Goal: Transaction & Acquisition: Purchase product/service

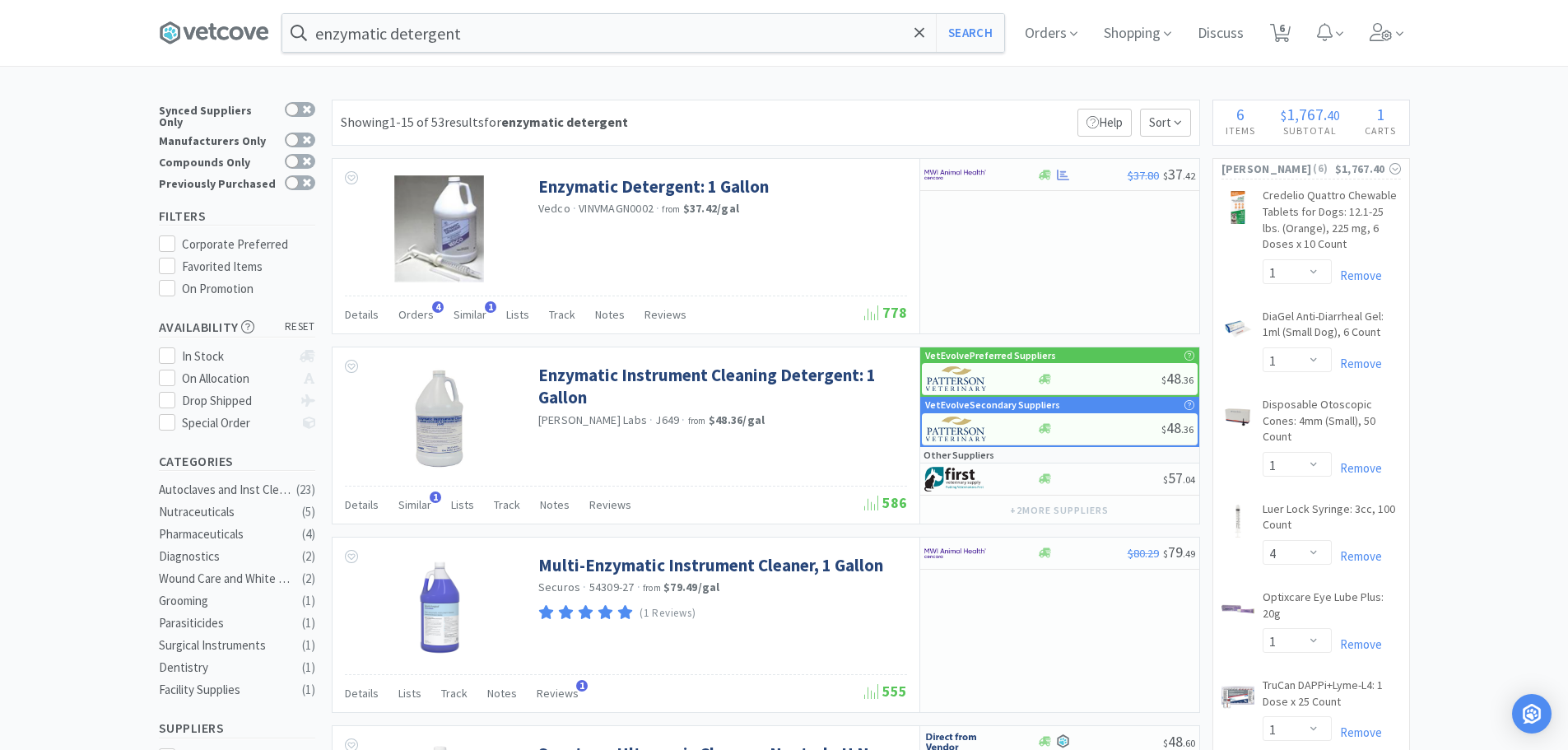
click at [1291, 34] on icon at bounding box center [1280, 33] width 21 height 18
select select "1"
select select "4"
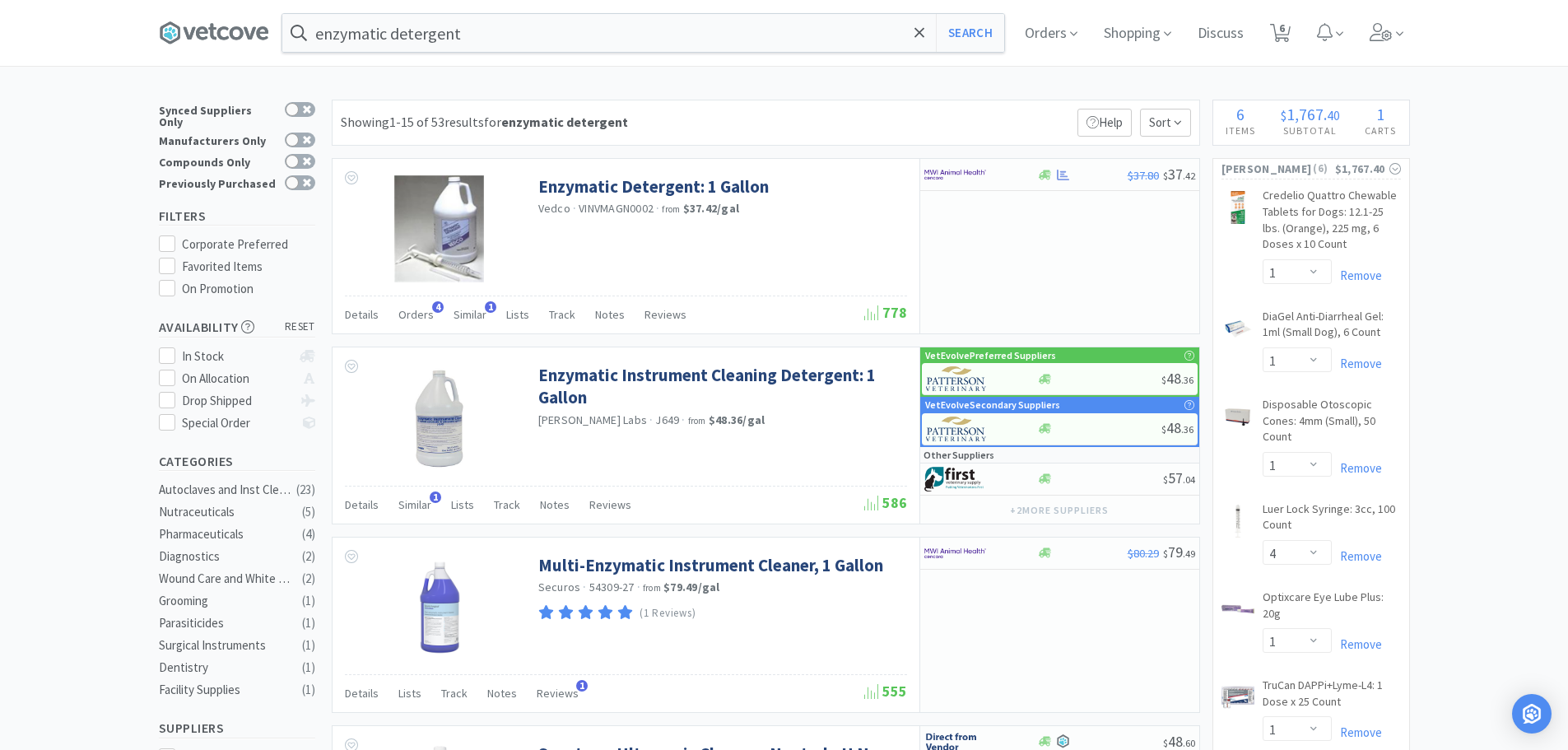
select select "1"
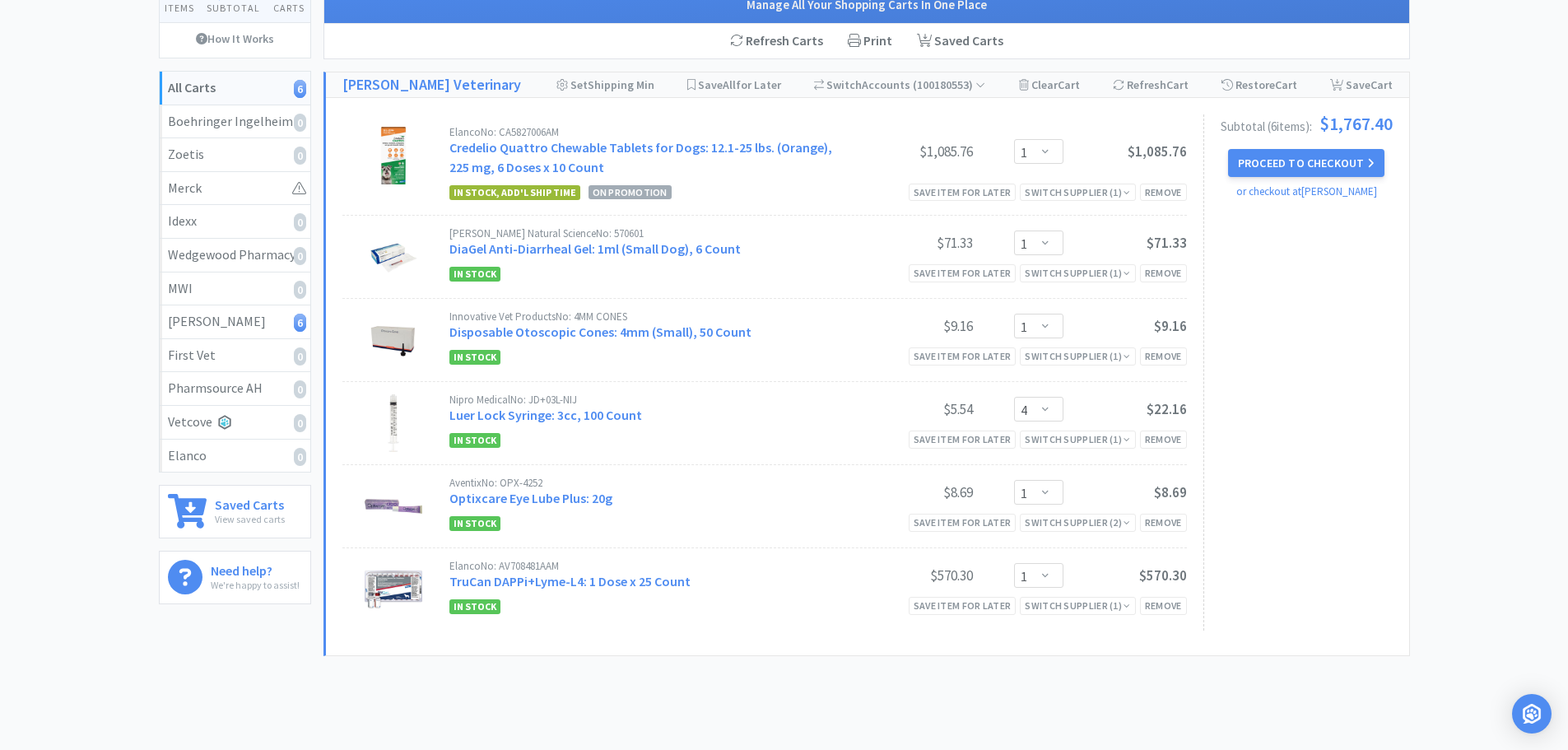
scroll to position [220, 0]
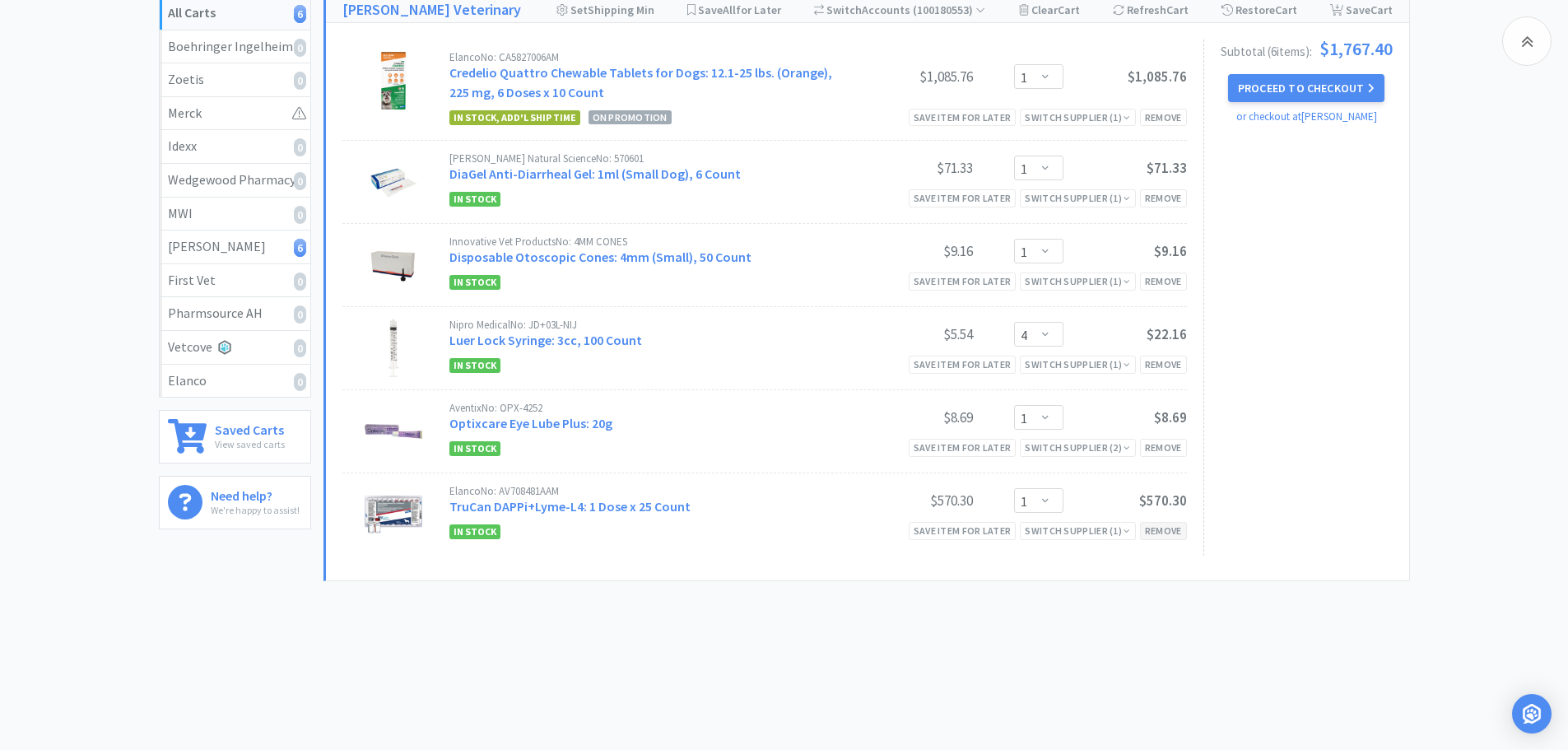
click at [1170, 532] on div "Remove" at bounding box center [1163, 530] width 47 height 17
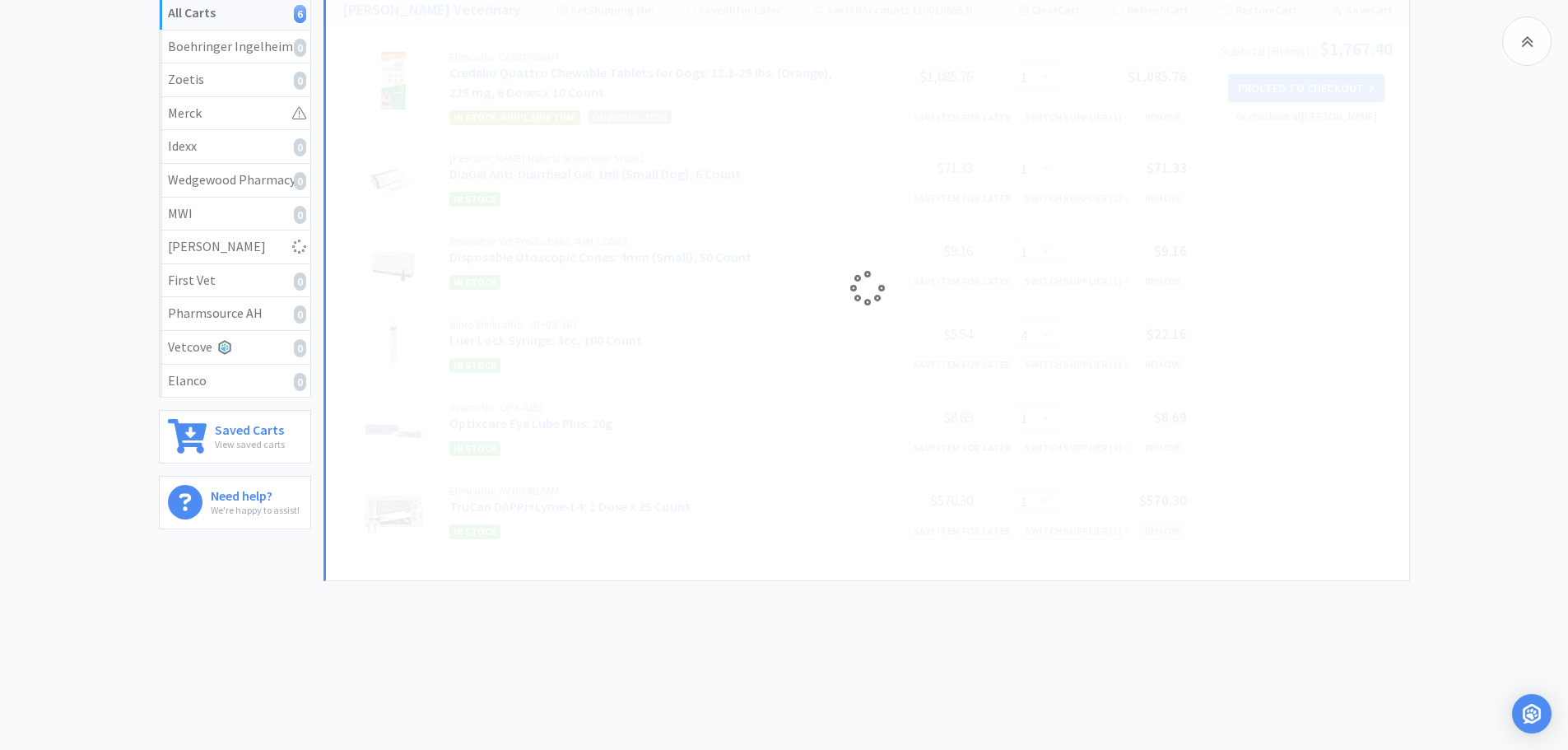
select select "1"
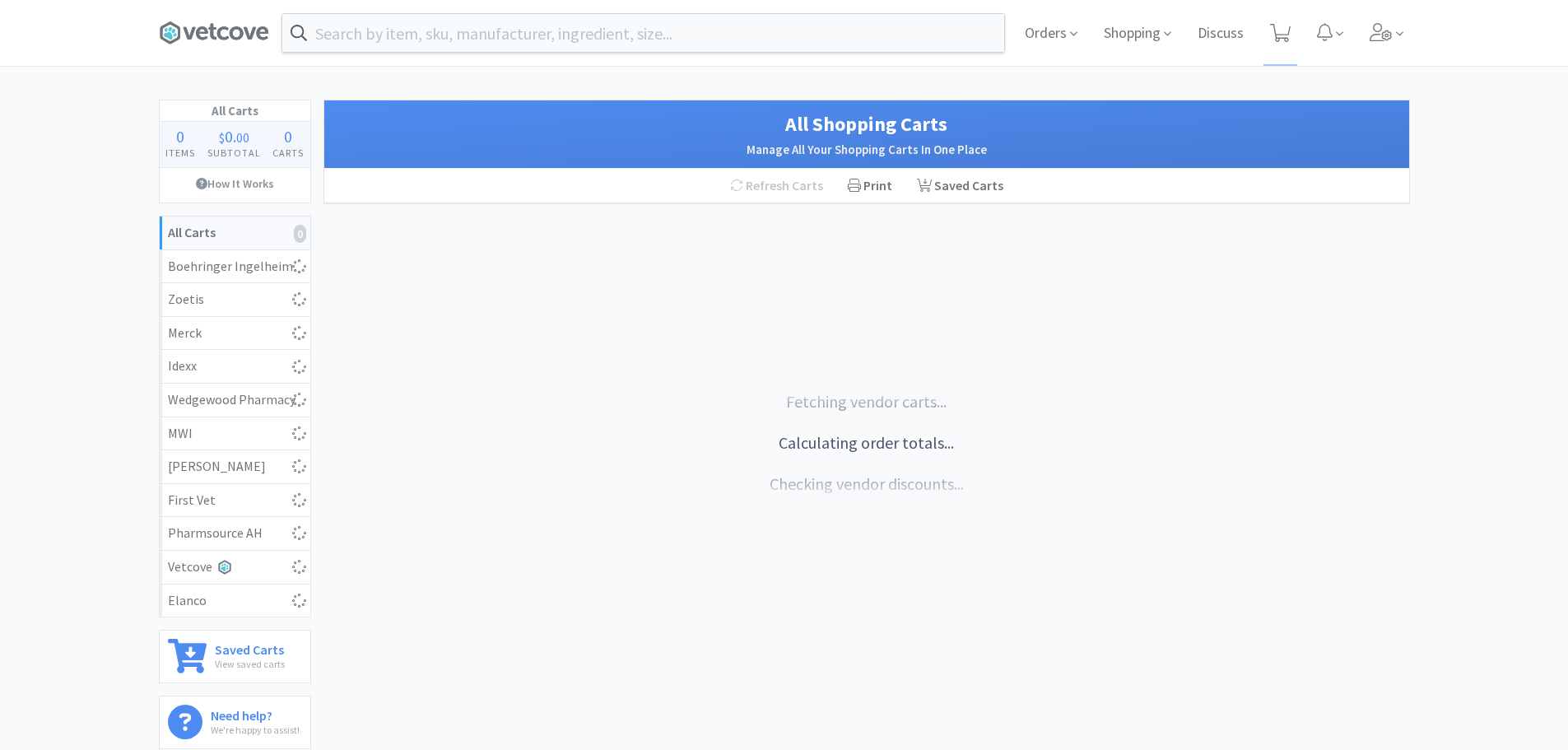
scroll to position [151, 0]
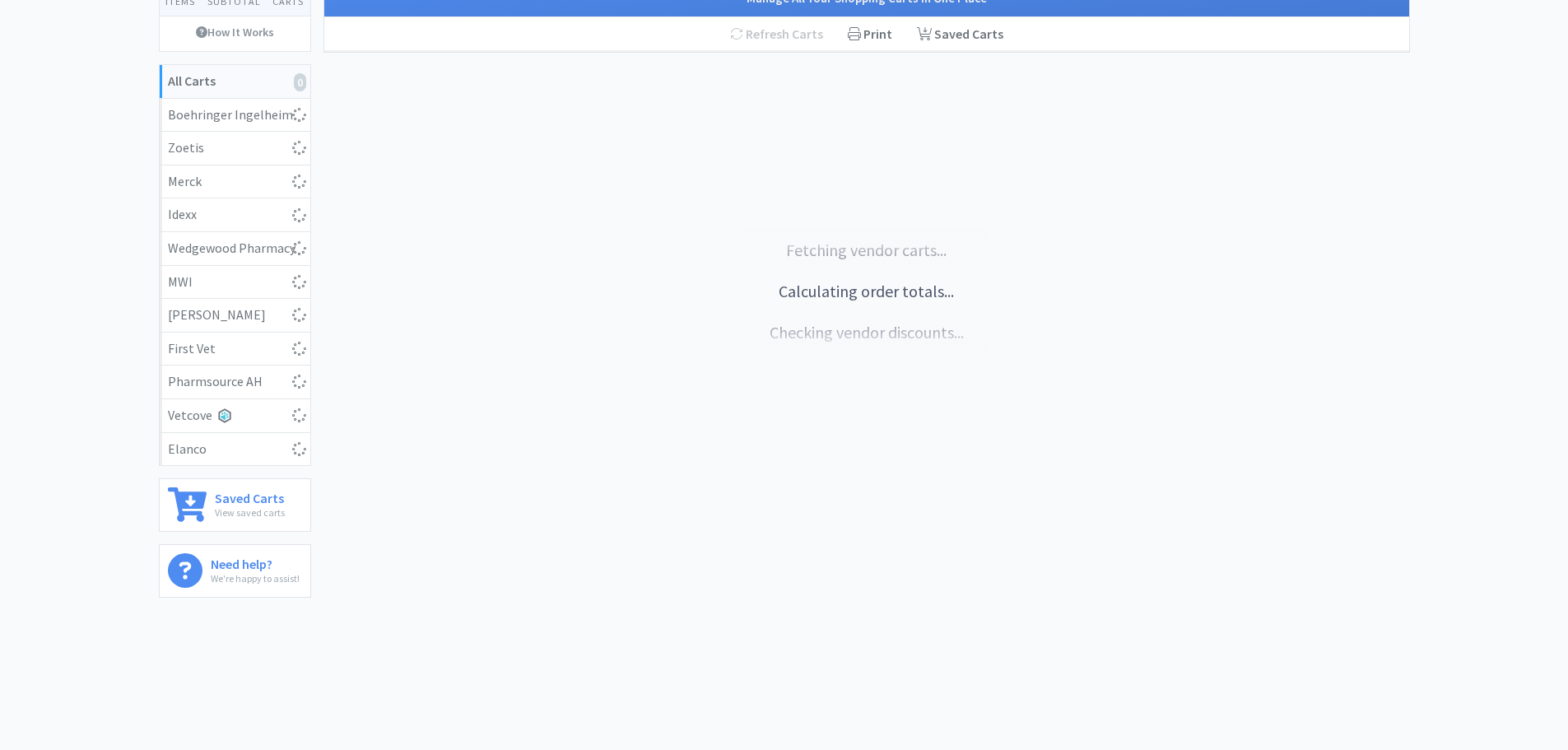
select select "1"
select select "4"
select select "1"
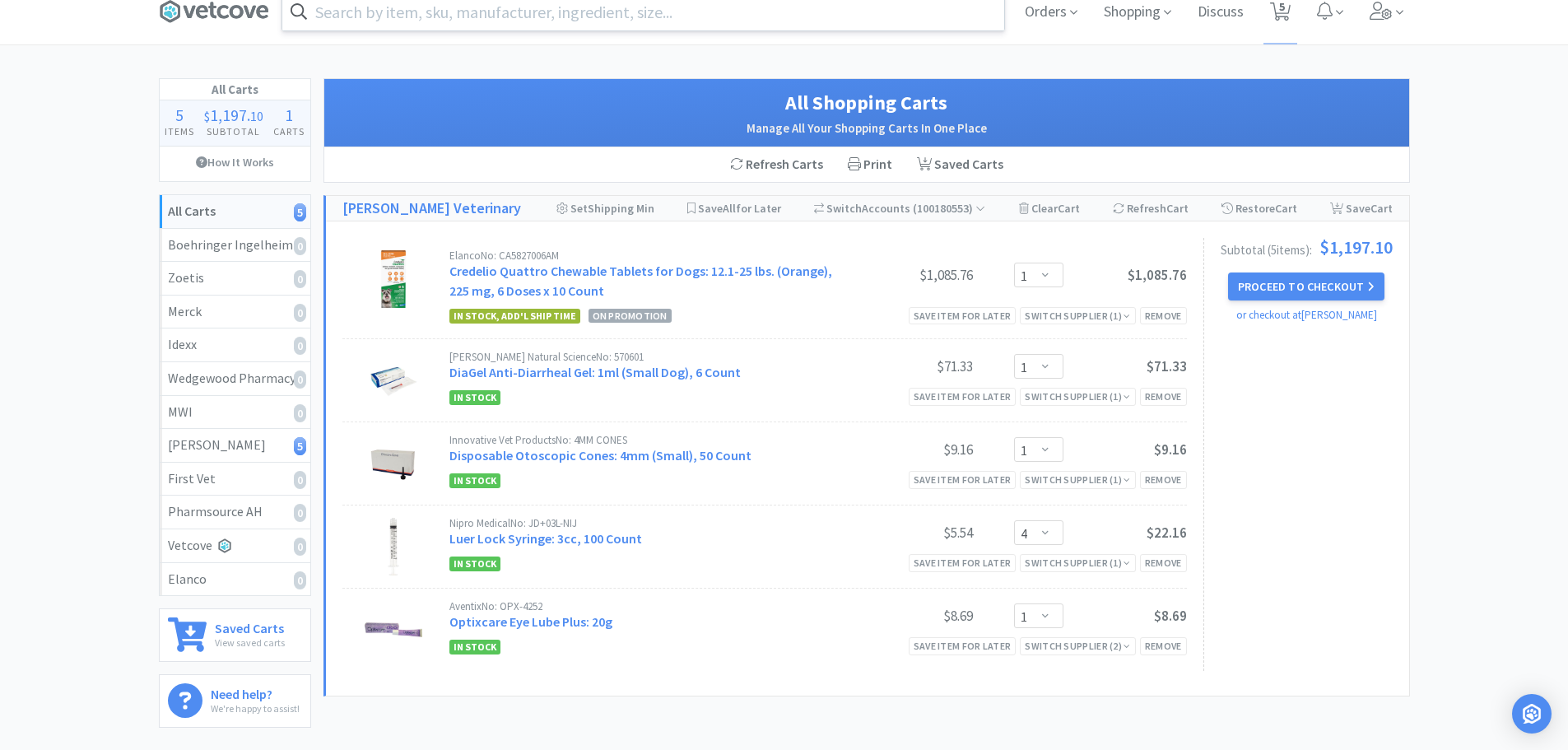
scroll to position [0, 0]
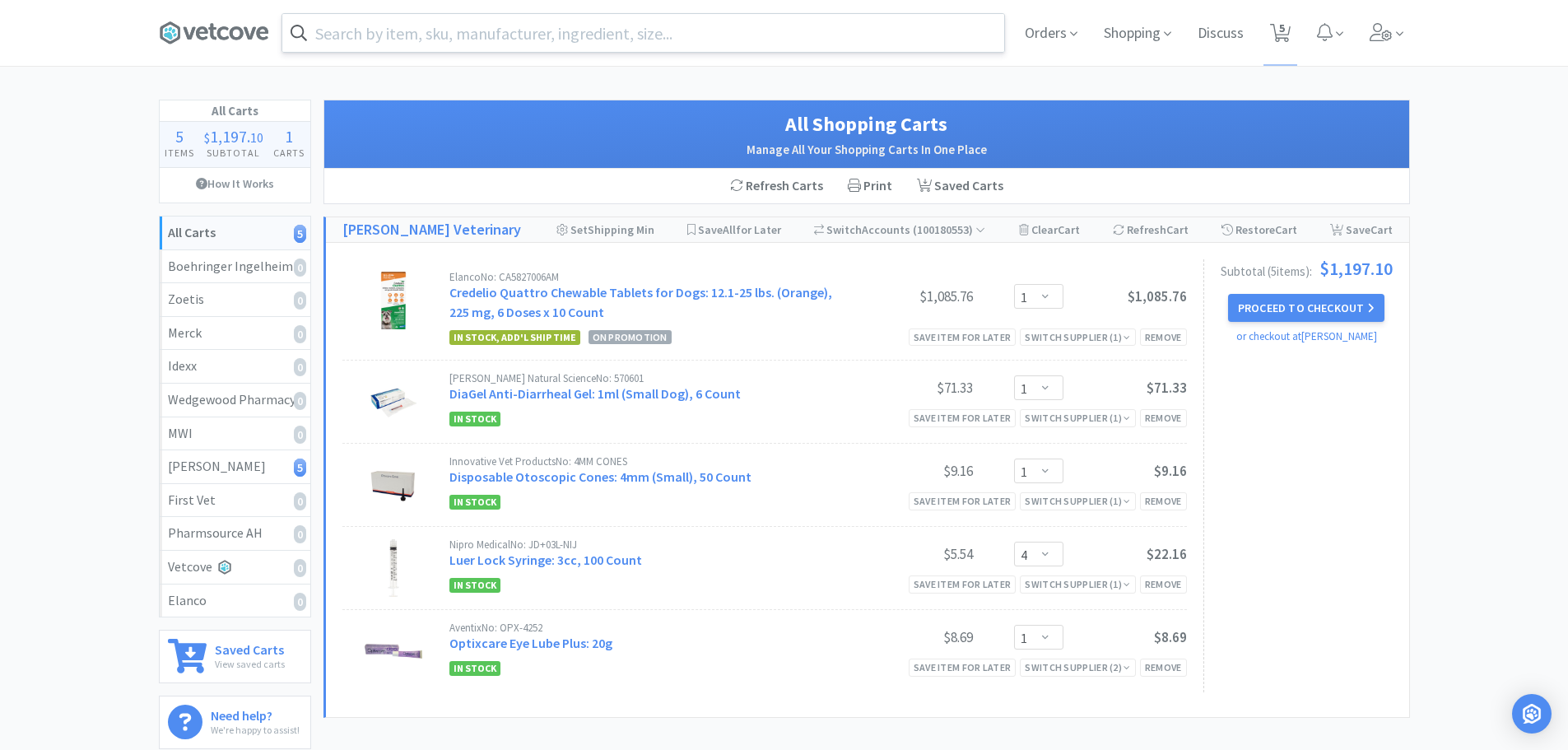
click at [440, 42] on input "text" at bounding box center [644, 33] width 722 height 38
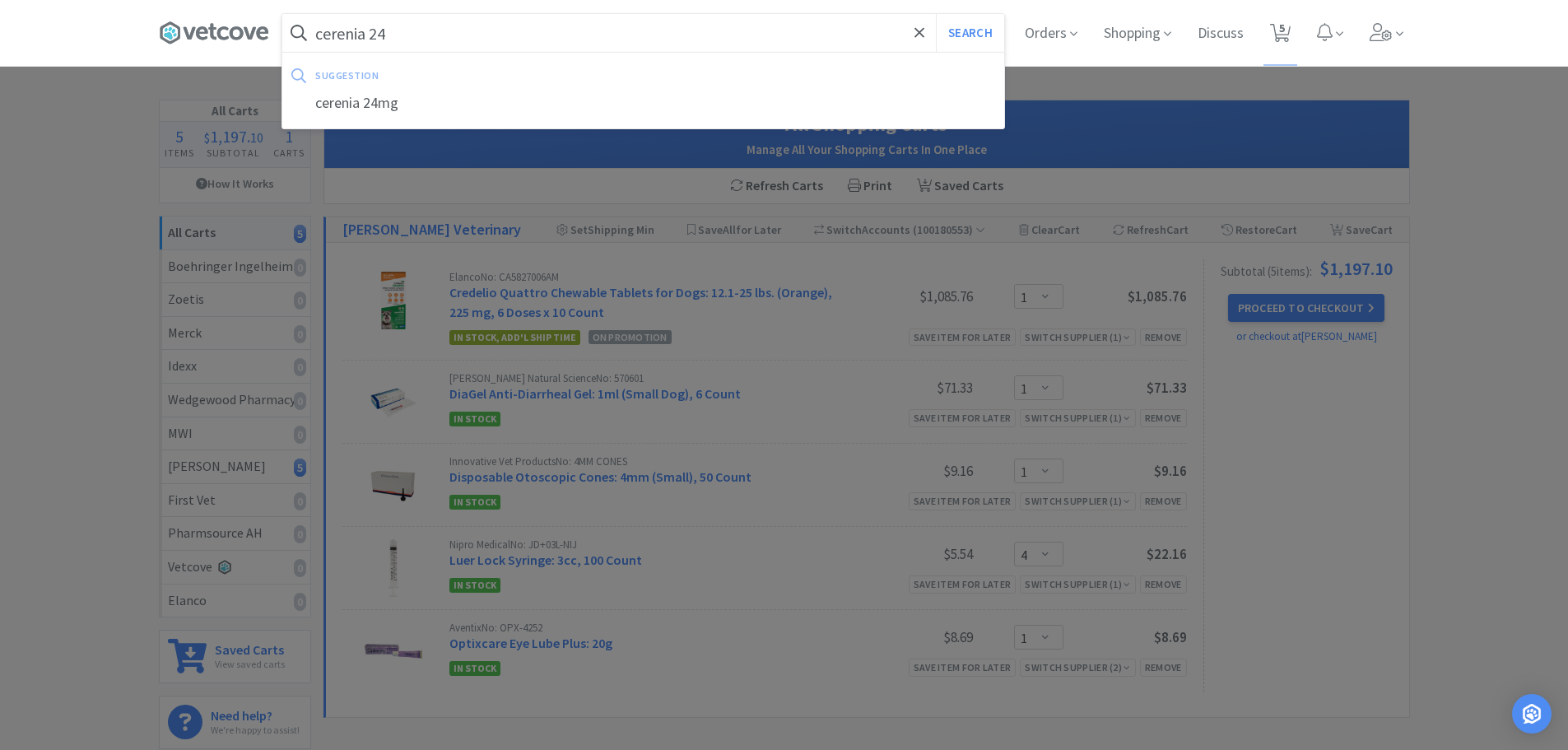
type input "cerenia 24"
click at [936, 14] on button "Search" at bounding box center [970, 33] width 68 height 38
select select "1"
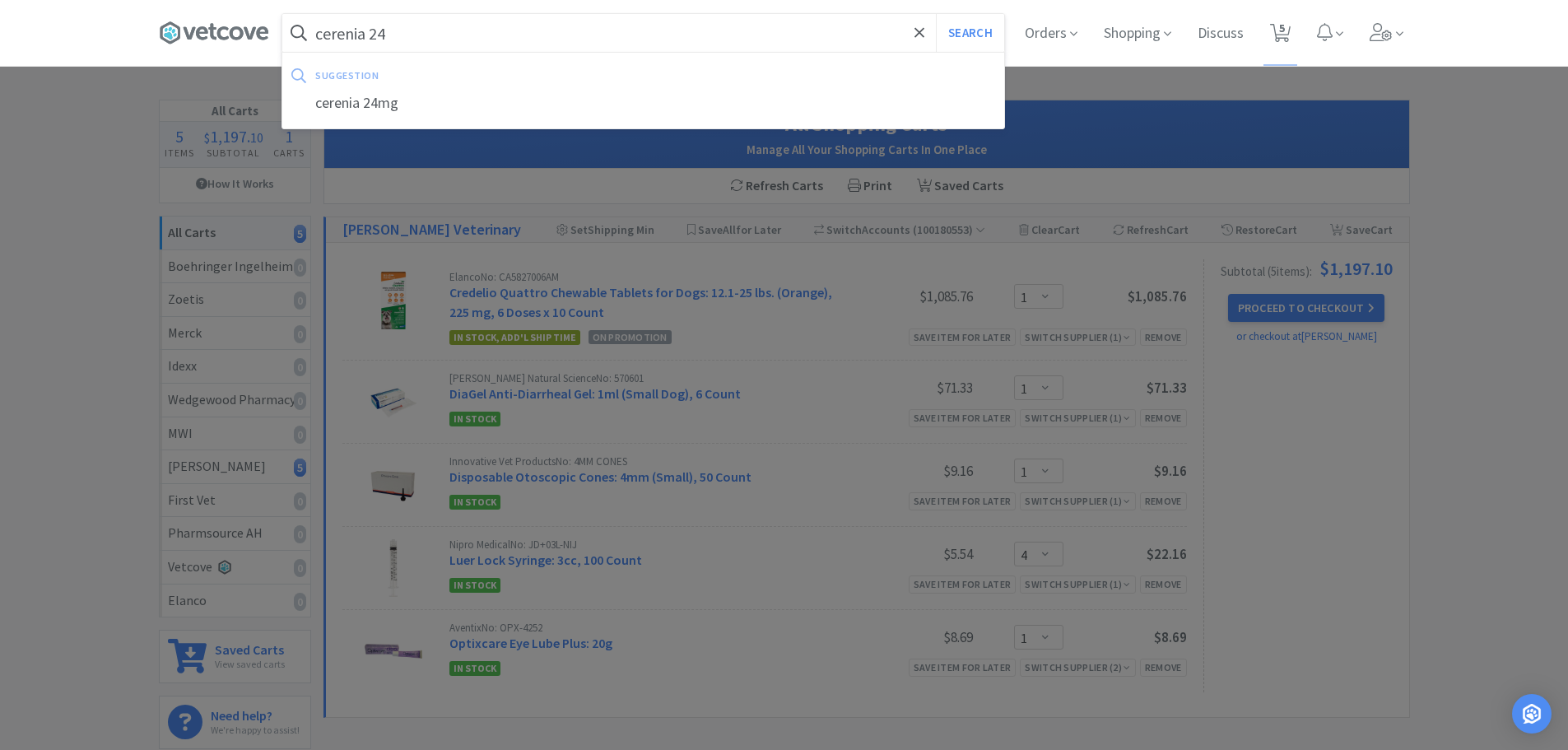
select select "4"
select select "1"
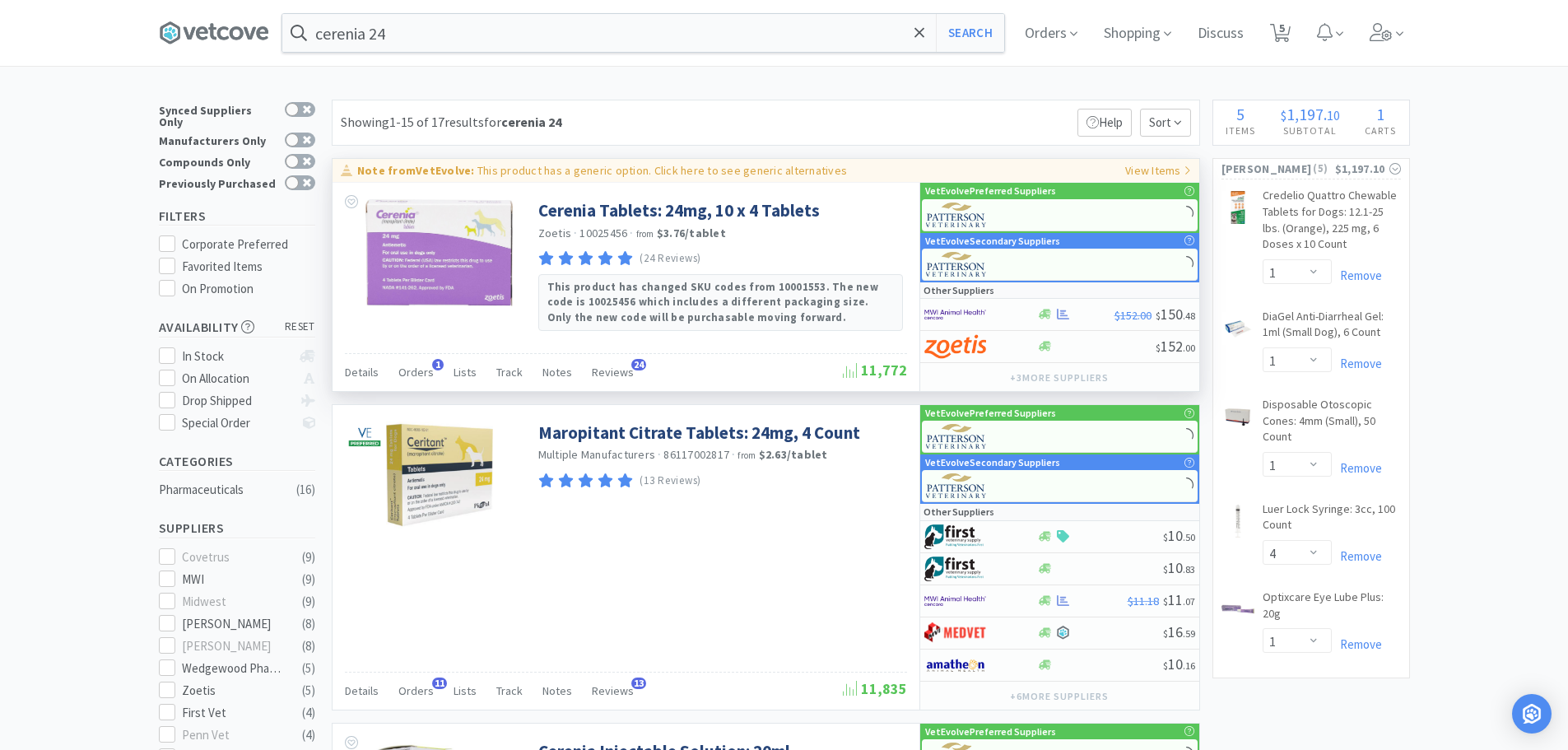
click at [567, 174] on p "This product has a generic option. Click here to see generic alternatives" at bounding box center [662, 170] width 370 height 14
type input "596819"
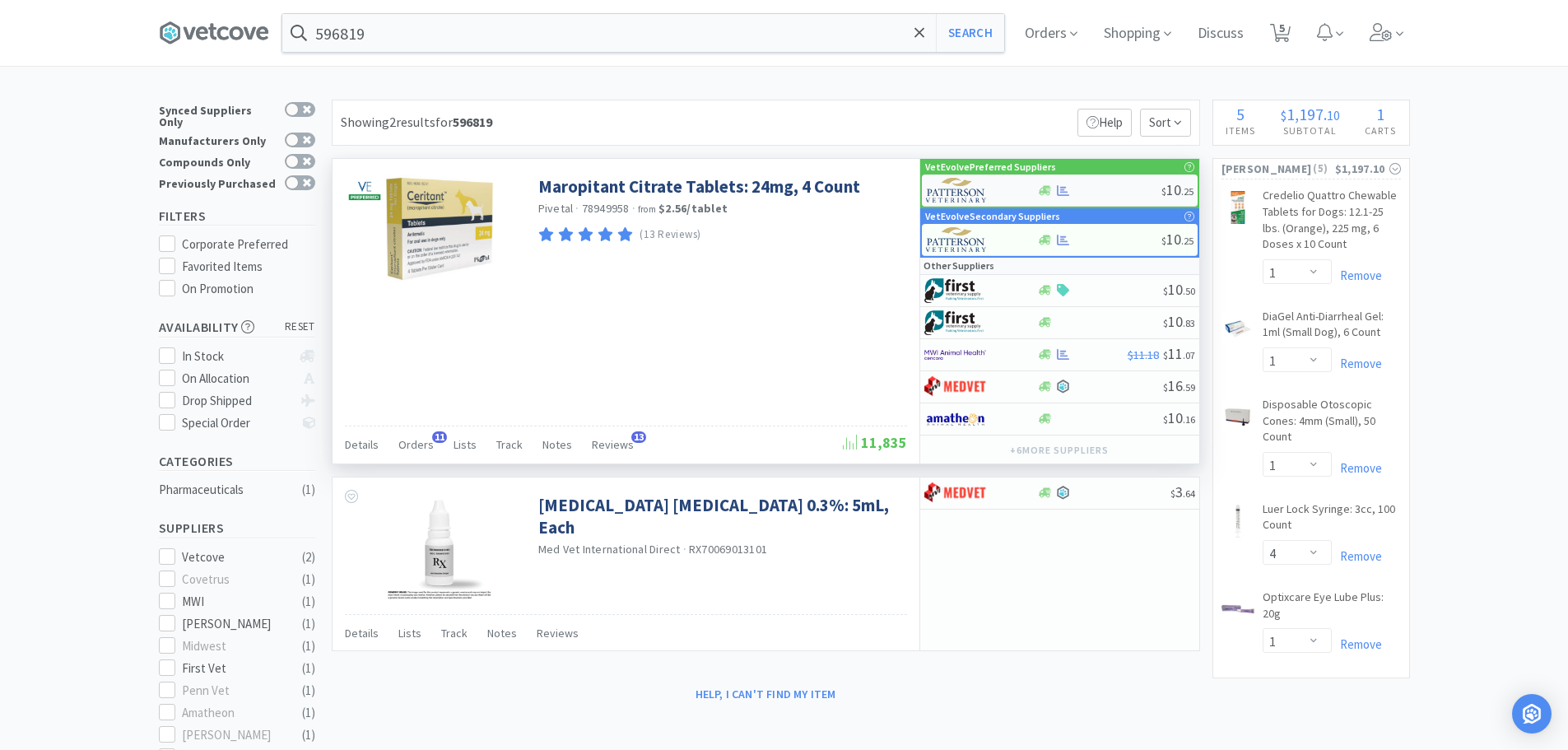
click at [1108, 189] on div at bounding box center [1099, 191] width 124 height 13
select select "1"
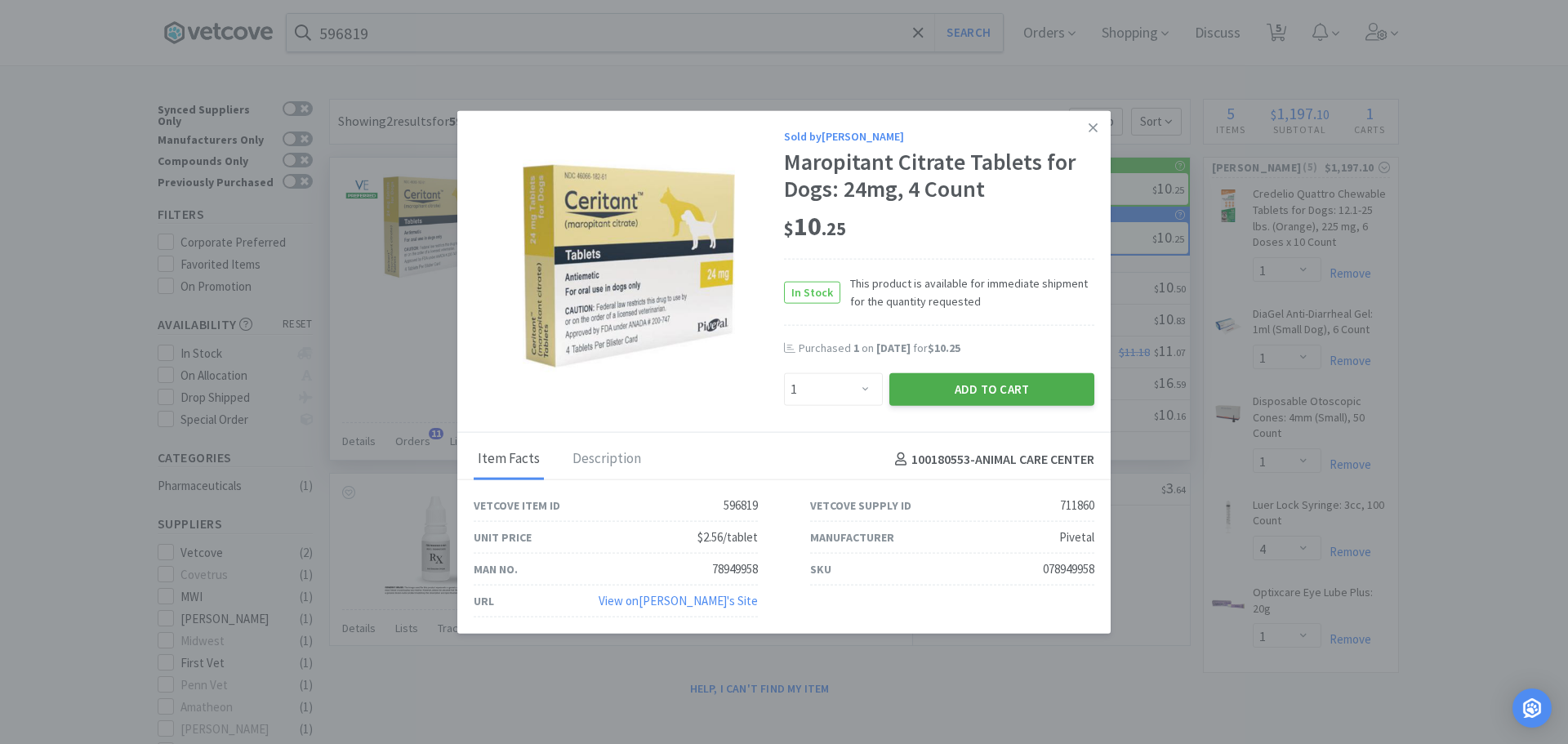
click at [982, 382] on button "Add to Cart" at bounding box center [992, 389] width 205 height 33
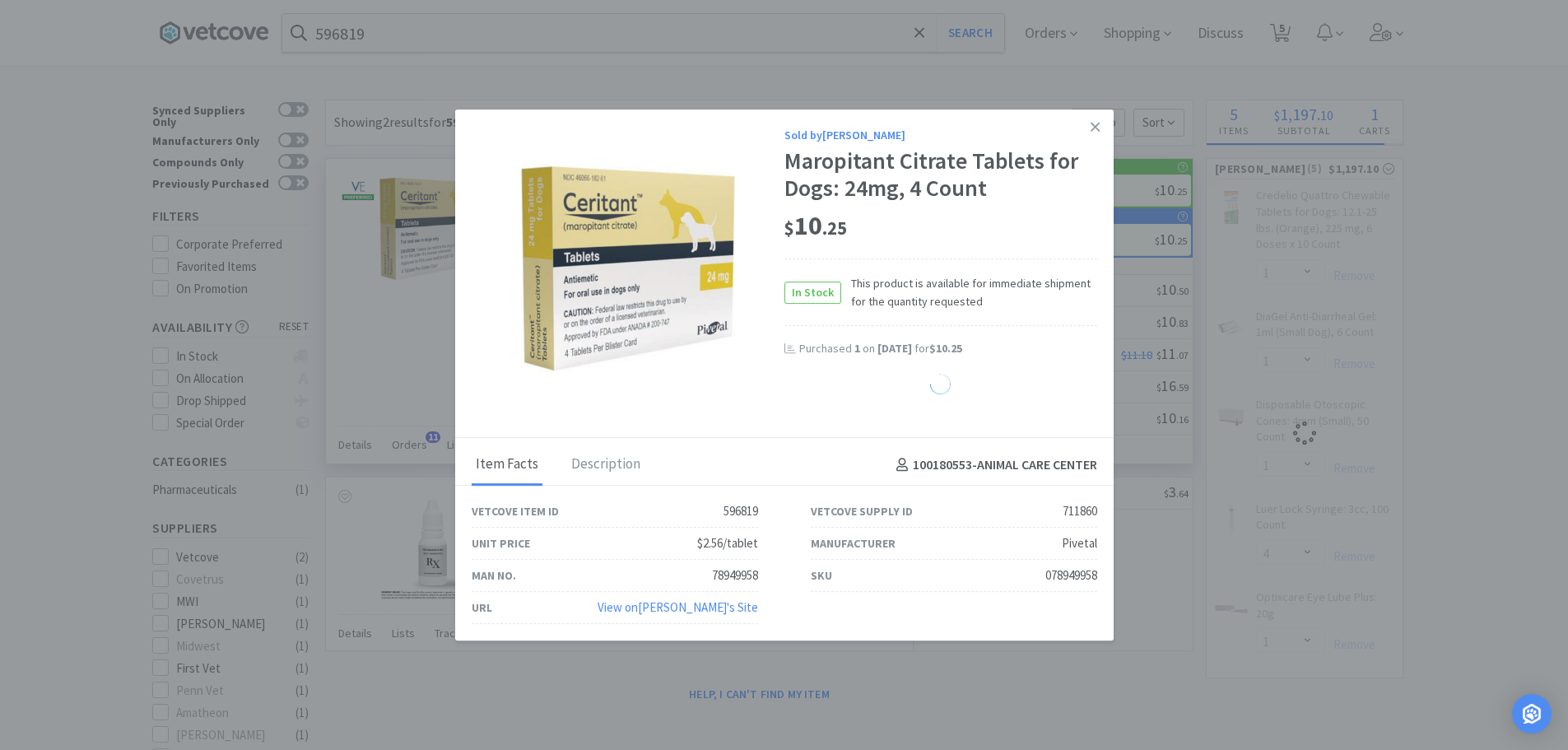
select select "1"
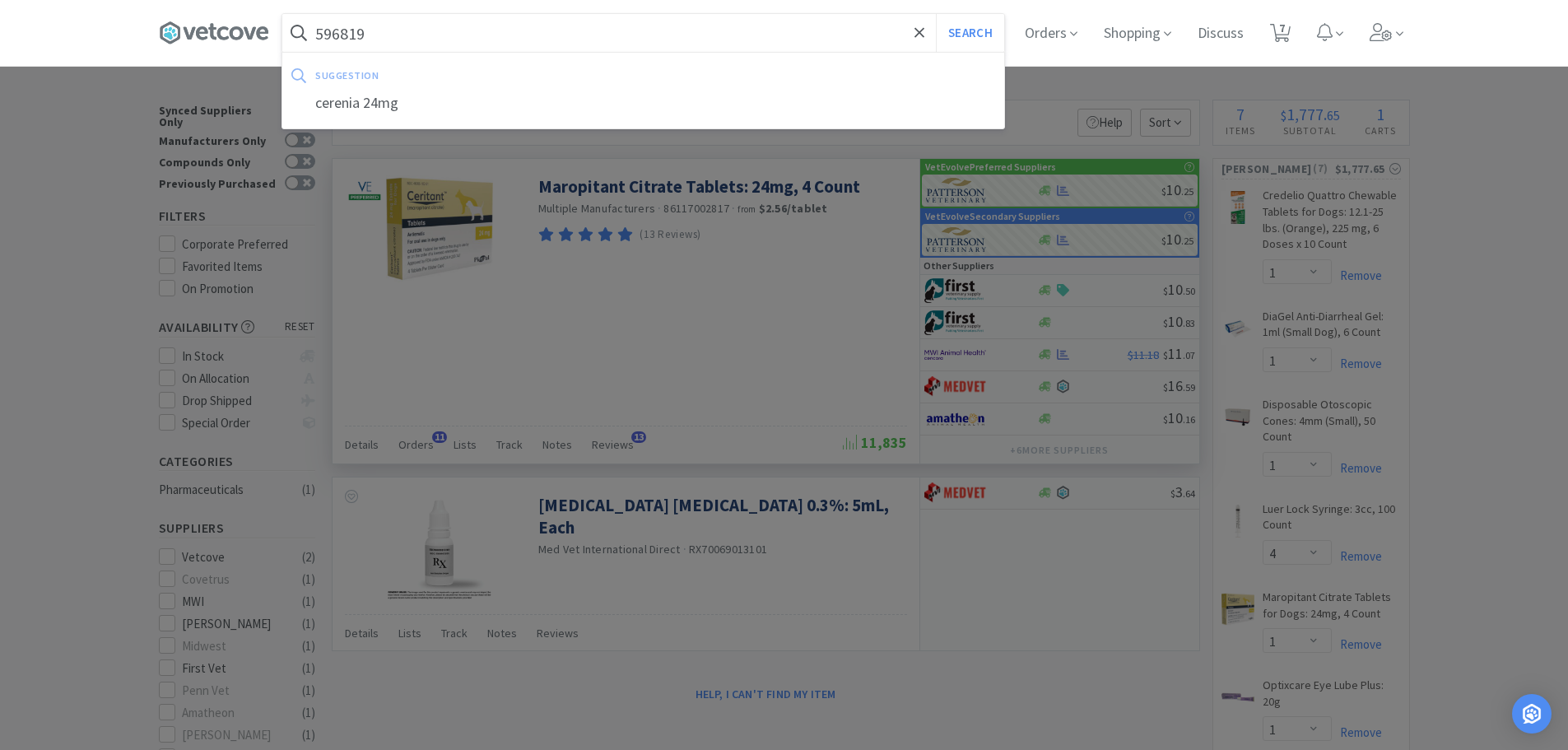
click at [608, 45] on input "596819" at bounding box center [644, 33] width 722 height 38
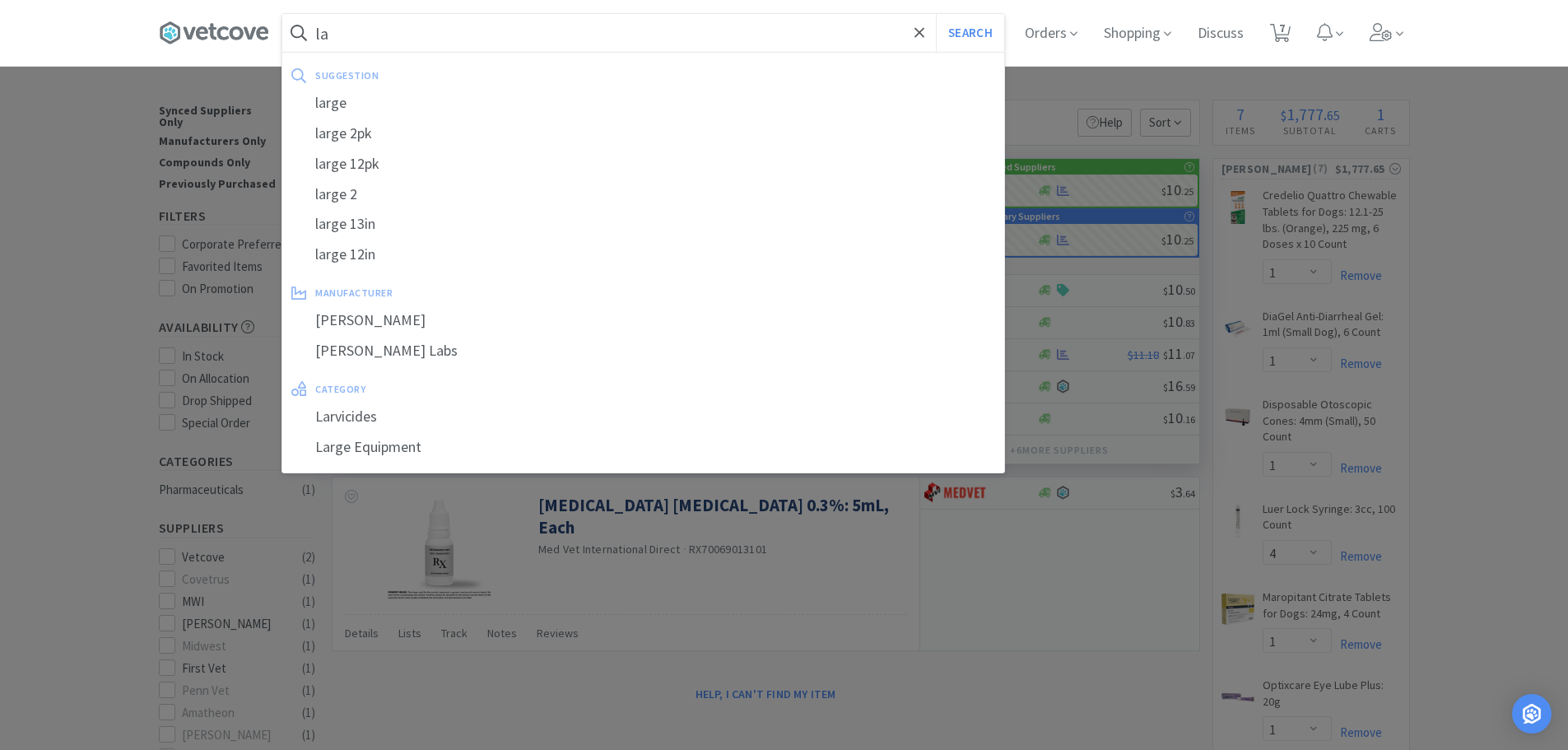
type input "l"
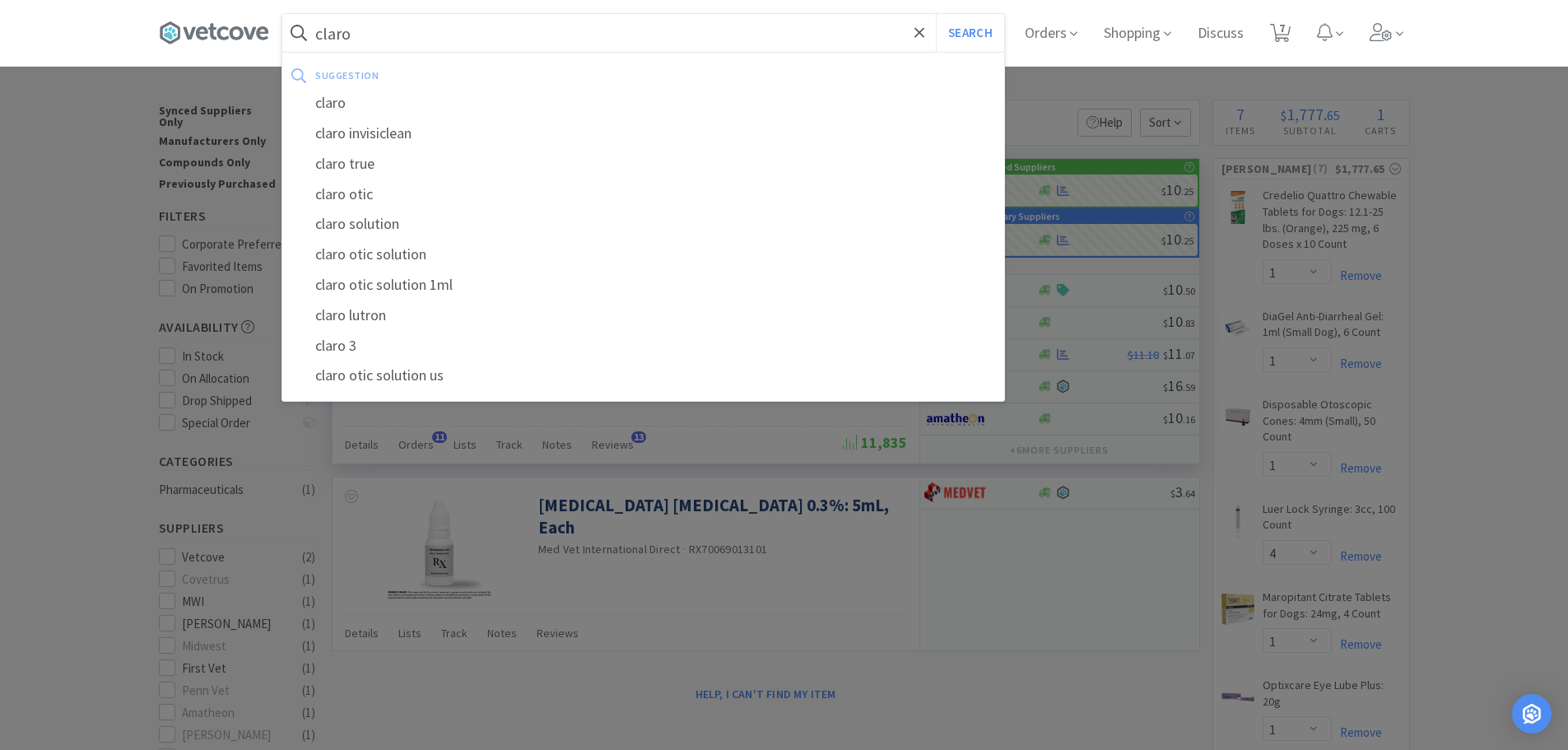
click at [936, 14] on button "Search" at bounding box center [970, 33] width 68 height 38
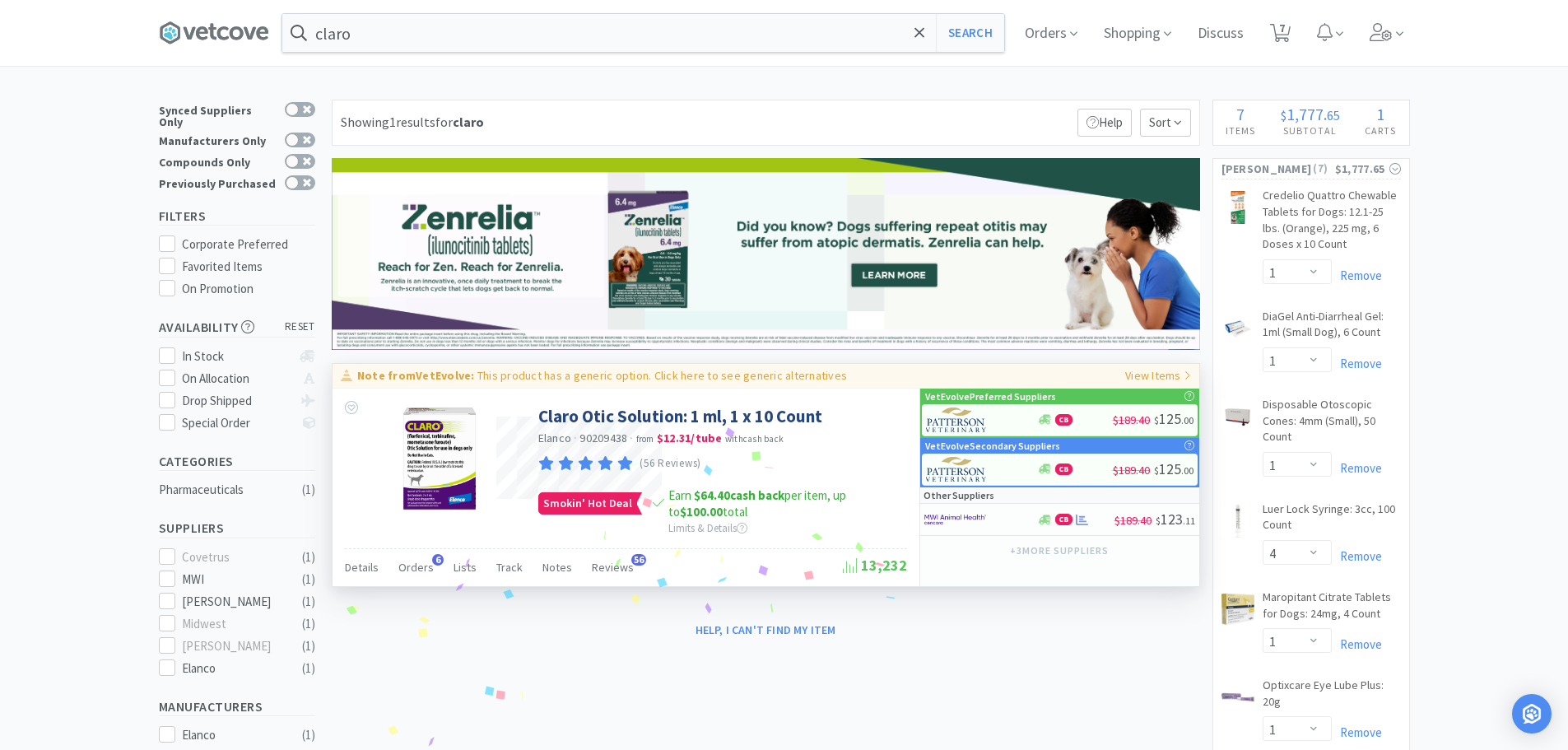
click at [677, 378] on p "This product has a generic option. Click here to see generic alternatives" at bounding box center [662, 375] width 370 height 14
type input "Simplera"
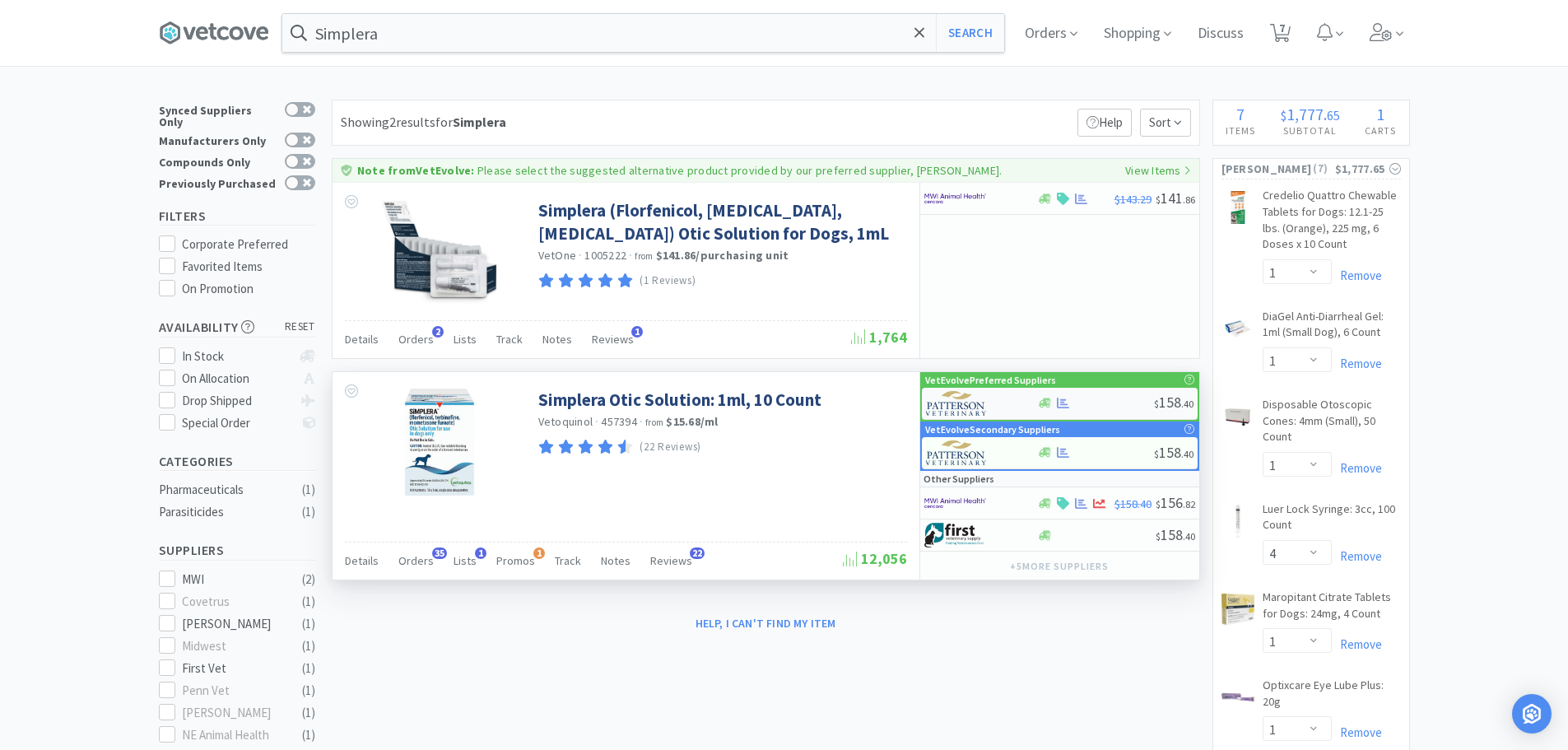
click at [1095, 400] on div at bounding box center [1095, 403] width 117 height 13
select select "1"
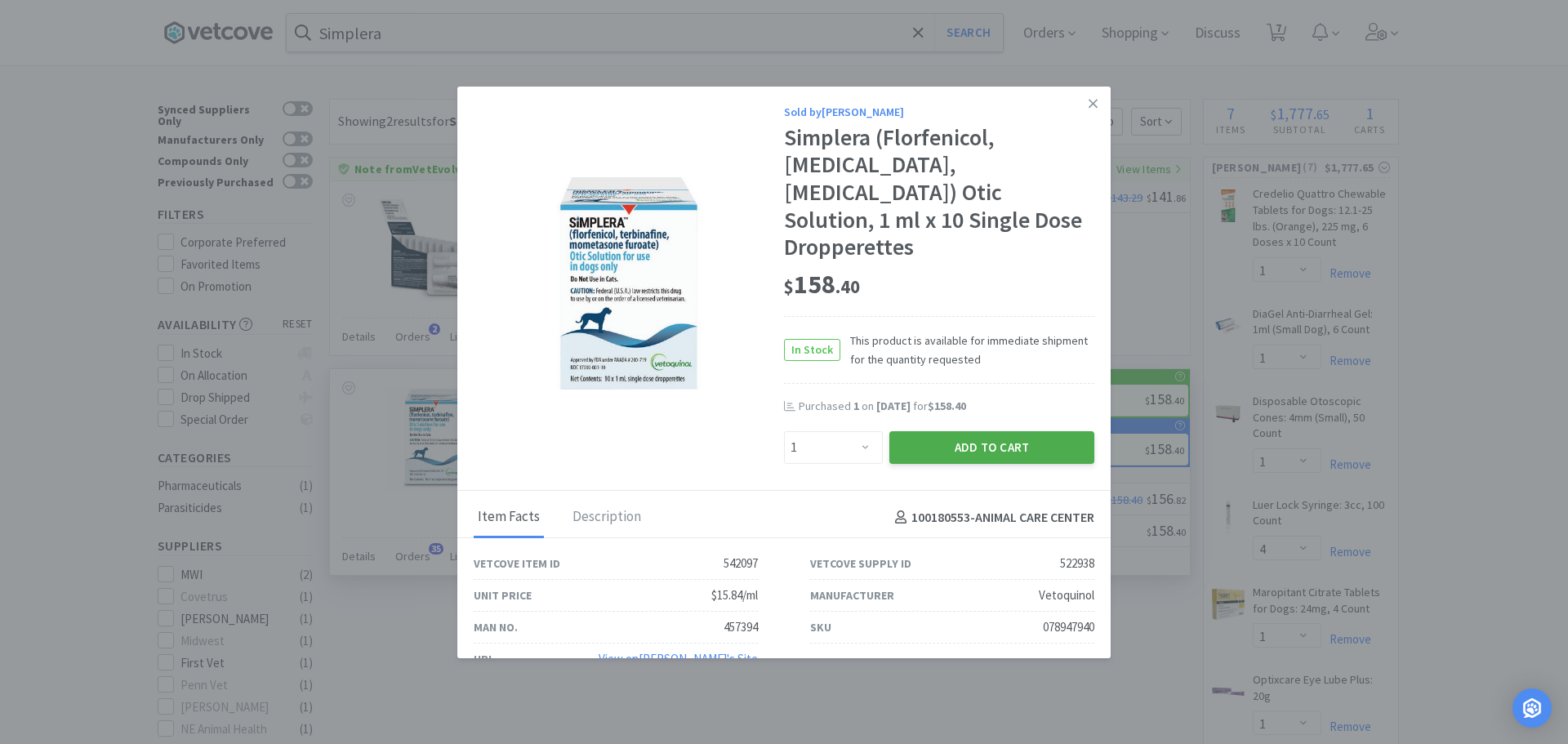
click at [936, 431] on button "Add to Cart" at bounding box center [992, 447] width 205 height 33
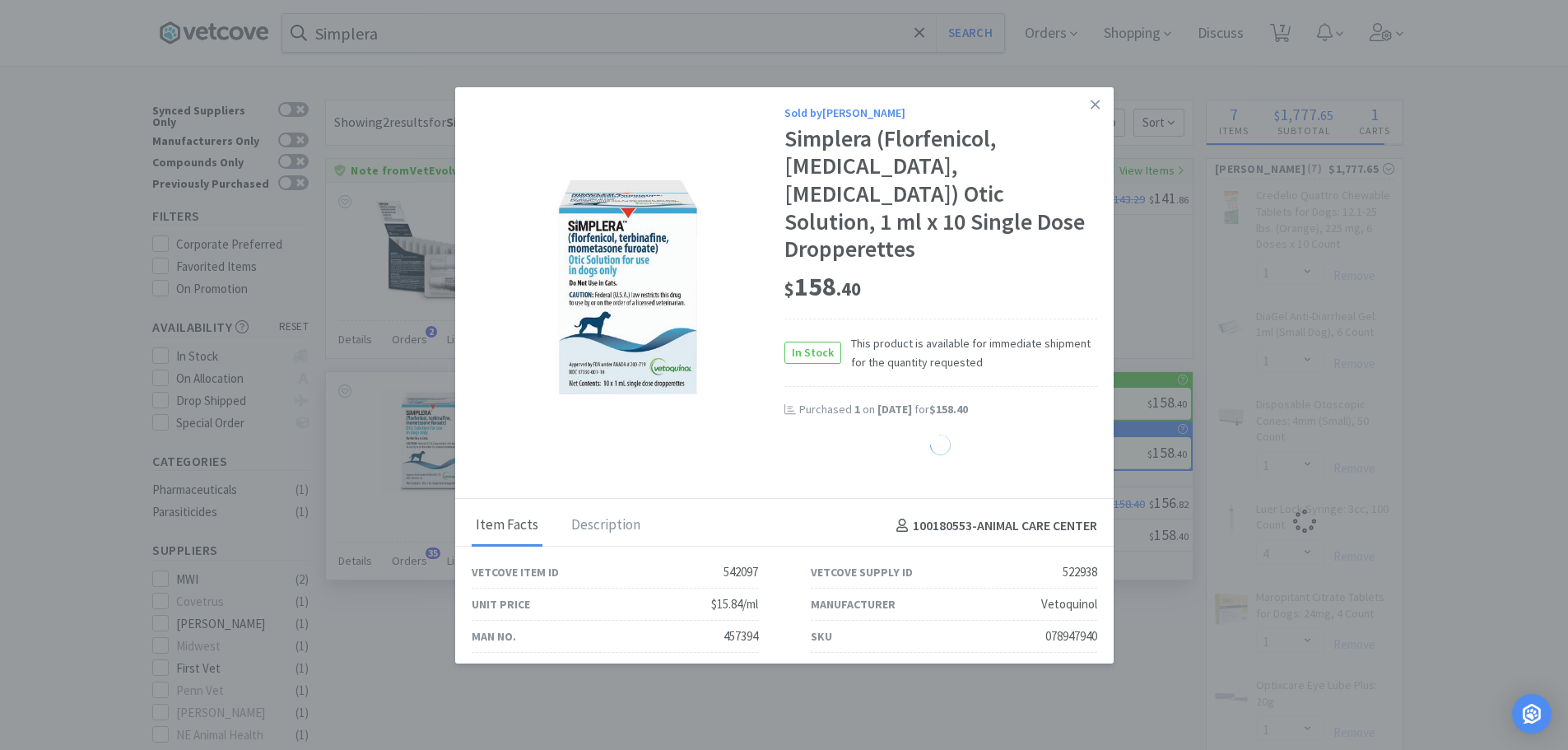
select select "1"
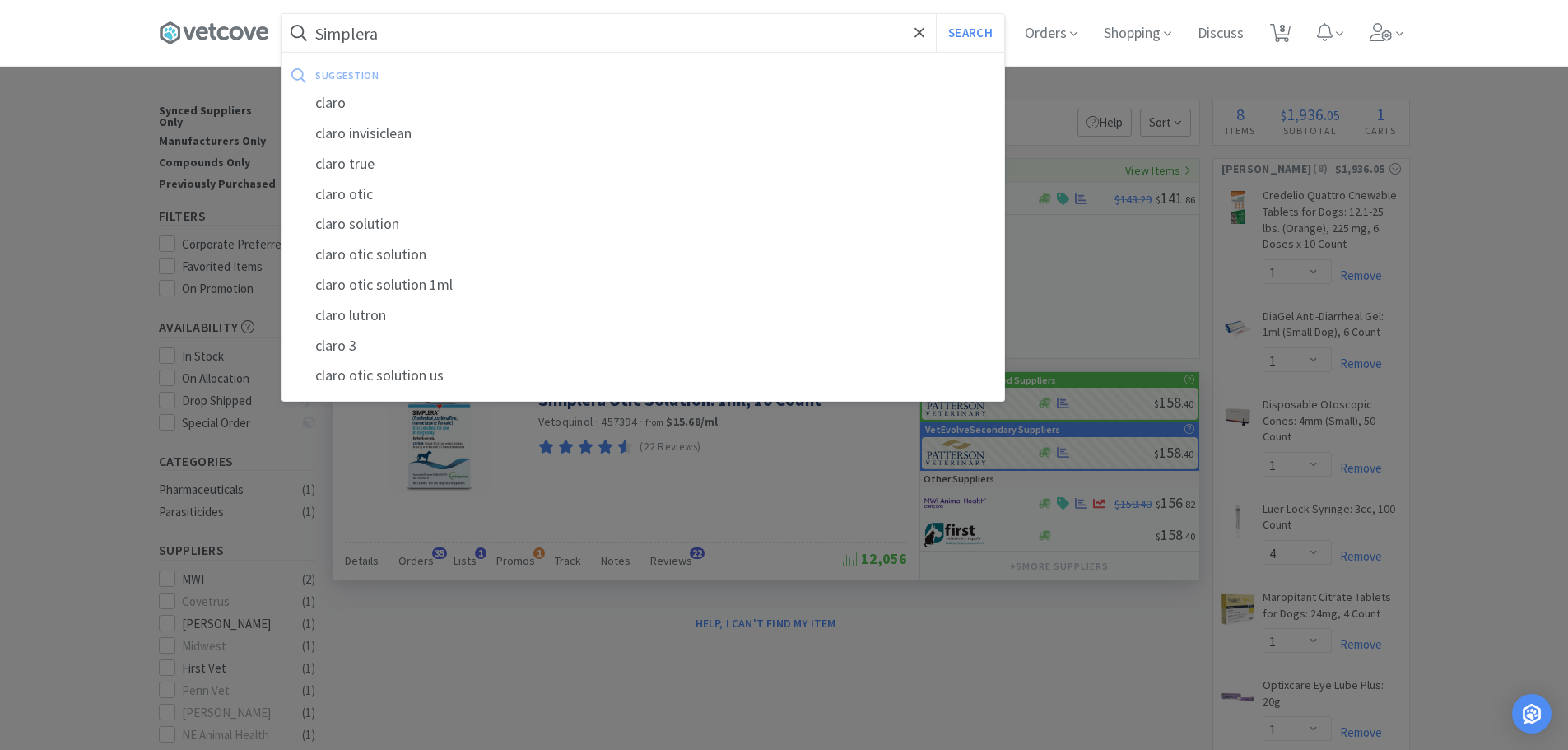
click at [437, 47] on input "Simplera" at bounding box center [644, 33] width 722 height 38
type input "cucumber"
click at [936, 14] on button "Search" at bounding box center [970, 33] width 68 height 38
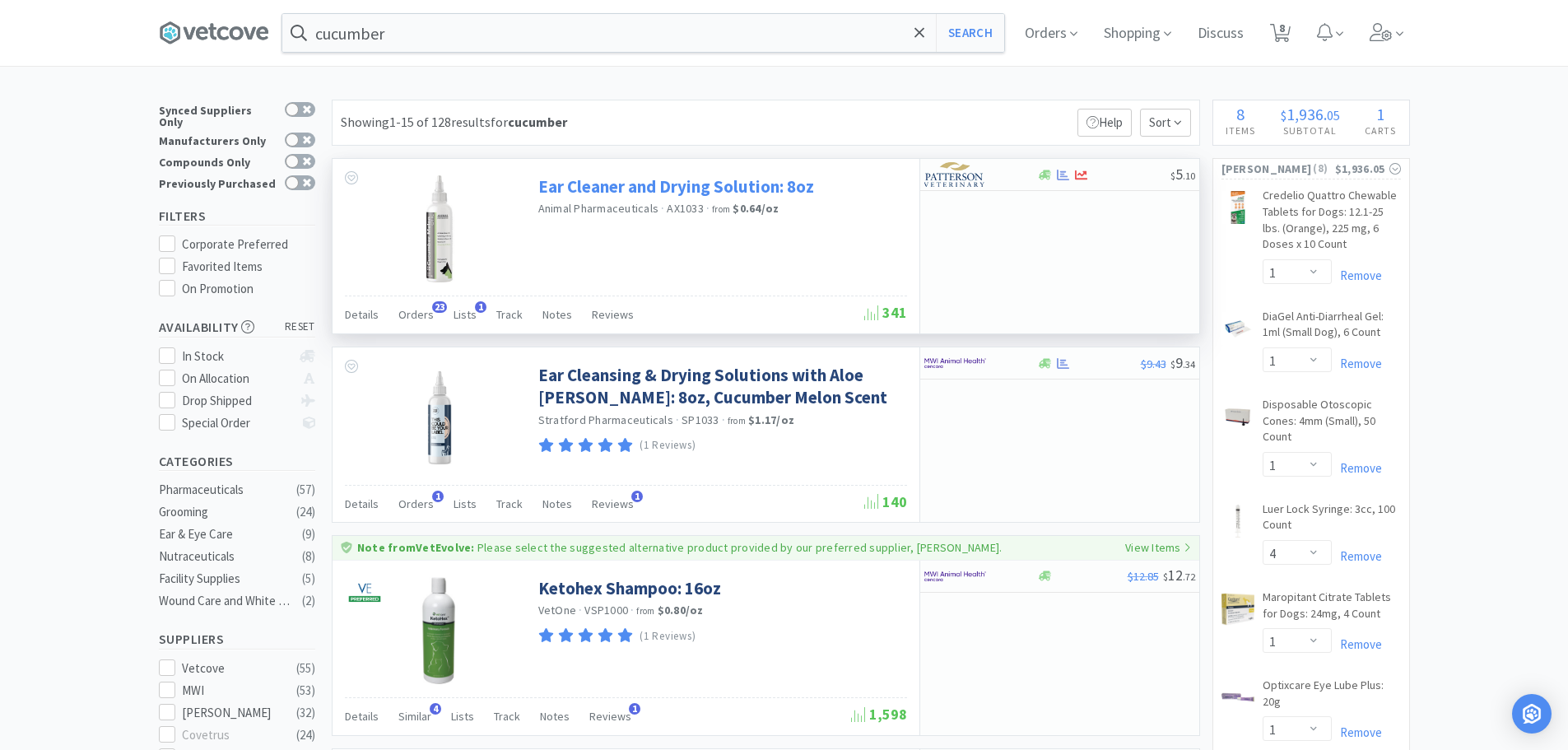
click at [785, 189] on link "Ear Cleaner and Drying Solution: 8oz" at bounding box center [676, 186] width 275 height 23
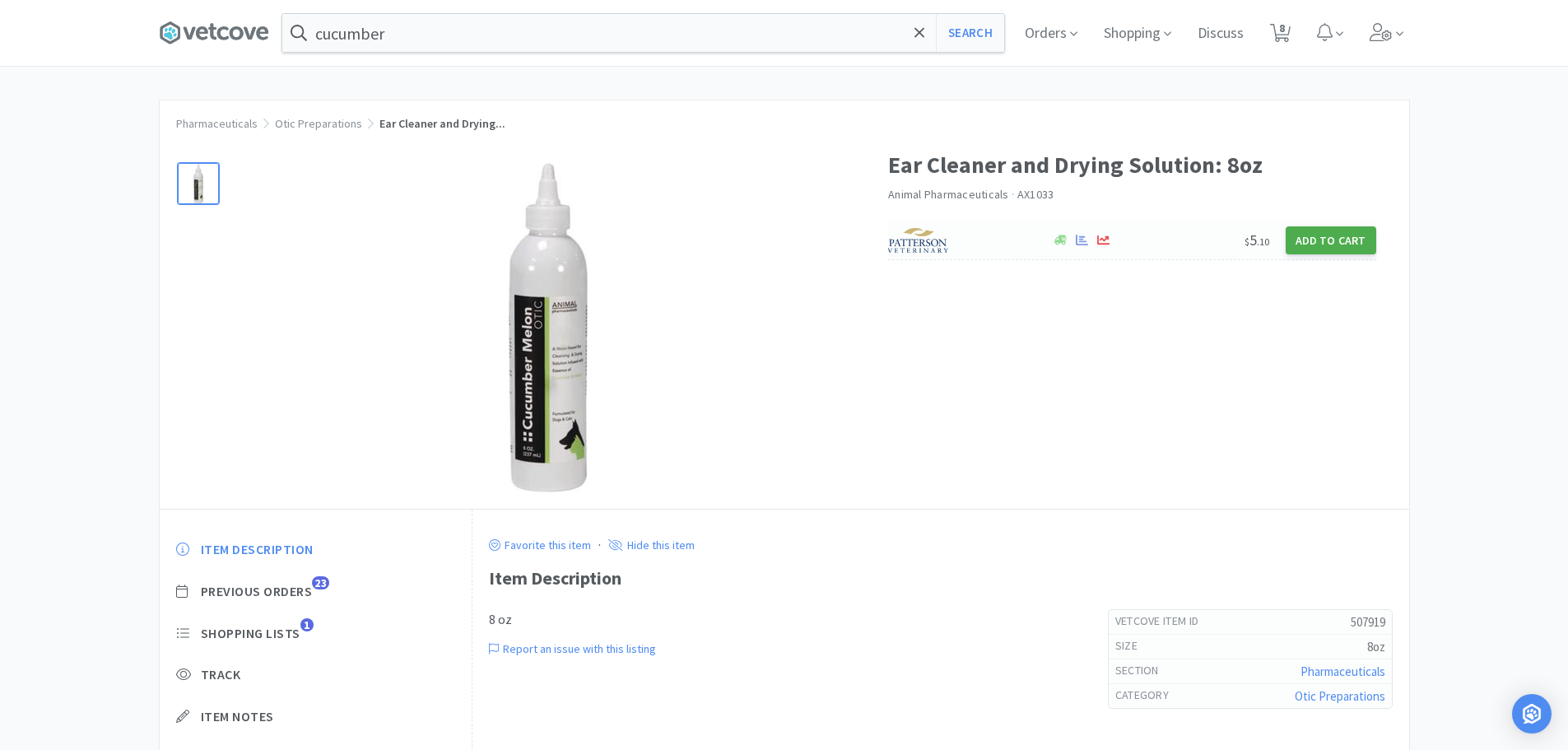
click at [1320, 239] on button "Add to Cart" at bounding box center [1330, 239] width 91 height 28
select select "1"
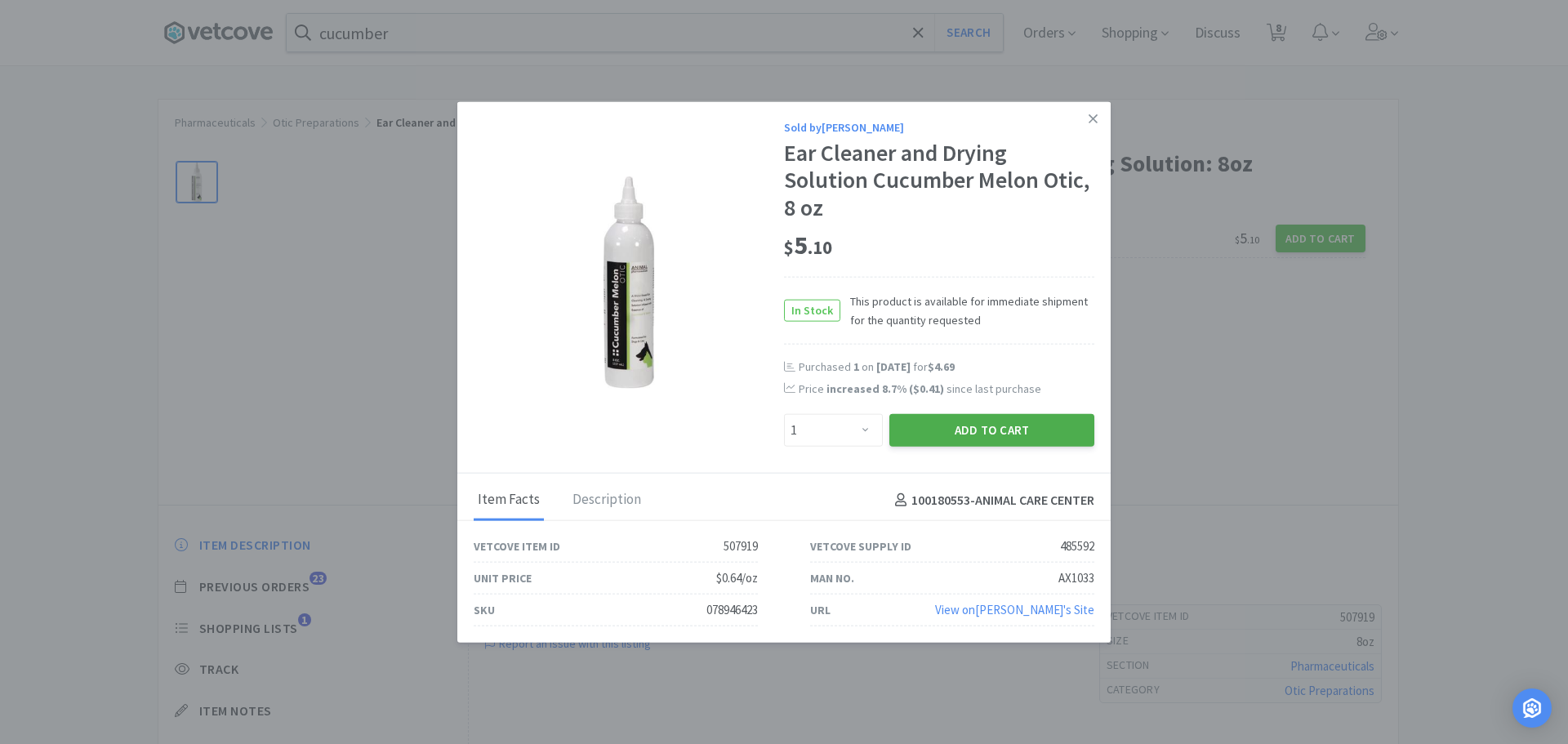
click at [910, 434] on button "Add to Cart" at bounding box center [992, 431] width 205 height 33
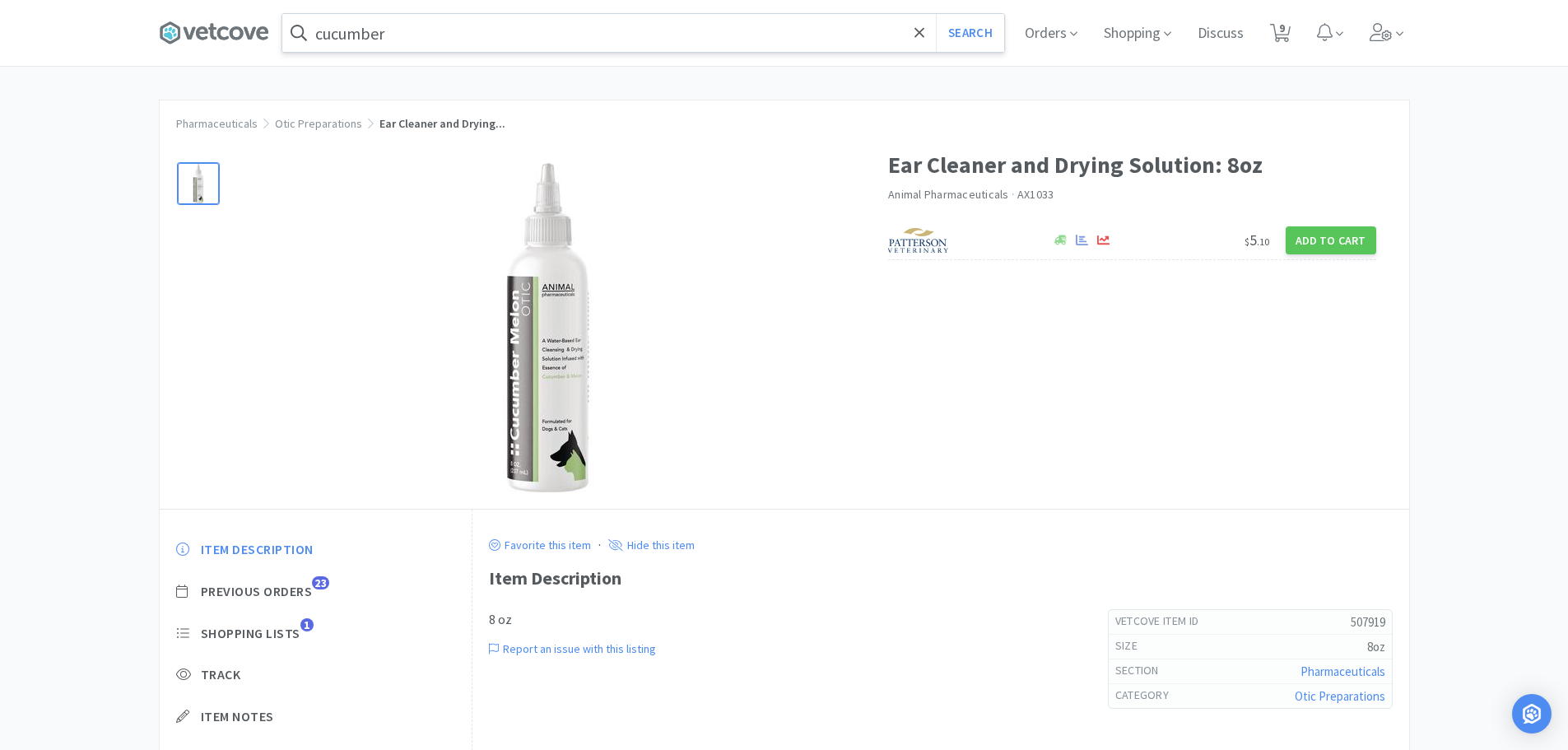
click at [402, 37] on input "cucumber" at bounding box center [644, 33] width 722 height 38
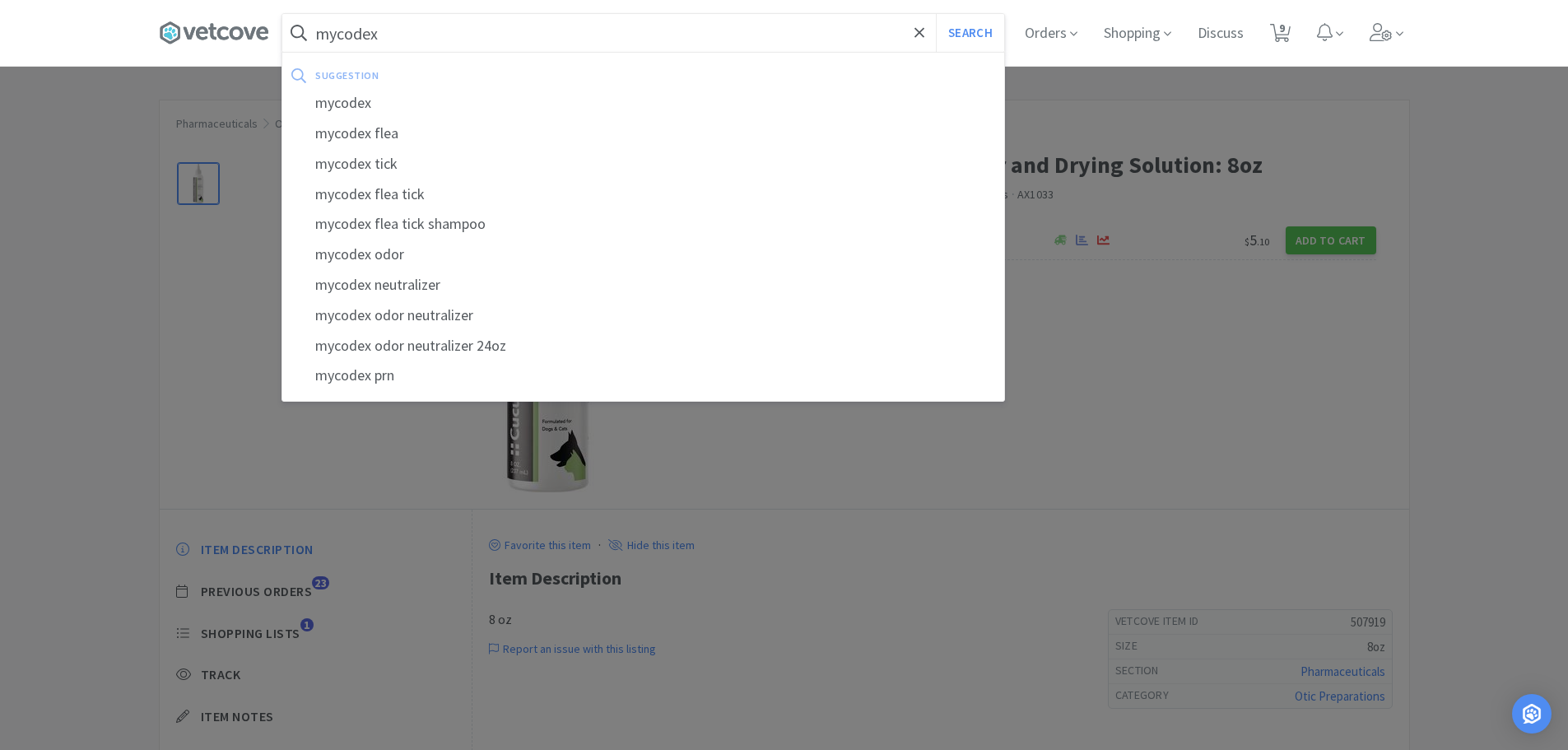
type input "mycodex"
click at [936, 14] on button "Search" at bounding box center [970, 33] width 68 height 38
select select "1"
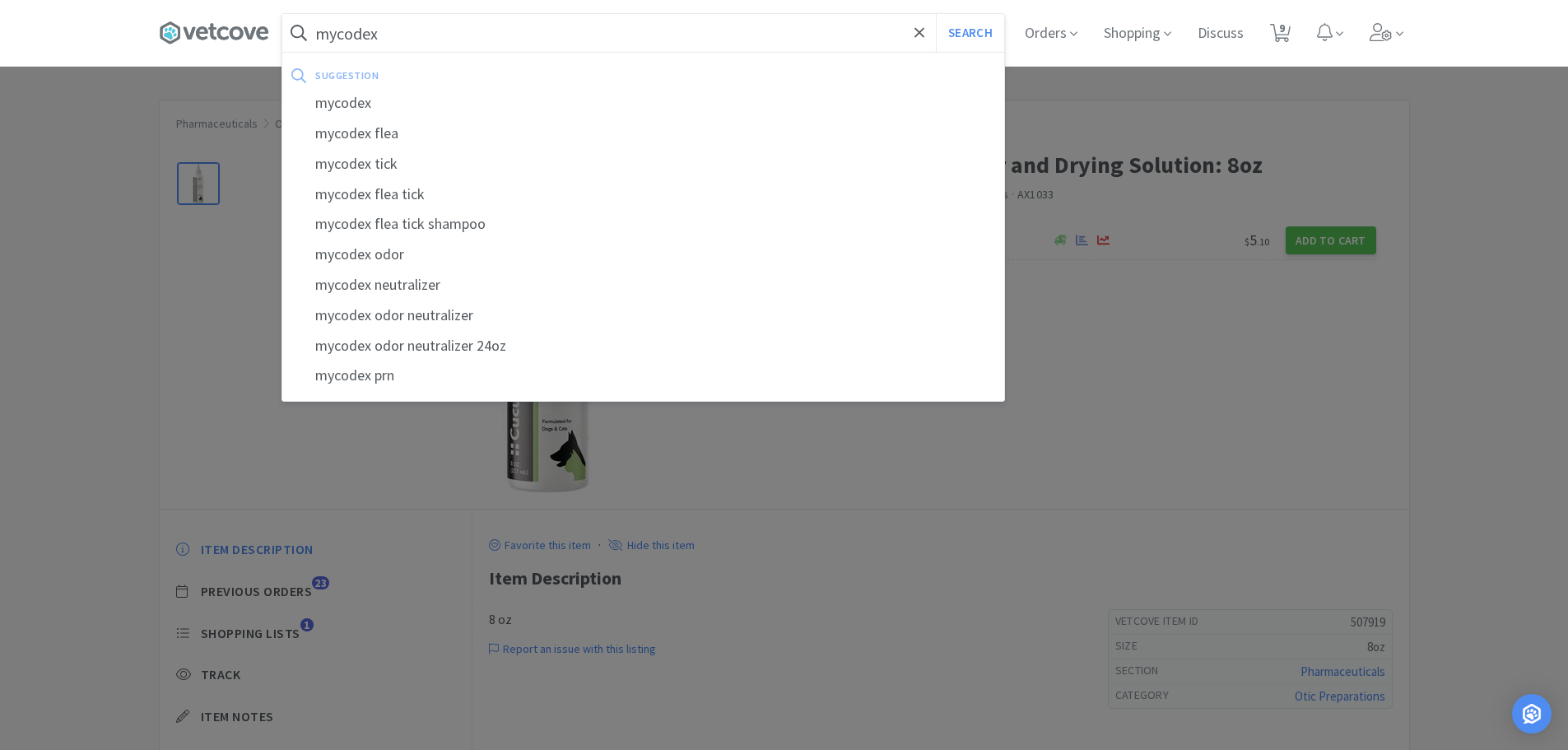
select select "1"
select select "4"
select select "1"
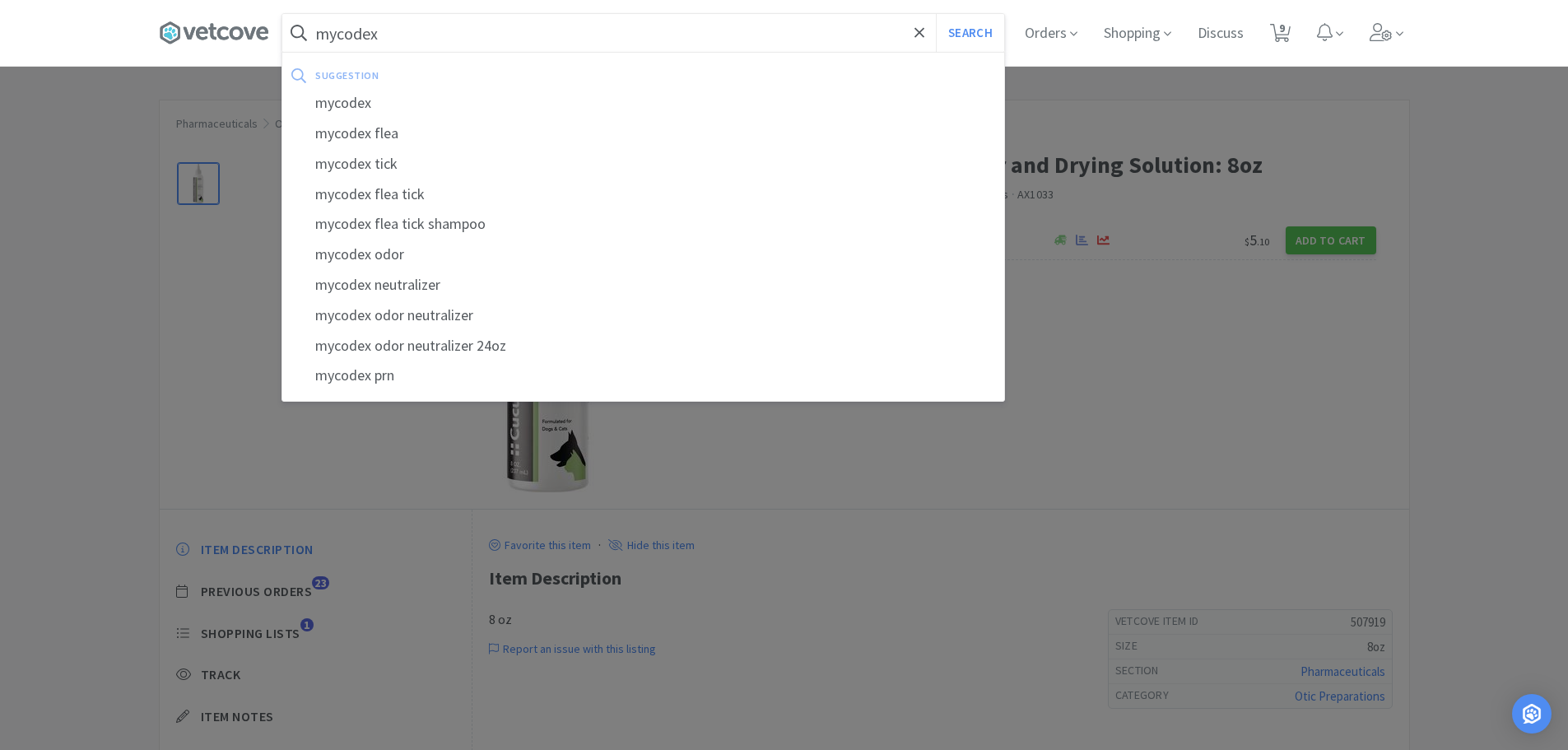
select select "1"
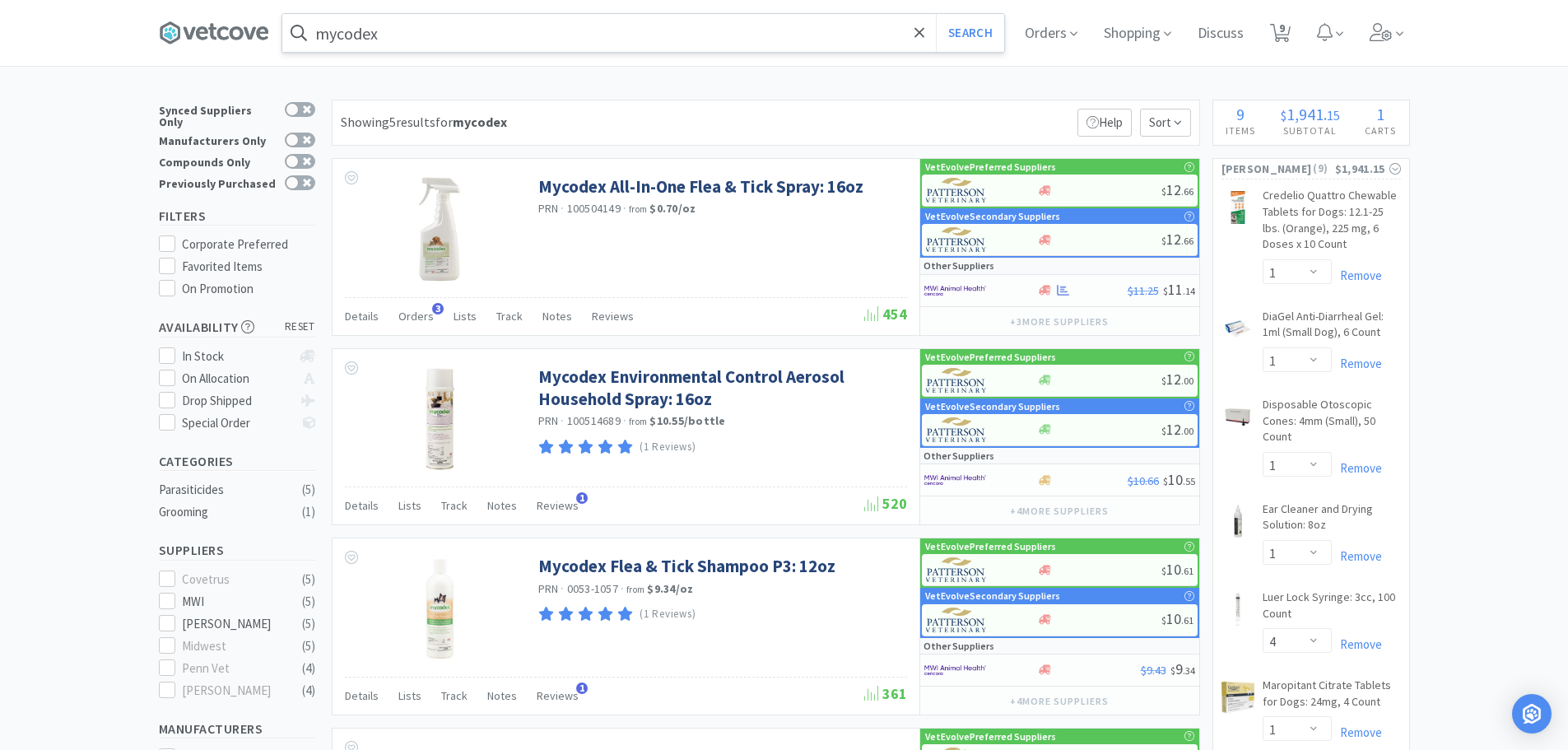
click at [478, 36] on input "mycodex" at bounding box center [644, 33] width 722 height 38
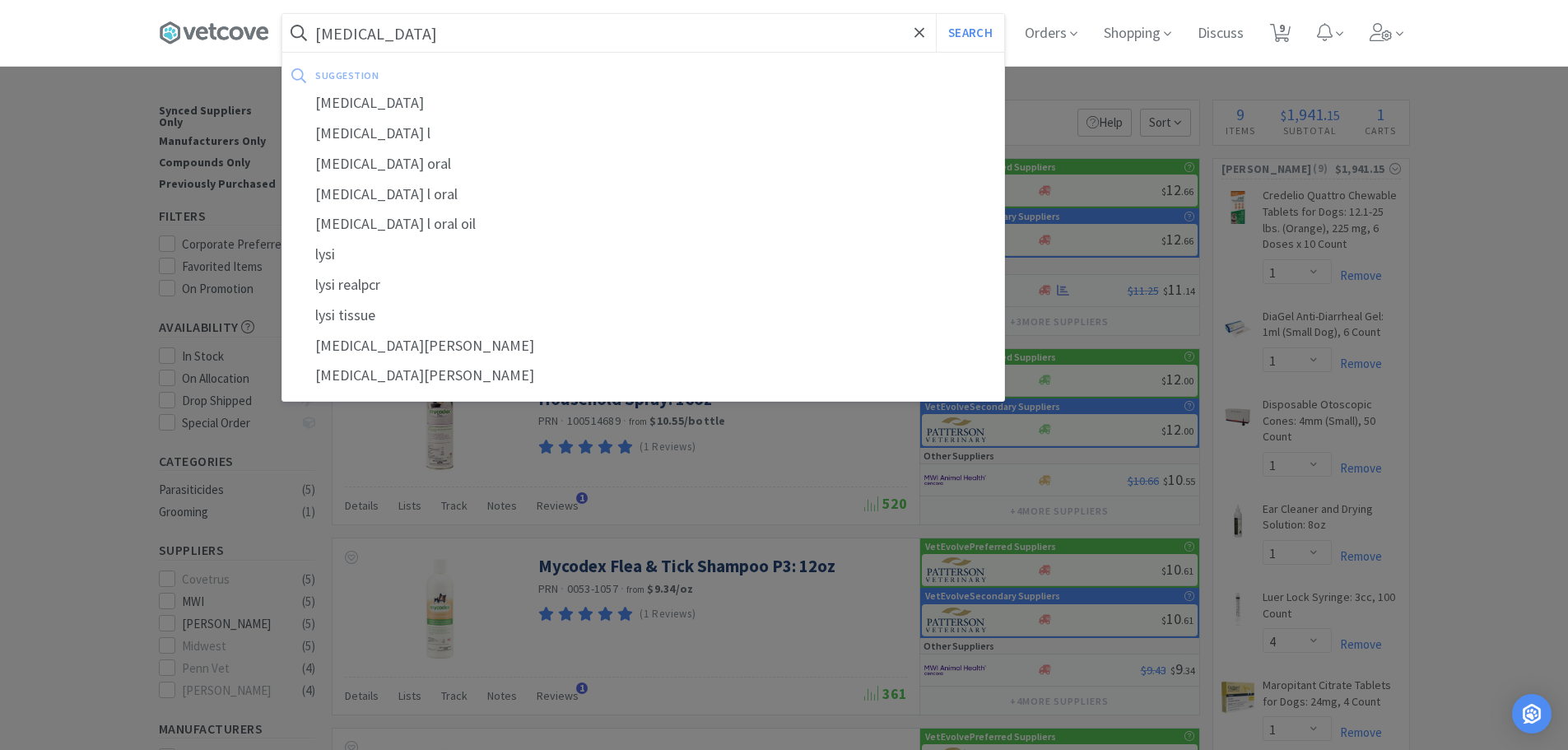
type input "lysine"
click at [936, 14] on button "Search" at bounding box center [970, 33] width 68 height 38
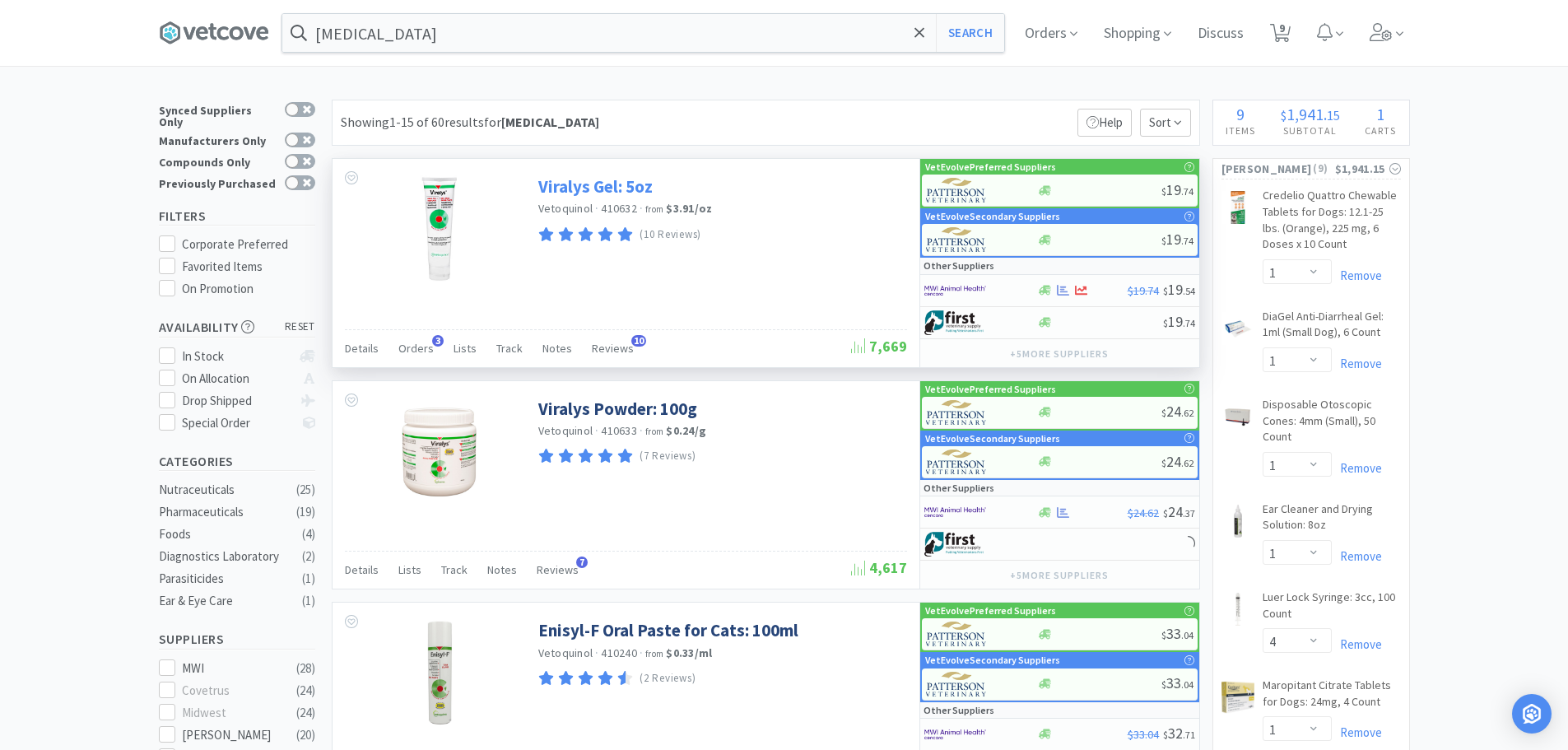
click at [590, 182] on link "Viralys Gel: 5oz" at bounding box center [595, 186] width 114 height 23
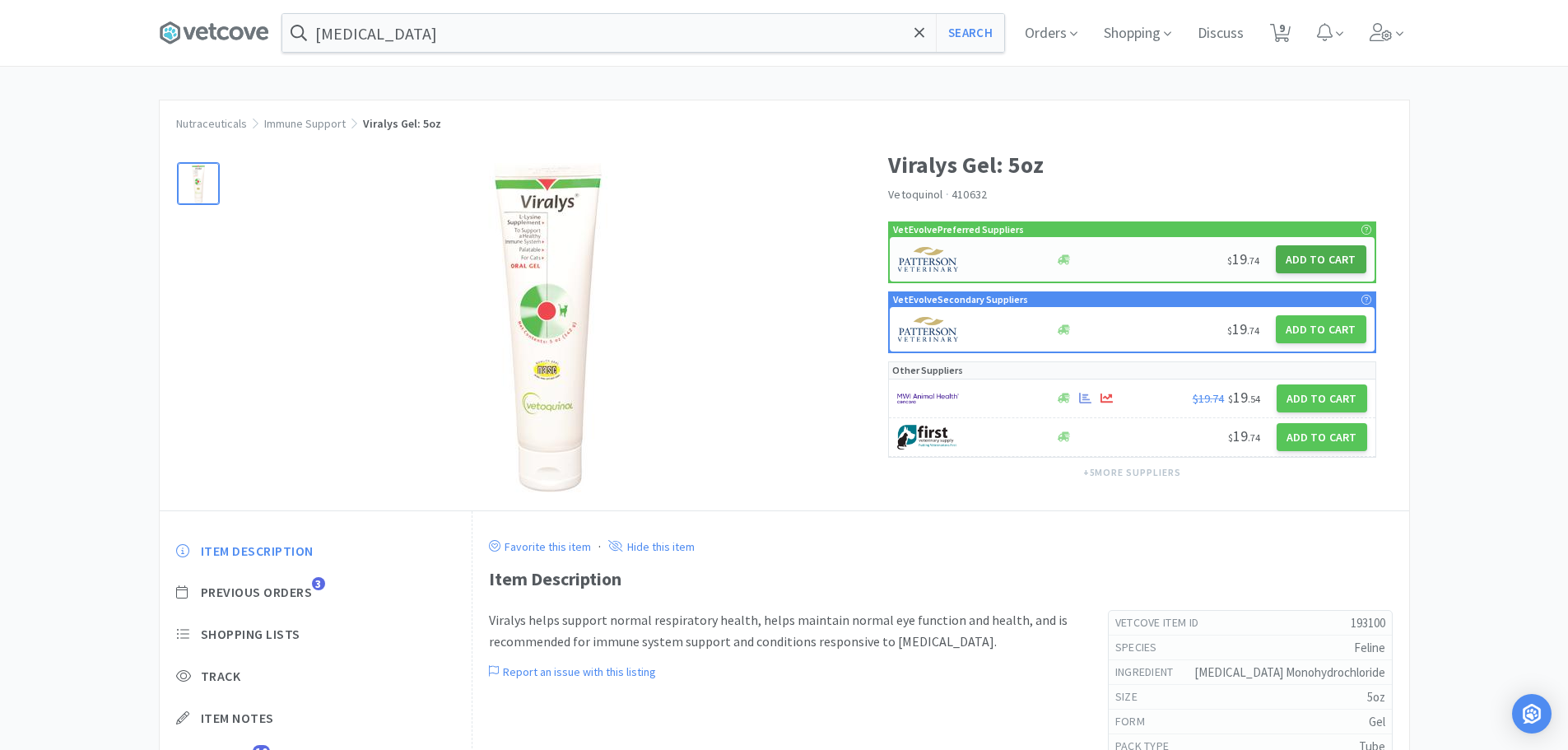
click at [1314, 258] on button "Add to Cart" at bounding box center [1320, 258] width 91 height 28
select select "1"
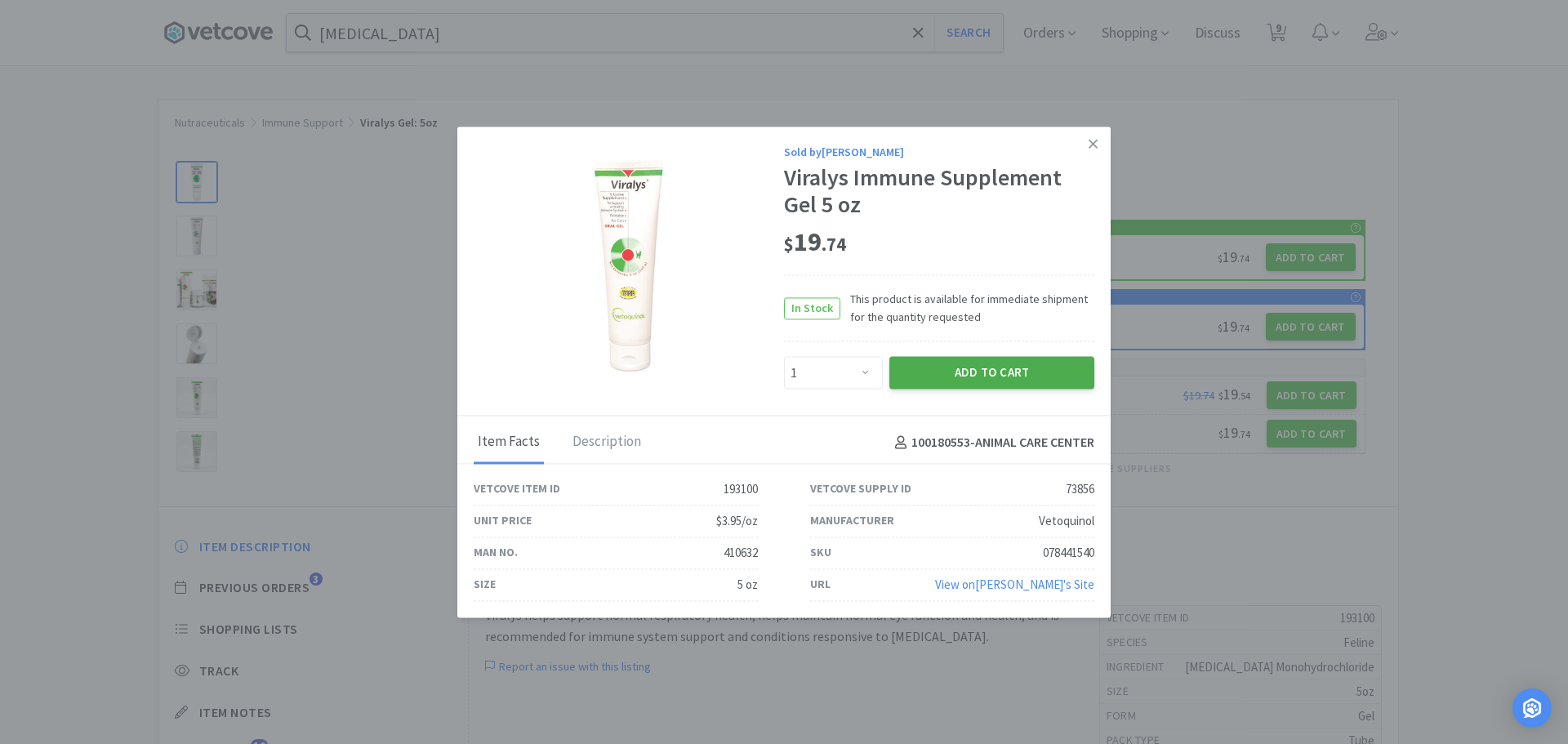
click at [999, 359] on button "Add to Cart" at bounding box center [992, 373] width 205 height 33
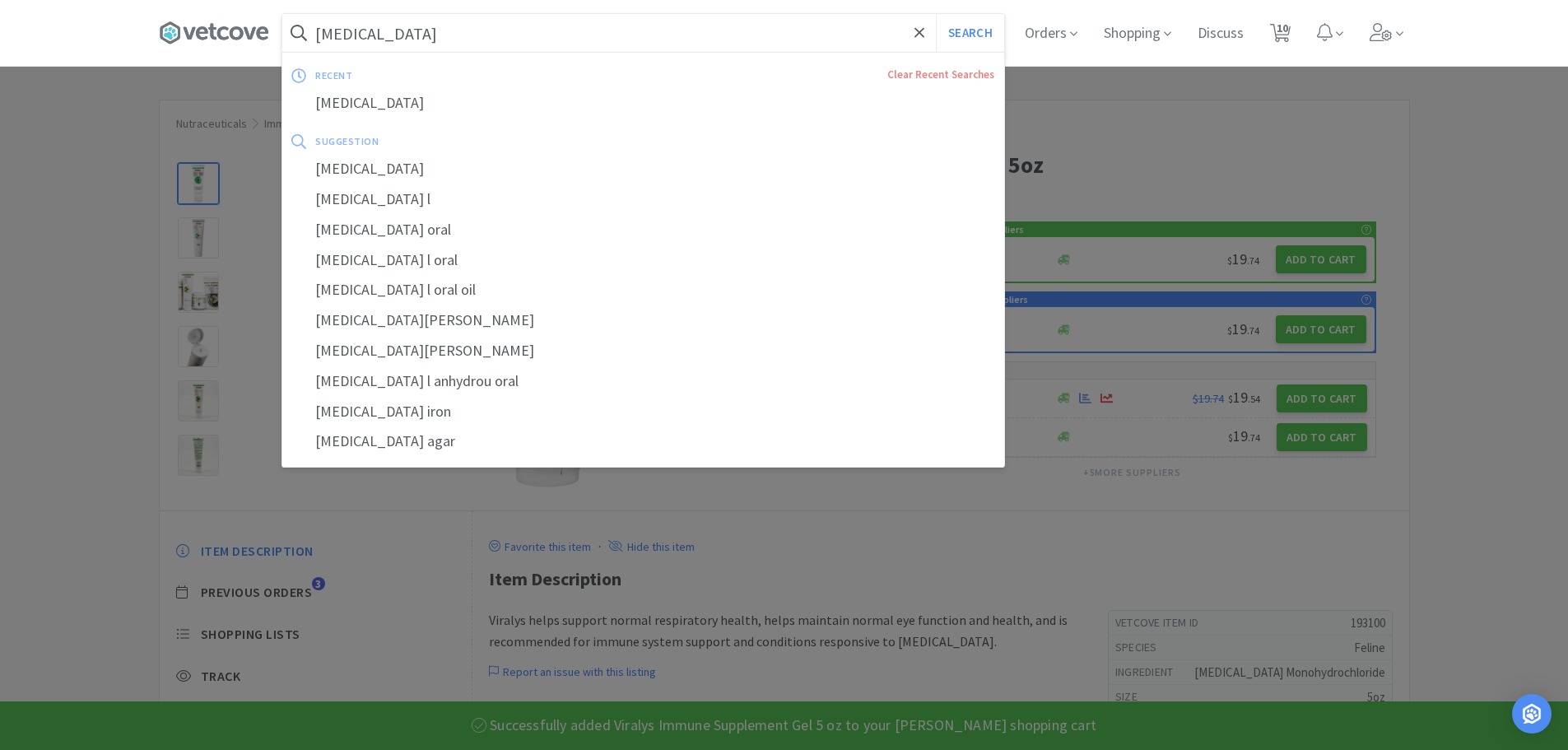
click at [572, 42] on input "lysine" at bounding box center [644, 33] width 722 height 38
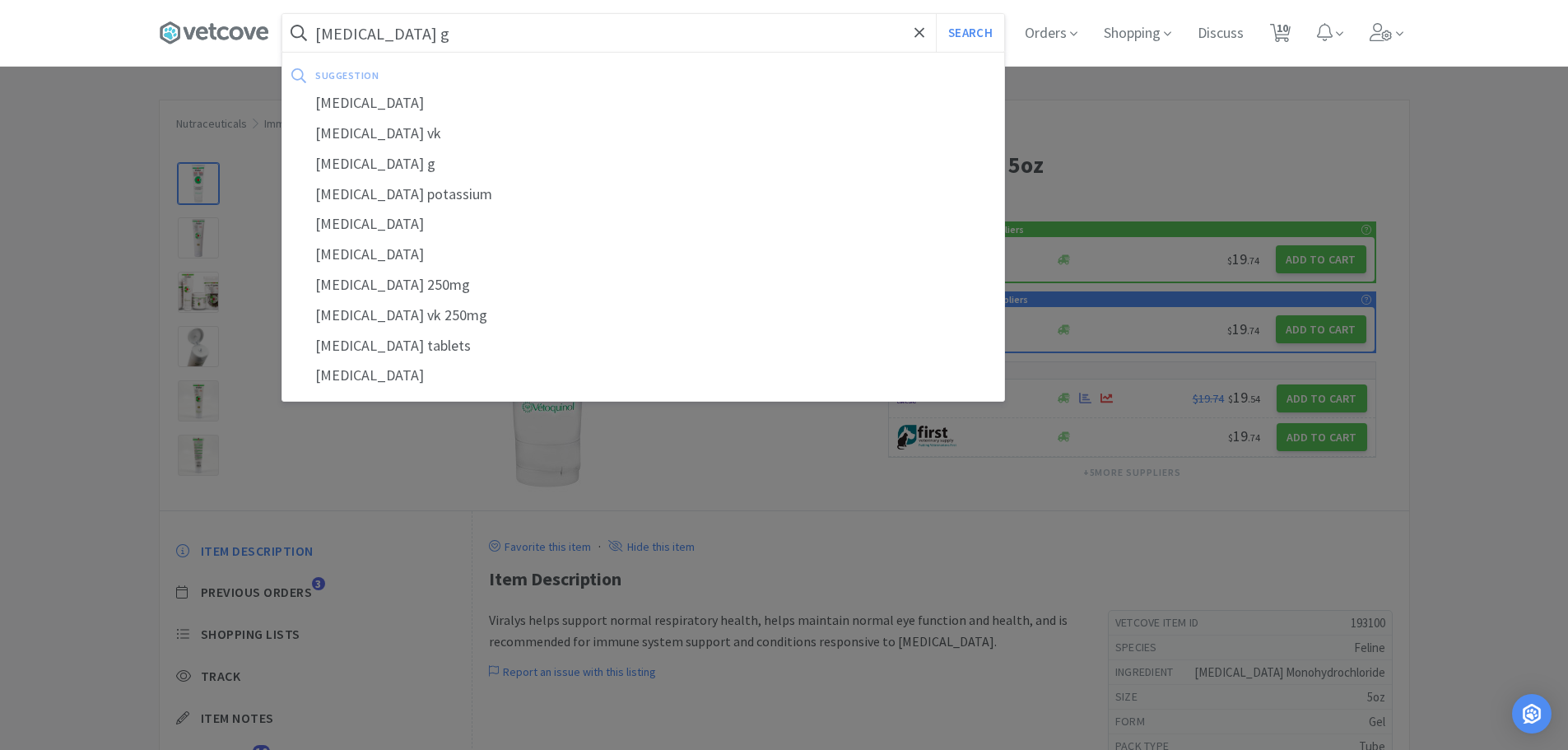
type input "penicillin g"
click at [936, 14] on button "Search" at bounding box center [970, 33] width 68 height 38
select select "1"
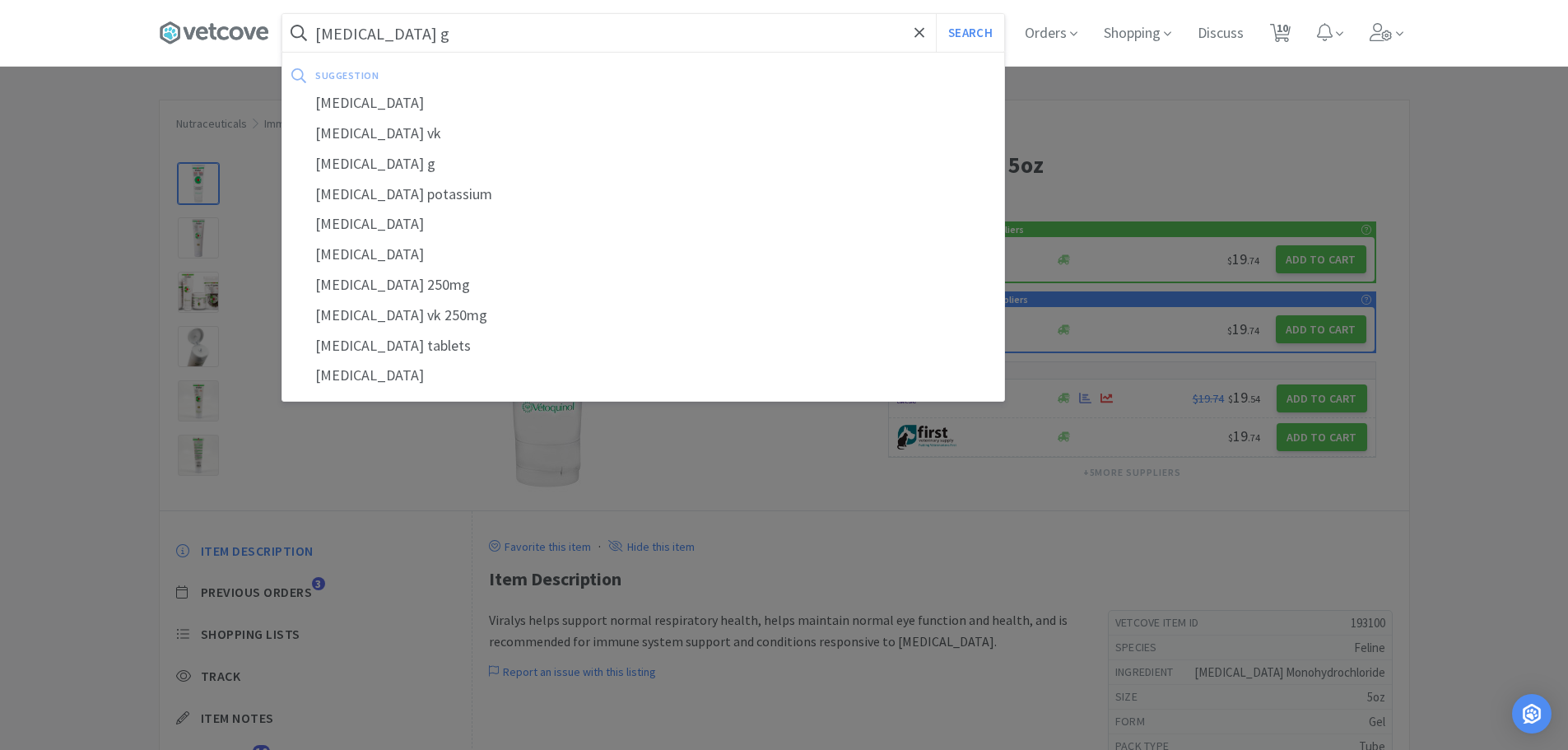
select select "1"
select select "4"
select select "1"
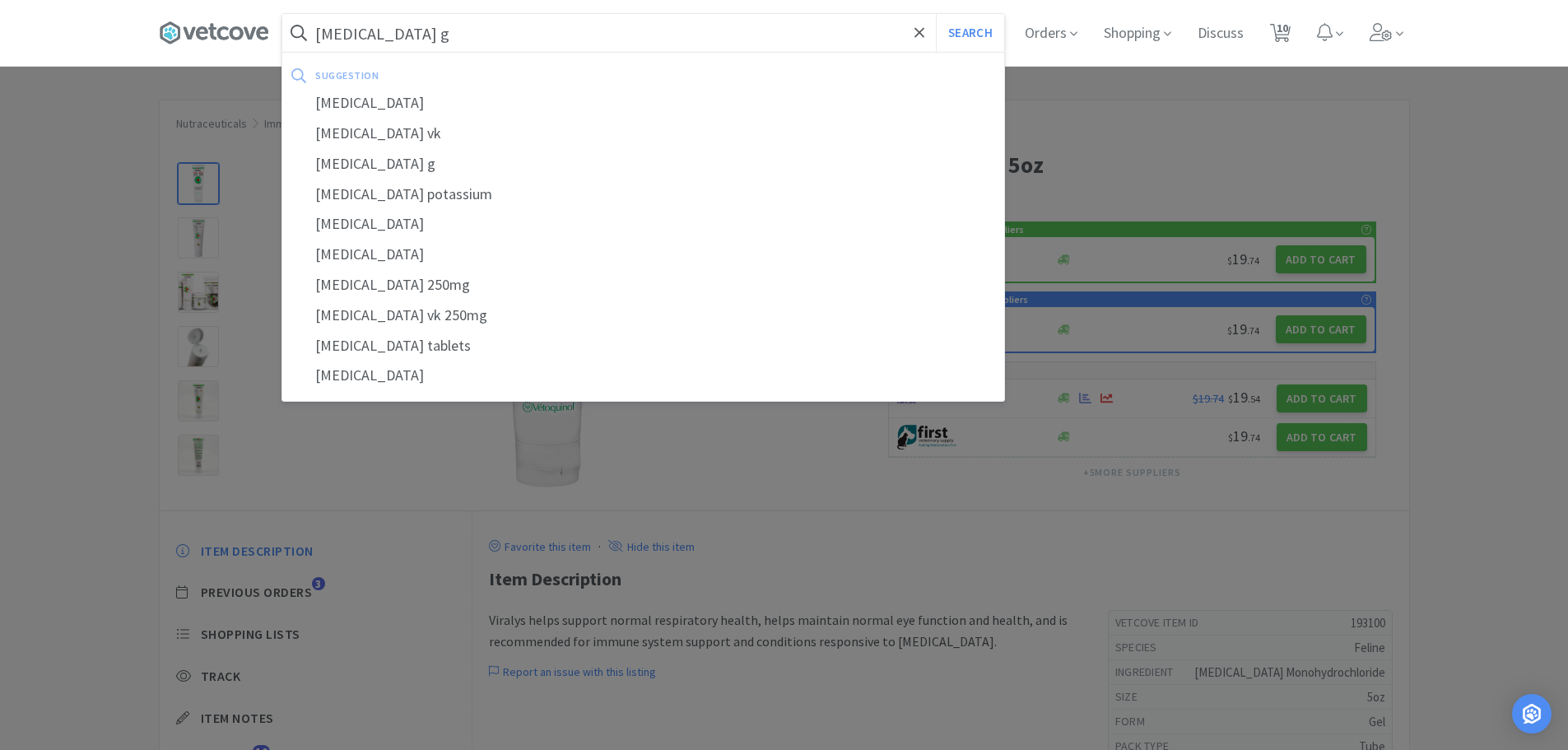
select select "1"
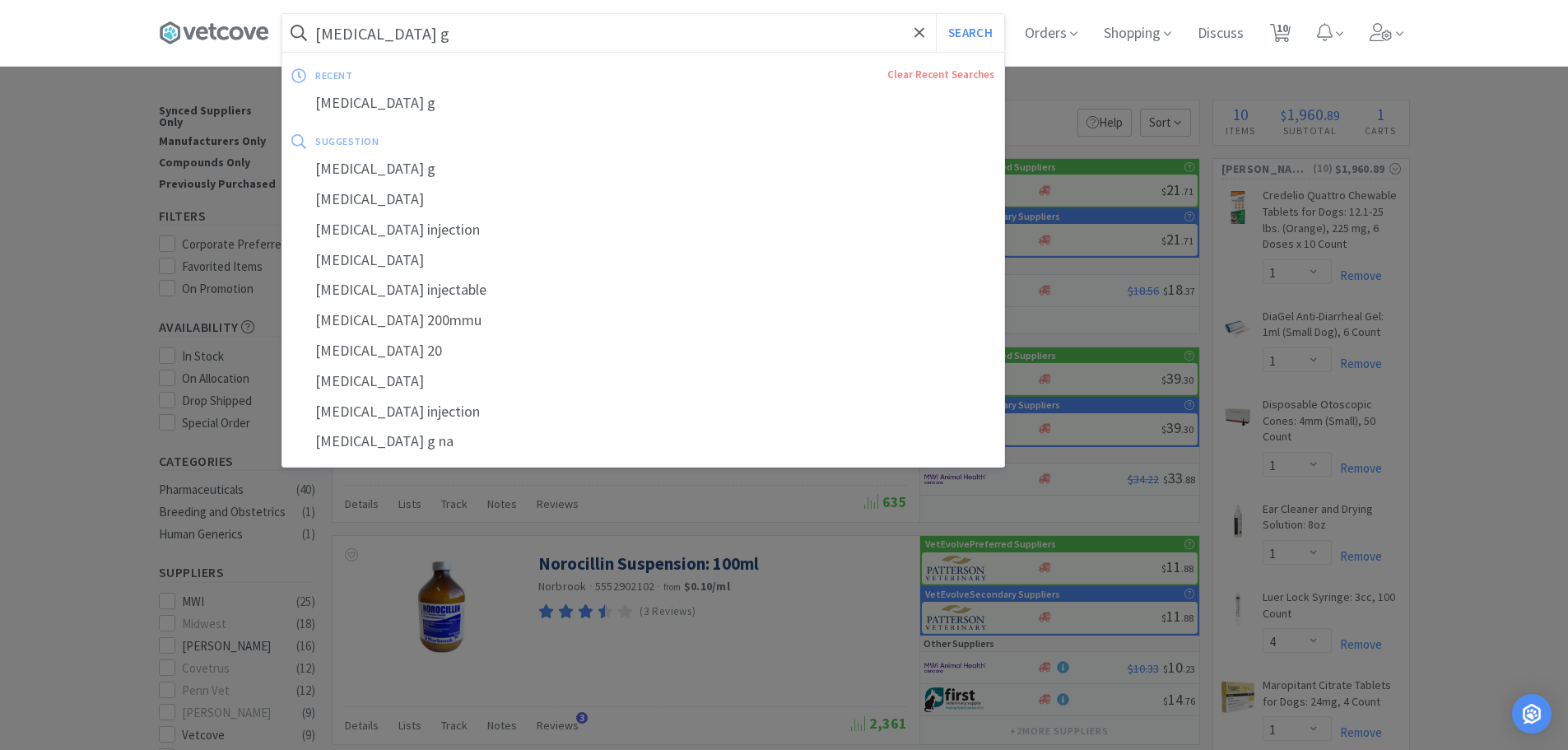
click at [476, 41] on input "penicillin g" at bounding box center [644, 33] width 722 height 38
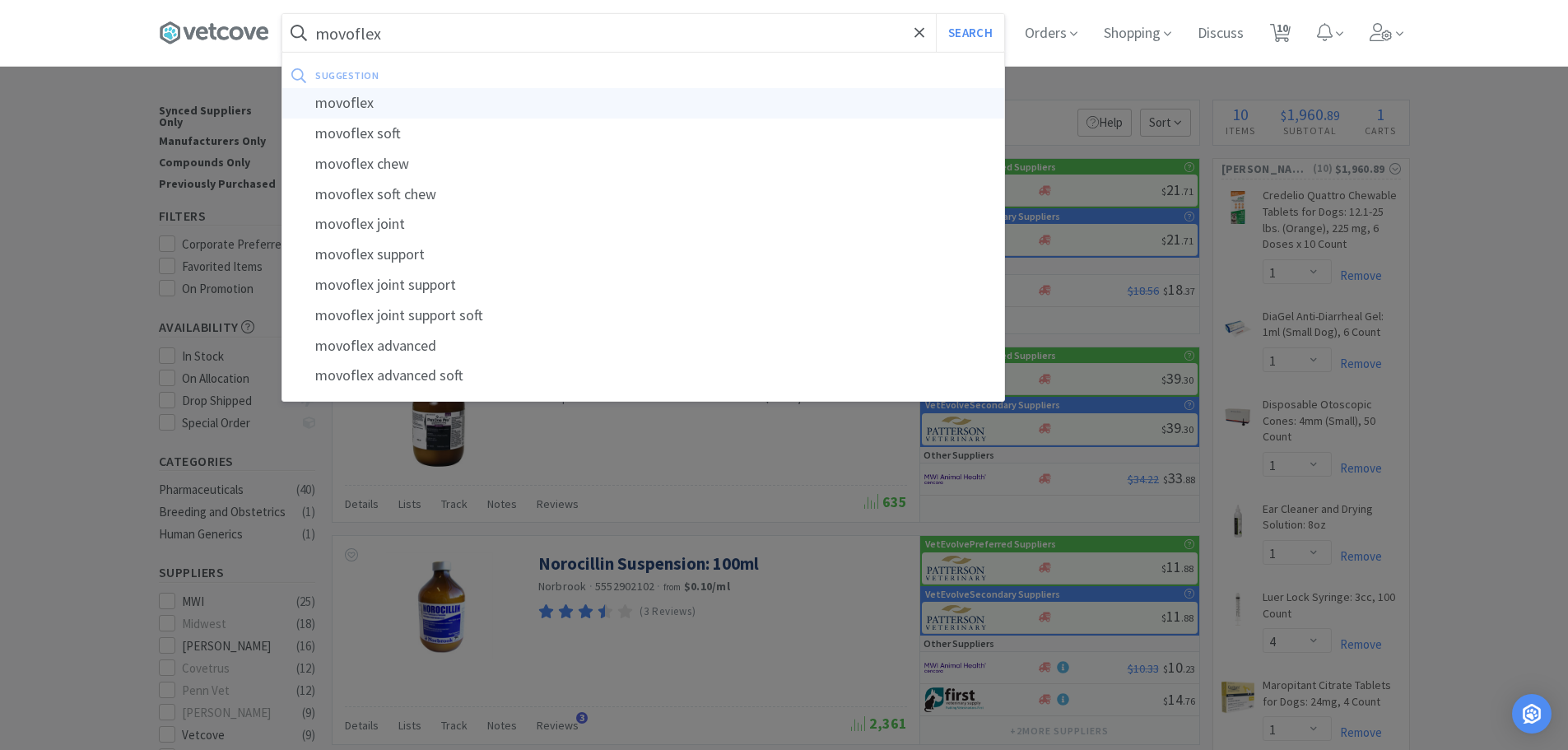
type input "movoflex"
click at [936, 14] on button "Search" at bounding box center [970, 33] width 68 height 38
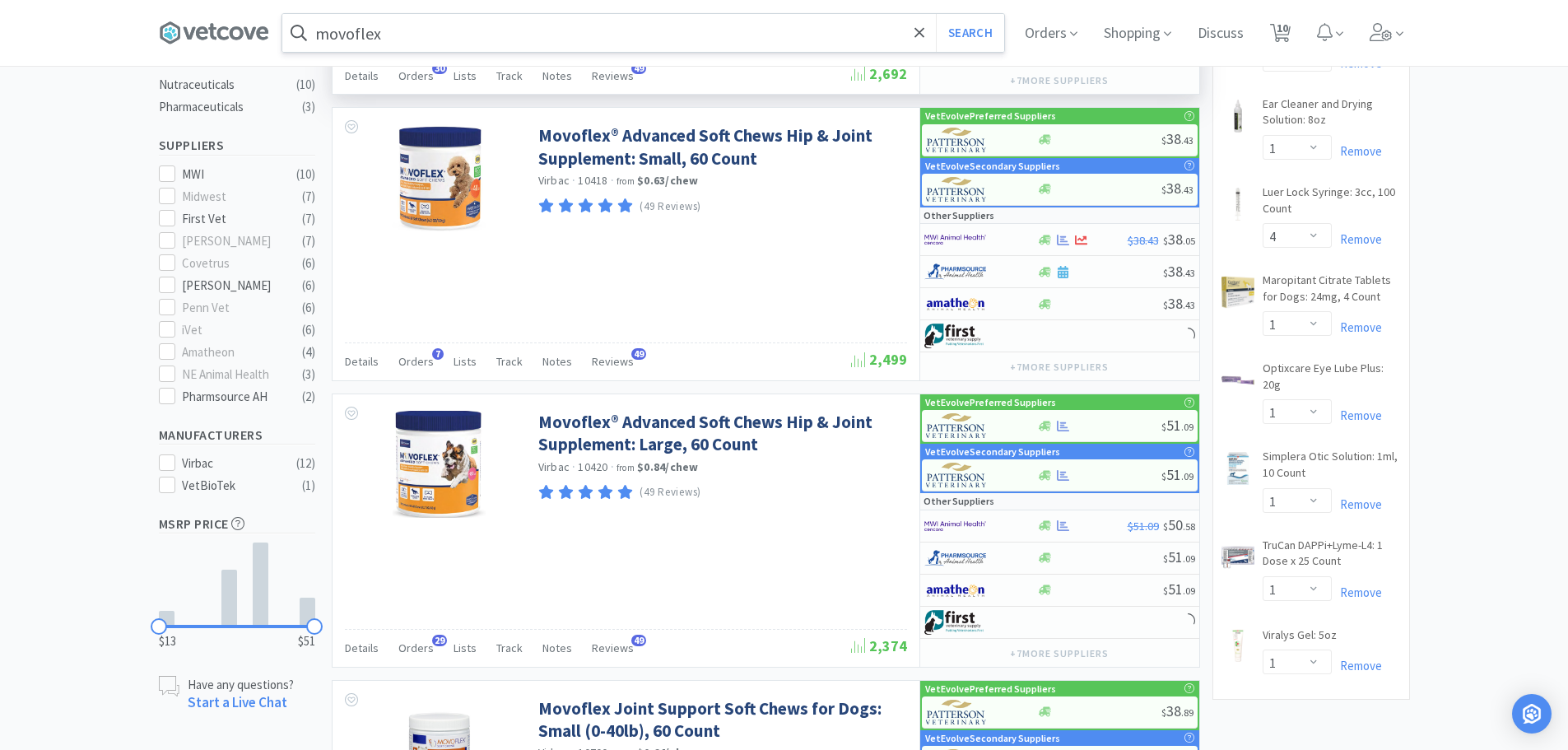
scroll to position [411, 0]
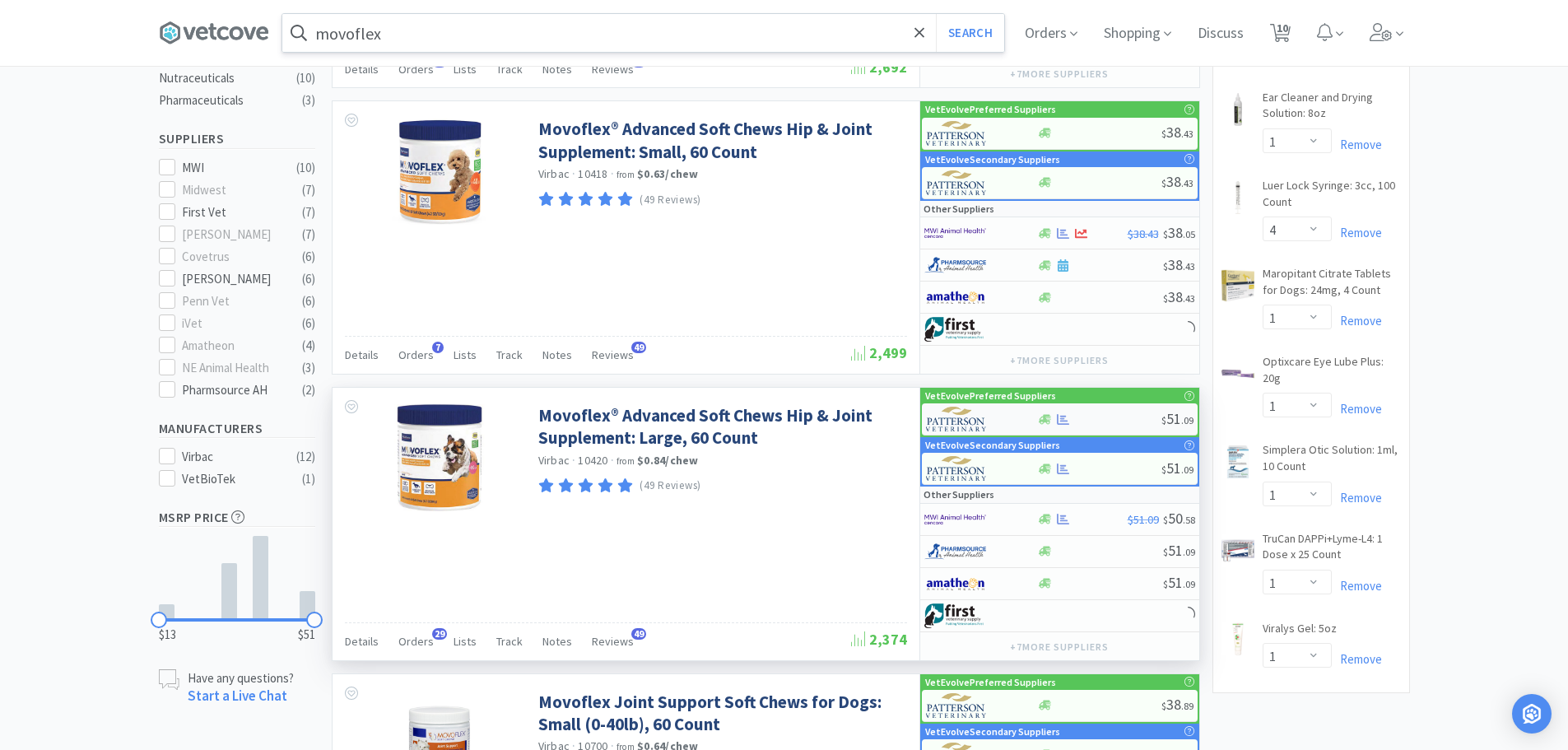
click at [1120, 420] on div at bounding box center [1099, 420] width 124 height 13
select select "1"
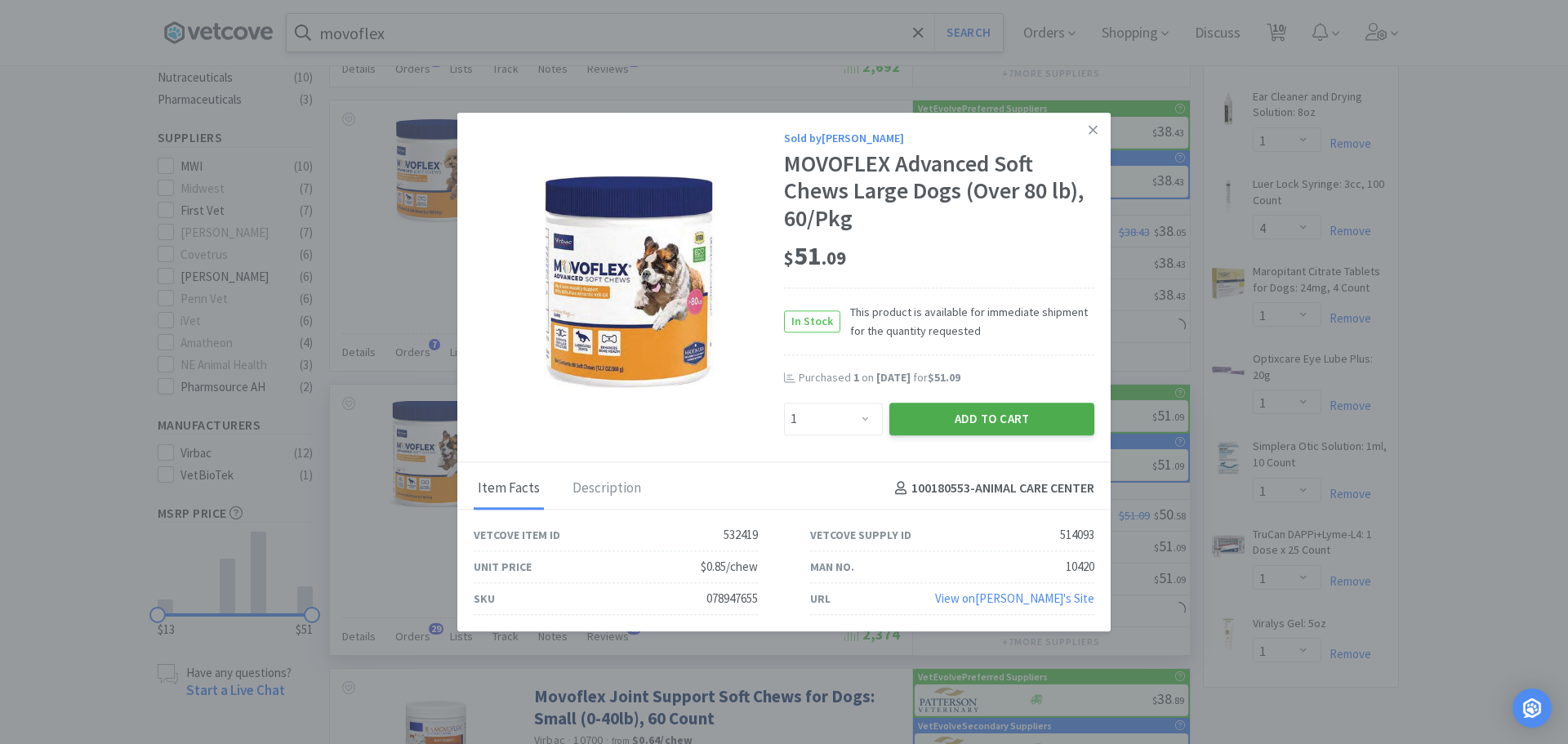
click at [1032, 414] on button "Add to Cart" at bounding box center [992, 419] width 205 height 33
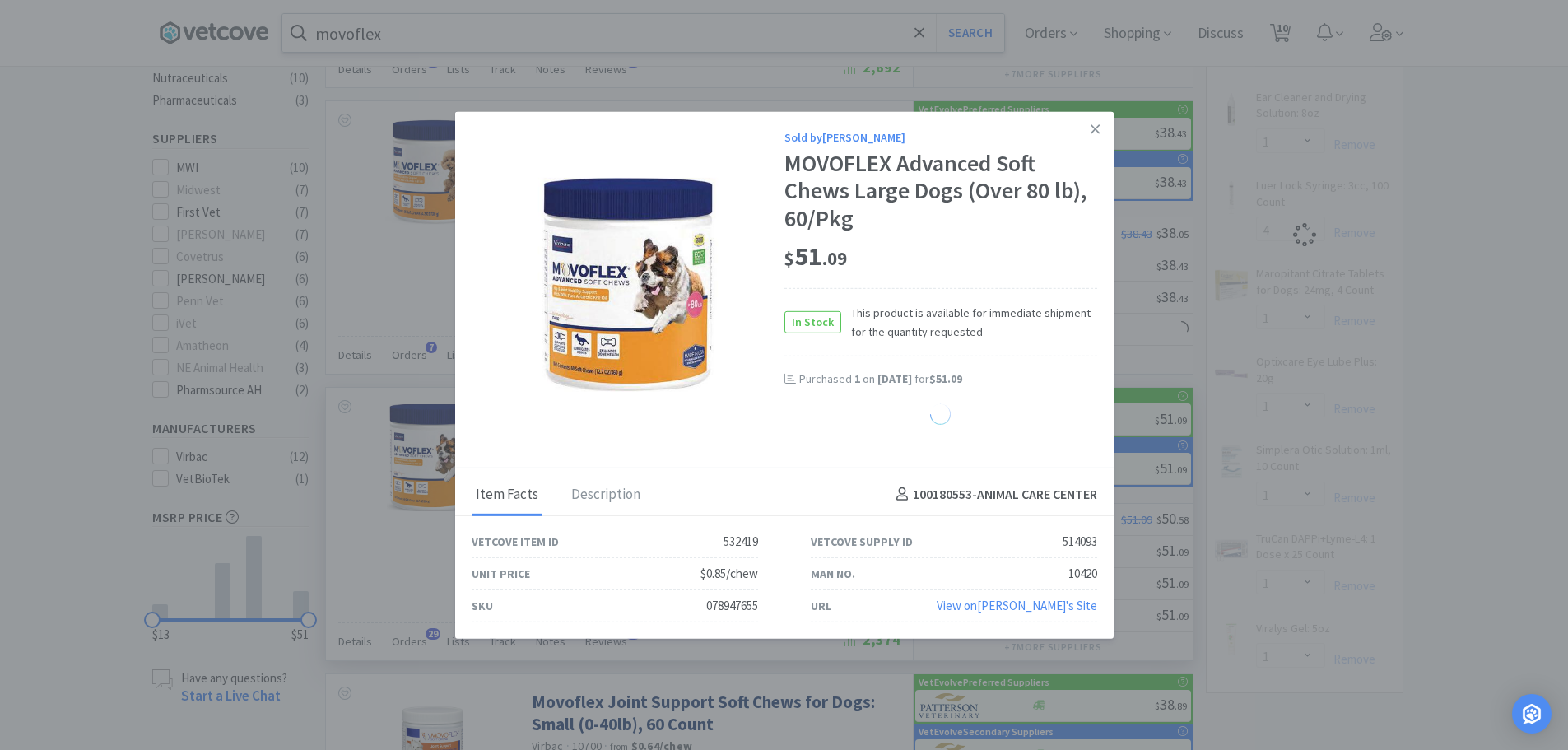
select select "1"
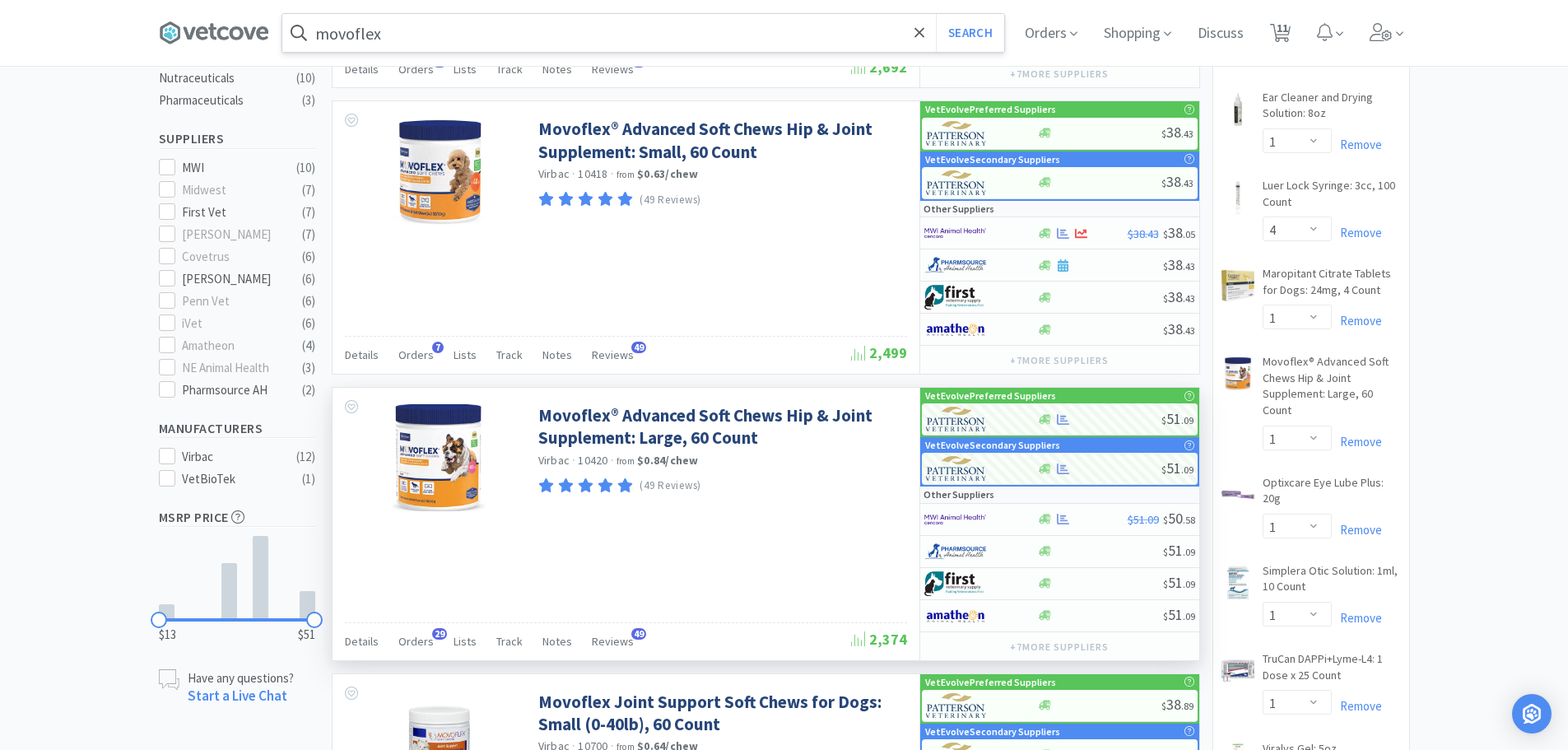
click at [545, 33] on input "movoflex" at bounding box center [644, 33] width 722 height 38
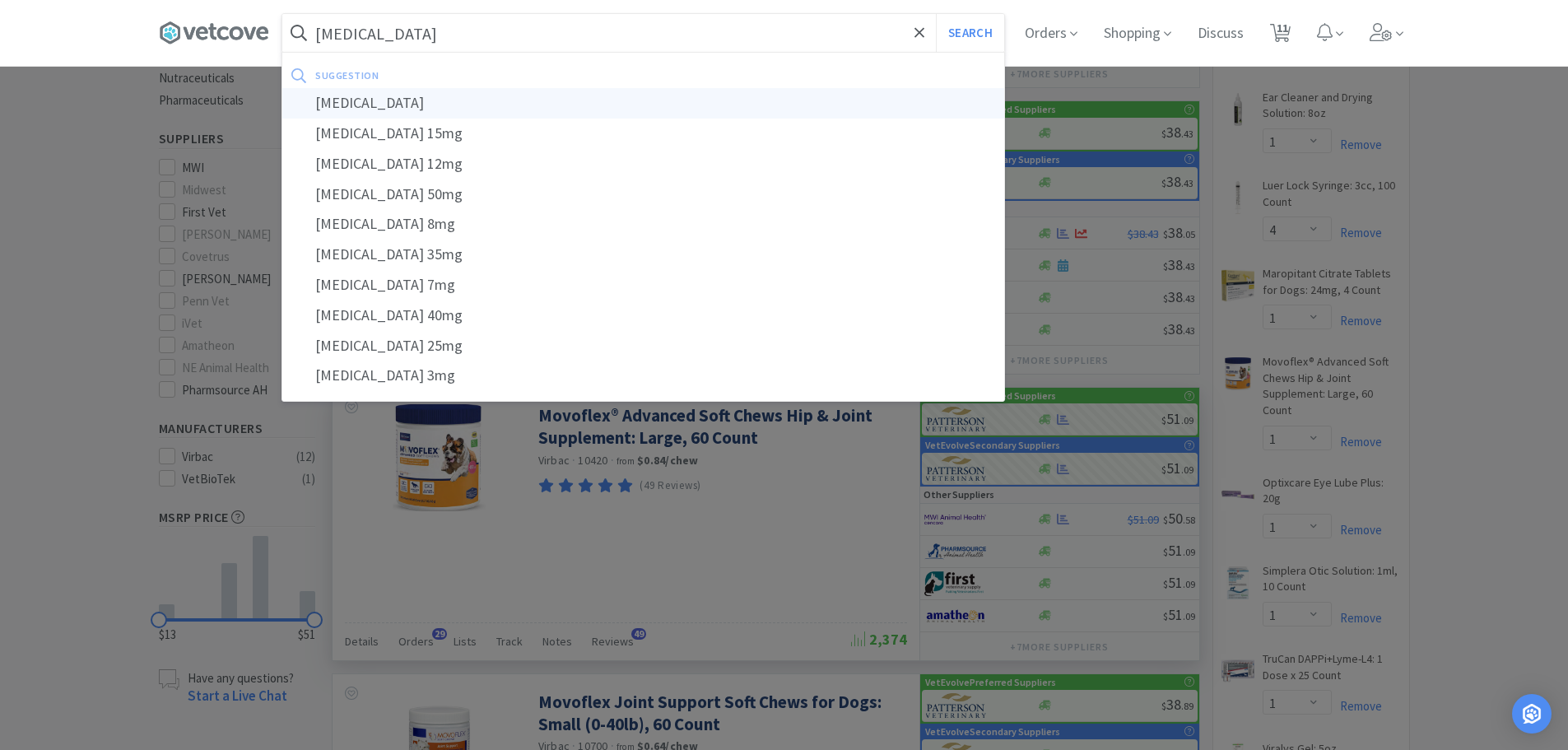
click at [365, 95] on div "trilostane" at bounding box center [644, 104] width 722 height 31
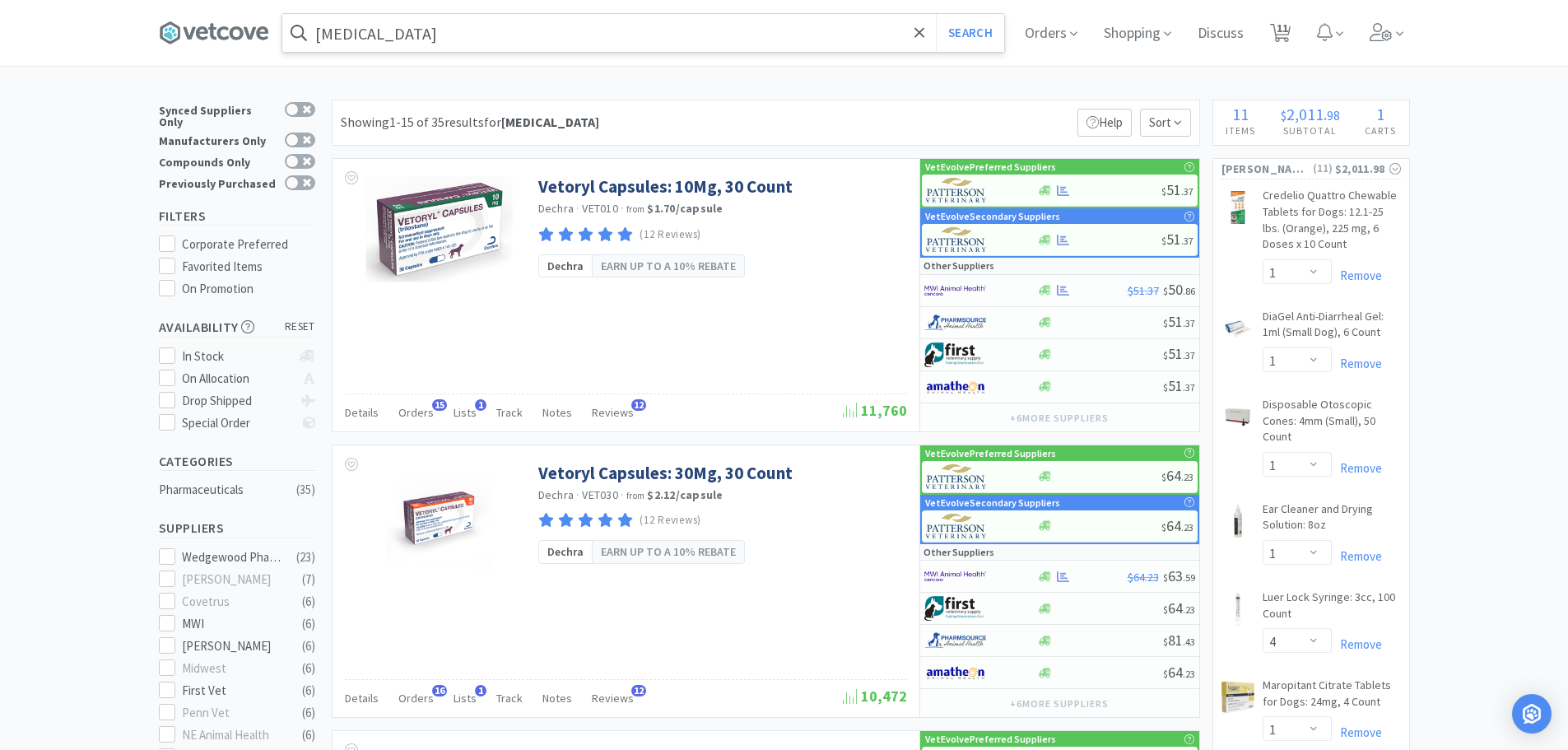
click at [412, 36] on input "trilostane" at bounding box center [644, 33] width 722 height 38
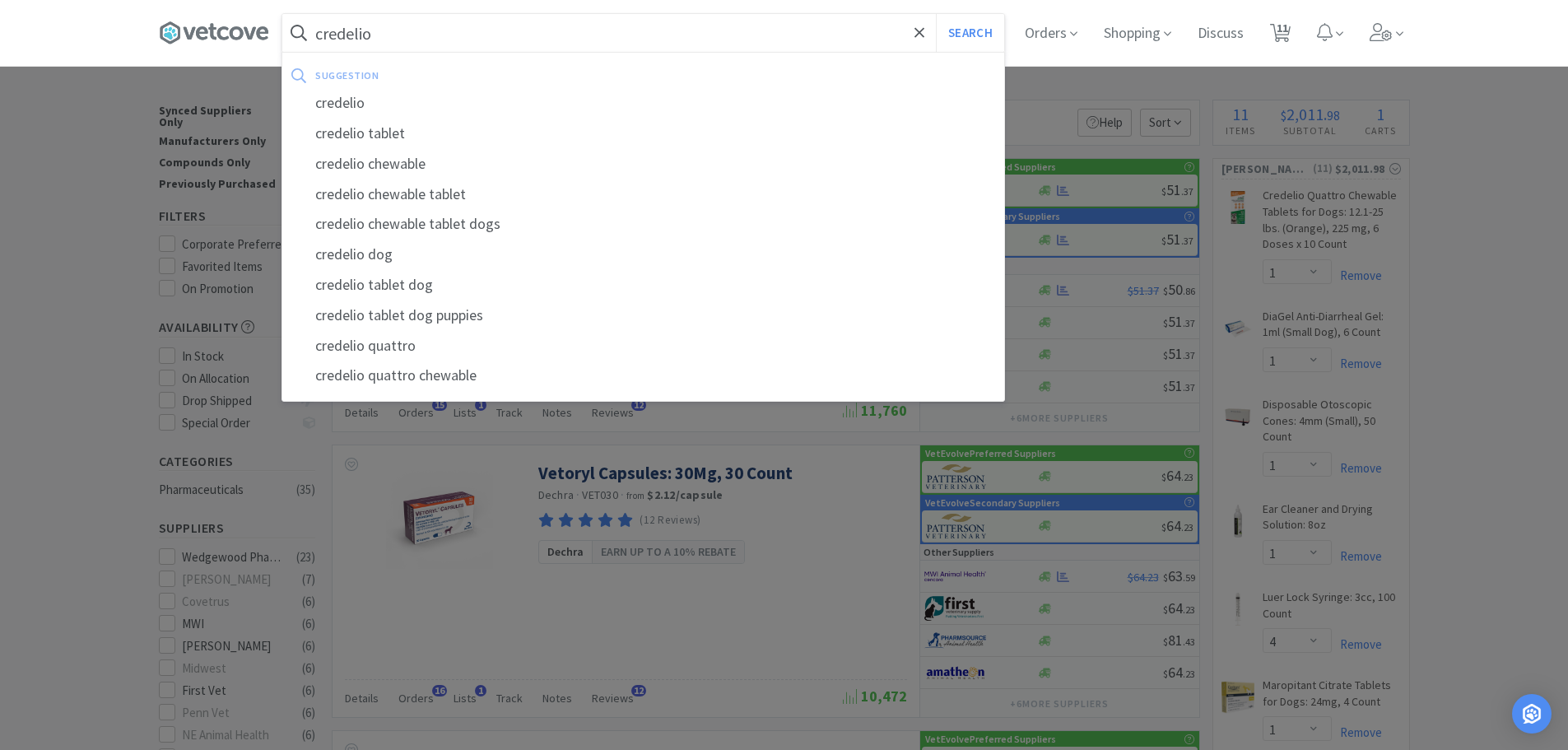
type input "credelio"
click at [936, 14] on button "Search" at bounding box center [970, 33] width 68 height 38
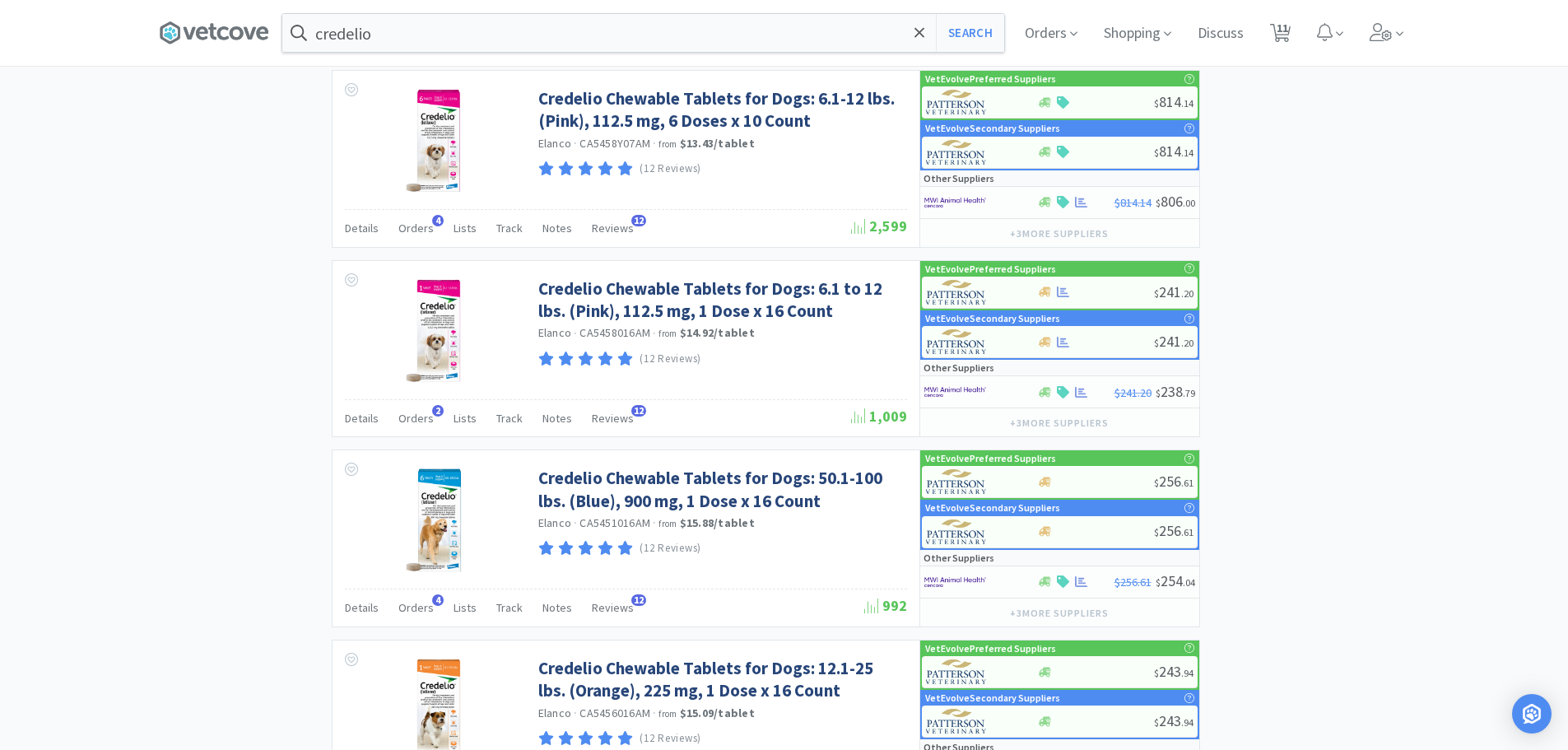
scroll to position [1729, 0]
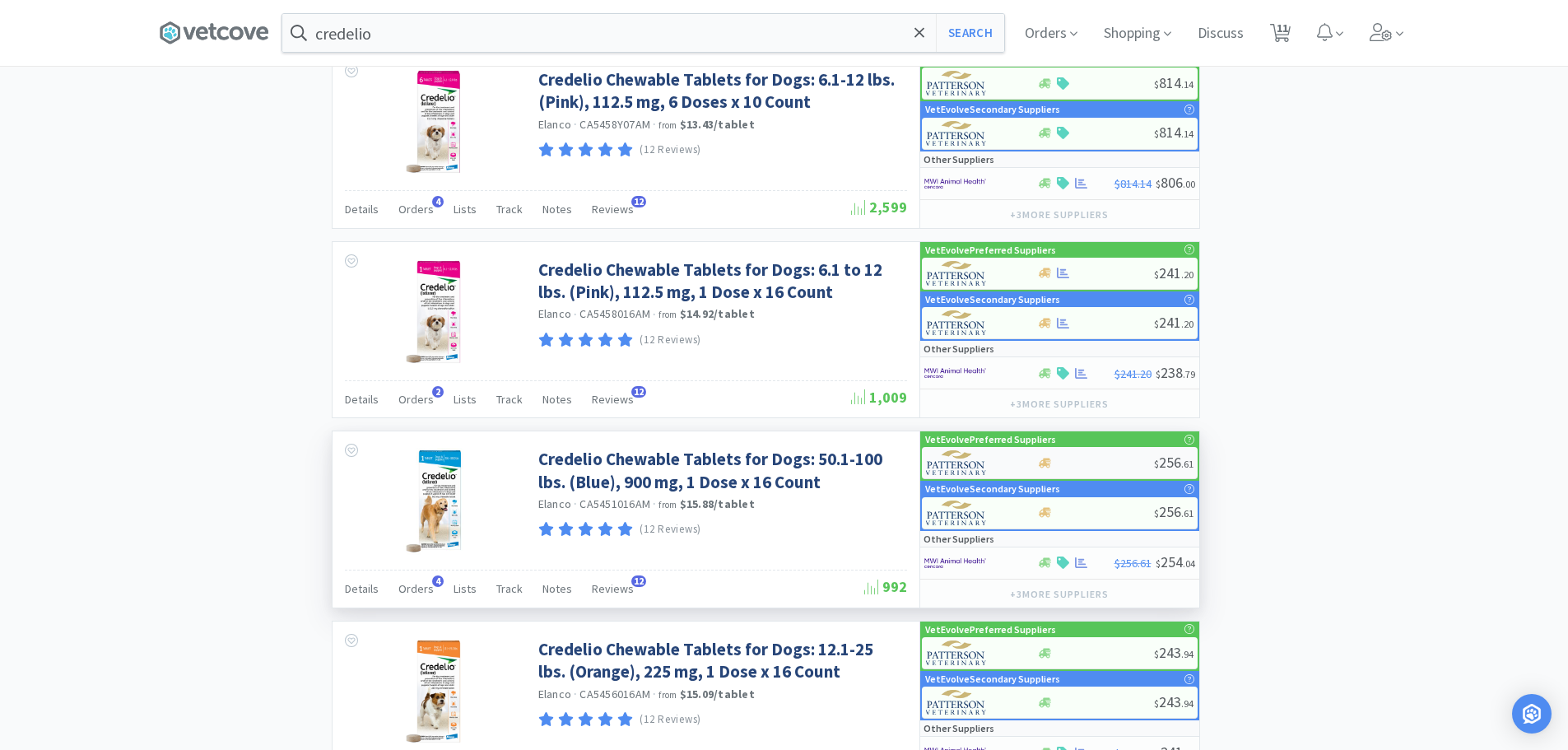
click at [1095, 463] on div at bounding box center [1095, 463] width 117 height 13
select select "1"
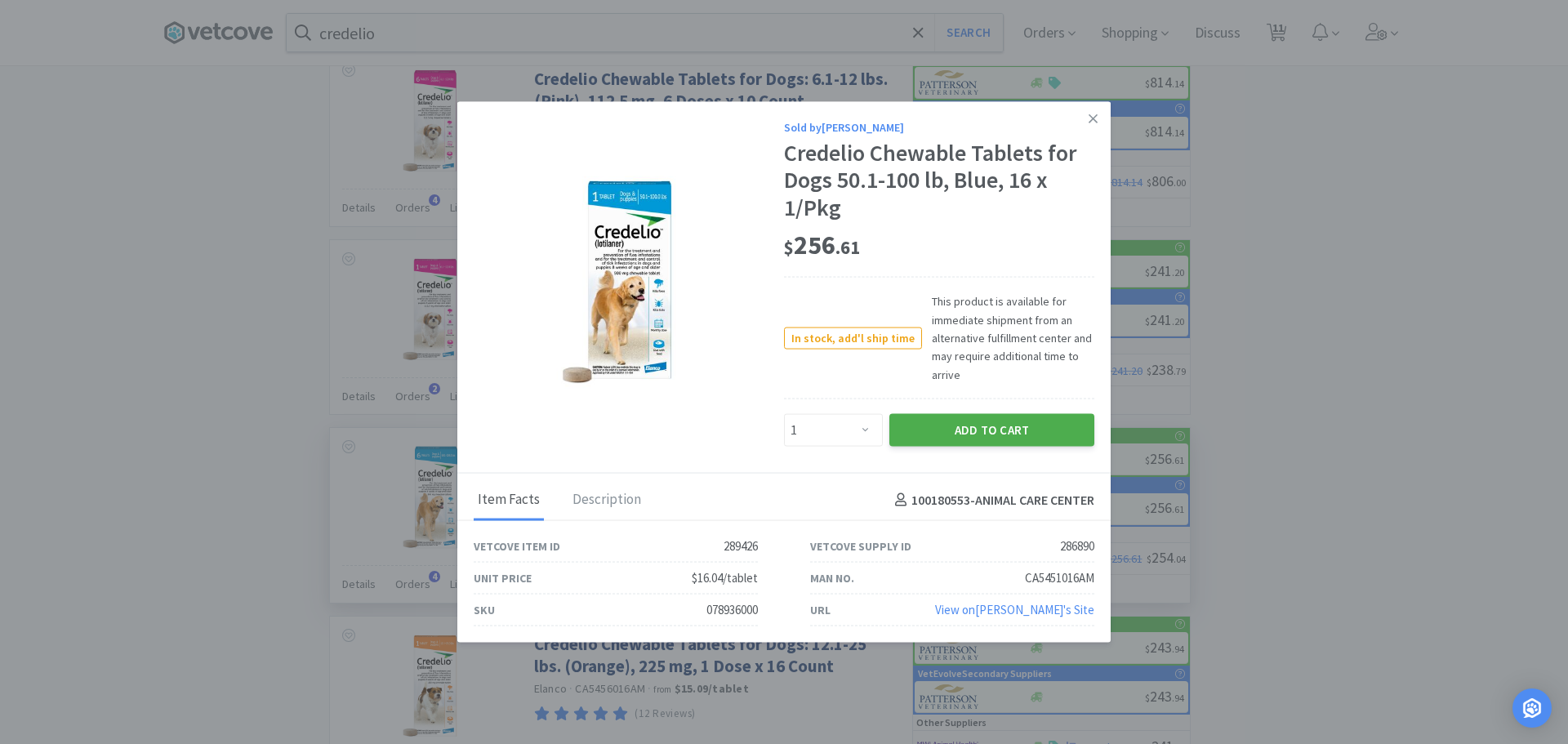
click at [953, 431] on button "Add to Cart" at bounding box center [992, 431] width 205 height 33
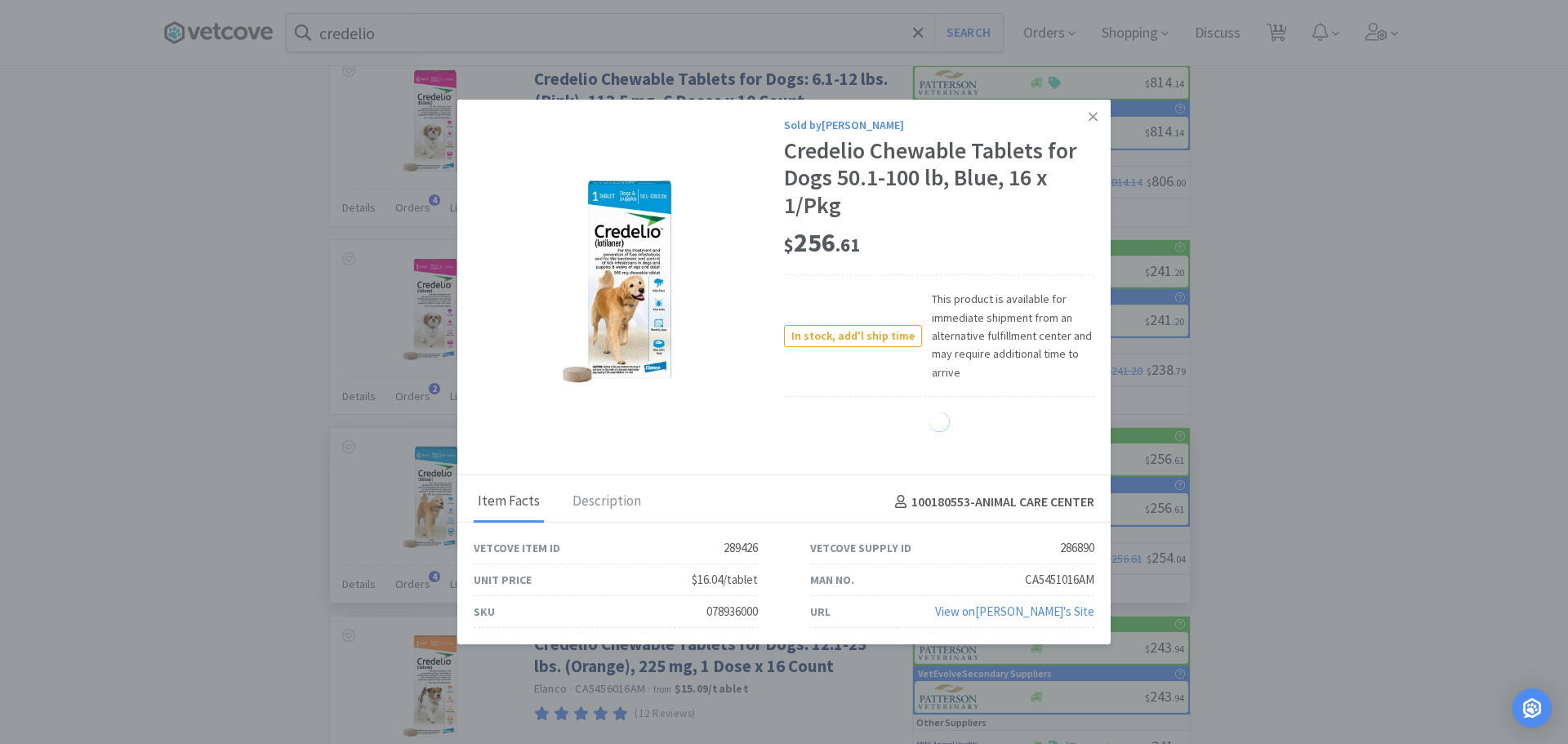
select select "1"
select select "4"
select select "1"
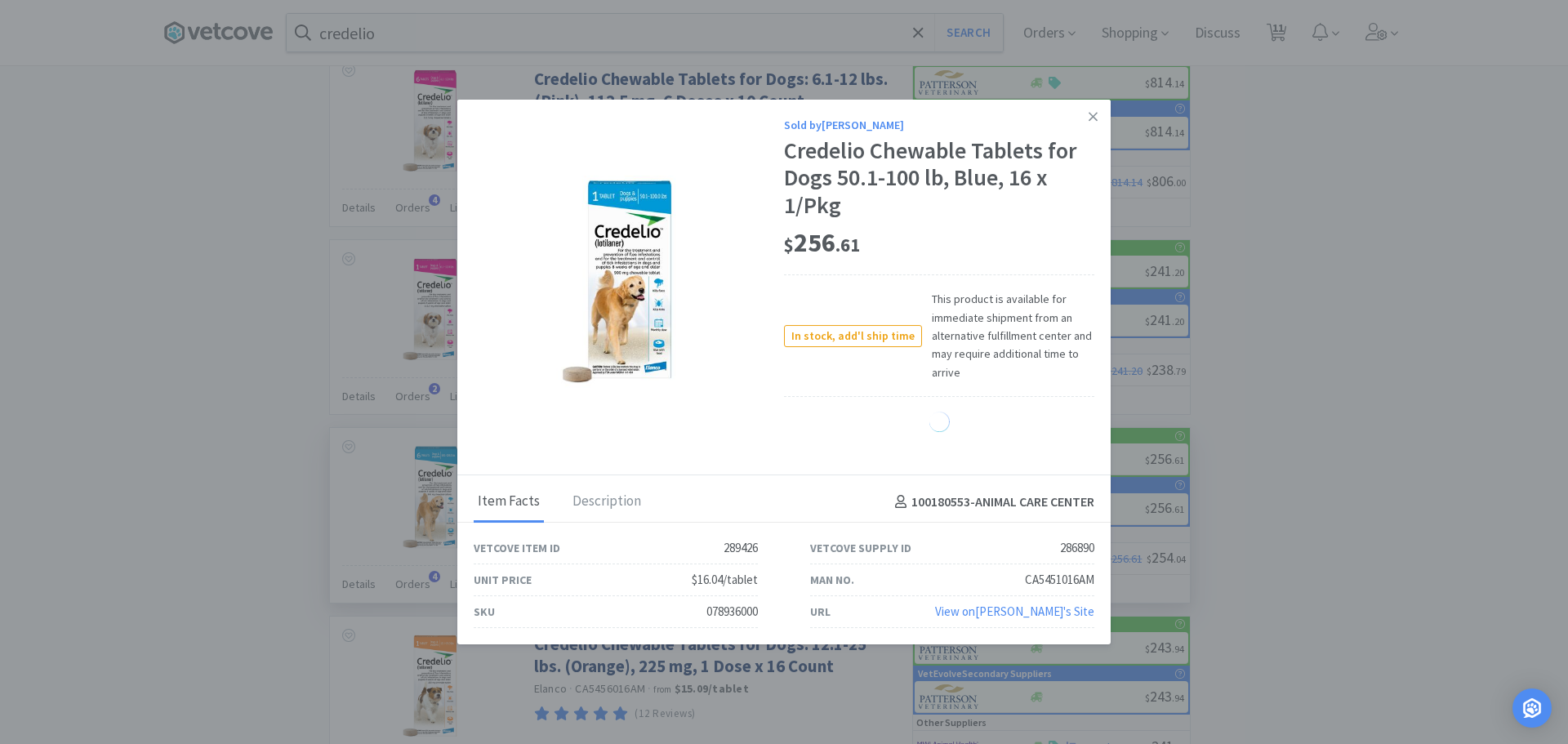
select select "1"
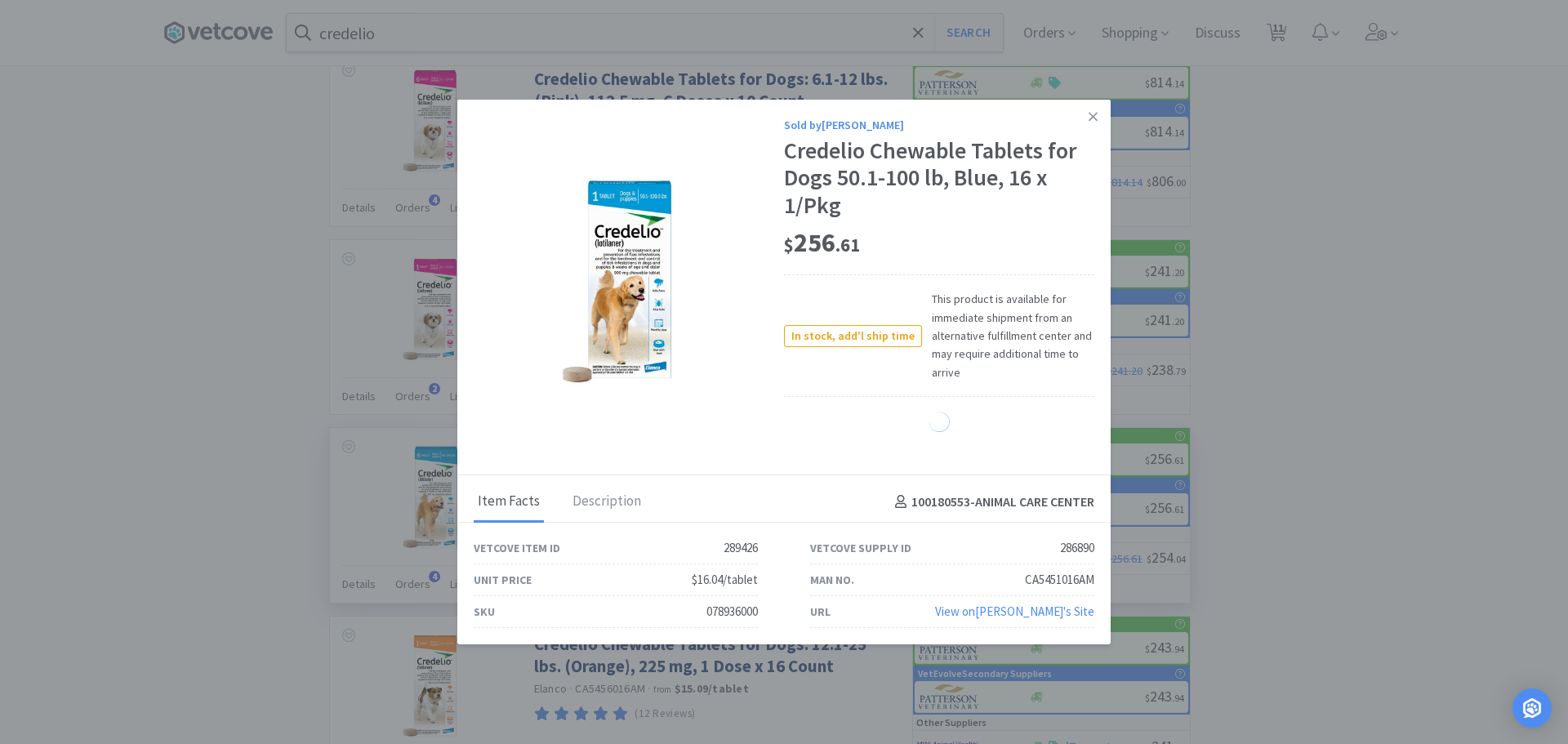
select select "1"
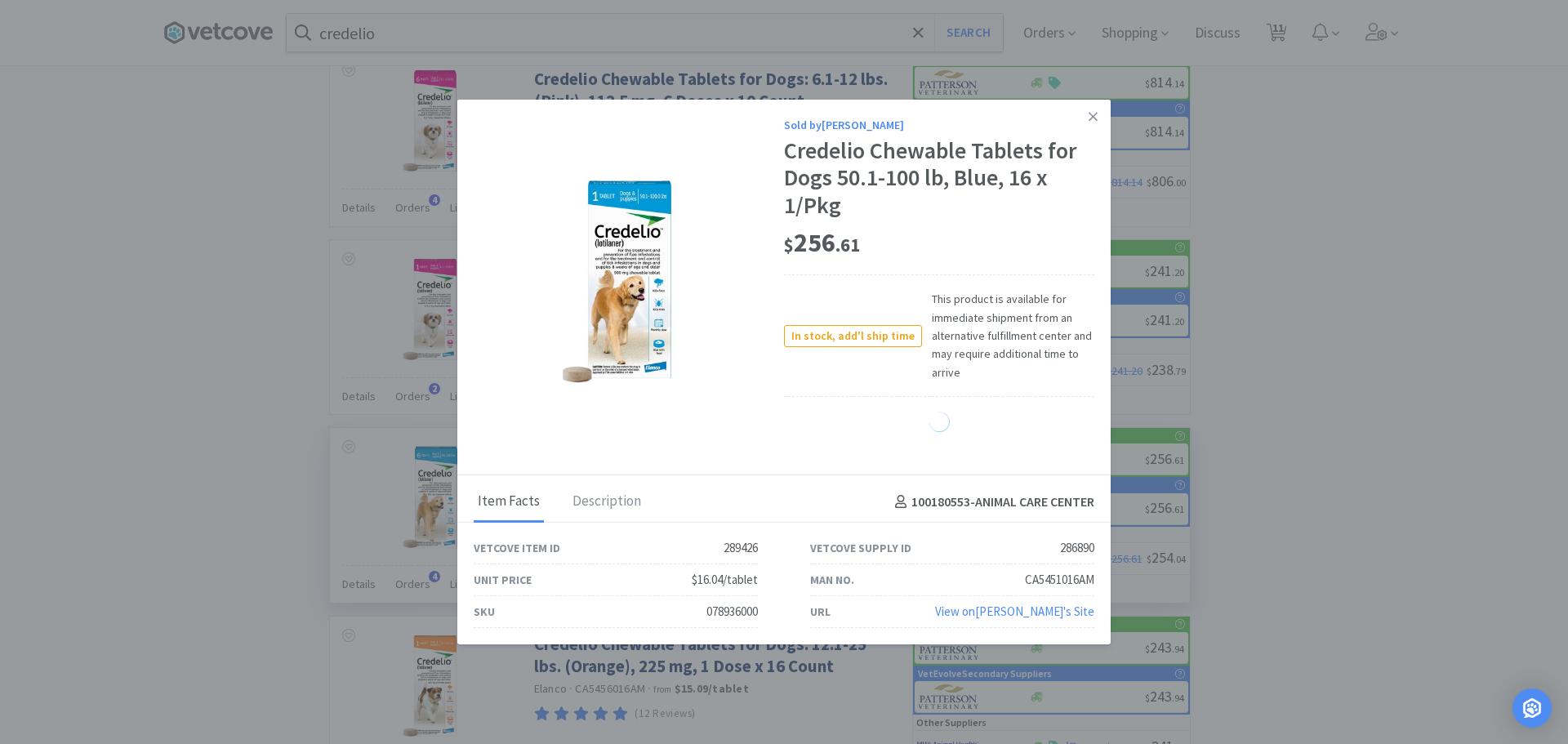
select select "1"
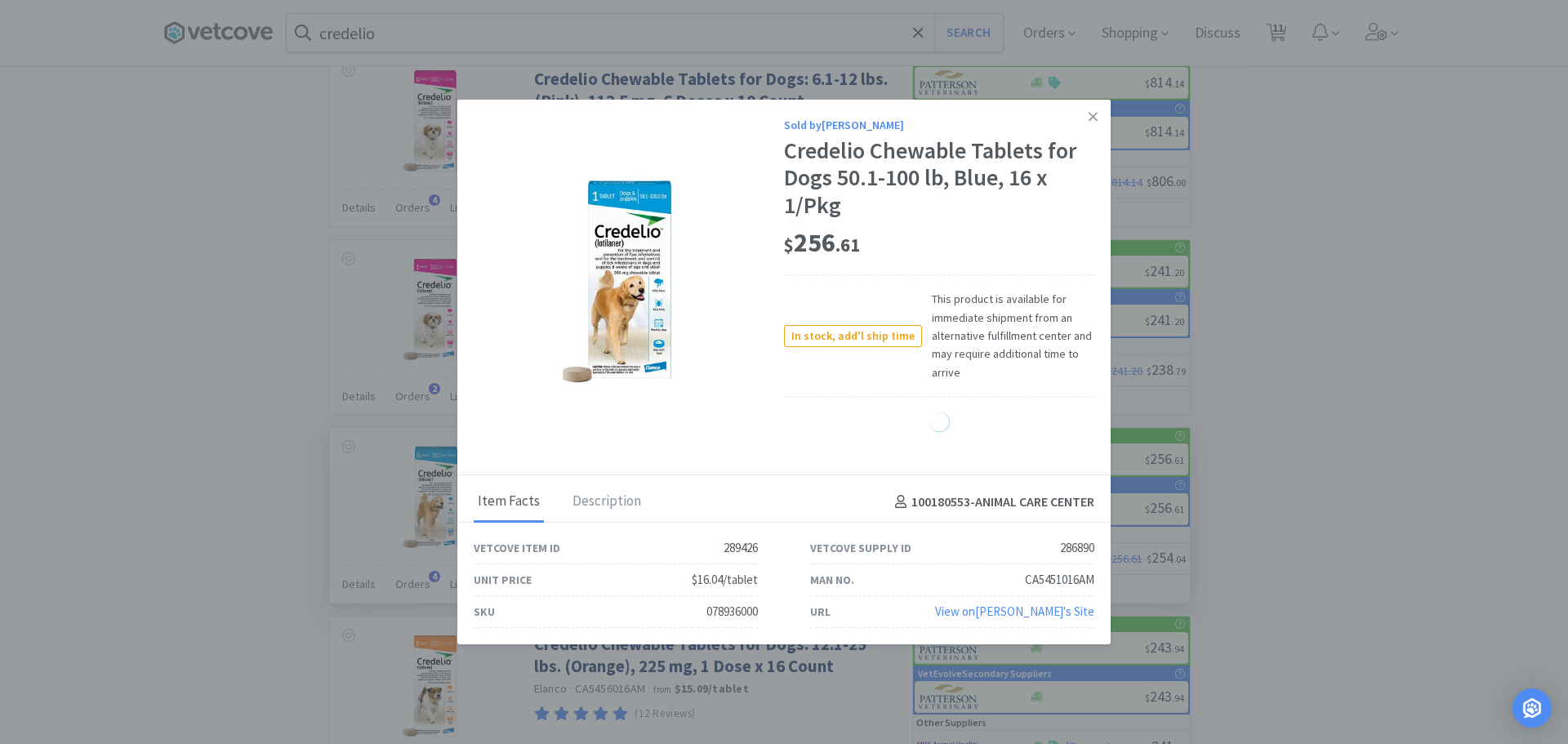
select select "1"
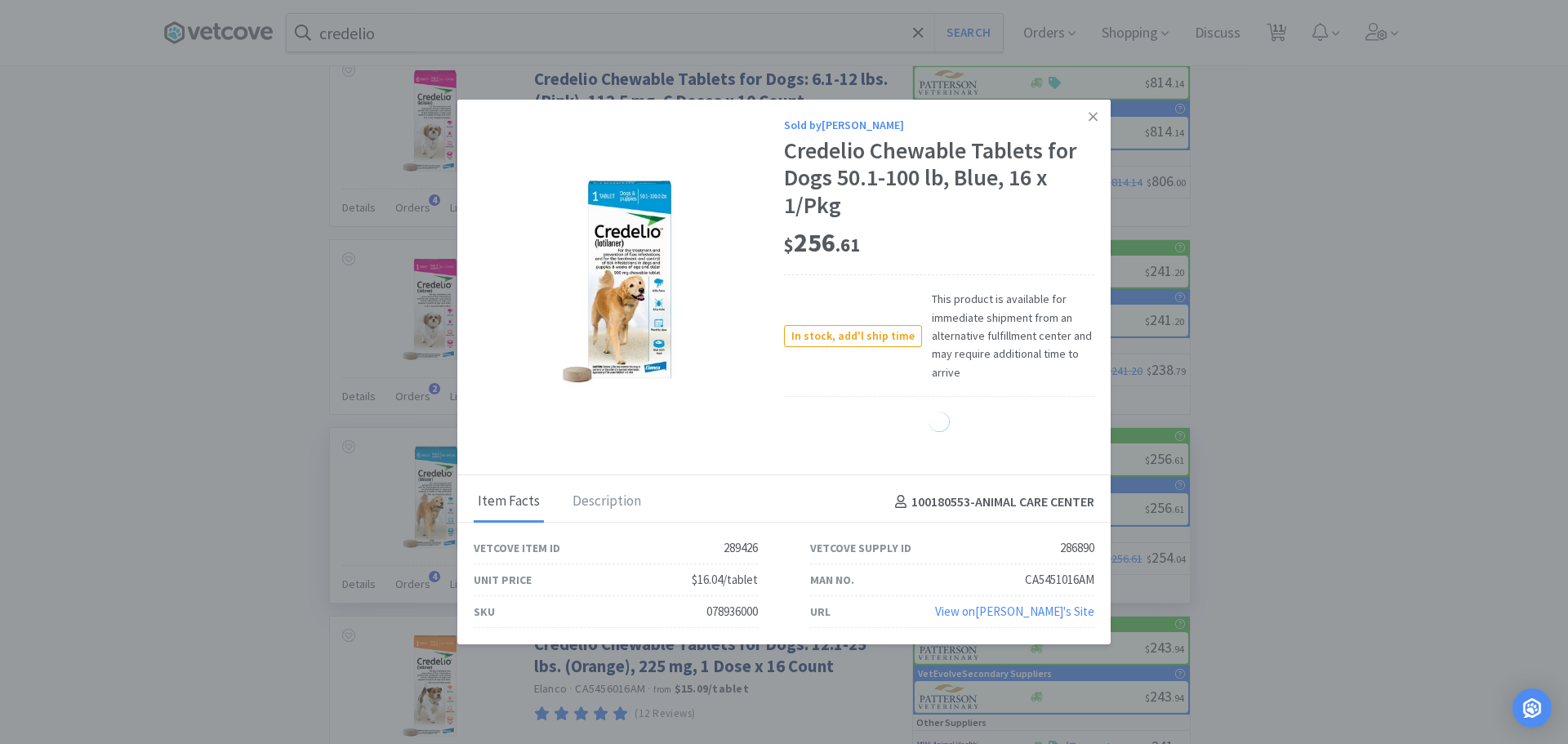
select select "1"
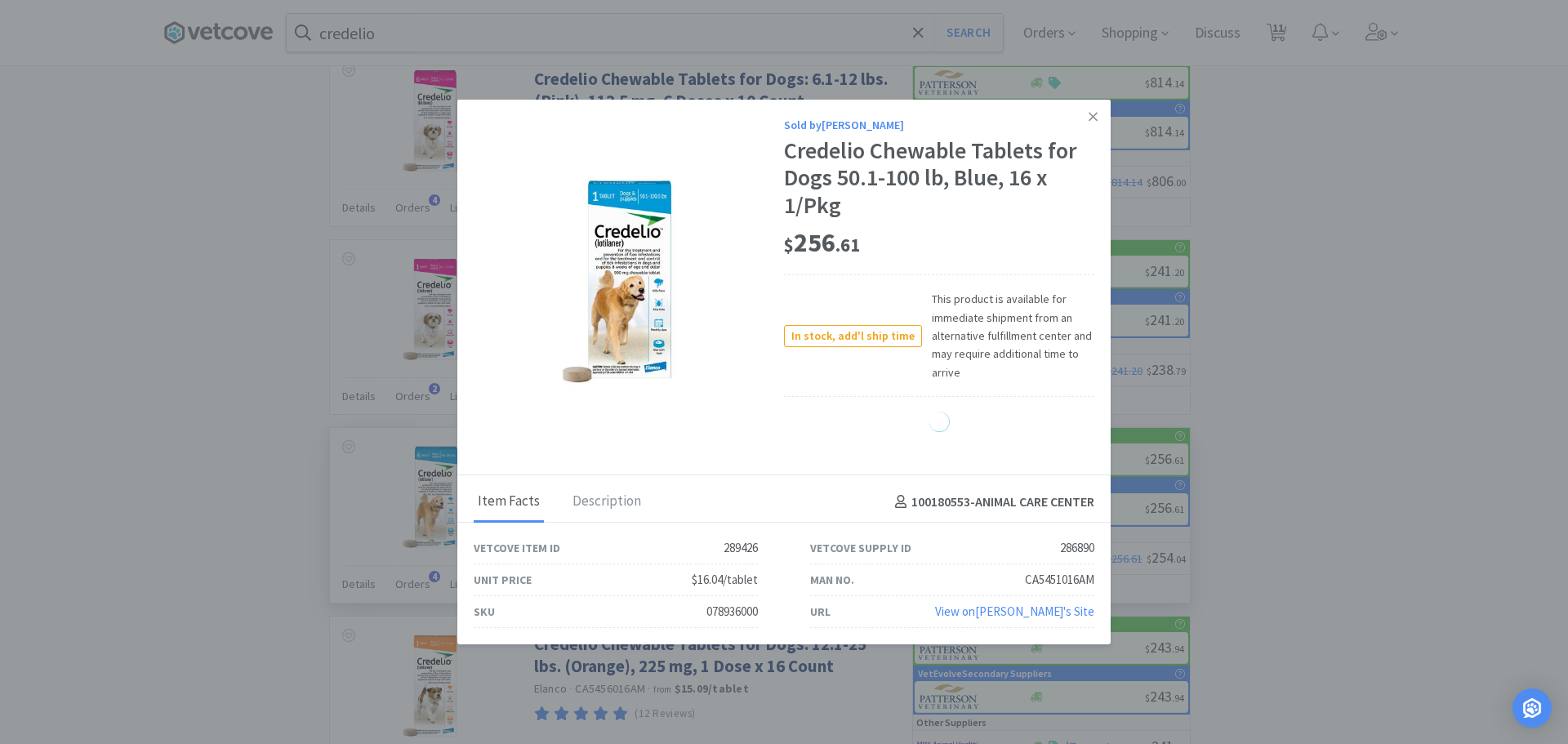
select select "1"
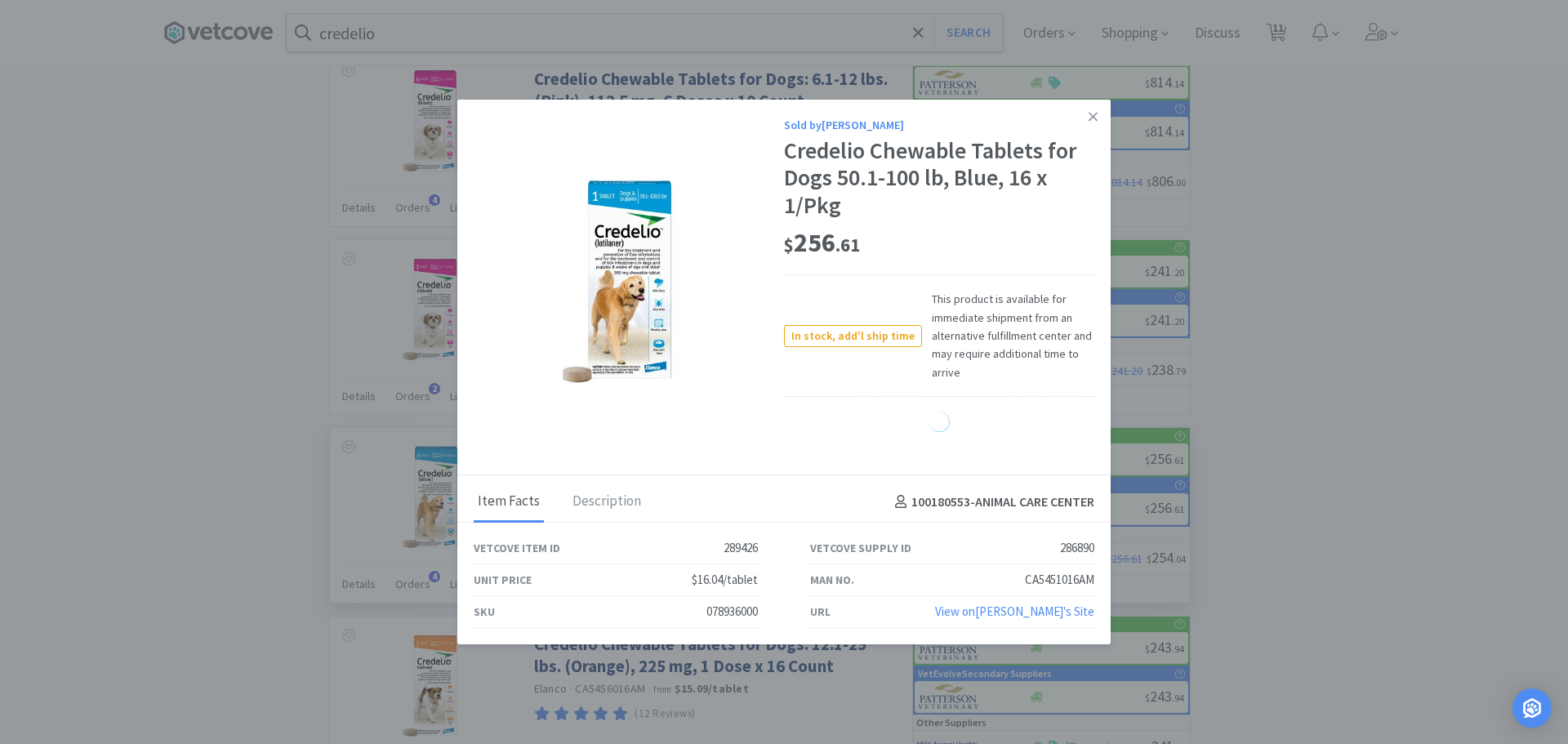
select select "1"
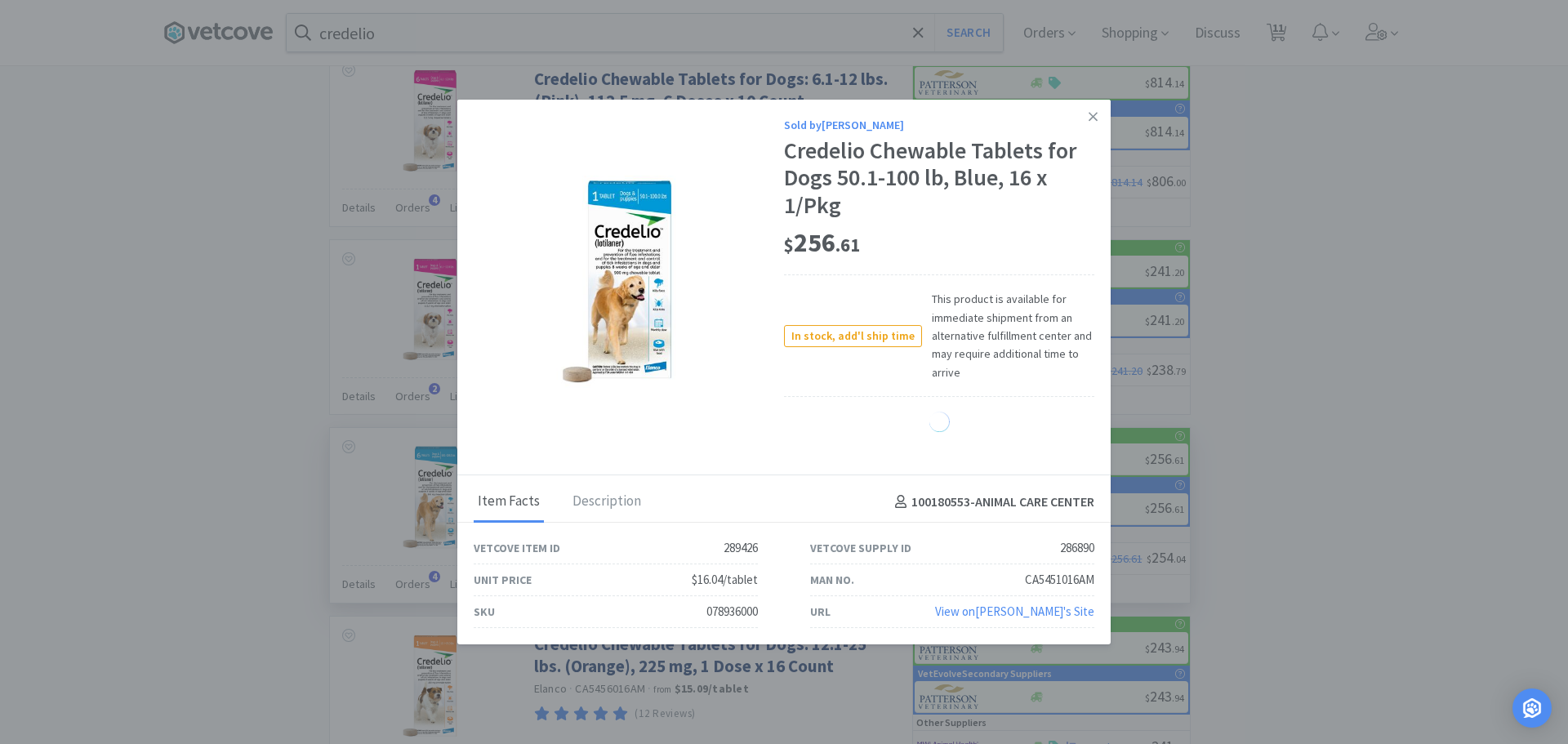
select select "1"
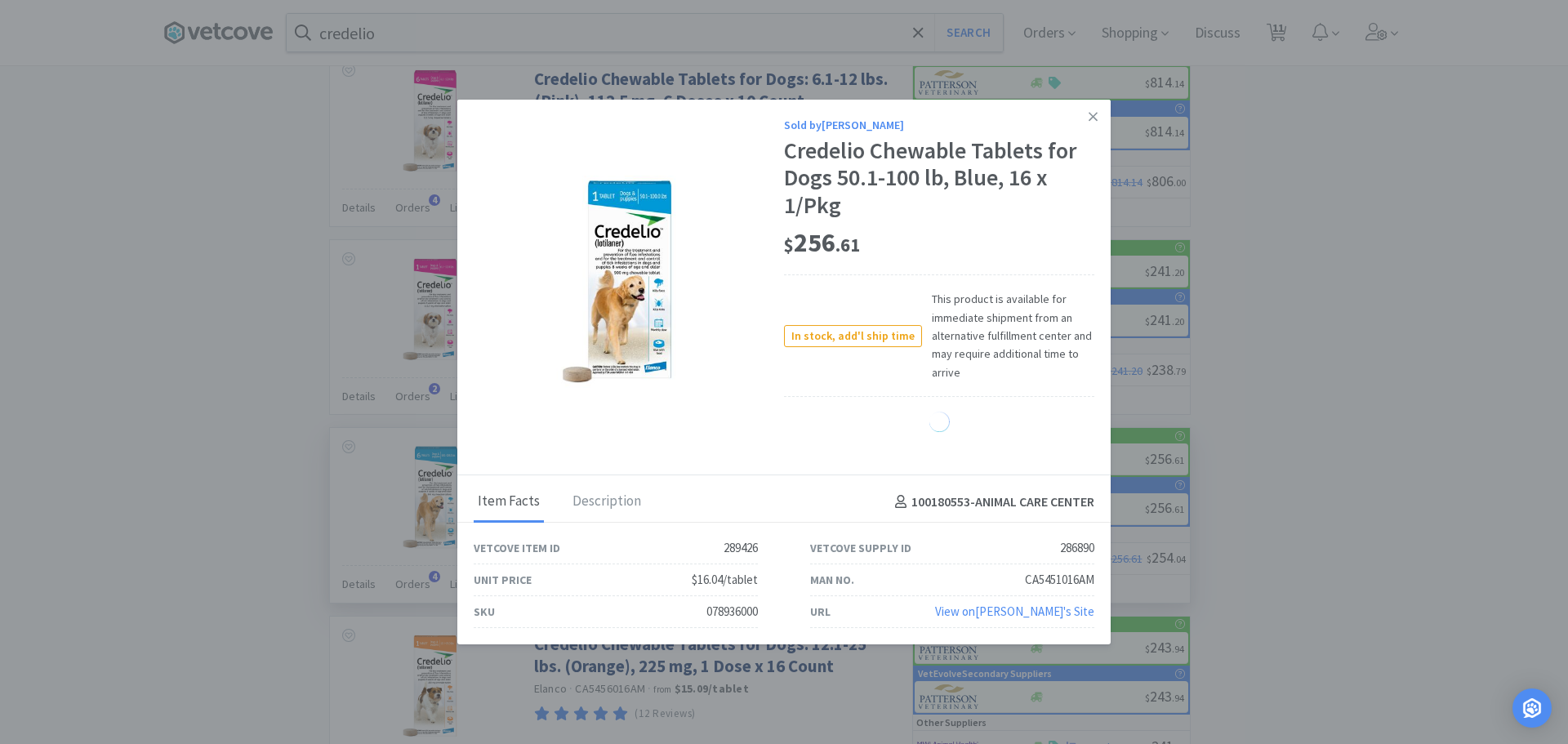
select select "1"
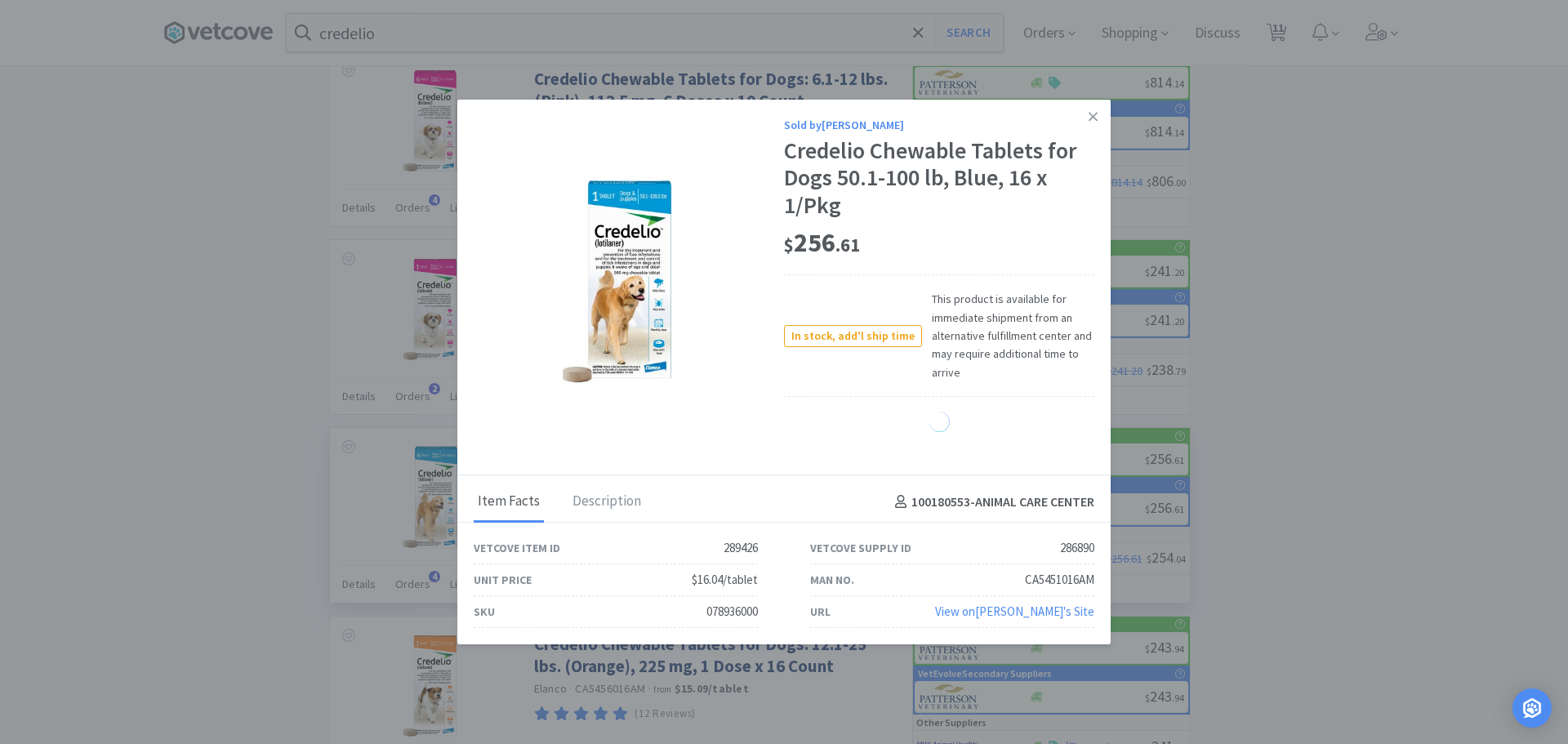
select select "1"
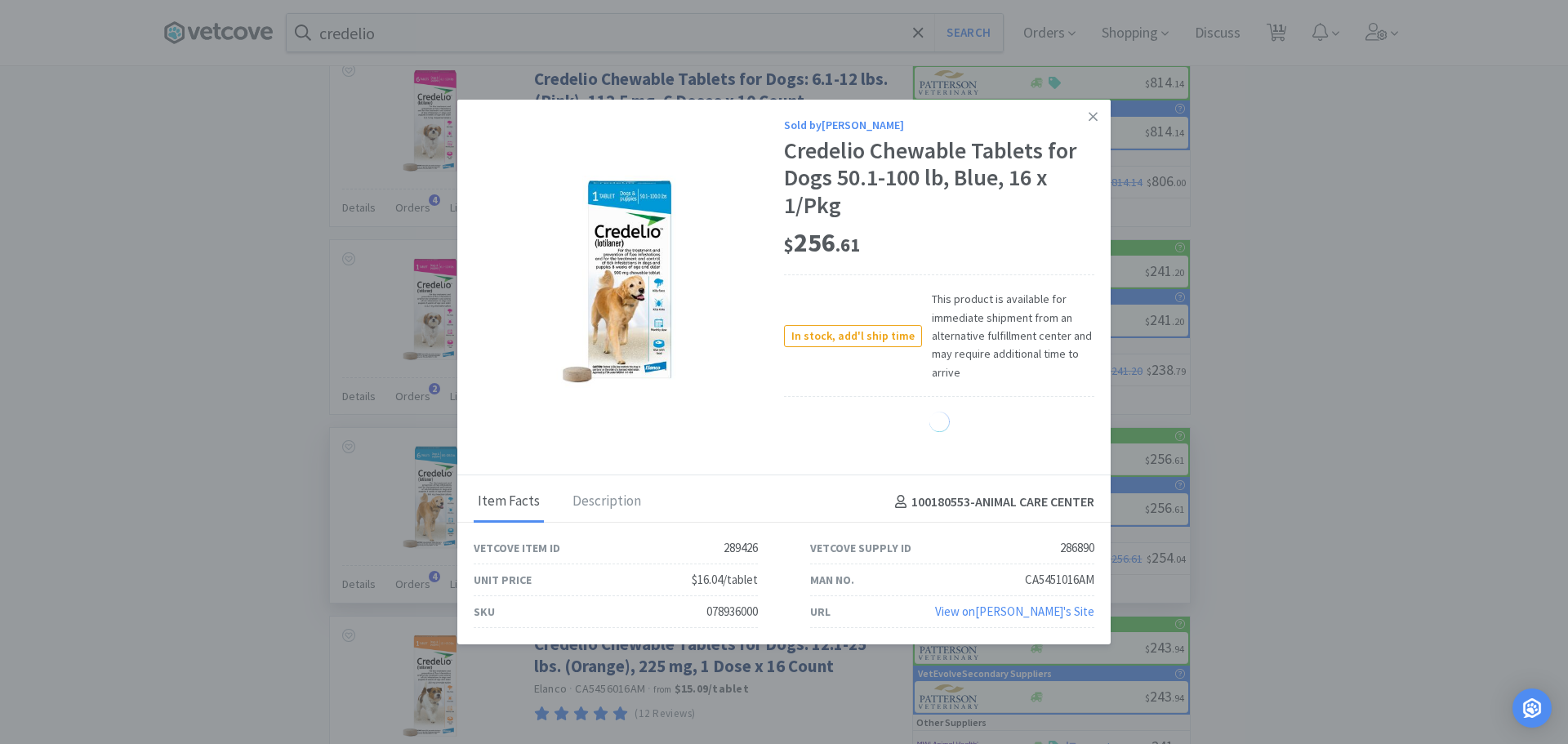
select select "1"
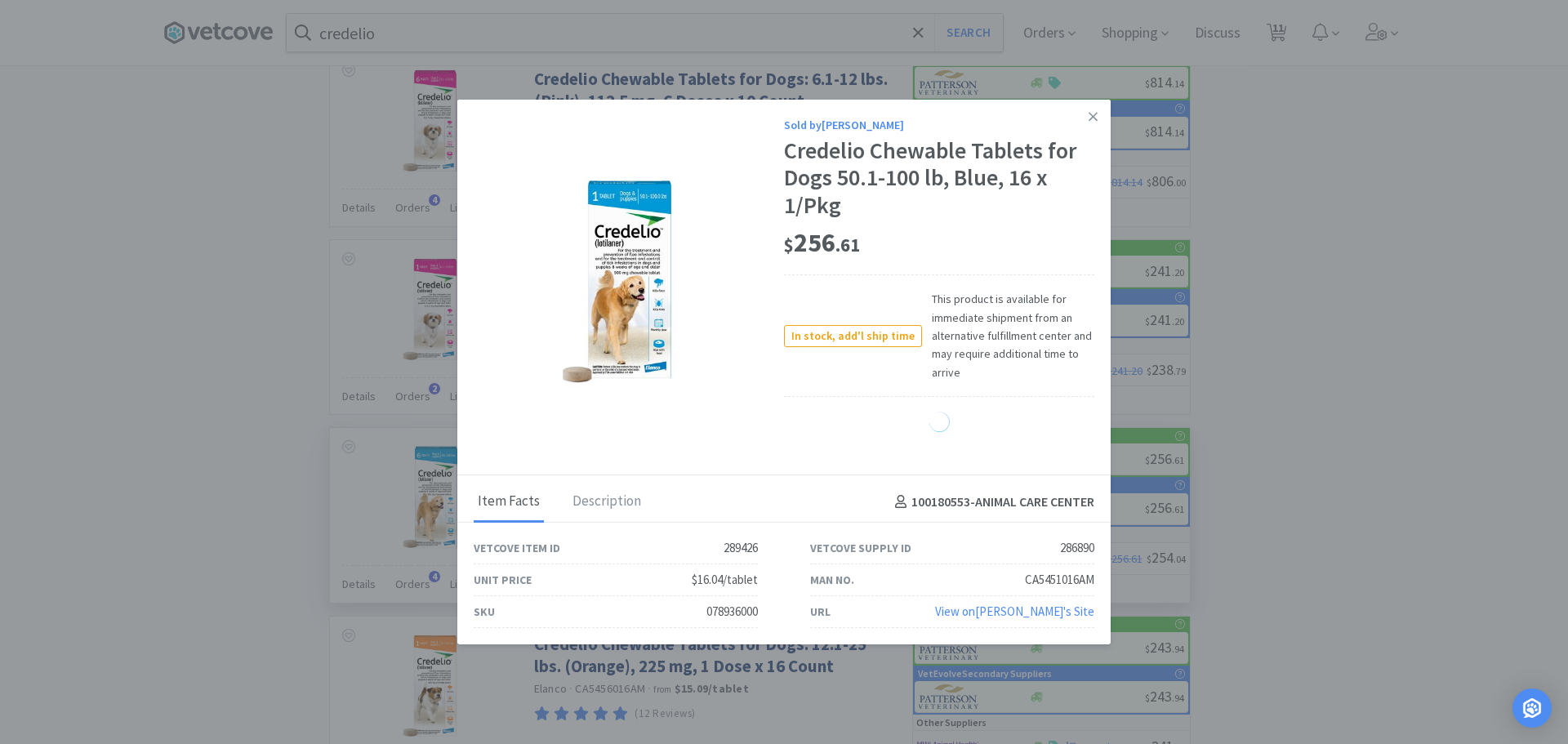
select select "1"
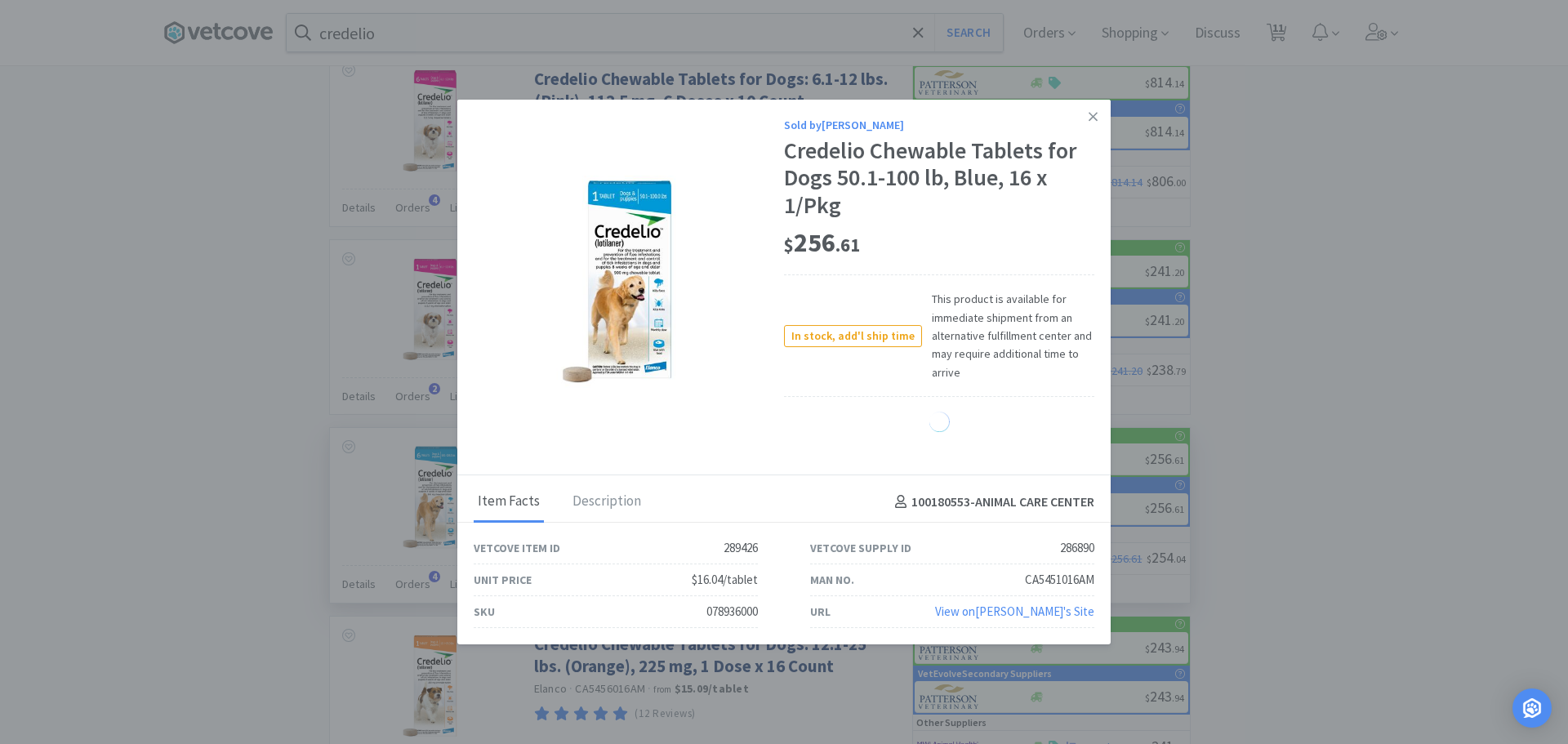
select select "1"
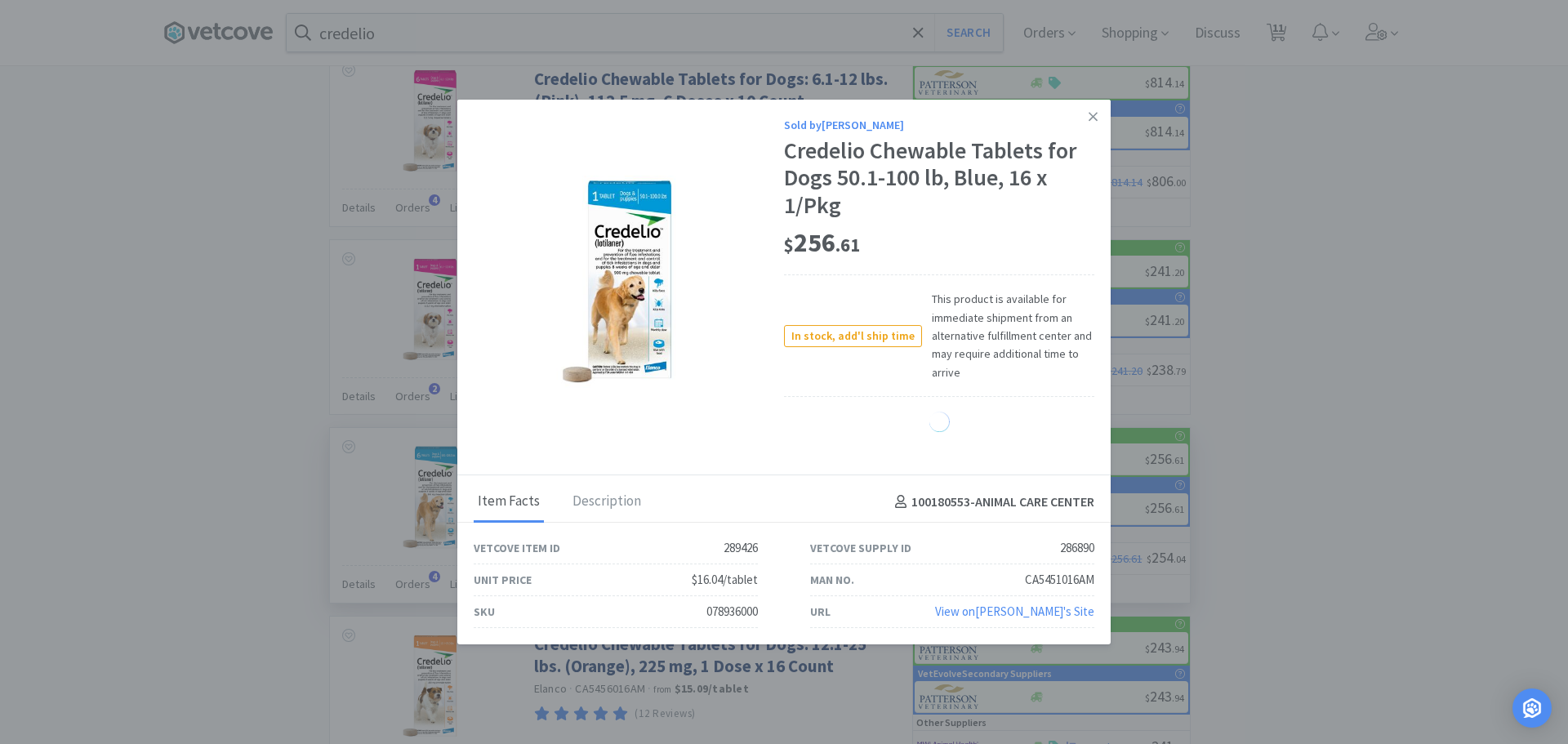
select select "1"
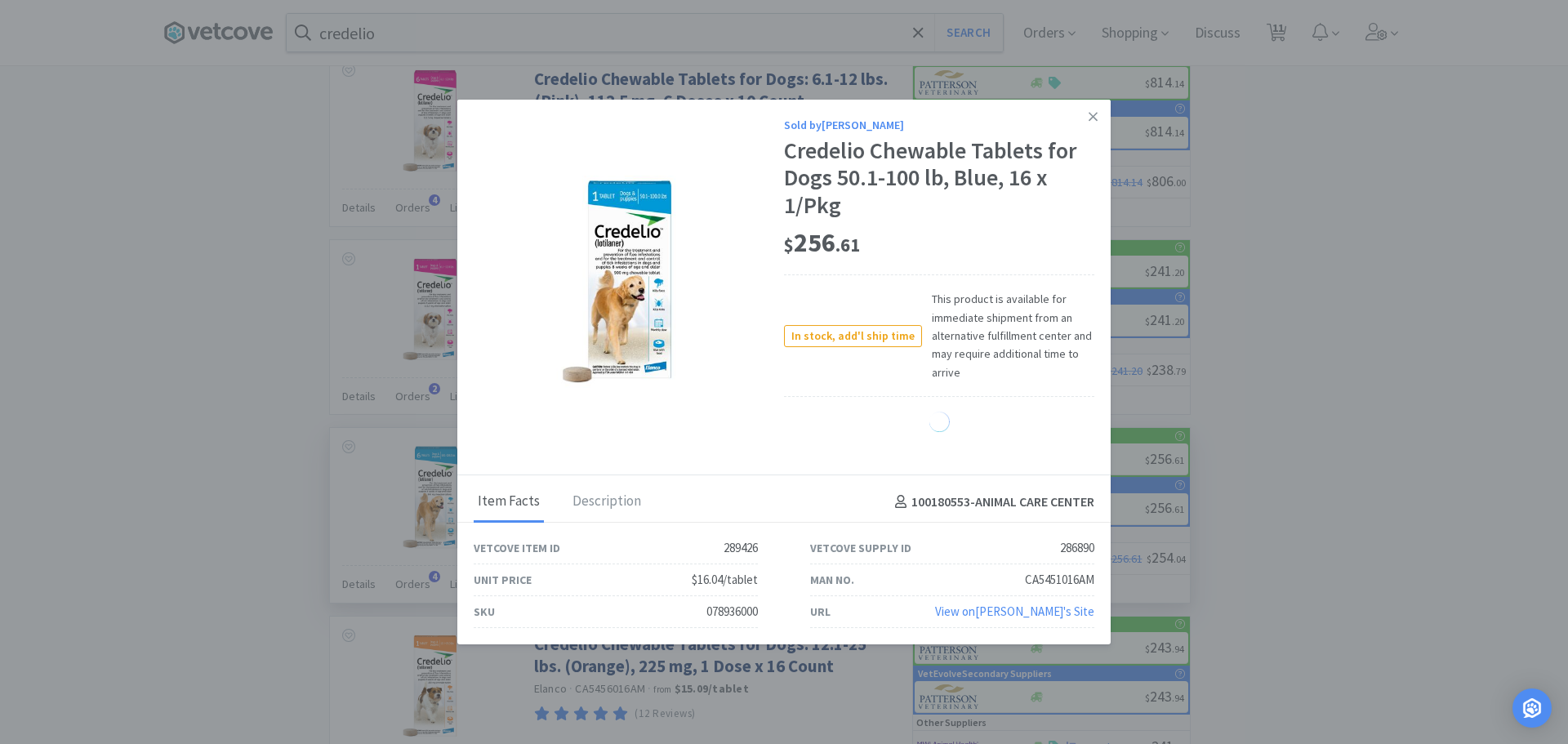
select select "1"
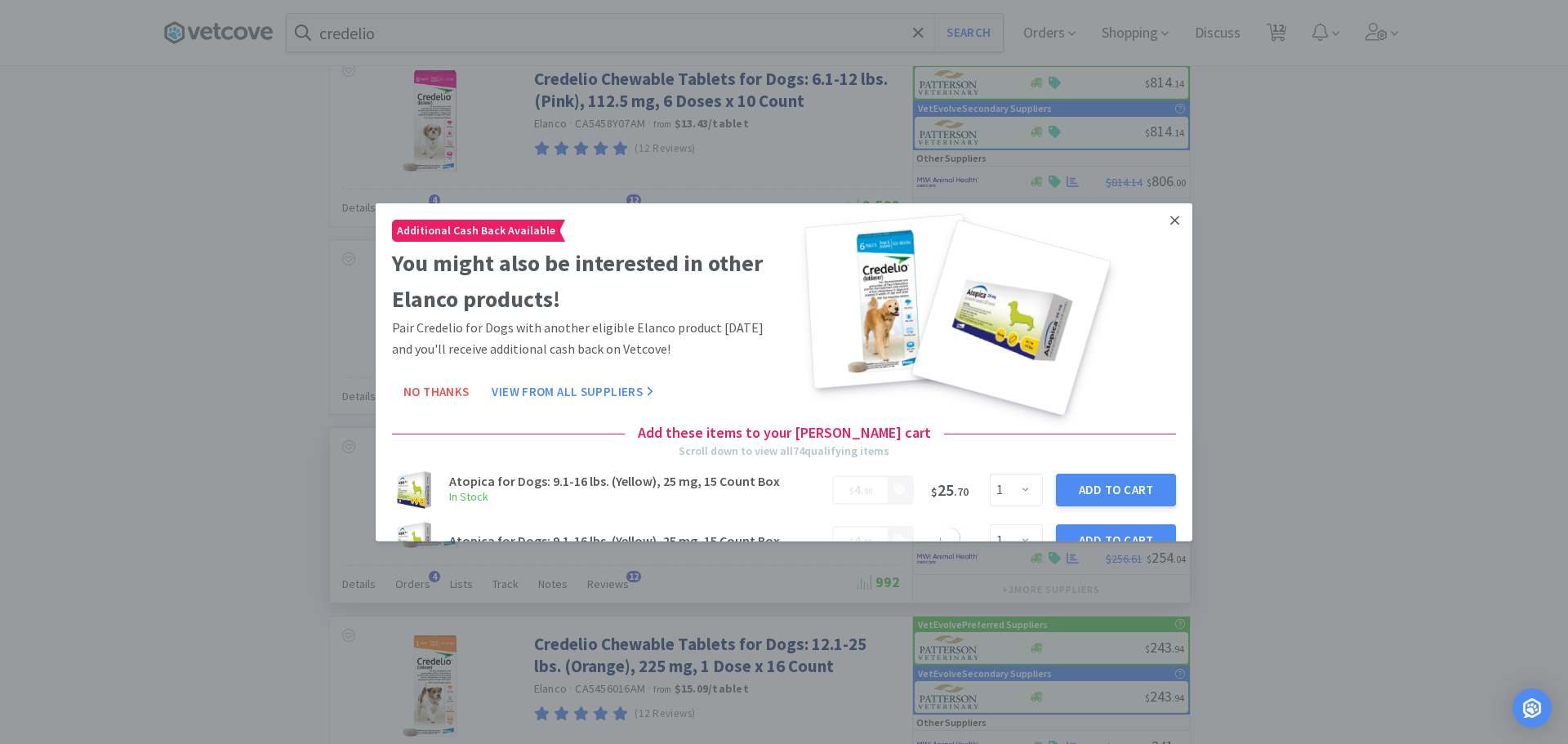
click at [1170, 221] on icon at bounding box center [1175, 220] width 9 height 14
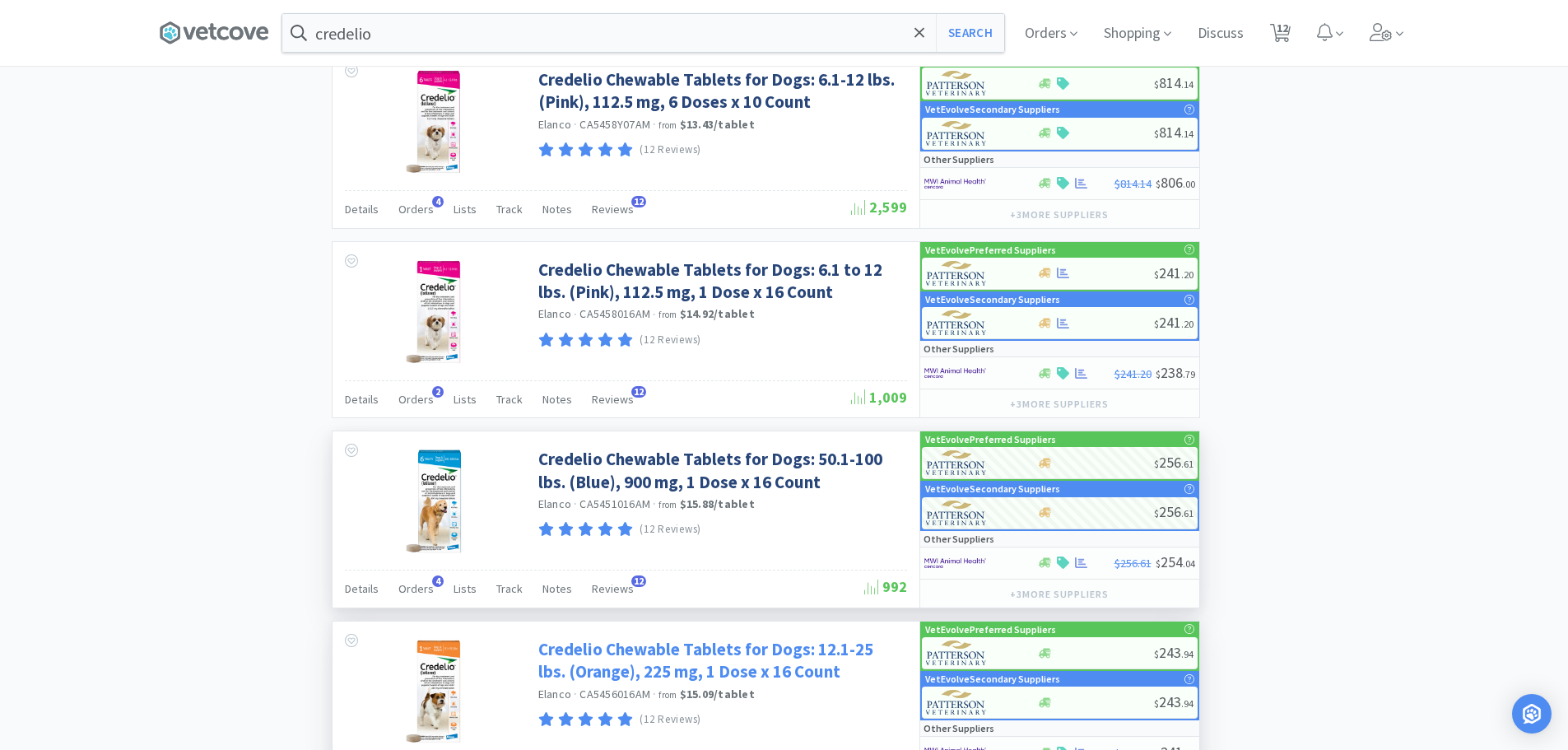
click at [734, 668] on link "Credelio Chewable Tablets for Dogs: 12.1-25 lbs. (Orange), 225 mg, 1 Dose x 16 …" at bounding box center [720, 661] width 365 height 45
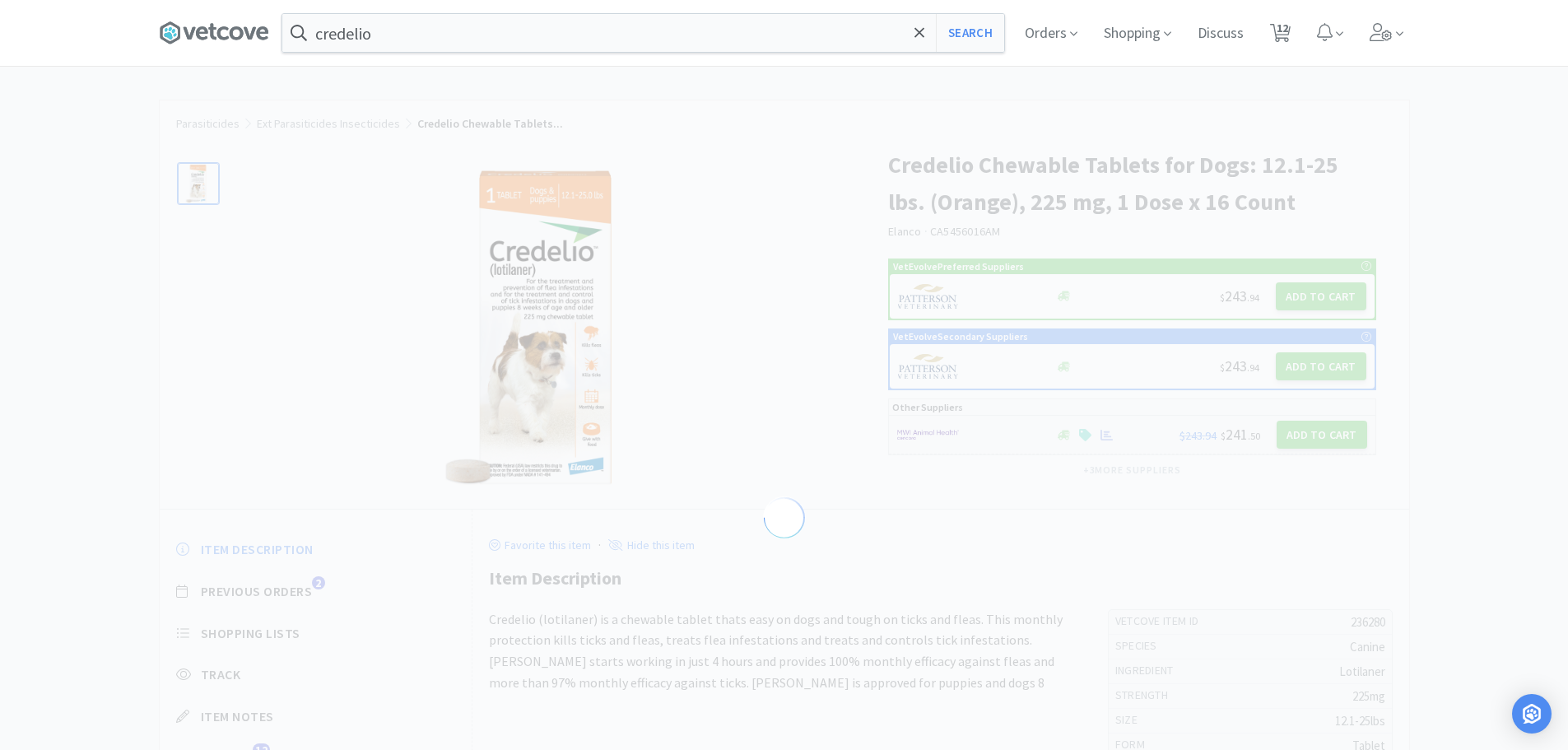
select select "236280"
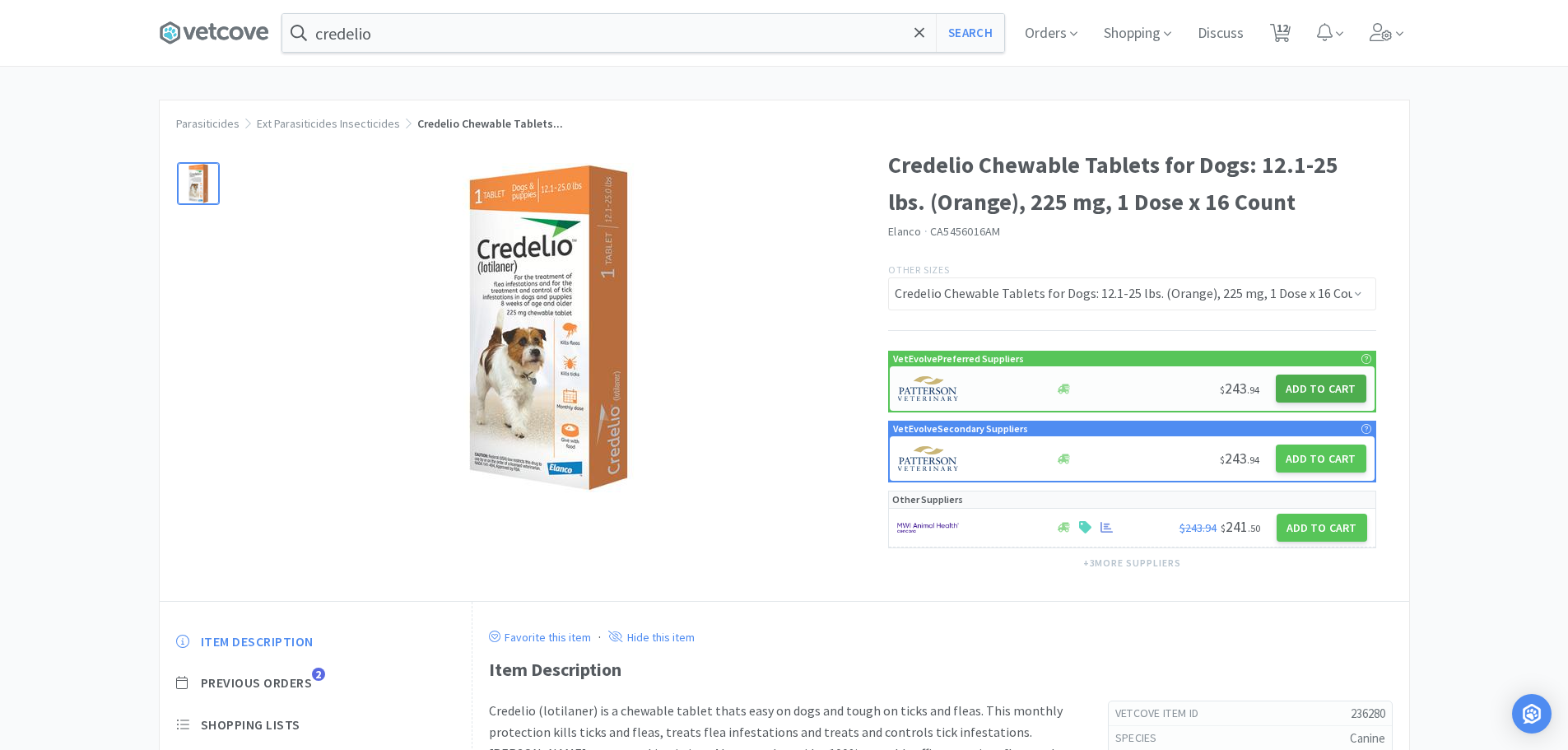
click at [1302, 375] on button "Add to Cart" at bounding box center [1320, 388] width 91 height 28
select select "1"
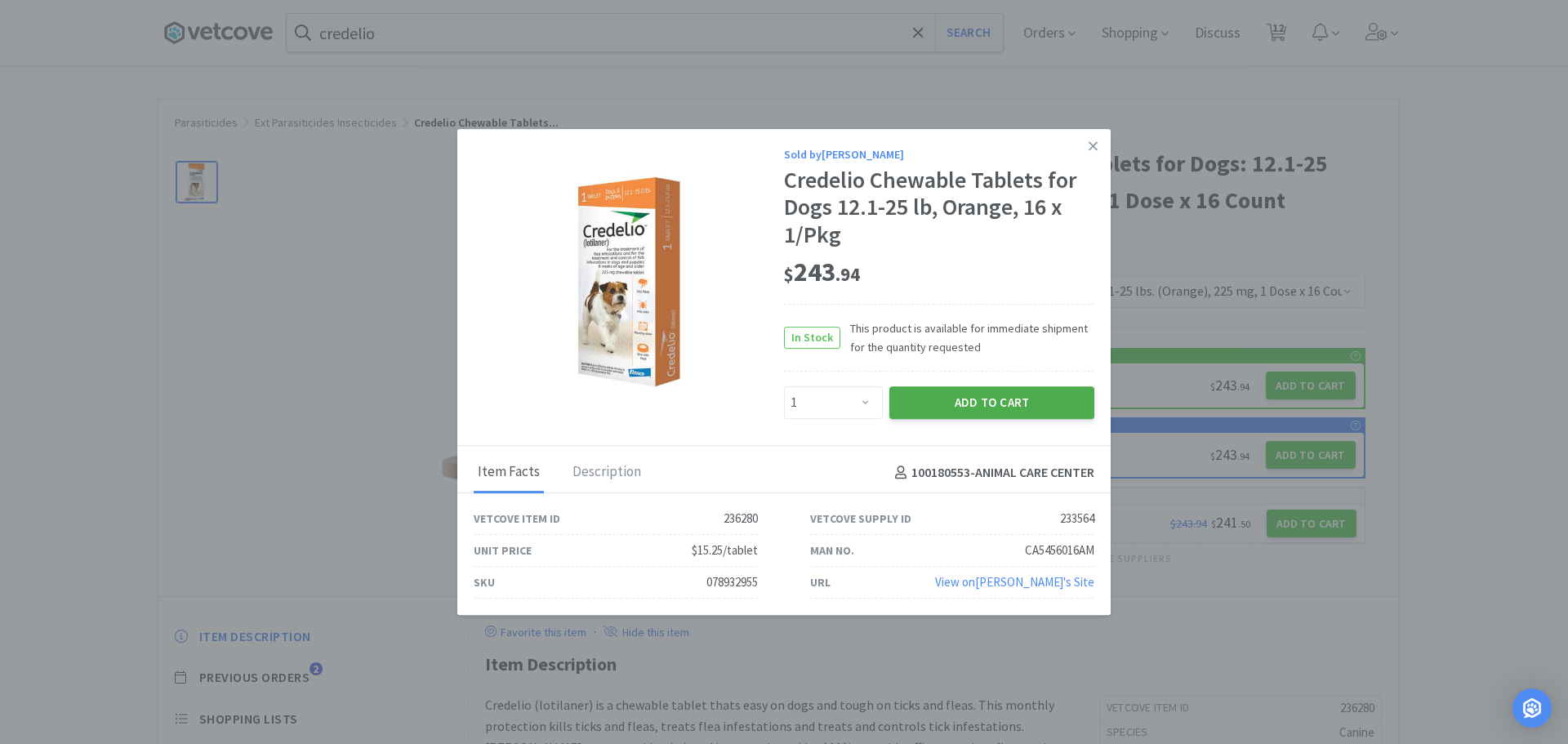
click at [977, 403] on button "Add to Cart" at bounding box center [992, 402] width 205 height 33
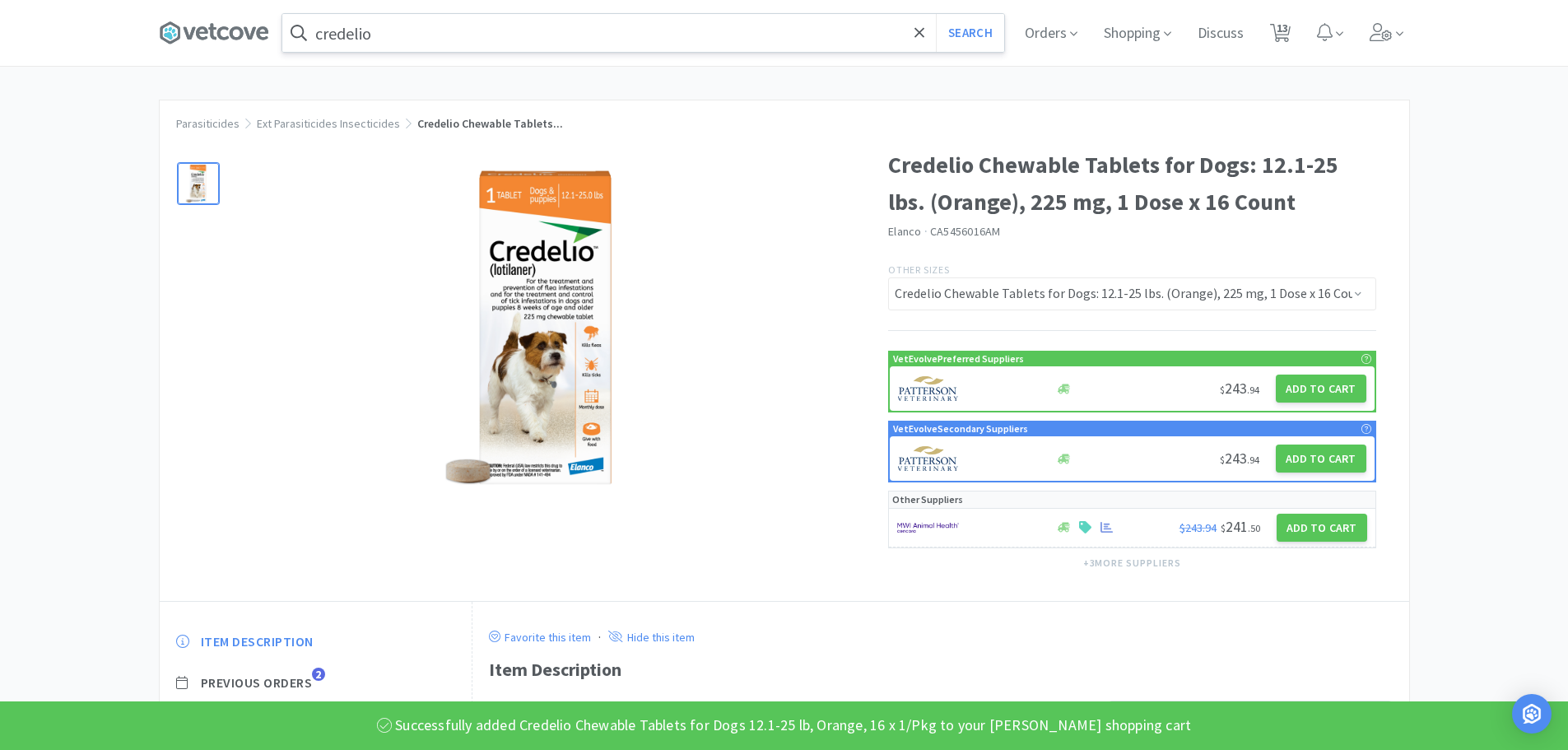
click at [448, 38] on input "credelio" at bounding box center [644, 33] width 722 height 38
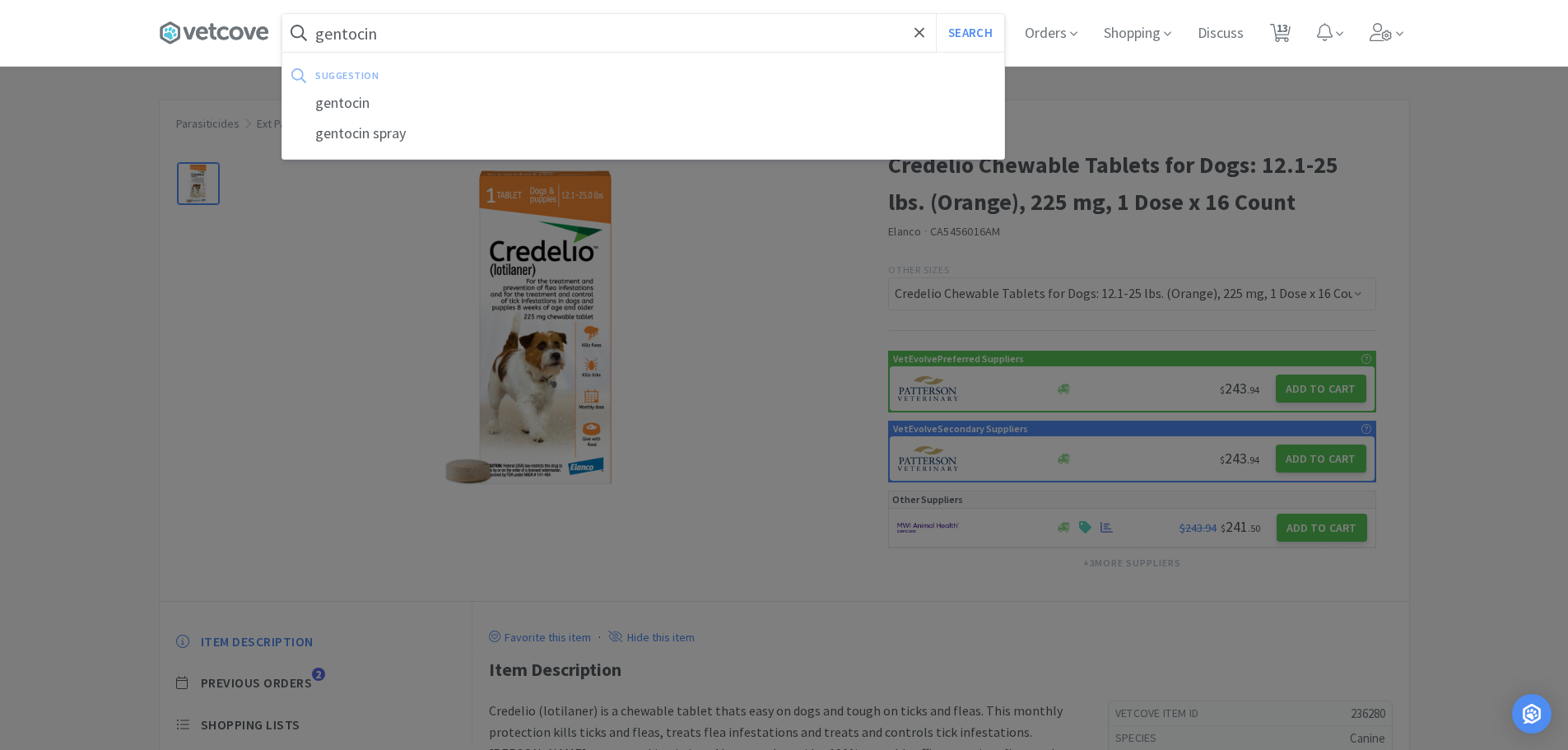
type input "gentocin"
click at [936, 14] on button "Search" at bounding box center [970, 33] width 68 height 38
select select "1"
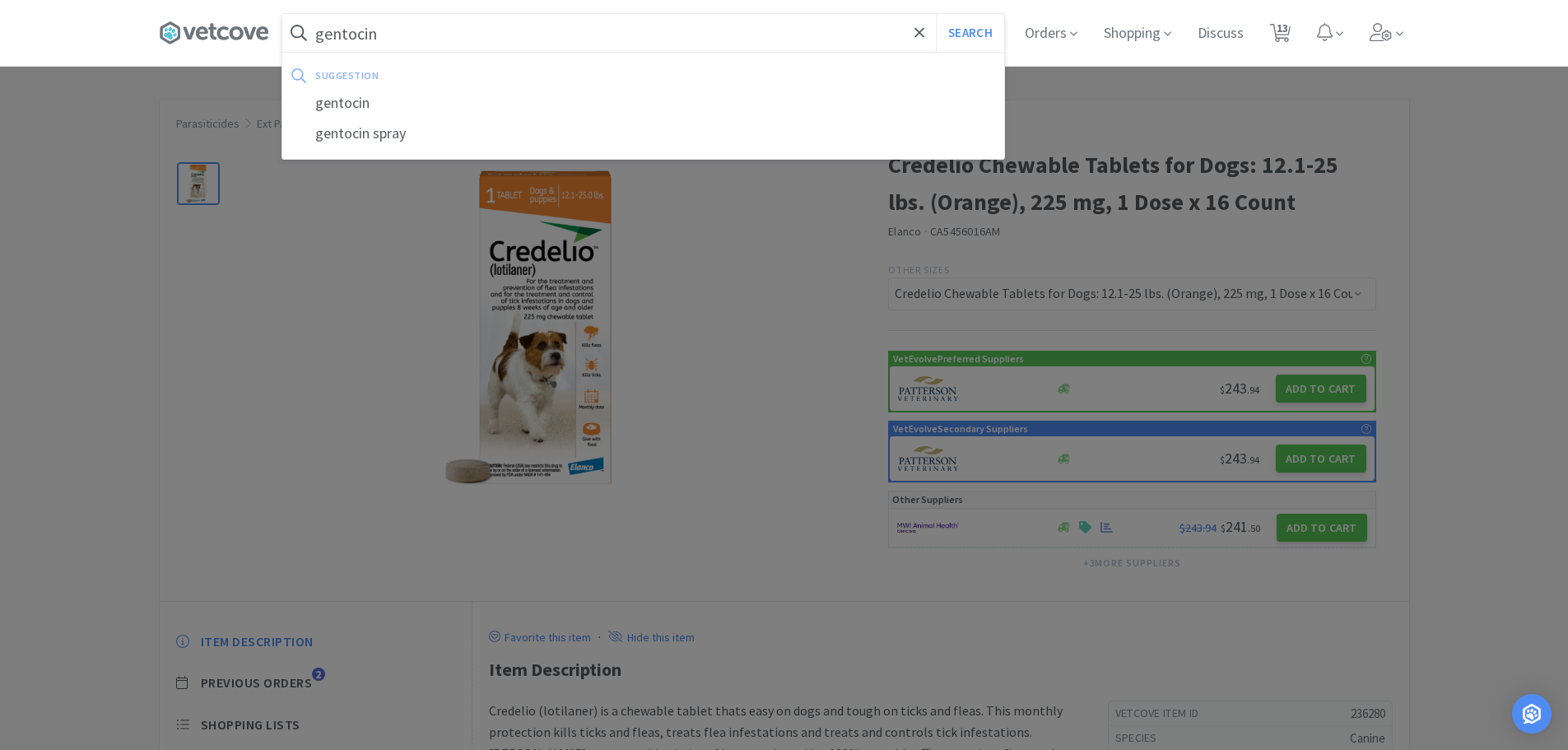
select select "1"
select select "4"
select select "1"
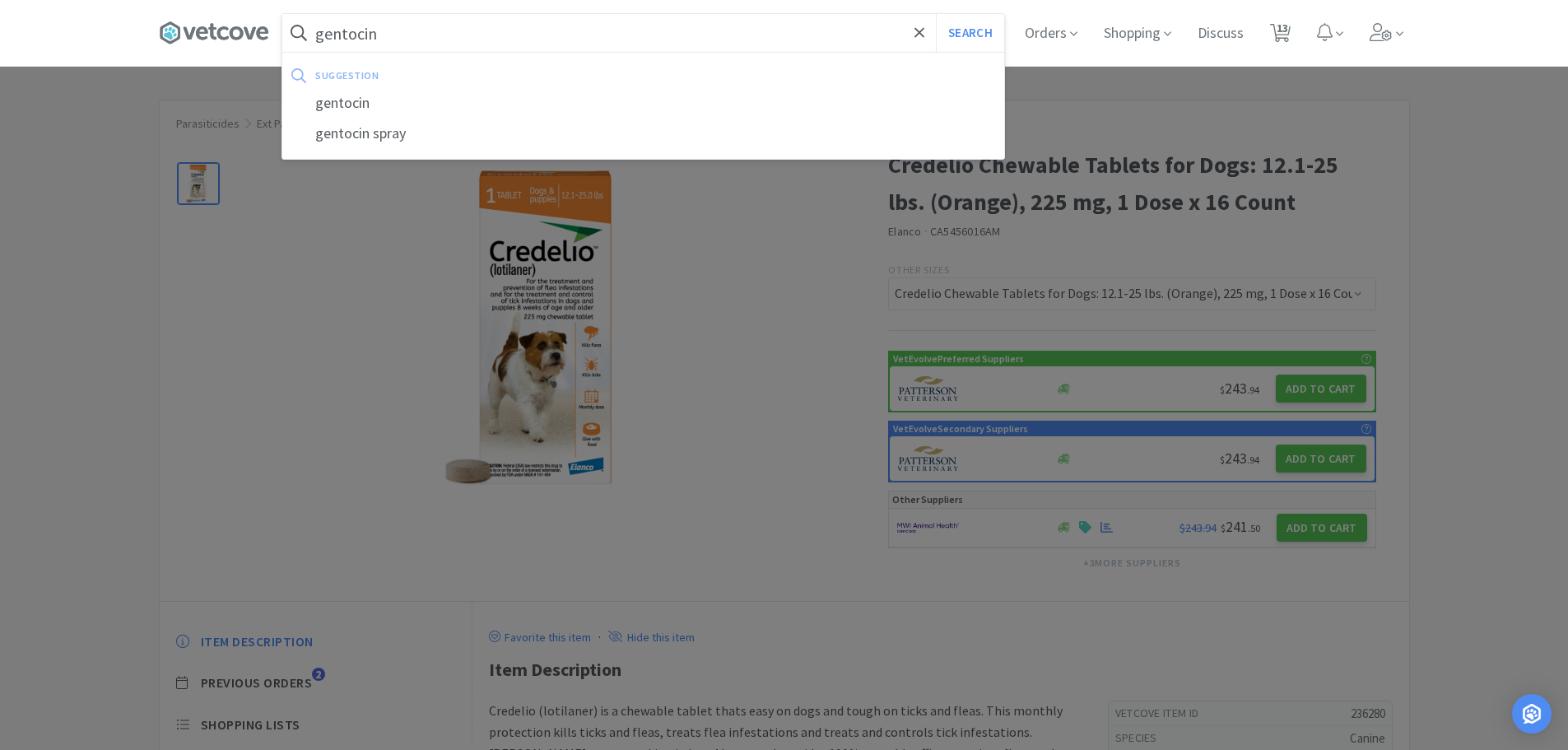
select select "1"
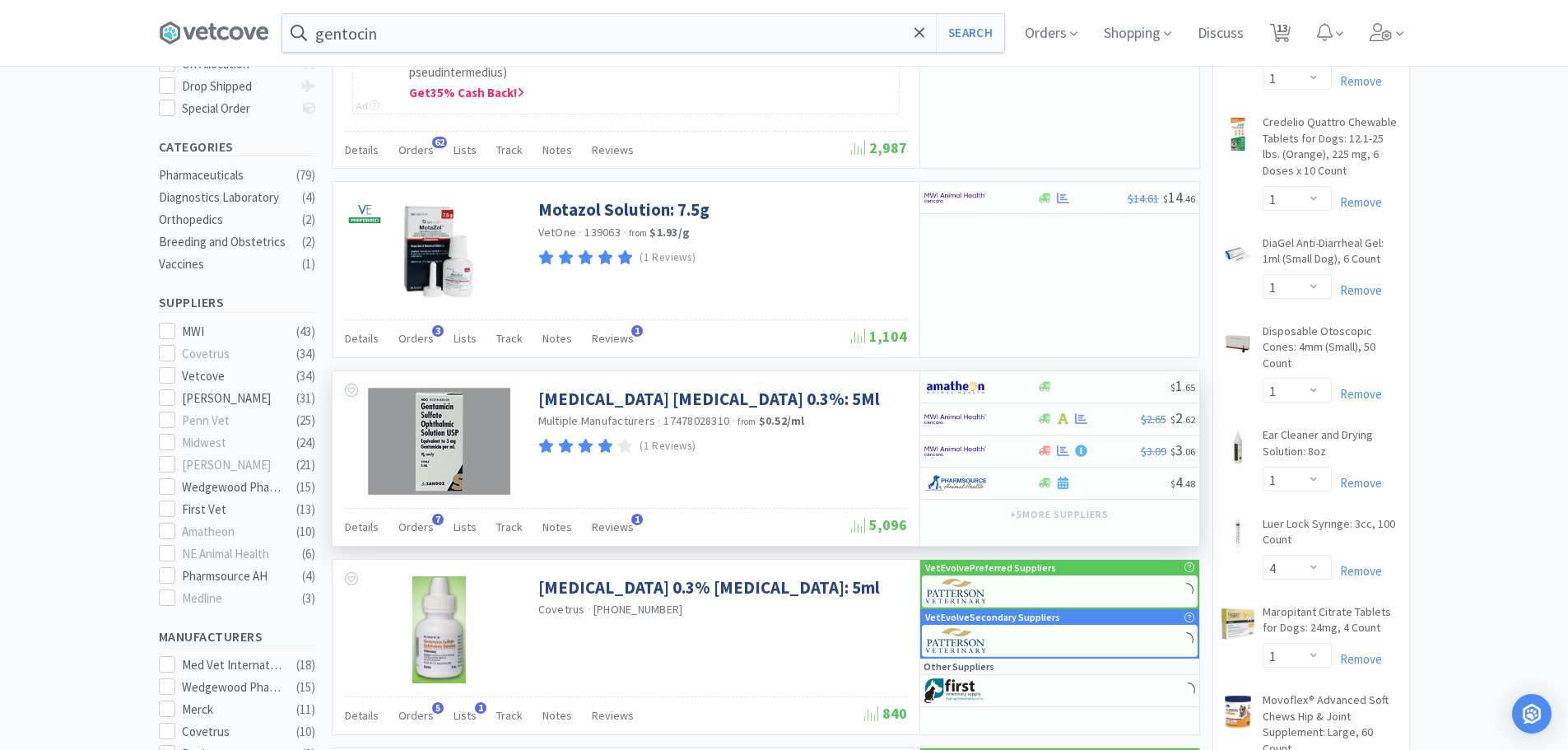
scroll to position [330, 0]
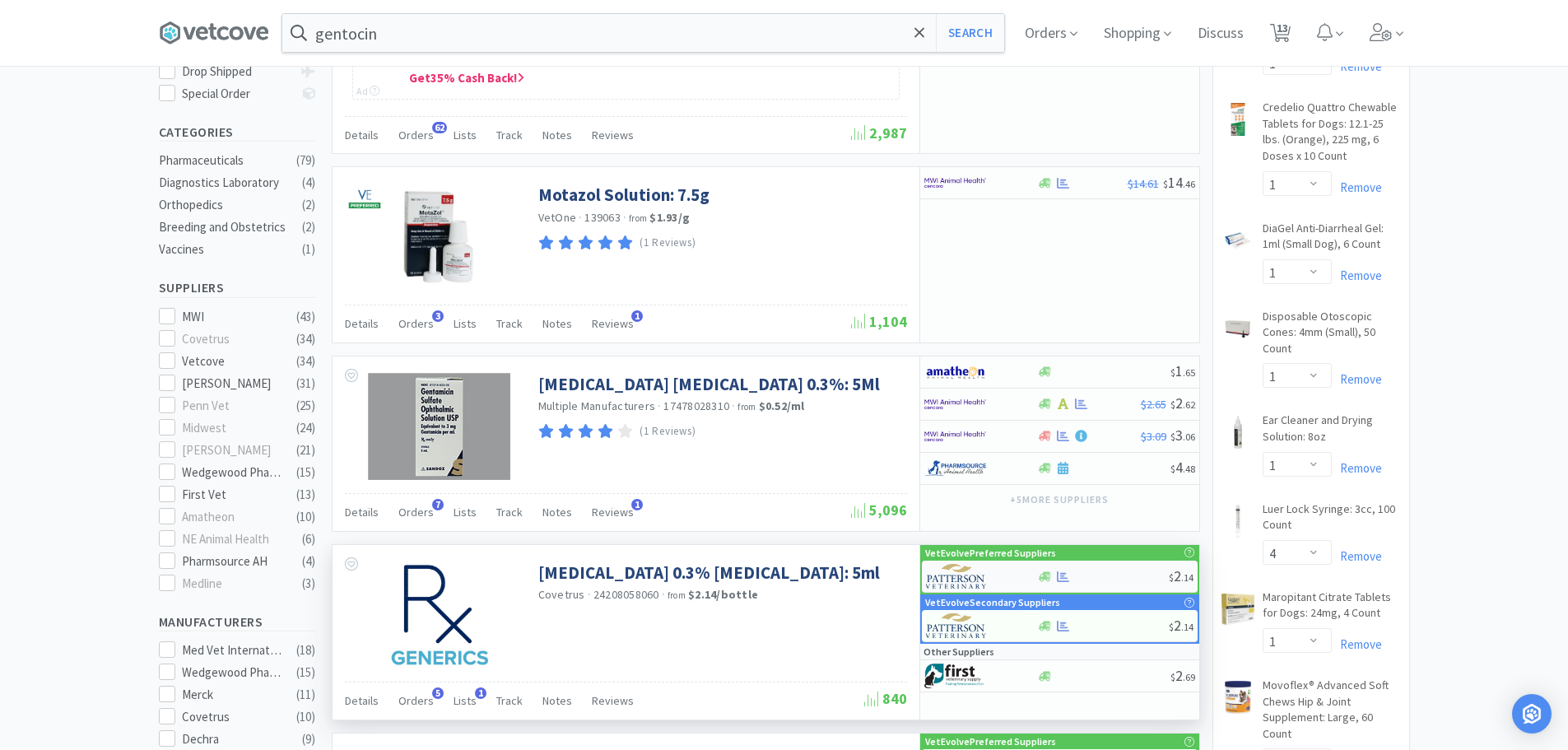
click at [1094, 571] on div at bounding box center [1103, 577] width 131 height 13
select select "1"
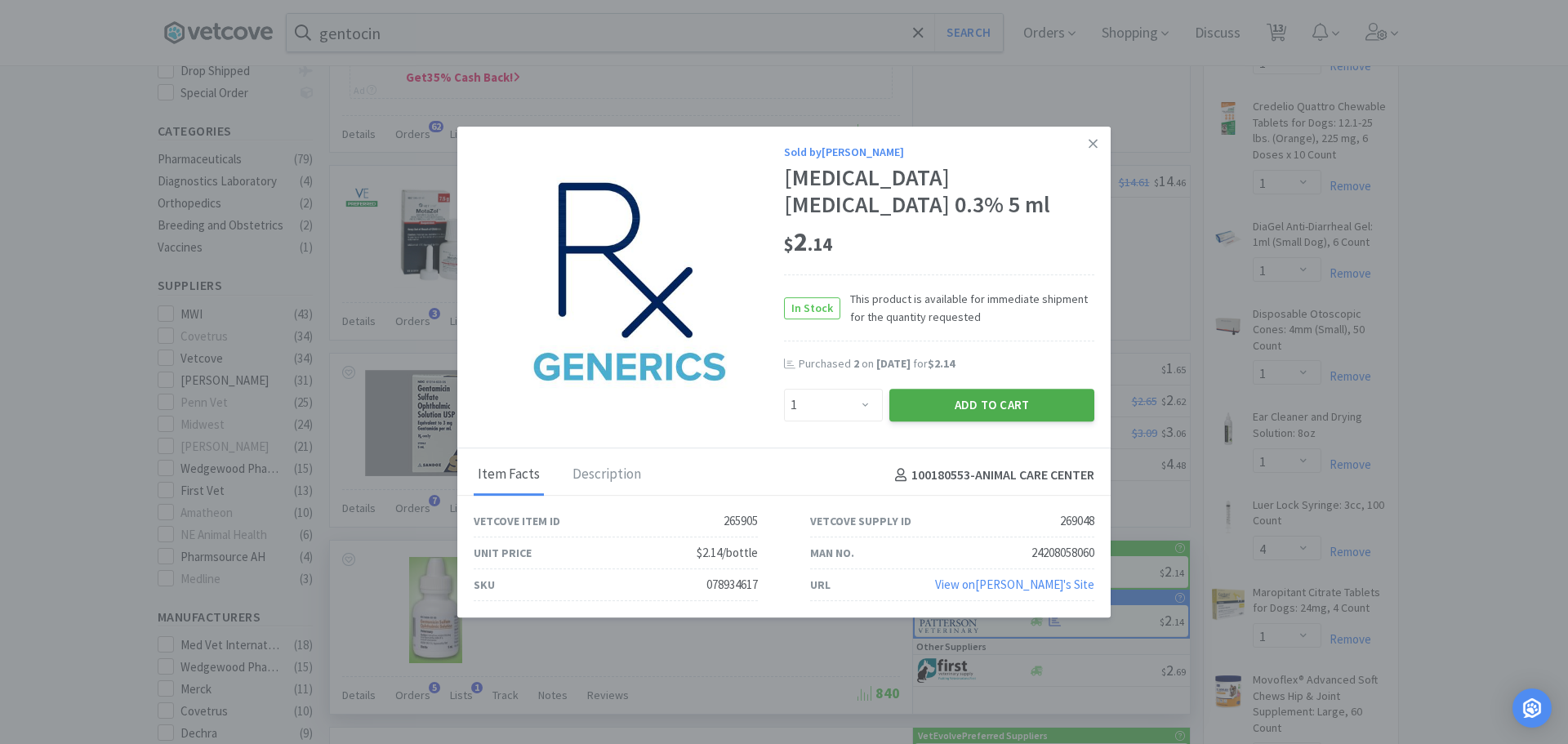
click at [977, 389] on button "Add to Cart" at bounding box center [992, 405] width 205 height 33
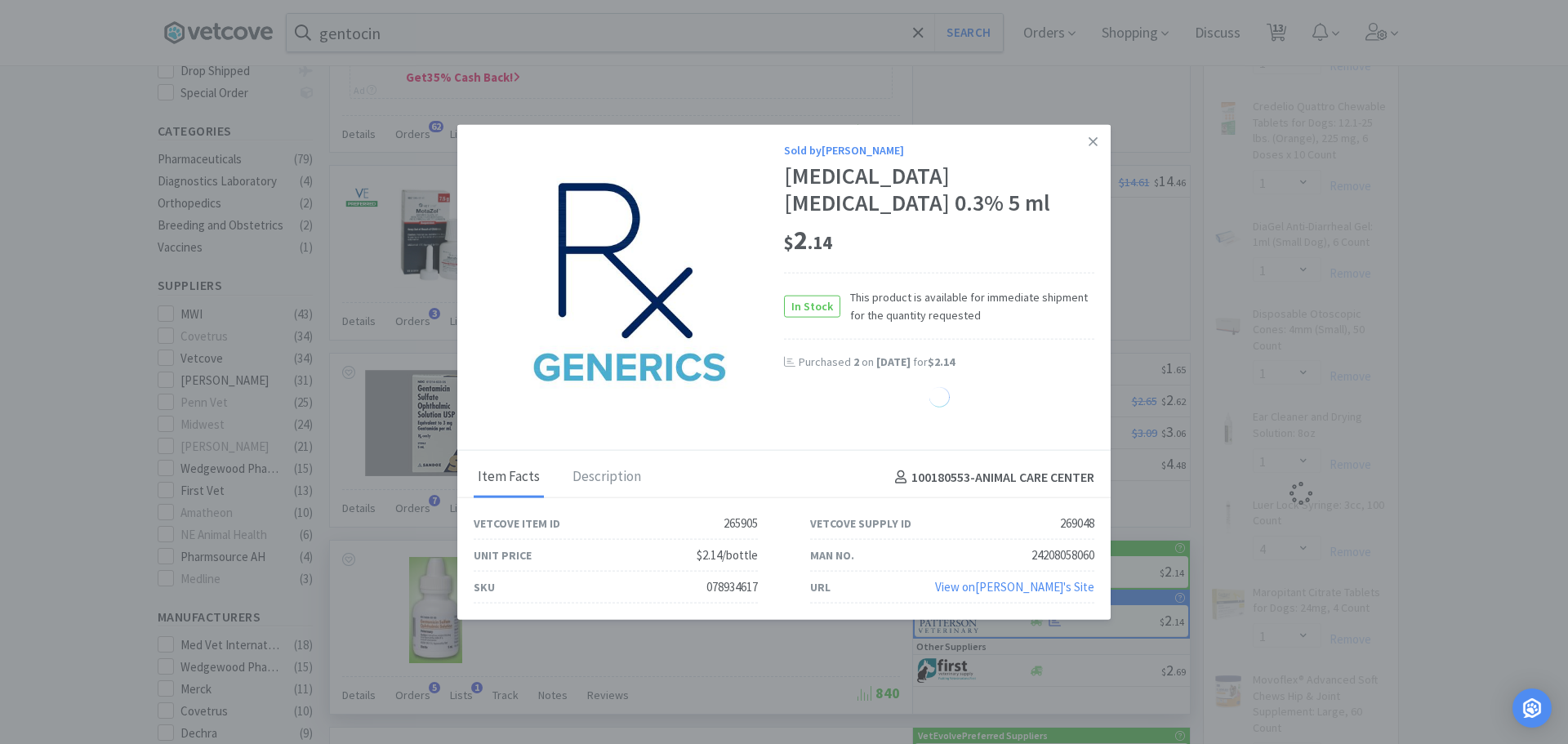
select select "1"
select select "4"
select select "1"
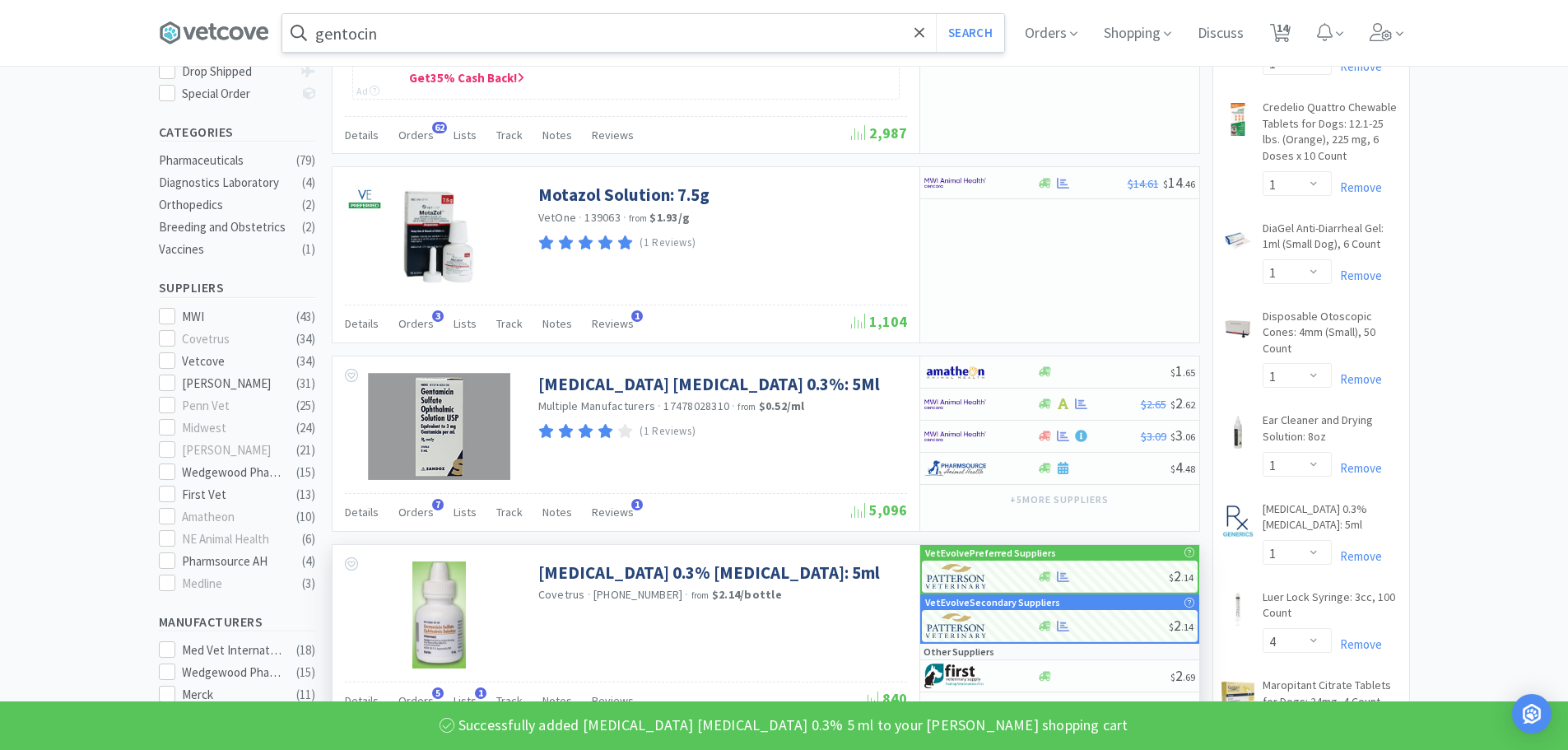
click at [465, 38] on input "gentocin" at bounding box center [644, 33] width 722 height 38
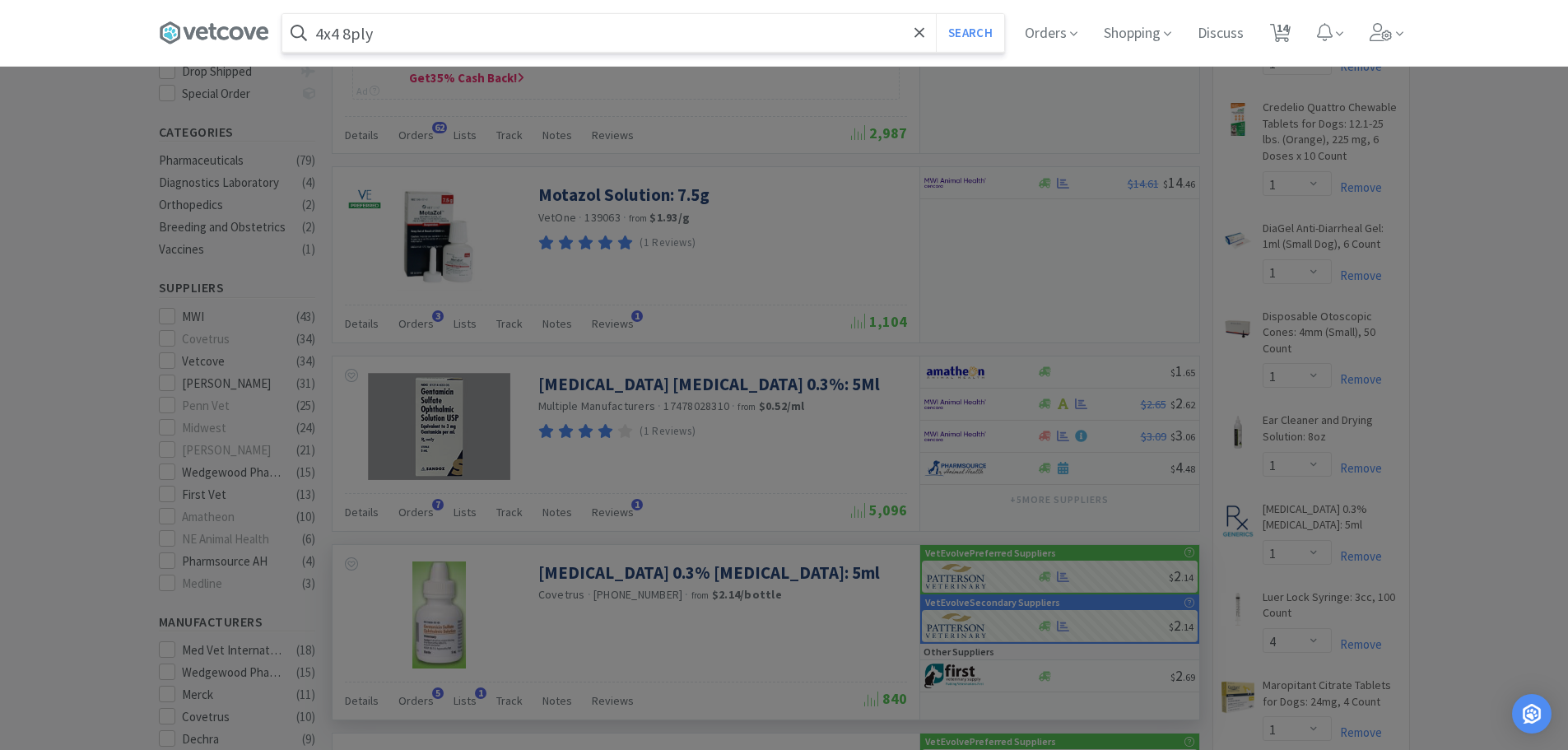
type input "4x4 8ply"
click at [936, 14] on button "Search" at bounding box center [970, 33] width 68 height 38
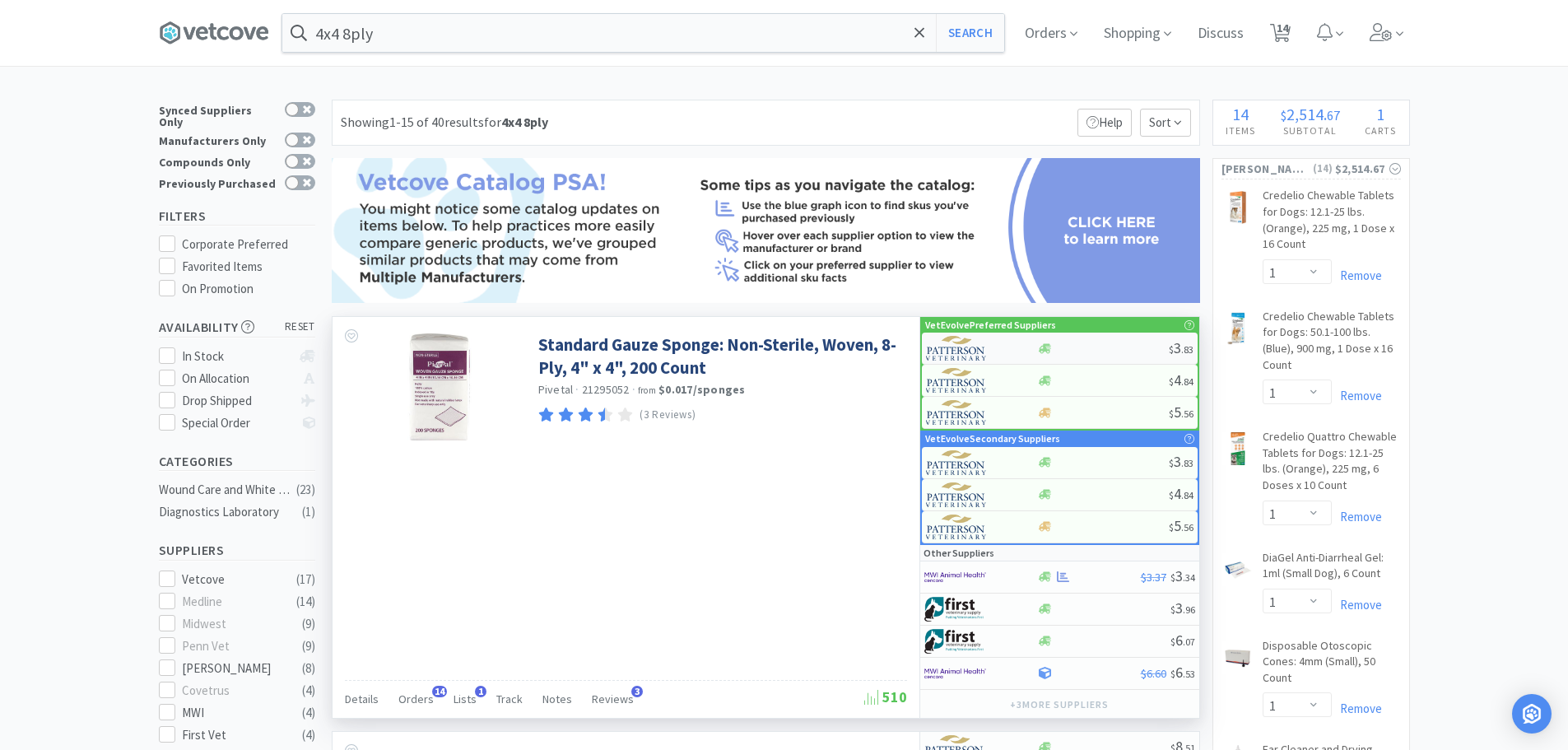
click at [1070, 355] on div "$ 3 . 83" at bounding box center [1059, 348] width 275 height 32
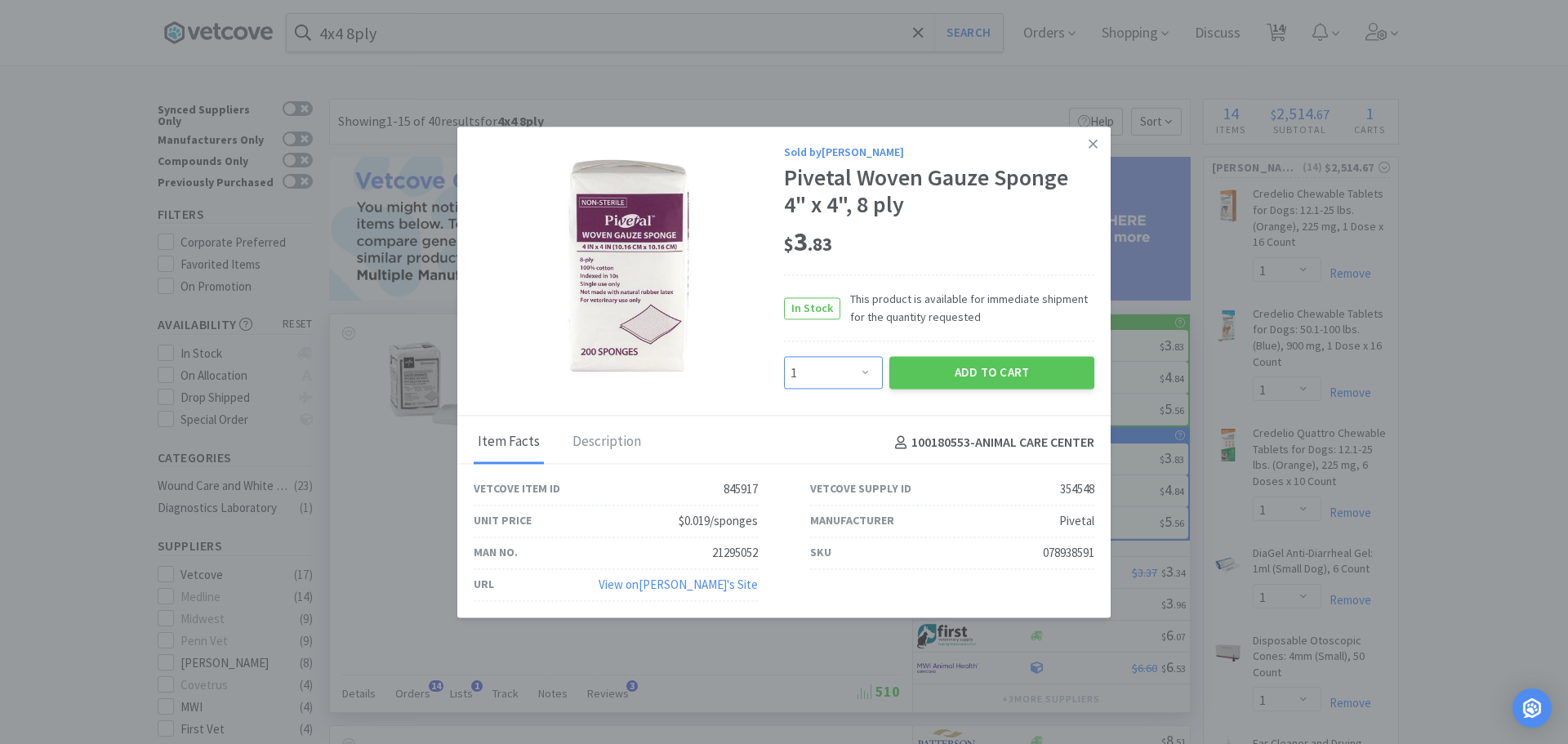
click at [873, 367] on select "Enter Quantity 1 2 3 4 5 6 7 8 9 10 11 12 13 14 15 16 17 18 19 20 Enter Quantity" at bounding box center [834, 373] width 99 height 33
select select "6"
click at [784, 357] on select "Enter Quantity 1 2 3 4 5 6 7 8 9 10 11 12 13 14 15 16 17 18 19 20 Enter Quantity" at bounding box center [834, 373] width 99 height 33
click at [923, 397] on div "Sold by Patterson Pivetal Woven Gauze Sponge 4" x 4", 8 ply $ 3 . 83 In Stock T…" at bounding box center [784, 272] width 653 height 290
click at [945, 380] on button "Add to Cart" at bounding box center [992, 373] width 205 height 33
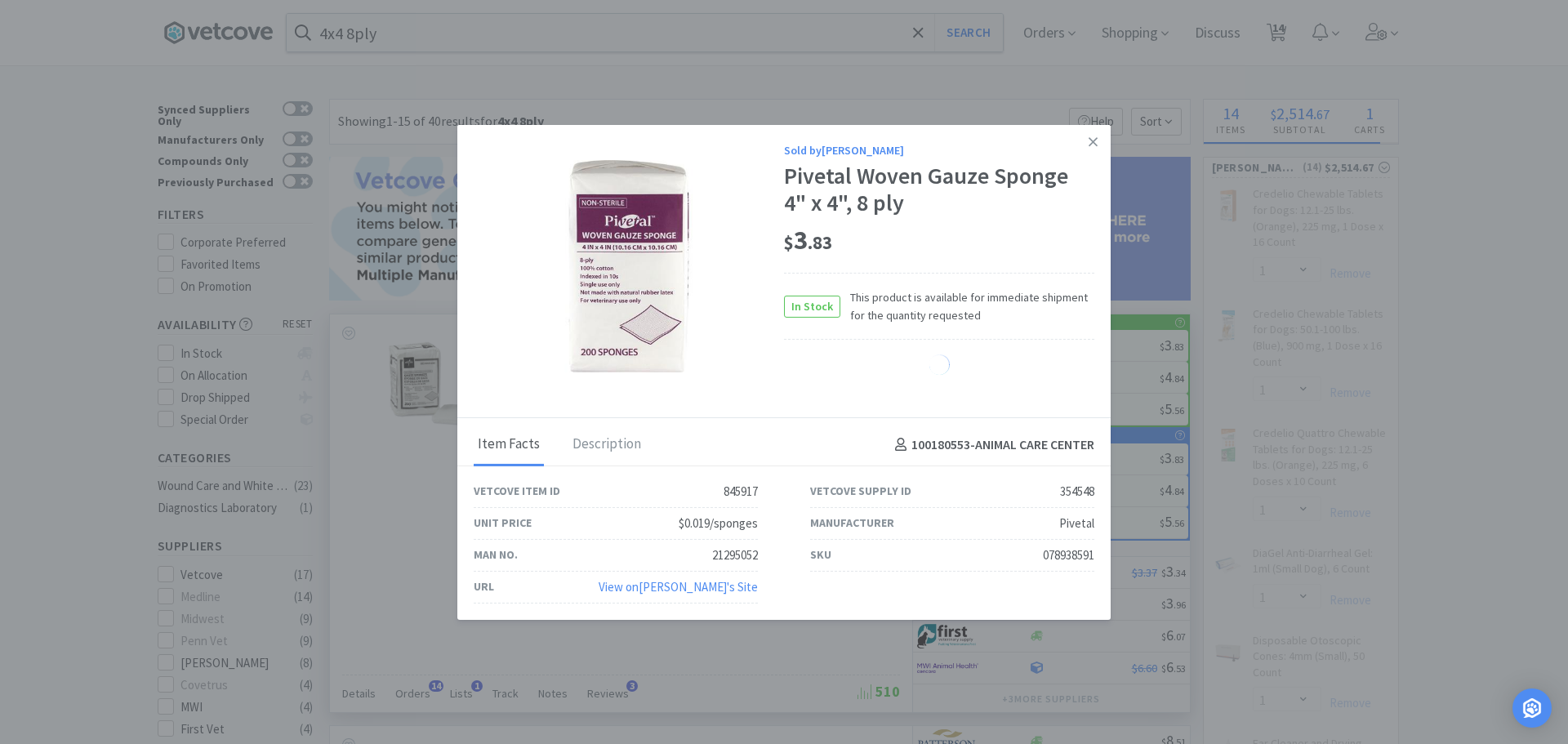
select select "6"
select select "1"
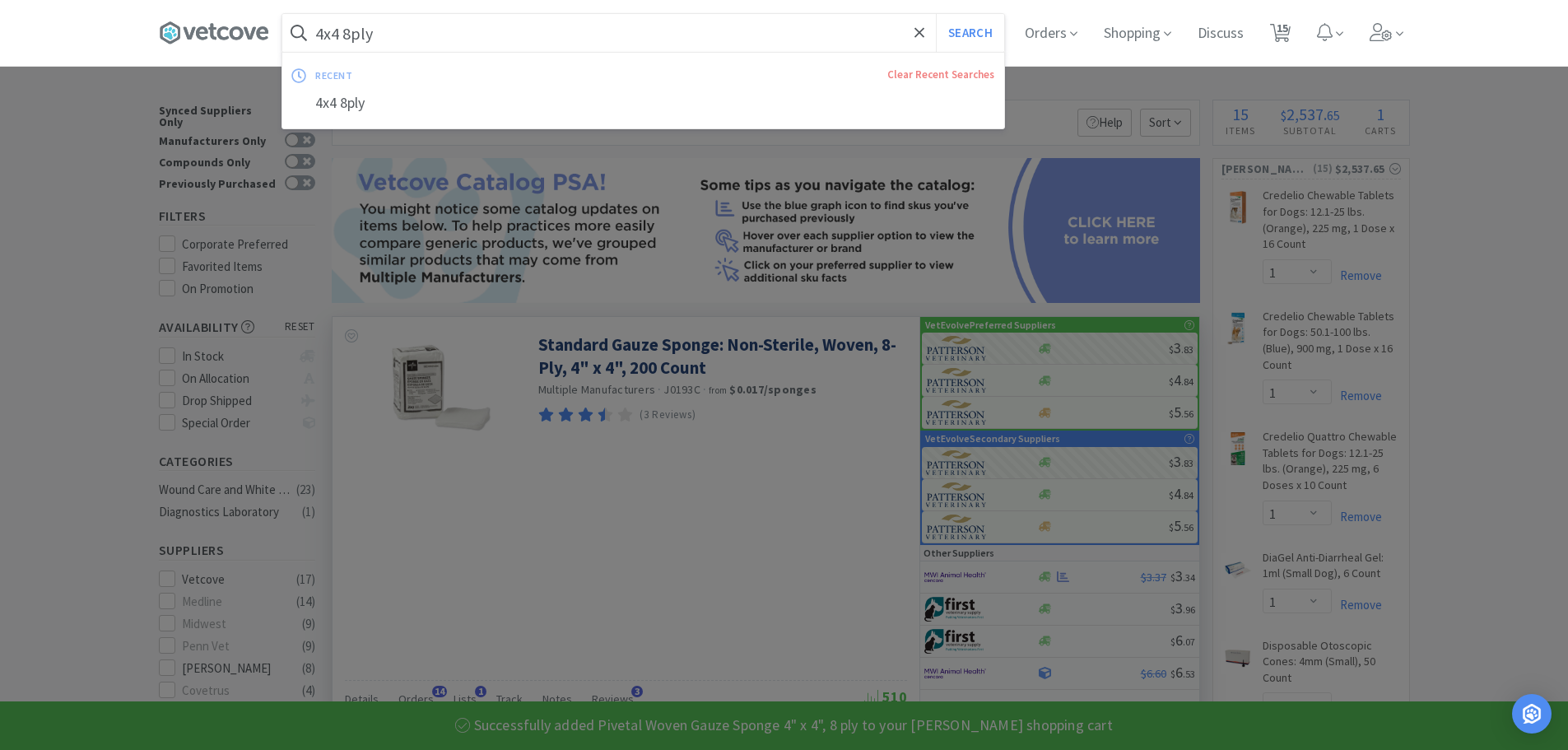
click at [407, 37] on input "4x4 8ply" at bounding box center [644, 33] width 722 height 38
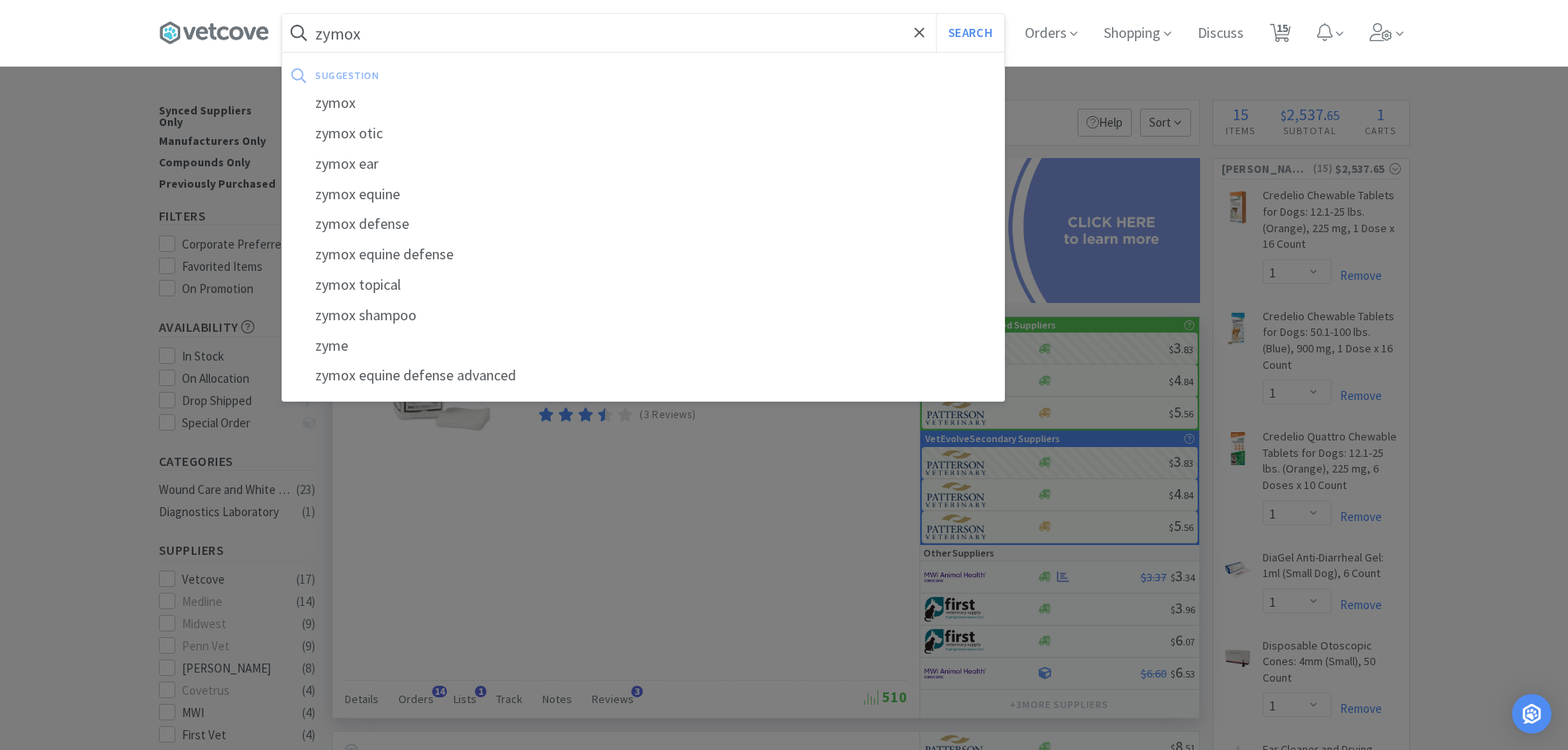
type input "zymox"
click at [936, 14] on button "Search" at bounding box center [970, 33] width 68 height 38
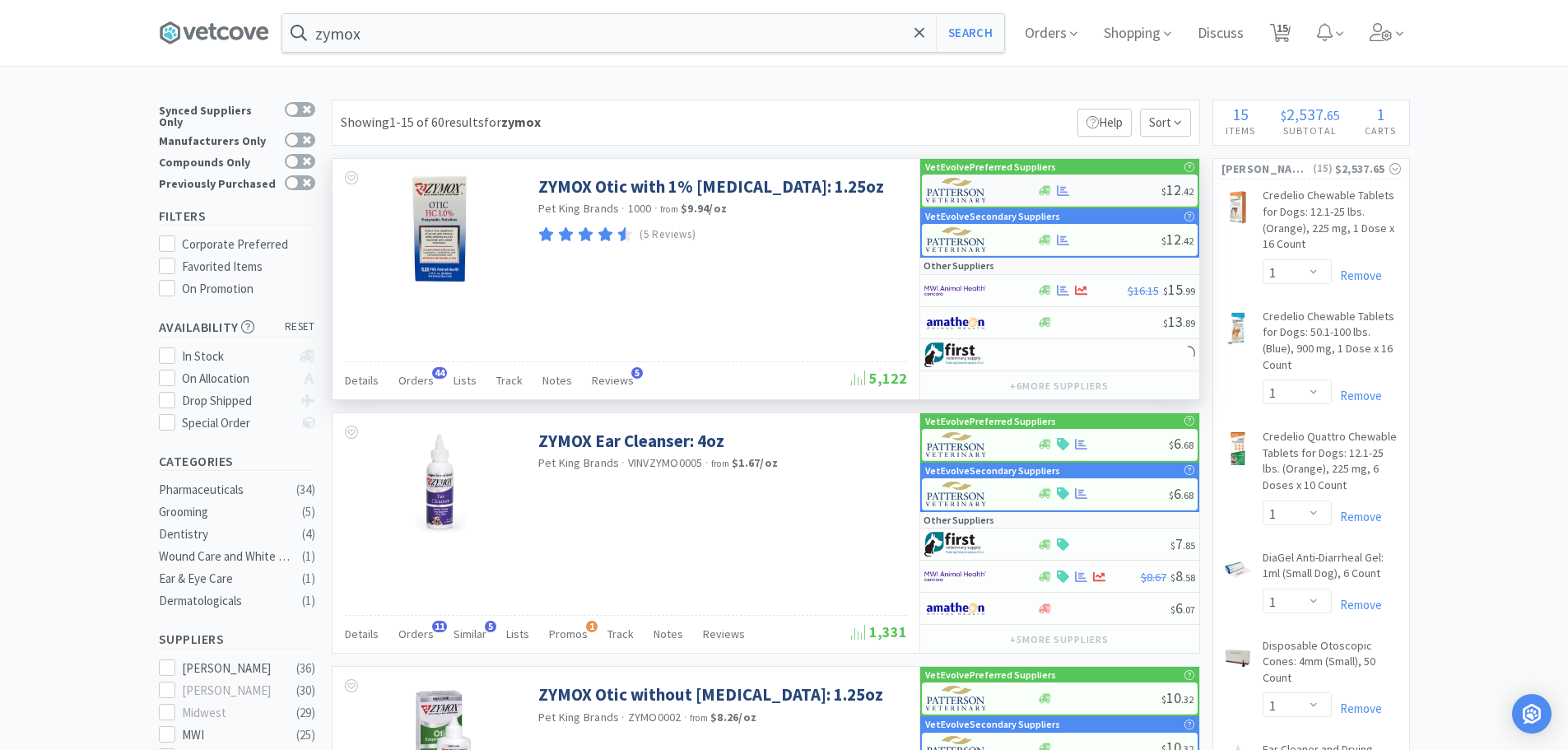
click at [1104, 190] on div at bounding box center [1099, 191] width 124 height 13
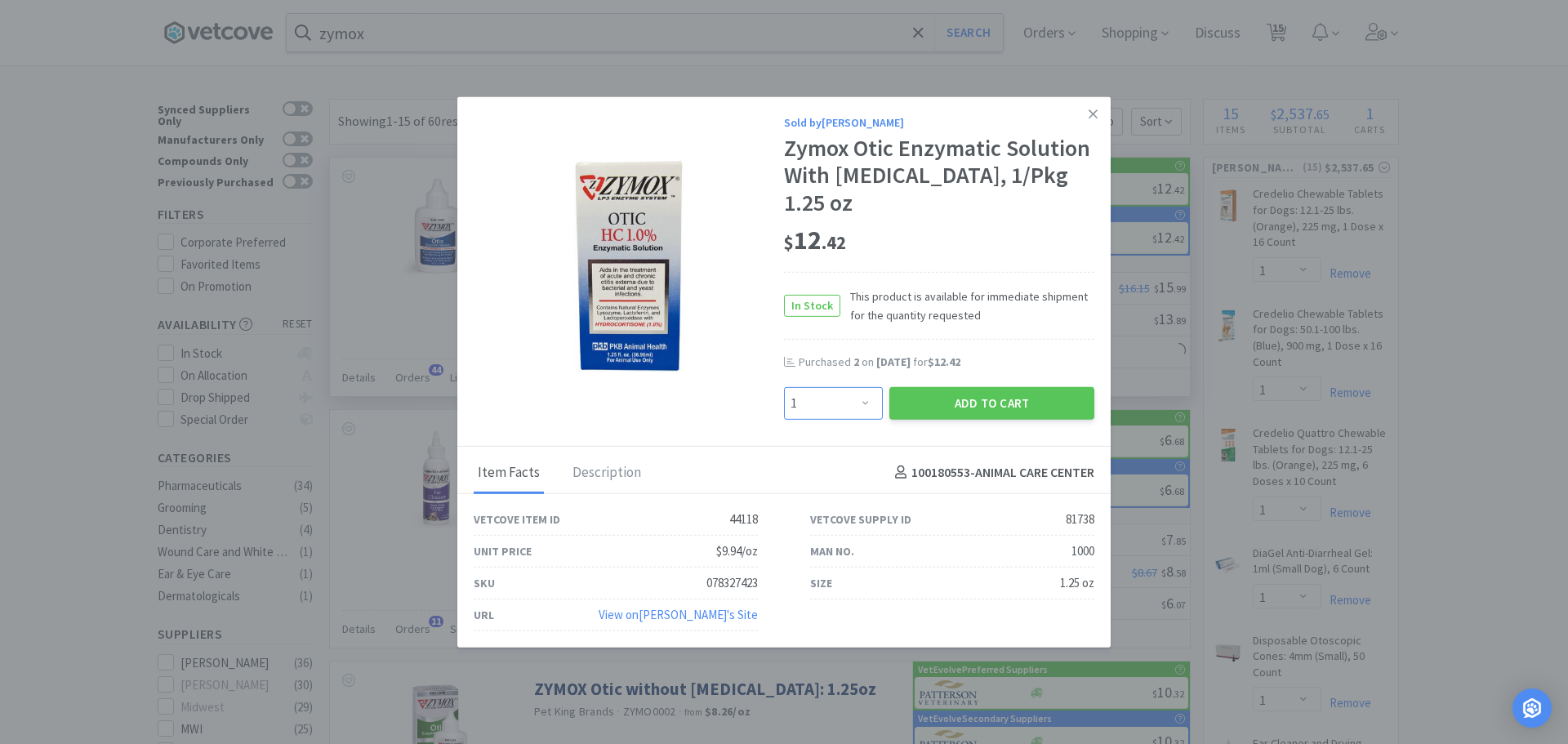
click at [854, 408] on select "Enter Quantity 1 2 3 4 5 6 7 8 9 10 11 12 13 14 15 16 17 18 19 20 Enter Quantity" at bounding box center [834, 402] width 99 height 33
select select "2"
click at [784, 386] on select "Enter Quantity 1 2 3 4 5 6 7 8 9 10 11 12 13 14 15 16 17 18 19 20 Enter Quantity" at bounding box center [834, 402] width 99 height 33
click at [985, 390] on button "Add to Cart" at bounding box center [992, 402] width 205 height 33
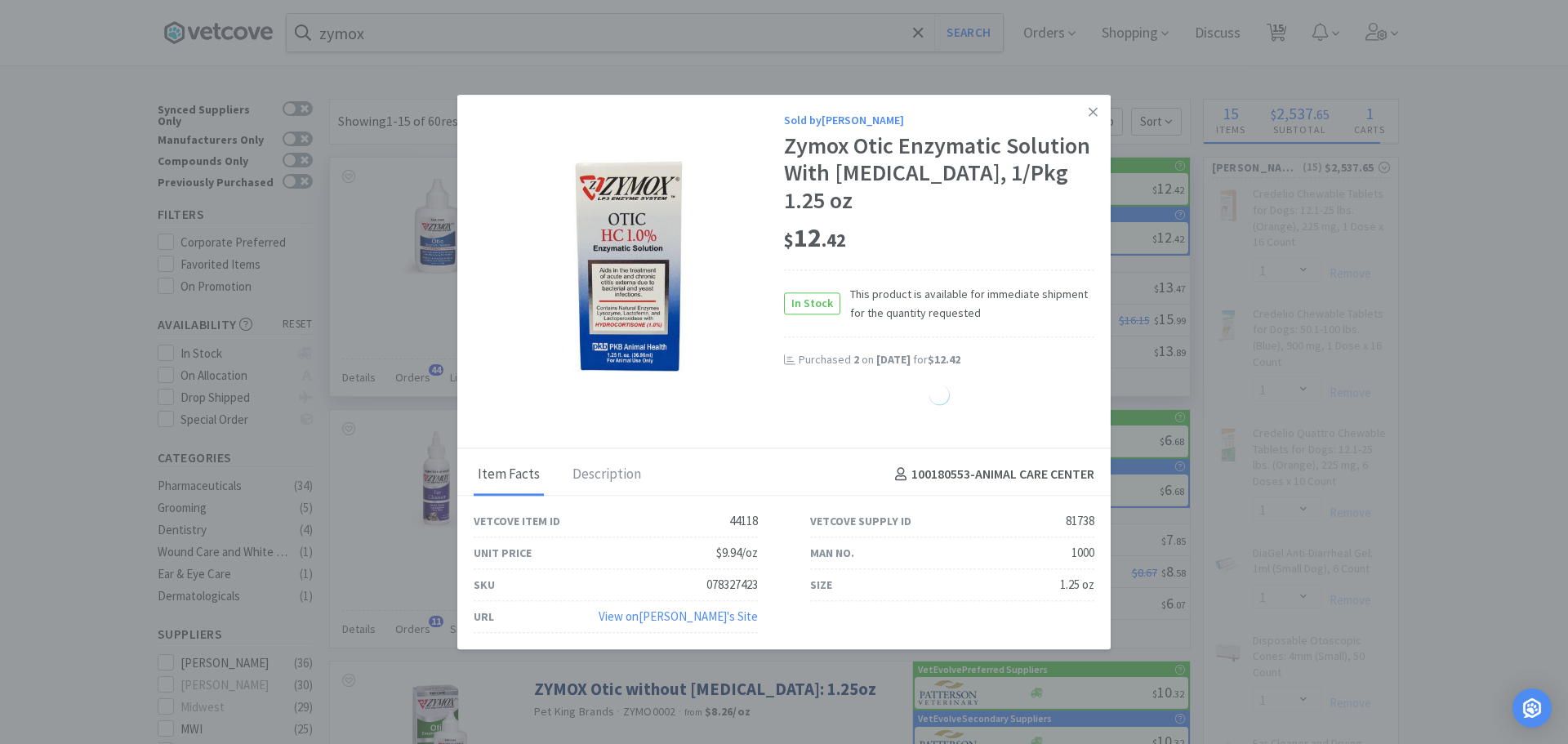
select select "2"
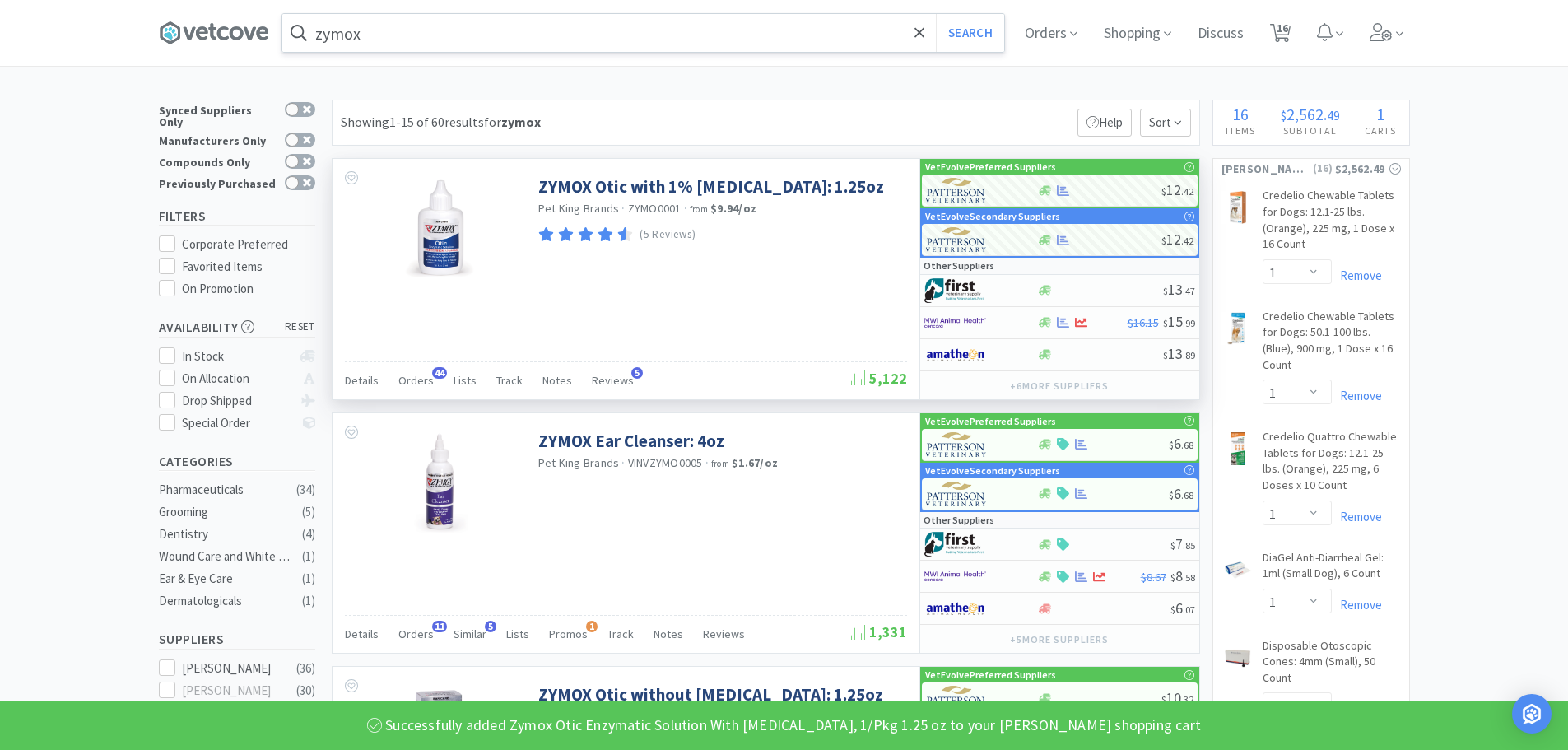
click at [500, 32] on input "zymox" at bounding box center [644, 33] width 722 height 38
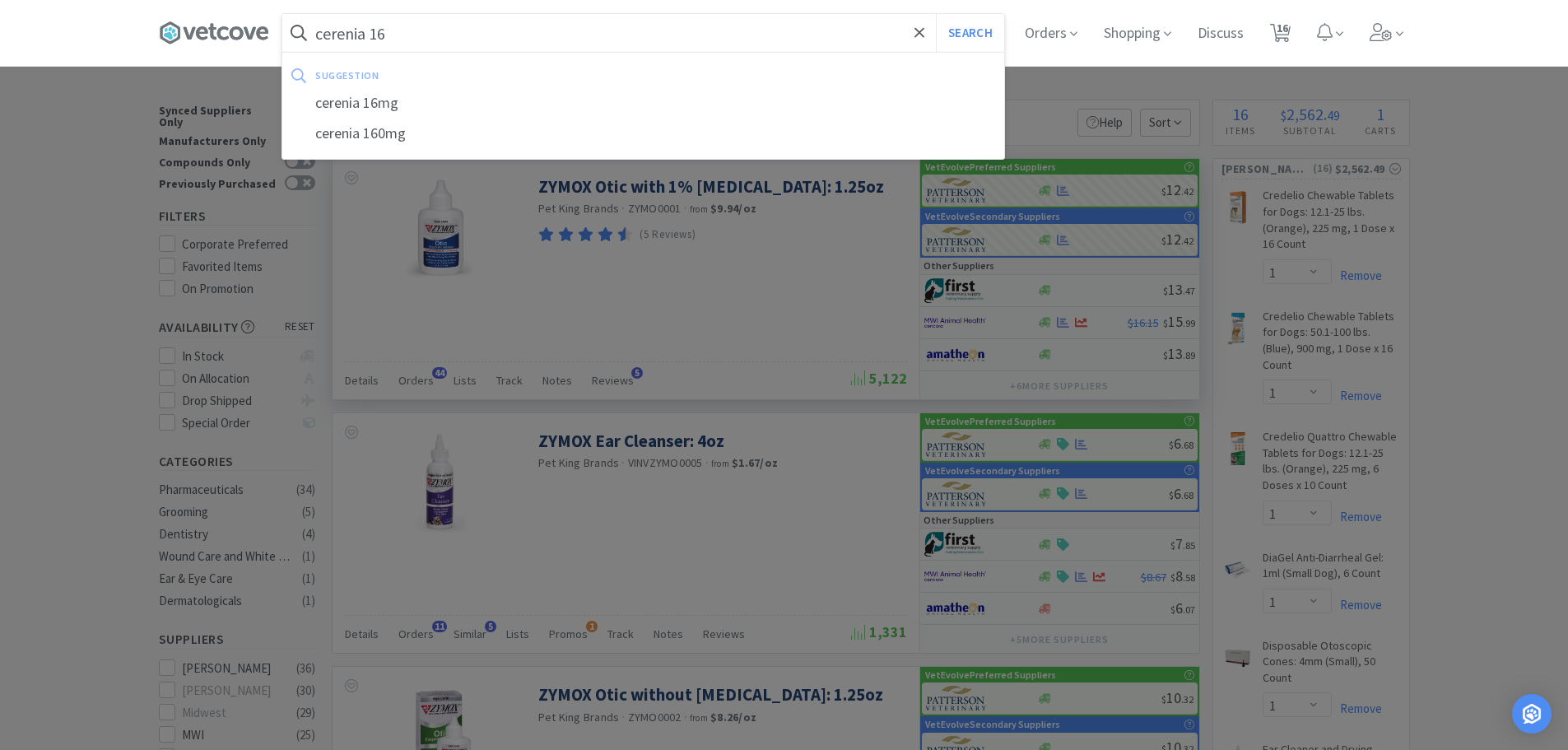
type input "cerenia 16"
click at [936, 14] on button "Search" at bounding box center [970, 33] width 68 height 38
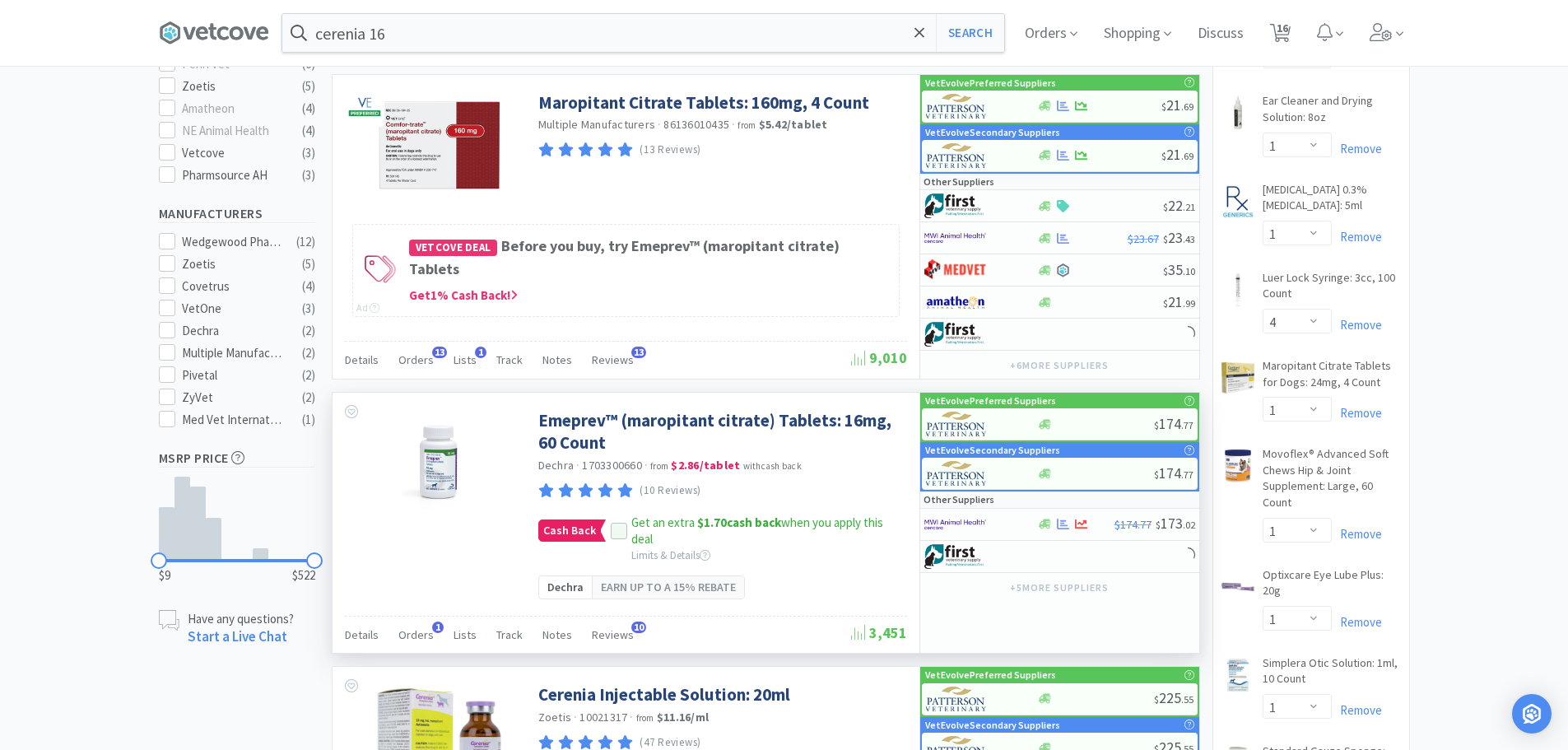
scroll to position [658, 0]
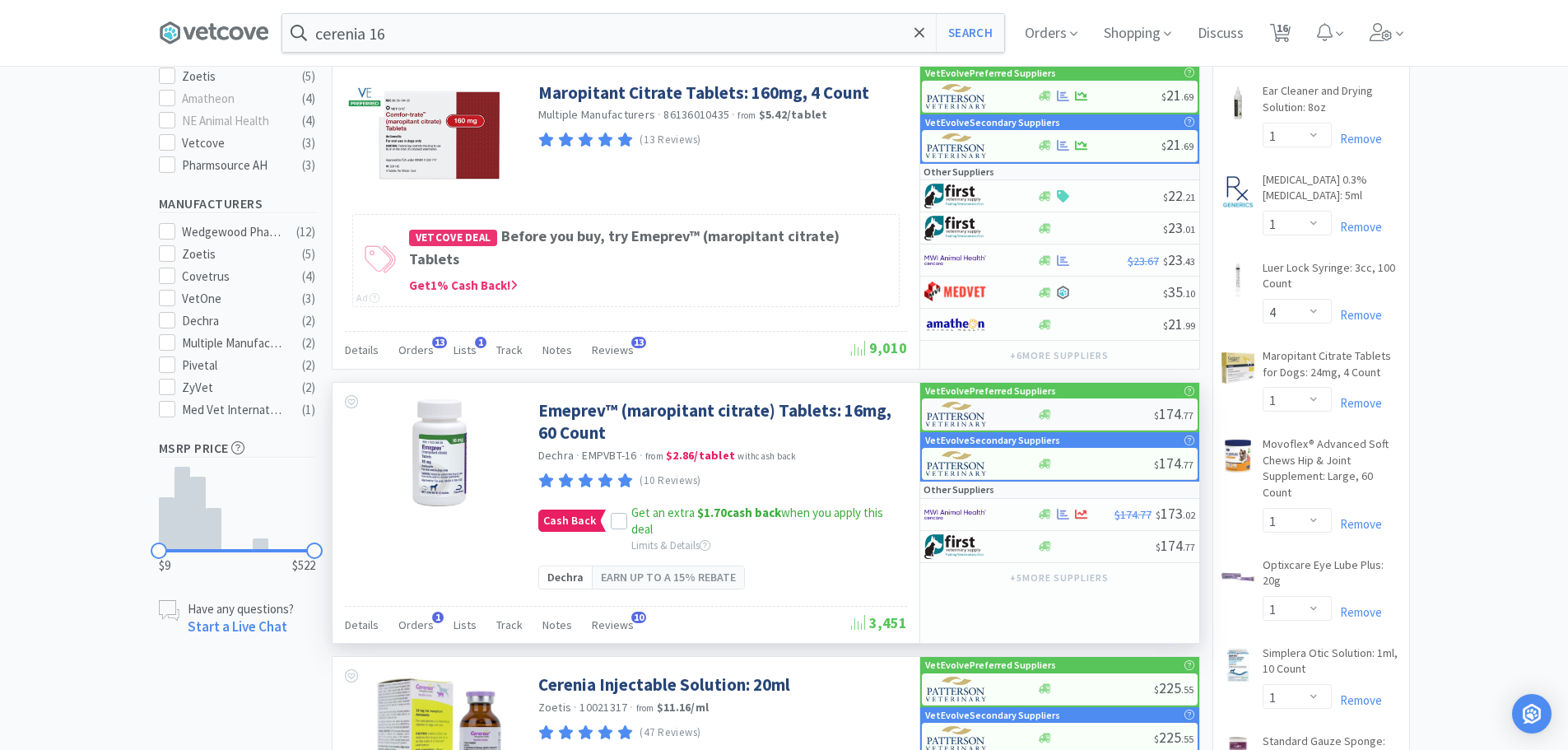
click at [1075, 422] on div "$ 174 . 77" at bounding box center [1059, 415] width 275 height 32
select select "1"
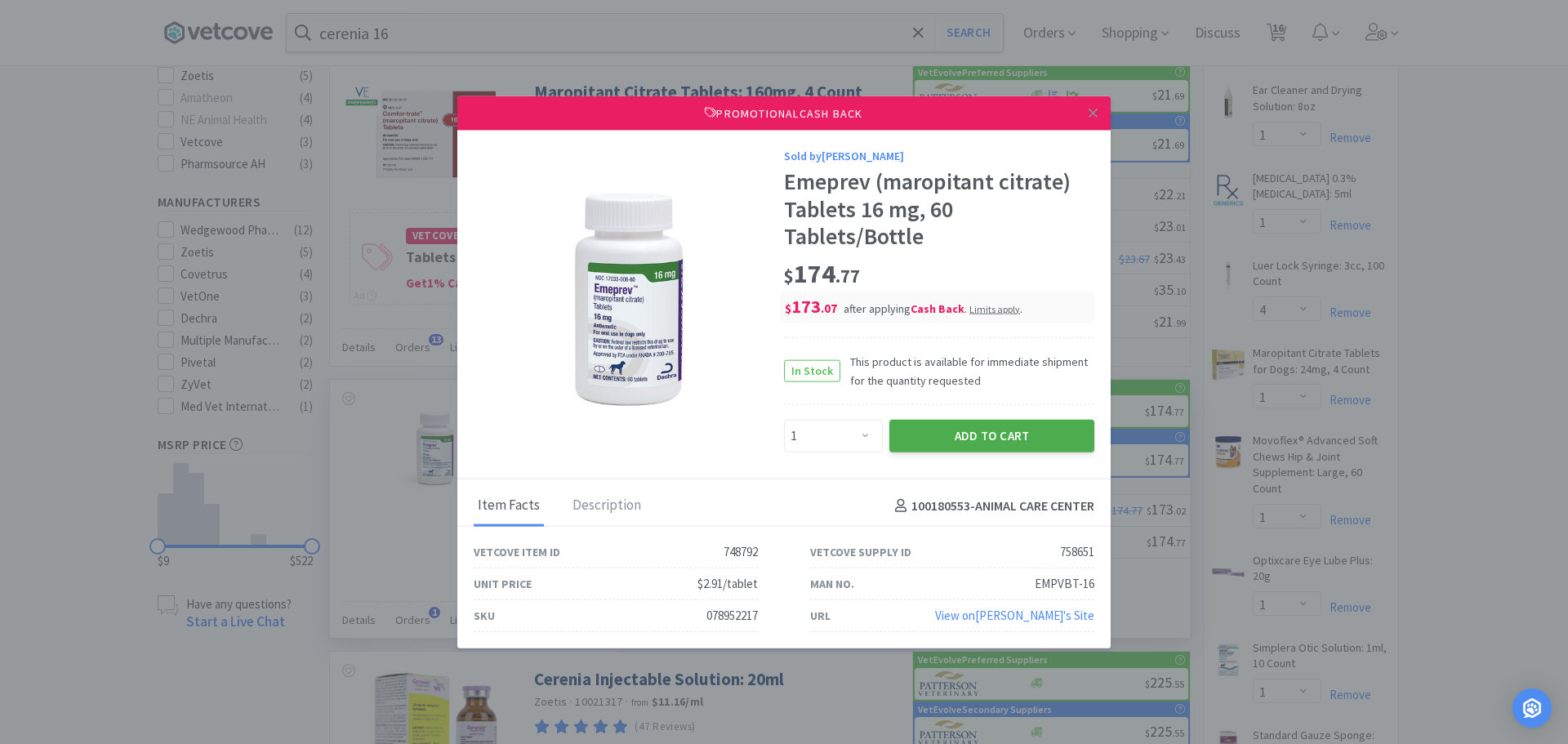
click at [976, 436] on button "Add to Cart" at bounding box center [992, 436] width 205 height 33
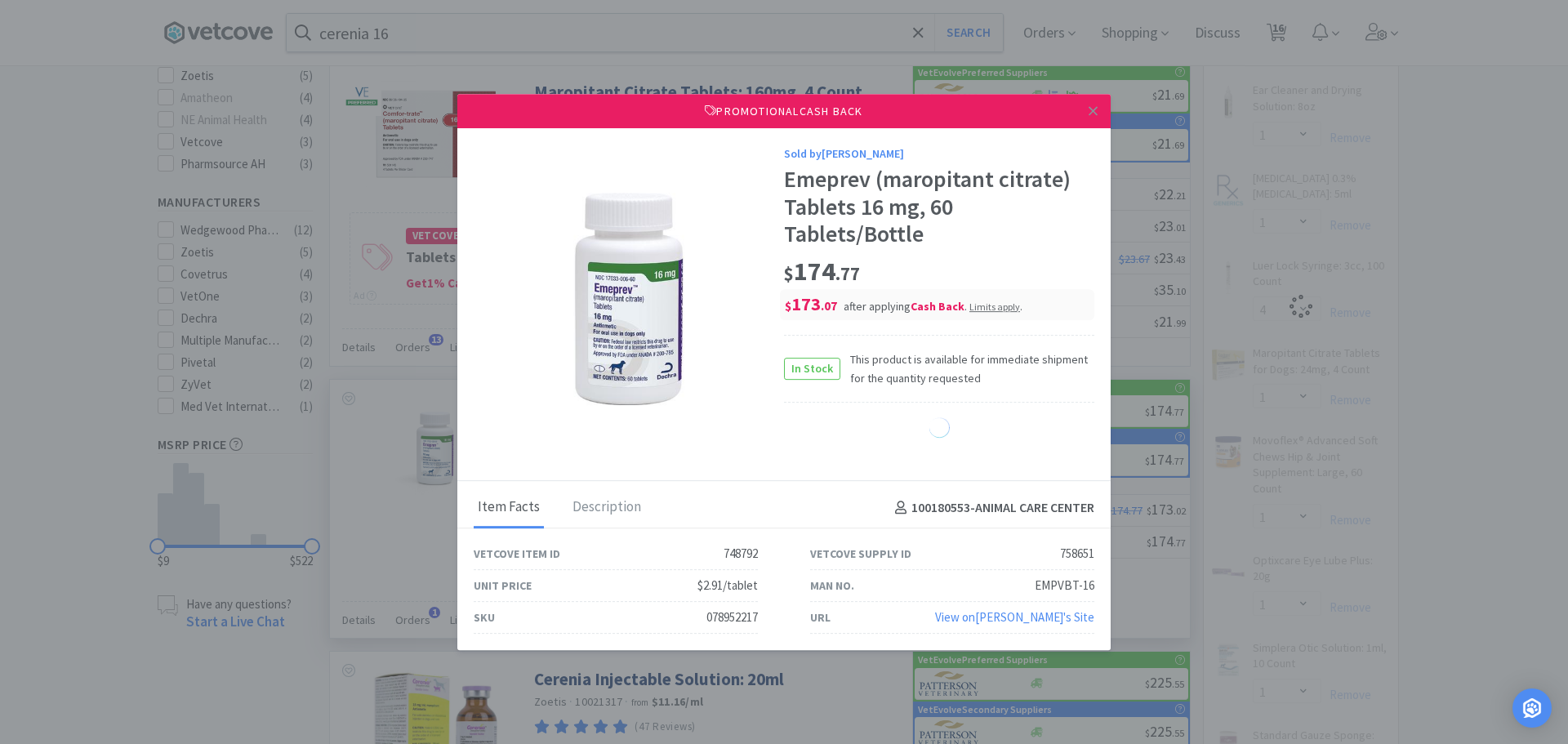
select select "1"
select select "4"
select select "1"
select select "6"
select select "1"
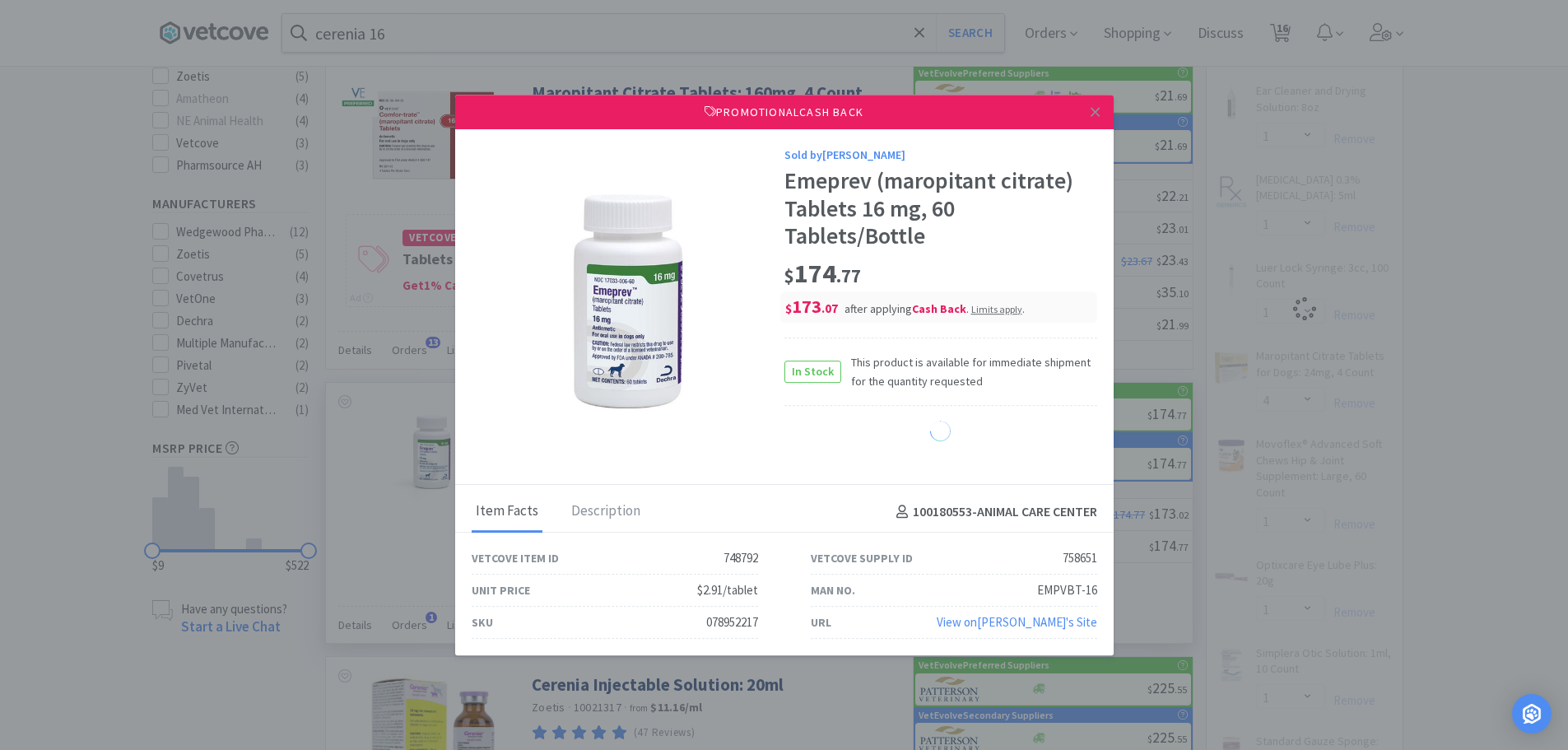
select select "2"
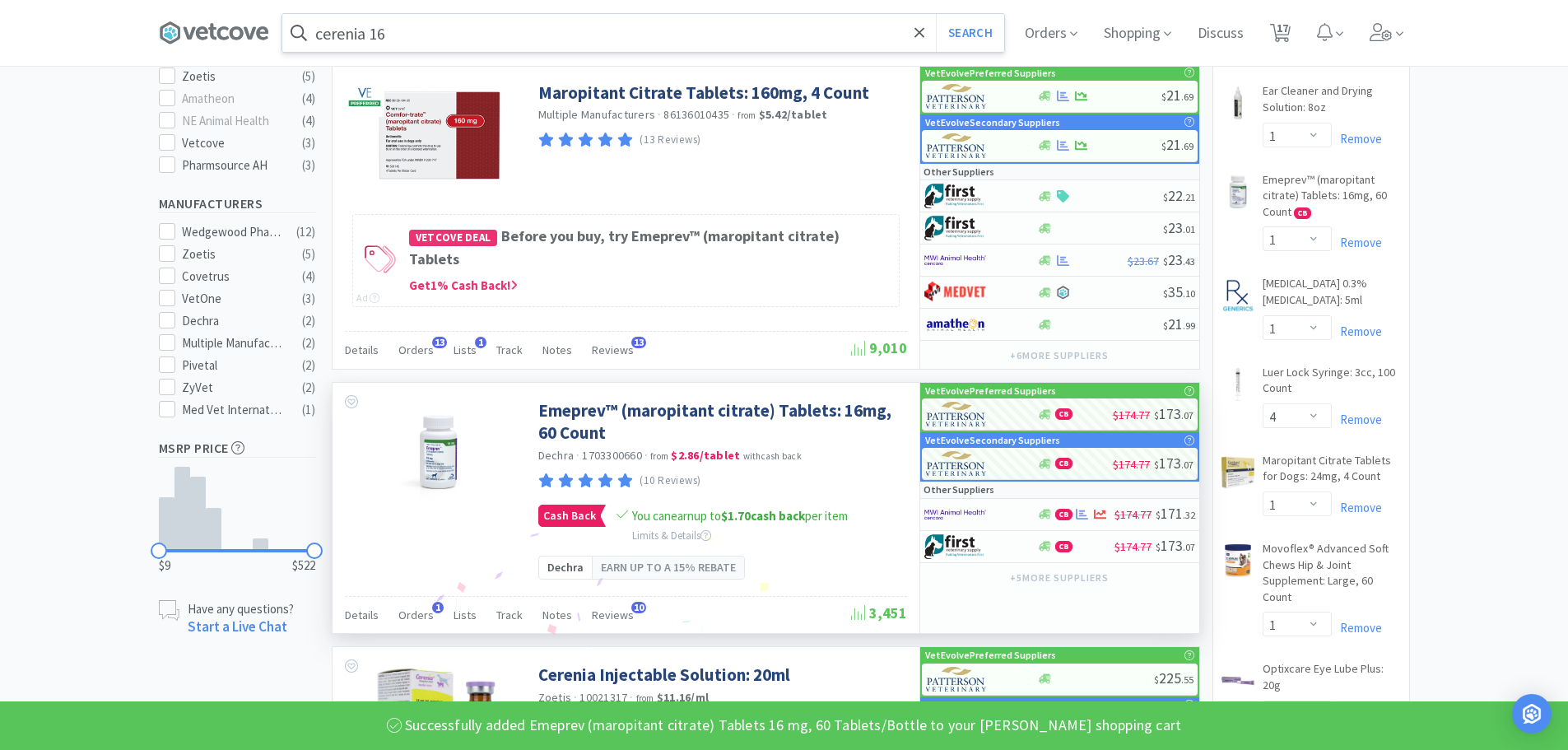
click at [432, 51] on input "cerenia 16" at bounding box center [644, 33] width 722 height 38
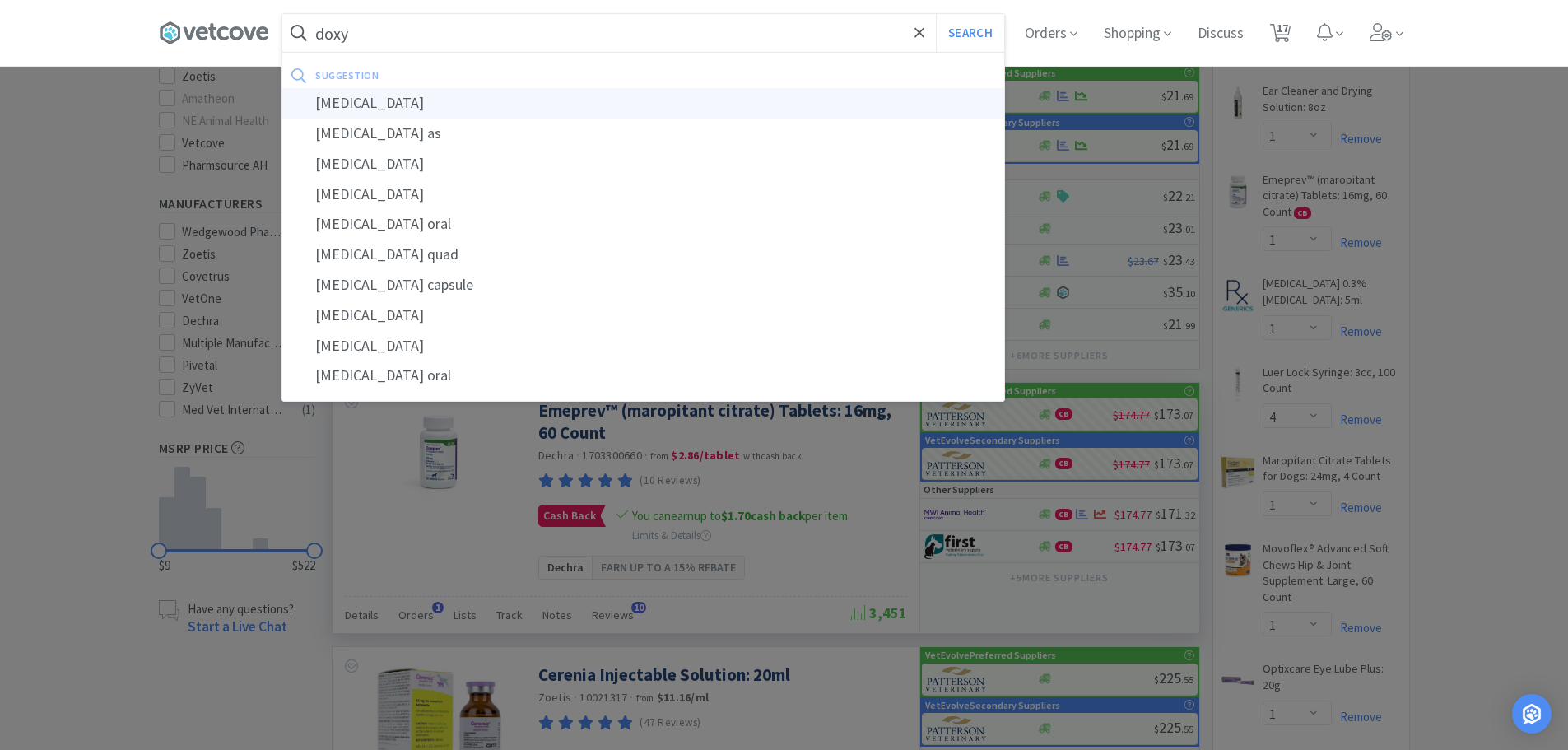
click at [347, 110] on div "doxycycline" at bounding box center [644, 104] width 722 height 31
type input "doxycycline"
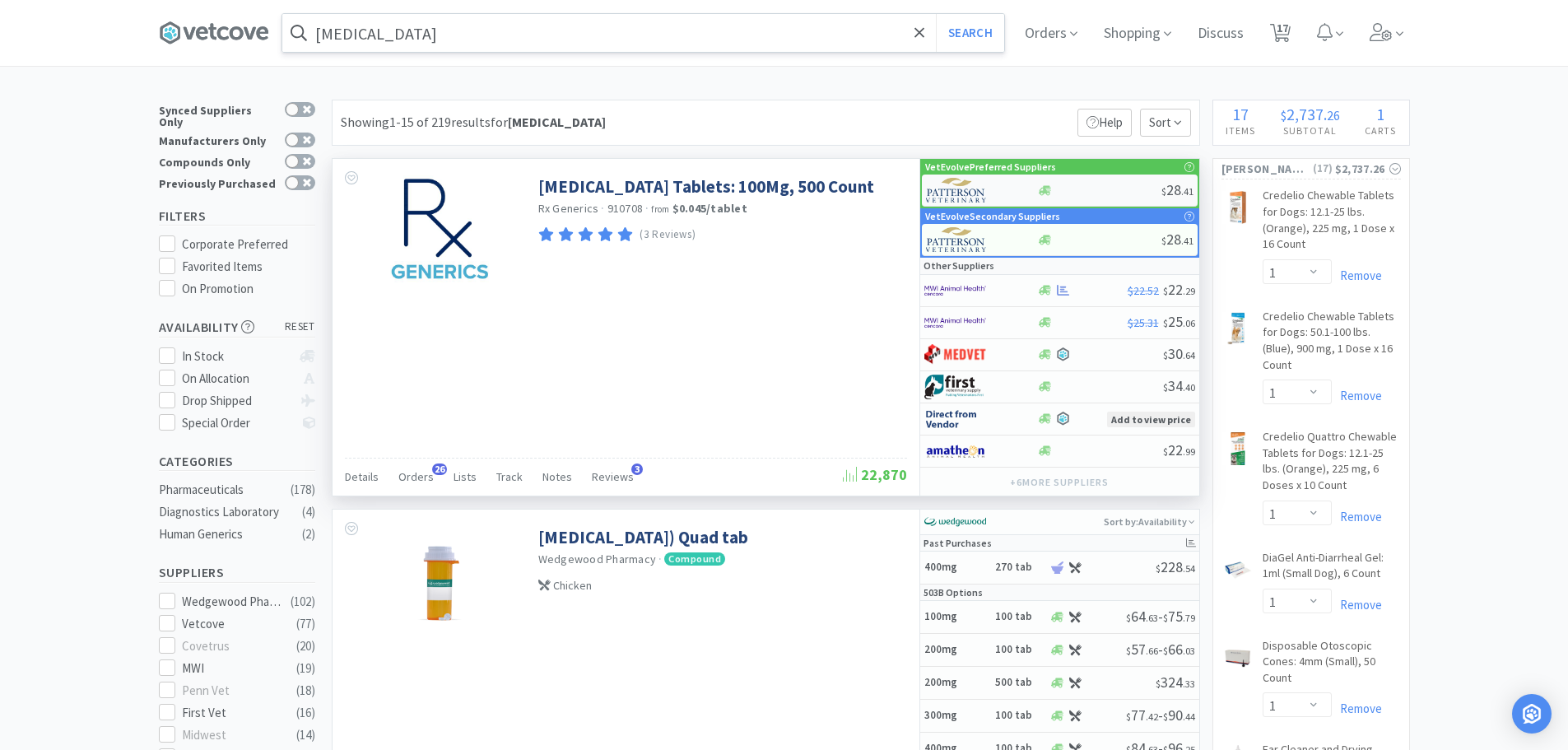
click at [1100, 187] on div at bounding box center [1099, 191] width 124 height 13
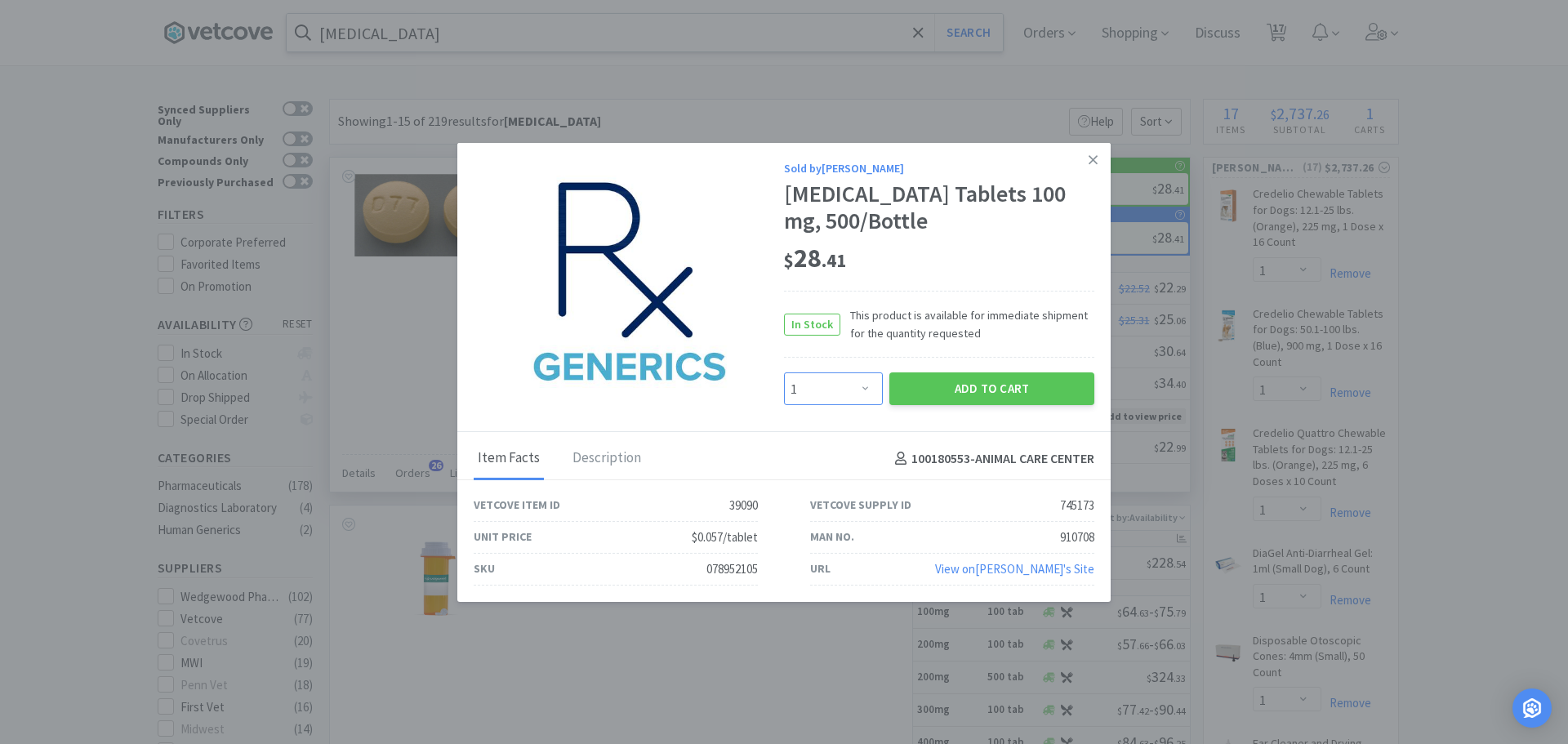
click at [871, 384] on select "Enter Quantity 1 2 3 4 5 6 7 8 9 10 11 12 13 14 15 16 17 18 19 20 Enter Quantity" at bounding box center [834, 389] width 99 height 33
select select "2"
click at [784, 372] on select "Enter Quantity 1 2 3 4 5 6 7 8 9 10 11 12 13 14 15 16 17 18 19 20 Enter Quantity" at bounding box center [834, 389] width 99 height 33
click at [921, 376] on button "Add to Cart" at bounding box center [992, 389] width 205 height 33
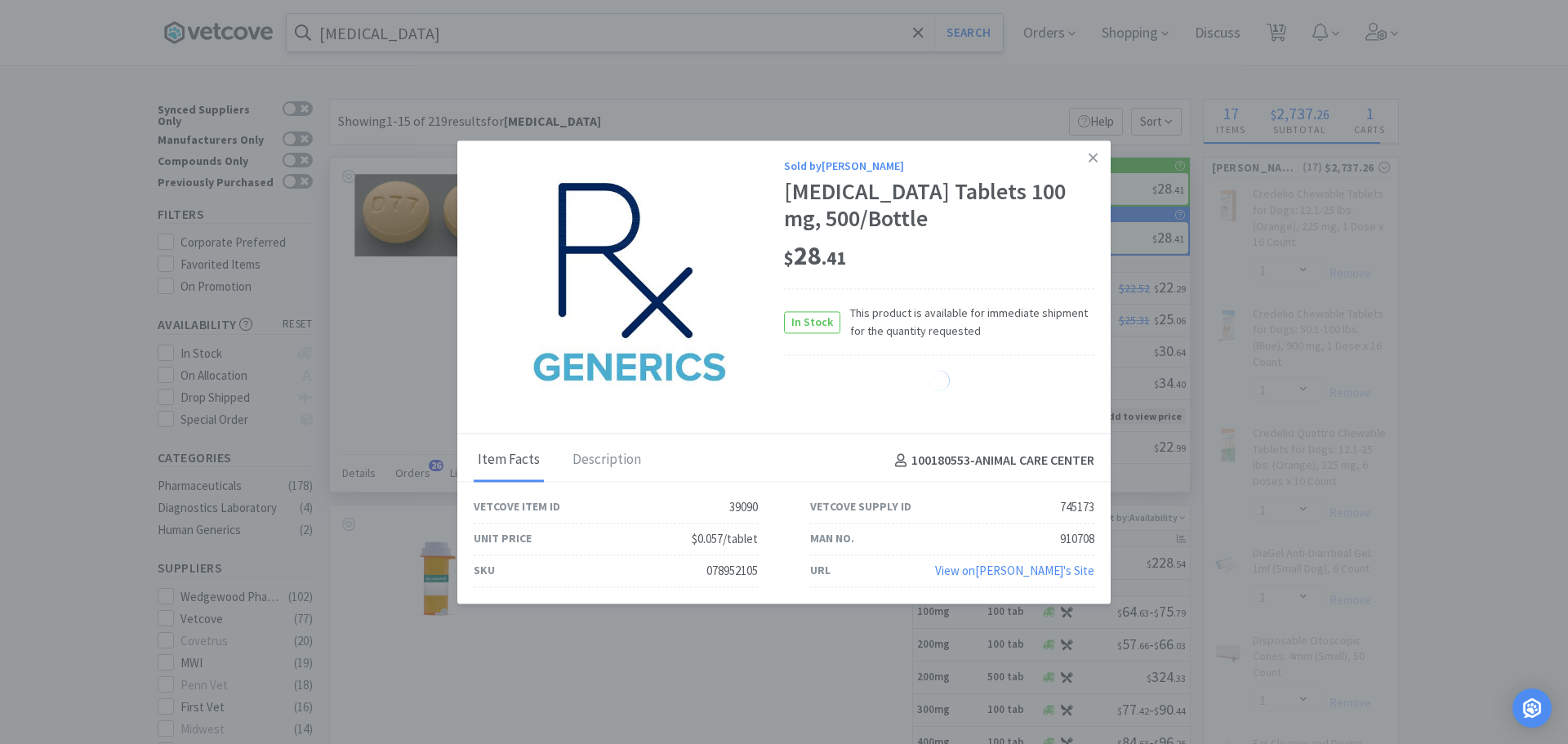
select select "2"
select select "1"
select select "4"
select select "1"
select select "6"
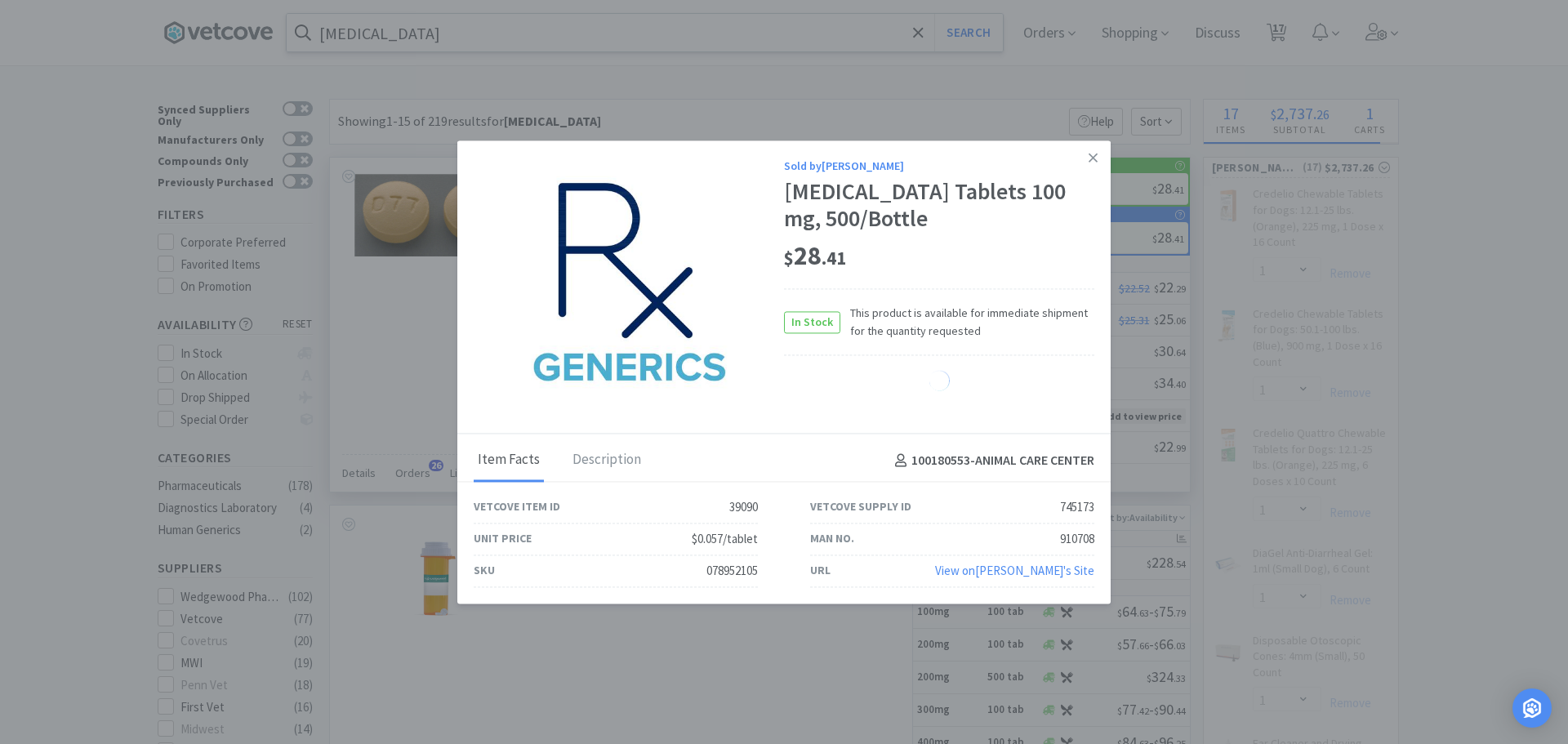
select select "1"
select select "2"
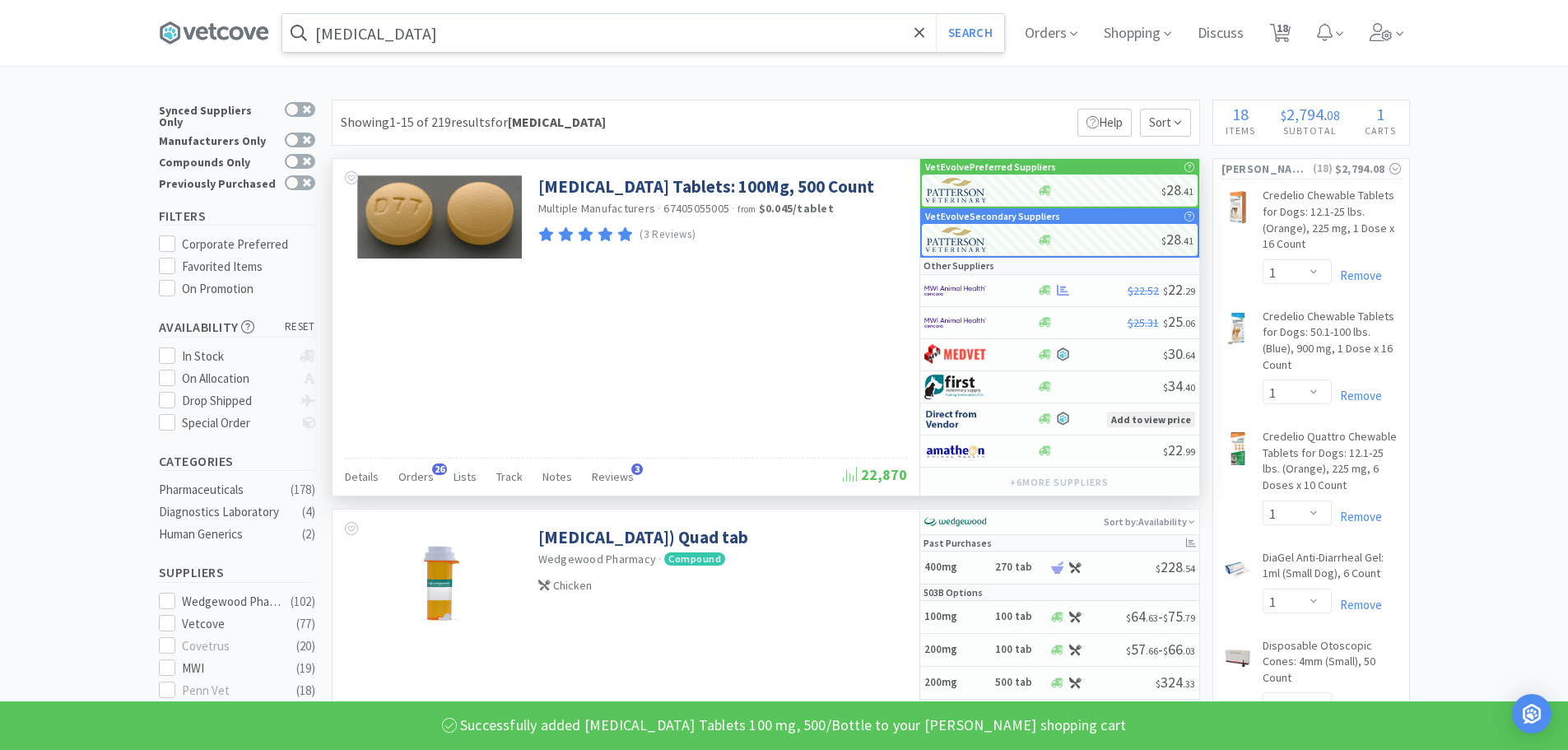
click at [484, 33] on input "doxycycline" at bounding box center [644, 33] width 722 height 38
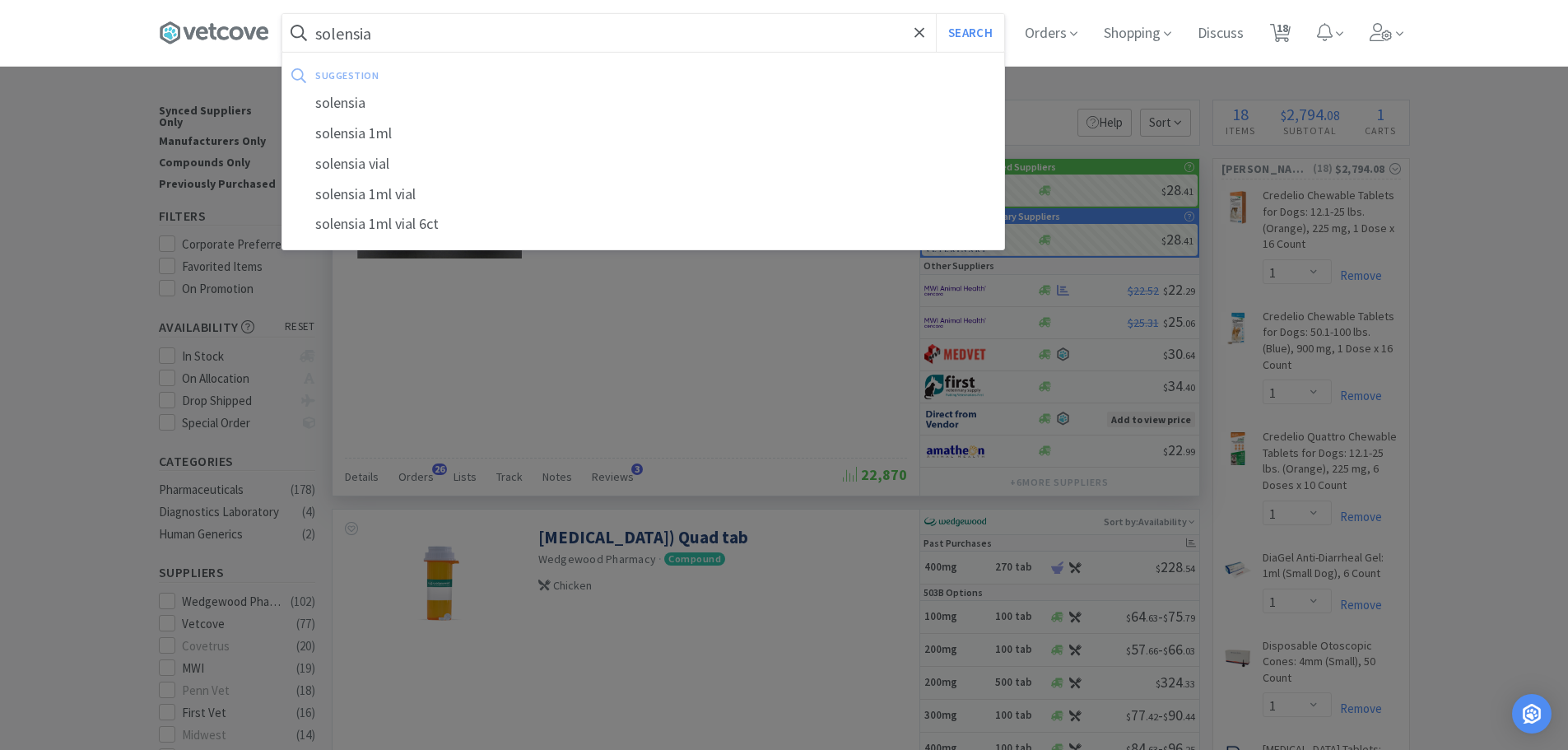
type input "solensia"
click at [936, 14] on button "Search" at bounding box center [970, 33] width 68 height 38
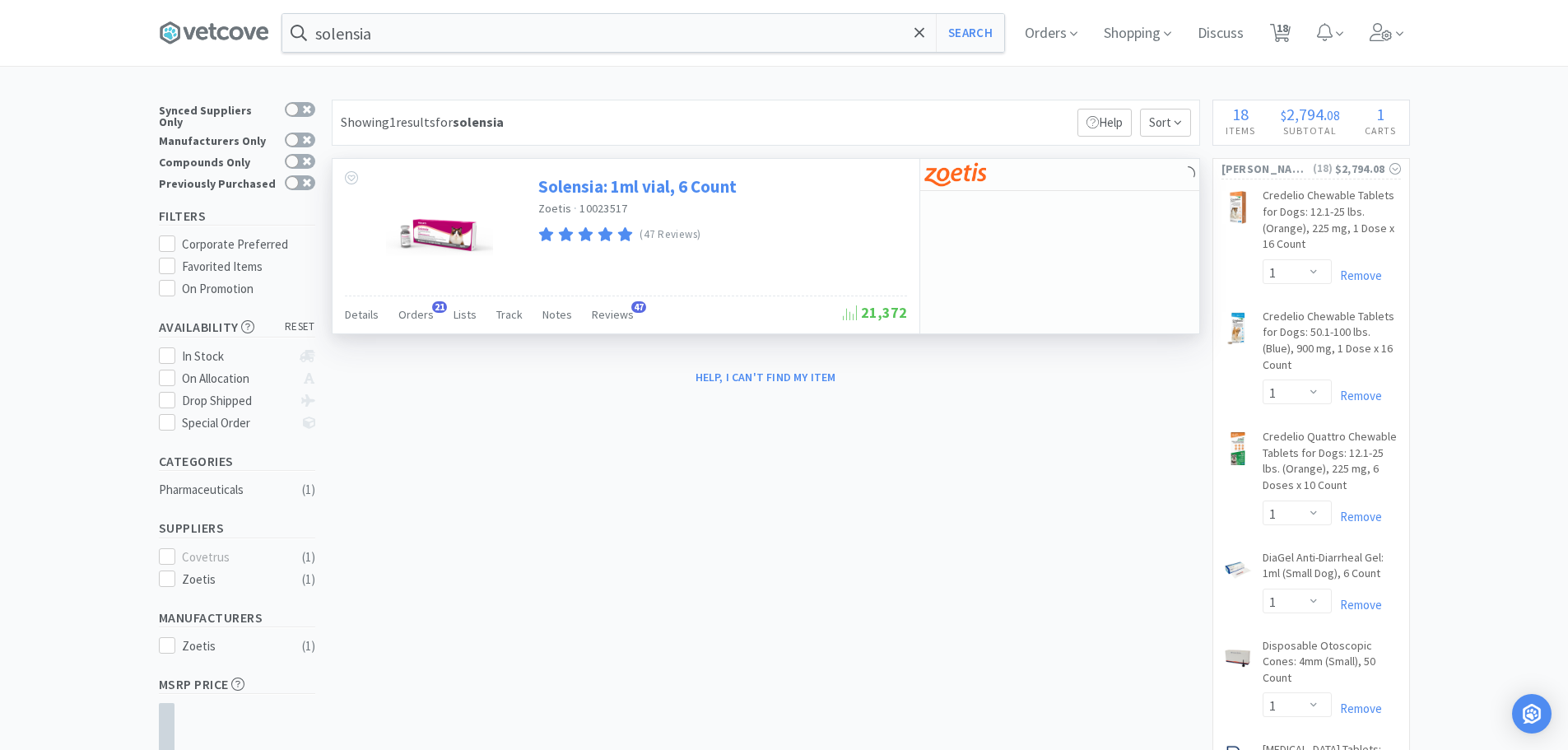
click at [675, 190] on link "Solensia: 1ml vial, 6 Count" at bounding box center [637, 186] width 198 height 23
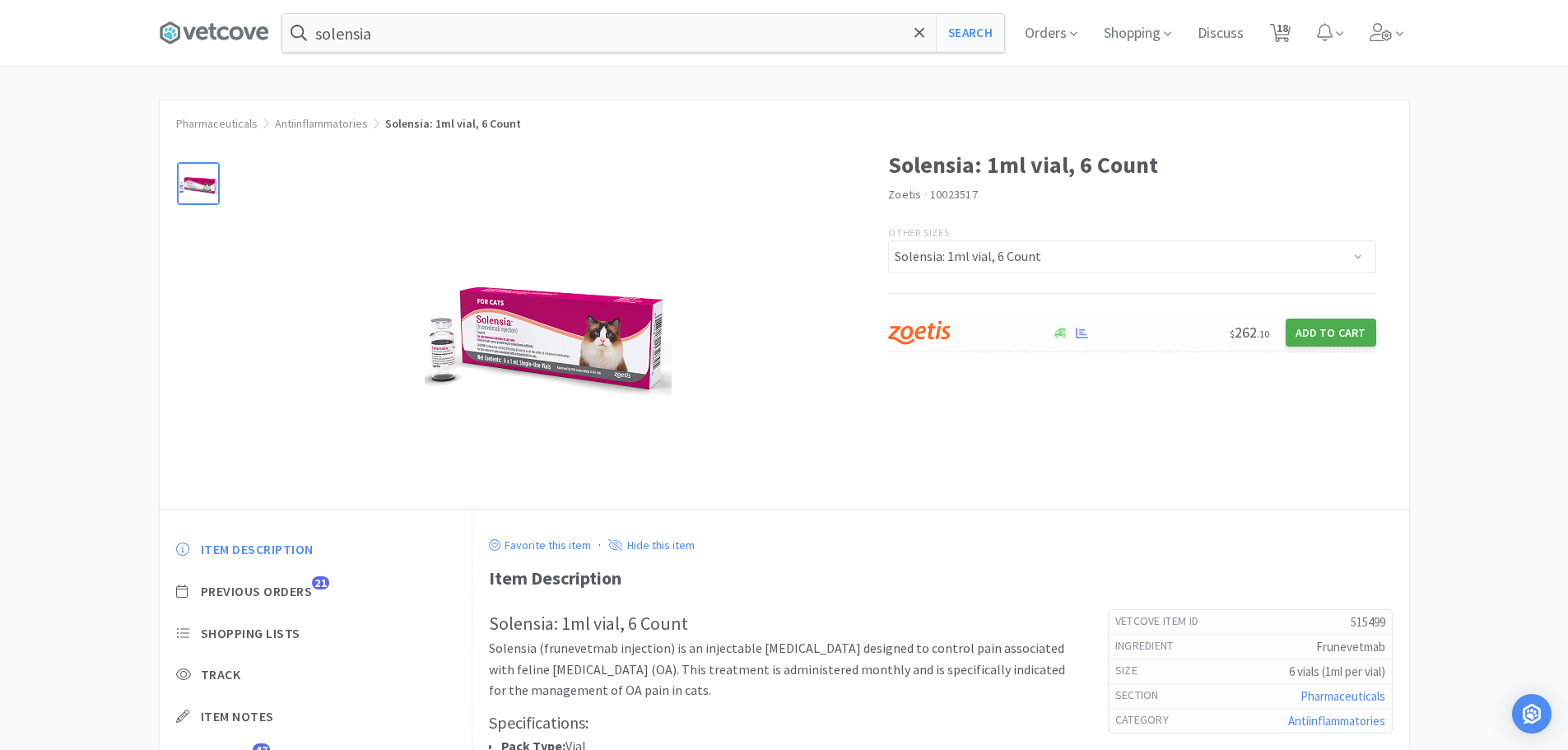
click at [1298, 330] on button "Add to Cart" at bounding box center [1330, 332] width 91 height 28
select select "1"
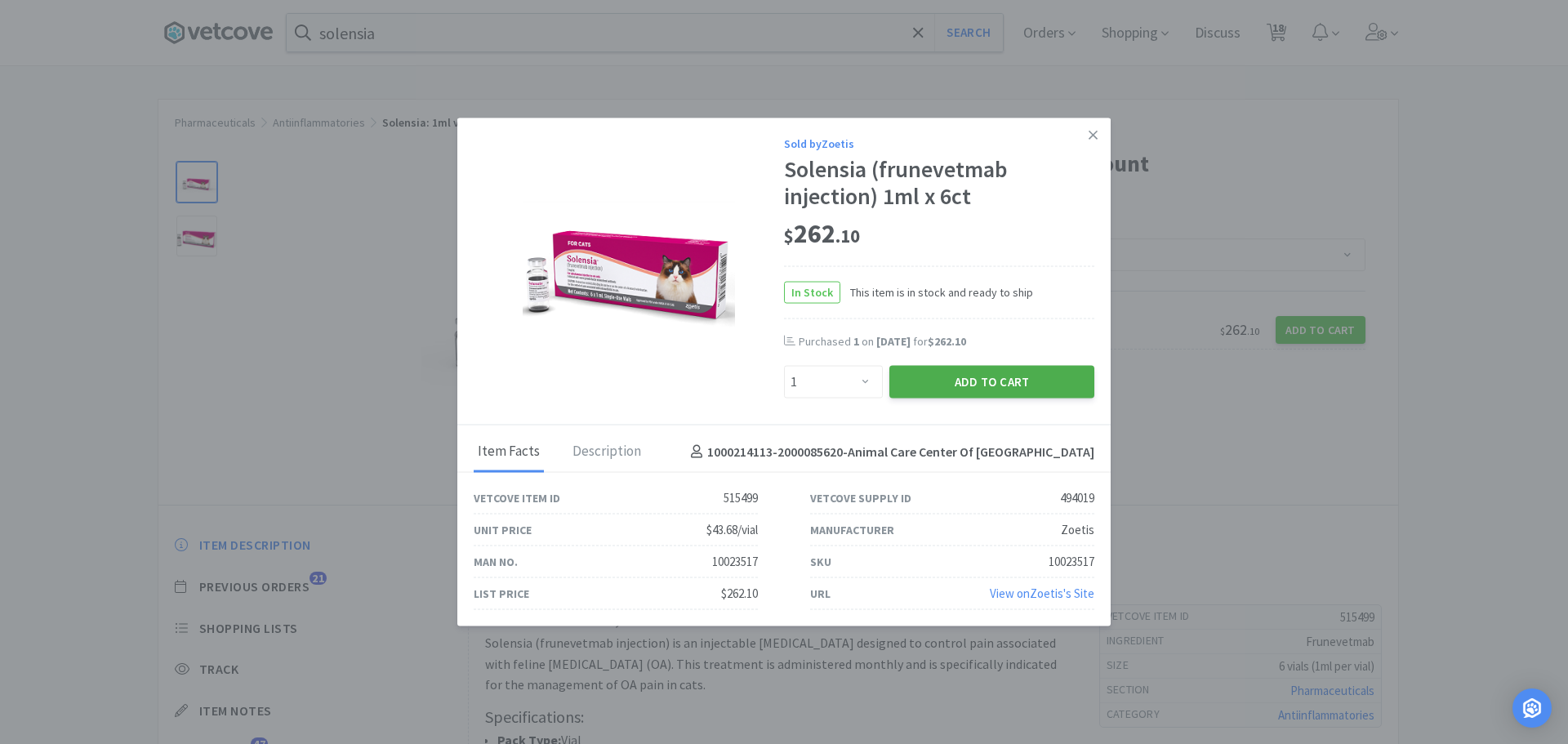
click at [930, 388] on button "Add to Cart" at bounding box center [992, 382] width 205 height 33
select select "1"
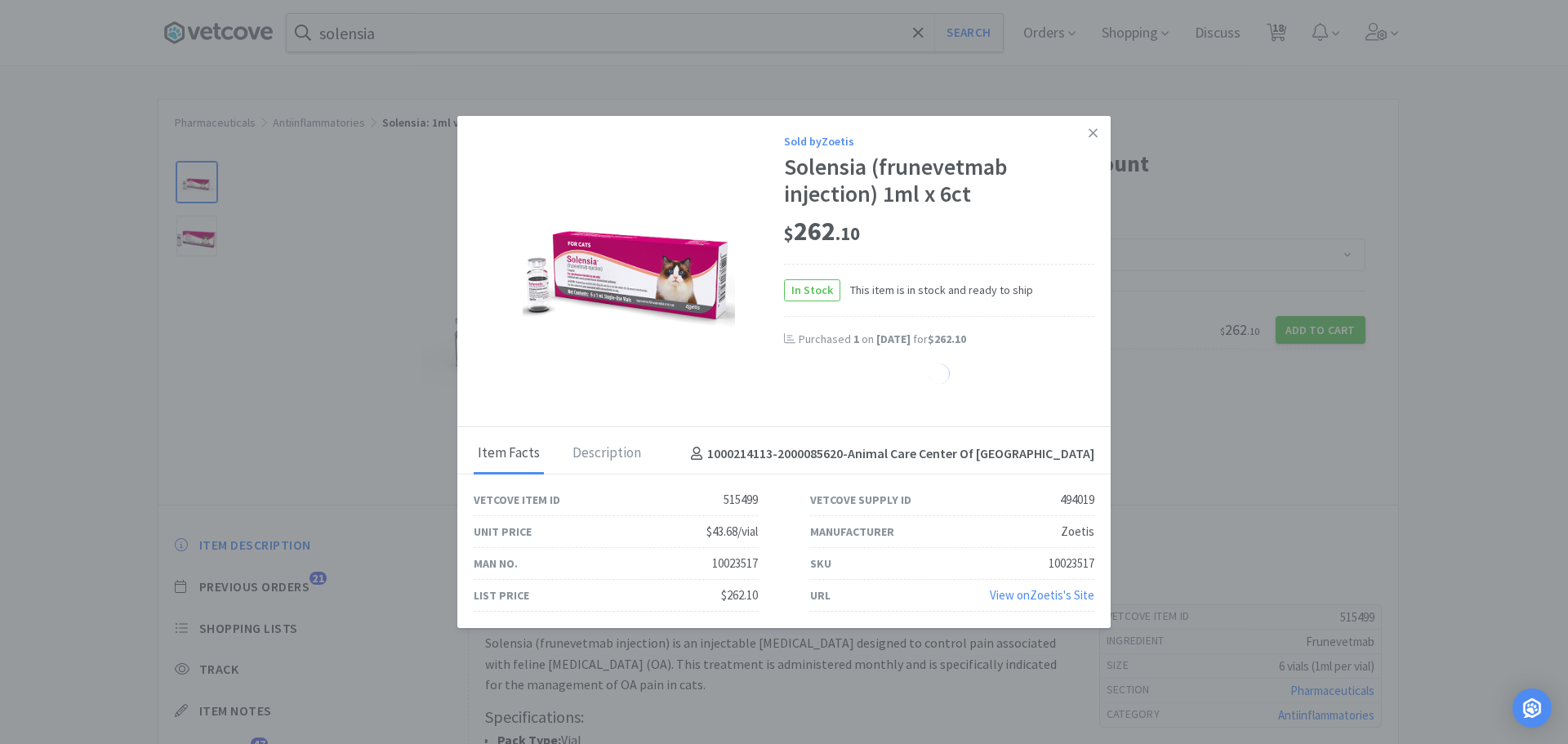
select select "1"
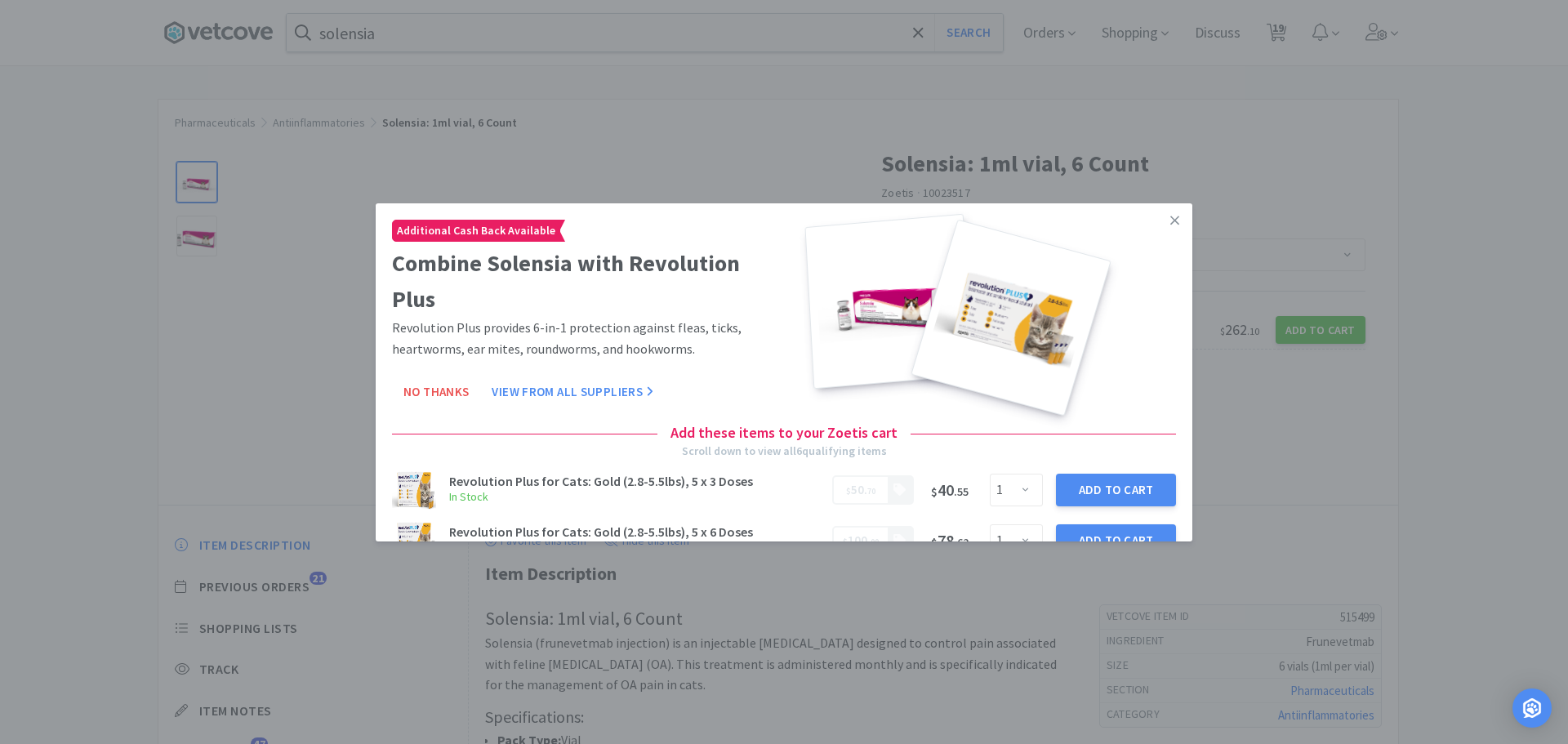
click at [1170, 222] on icon at bounding box center [1175, 220] width 9 height 14
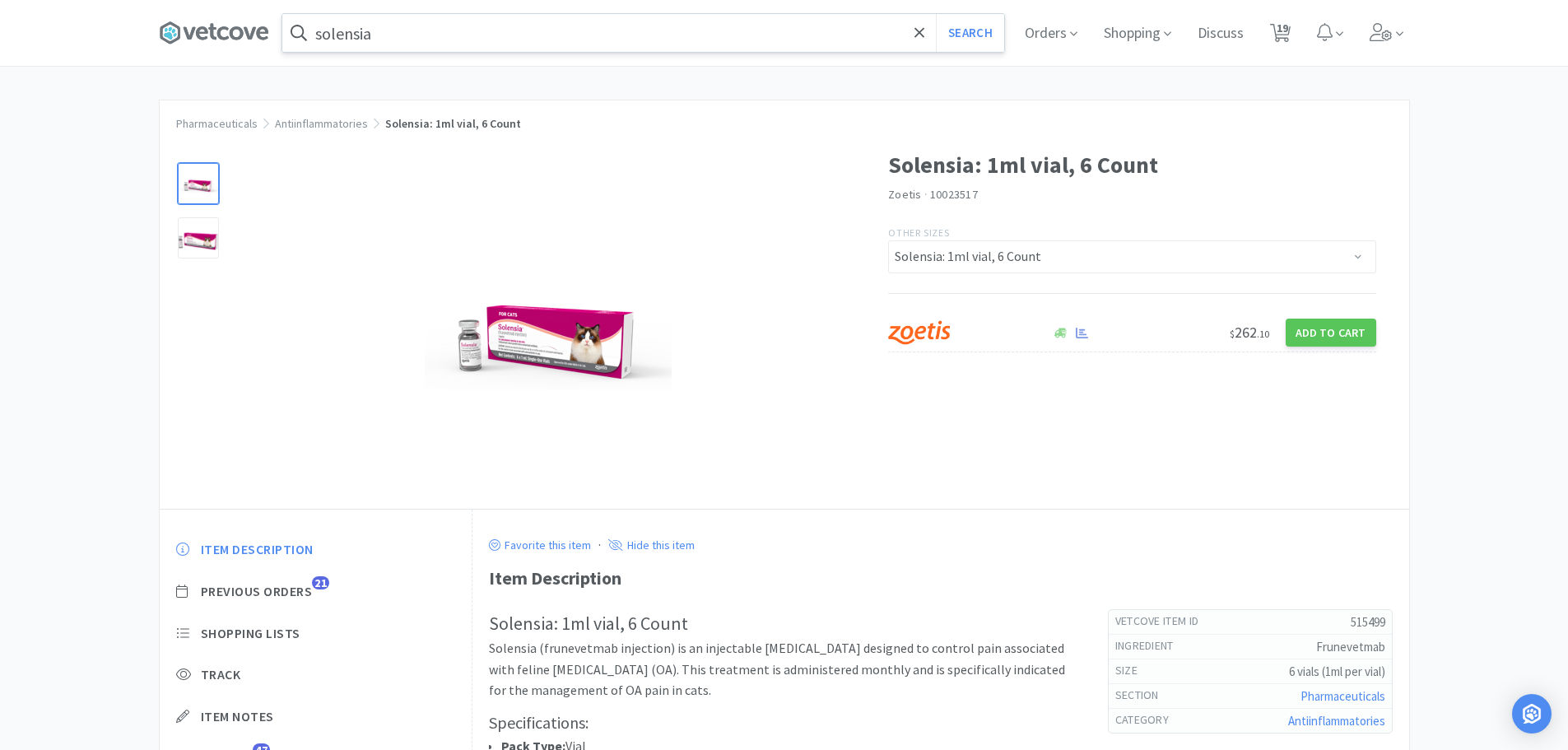
click at [370, 37] on input "solensia" at bounding box center [644, 33] width 722 height 38
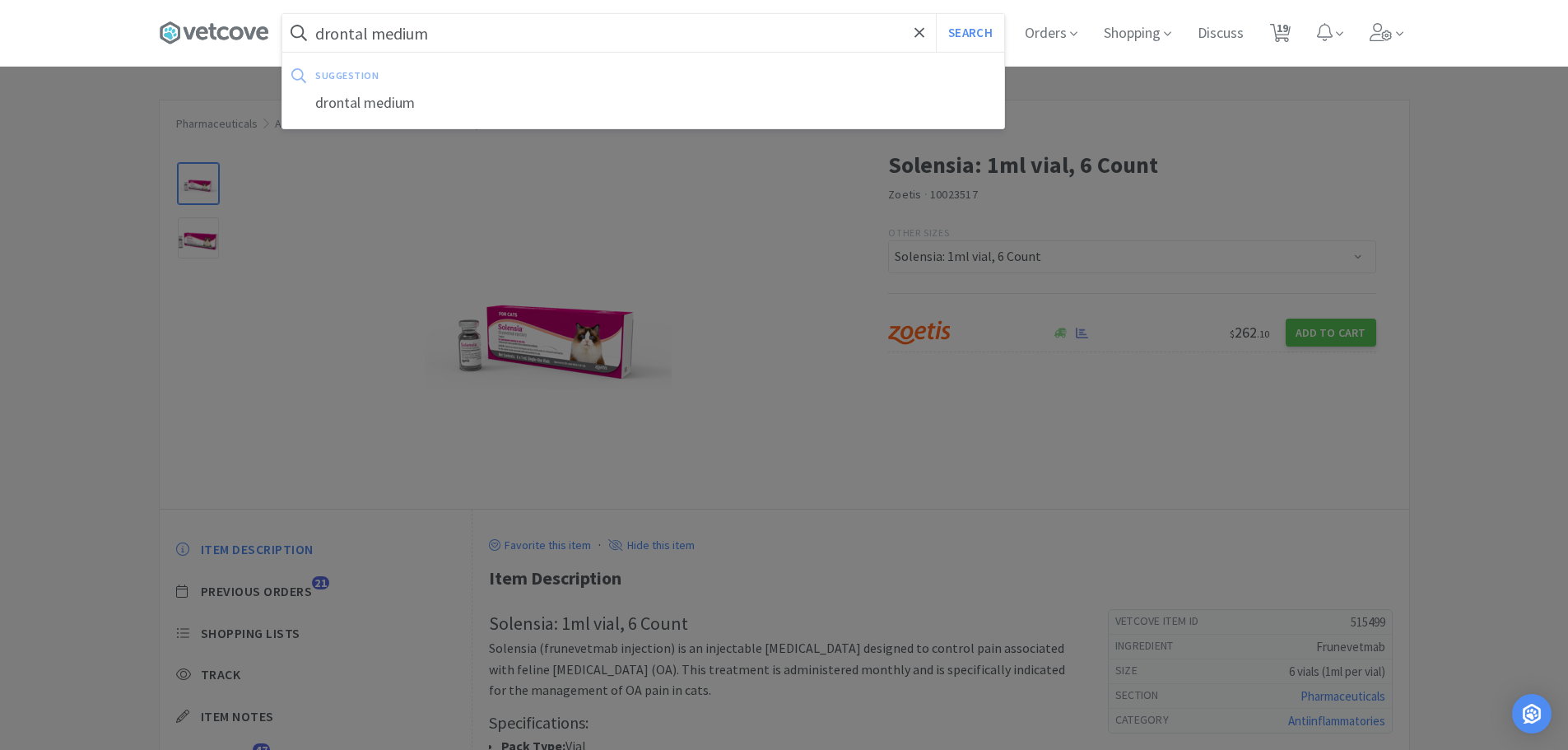
type input "drontal medium"
click at [936, 14] on button "Search" at bounding box center [970, 33] width 68 height 38
select select "1"
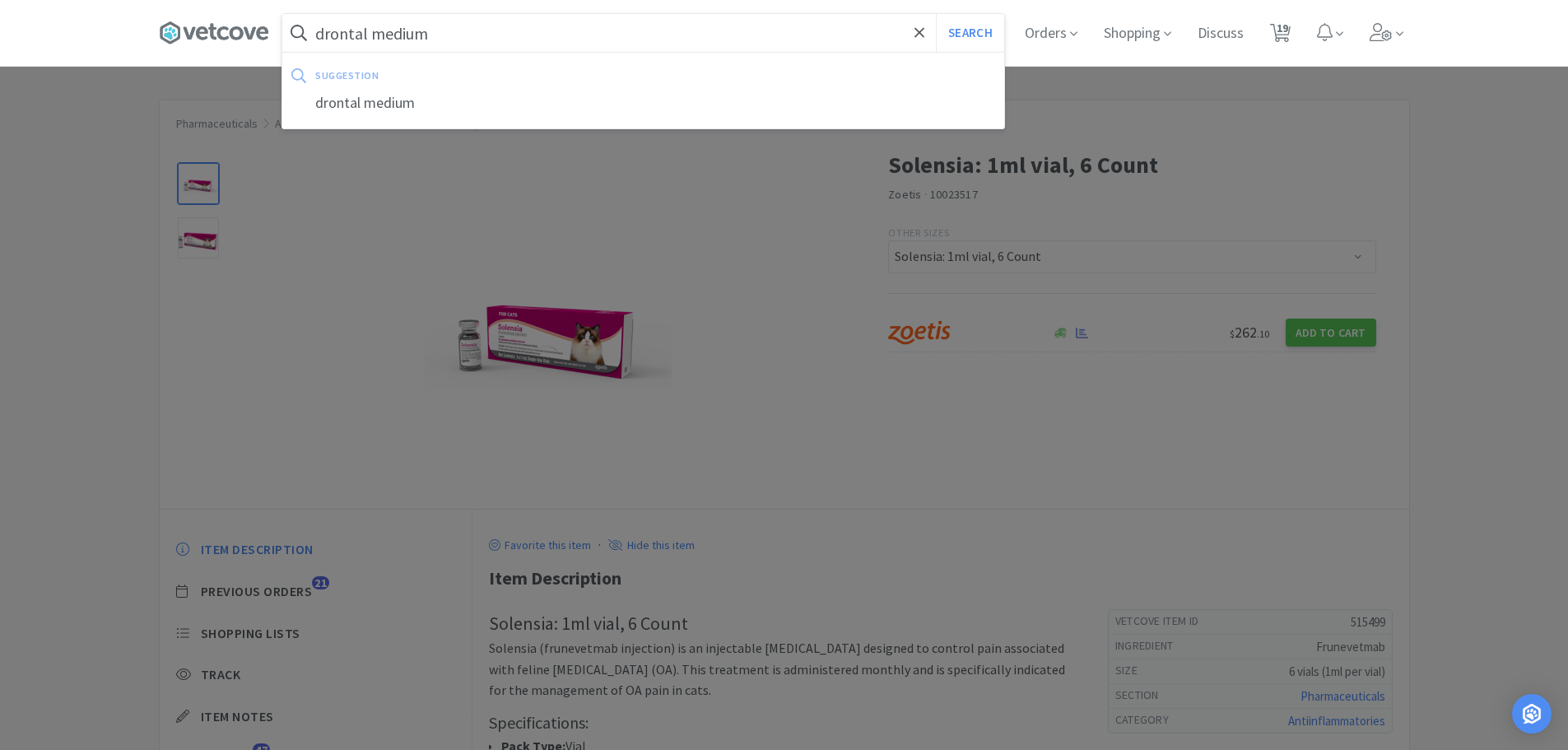
select select "1"
select select "2"
select select "1"
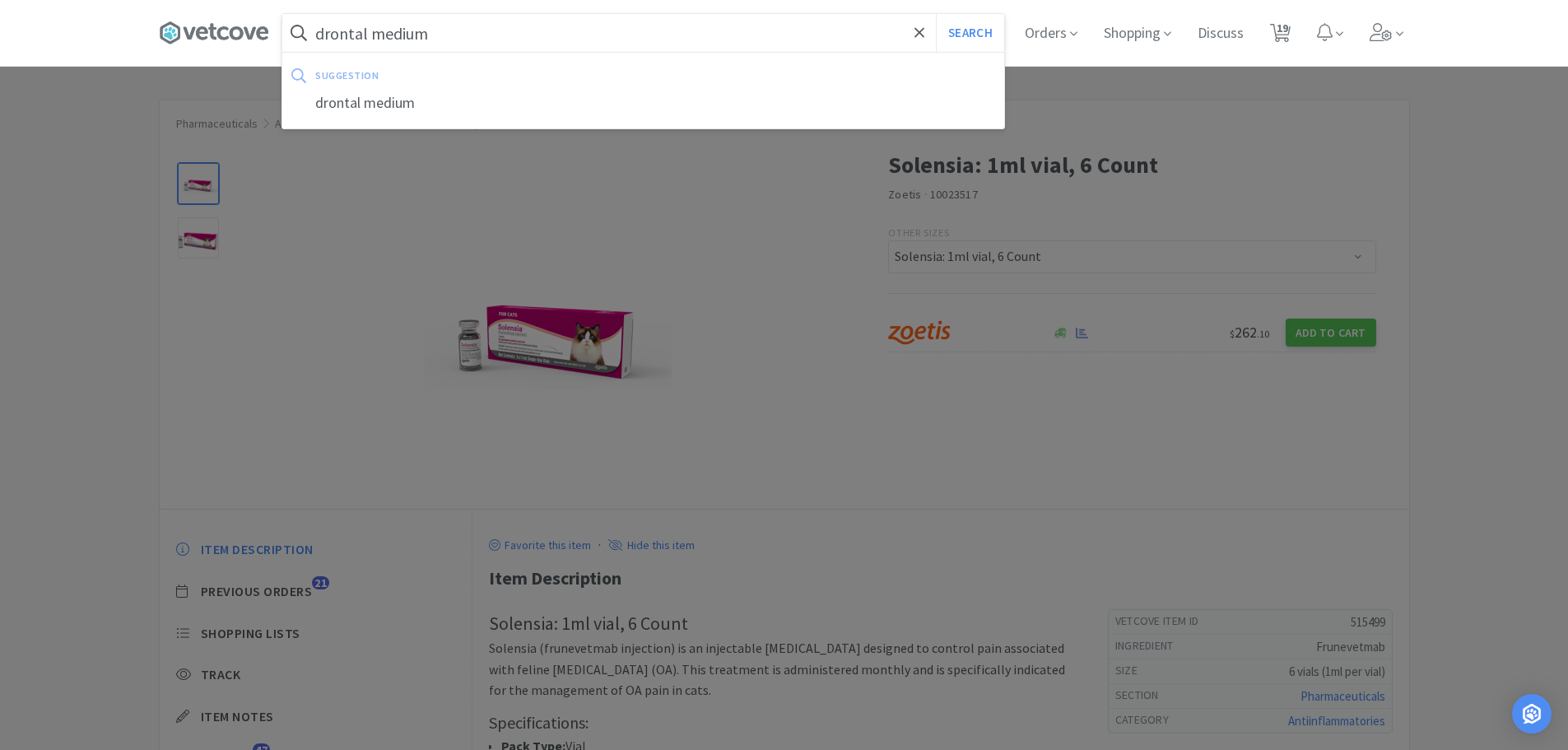
select select "1"
select select "4"
select select "1"
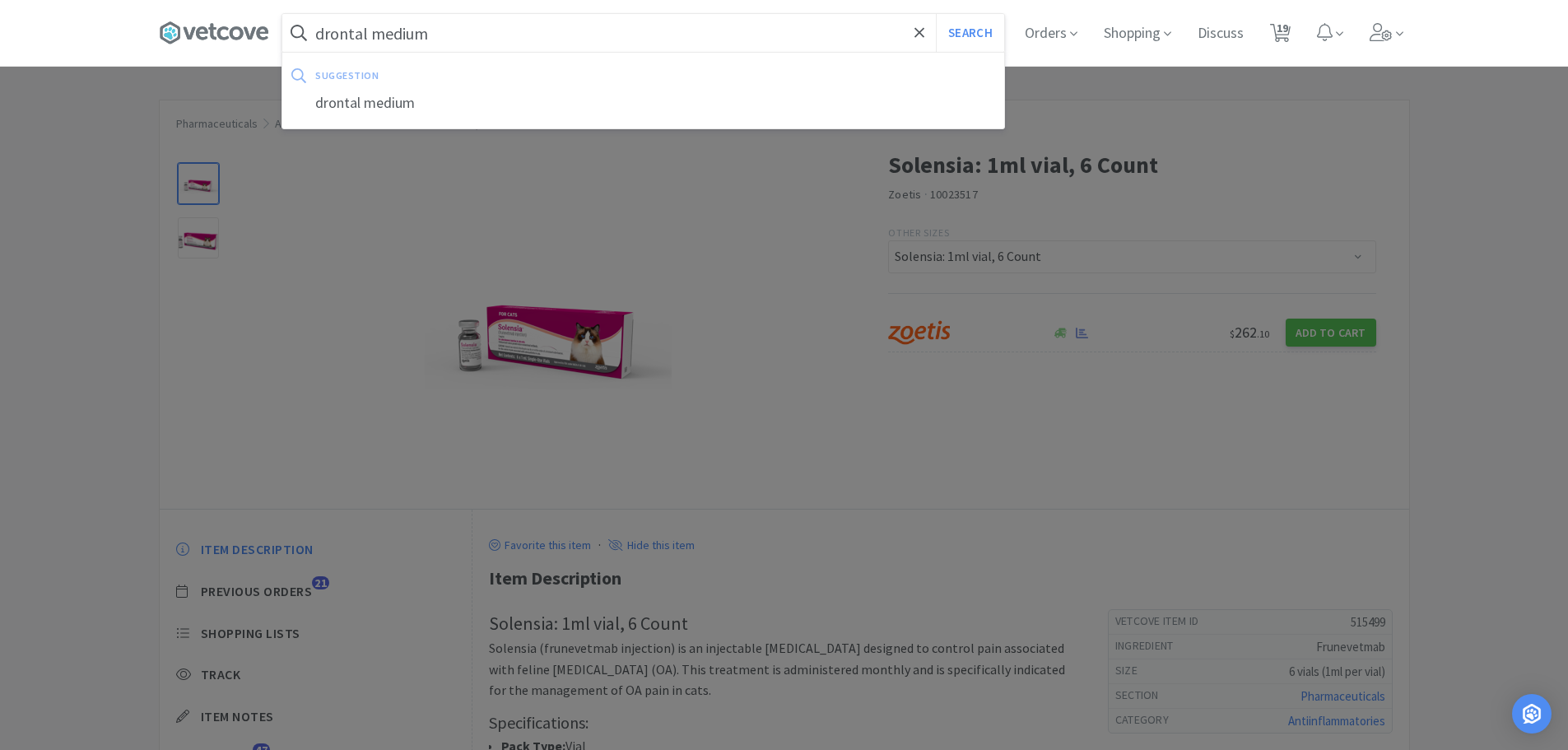
select select "1"
select select "6"
select select "1"
select select "2"
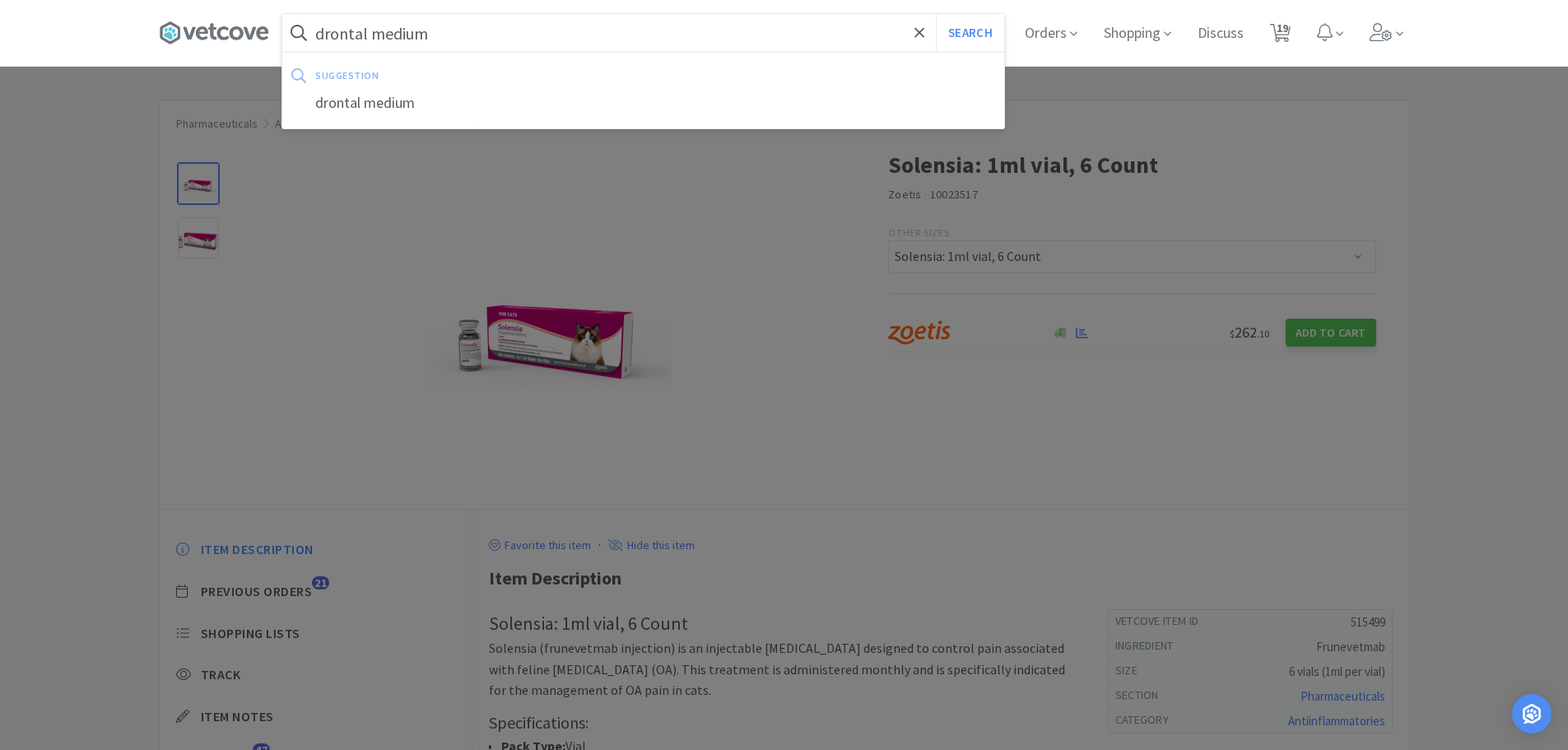
select select "1"
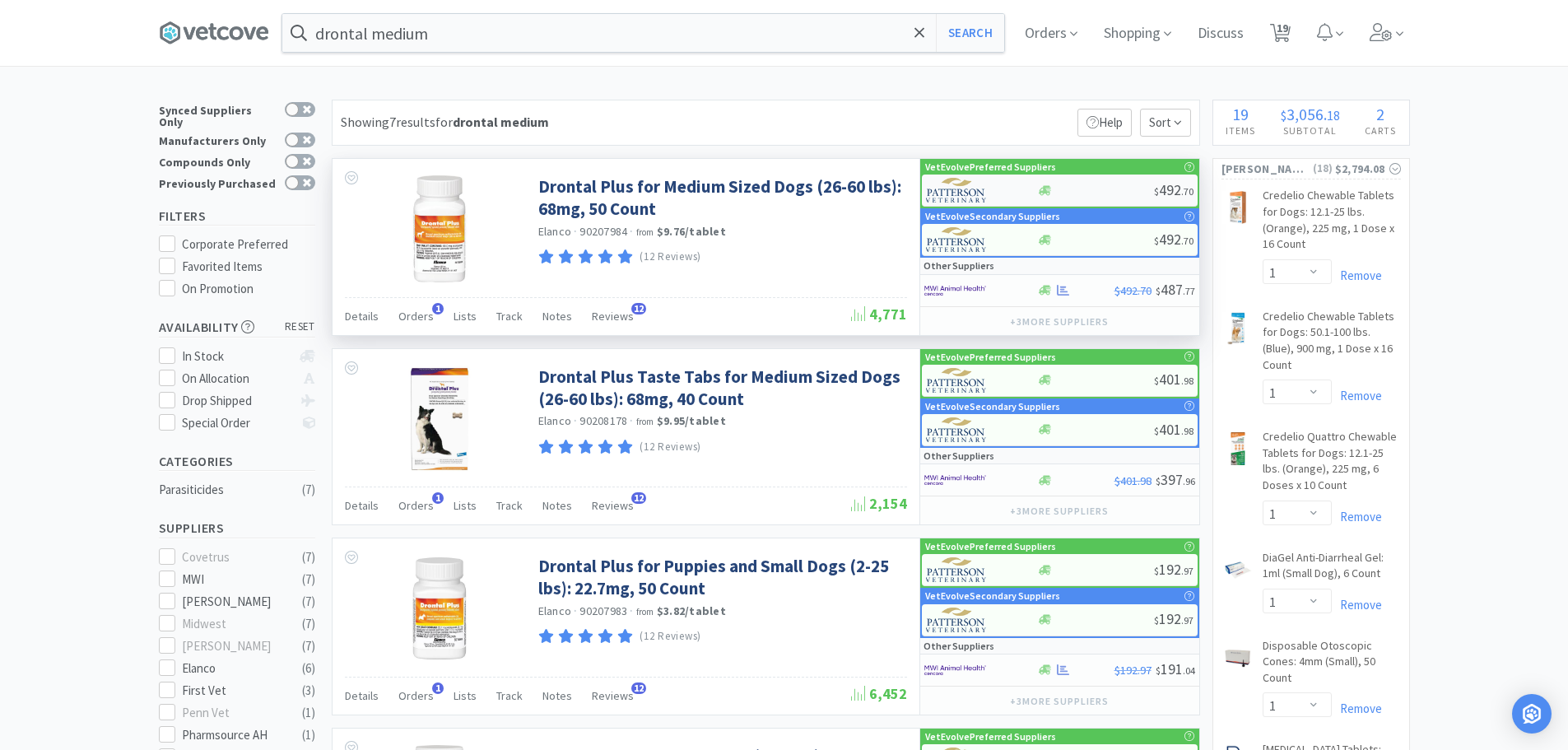
click at [1099, 188] on div at bounding box center [1095, 191] width 117 height 13
select select "1"
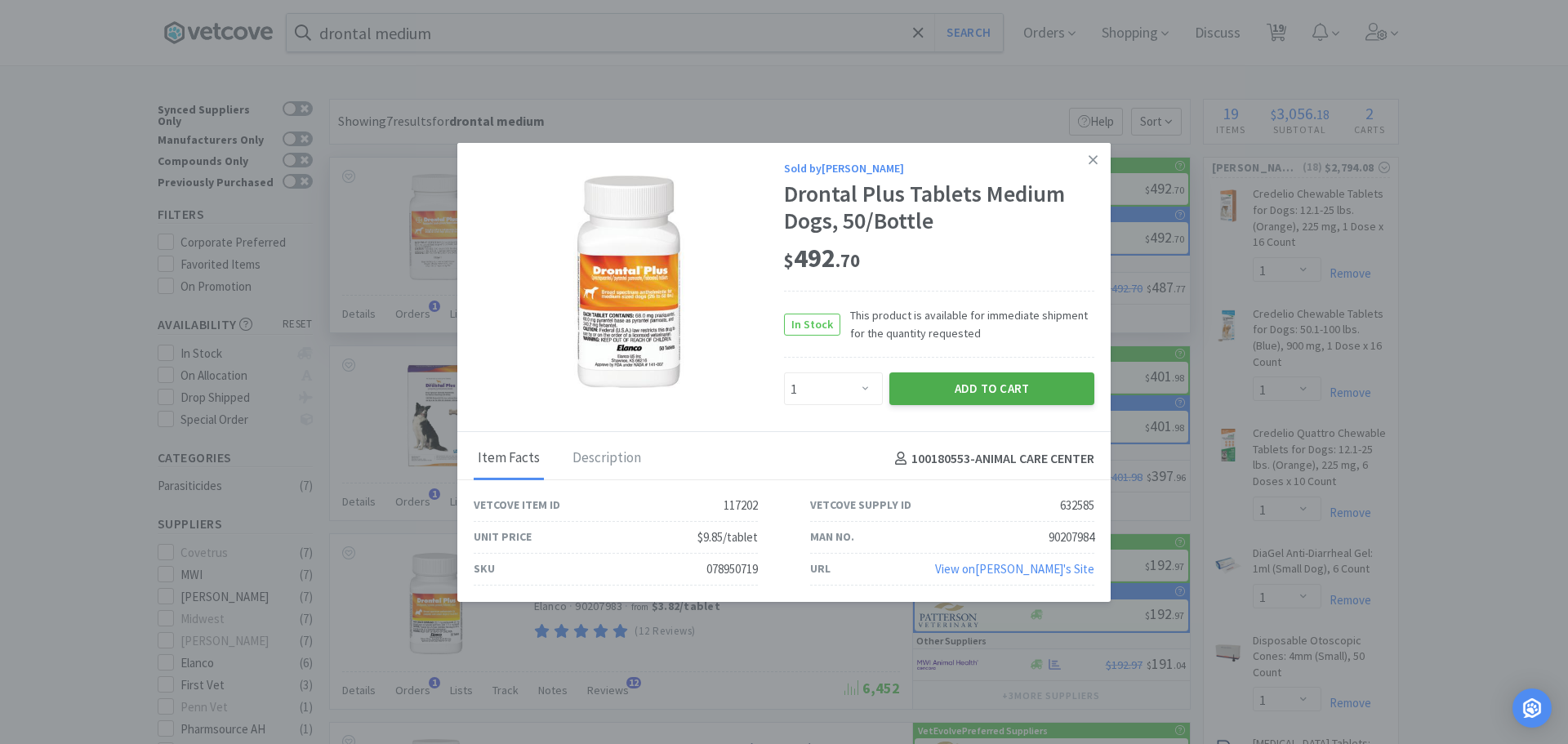
click at [947, 386] on button "Add to Cart" at bounding box center [992, 389] width 205 height 33
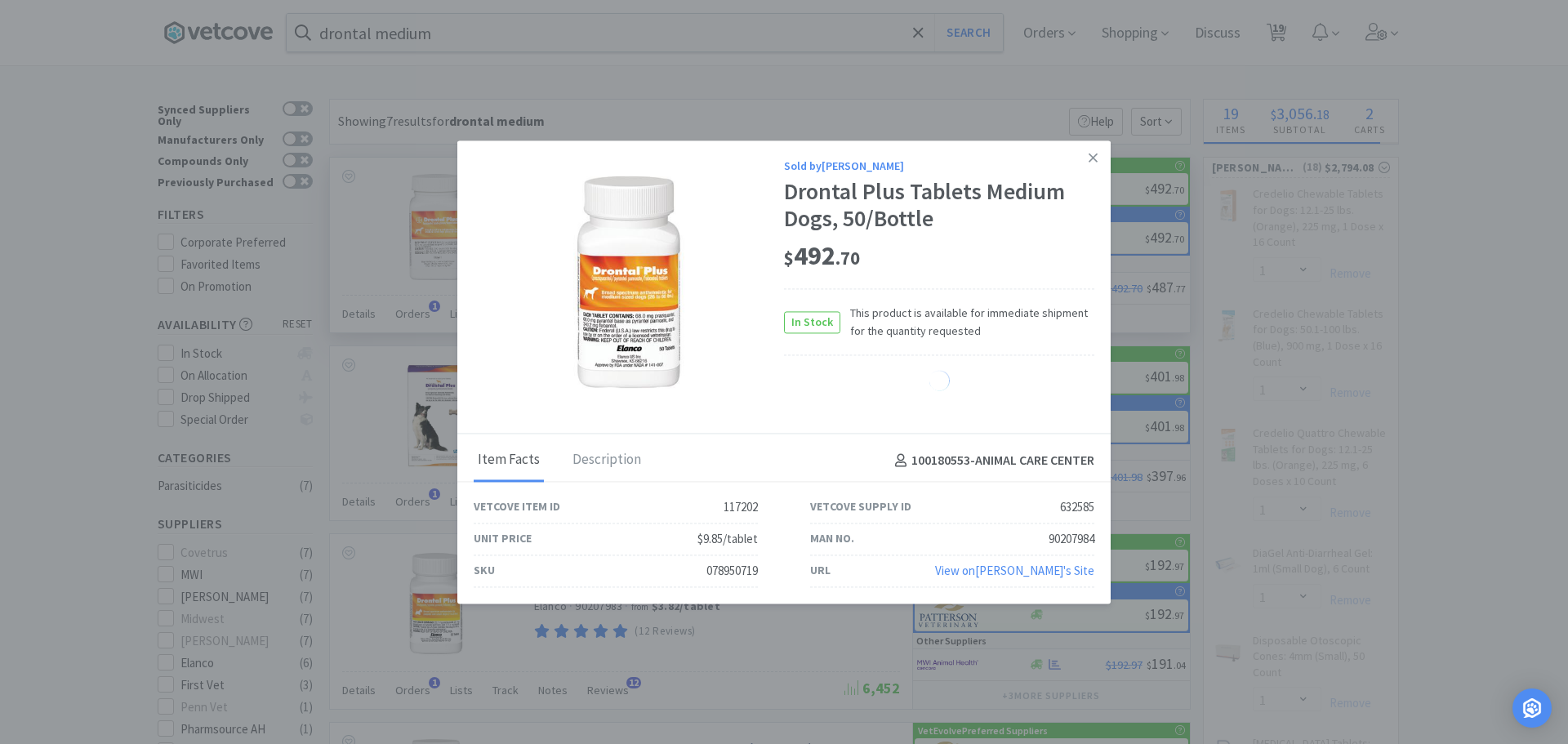
select select "1"
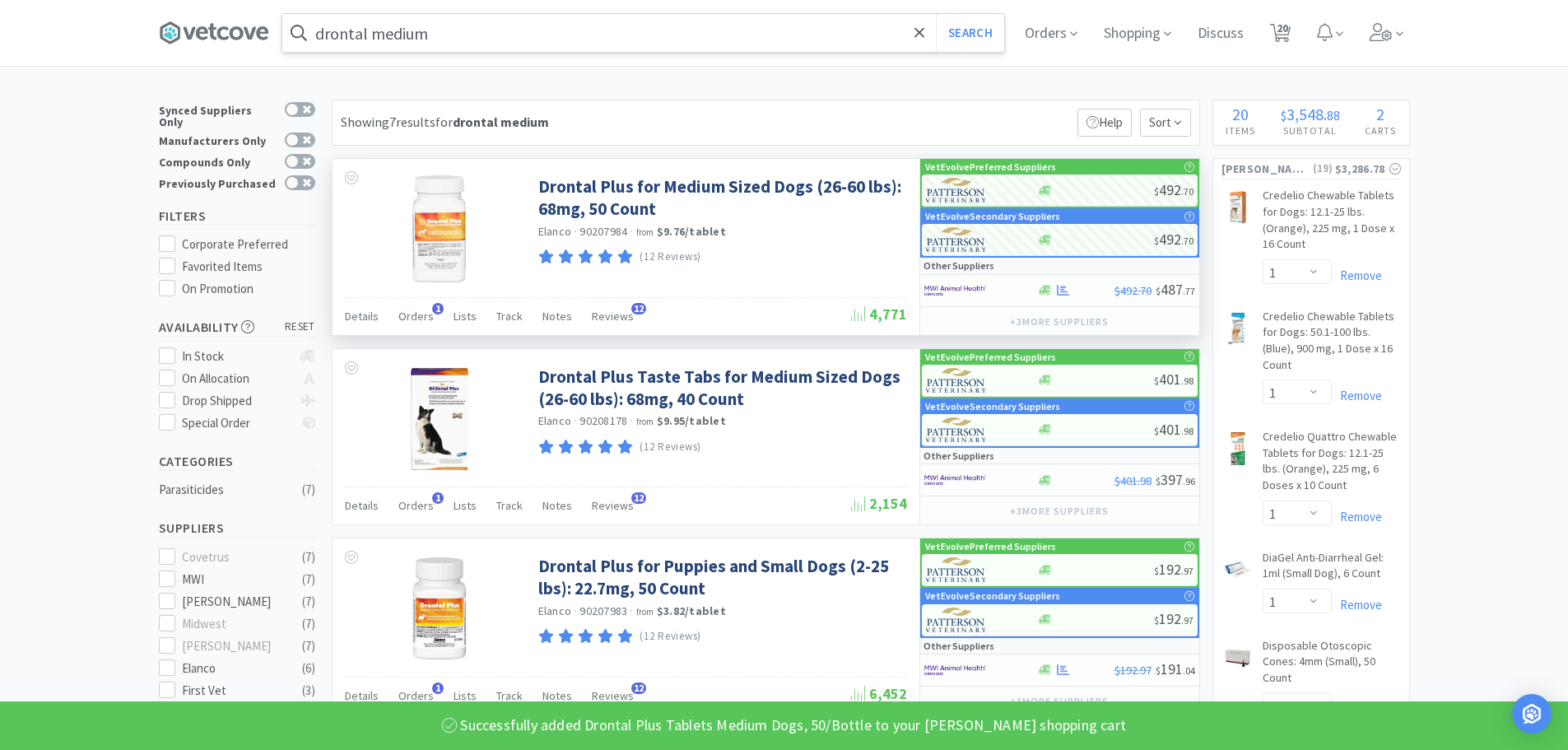
click at [491, 43] on input "drontal medium" at bounding box center [644, 33] width 722 height 38
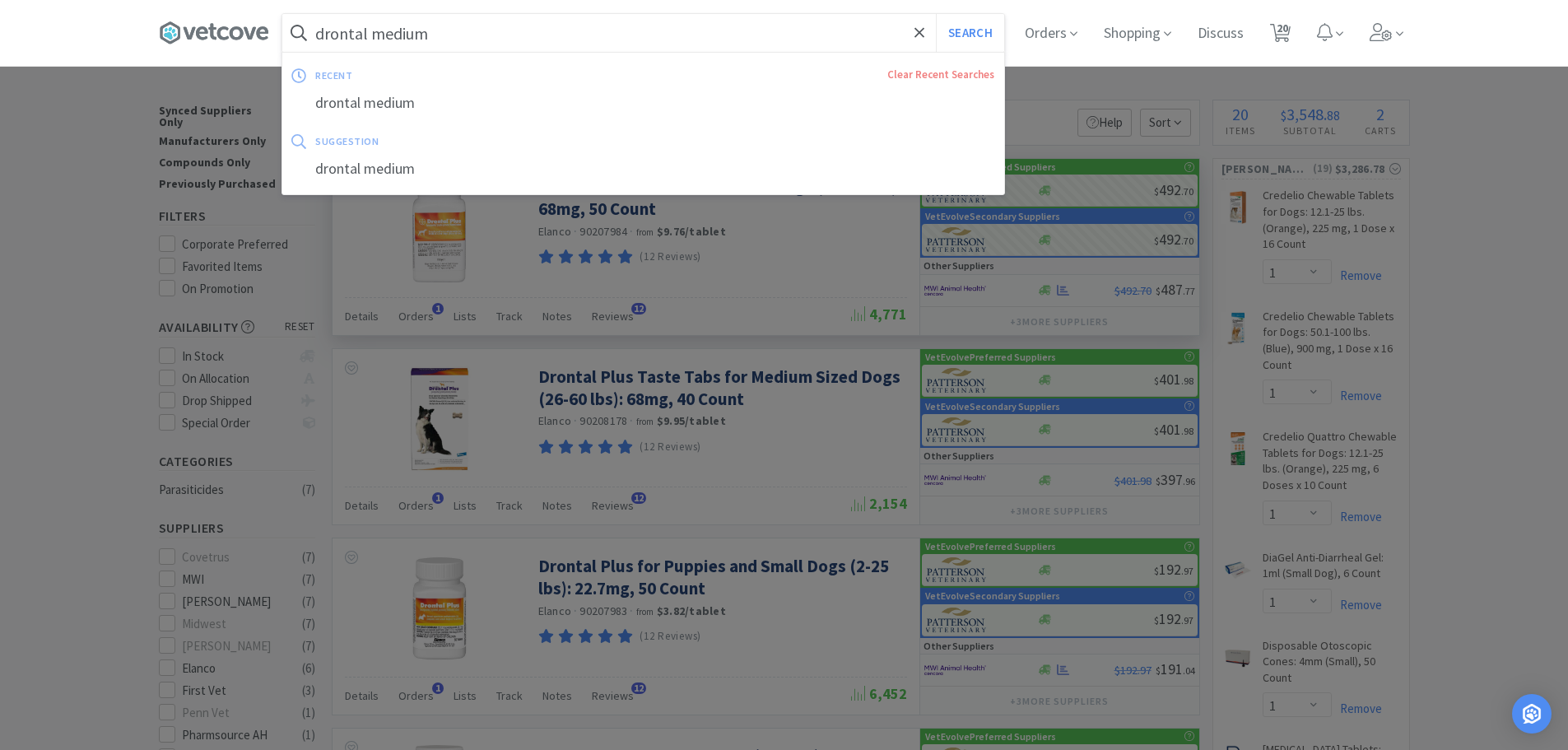
click at [139, 259] on div at bounding box center [784, 375] width 1568 height 750
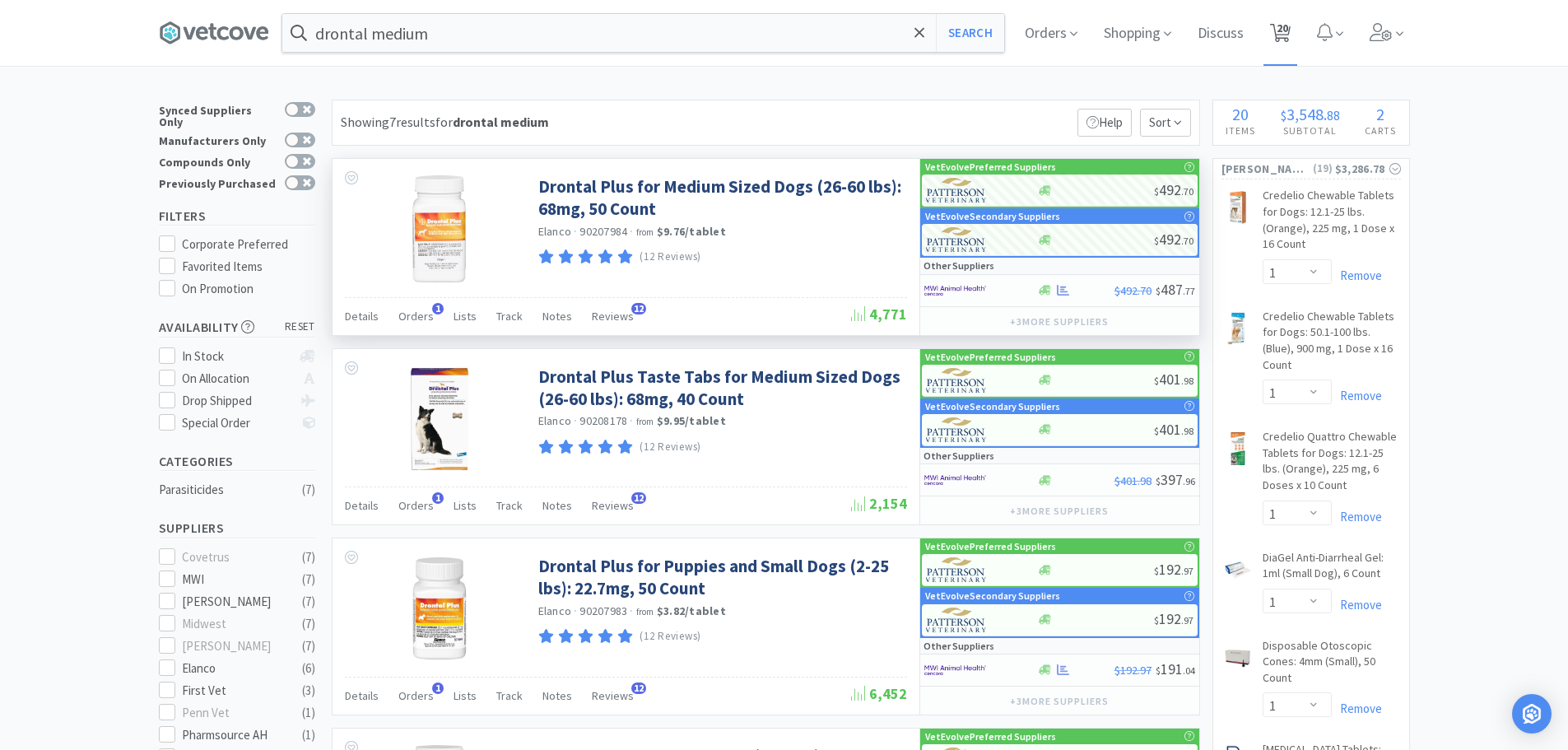
click at [1280, 32] on icon at bounding box center [1280, 33] width 21 height 18
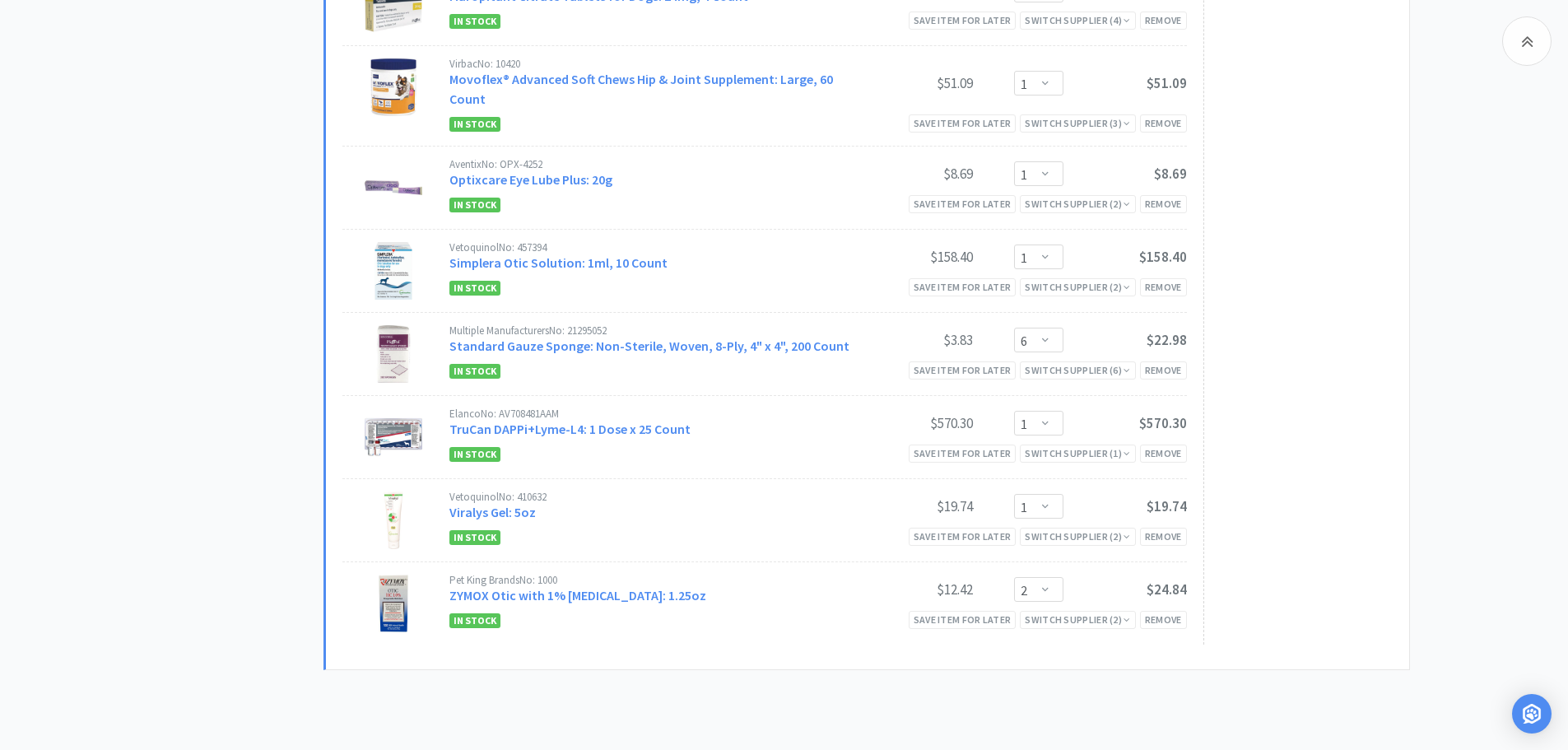
scroll to position [1482, 0]
click at [1167, 452] on div "Remove" at bounding box center [1163, 451] width 47 height 17
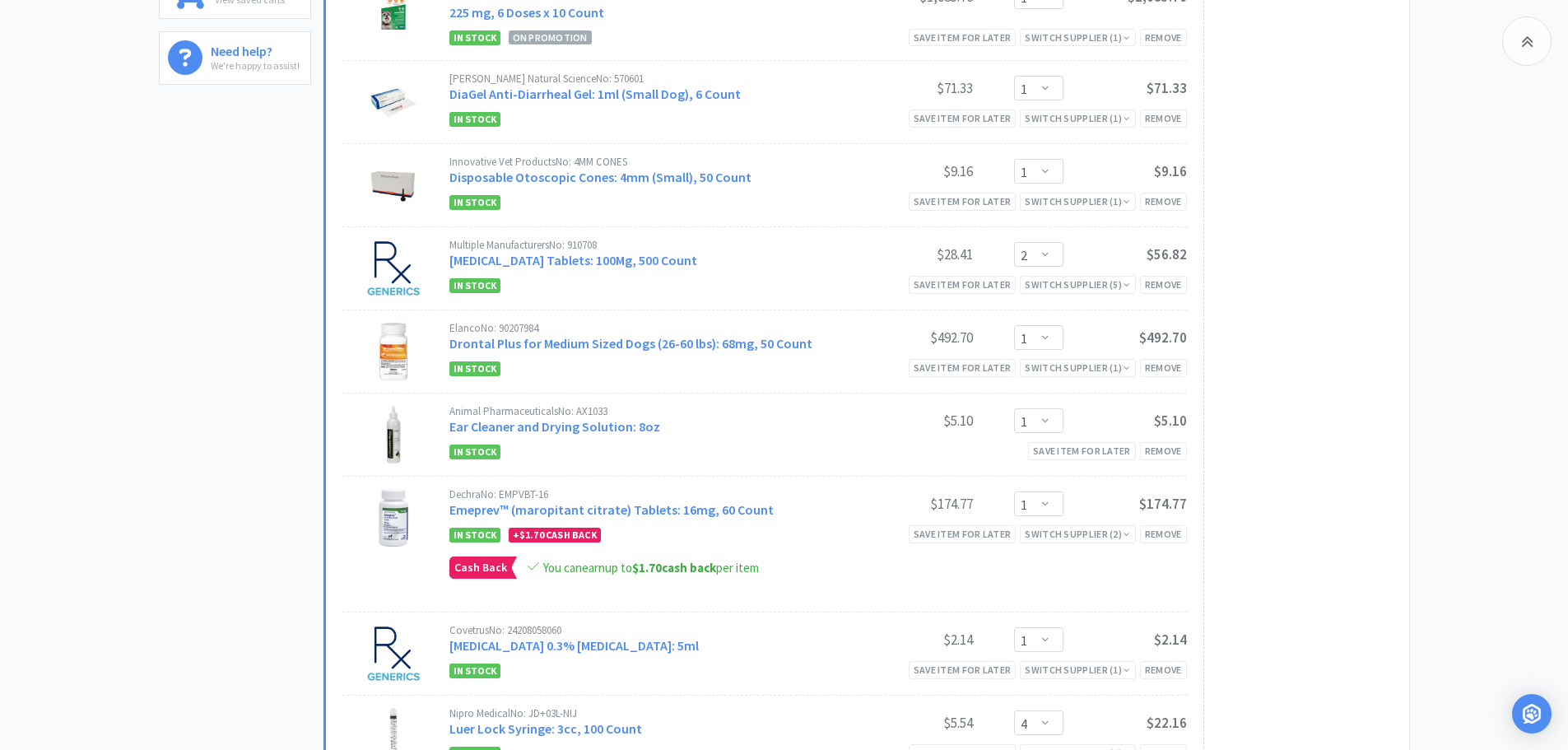
scroll to position [0, 0]
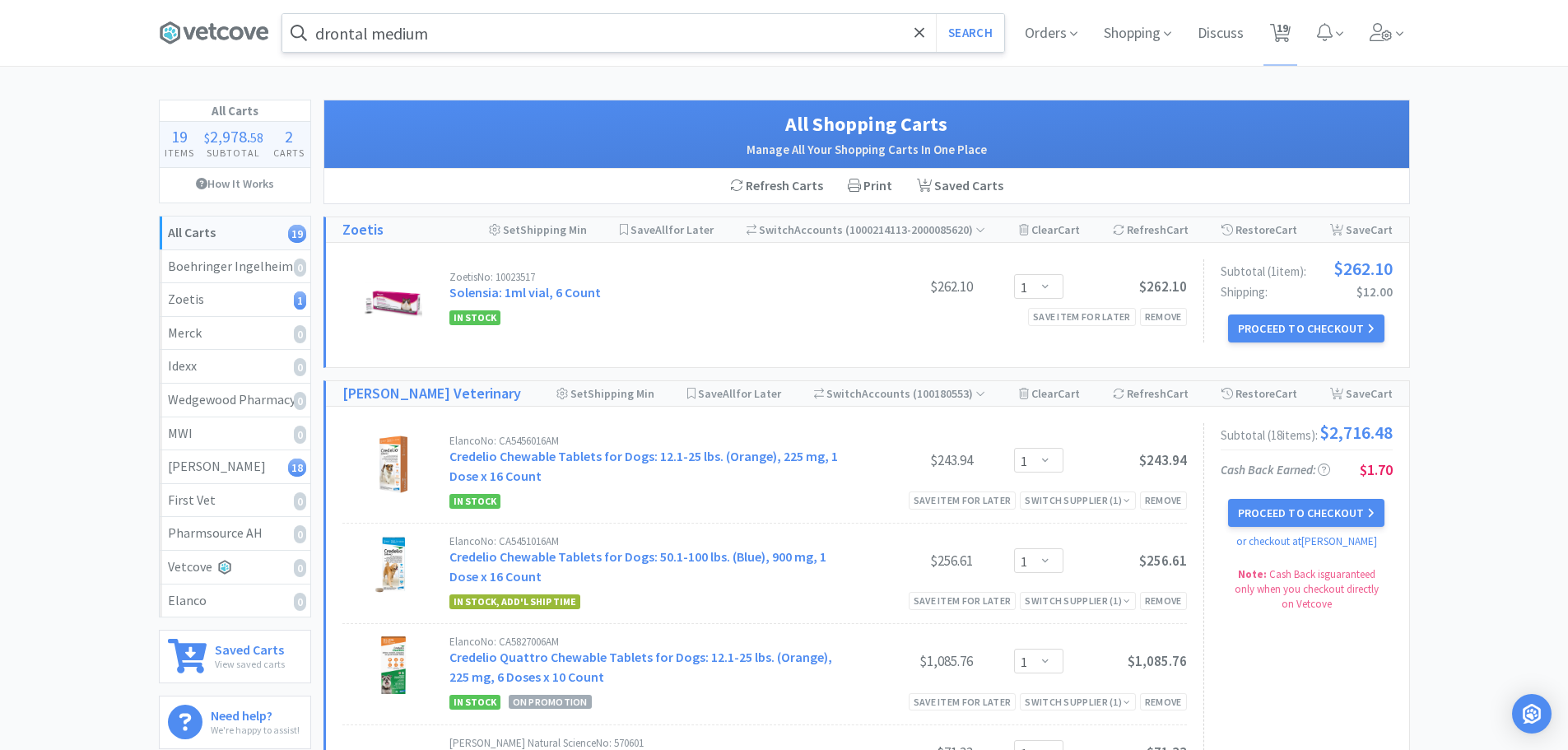
click at [440, 22] on input "drontal medium" at bounding box center [644, 33] width 722 height 38
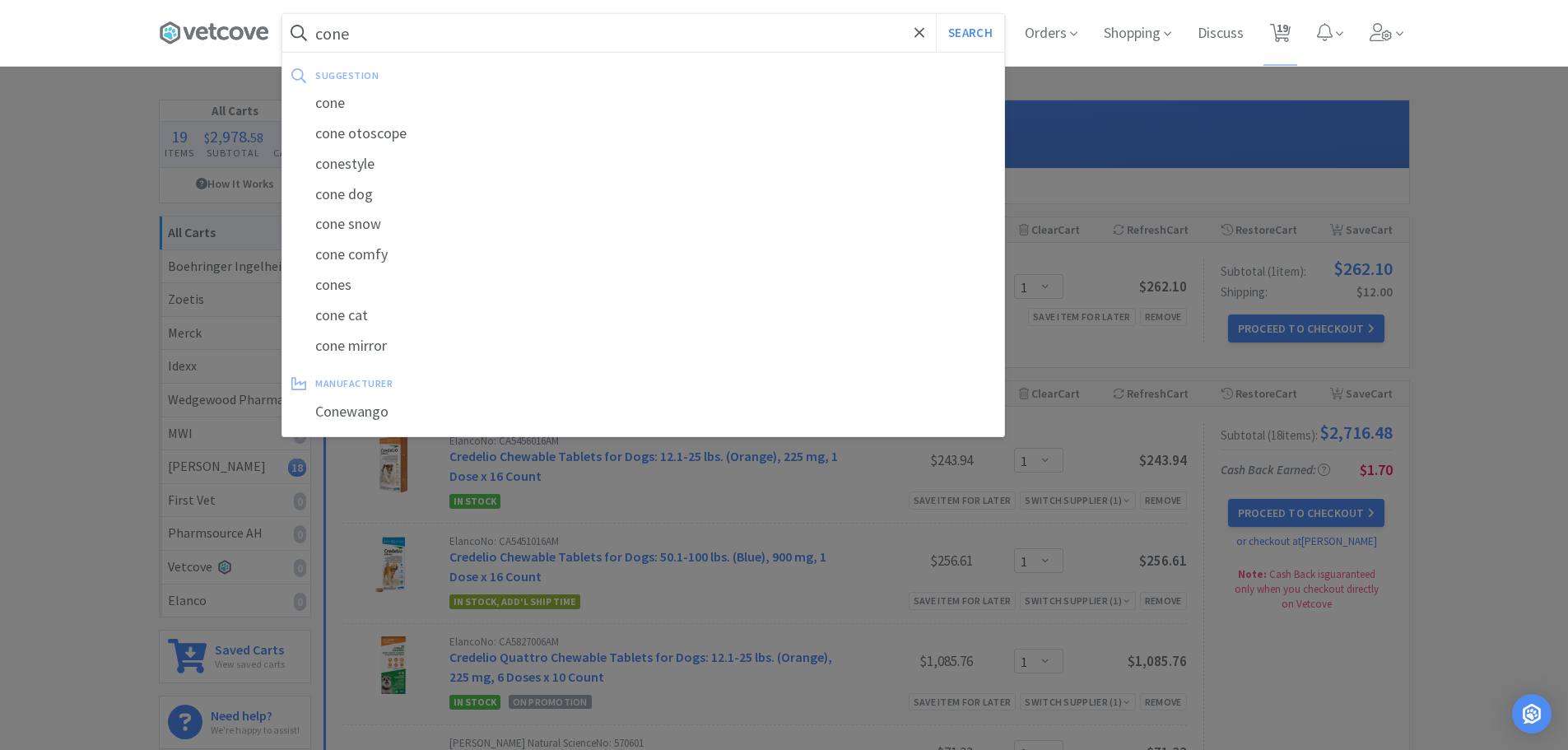
click at [936, 14] on button "Search" at bounding box center [970, 33] width 68 height 38
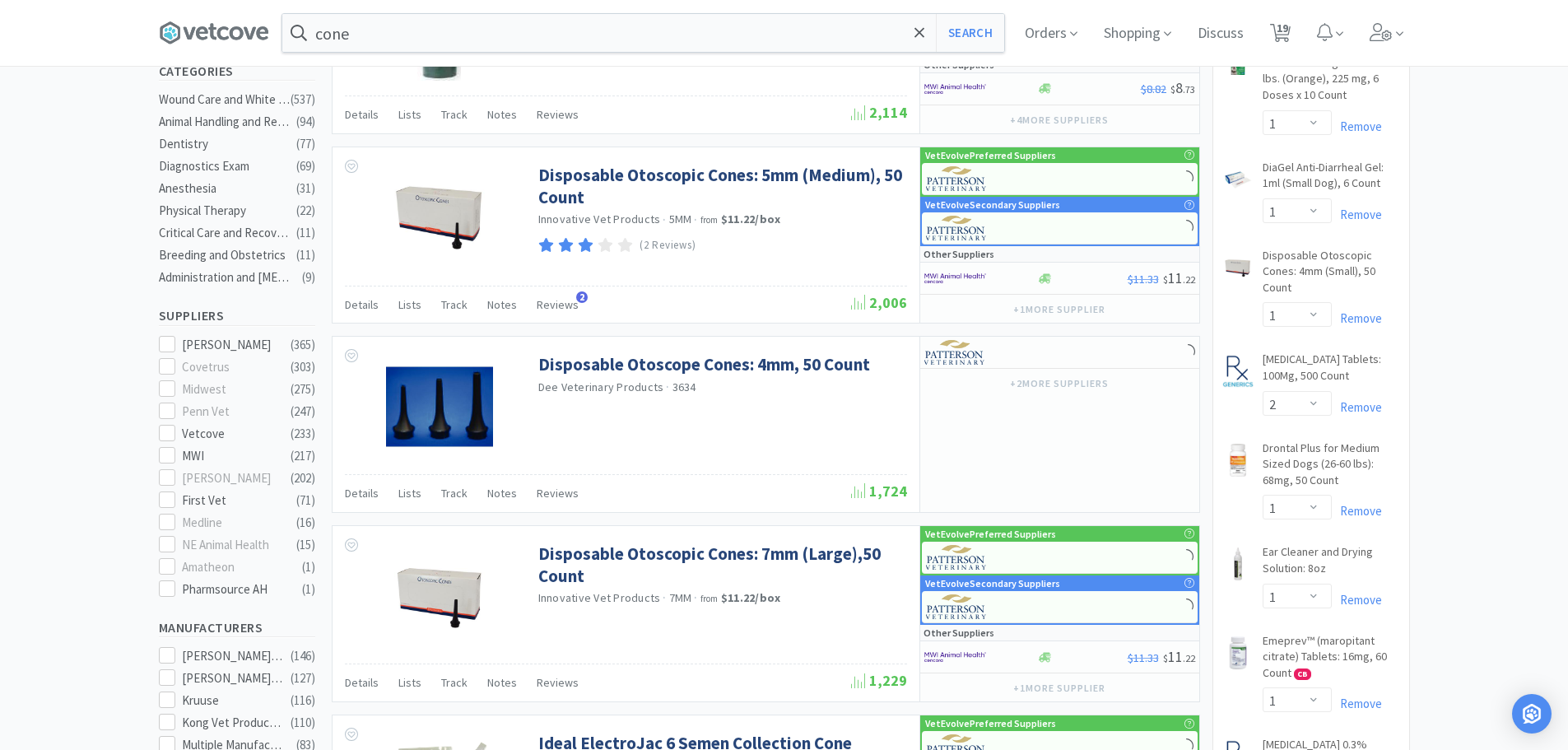
scroll to position [494, 0]
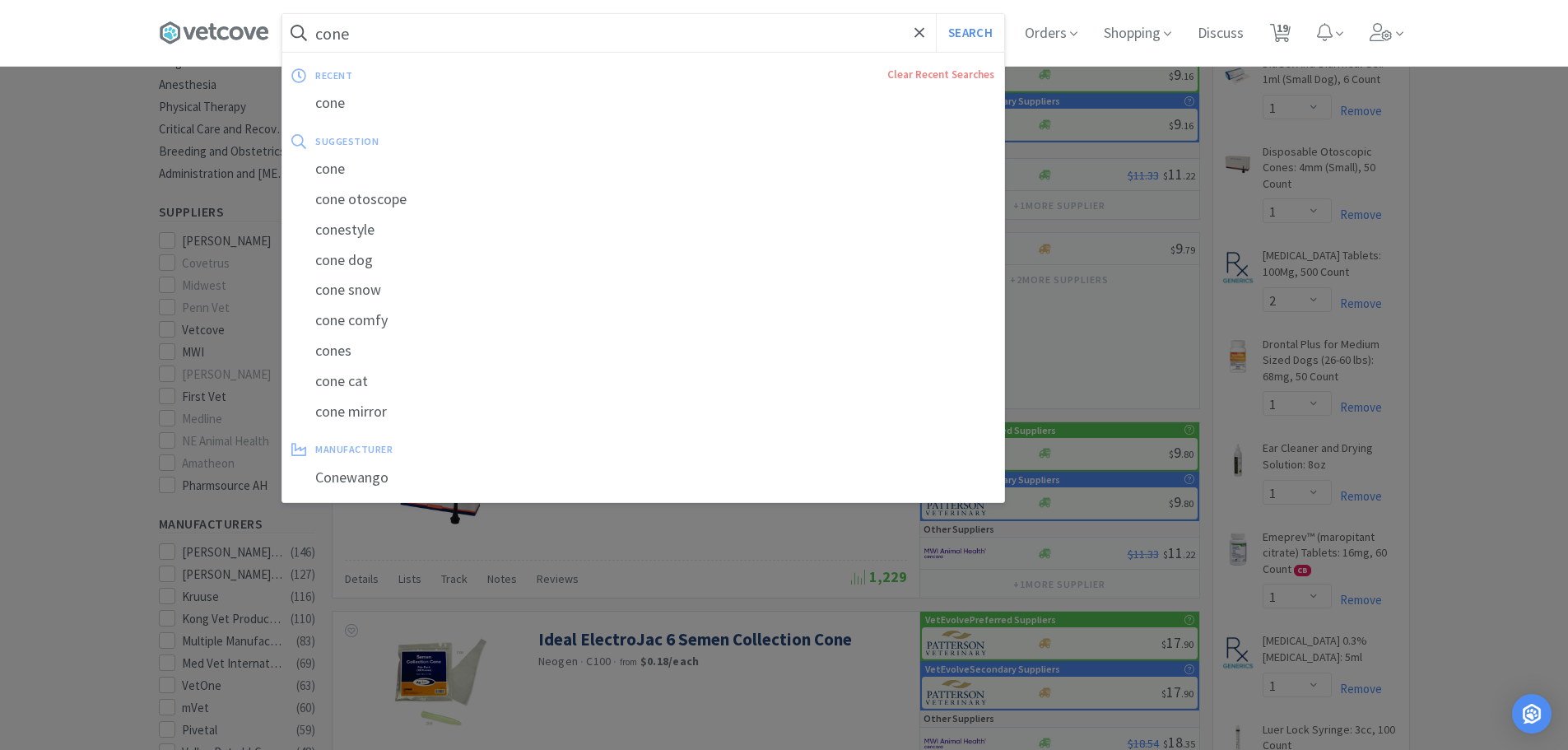
click at [437, 26] on input "cone" at bounding box center [644, 33] width 722 height 38
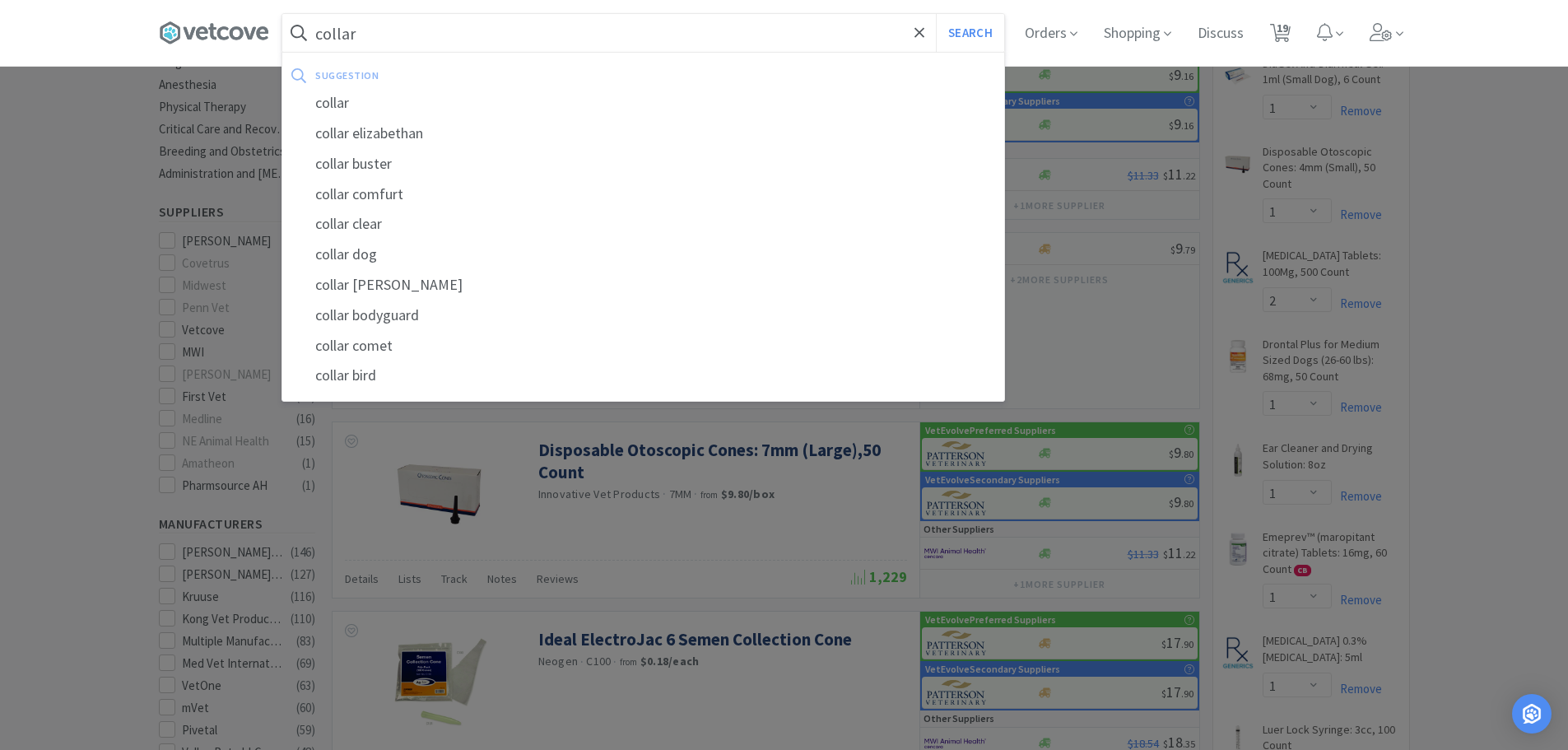
click at [936, 14] on button "Search" at bounding box center [970, 33] width 68 height 38
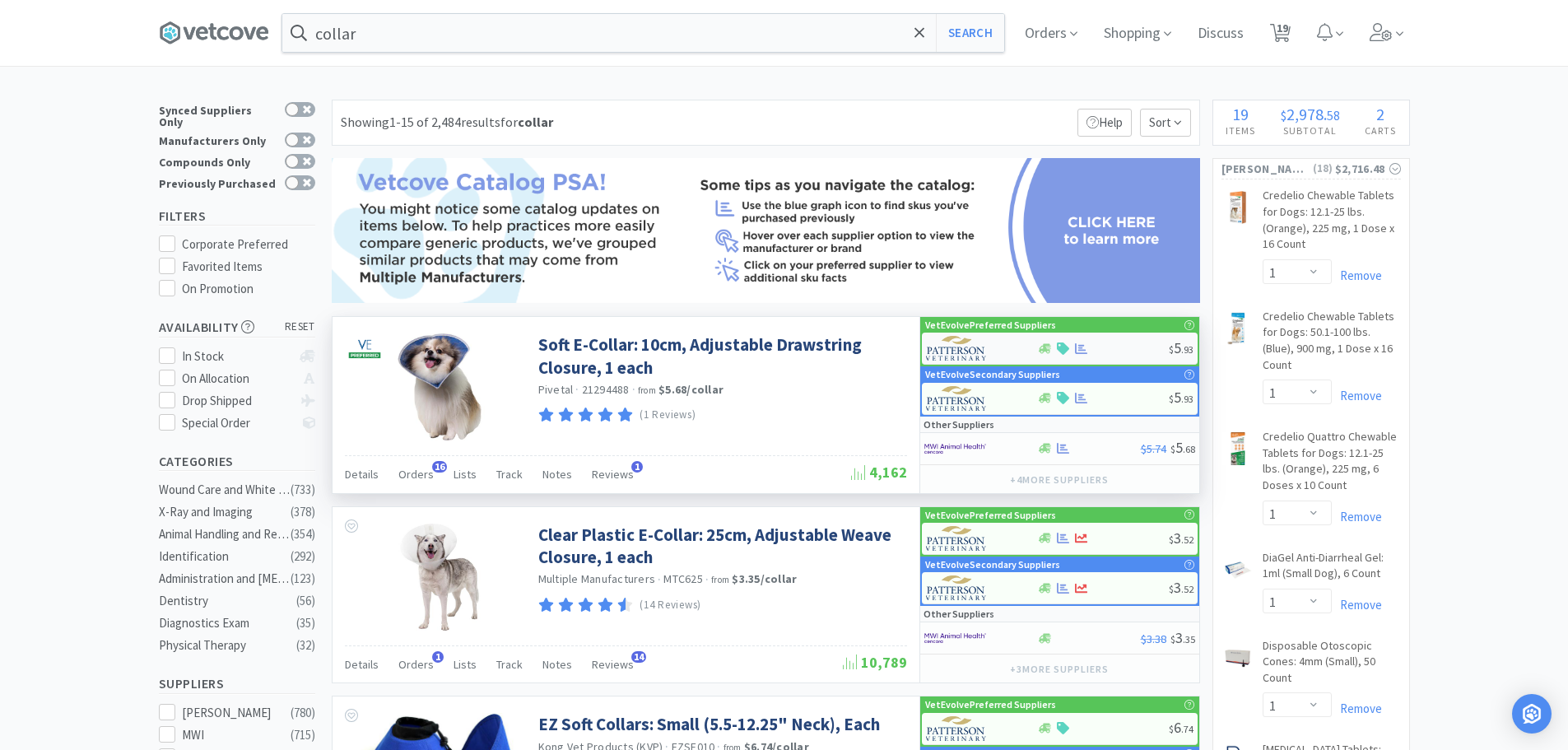
click at [1120, 342] on div at bounding box center [1103, 348] width 131 height 13
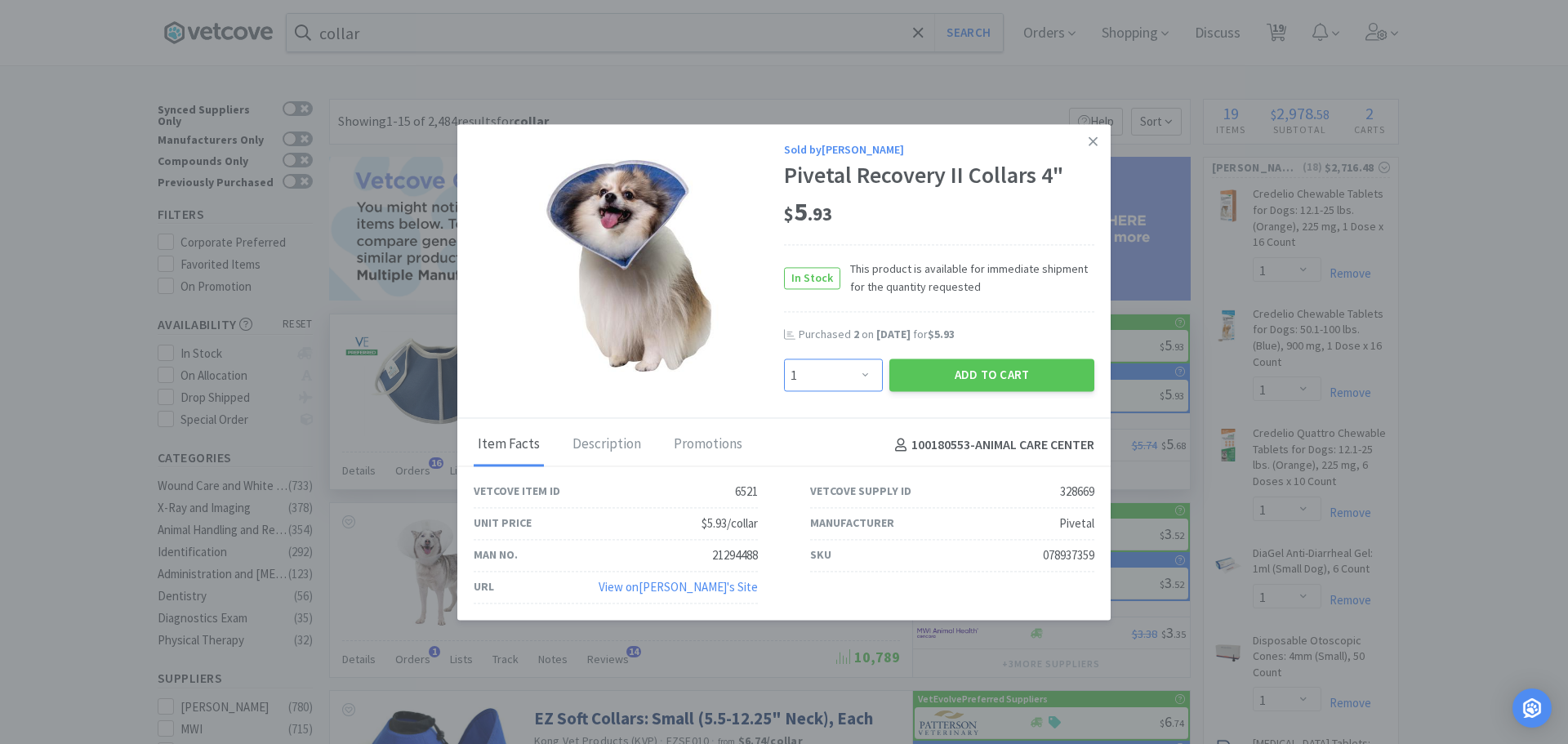
click at [817, 375] on select "Enter Quantity 1 2 3 4 5 6 7 8 9 10 11 12 13 14 15 16 17 18 19 20 Enter Quantity" at bounding box center [834, 375] width 99 height 33
click at [784, 359] on select "Enter Quantity 1 2 3 4 5 6 7 8 9 10 11 12 13 14 15 16 17 18 19 20 Enter Quantity" at bounding box center [834, 375] width 99 height 33
click at [986, 376] on button "Add to Cart" at bounding box center [992, 375] width 205 height 33
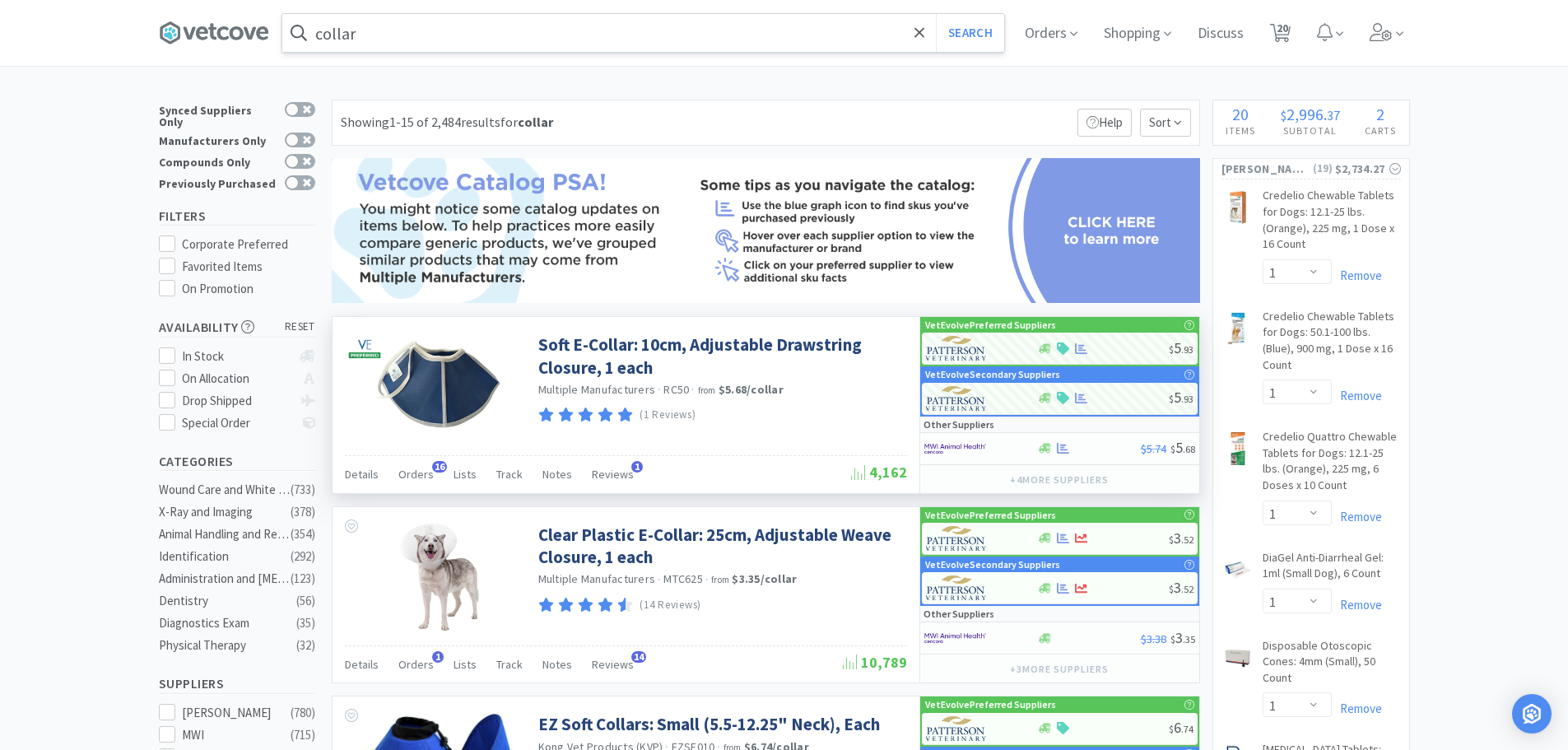
click at [391, 33] on input "collar" at bounding box center [644, 33] width 722 height 38
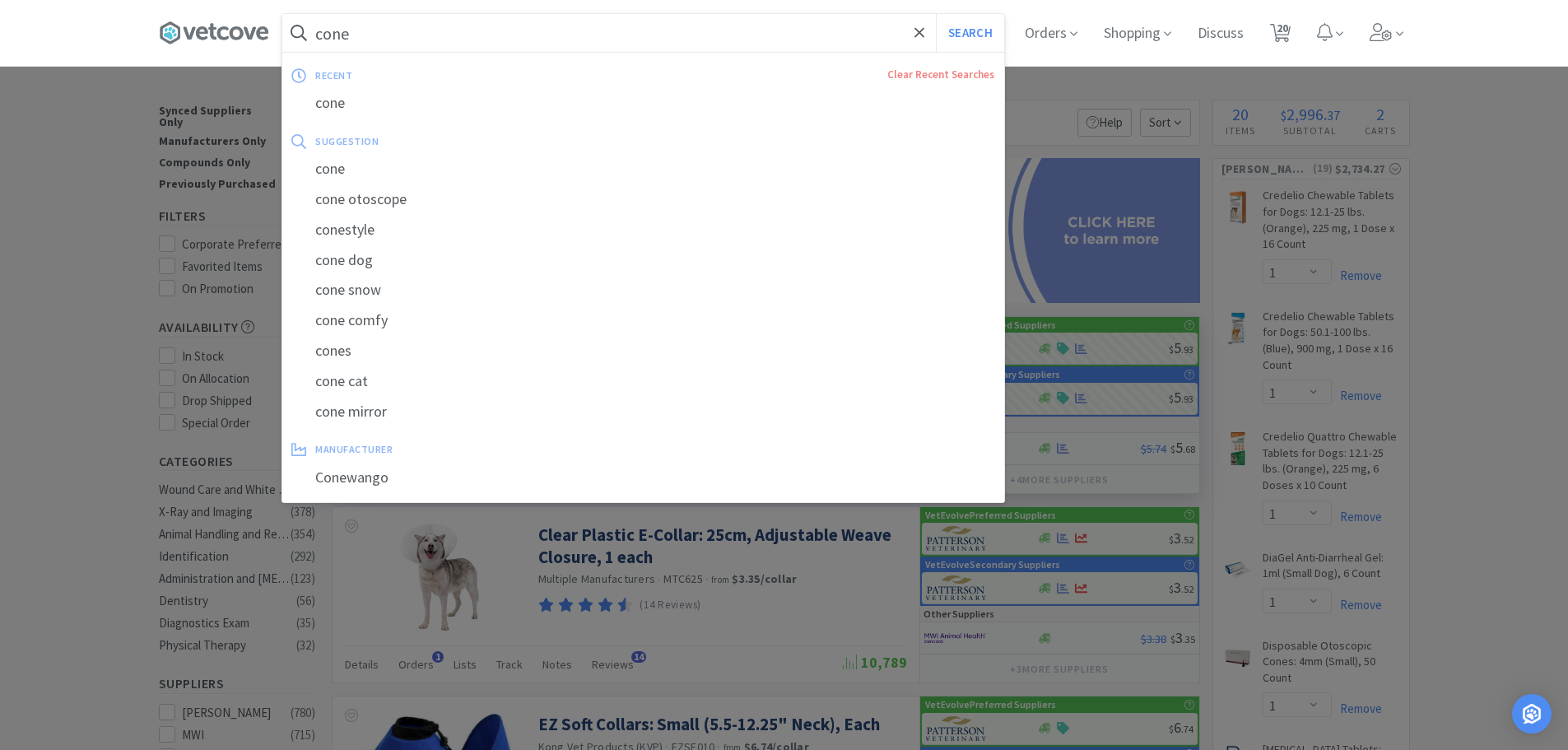
click at [936, 14] on button "Search" at bounding box center [970, 33] width 68 height 38
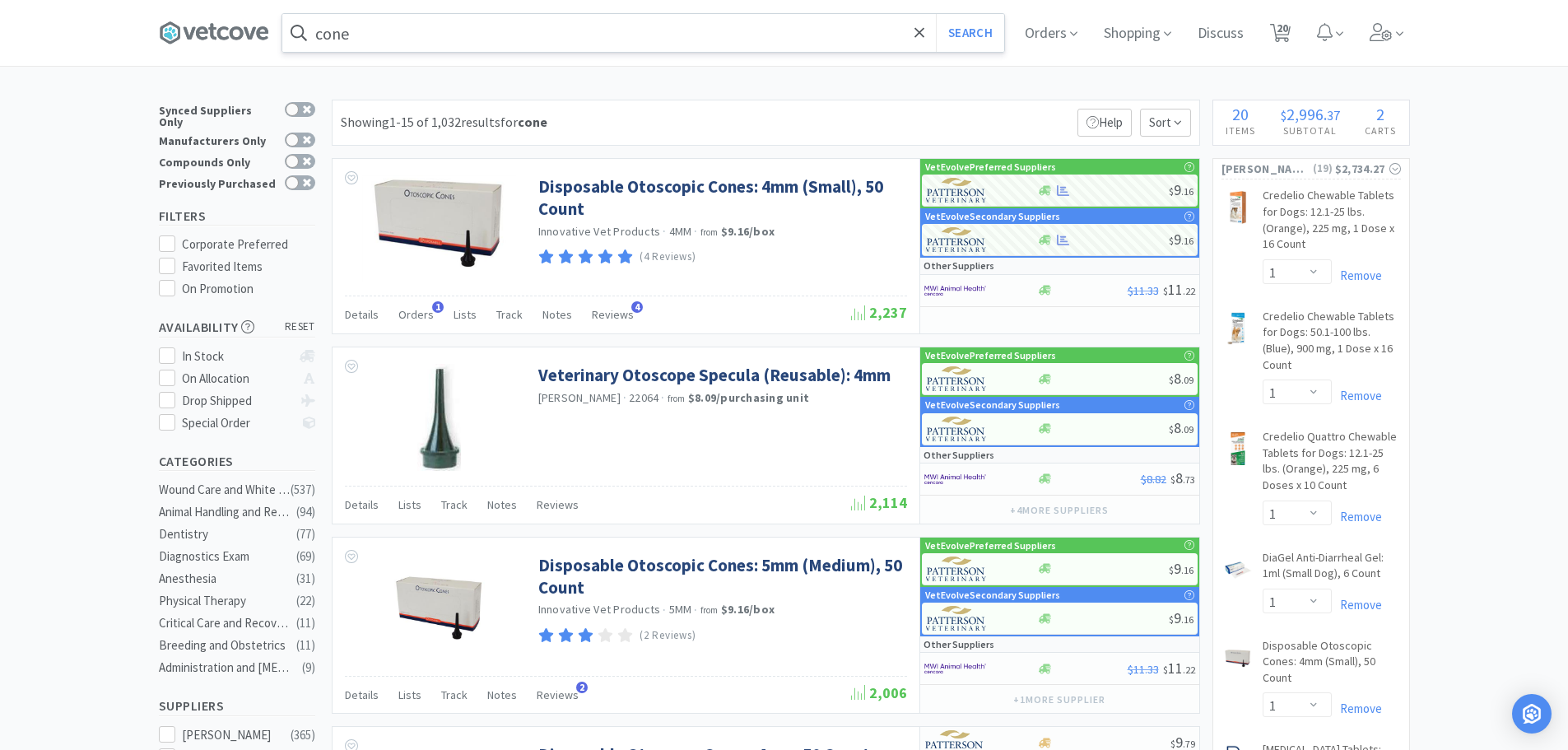
click at [411, 27] on input "cone" at bounding box center [644, 33] width 722 height 38
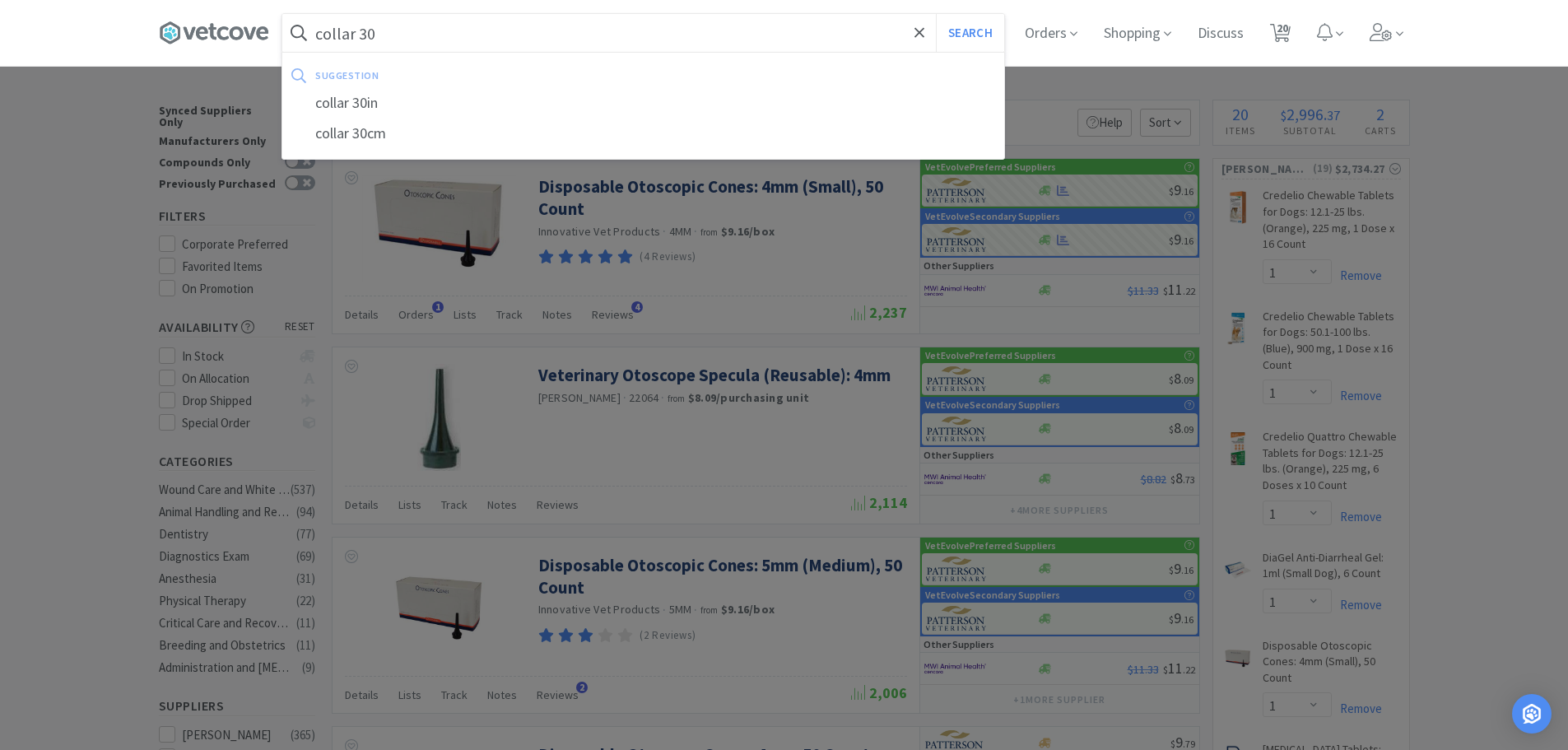
click at [936, 14] on button "Search" at bounding box center [970, 33] width 68 height 38
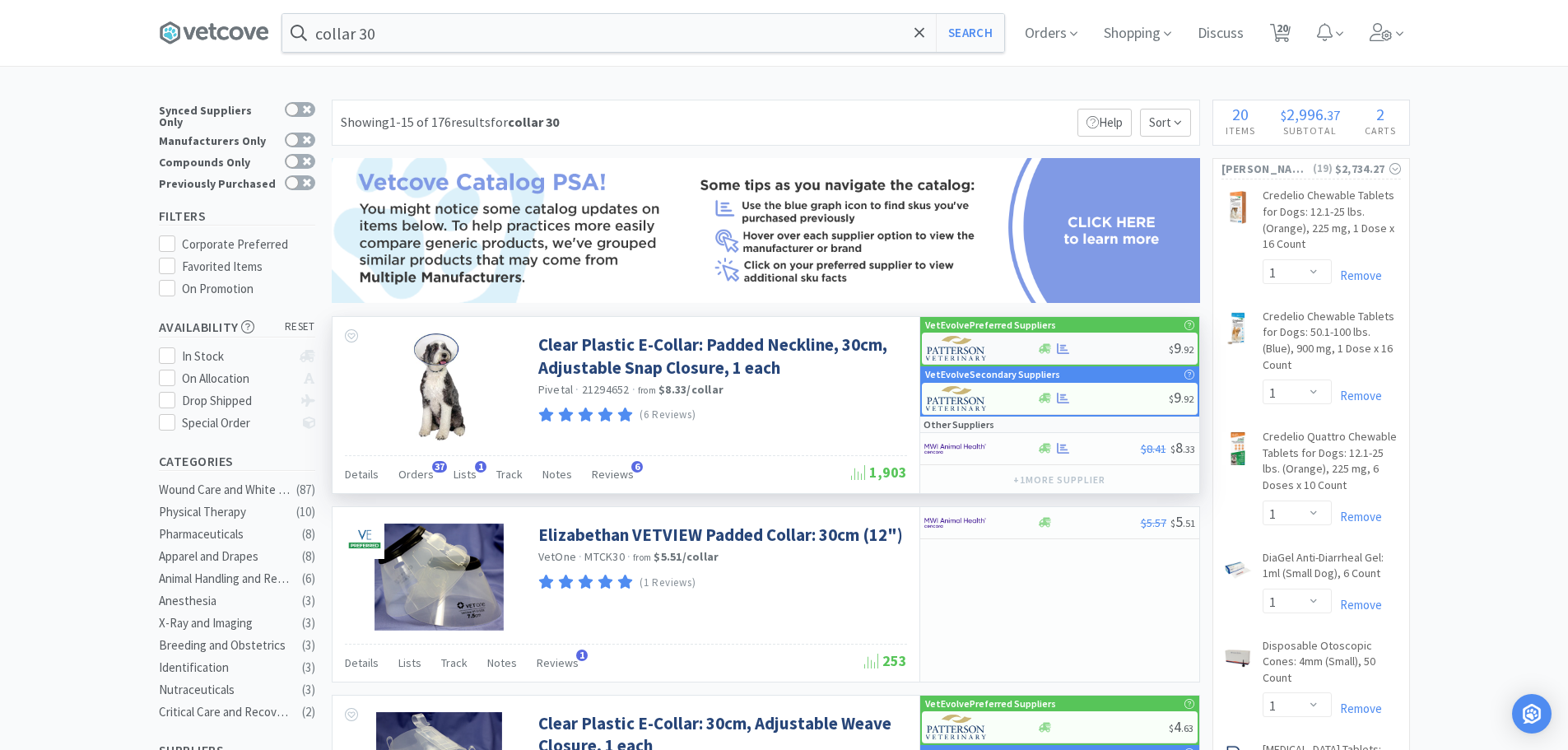
click at [1080, 350] on div at bounding box center [1103, 348] width 131 height 13
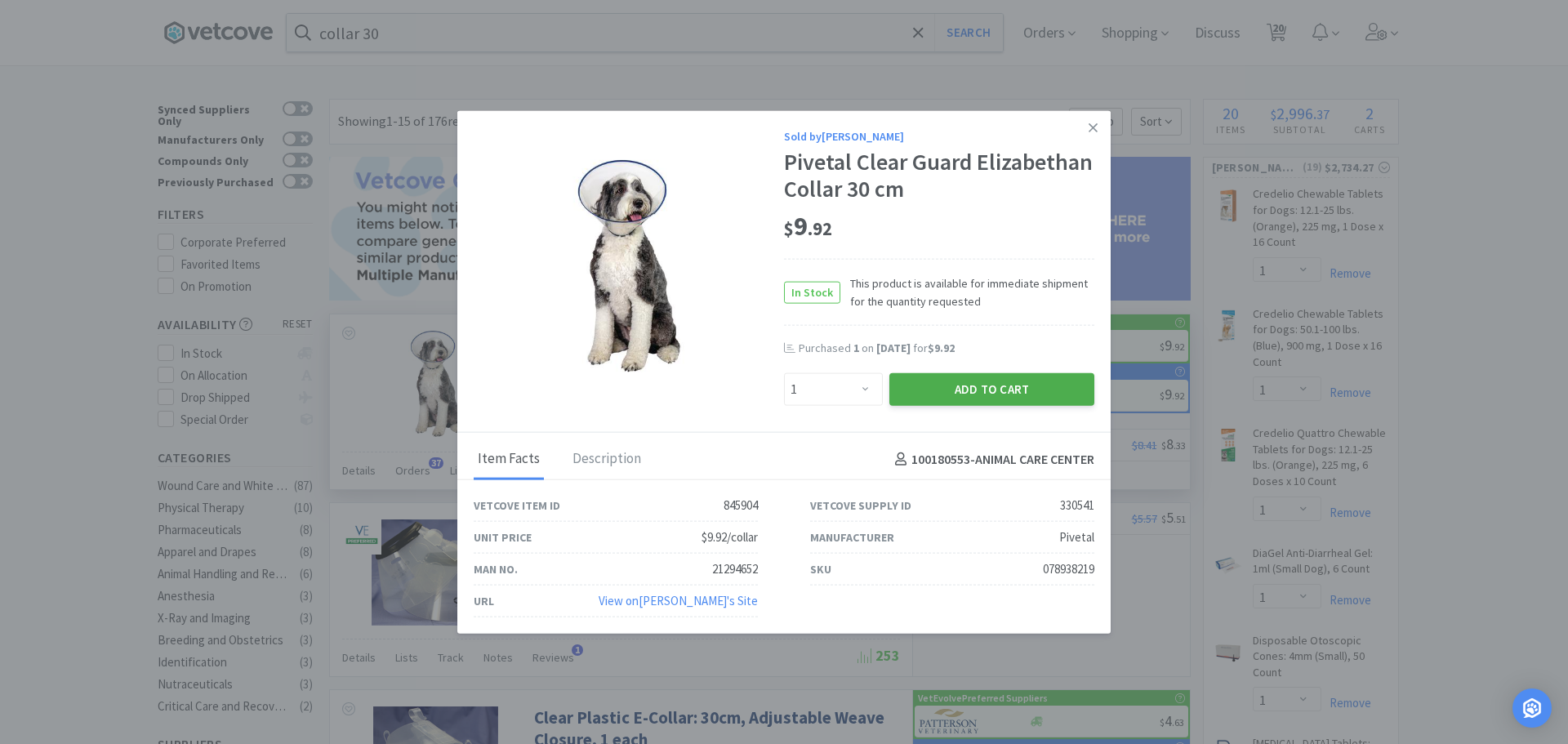
click at [958, 396] on button "Add to Cart" at bounding box center [992, 389] width 205 height 33
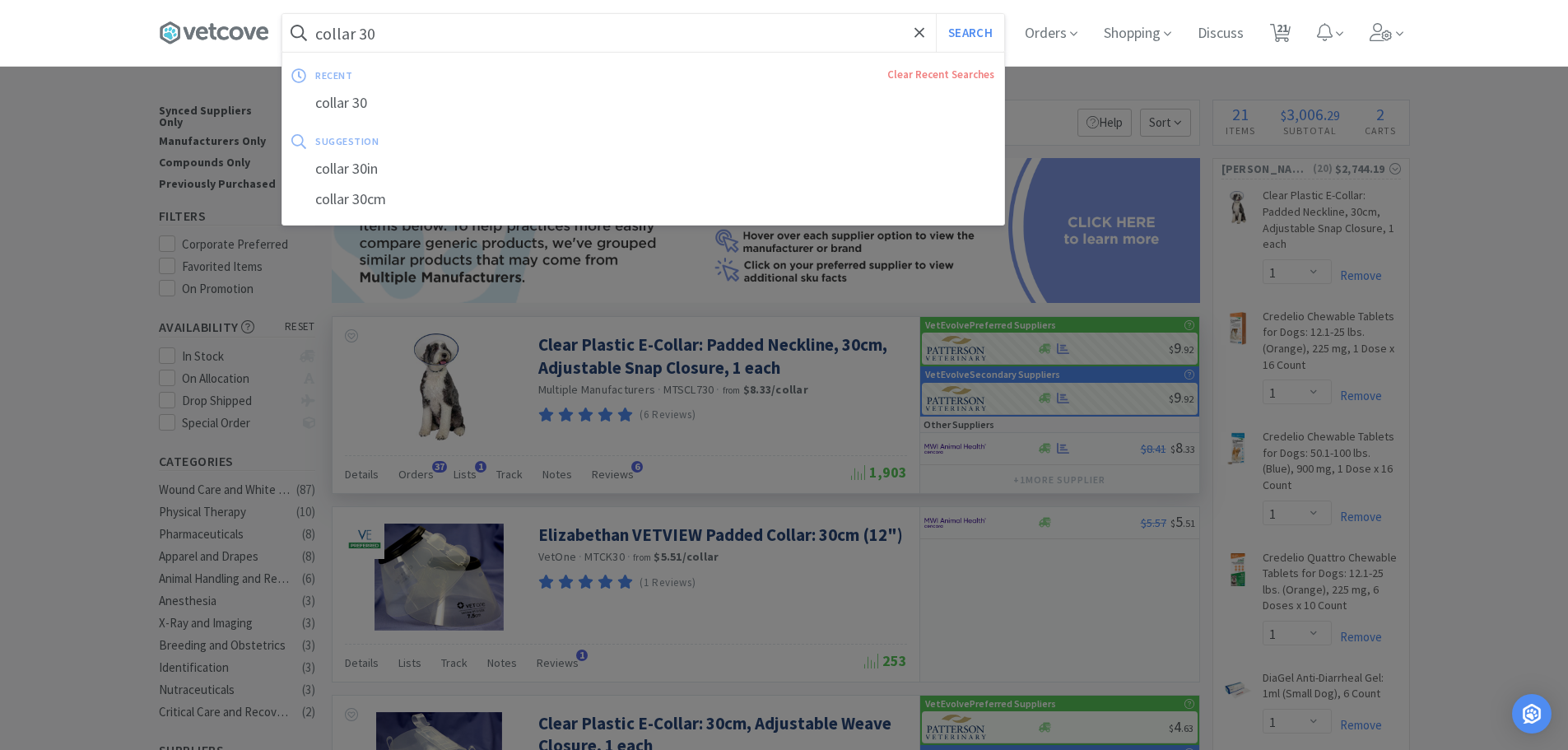
click at [508, 35] on input "collar 30" at bounding box center [644, 33] width 722 height 38
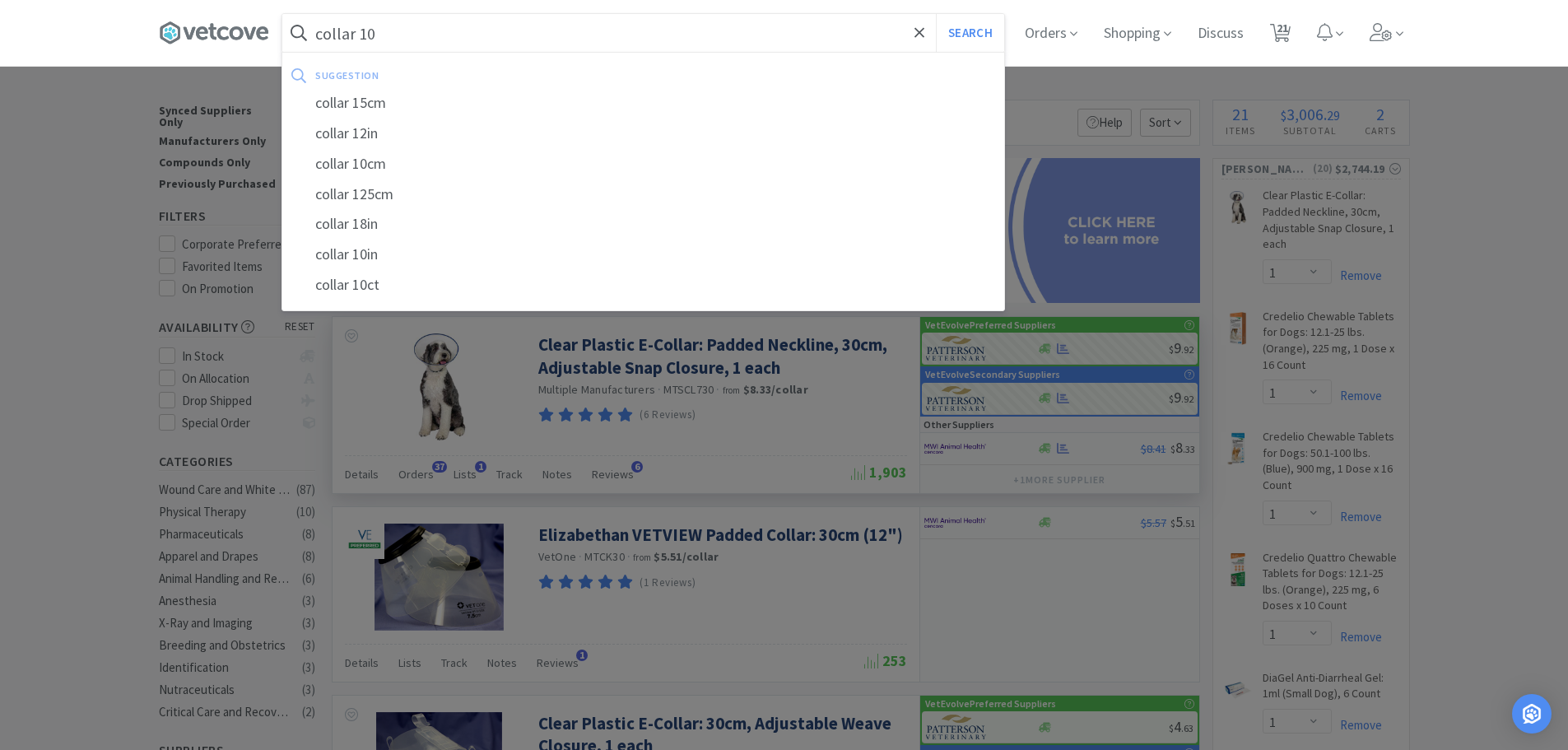
click at [936, 14] on button "Search" at bounding box center [970, 33] width 68 height 38
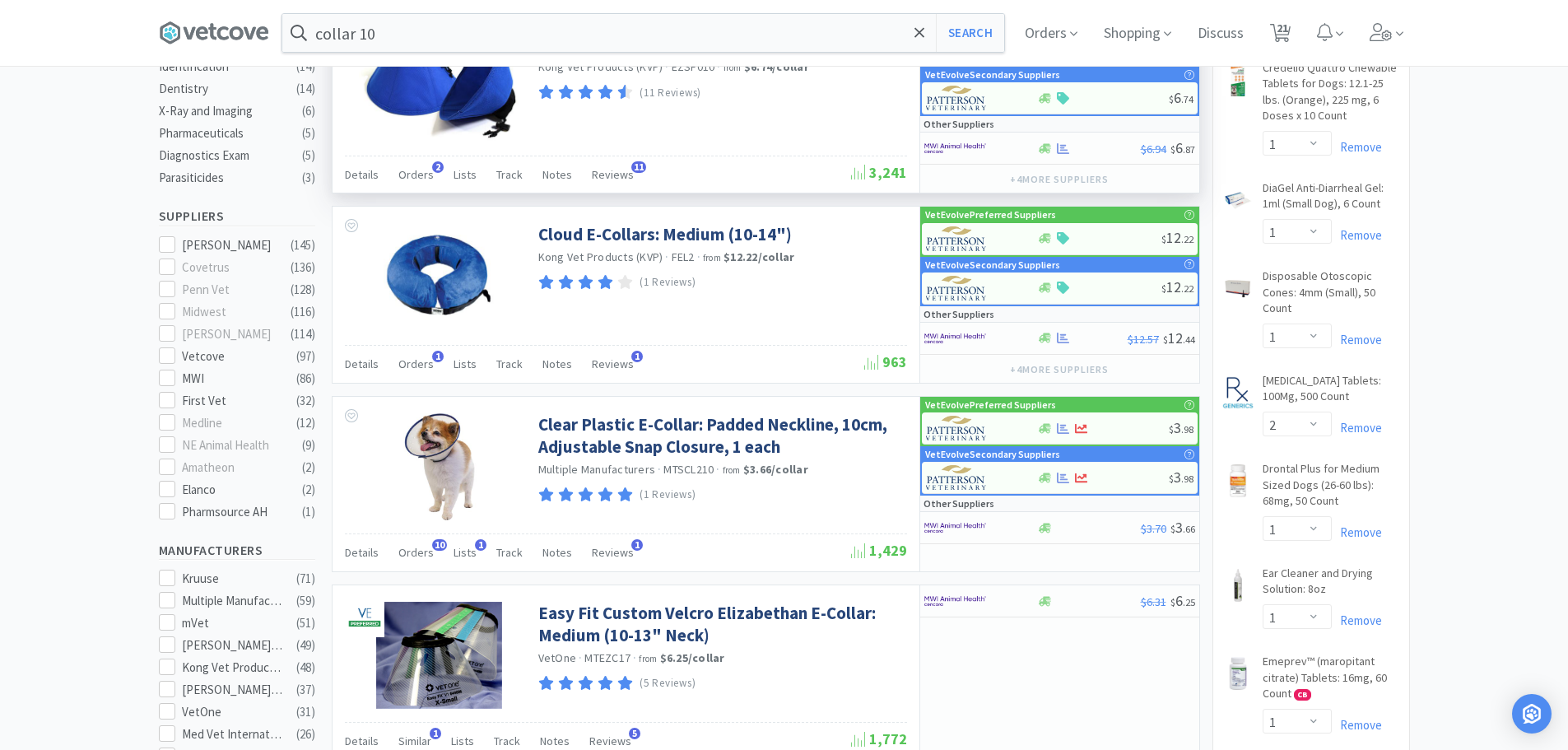
scroll to position [494, 0]
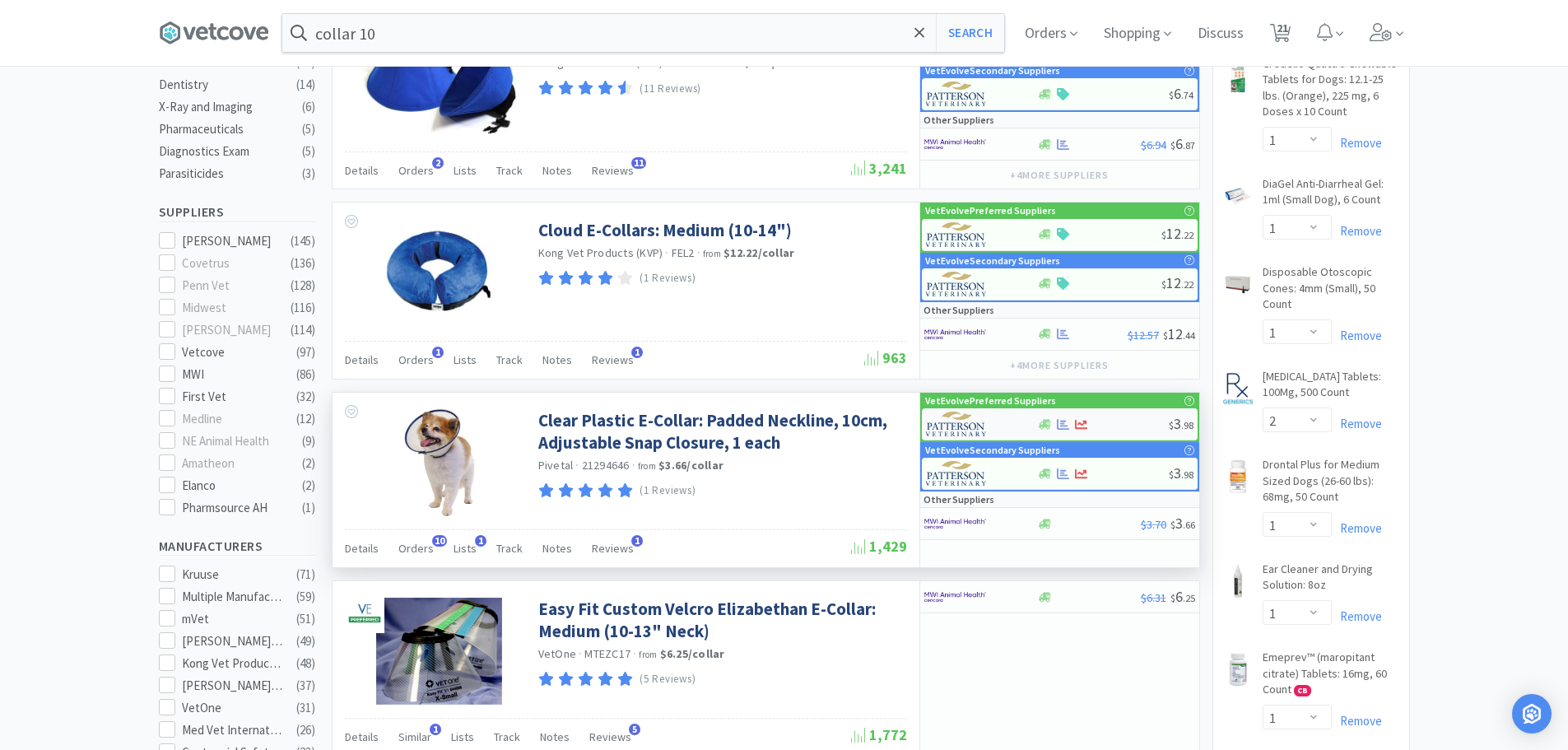
click at [1123, 426] on div at bounding box center [1103, 424] width 131 height 13
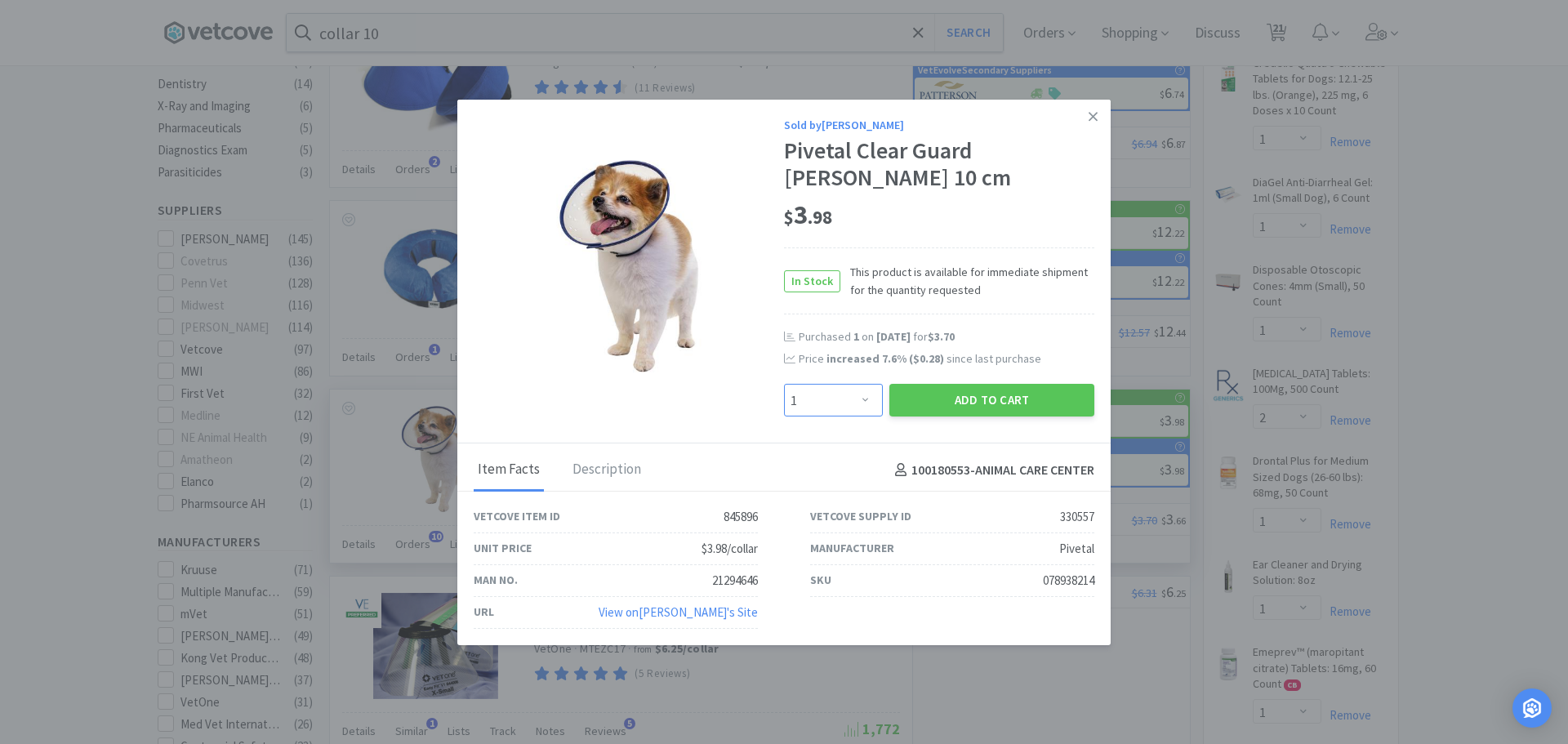
click at [838, 397] on select "Enter Quantity 1 2 3 4 5 6 7 8 9 10 11 12 13 14 15 16 17 18 19 20 Enter Quantity" at bounding box center [834, 400] width 99 height 33
click at [784, 384] on select "Enter Quantity 1 2 3 4 5 6 7 8 9 10 11 12 13 14 15 16 17 18 19 20 Enter Quantity" at bounding box center [834, 400] width 99 height 33
click at [1013, 407] on button "Add to Cart" at bounding box center [992, 400] width 205 height 33
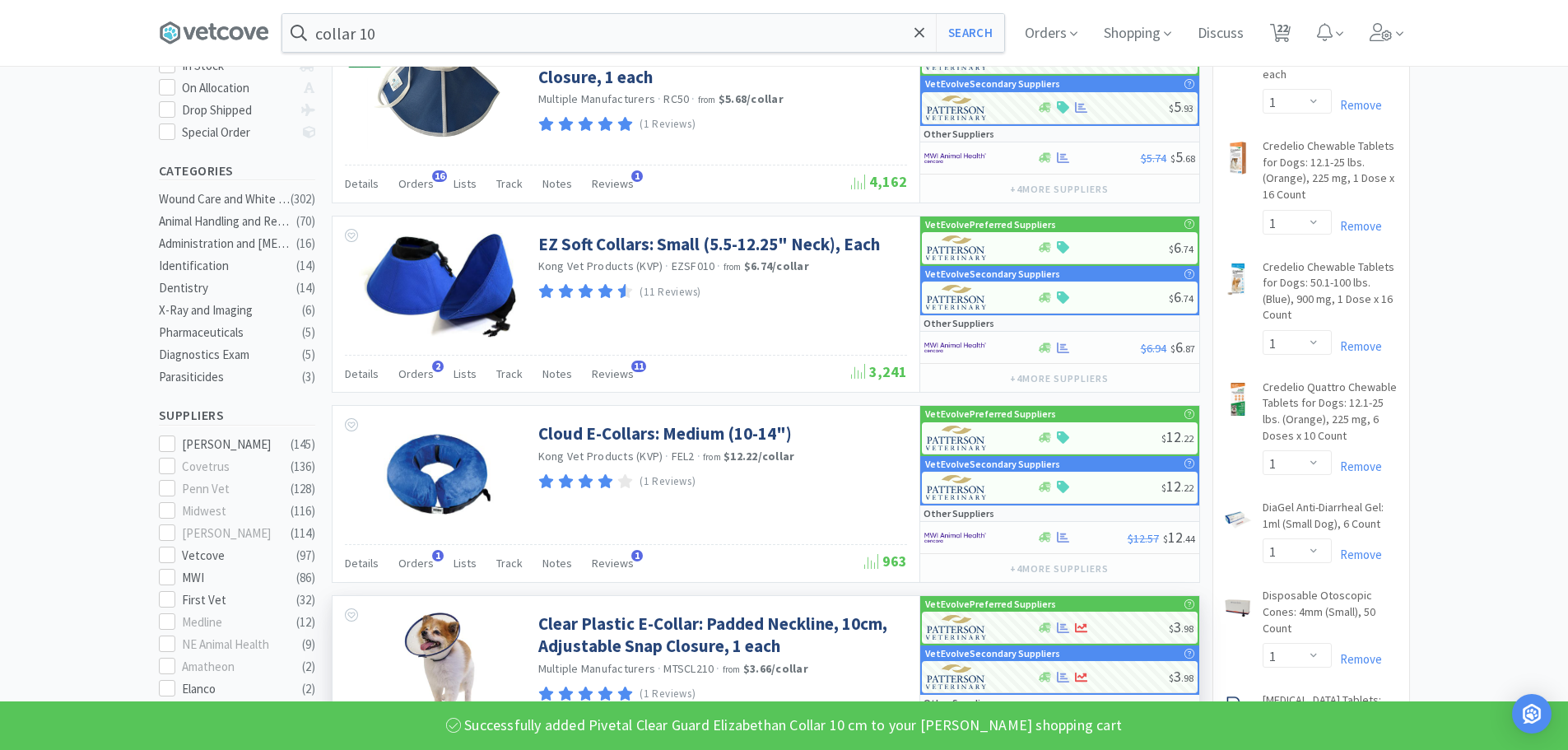
scroll to position [0, 0]
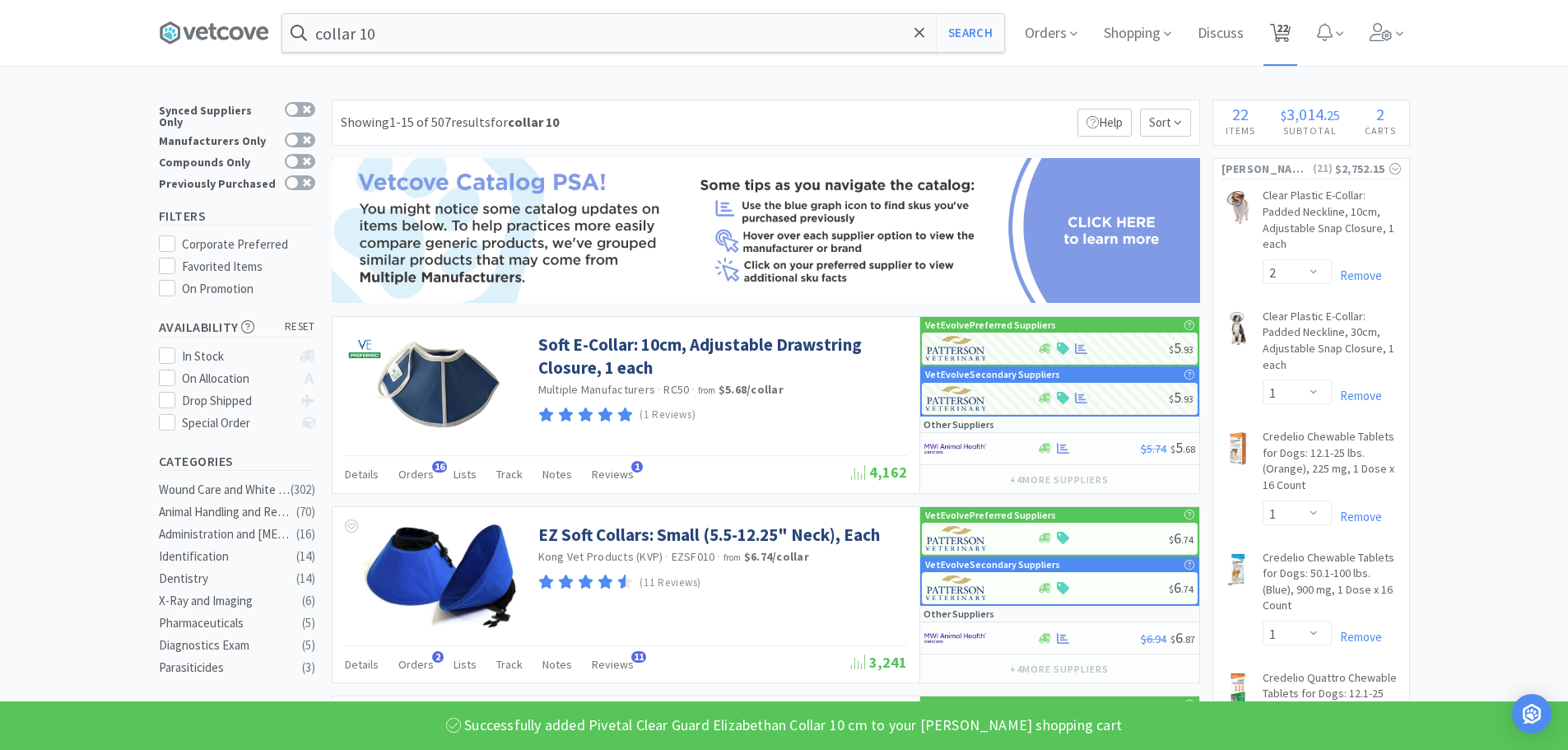
click at [1288, 44] on span "22" at bounding box center [1282, 28] width 12 height 66
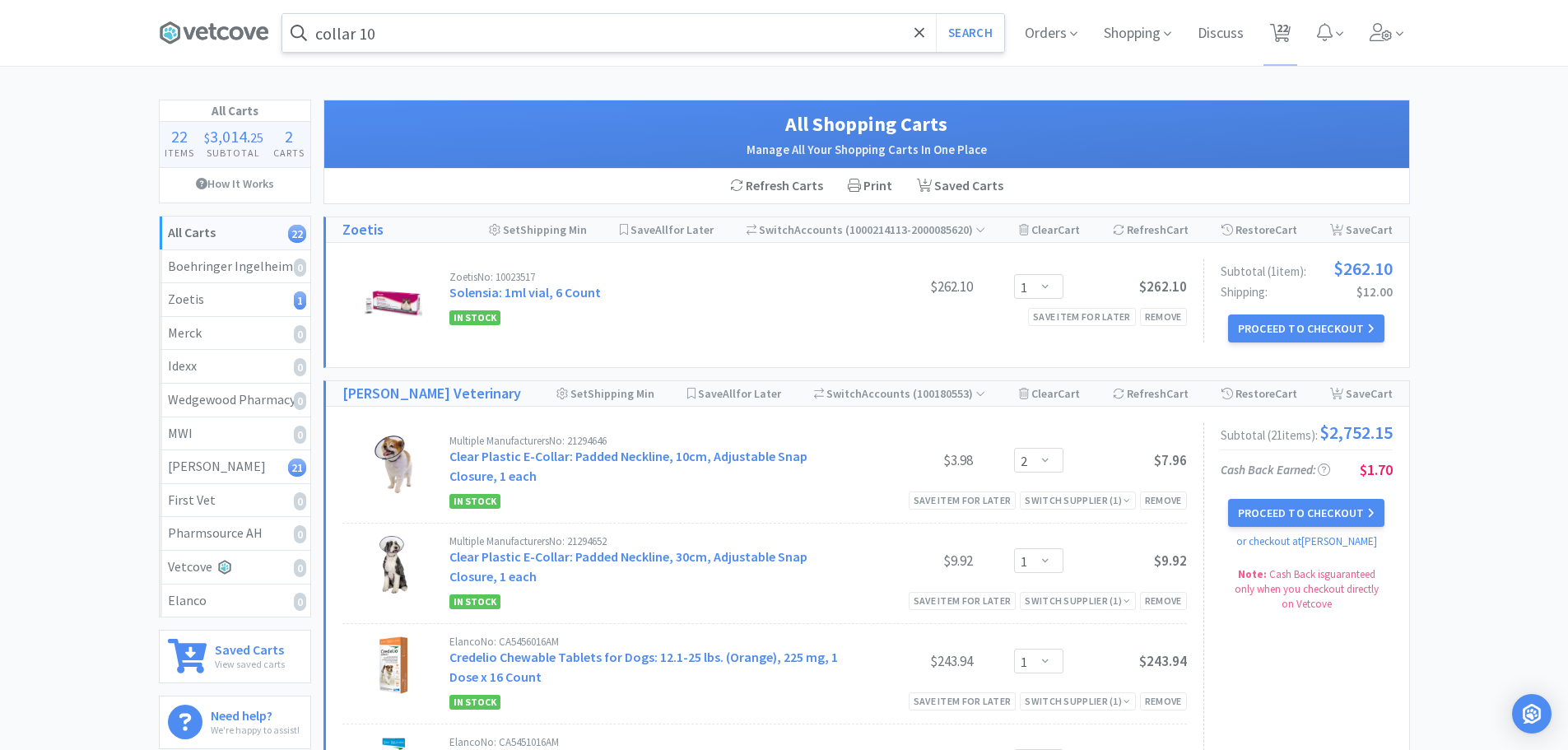
click at [446, 35] on input "collar 10" at bounding box center [644, 33] width 722 height 38
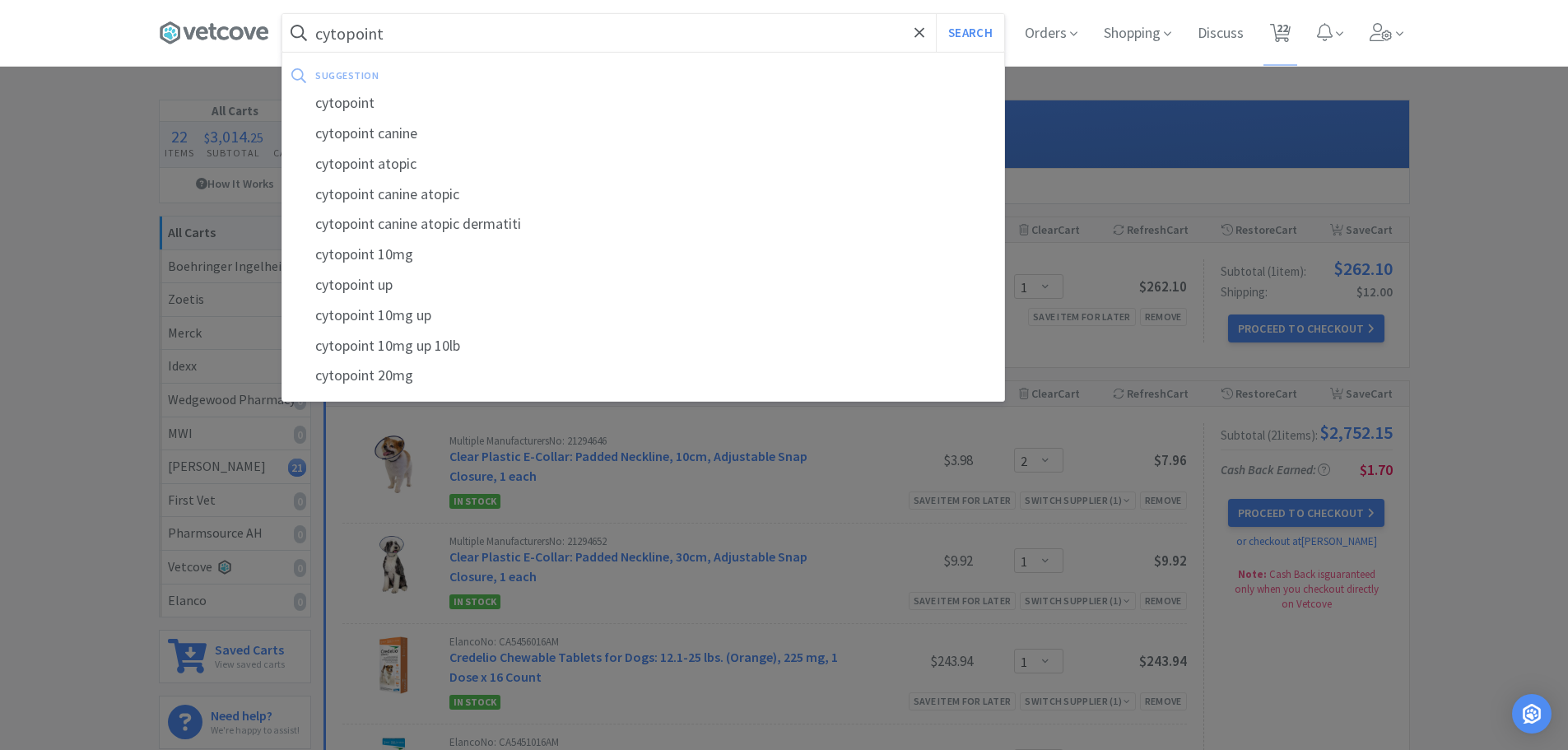
click at [936, 14] on button "Search" at bounding box center [970, 33] width 68 height 38
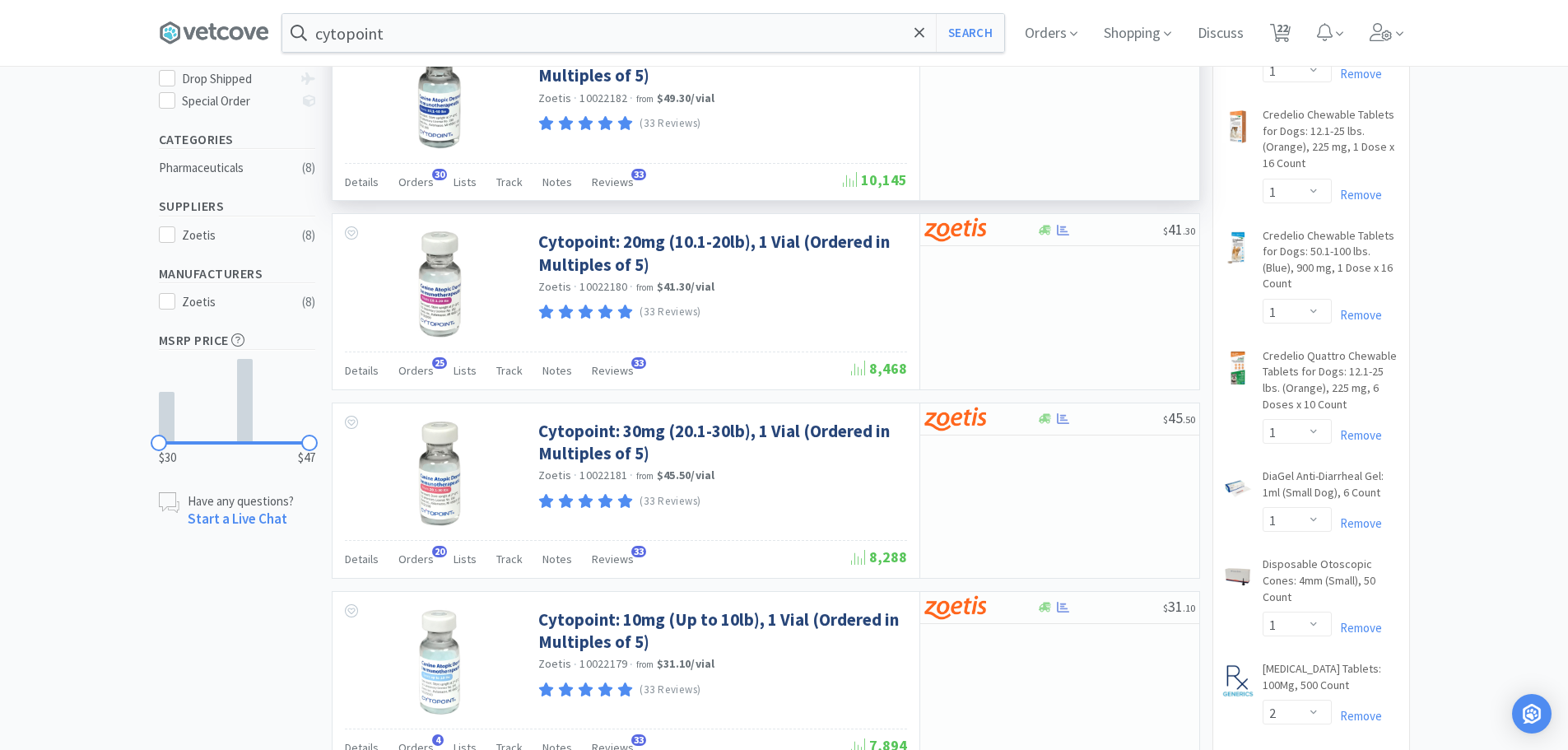
scroll to position [330, 0]
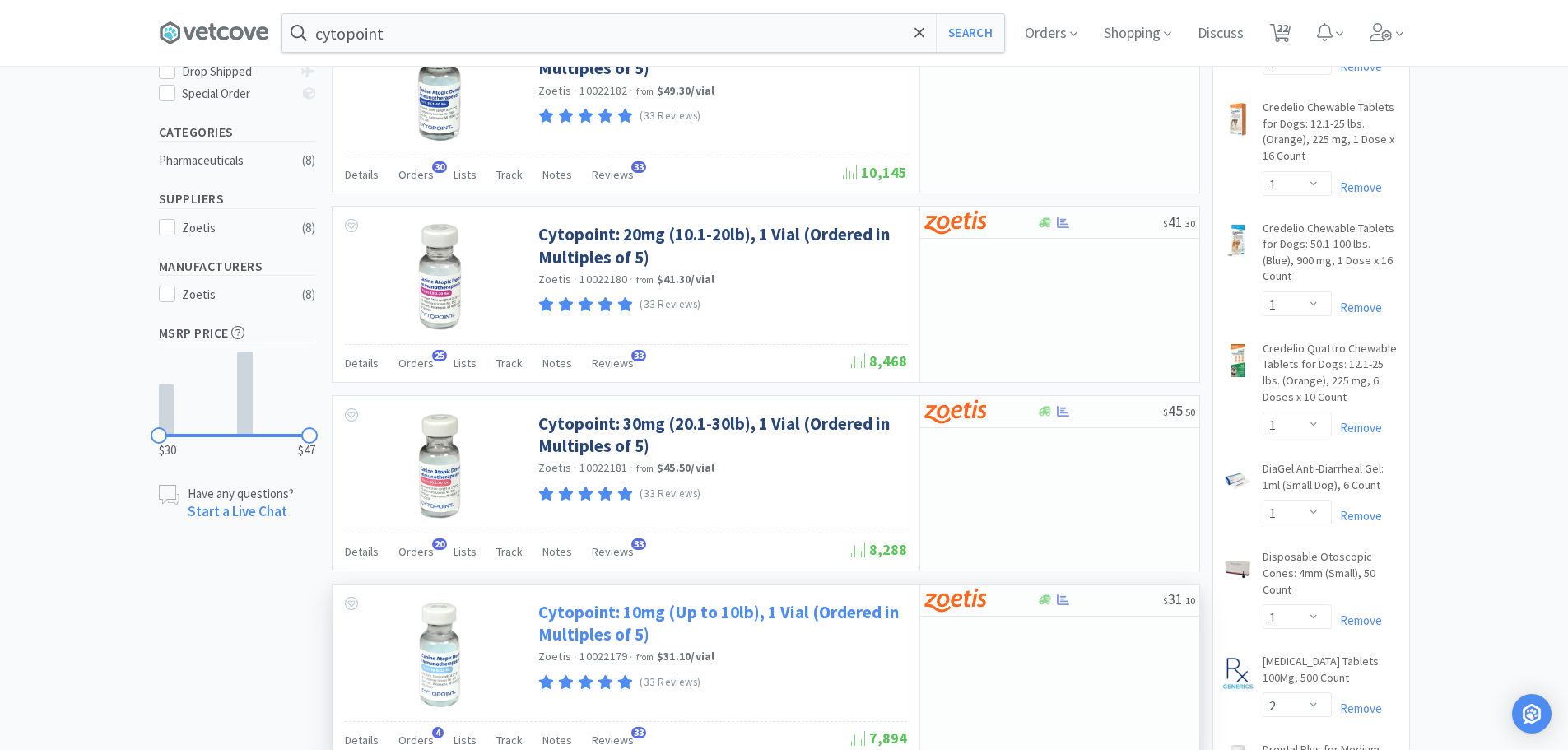
click at [737, 612] on link "Cytopoint: 10mg (Up to 10lb), 1 Vial (Ordered in Multiples of 5)" at bounding box center [720, 623] width 365 height 45
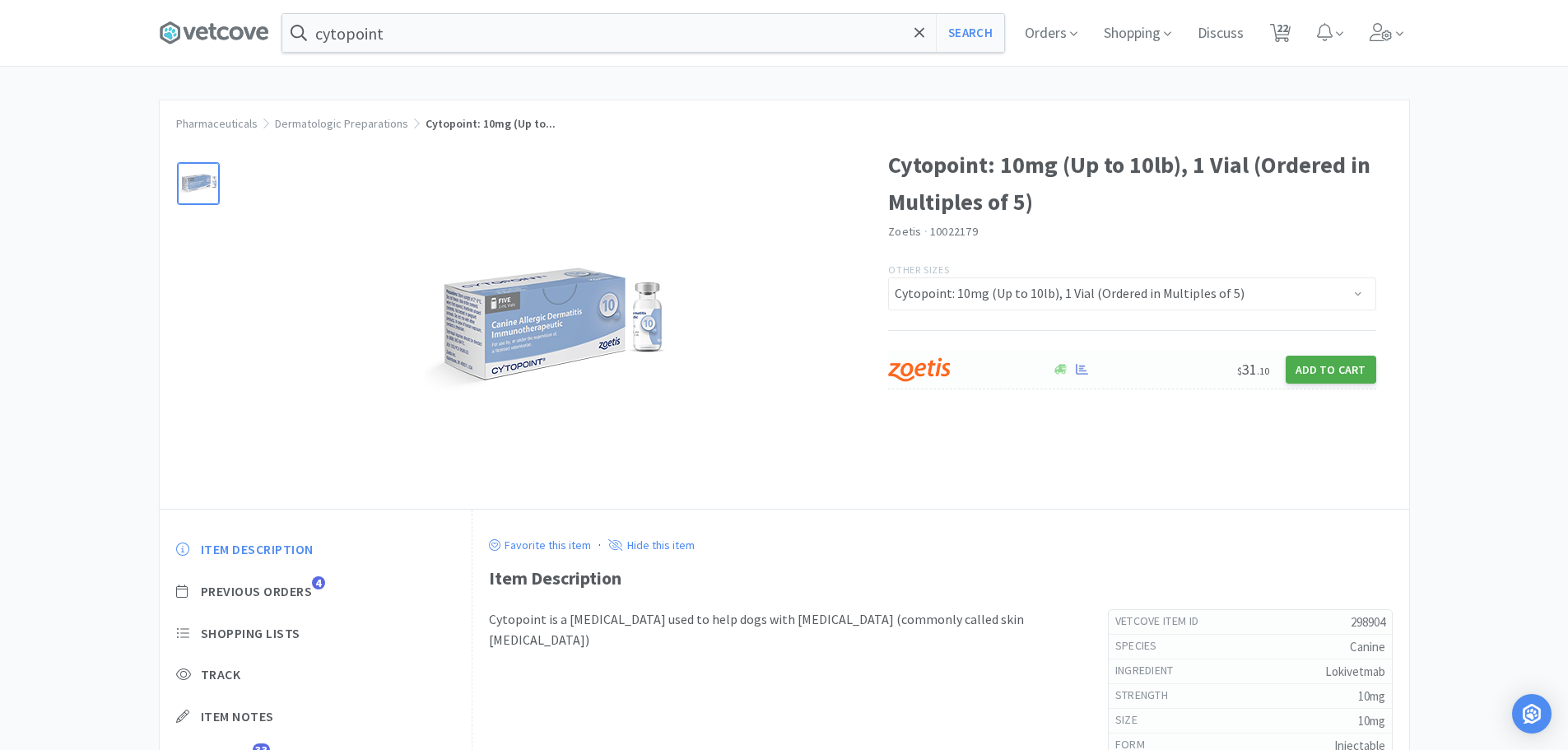
click at [1336, 374] on button "Add to Cart" at bounding box center [1330, 369] width 91 height 28
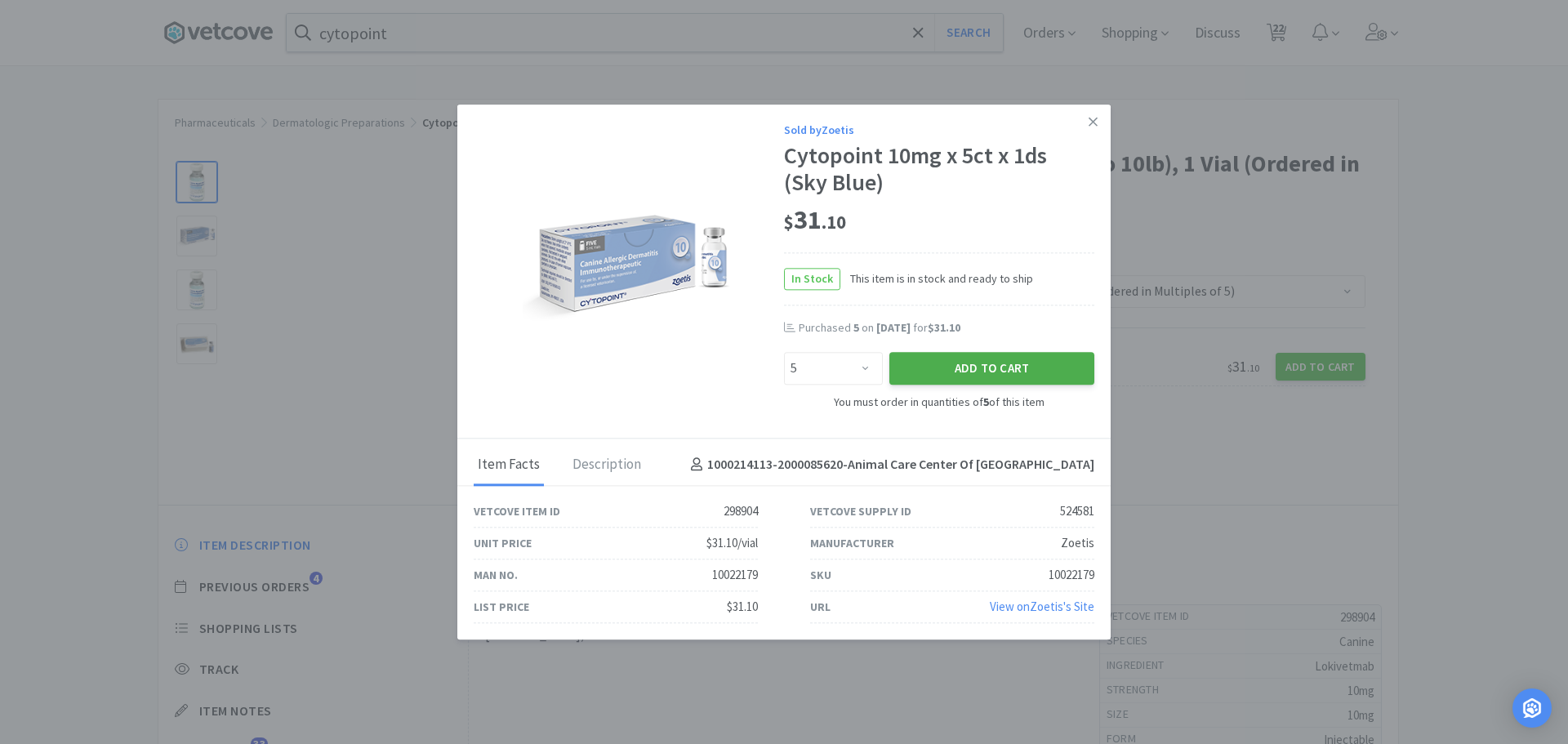
click at [943, 364] on button "Add to Cart" at bounding box center [992, 369] width 205 height 33
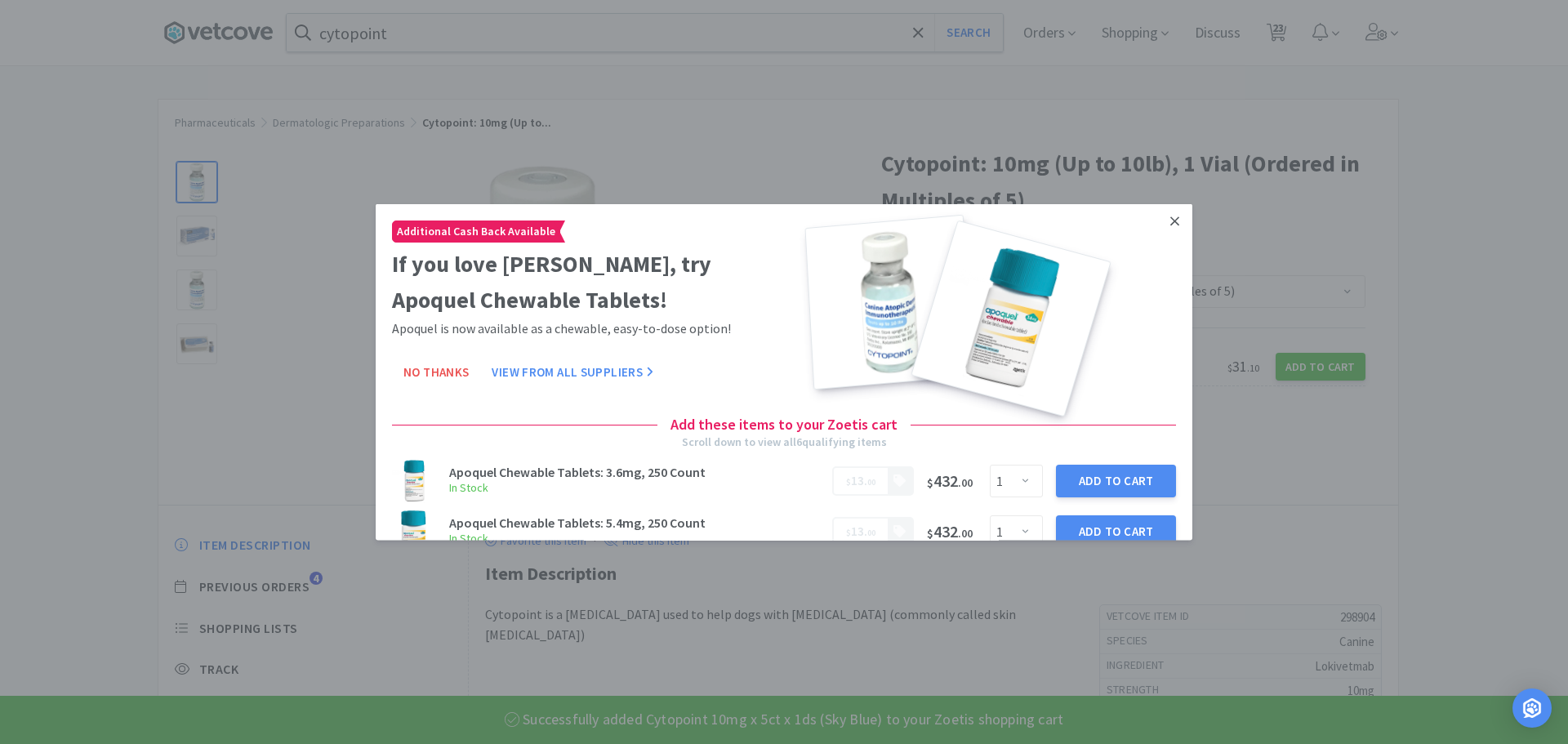
click at [1170, 217] on icon at bounding box center [1175, 221] width 9 height 14
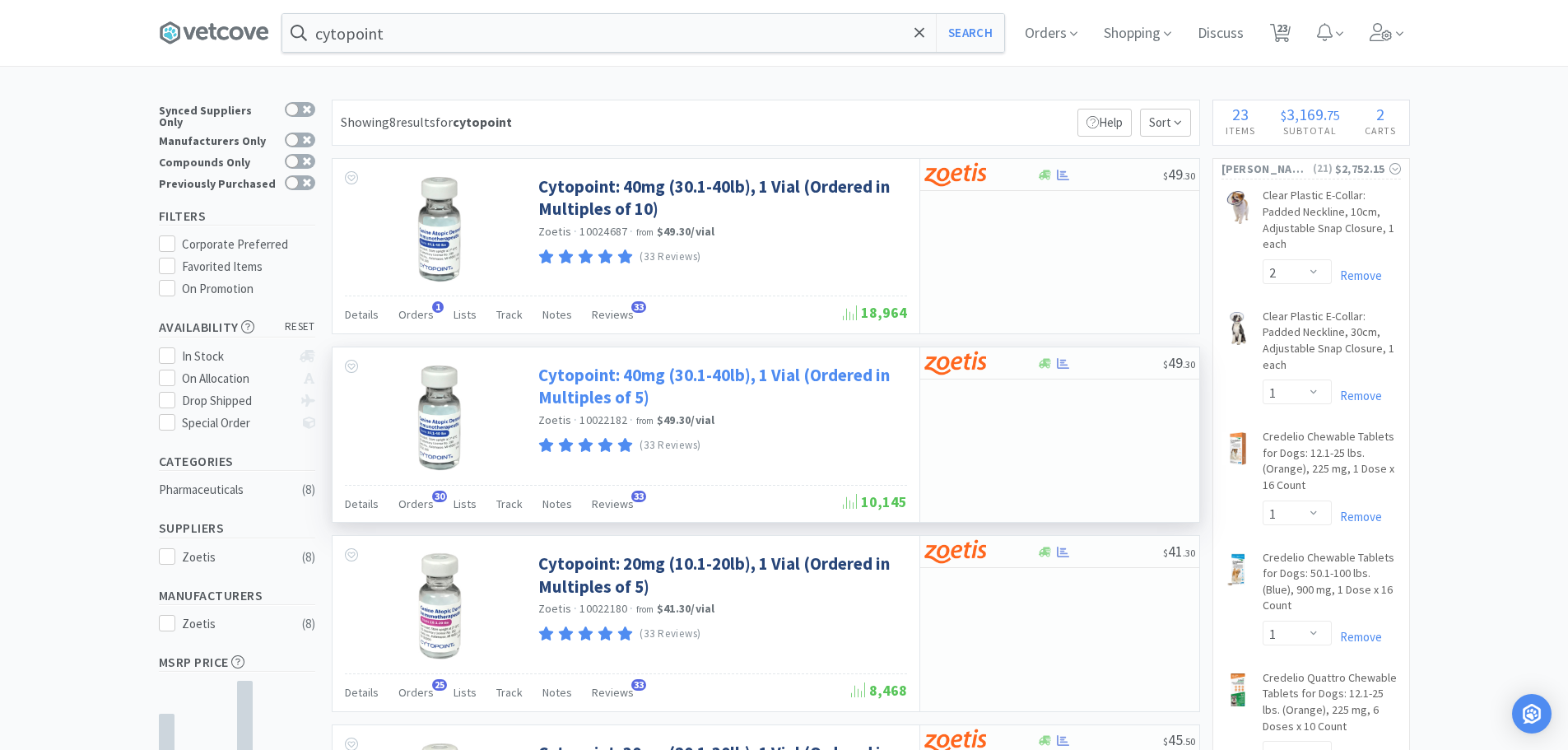
click at [590, 375] on link "Cytopoint: 40mg (30.1-40lb), 1 Vial (Ordered in Multiples of 5)" at bounding box center [720, 386] width 365 height 45
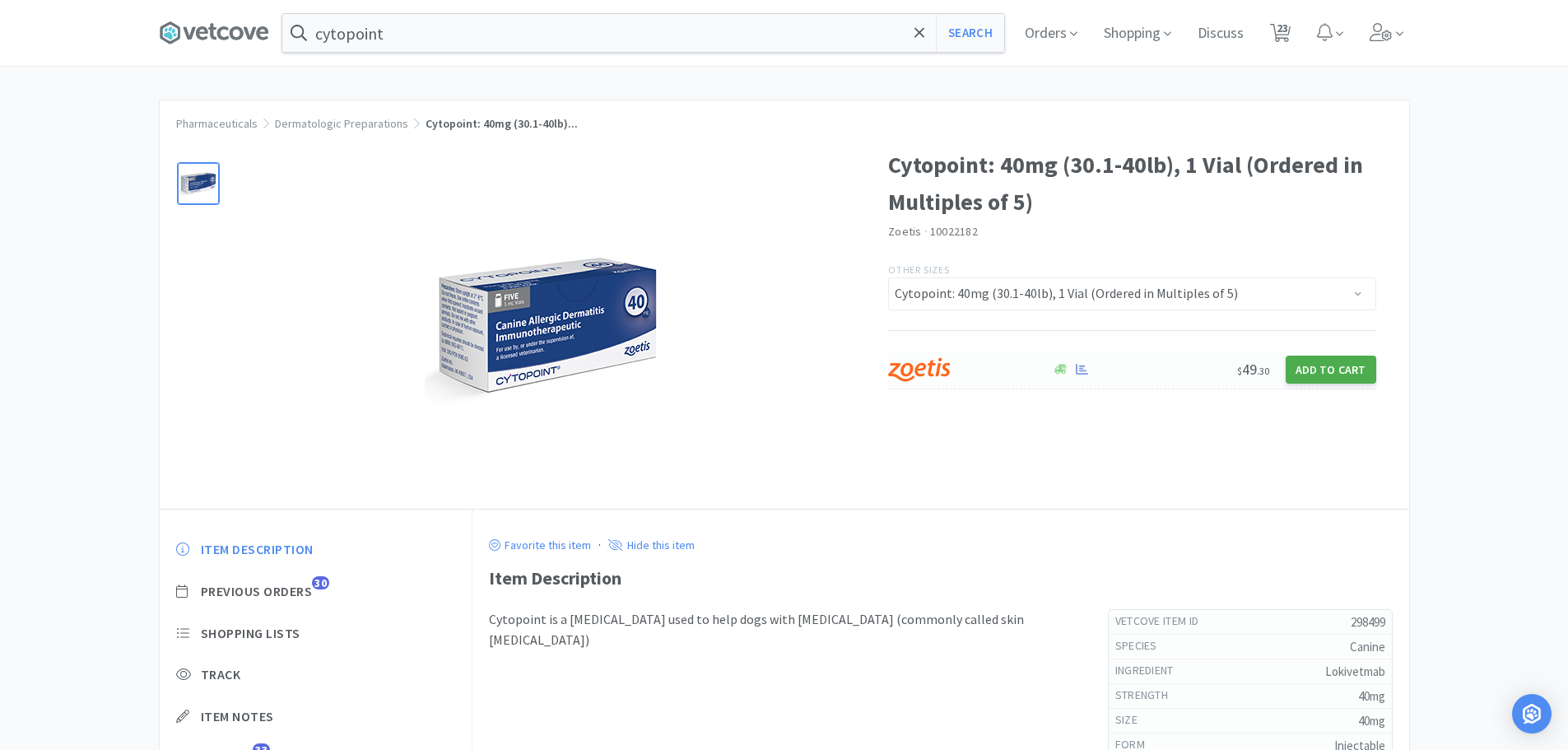
click at [1320, 360] on button "Add to Cart" at bounding box center [1330, 369] width 91 height 28
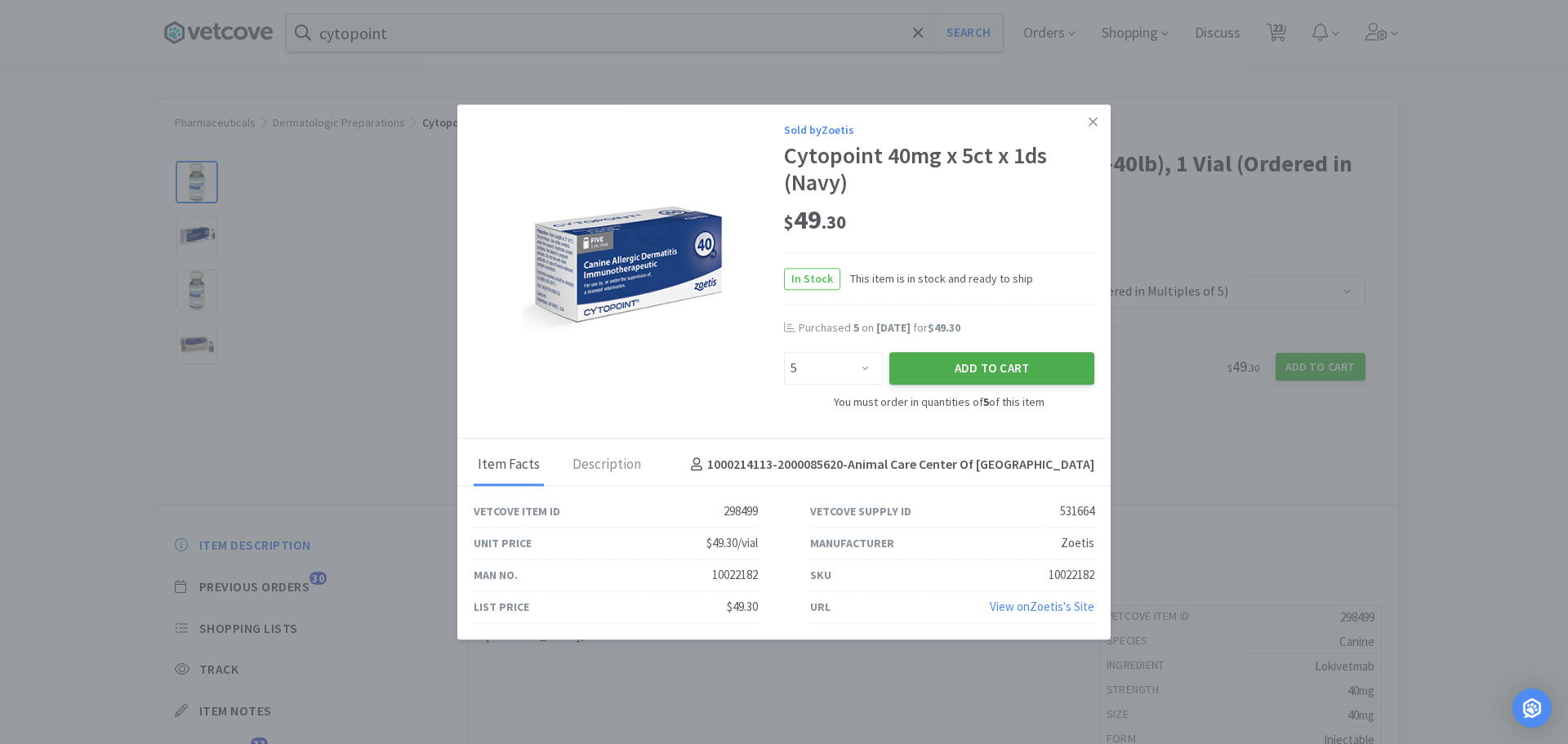
click at [942, 374] on button "Add to Cart" at bounding box center [992, 369] width 205 height 33
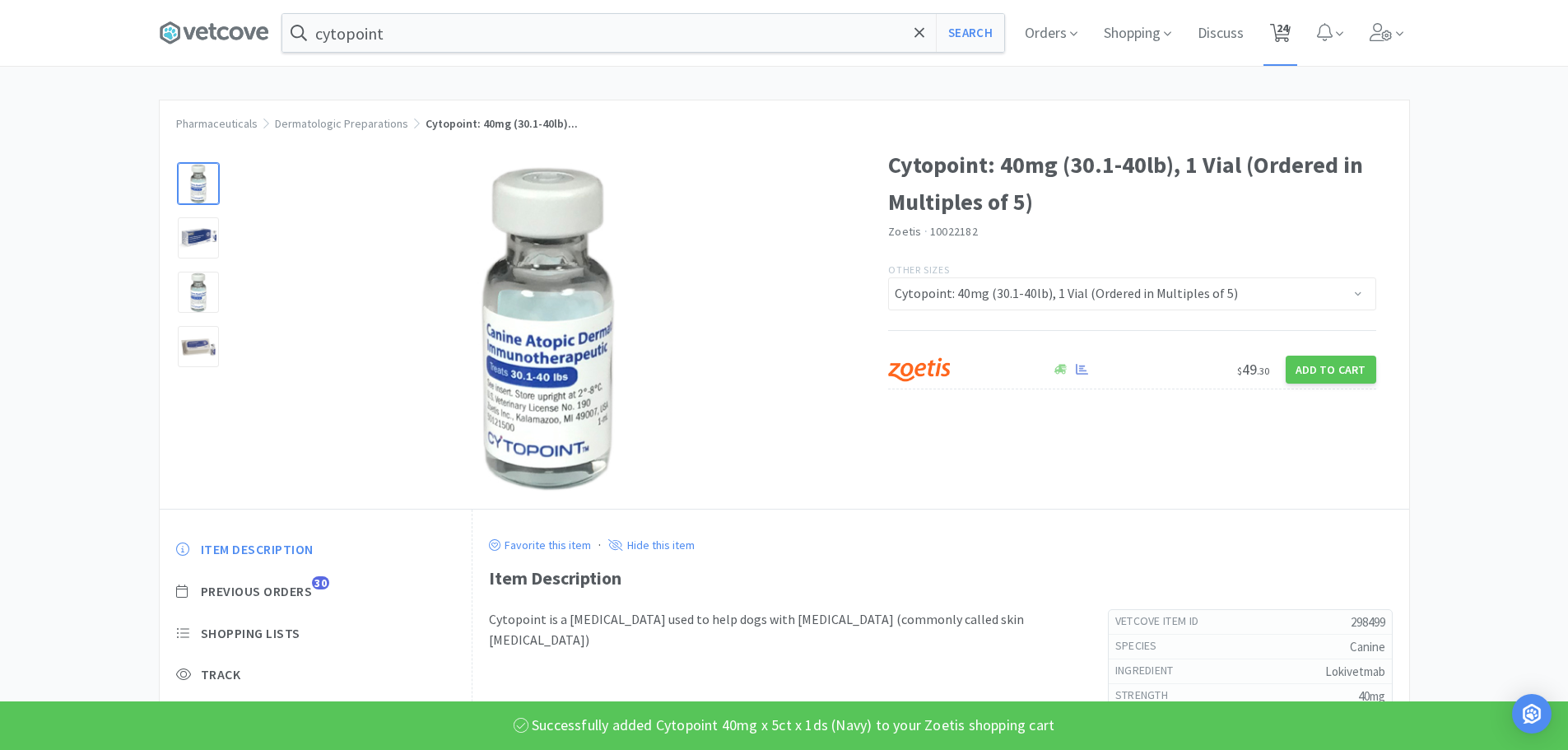
click at [1288, 34] on span "24" at bounding box center [1282, 28] width 12 height 66
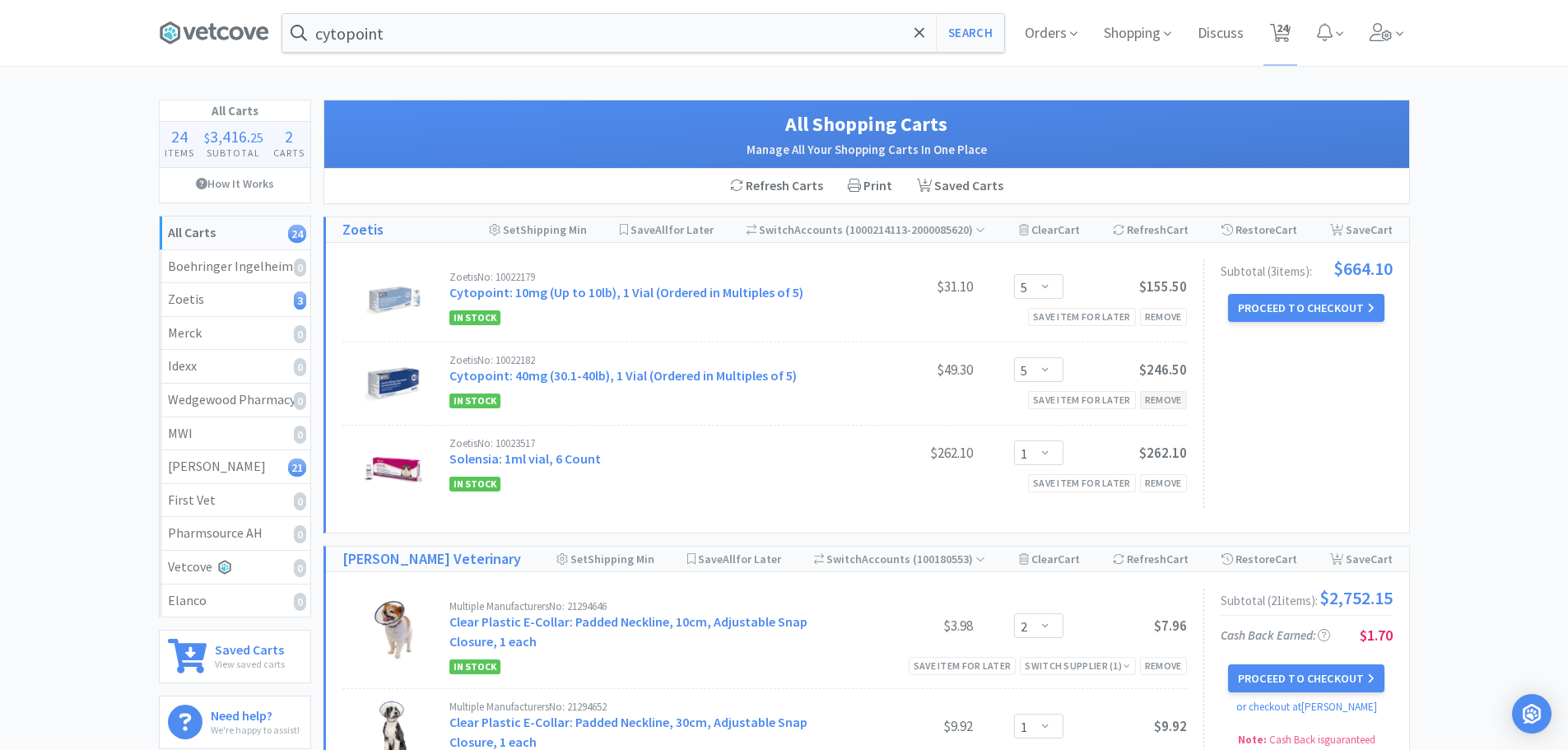
click at [1161, 397] on div "Remove" at bounding box center [1163, 399] width 47 height 17
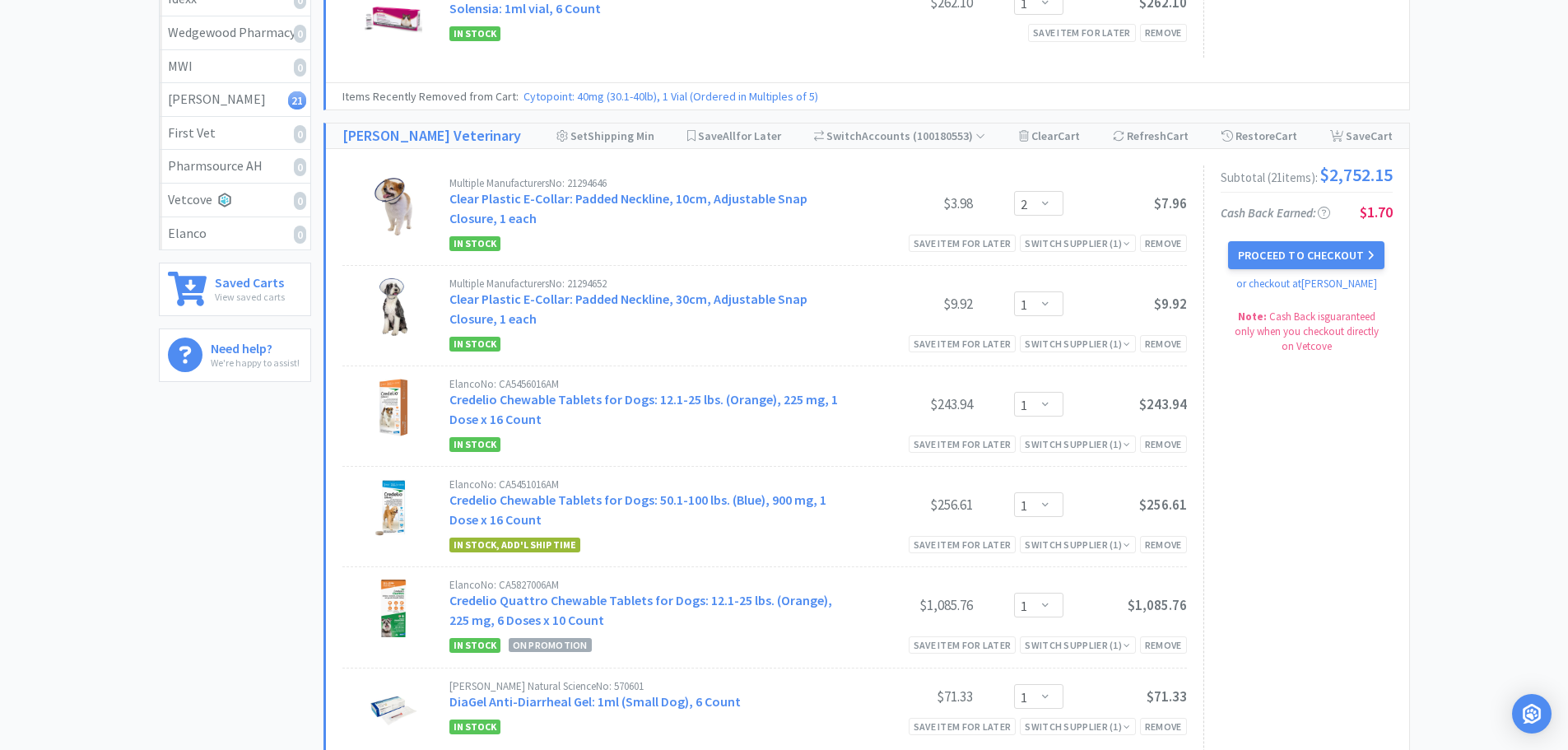
scroll to position [4, 0]
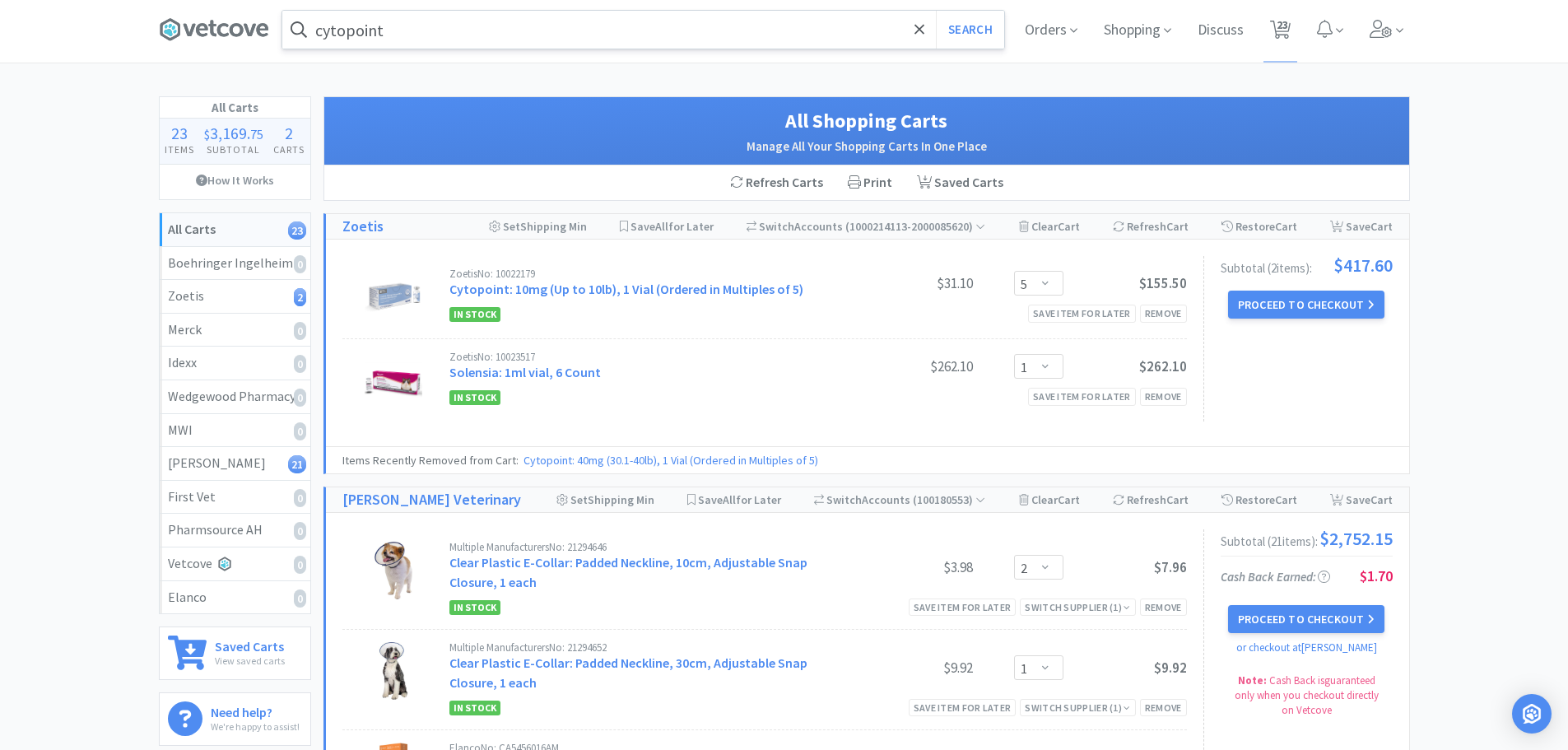
click at [388, 38] on input "cytopoint" at bounding box center [644, 30] width 722 height 38
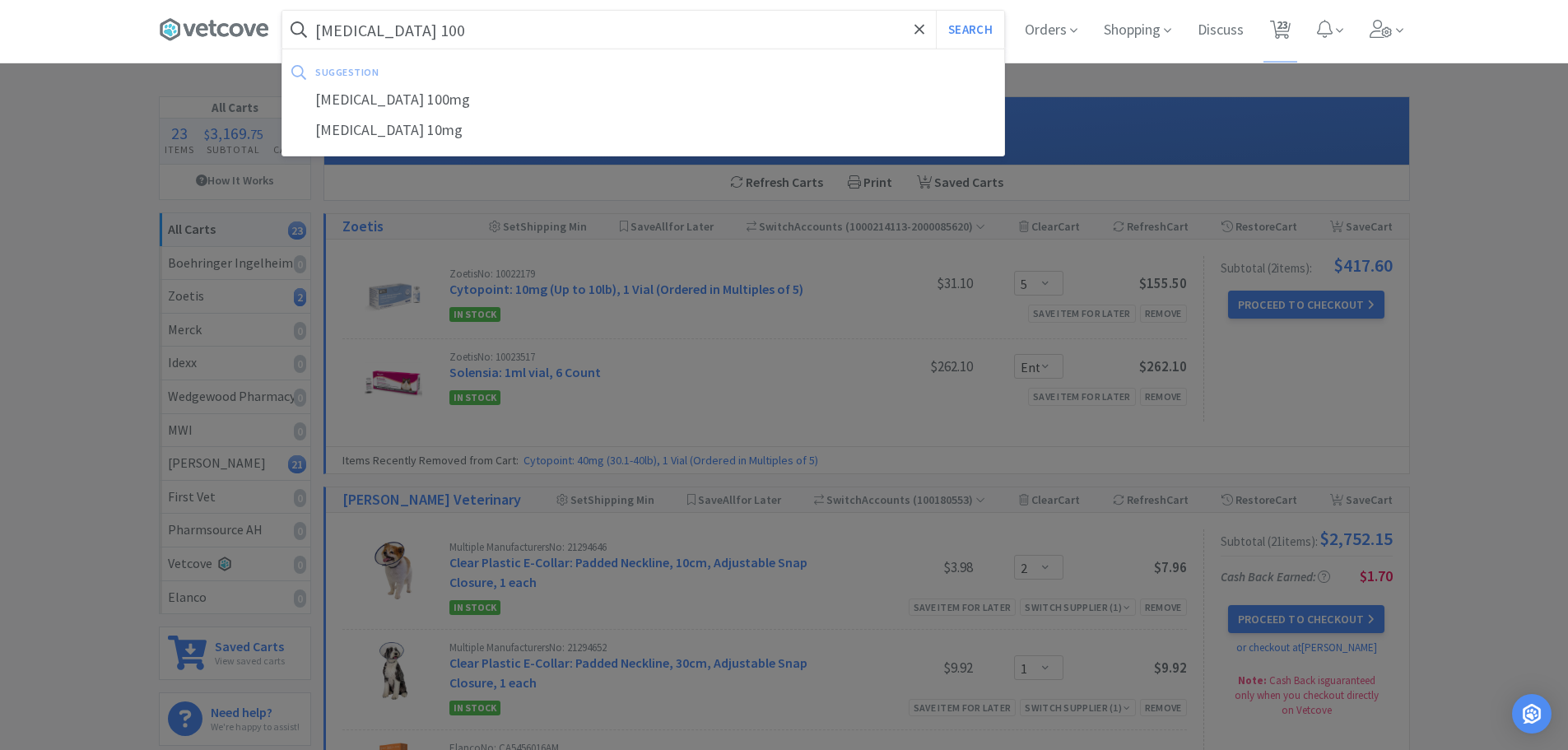
click at [936, 11] on button "Search" at bounding box center [970, 30] width 68 height 38
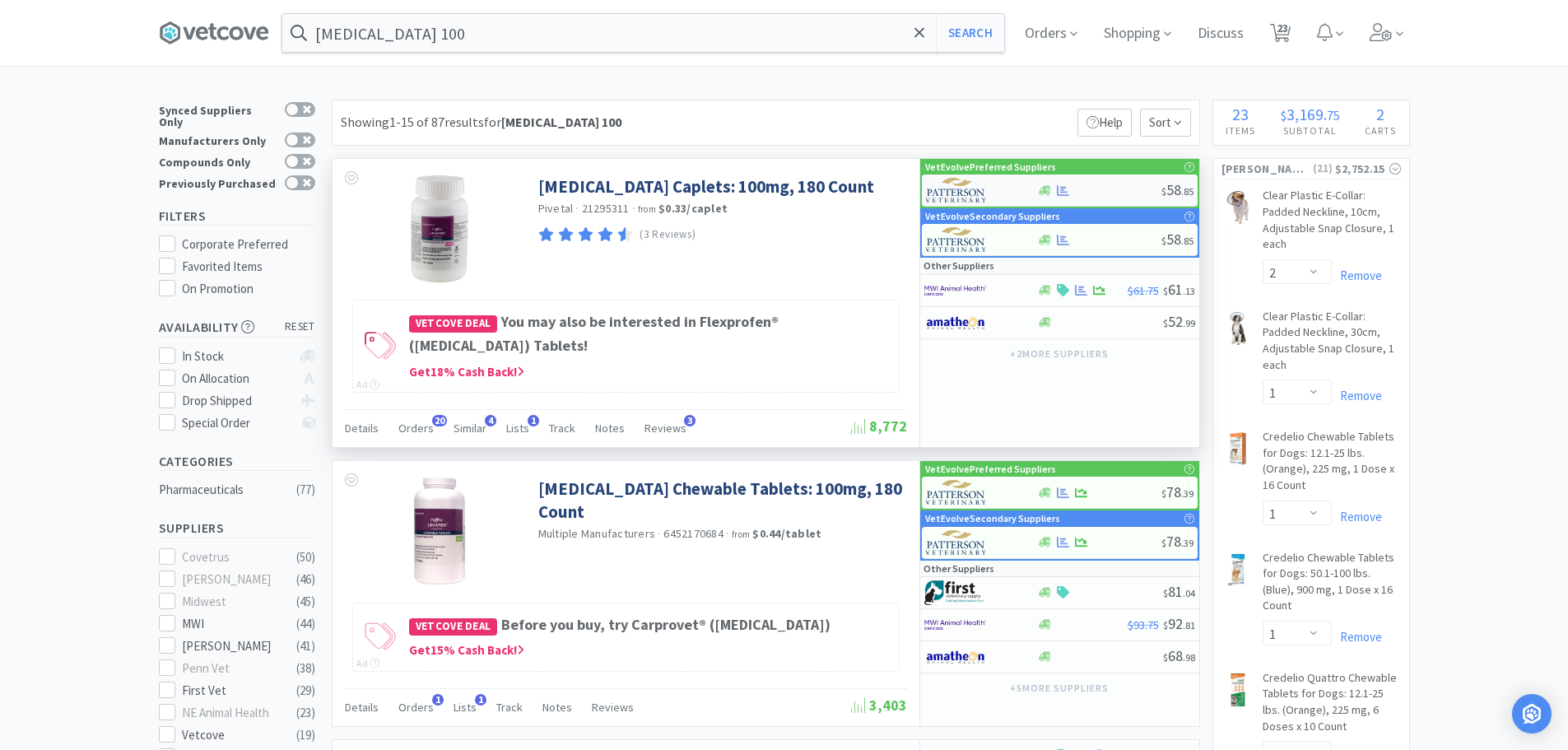
click at [1087, 181] on div "$ 58 . 85" at bounding box center [1059, 191] width 275 height 32
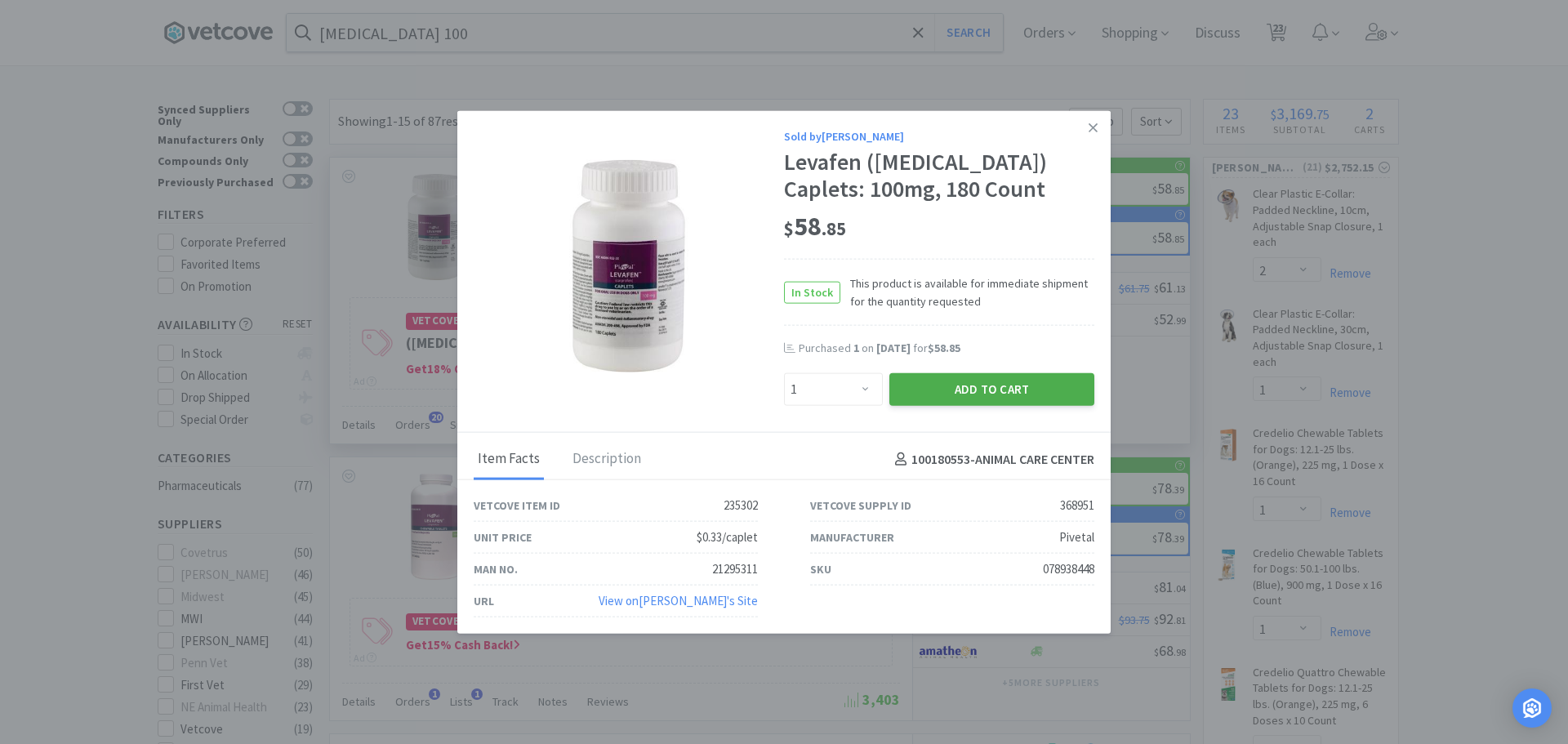
click at [919, 386] on button "Add to Cart" at bounding box center [992, 389] width 205 height 33
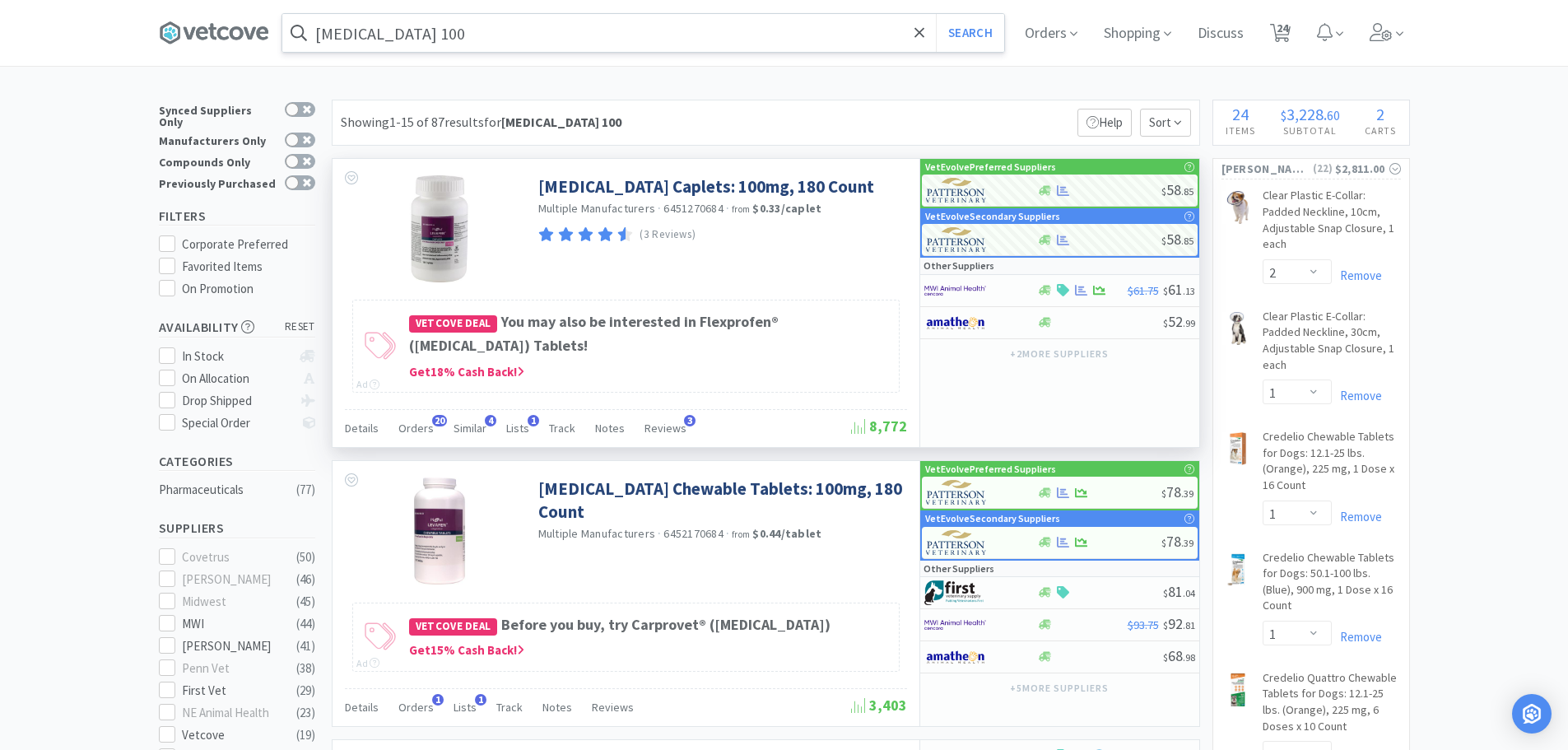
click at [476, 41] on input "carprofen 100" at bounding box center [644, 33] width 722 height 38
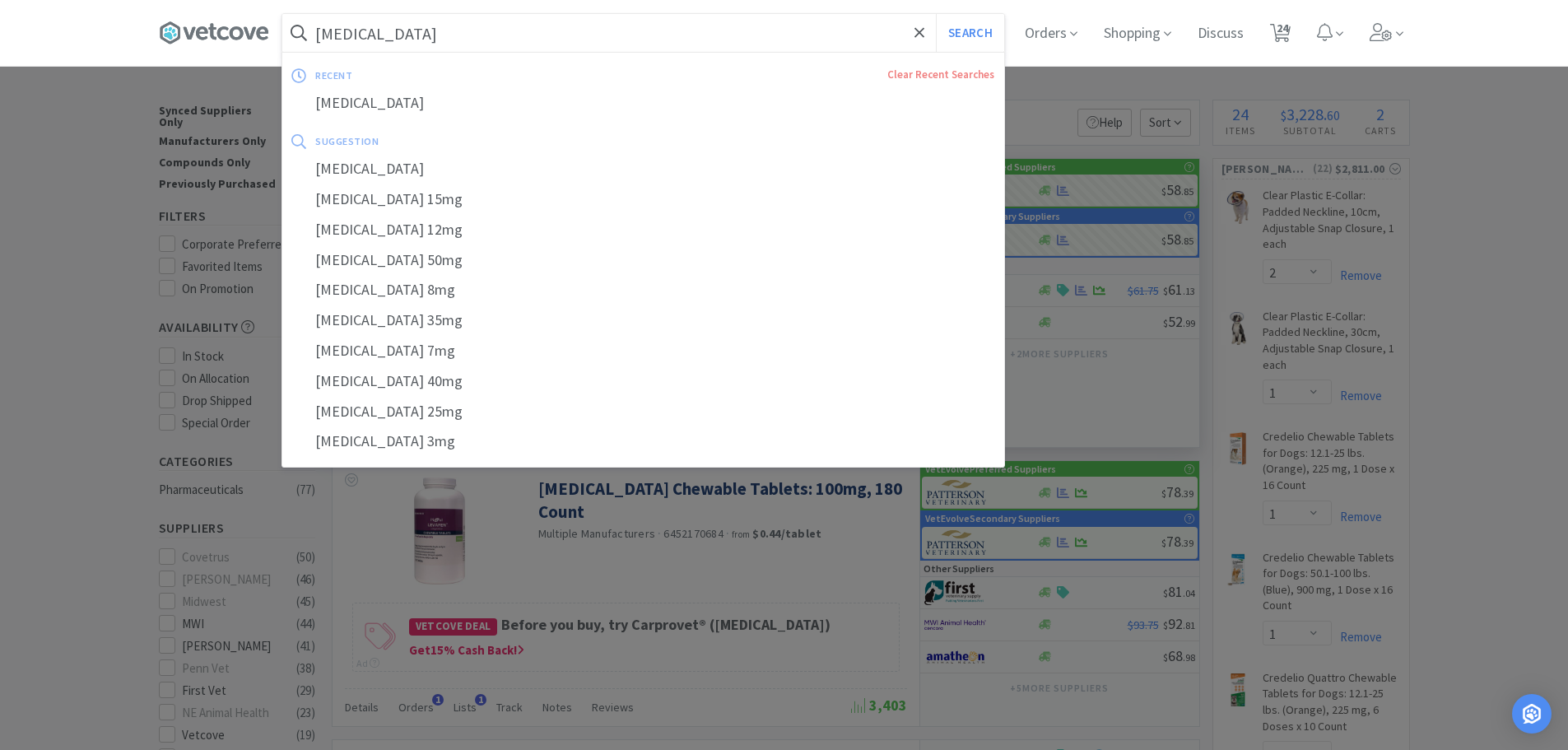
click at [936, 14] on button "Search" at bounding box center [970, 33] width 68 height 38
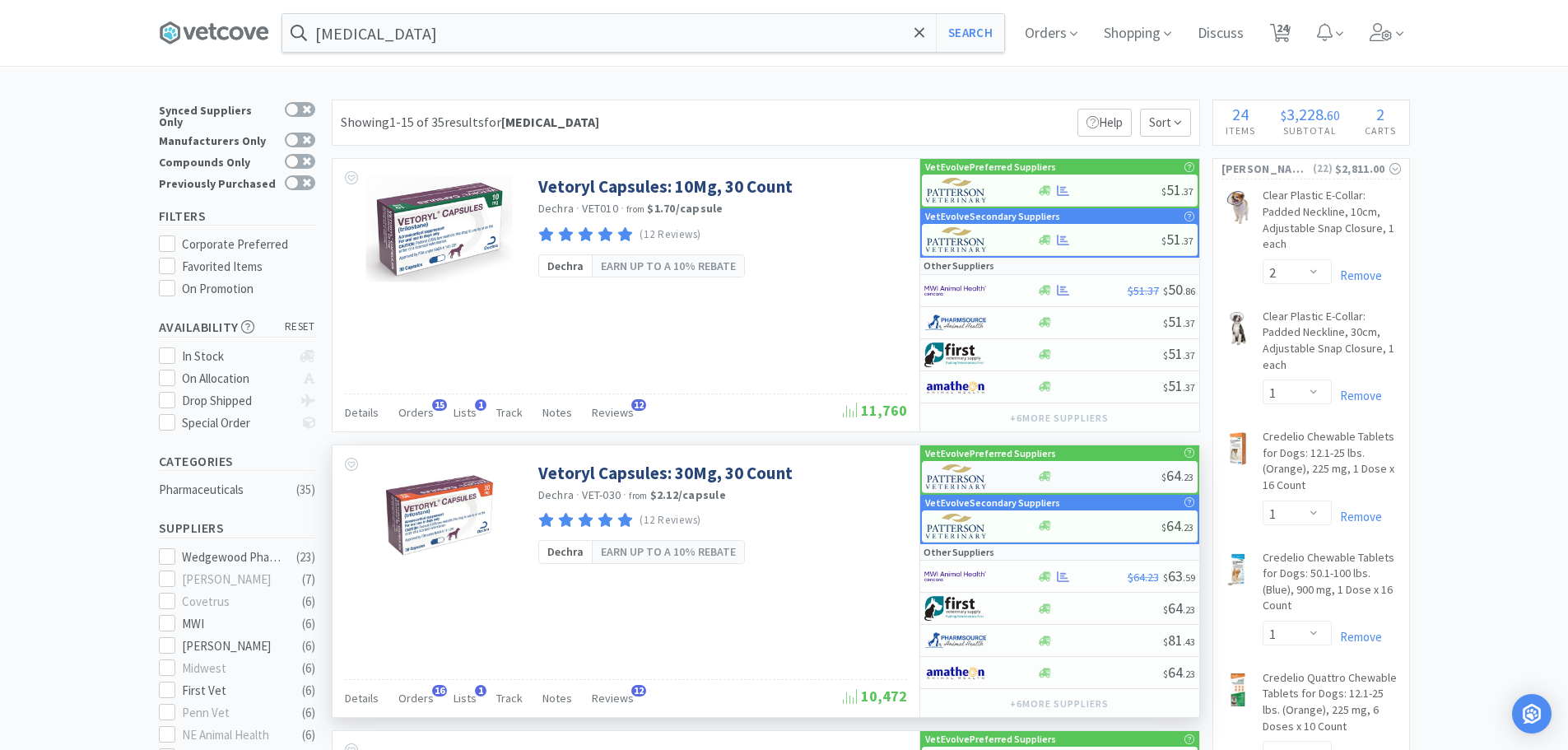
click at [1107, 484] on div "$ 64 . 23" at bounding box center [1059, 477] width 275 height 32
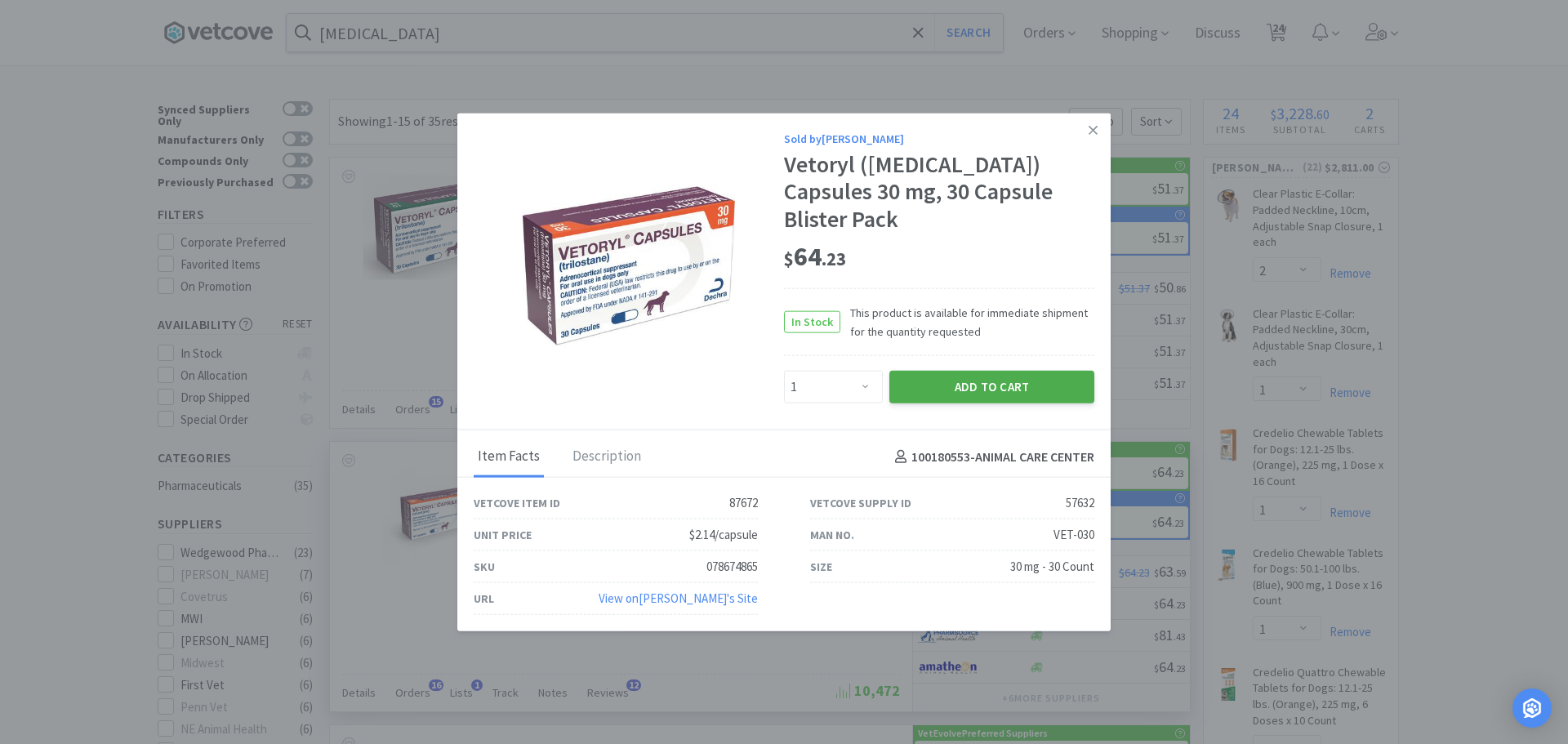
click at [986, 372] on button "Add to Cart" at bounding box center [992, 387] width 205 height 33
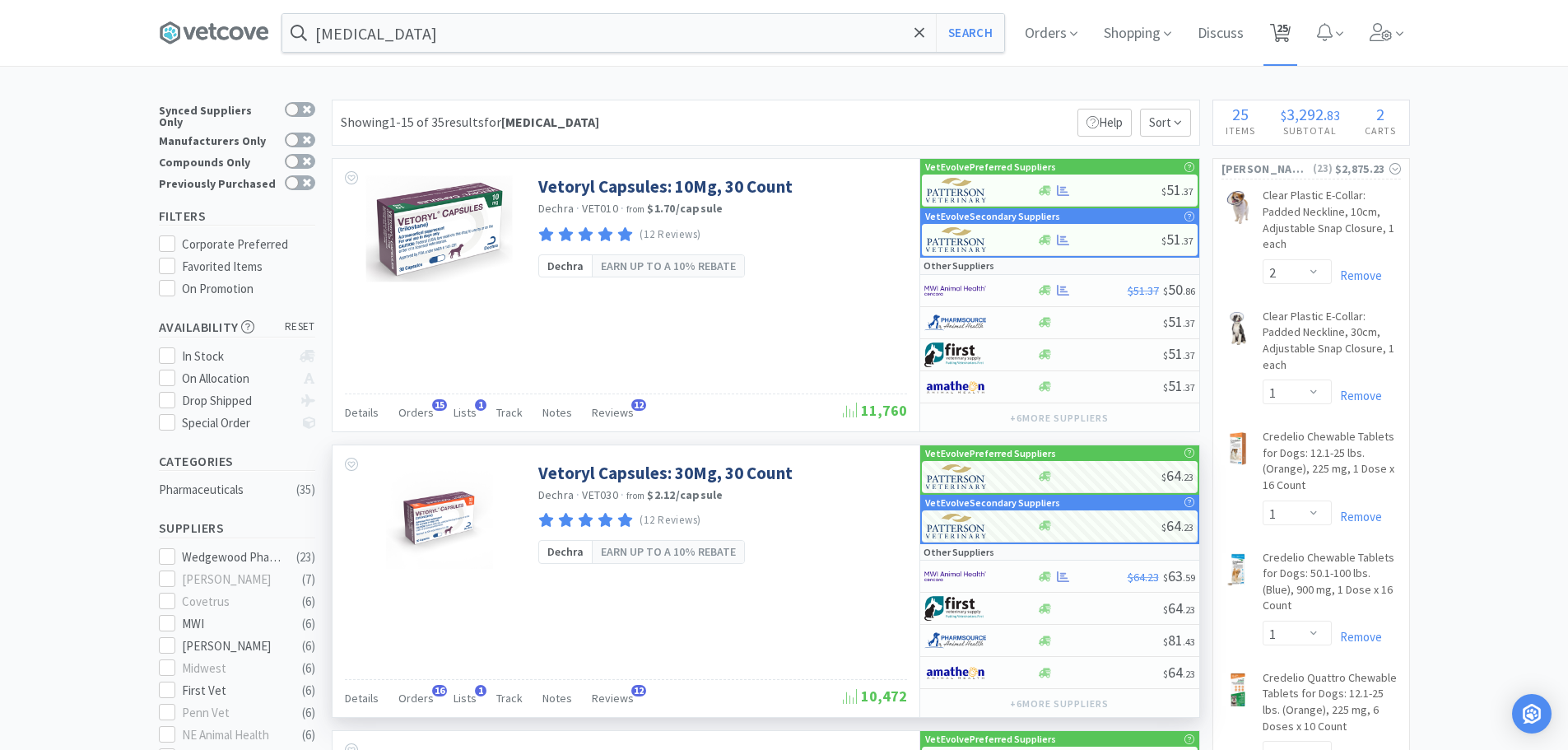
click at [1276, 35] on icon at bounding box center [1280, 33] width 21 height 18
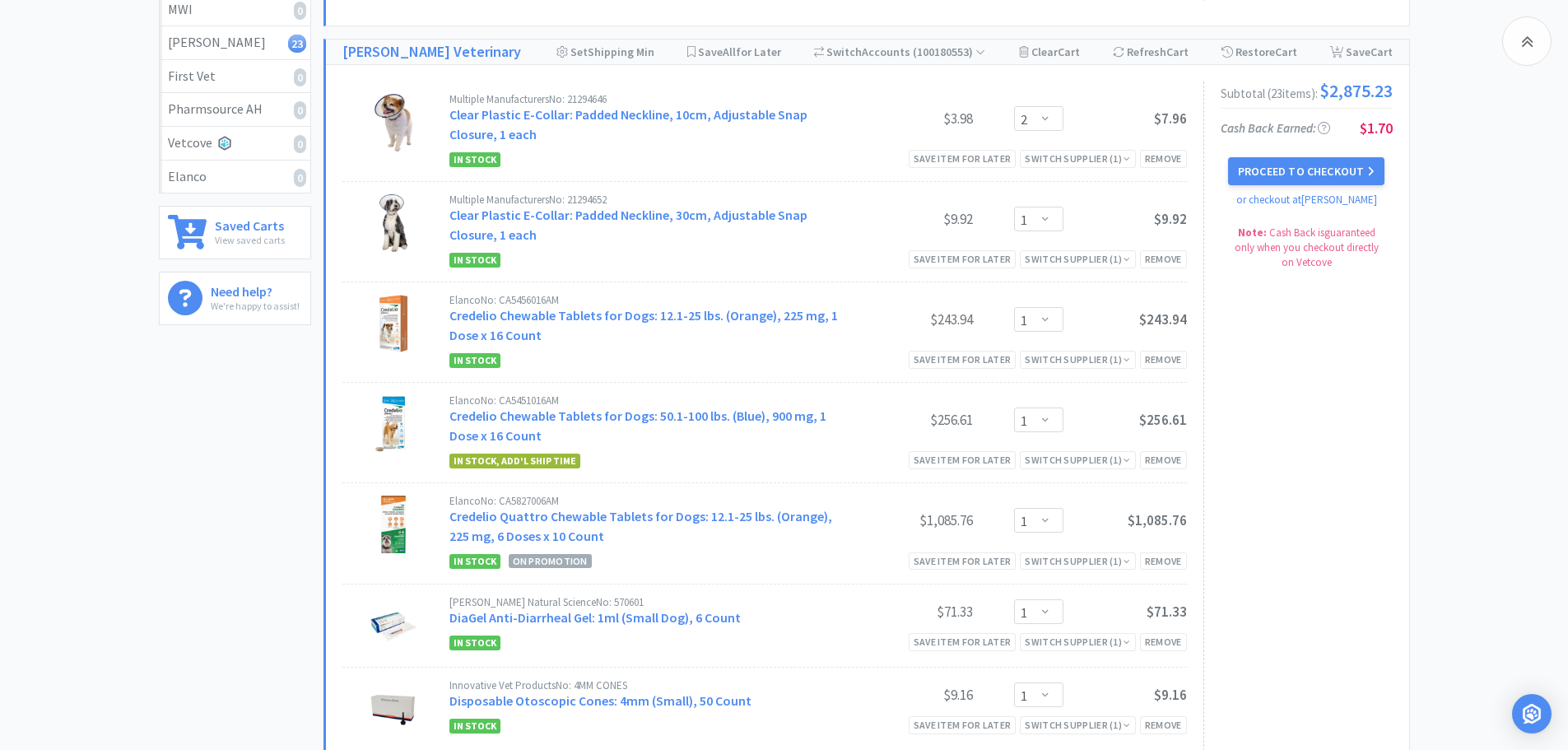
scroll to position [434, 0]
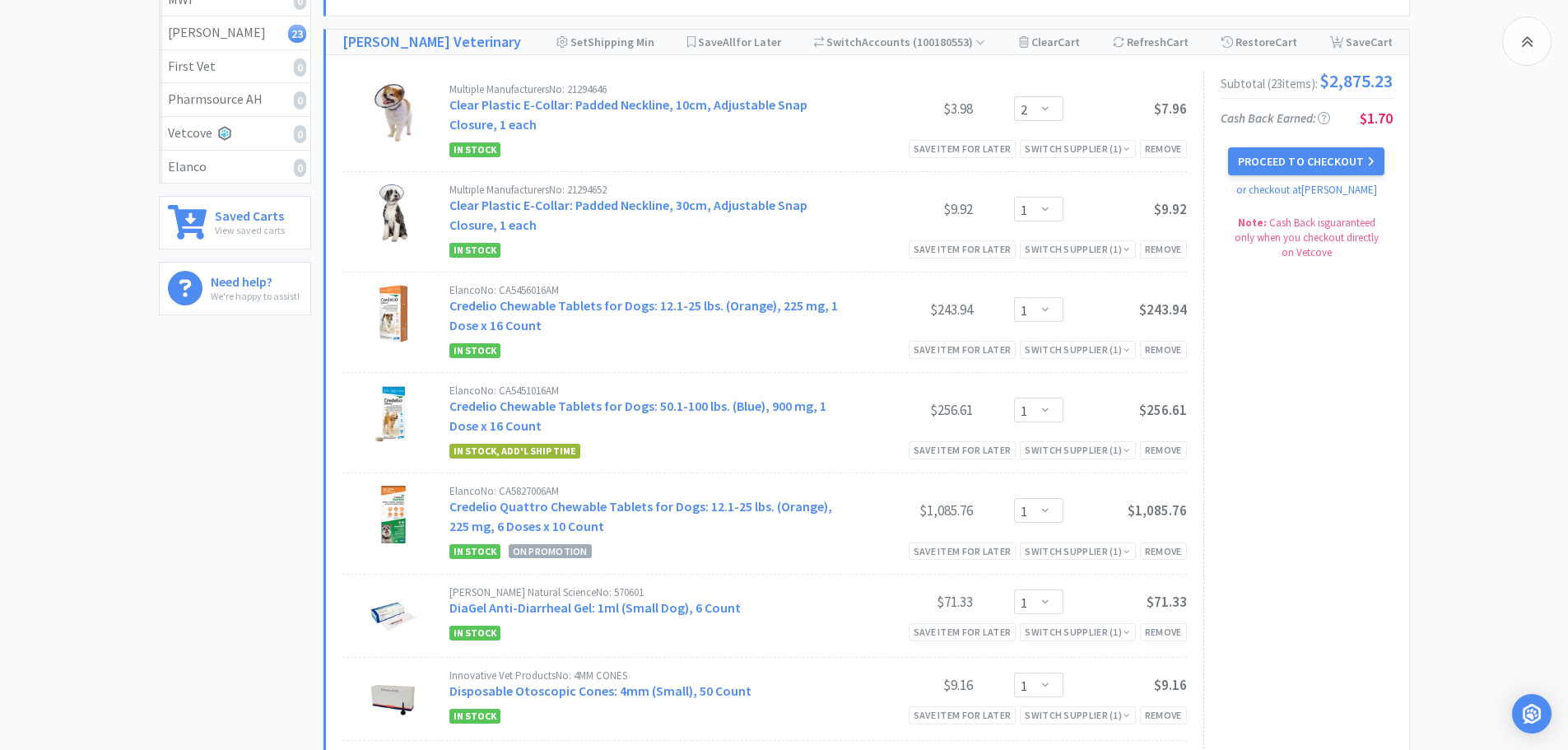
click at [533, 313] on div "Elanco No: CA5456016AM Credelio Chewable Tablets for Dogs: 12.1-25 lbs. (Orange…" at bounding box center [649, 310] width 400 height 50
click at [552, 305] on link "Credelio Chewable Tablets for Dogs: 12.1-25 lbs. (Orange), 225 mg, 1 Dose x 16 …" at bounding box center [644, 315] width 389 height 36
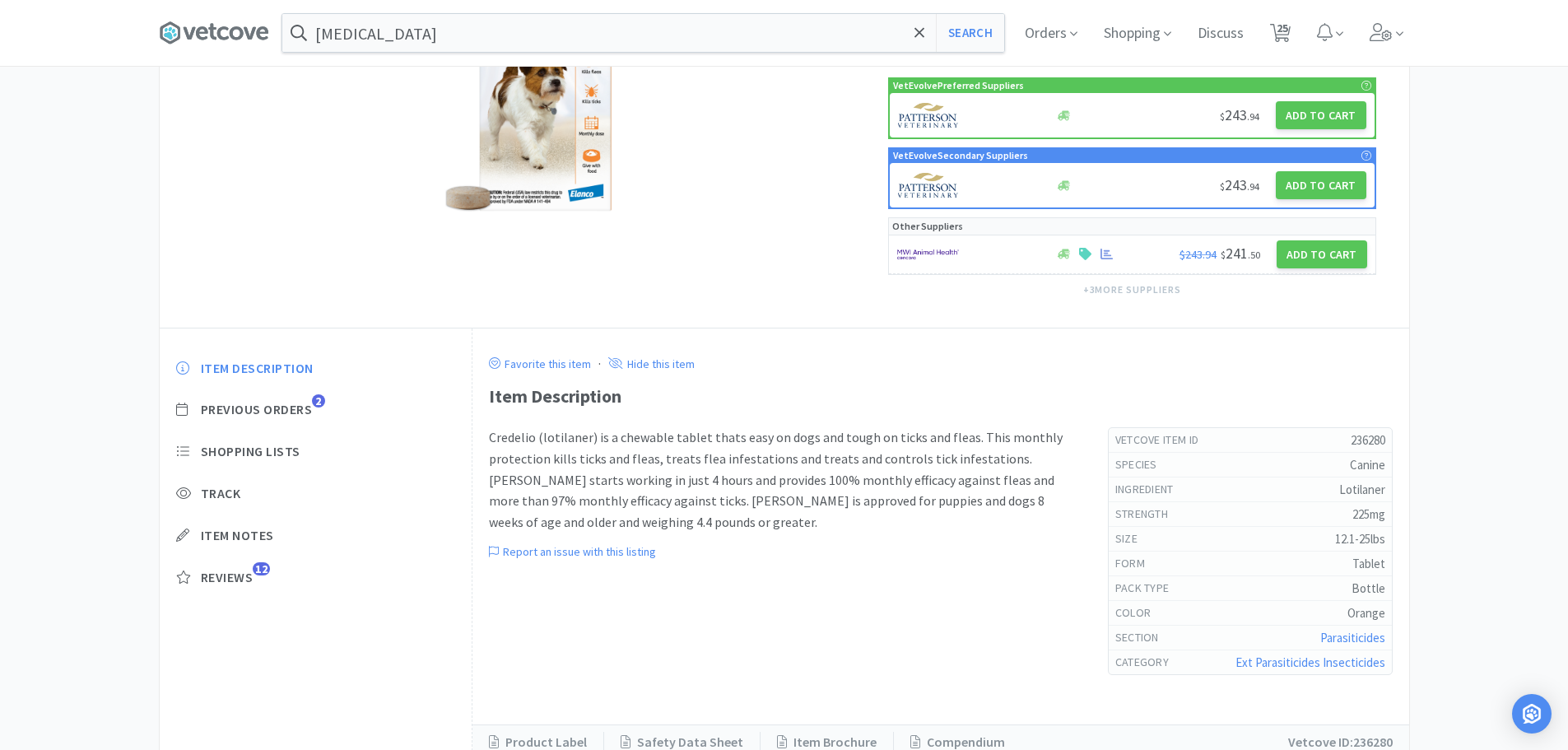
scroll to position [332, 0]
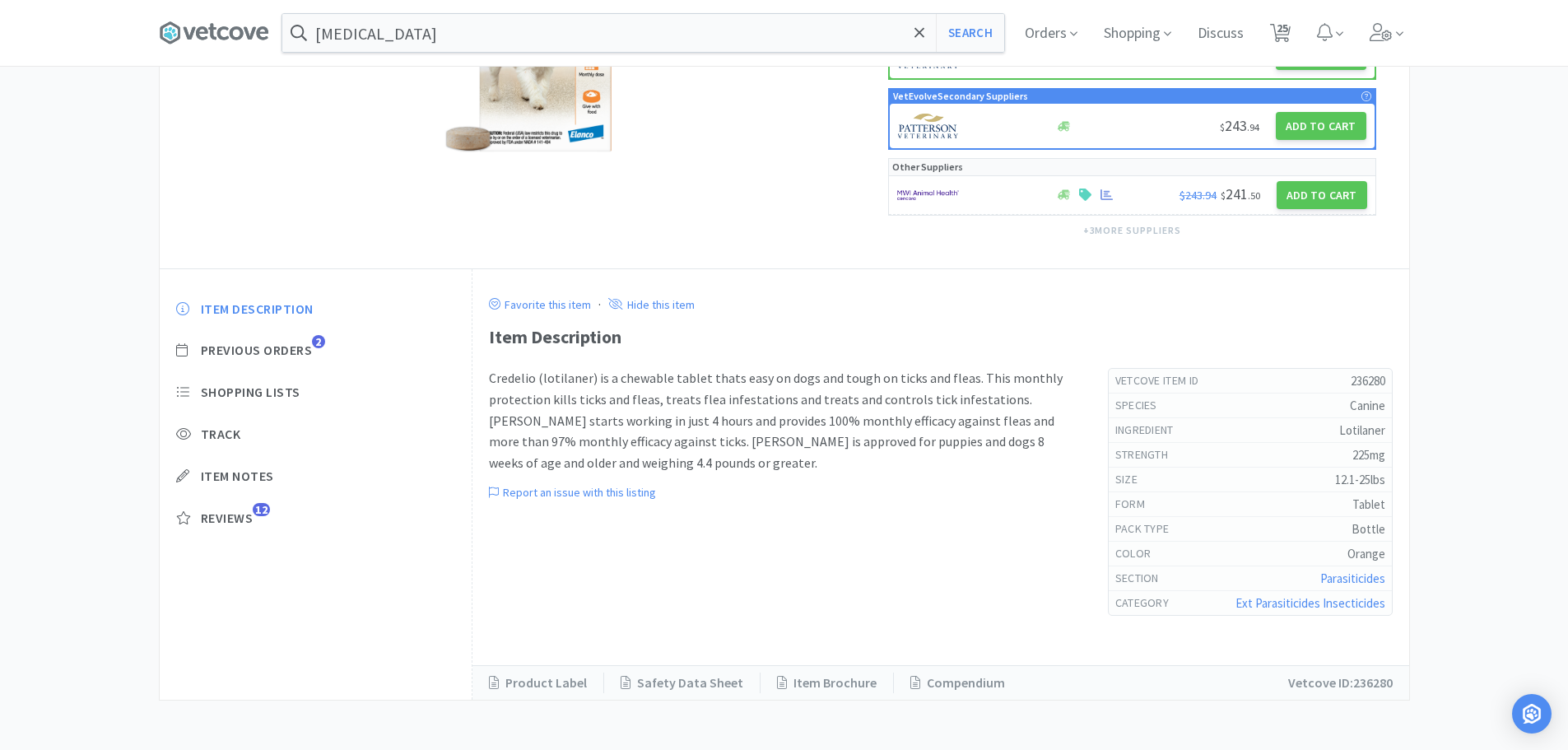
scroll to position [434, 0]
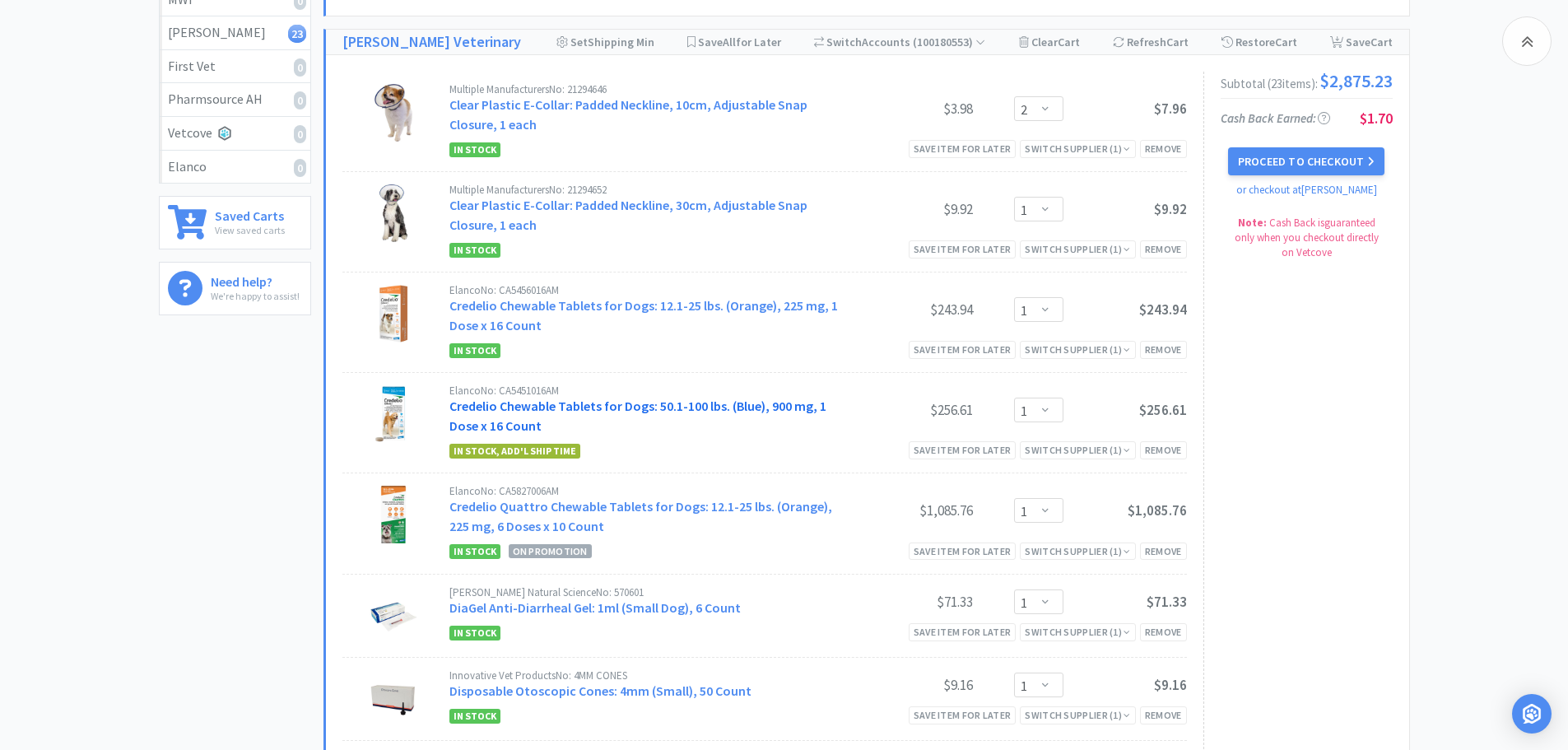
click at [506, 408] on link "Credelio Chewable Tablets for Dogs: 50.1-100 lbs. (Blue), 900 mg, 1 Dose x 16 C…" at bounding box center [637, 416] width 377 height 36
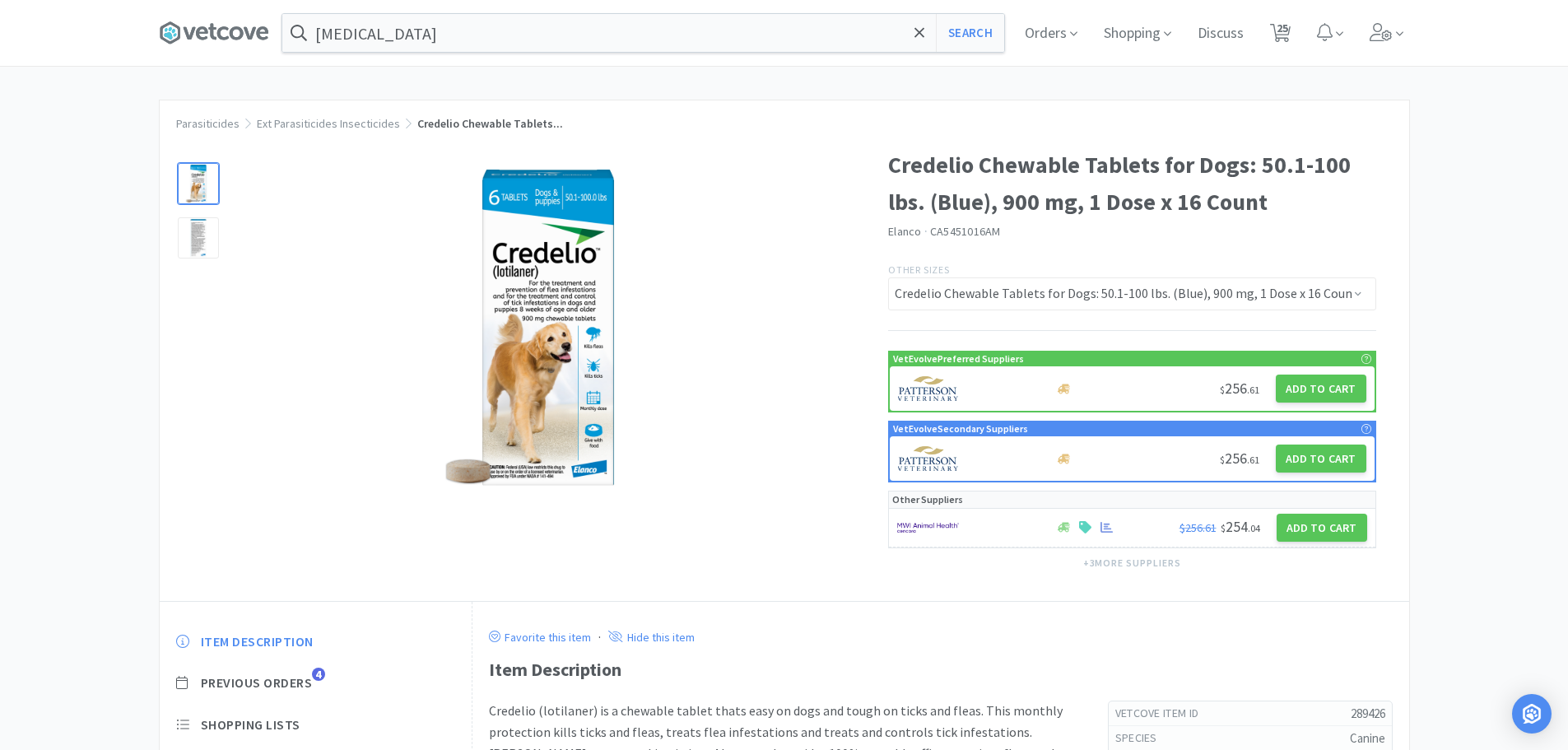
scroll to position [434, 0]
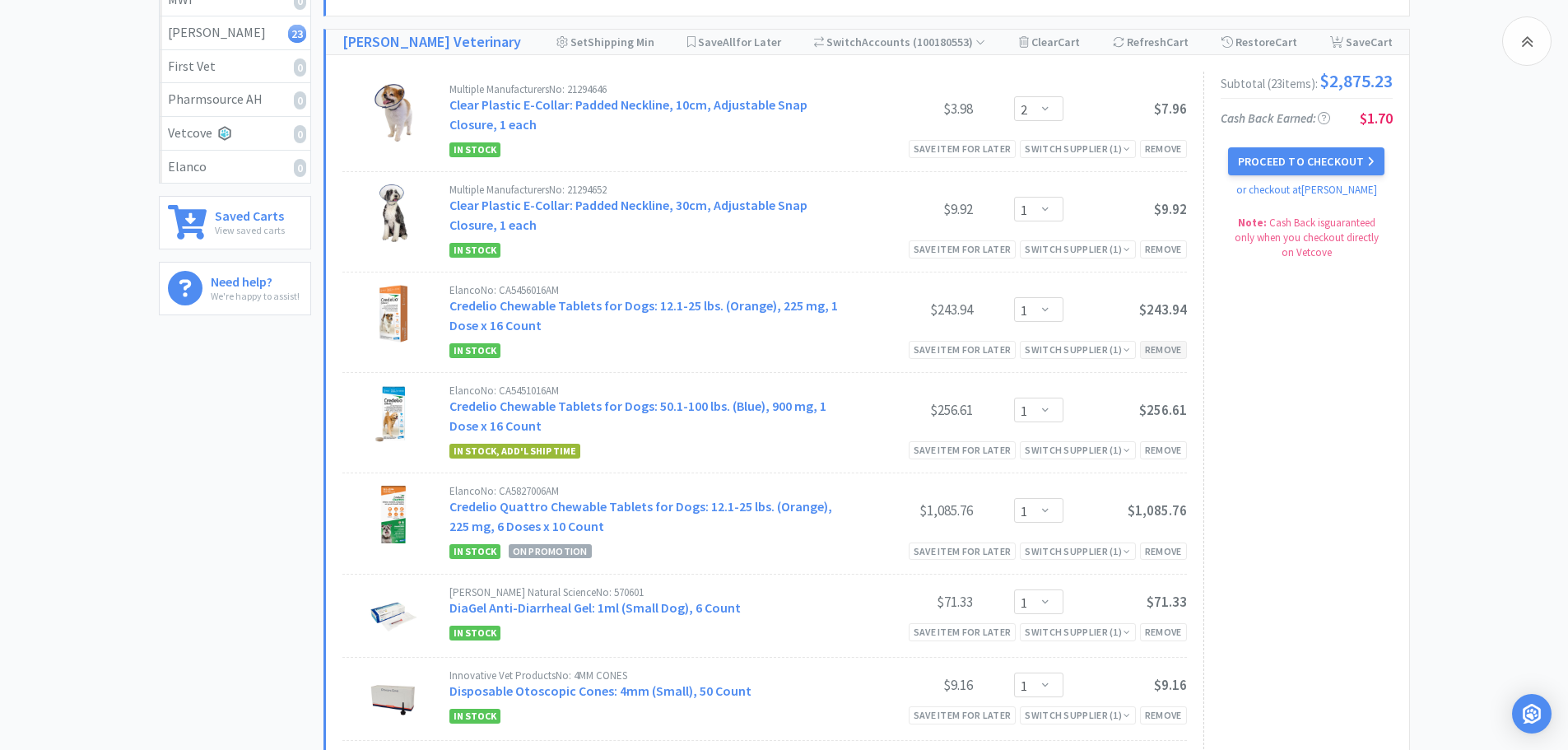
click at [1172, 344] on div "Remove" at bounding box center [1163, 349] width 47 height 17
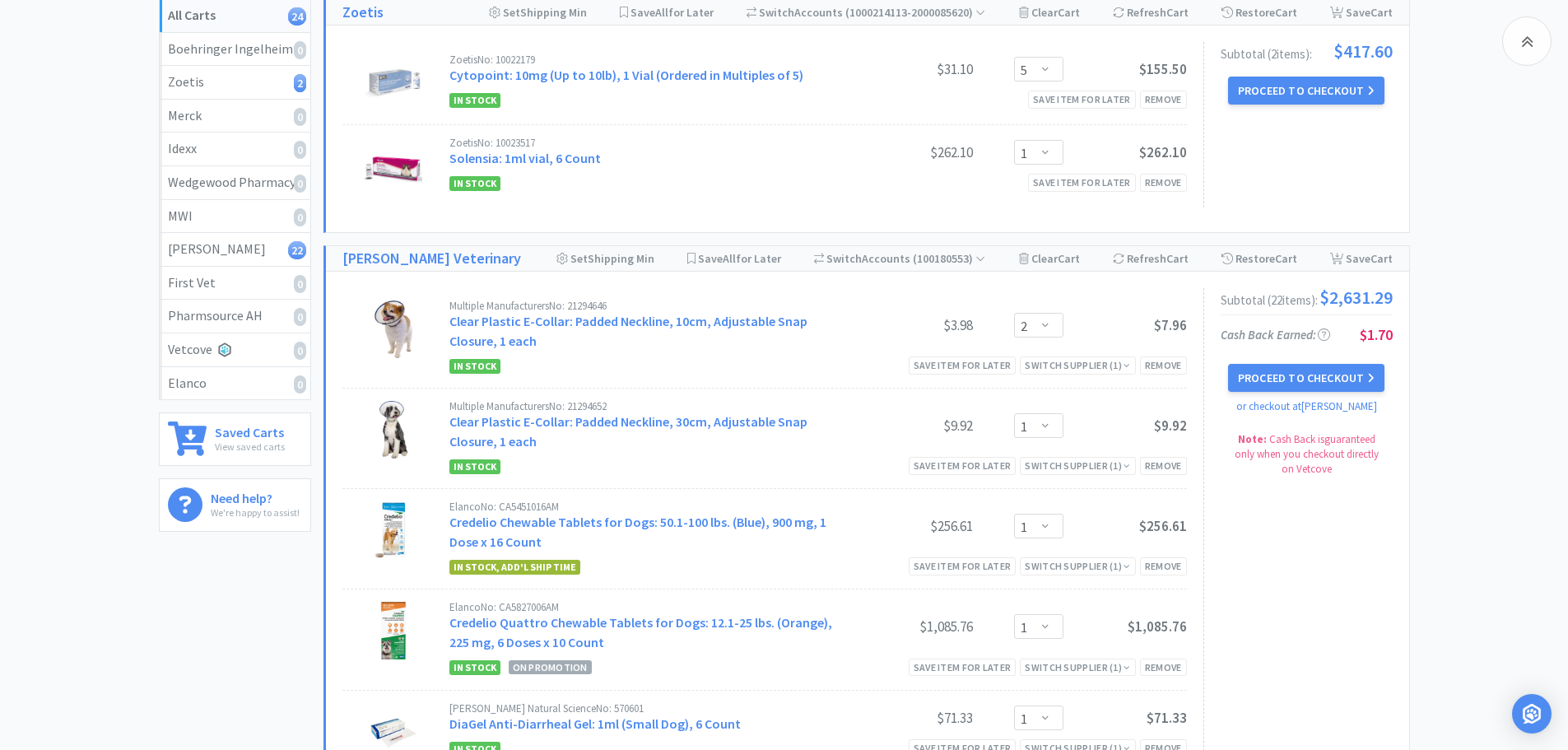
scroll to position [0, 0]
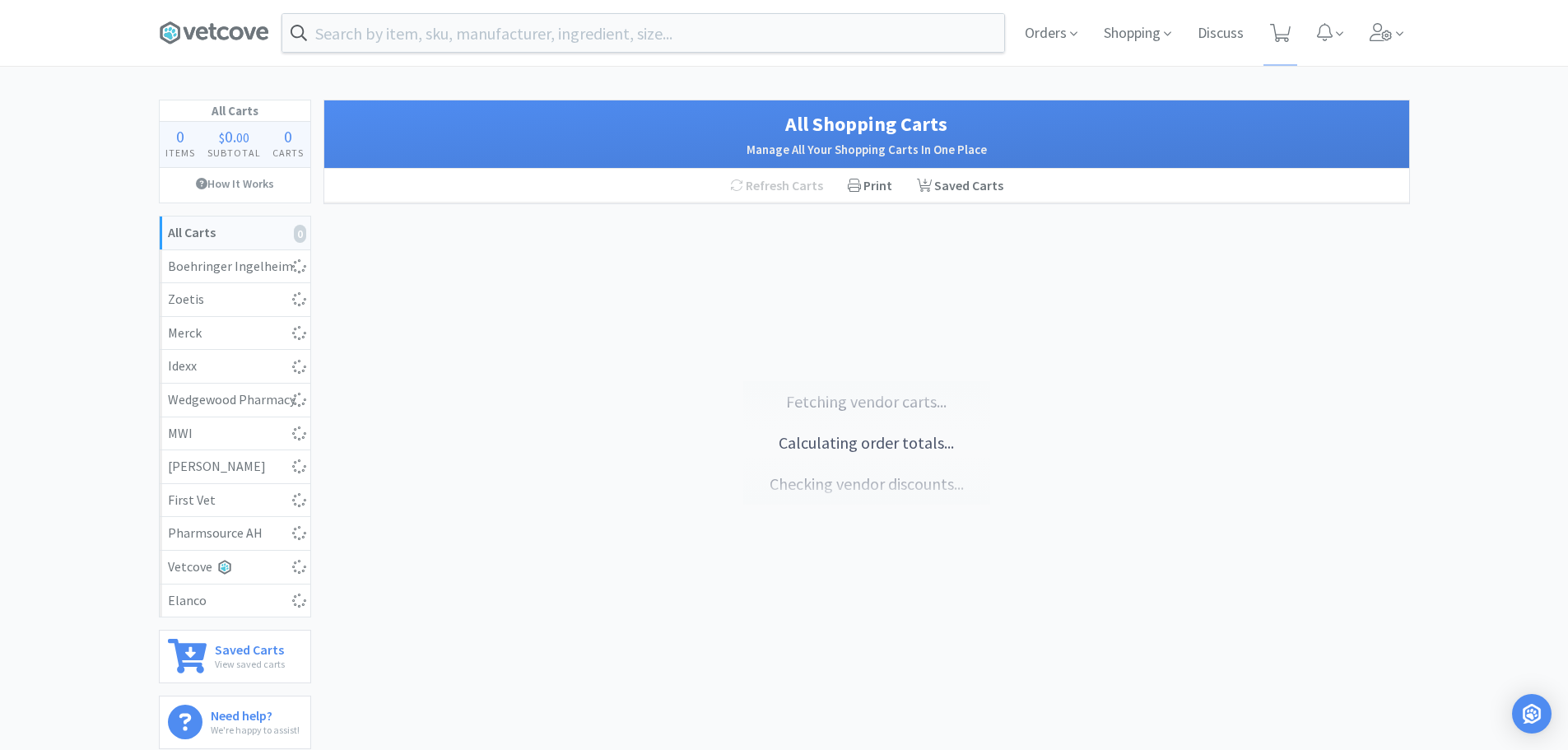
select select "5"
select select "1"
select select "2"
select select "1"
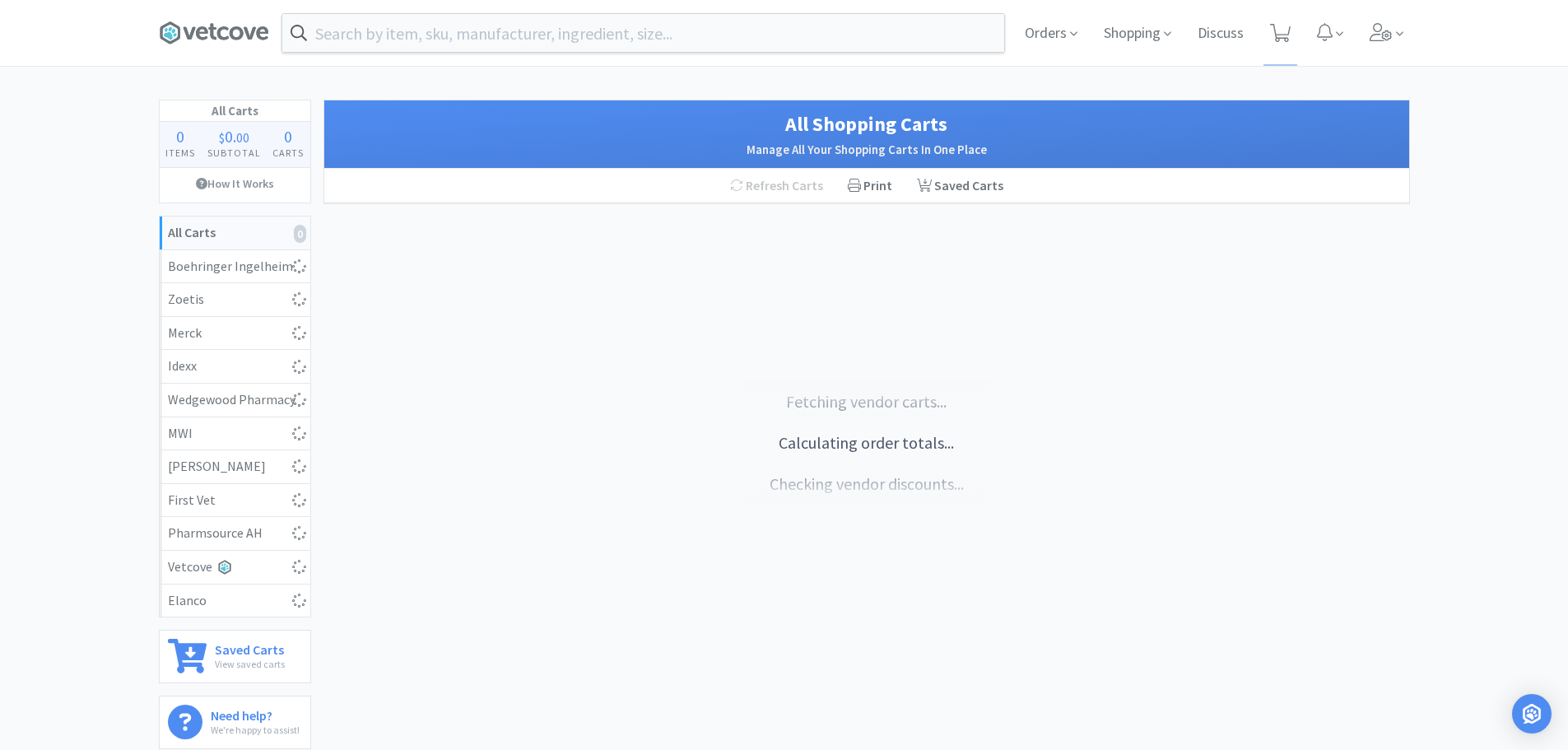
select select "1"
select select "2"
select select "1"
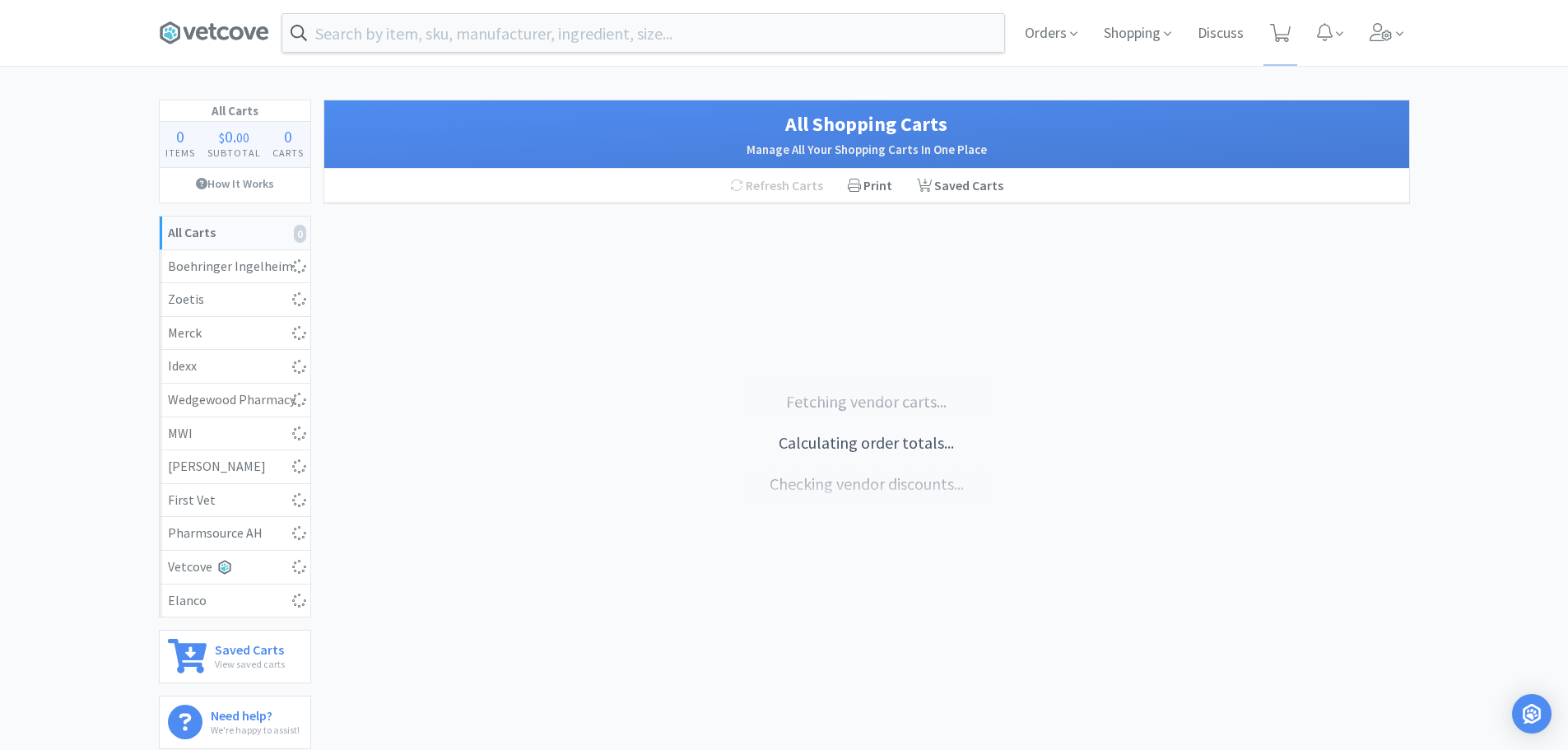
select select "1"
select select "4"
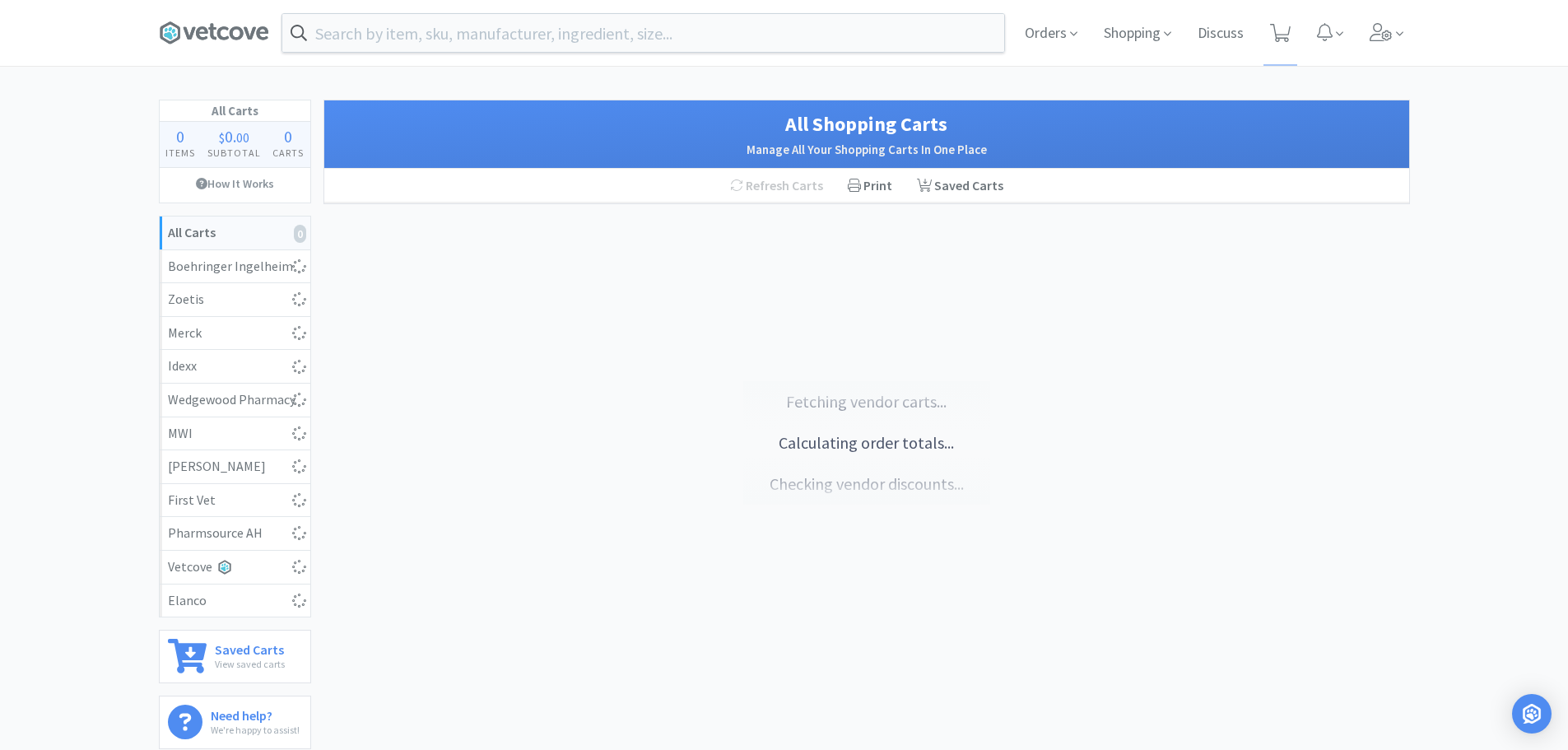
select select "1"
select select "3"
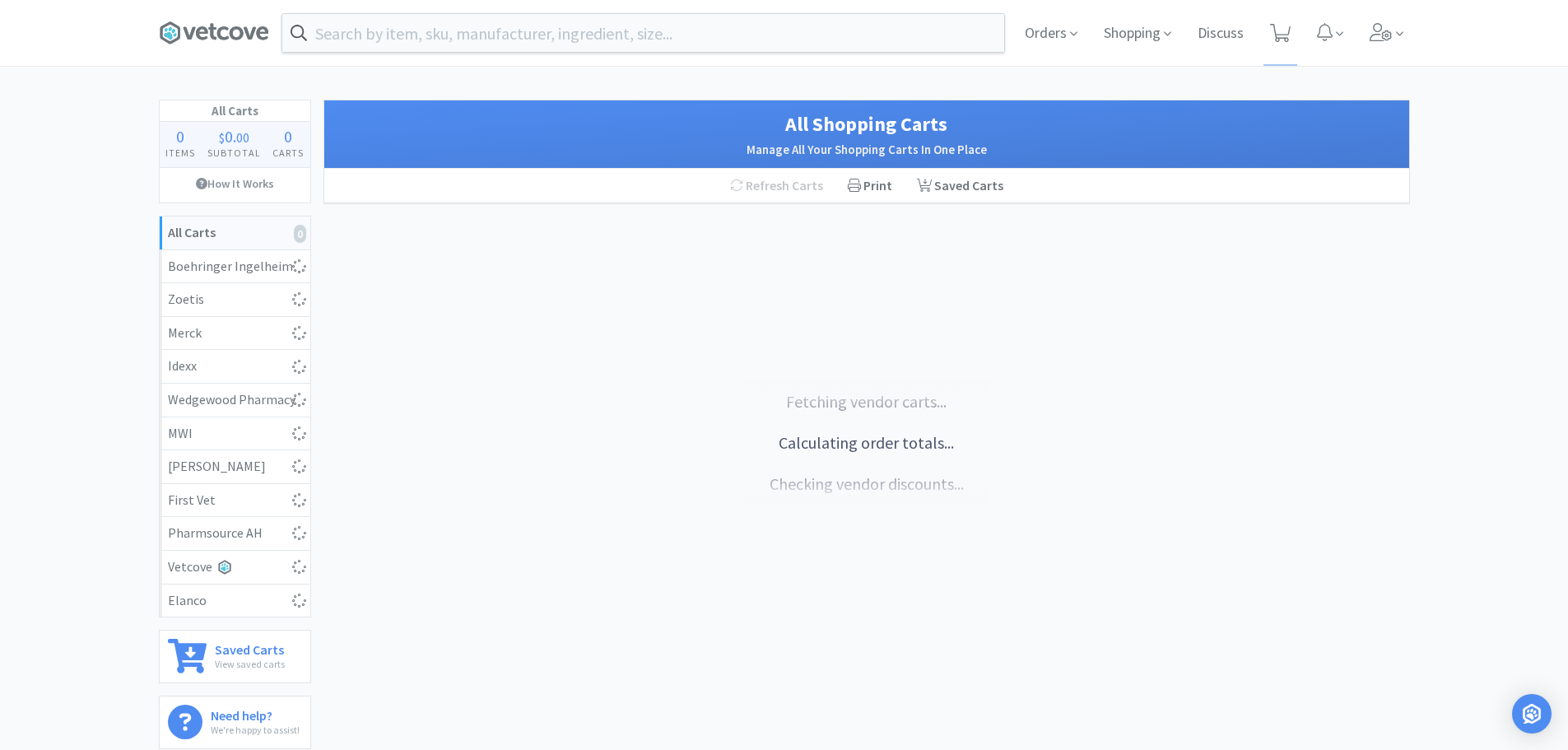
select select "6"
select select "1"
select select "2"
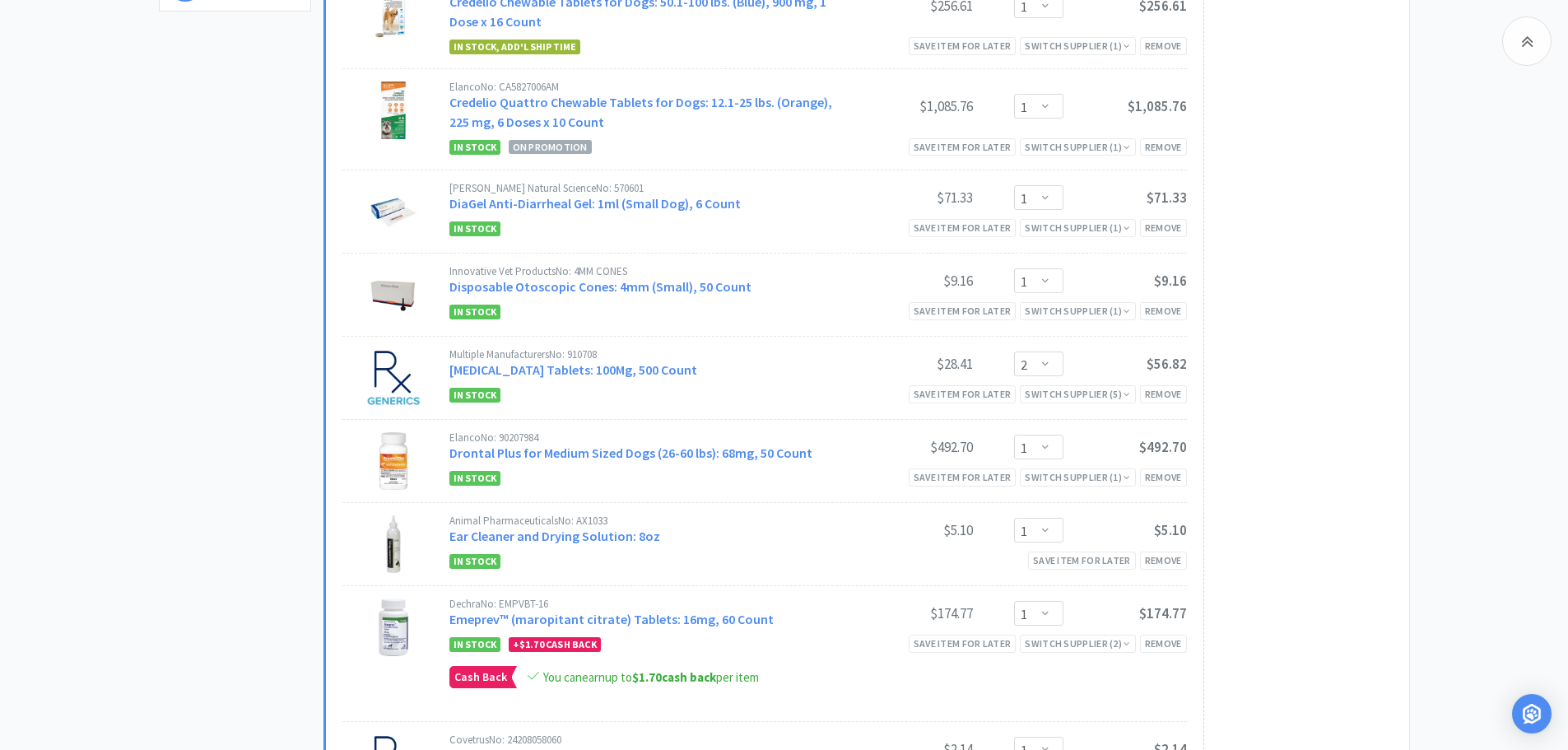
scroll to position [594, 0]
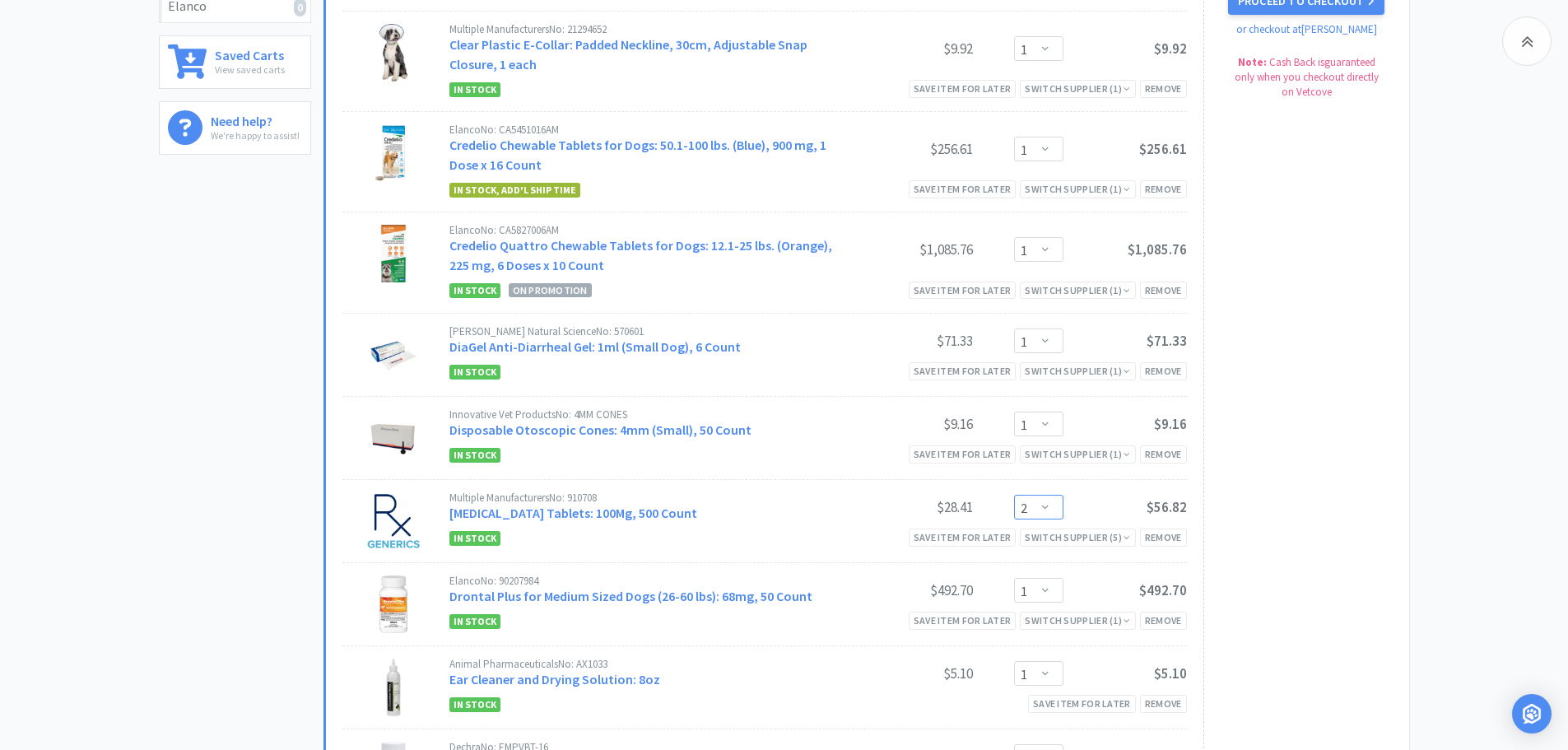
click at [1049, 509] on select "Enter Quantity 1 2 3 4 5 6 7 8 9 10 11 12 13 14 15 16 17 18 19 20 Enter Quantity" at bounding box center [1038, 506] width 50 height 24
click at [1014, 494] on select "Enter Quantity 1 2 3 4 5 6 7 8 9 10 11 12 13 14 15 16 17 18 19 20 Enter Quantity" at bounding box center [1038, 506] width 50 height 24
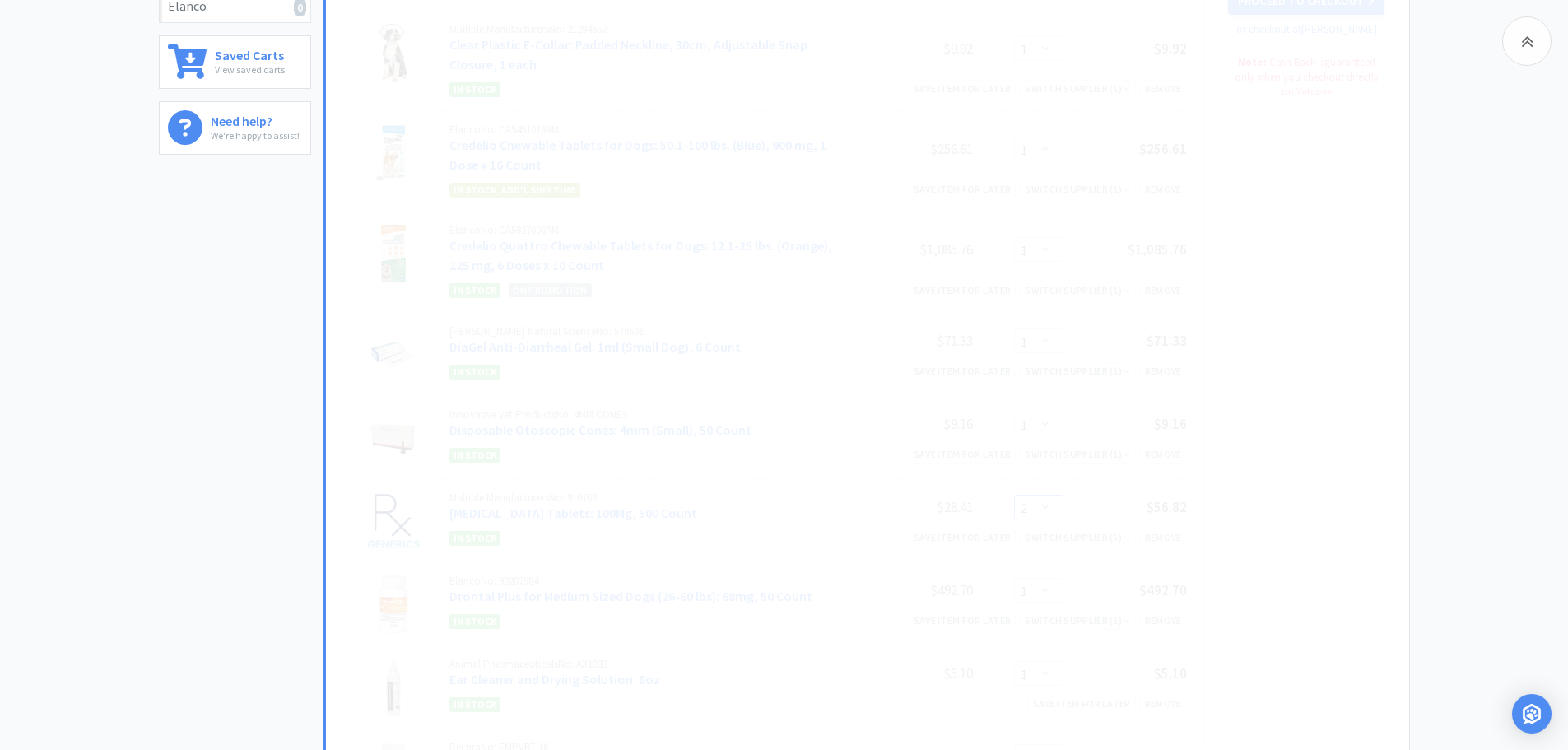
select select "1"
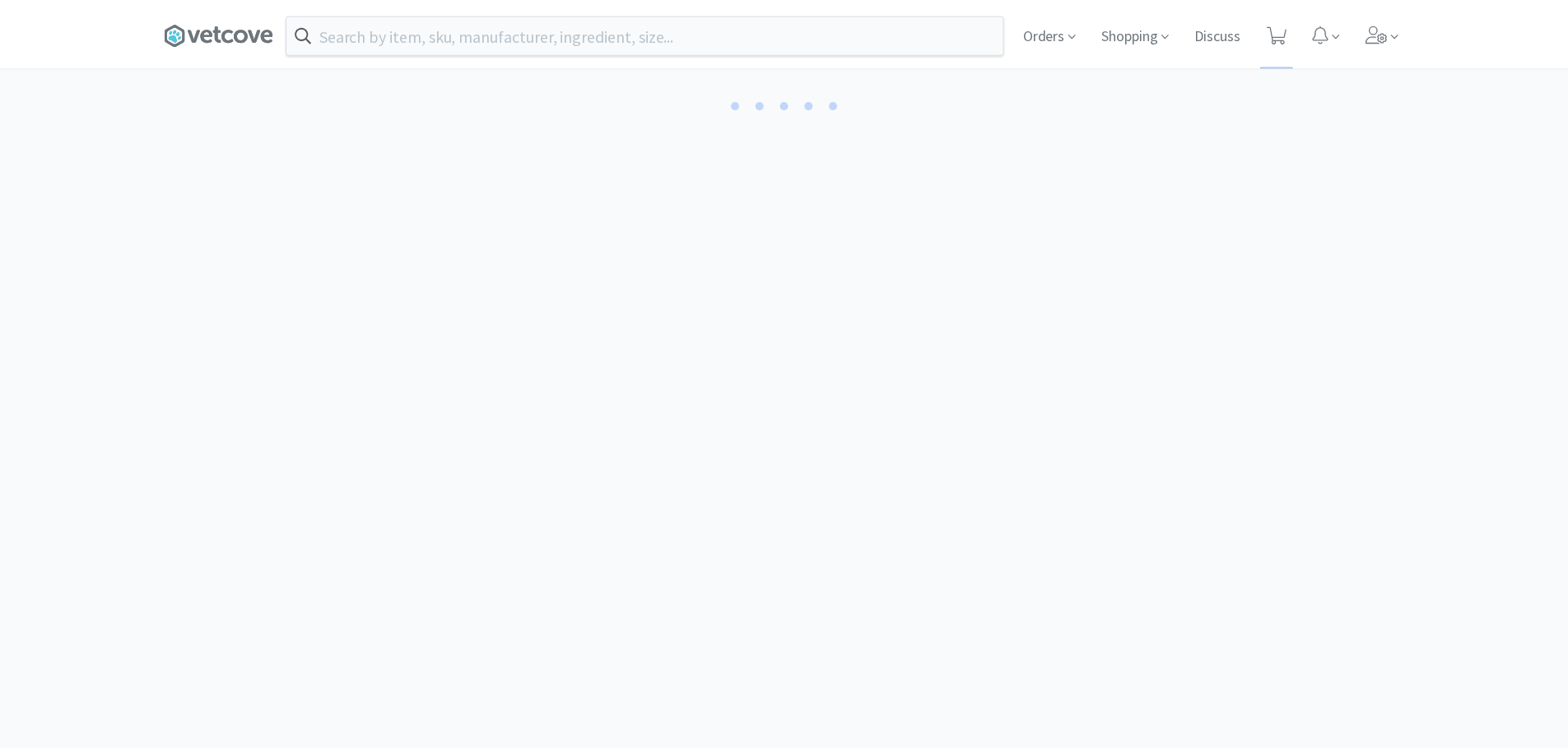
scroll to position [151, 0]
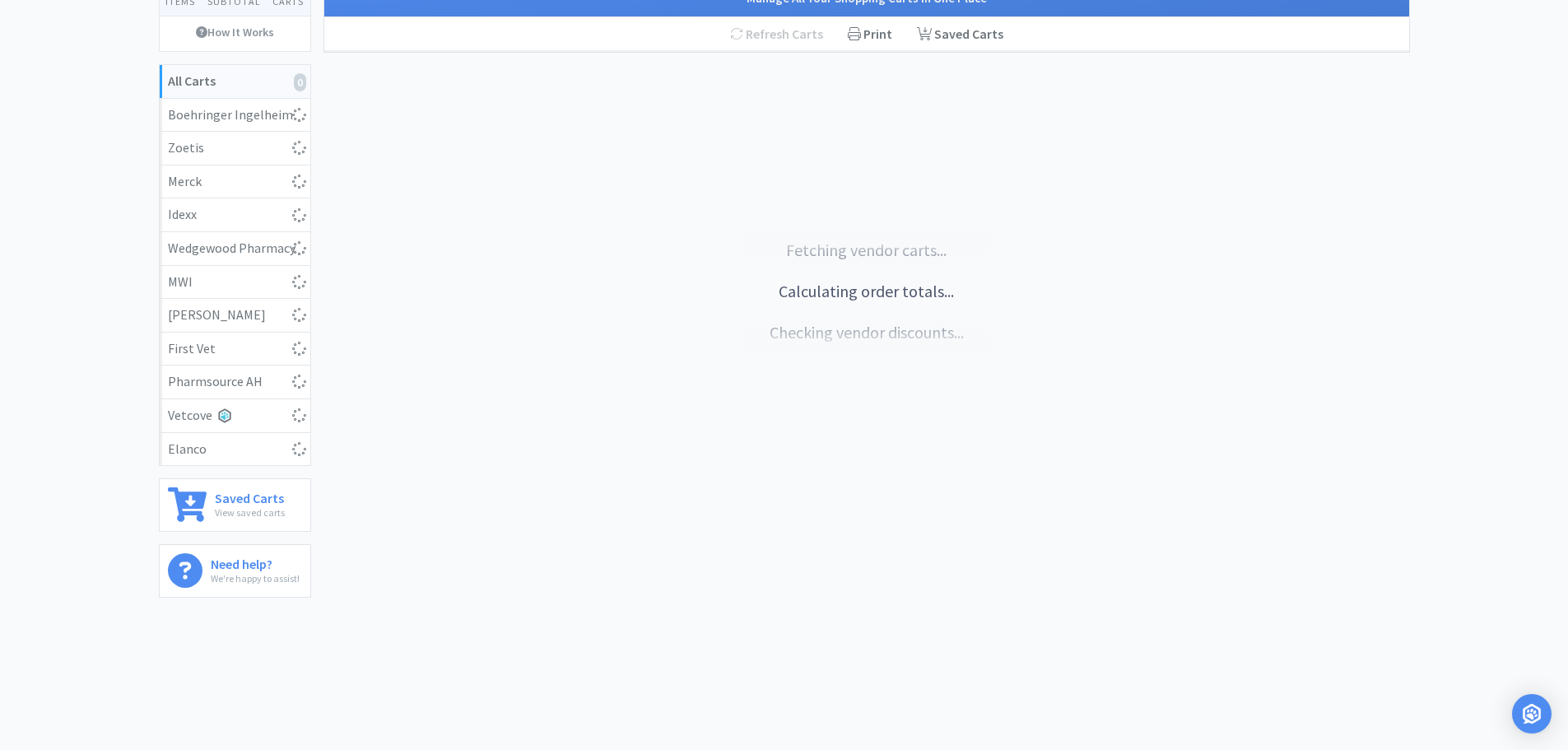
select select "5"
select select "1"
select select "2"
select select "1"
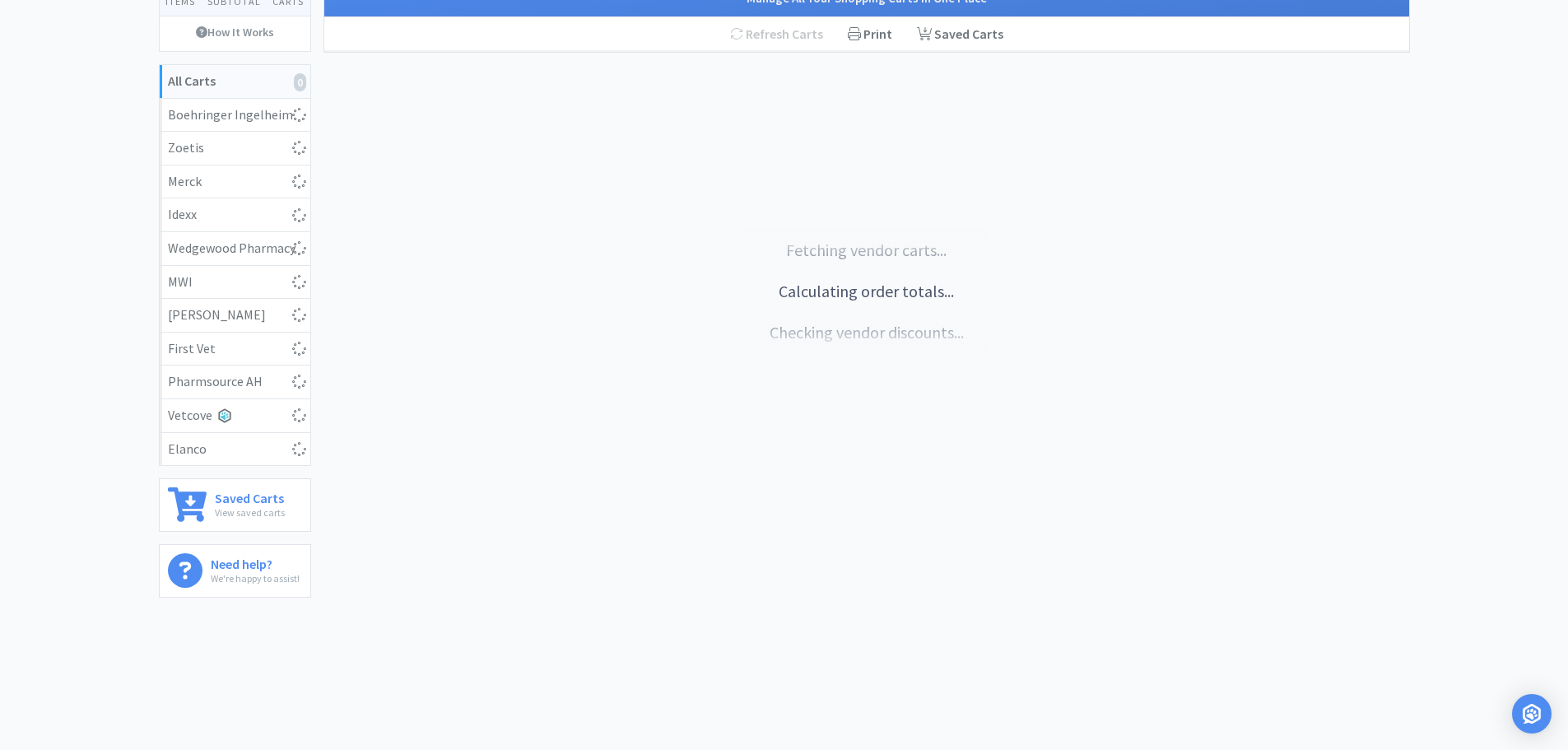
select select "1"
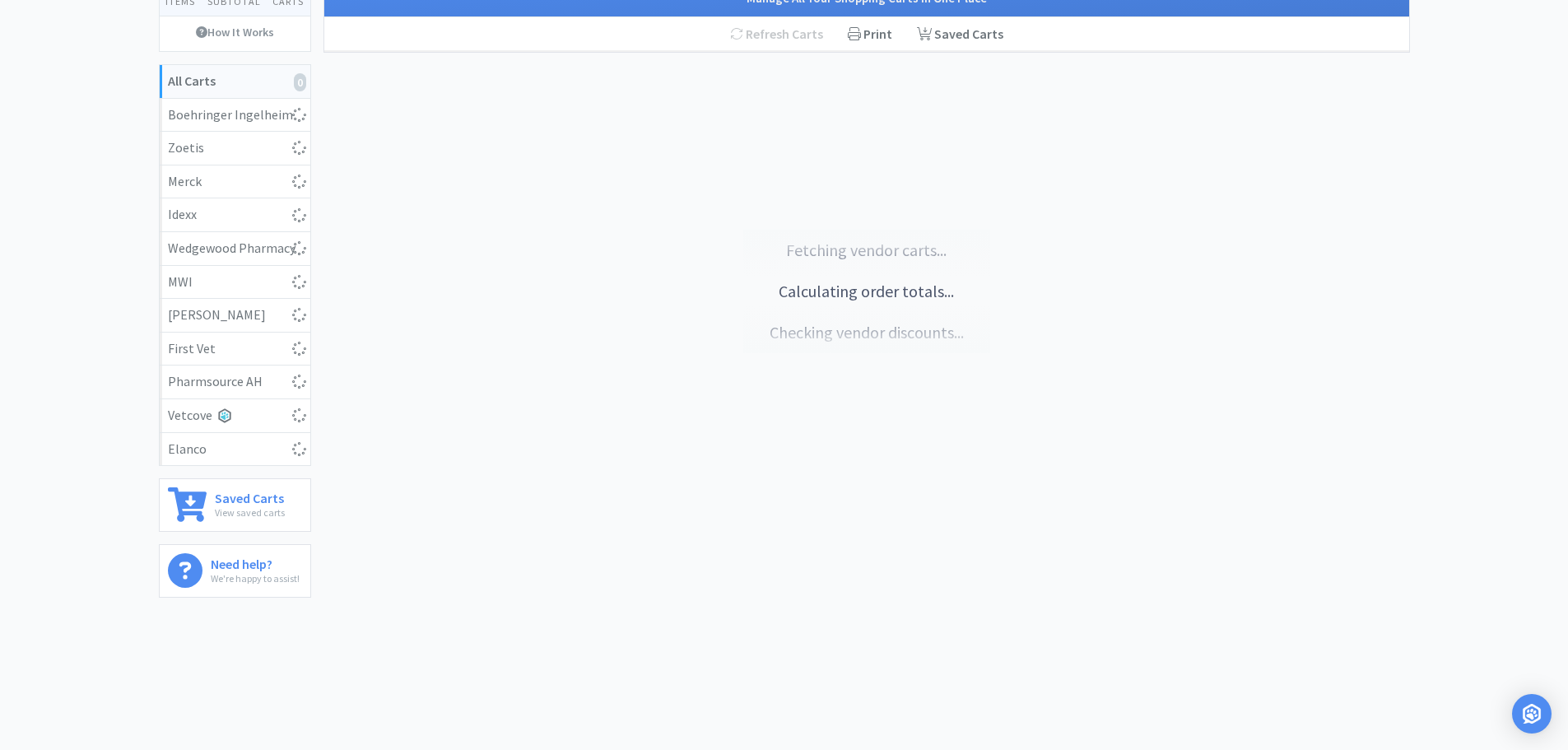
select select "1"
select select "4"
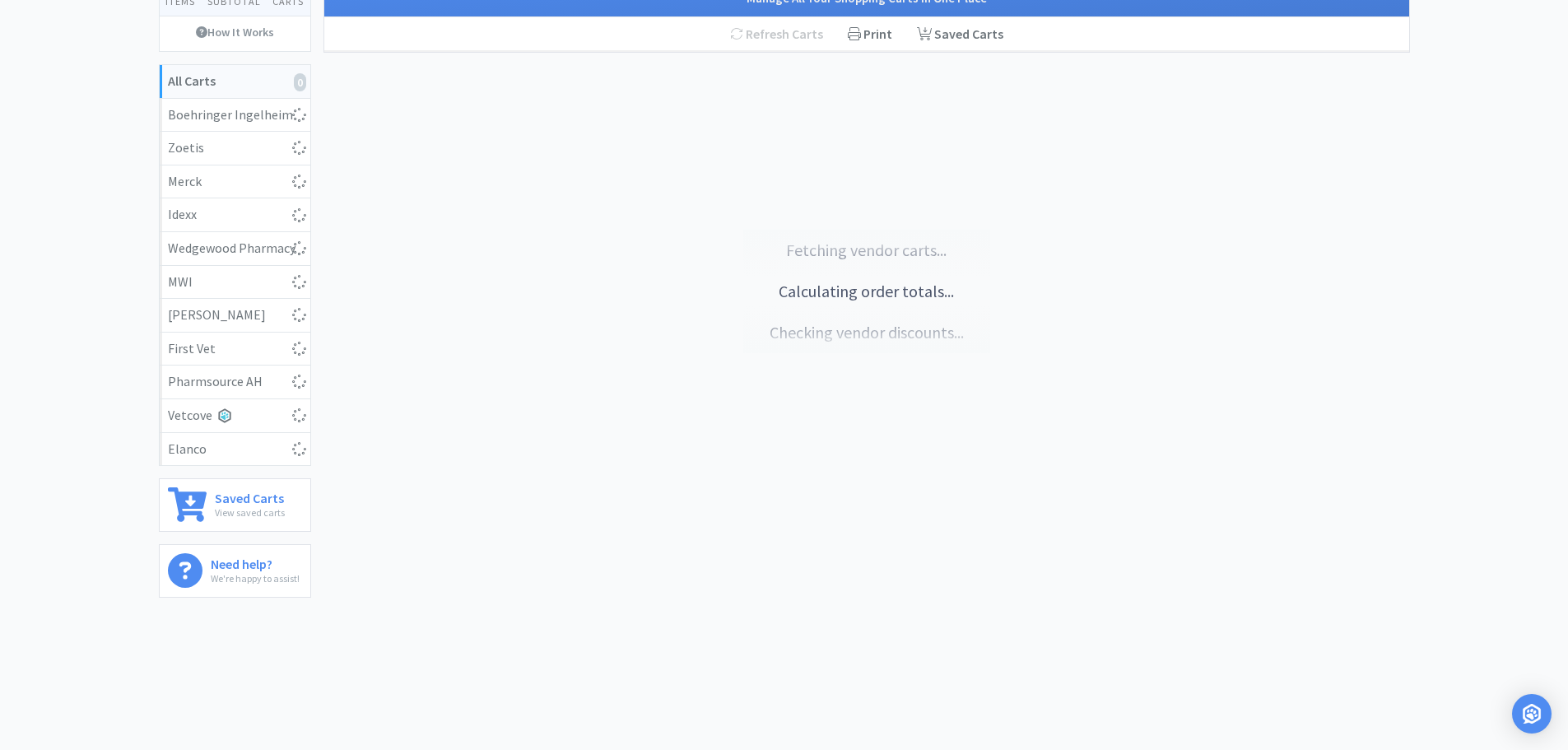
select select "1"
select select "3"
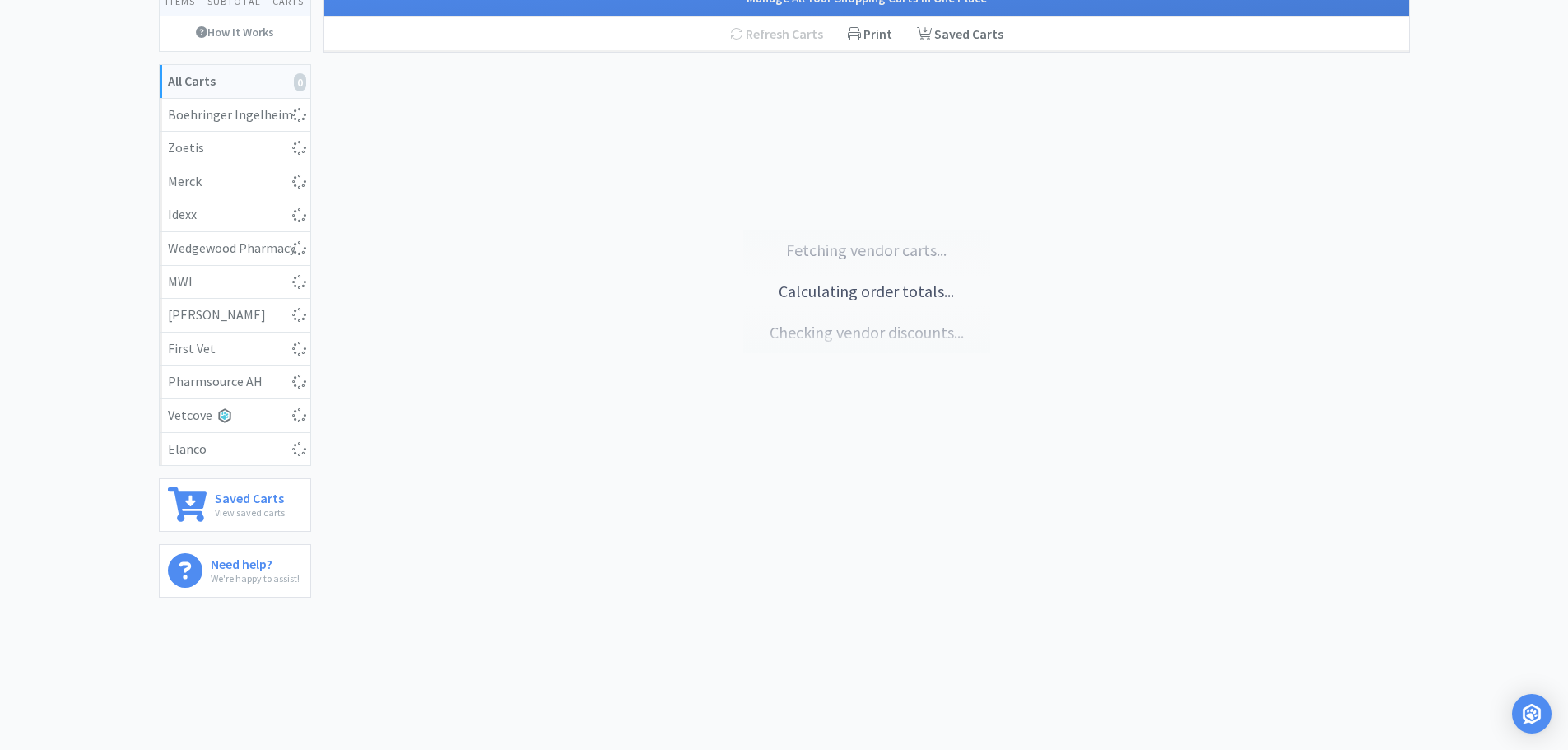
select select "6"
select select "1"
select select "2"
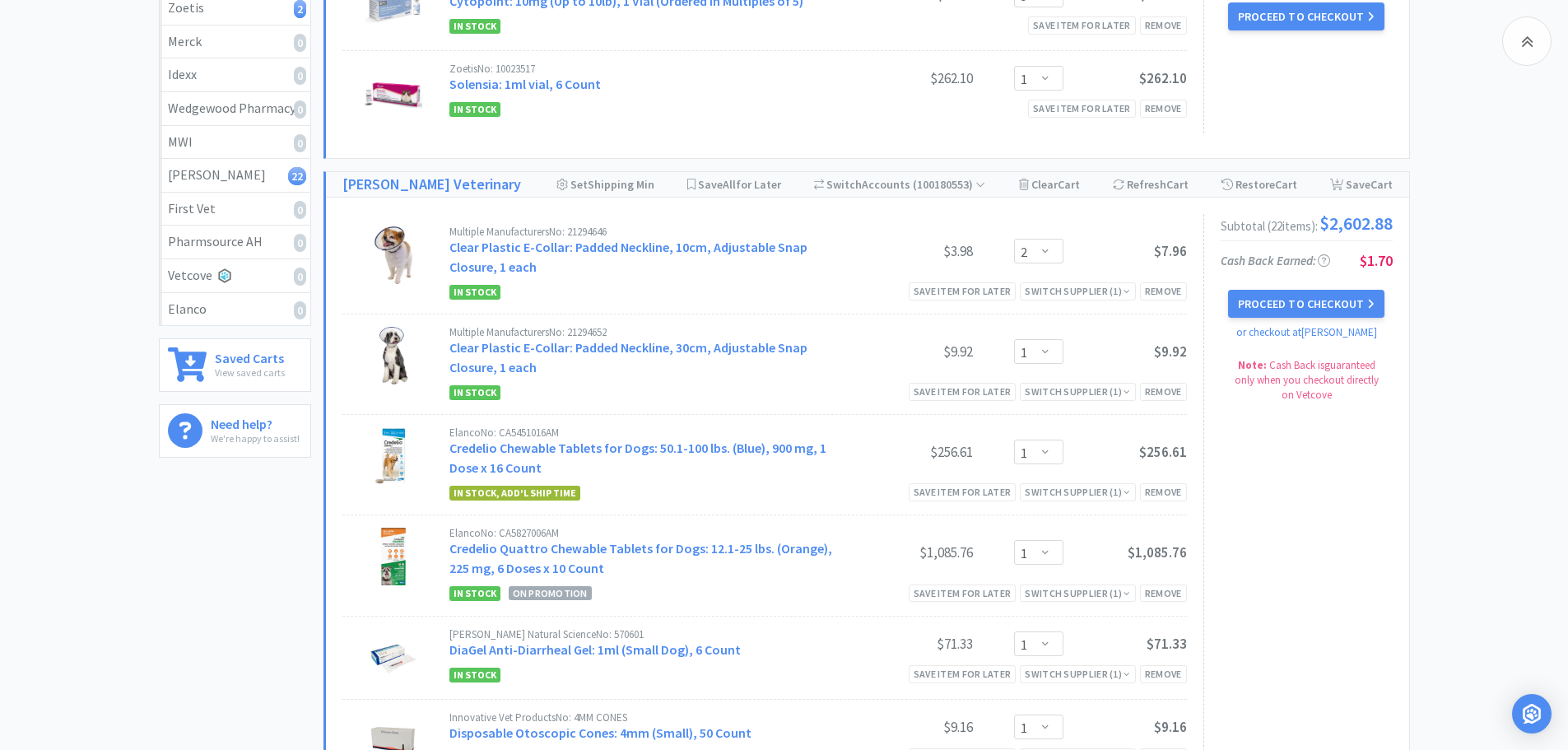
scroll to position [0, 0]
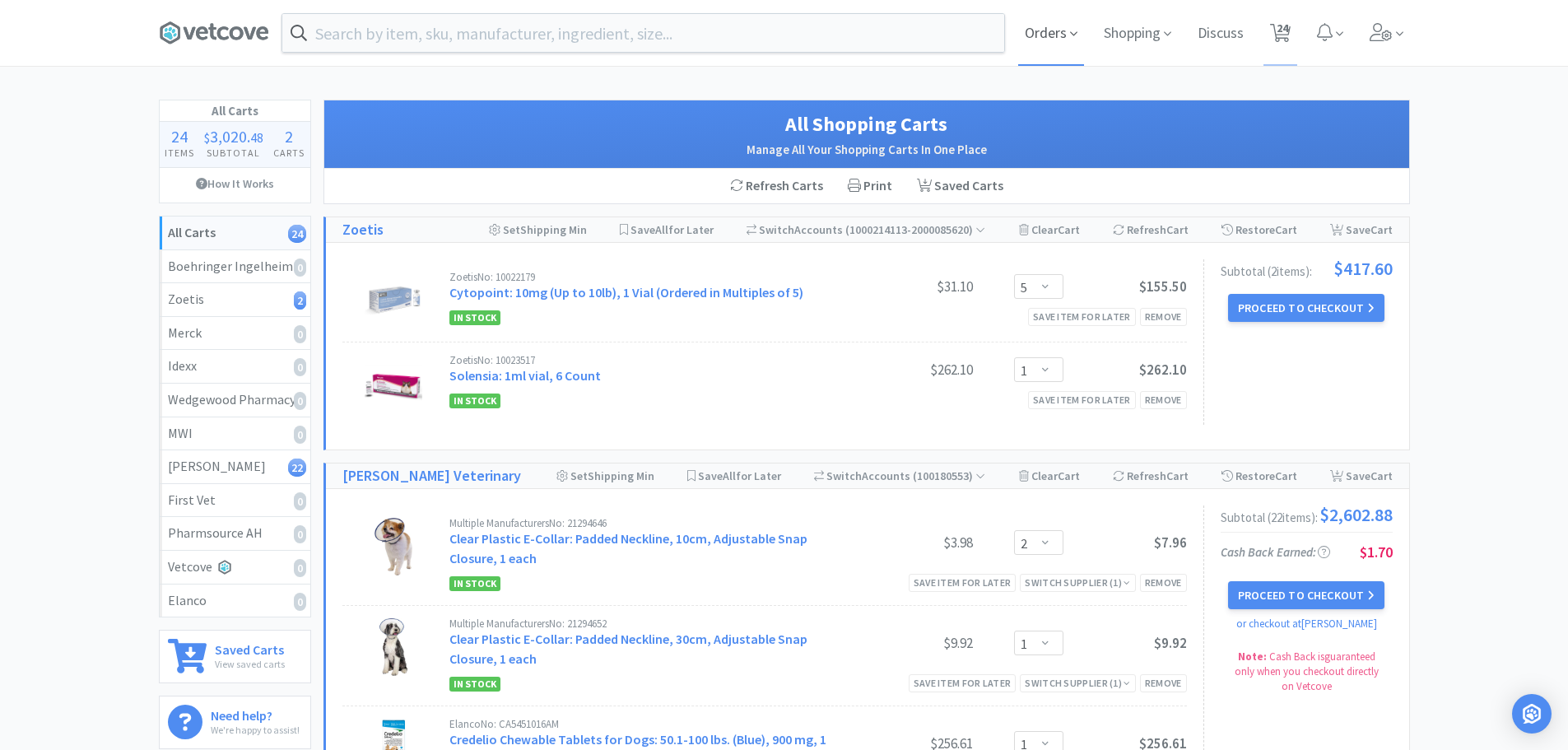
click at [1037, 27] on span "Orders" at bounding box center [1050, 32] width 66 height 66
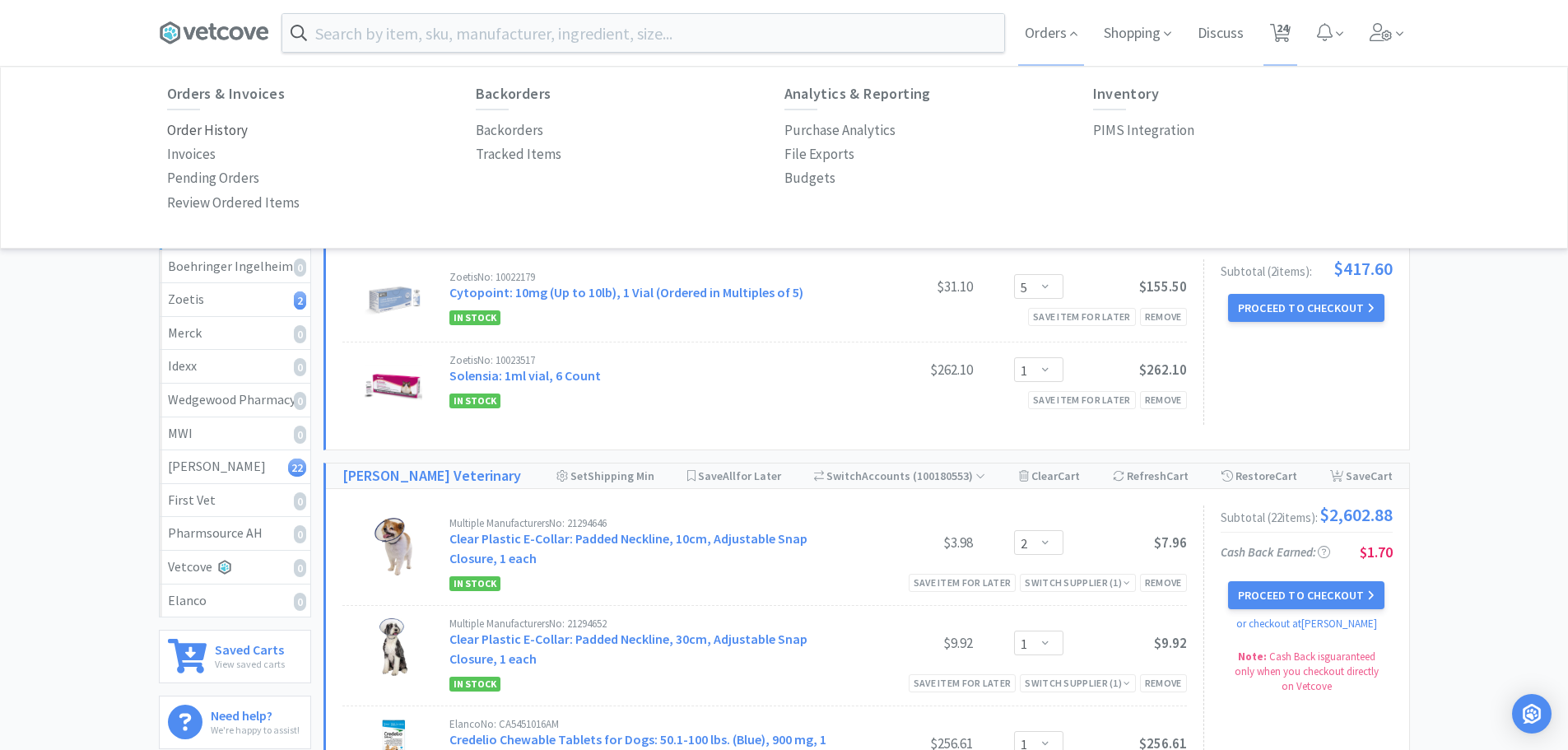
click at [199, 126] on p "Order History" at bounding box center [208, 131] width 81 height 23
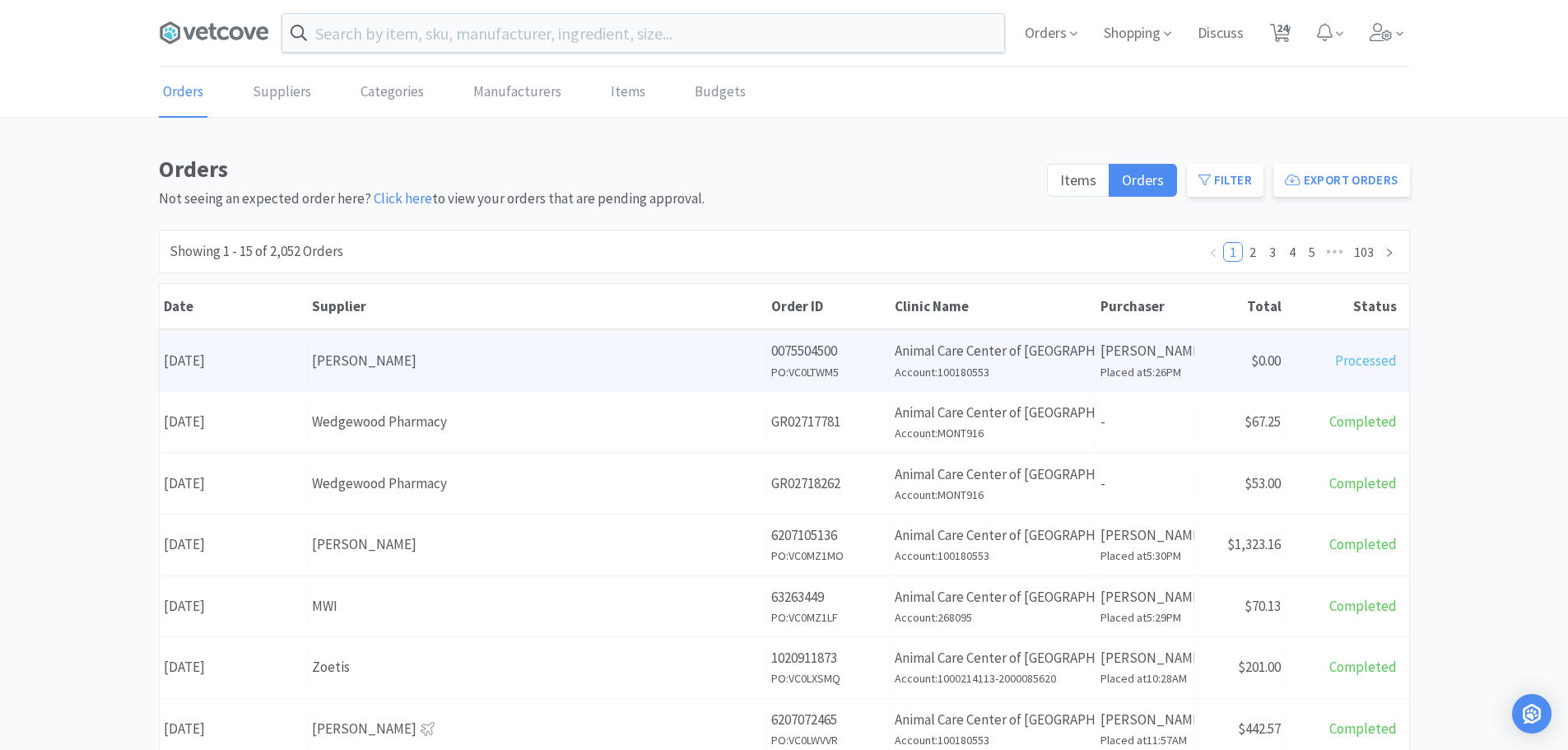
click at [413, 345] on div "Supplier [PERSON_NAME]" at bounding box center [537, 361] width 459 height 42
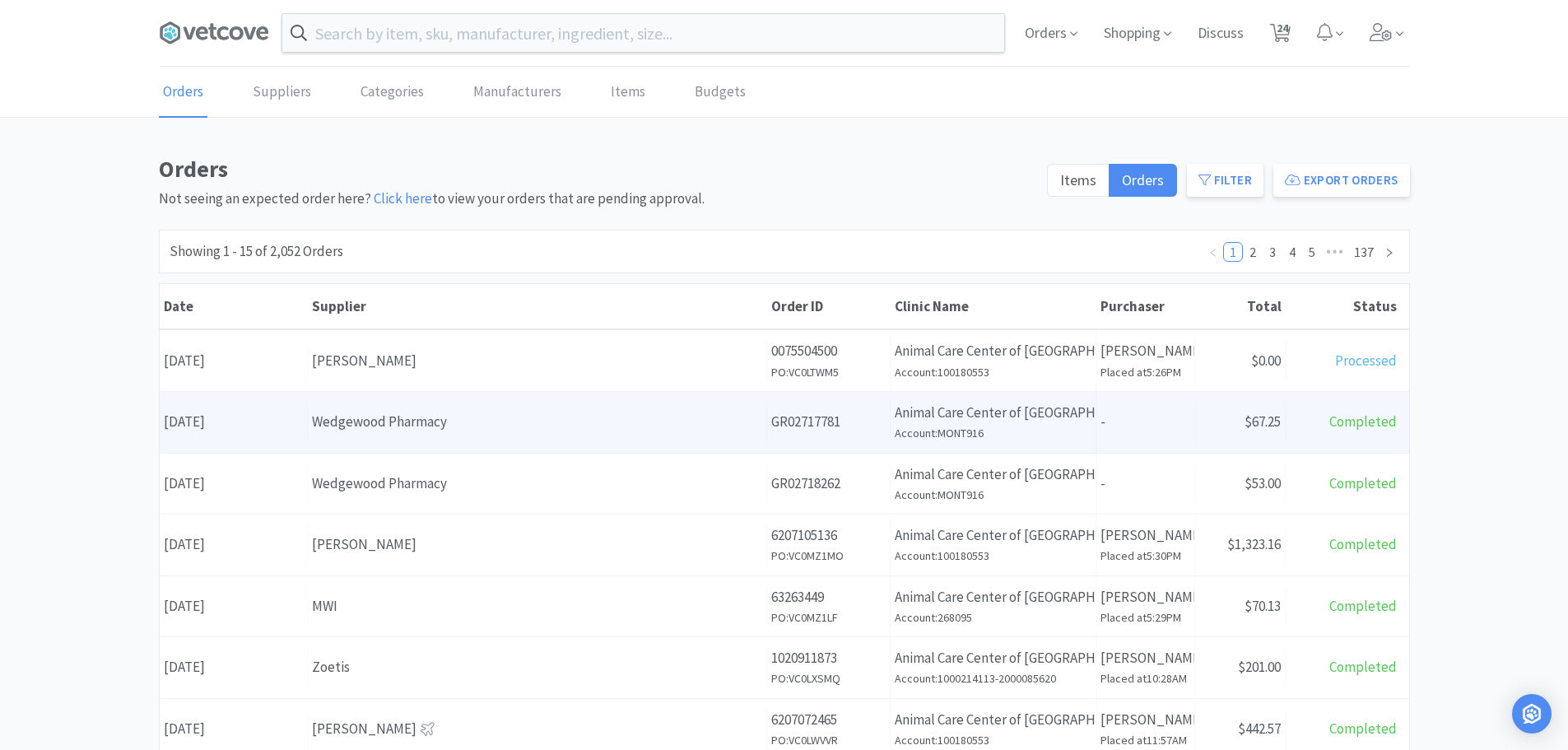
click at [455, 416] on div "Wedgewood Pharmacy" at bounding box center [537, 421] width 450 height 23
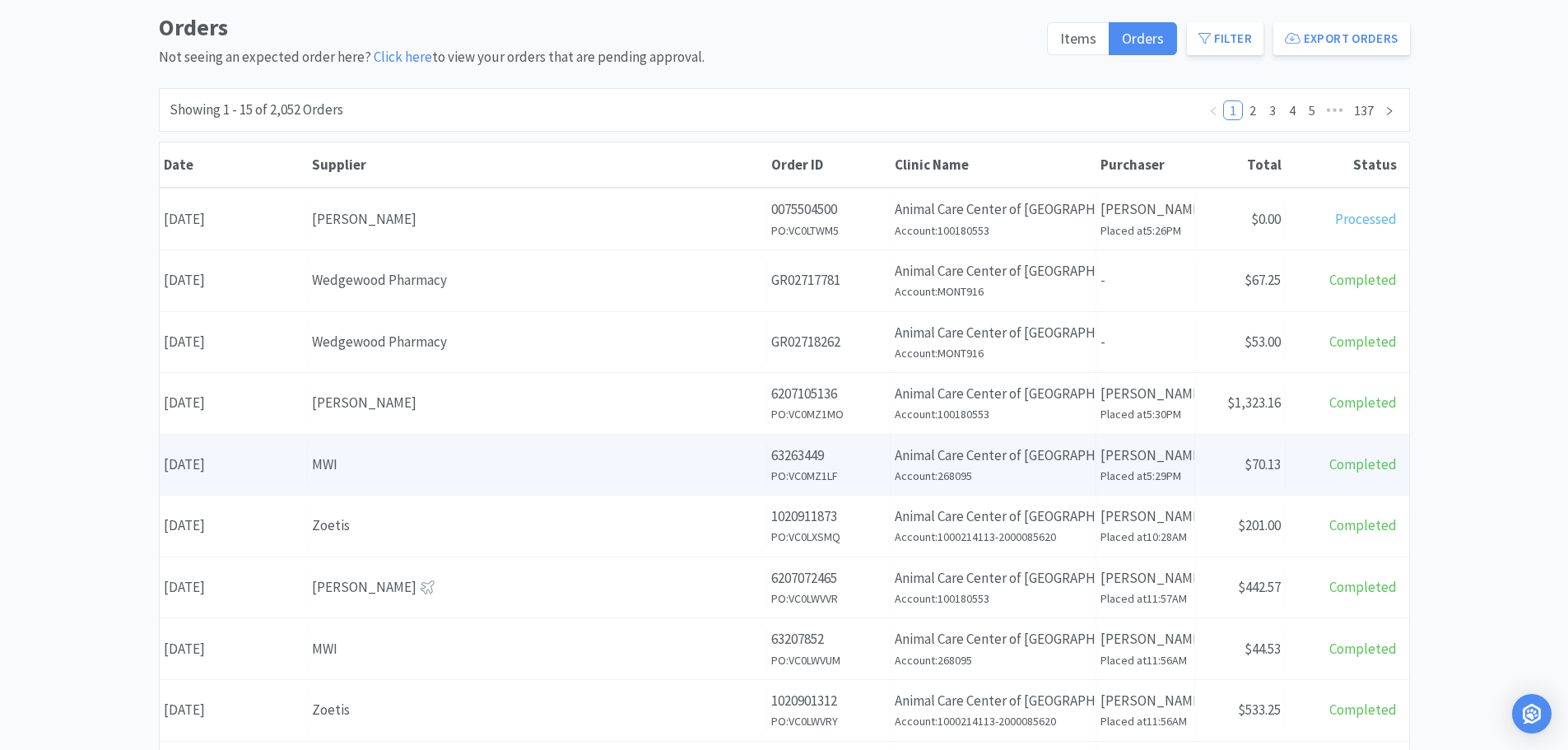
scroll to position [165, 0]
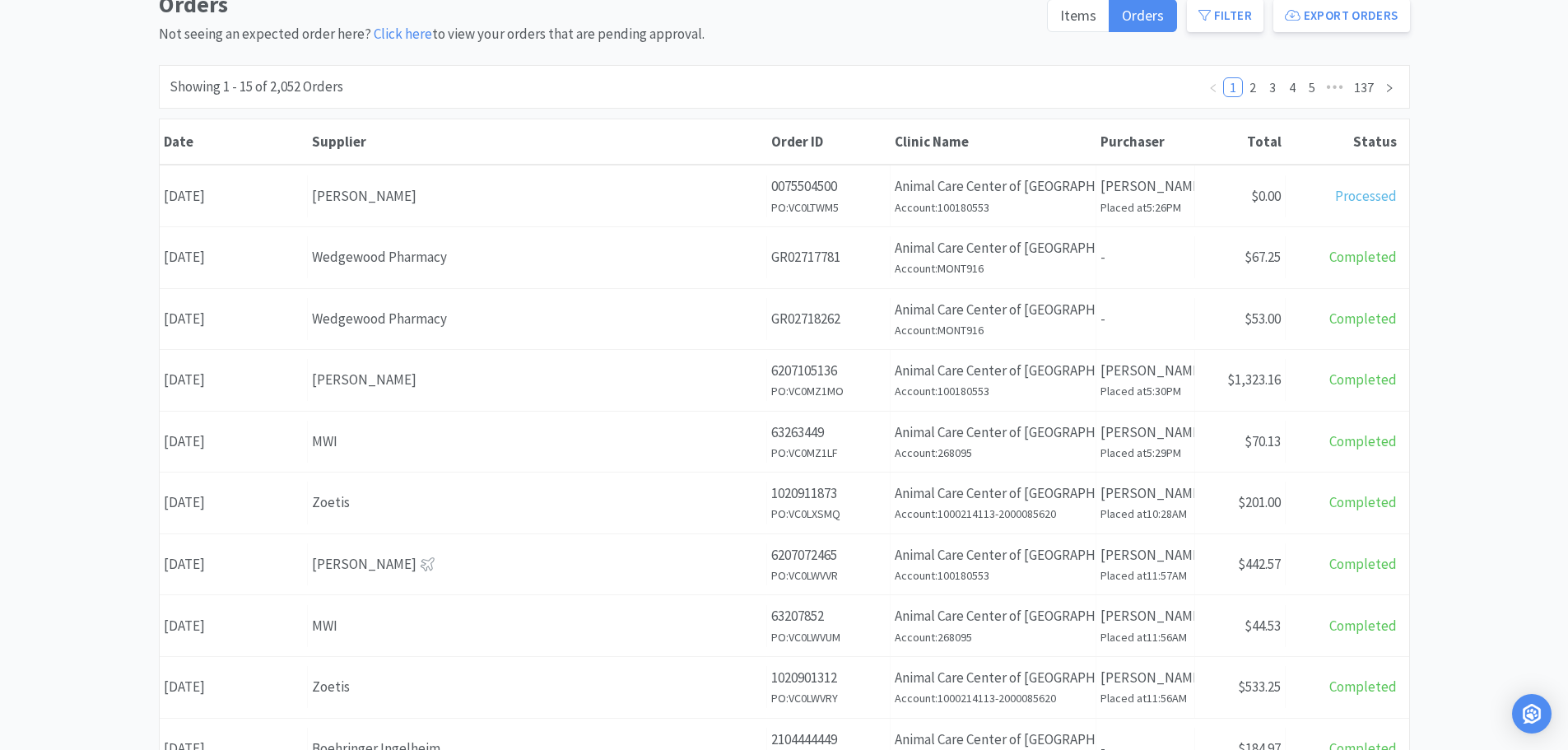
click at [401, 361] on div "Supplier [PERSON_NAME]" at bounding box center [537, 380] width 459 height 42
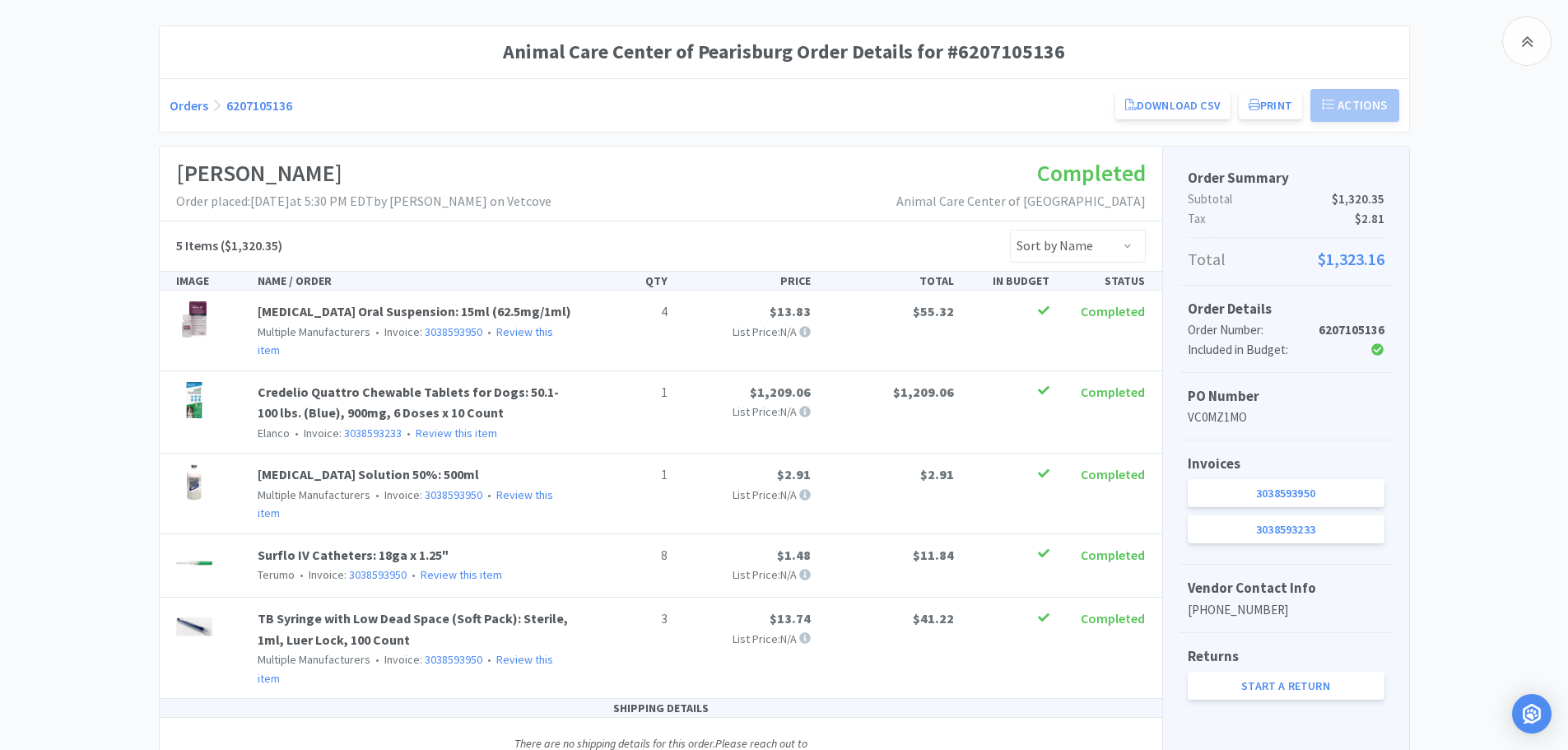
scroll to position [199, 0]
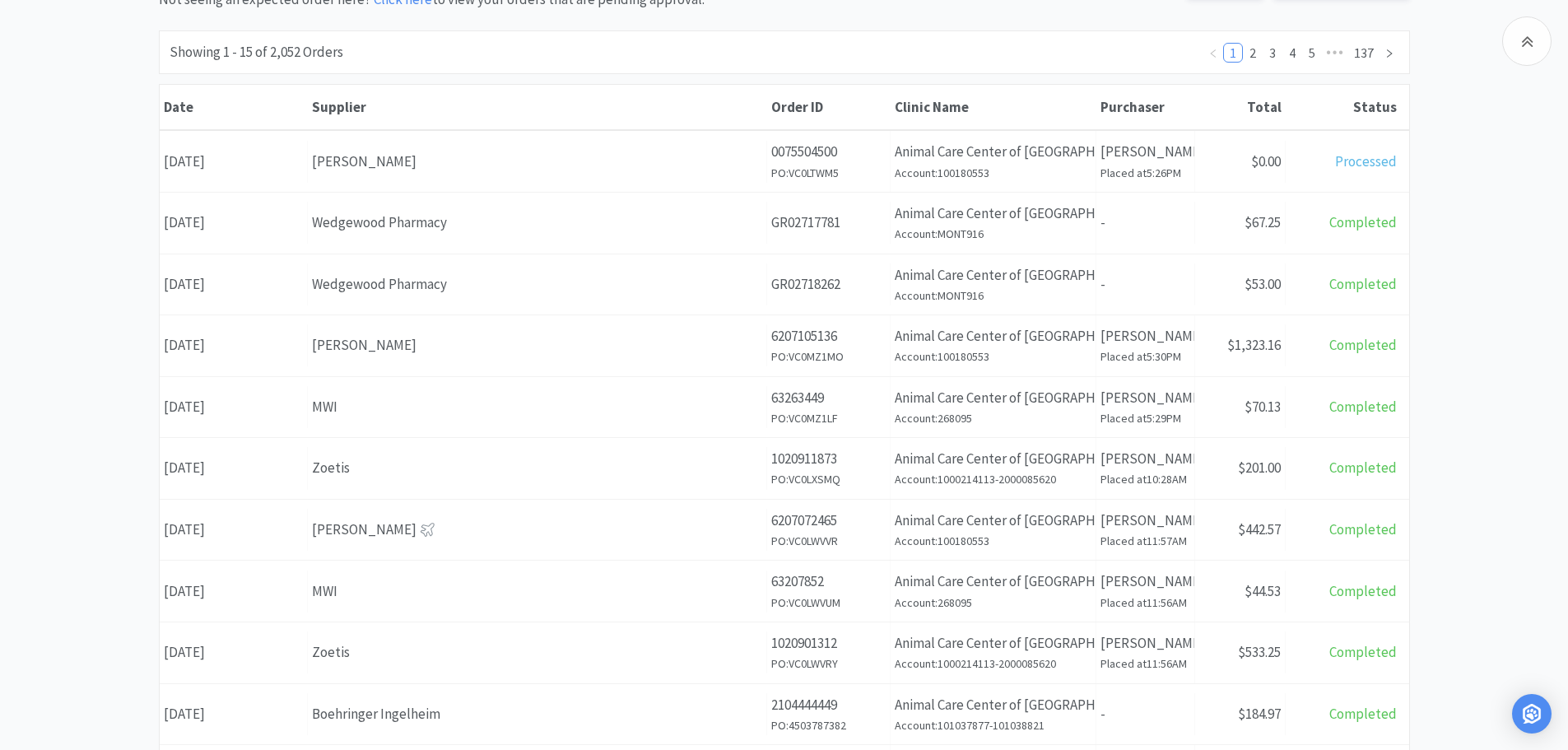
scroll to position [165, 0]
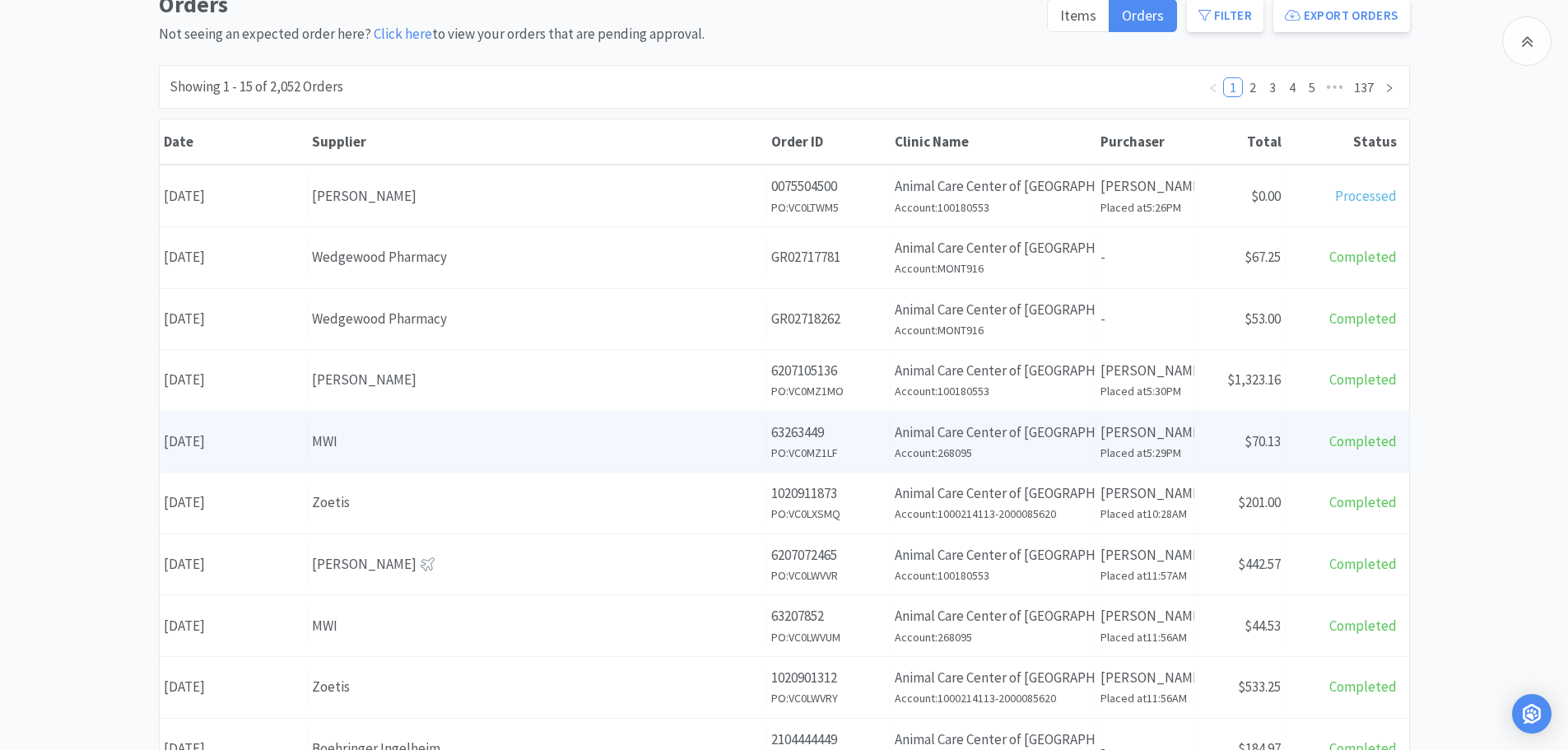
click at [361, 447] on div "MWI" at bounding box center [537, 441] width 450 height 23
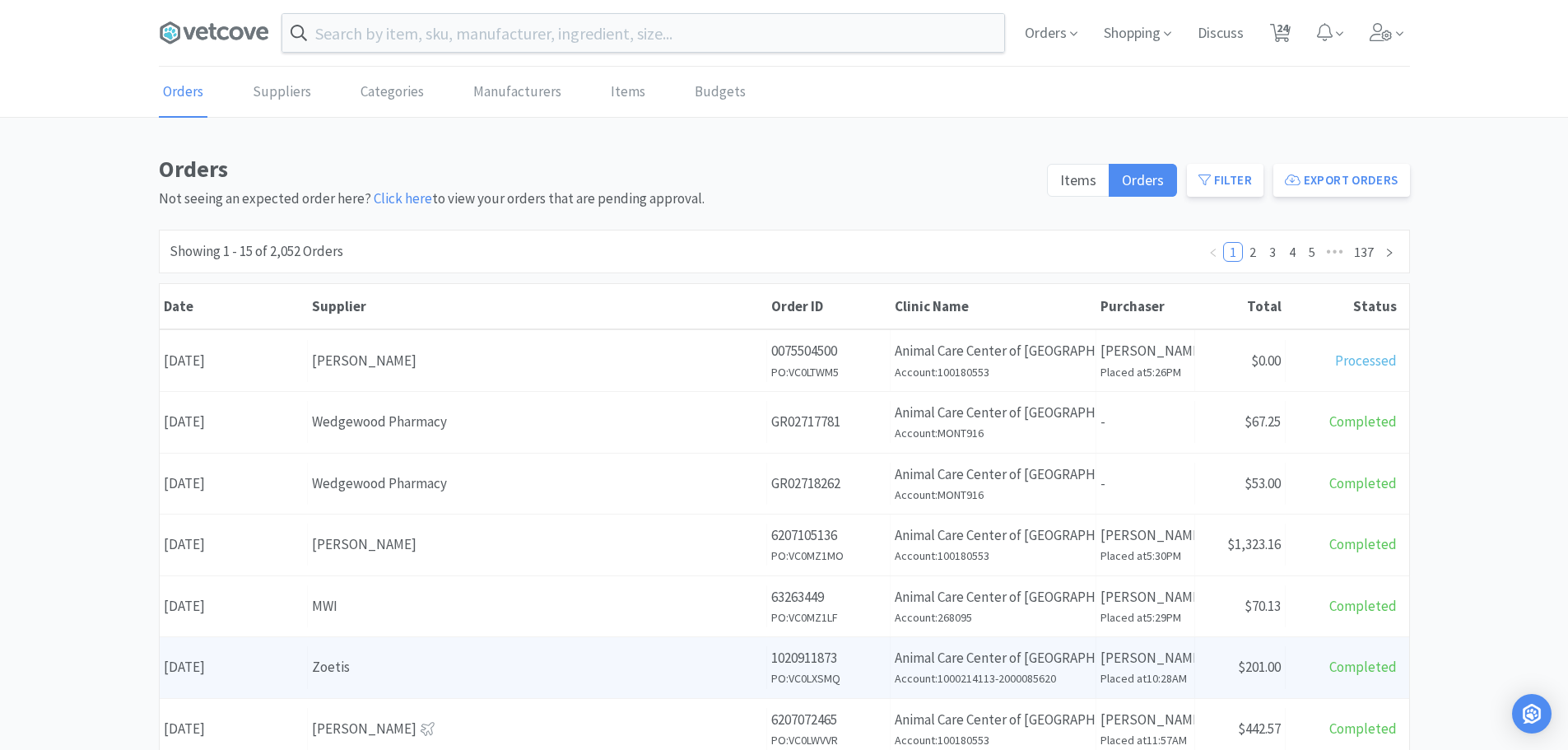
scroll to position [165, 0]
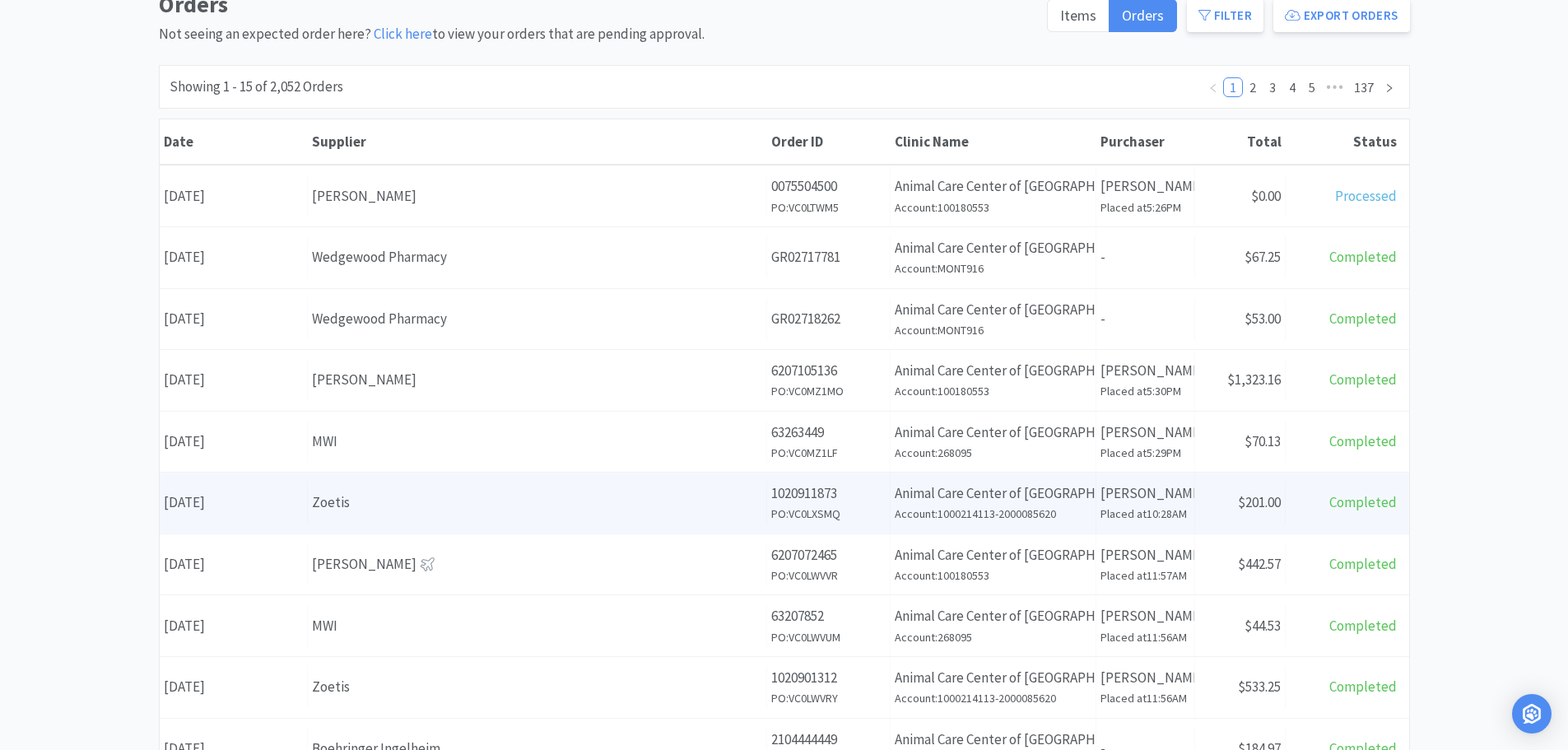
click at [491, 504] on div "Zoetis" at bounding box center [537, 502] width 450 height 23
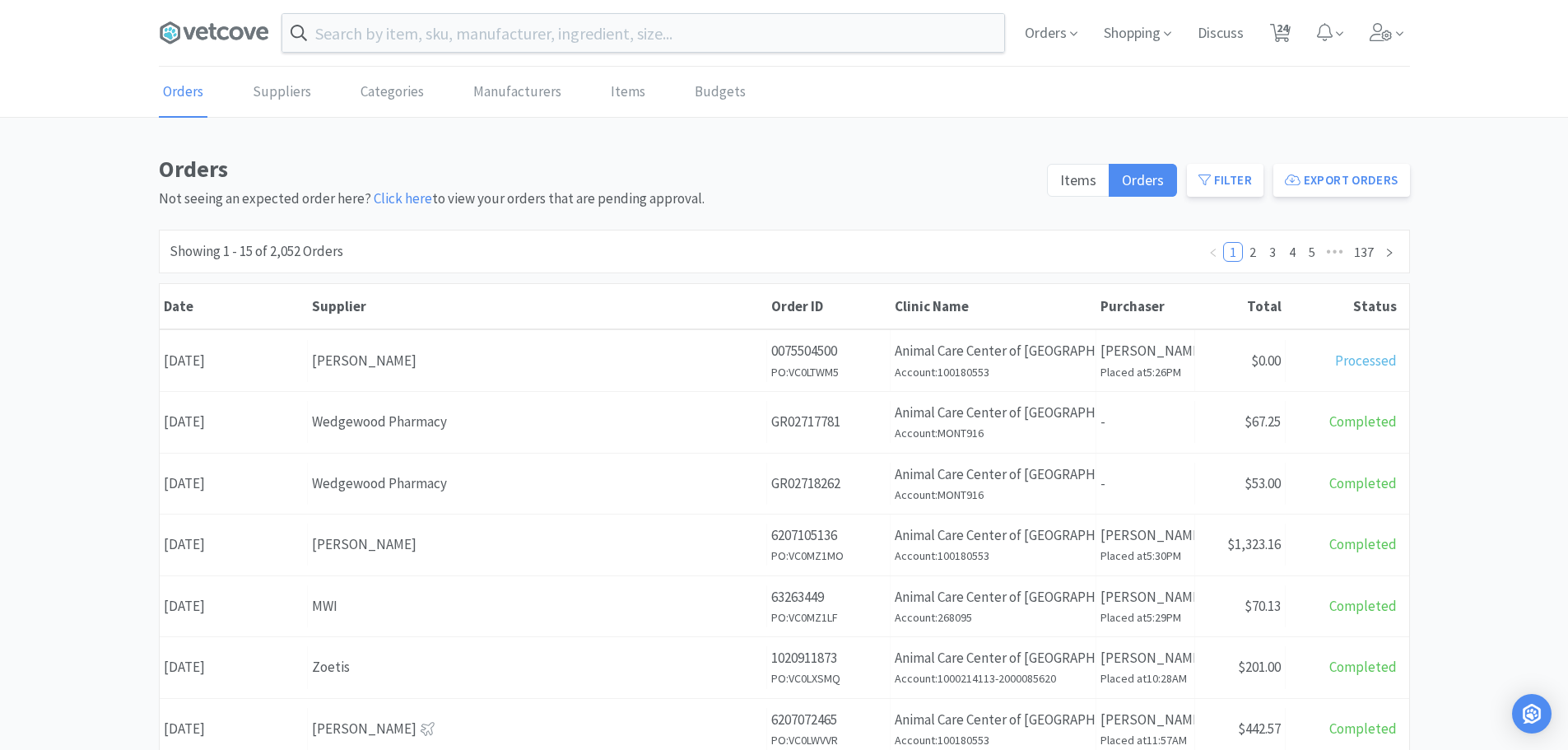
scroll to position [165, 0]
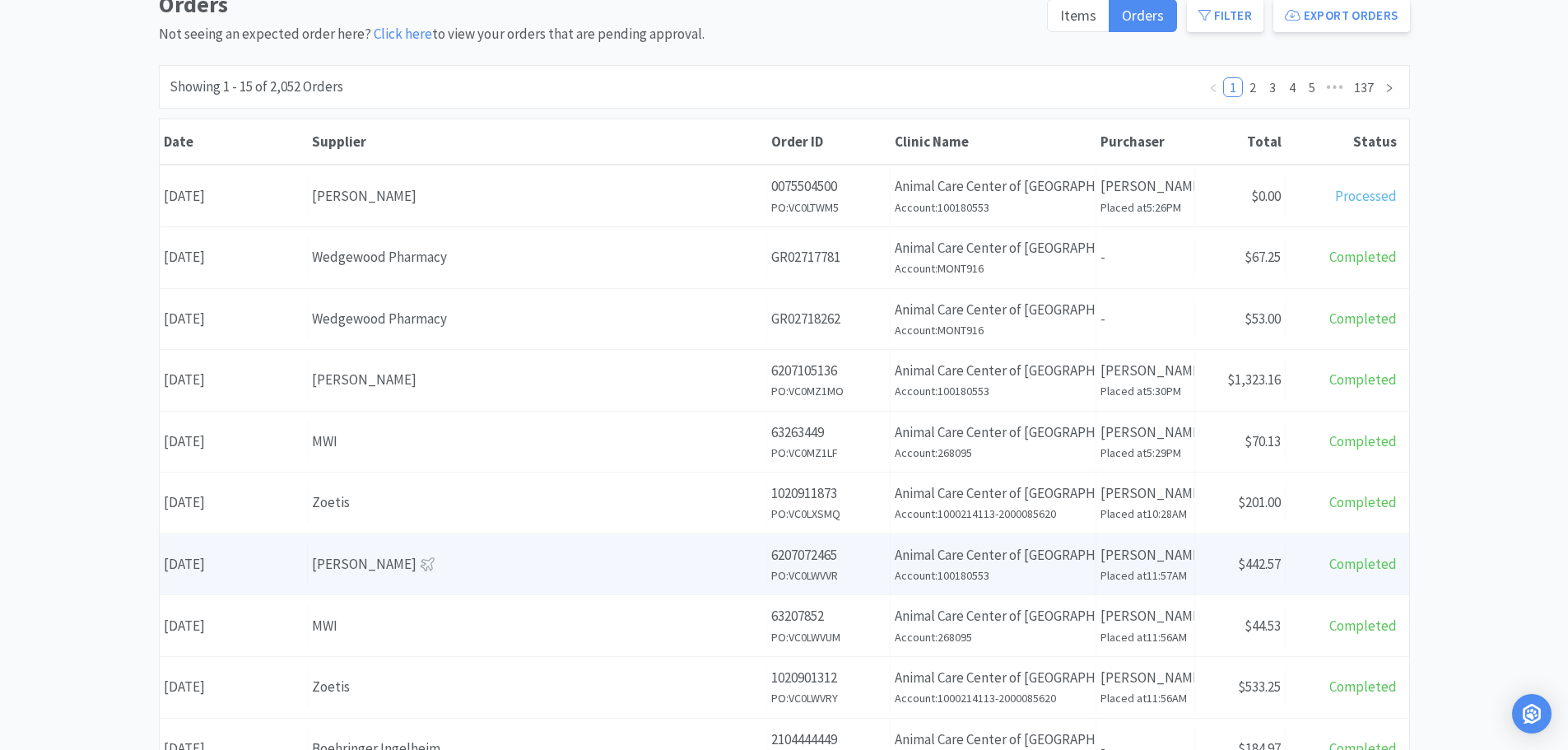
click at [427, 551] on div "Supplier Patterson" at bounding box center [537, 564] width 459 height 42
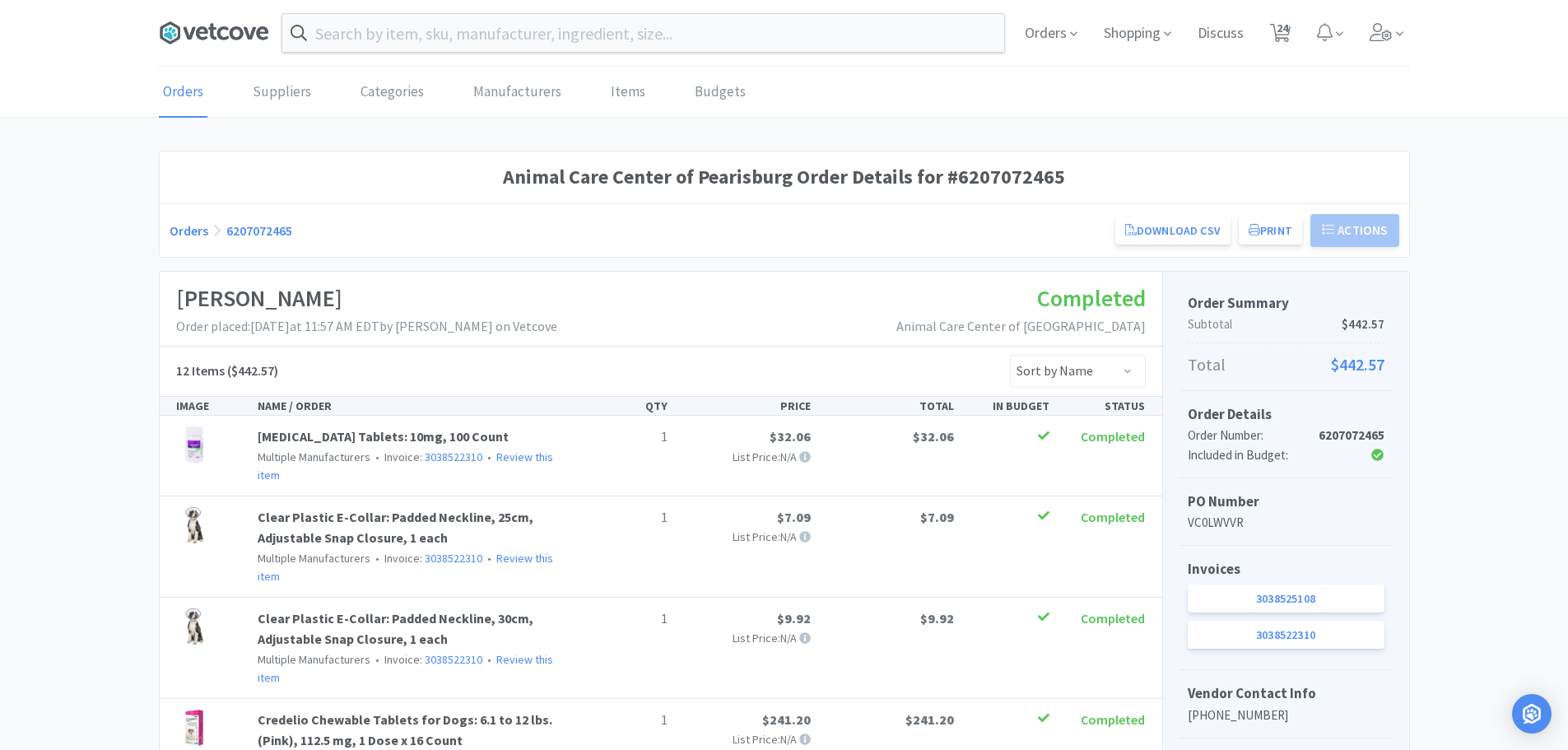
click at [222, 39] on icon at bounding box center [222, 32] width 12 height 14
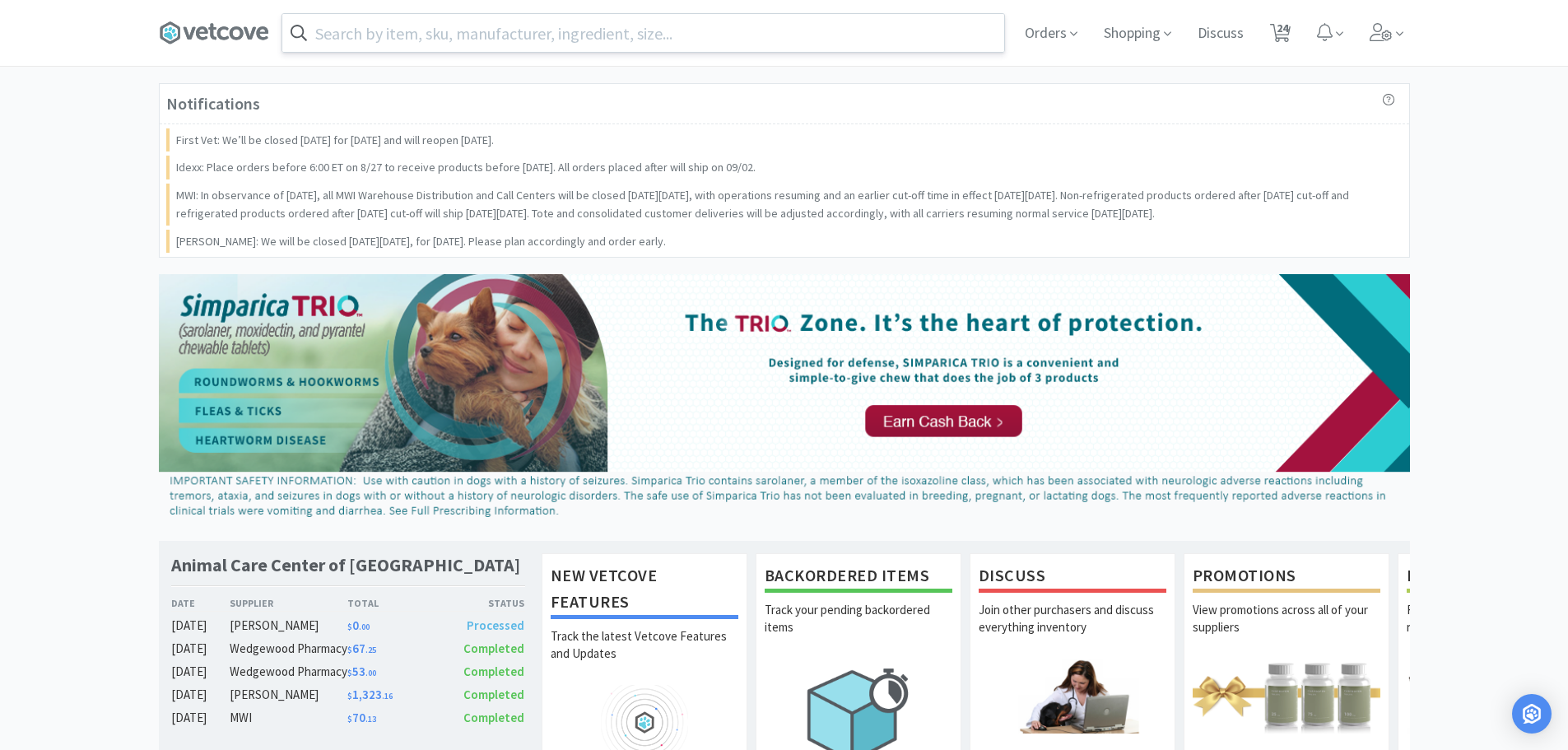
click at [586, 23] on input "text" at bounding box center [644, 33] width 722 height 38
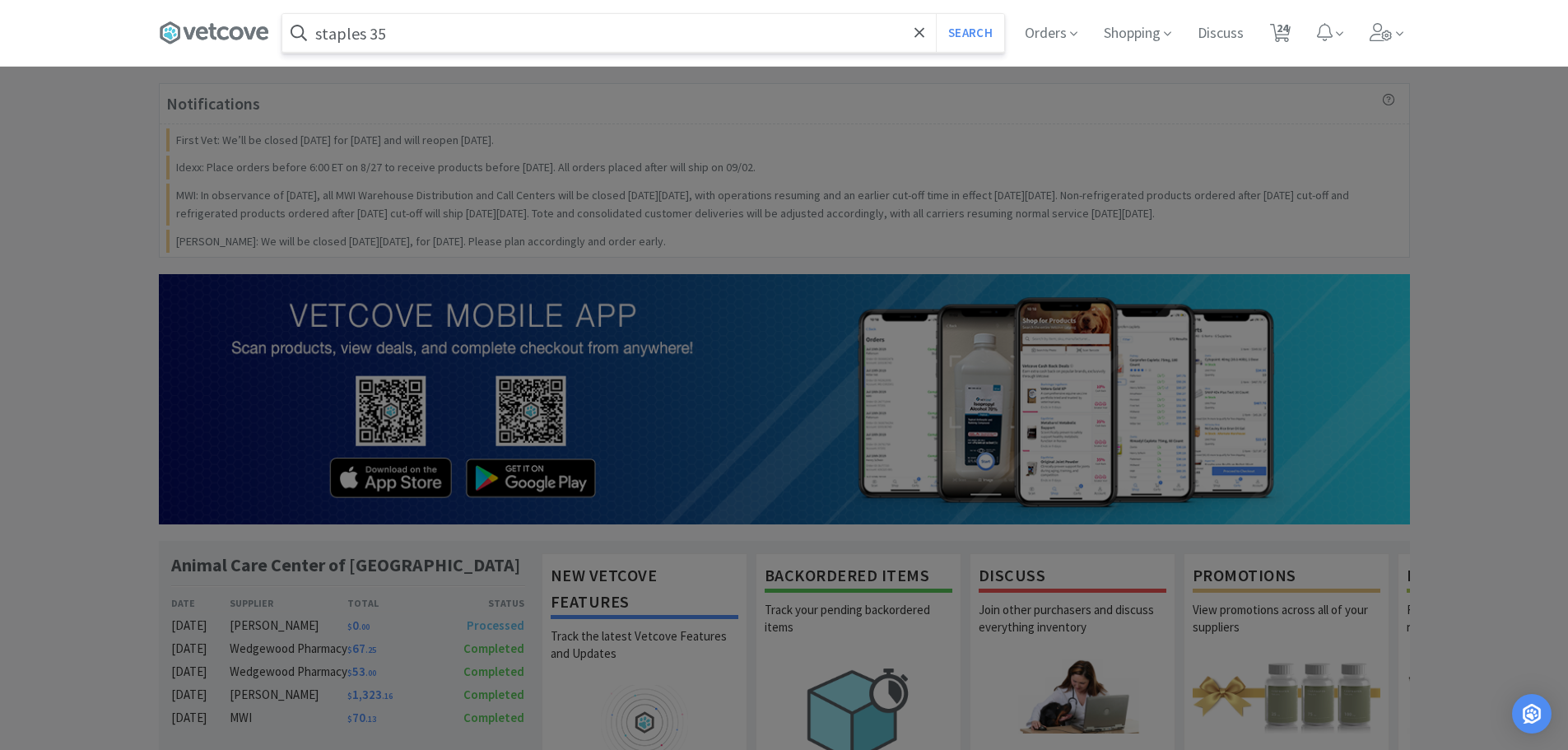
type input "staples 35"
click at [936, 14] on button "Search" at bounding box center [970, 33] width 68 height 38
select select "2"
select select "1"
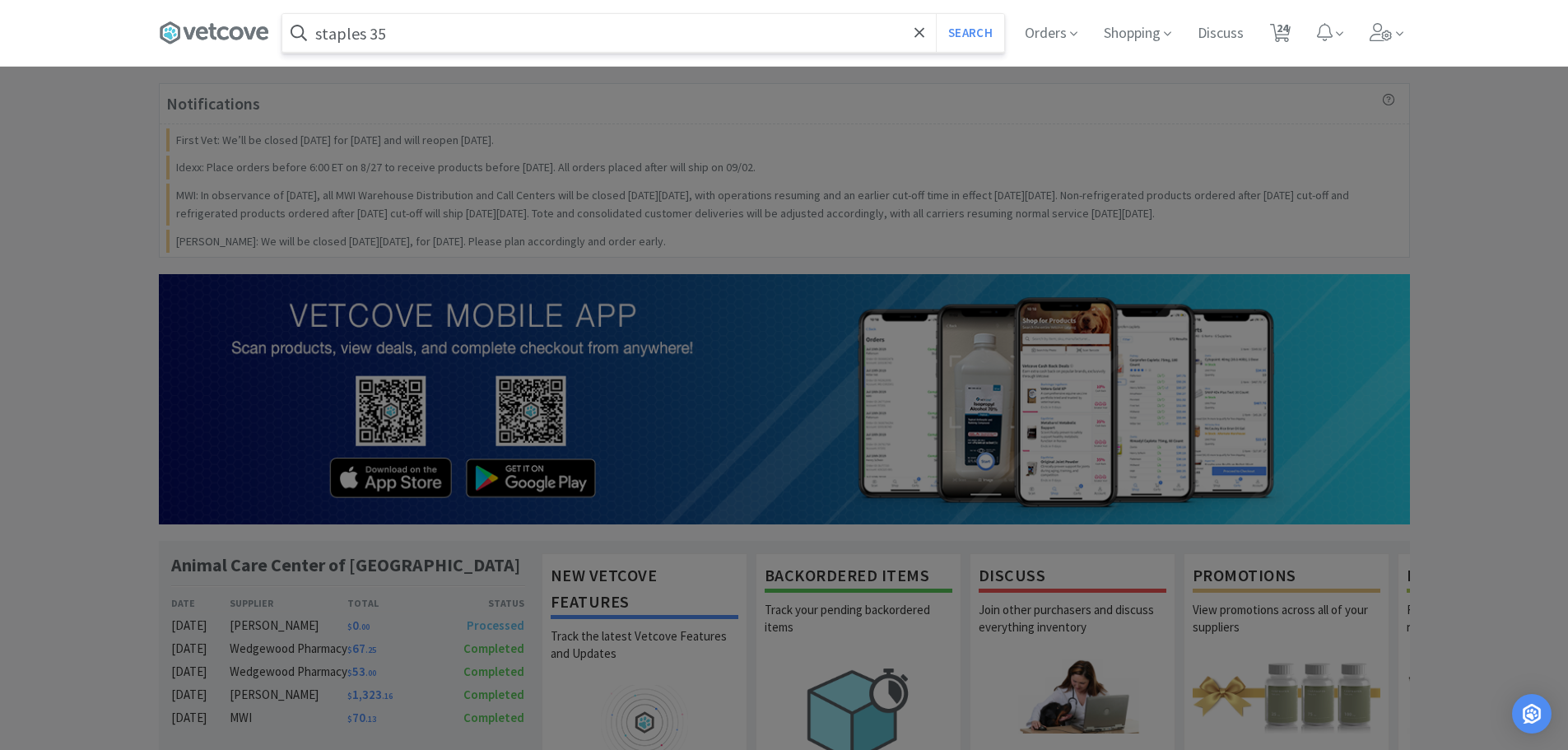
select select "1"
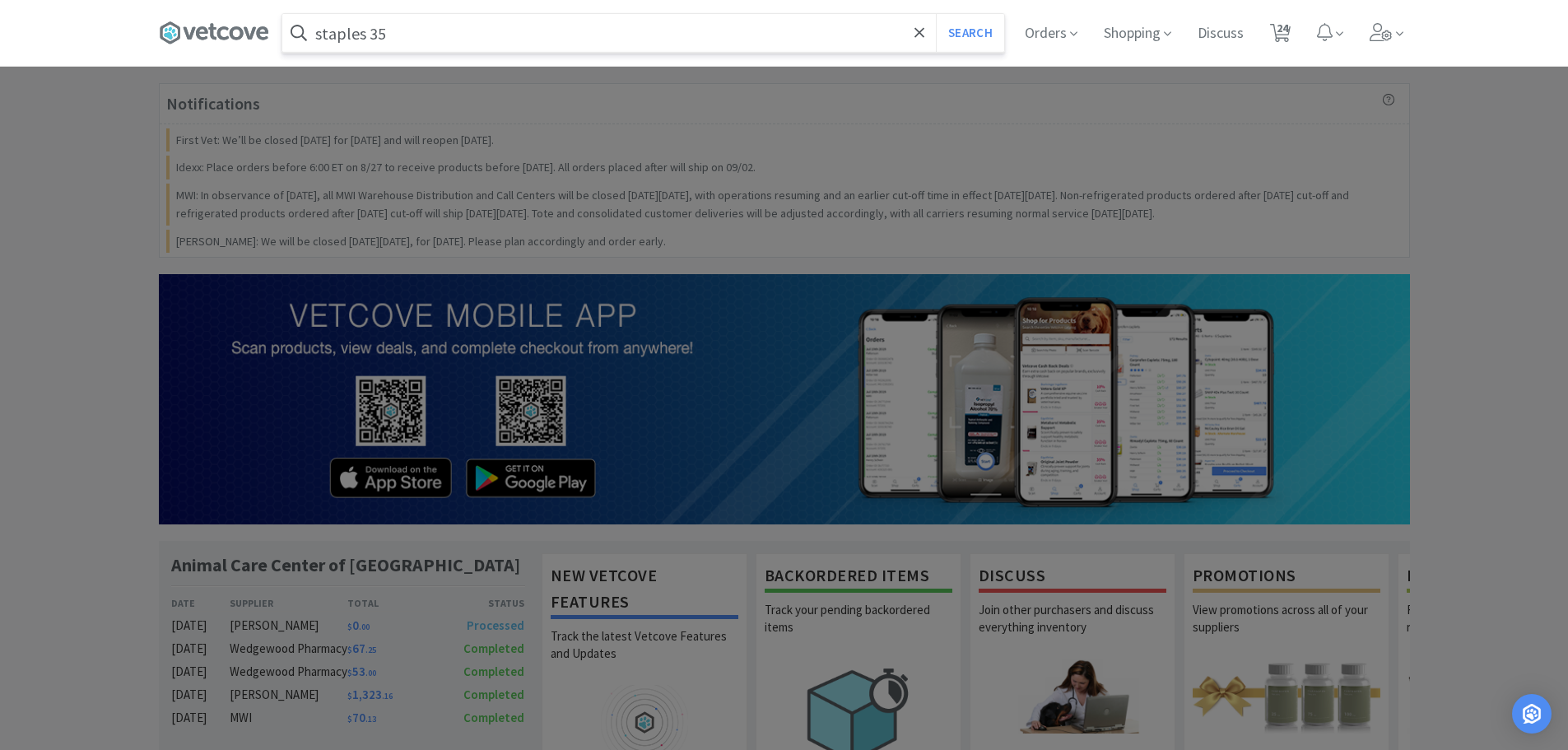
select select "1"
select select "4"
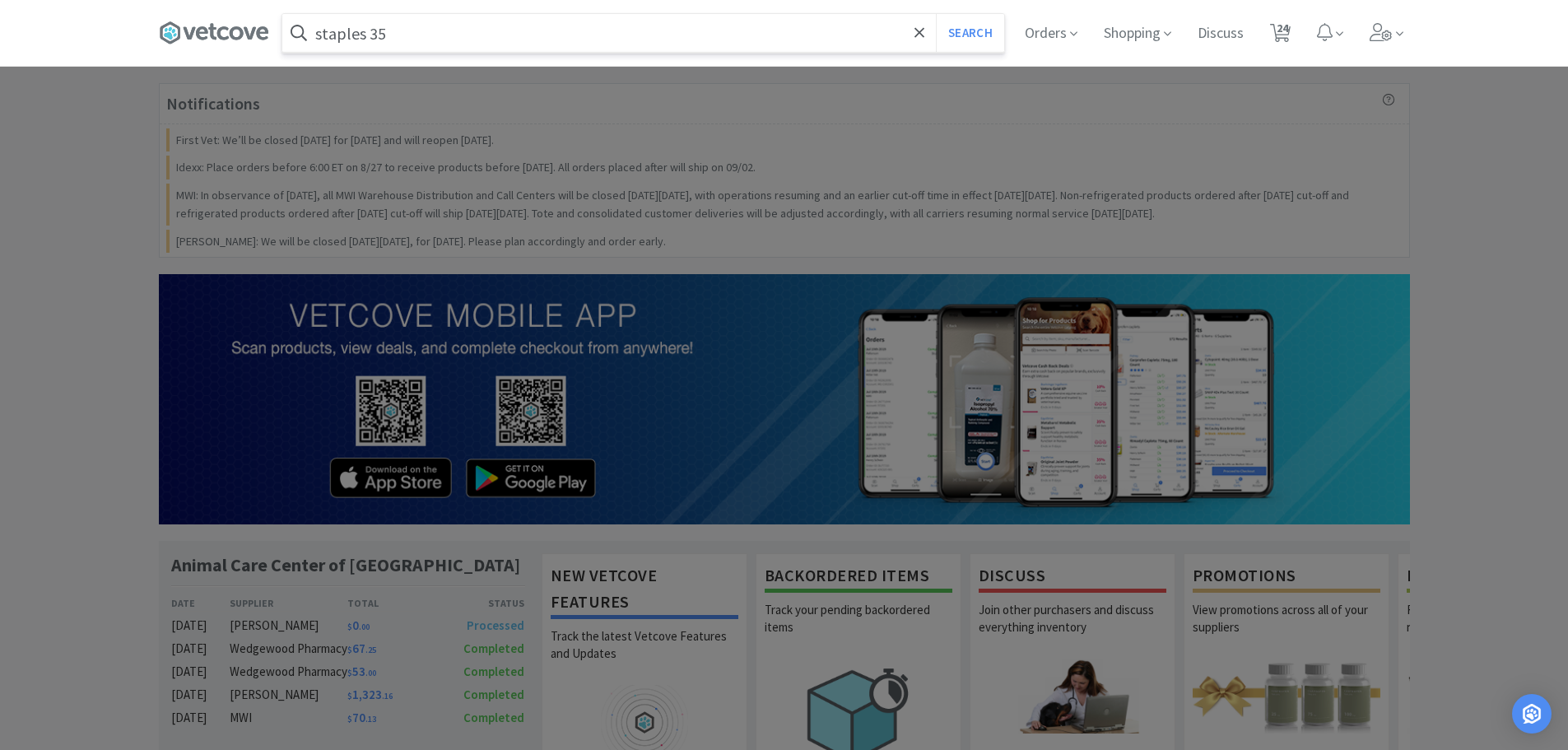
select select "1"
select select "3"
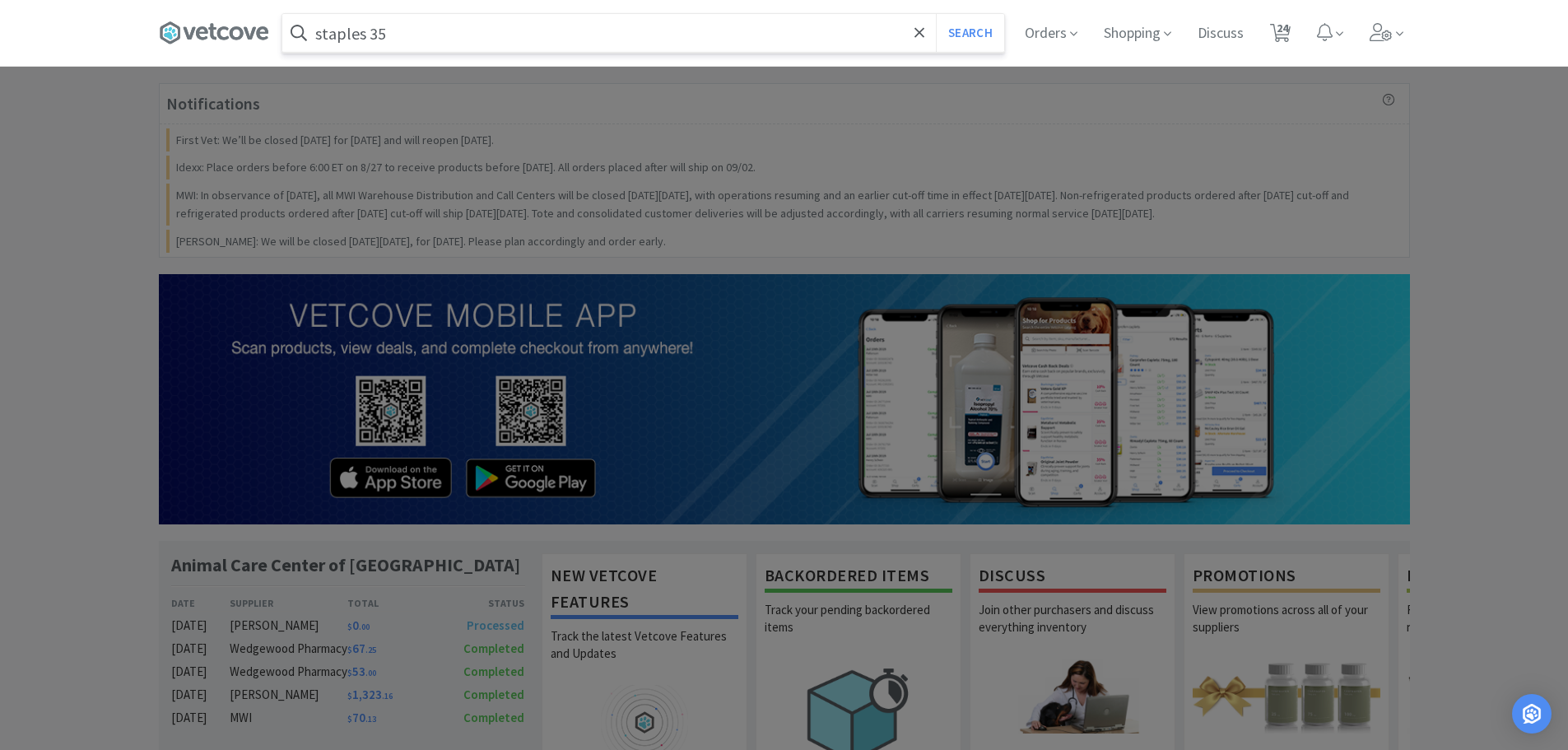
select select "6"
select select "1"
select select "2"
select select "5"
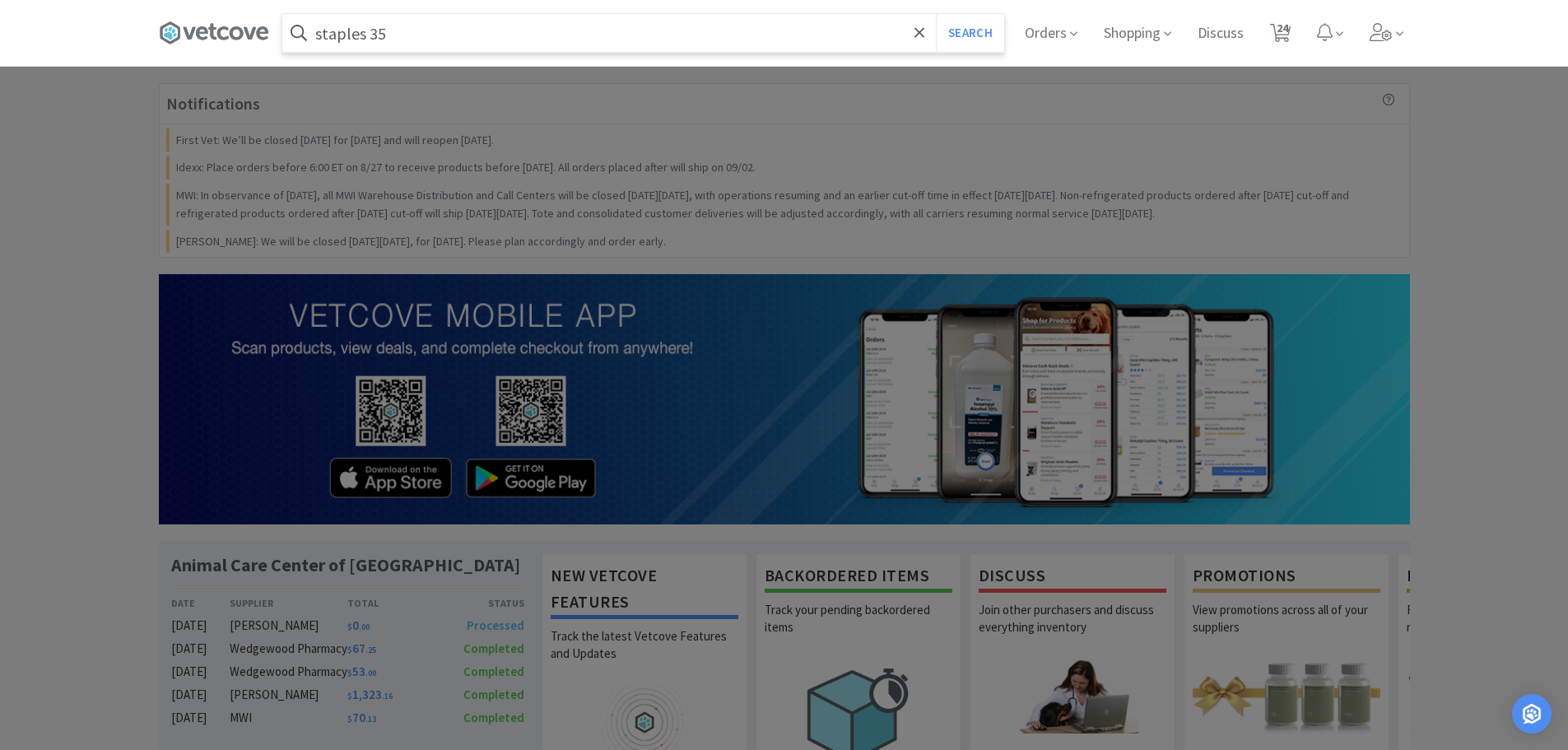
select select "1"
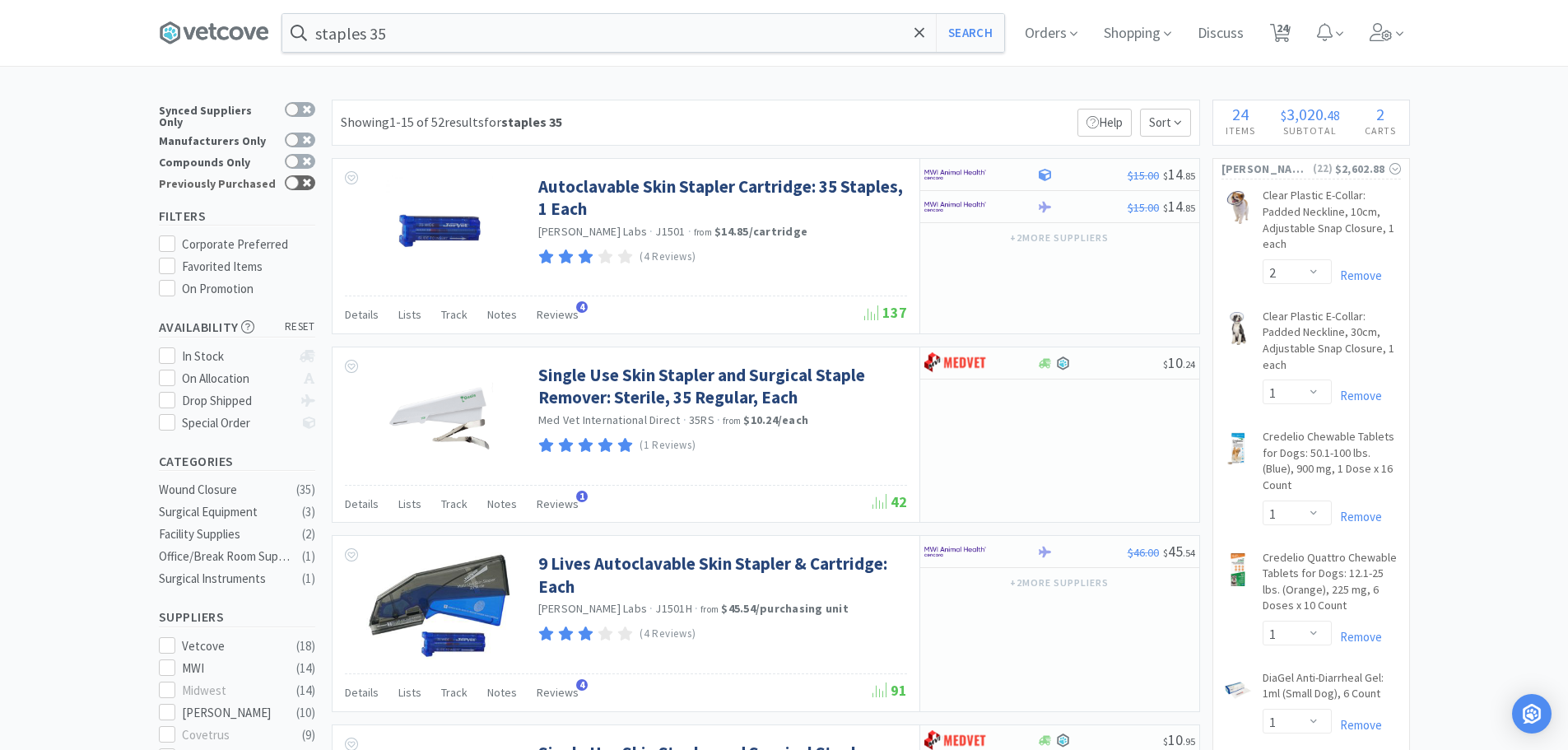
click at [296, 177] on div at bounding box center [292, 183] width 14 height 14
checkbox input "true"
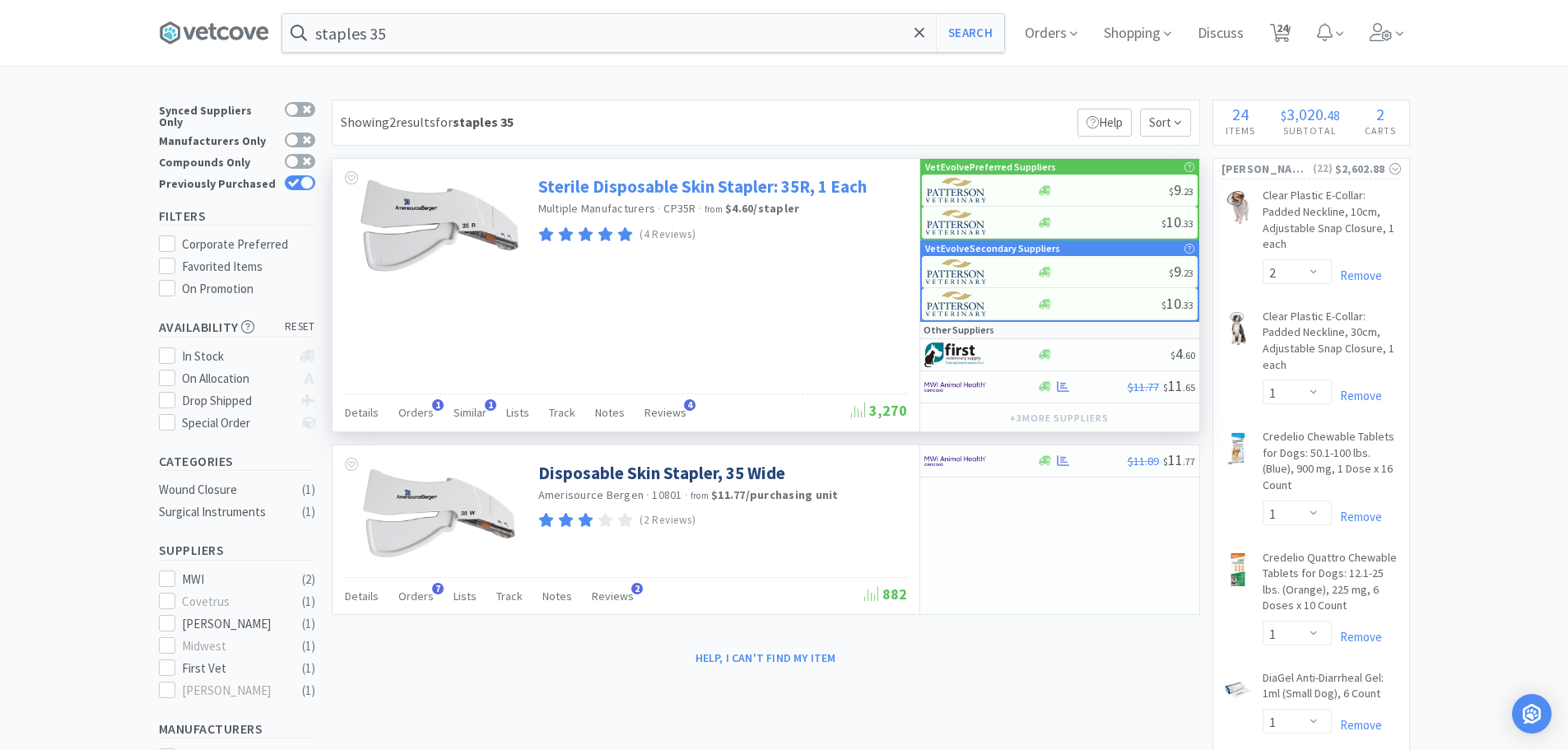
click at [625, 186] on link "Sterile Disposable Skin Stapler: 35R, 1 Each" at bounding box center [702, 186] width 329 height 23
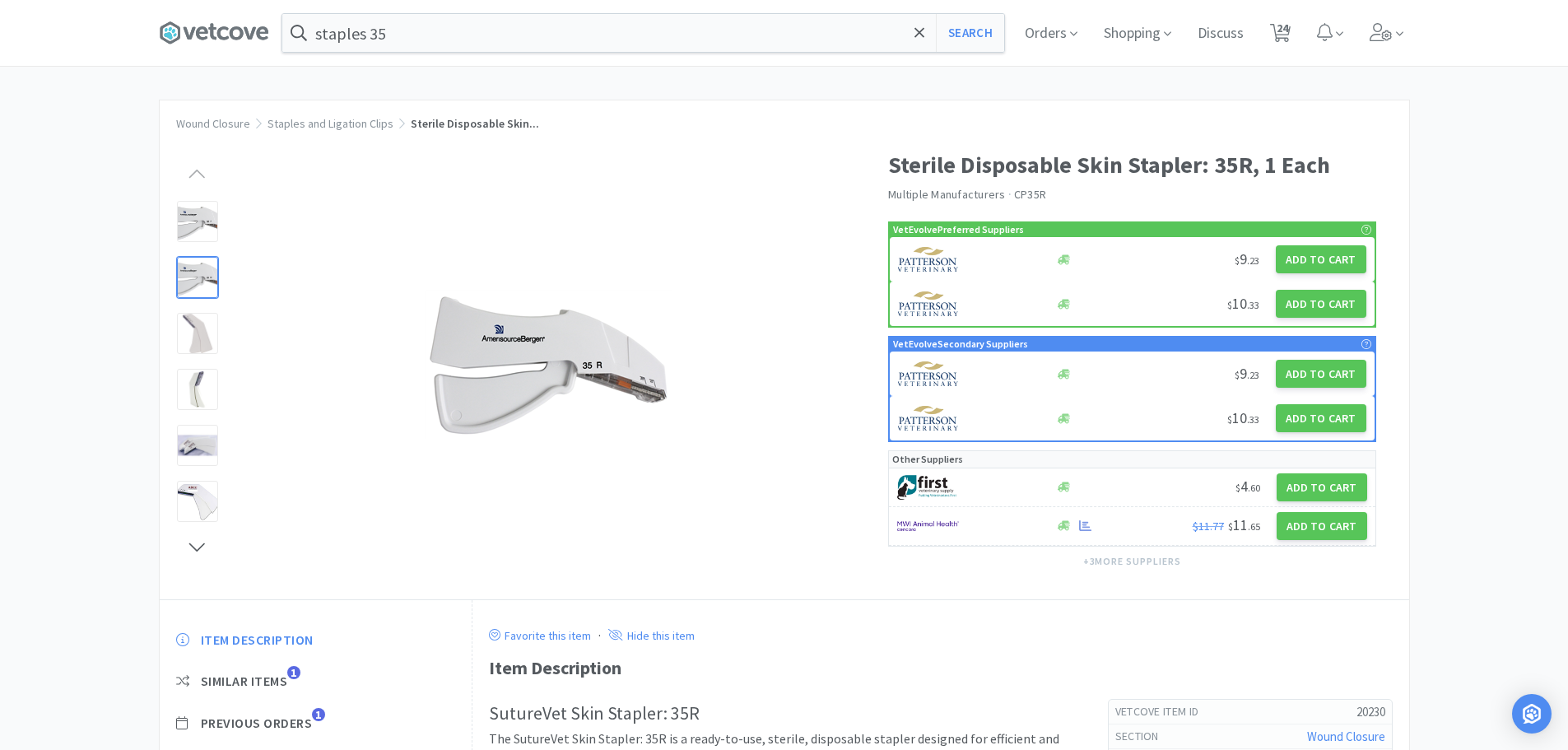
select select "2"
select select "1"
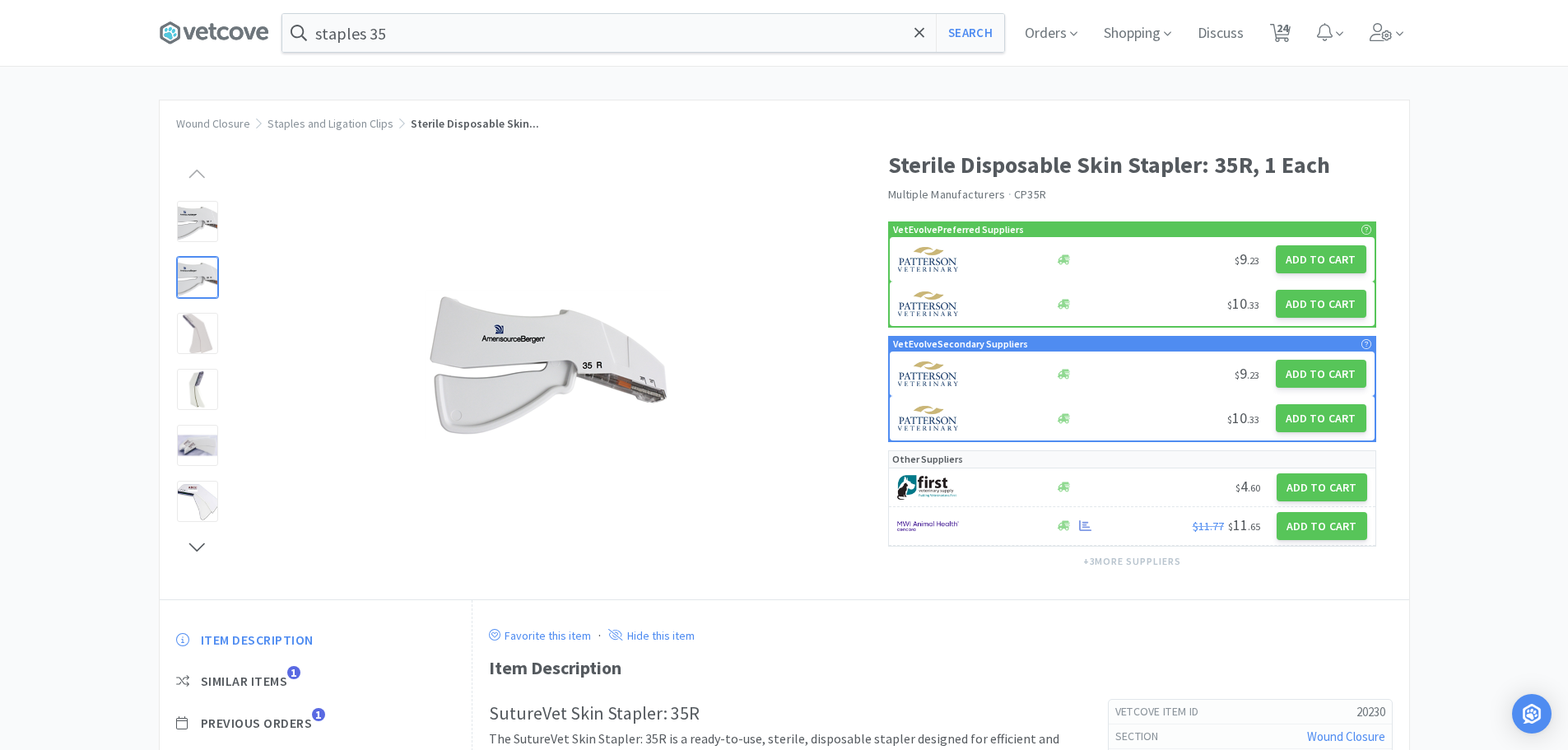
select select "1"
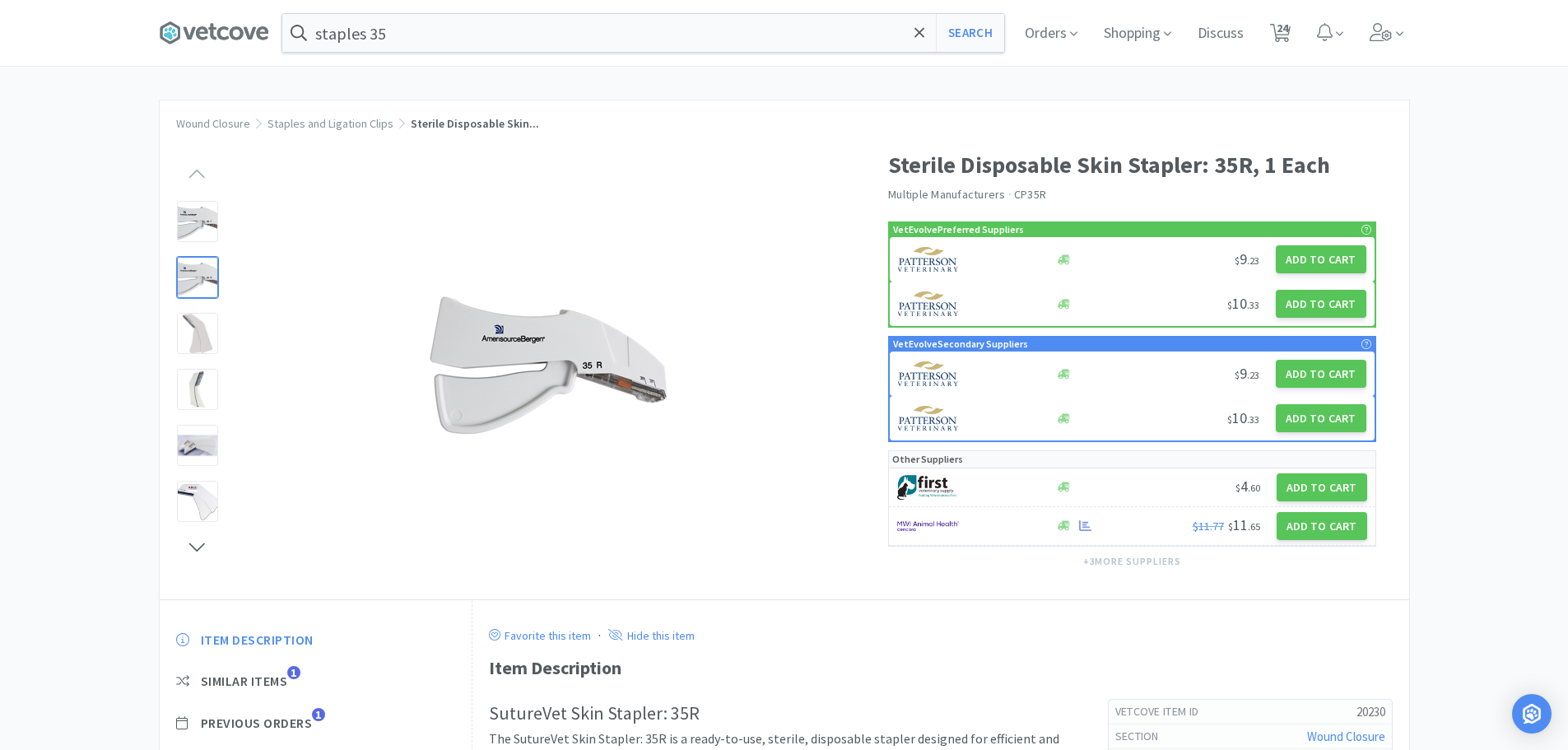
select select "1"
select select "4"
select select "1"
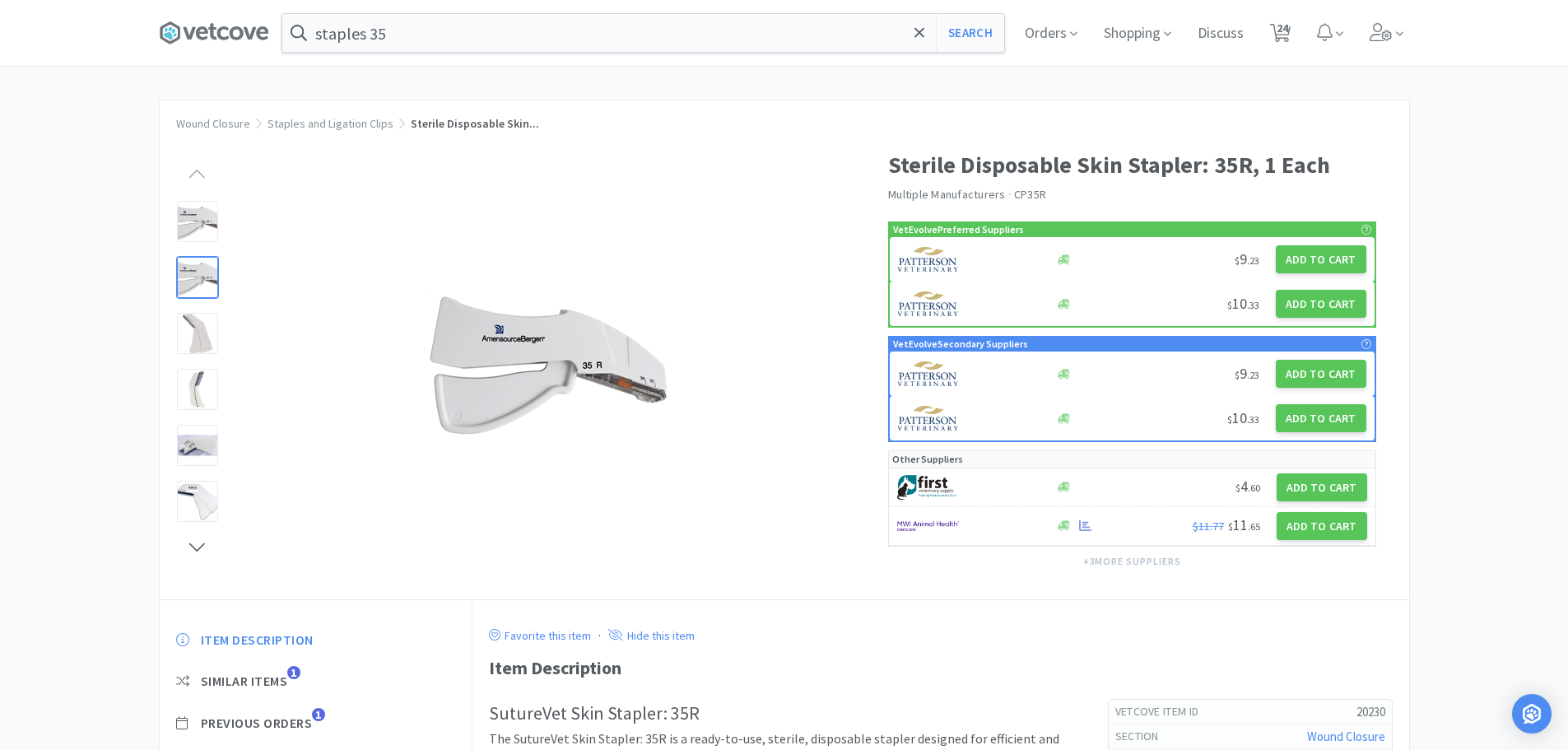
select select "1"
select select "3"
select select "6"
select select "1"
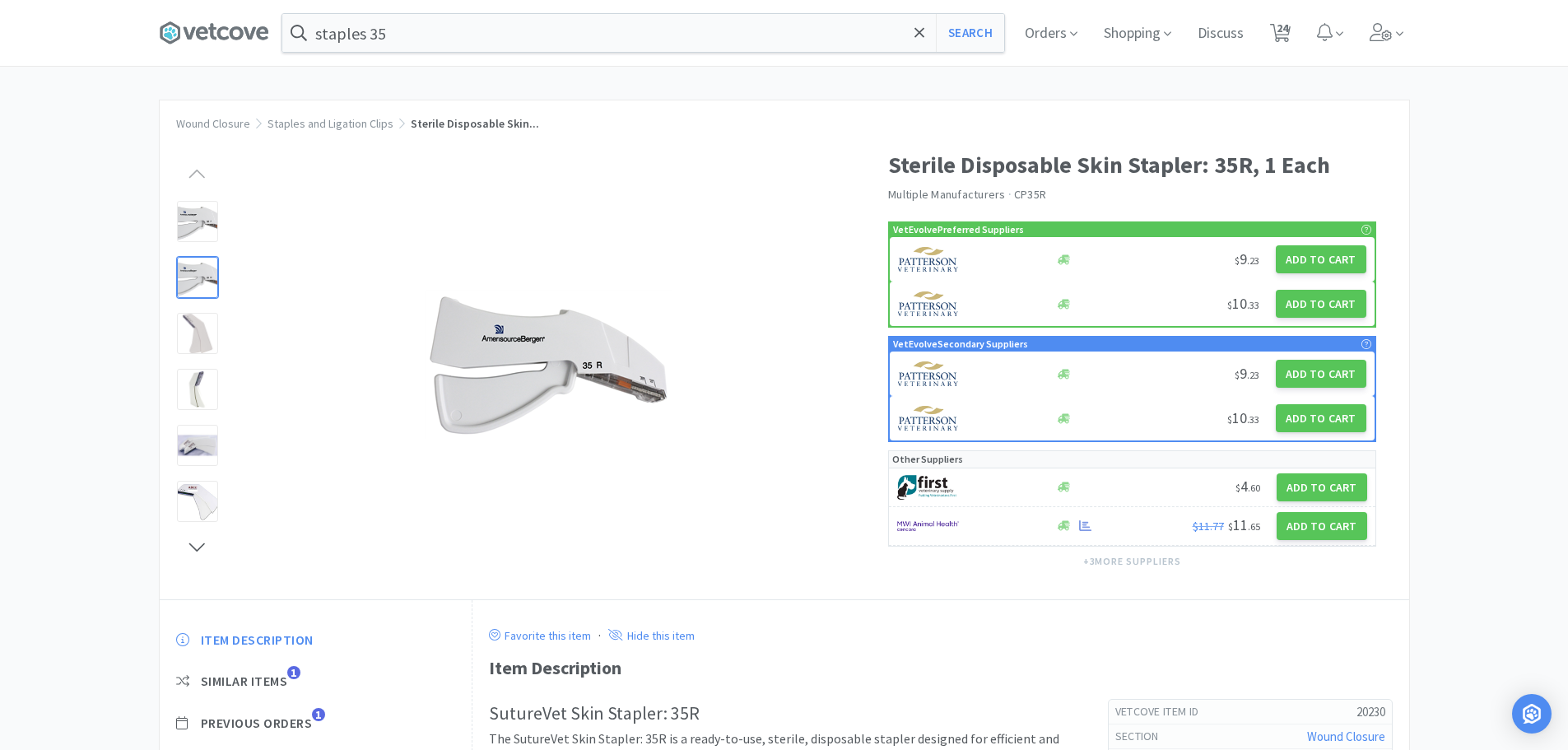
select select "1"
select select "2"
select select "5"
select select "1"
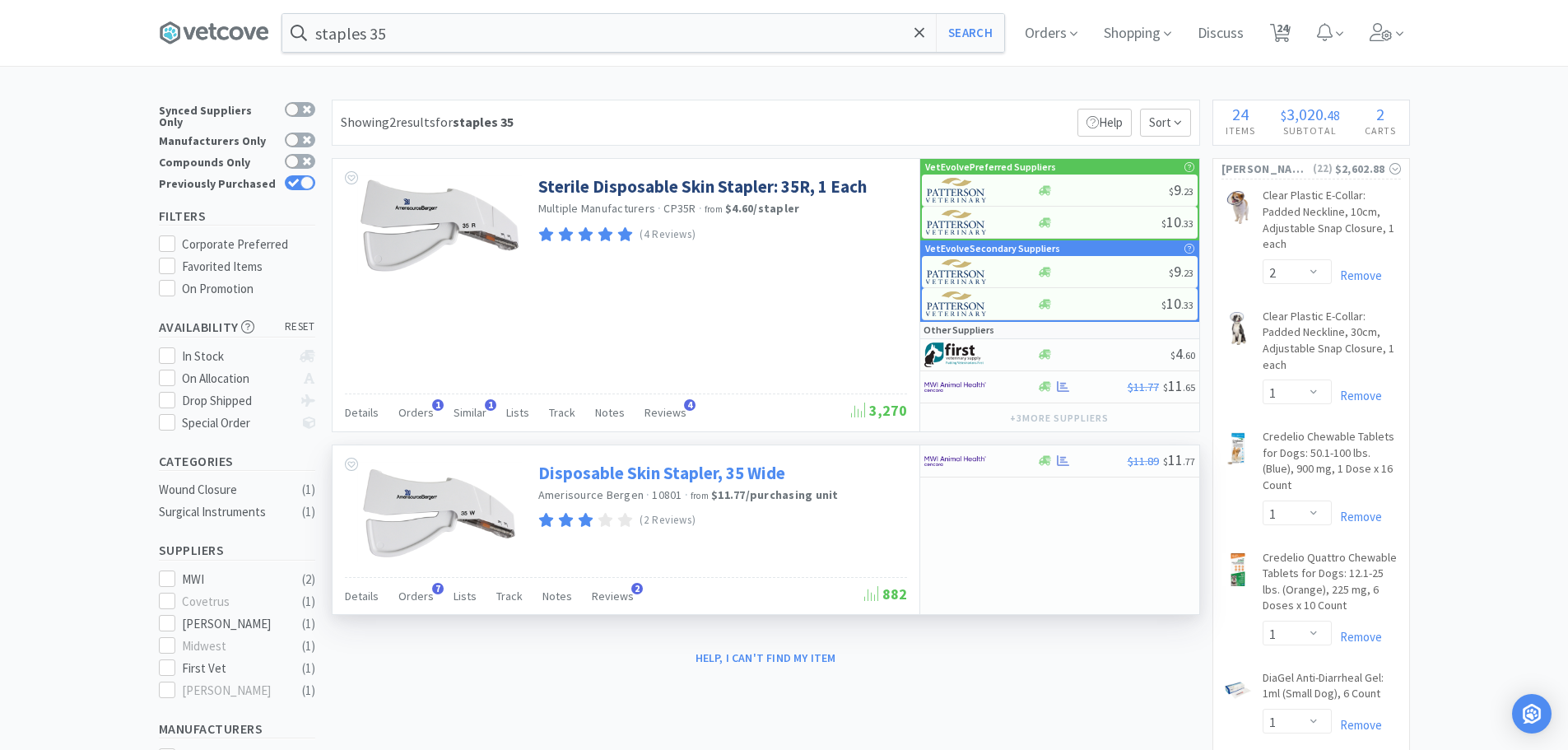
click at [668, 475] on link "Disposable Skin Stapler, 35 Wide" at bounding box center [662, 473] width 247 height 23
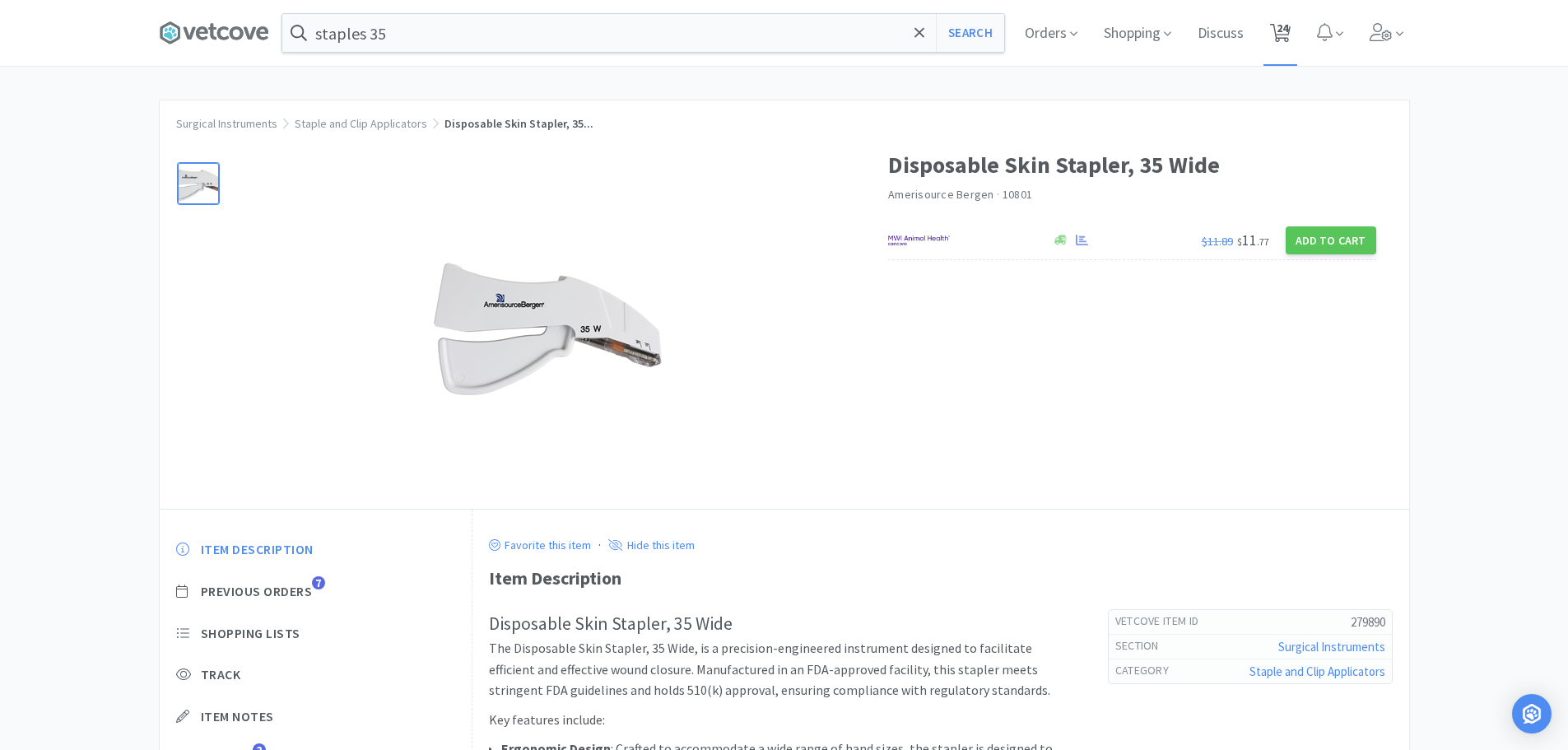
click at [1280, 31] on icon at bounding box center [1280, 33] width 21 height 18
select select "5"
select select "1"
select select "2"
select select "1"
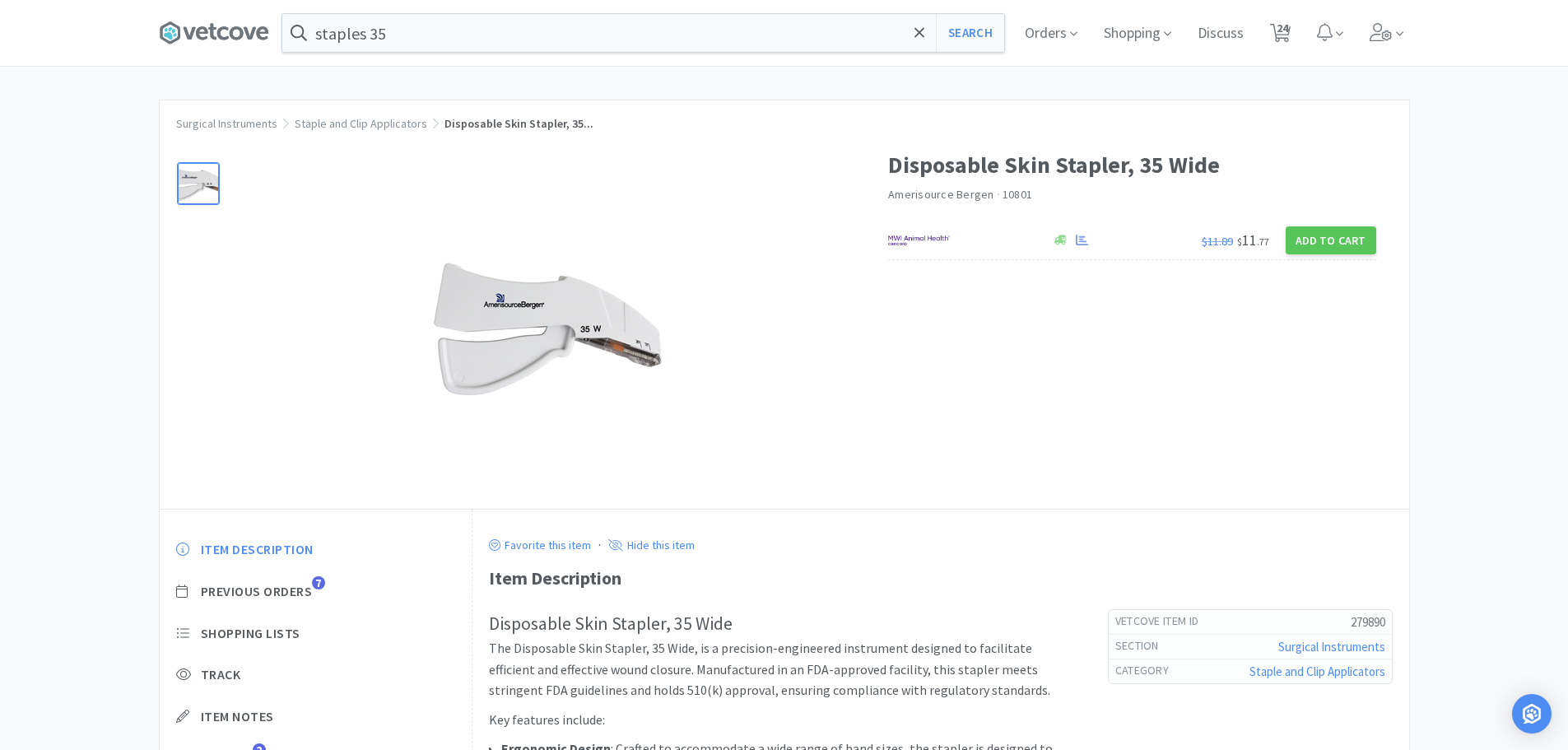
select select "1"
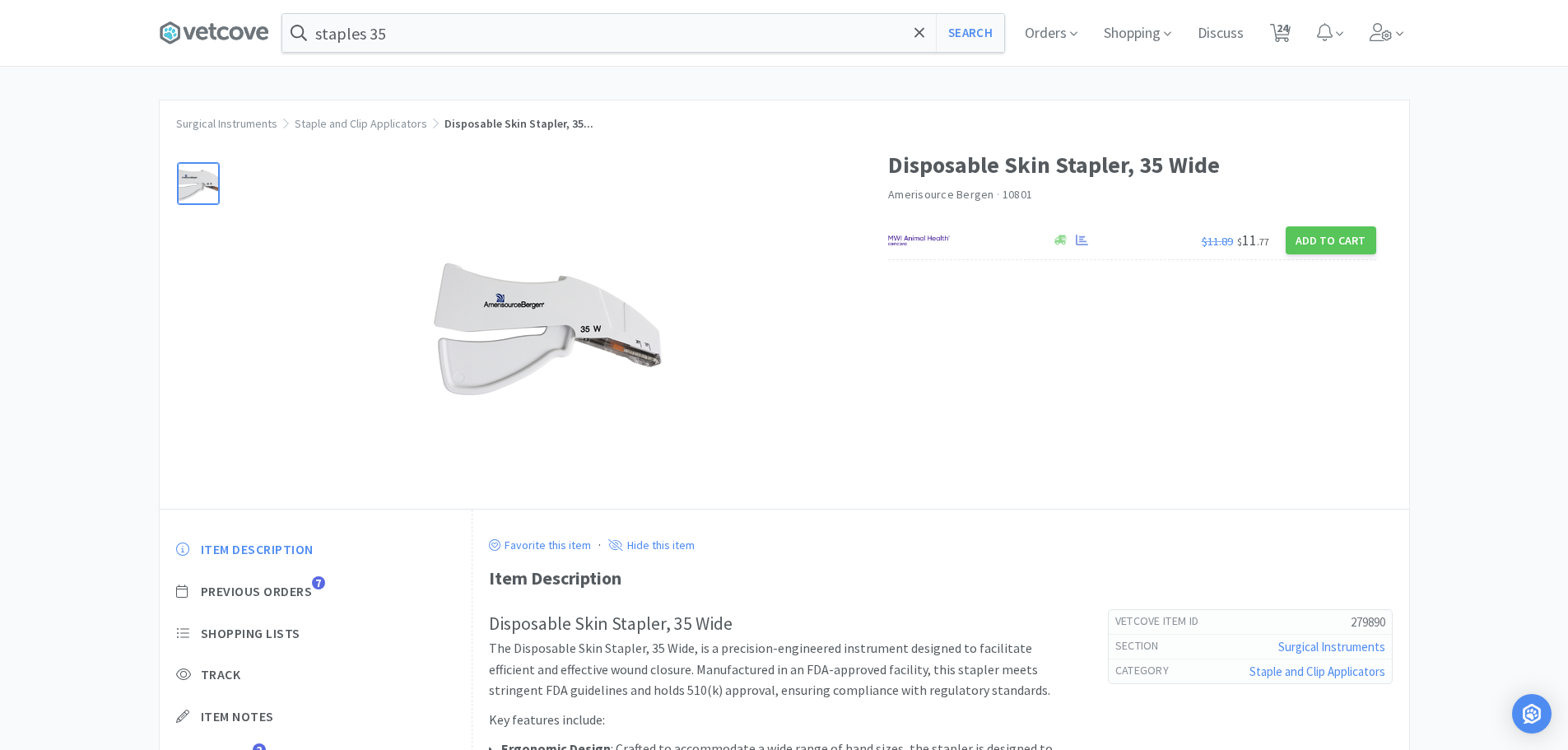
select select "1"
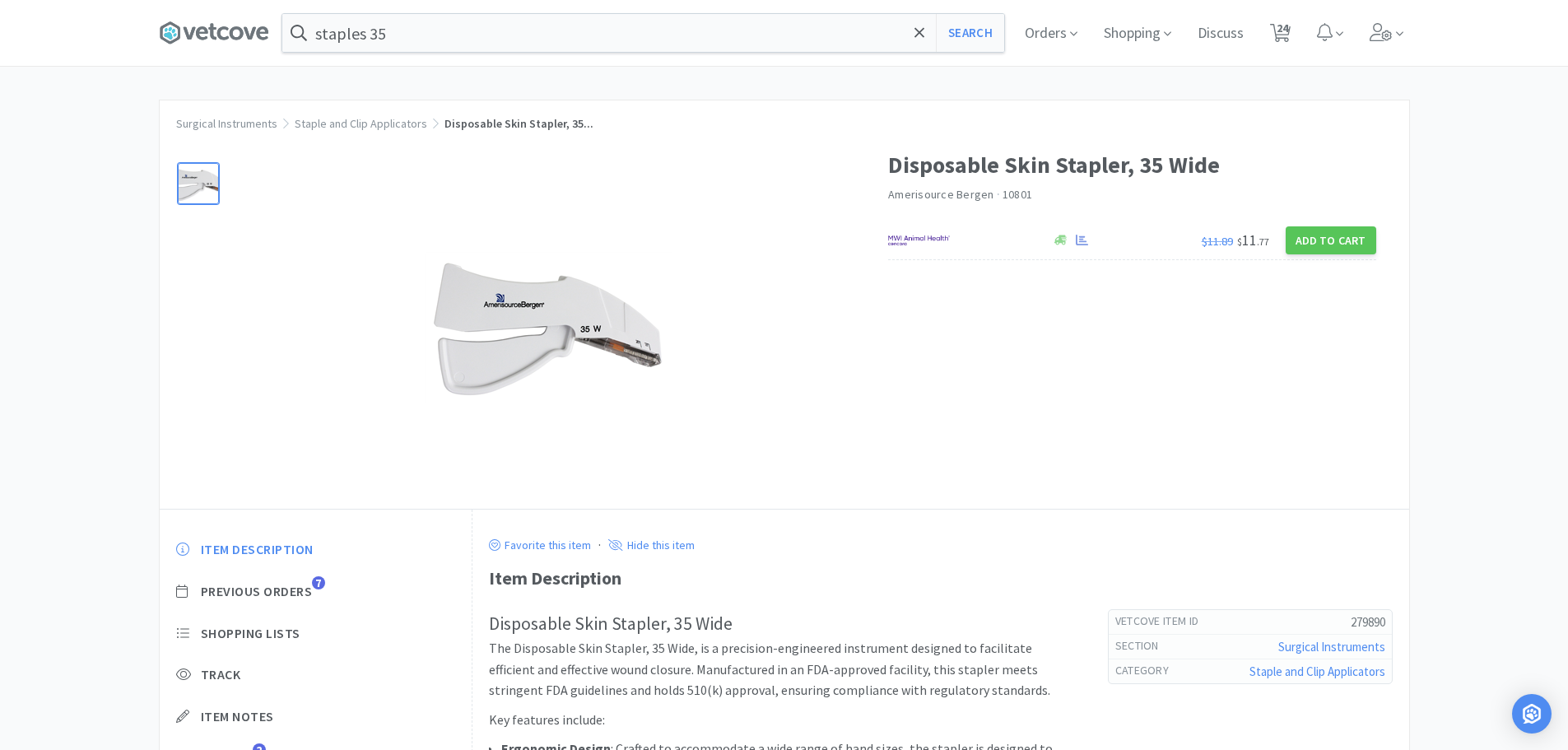
select select "4"
select select "1"
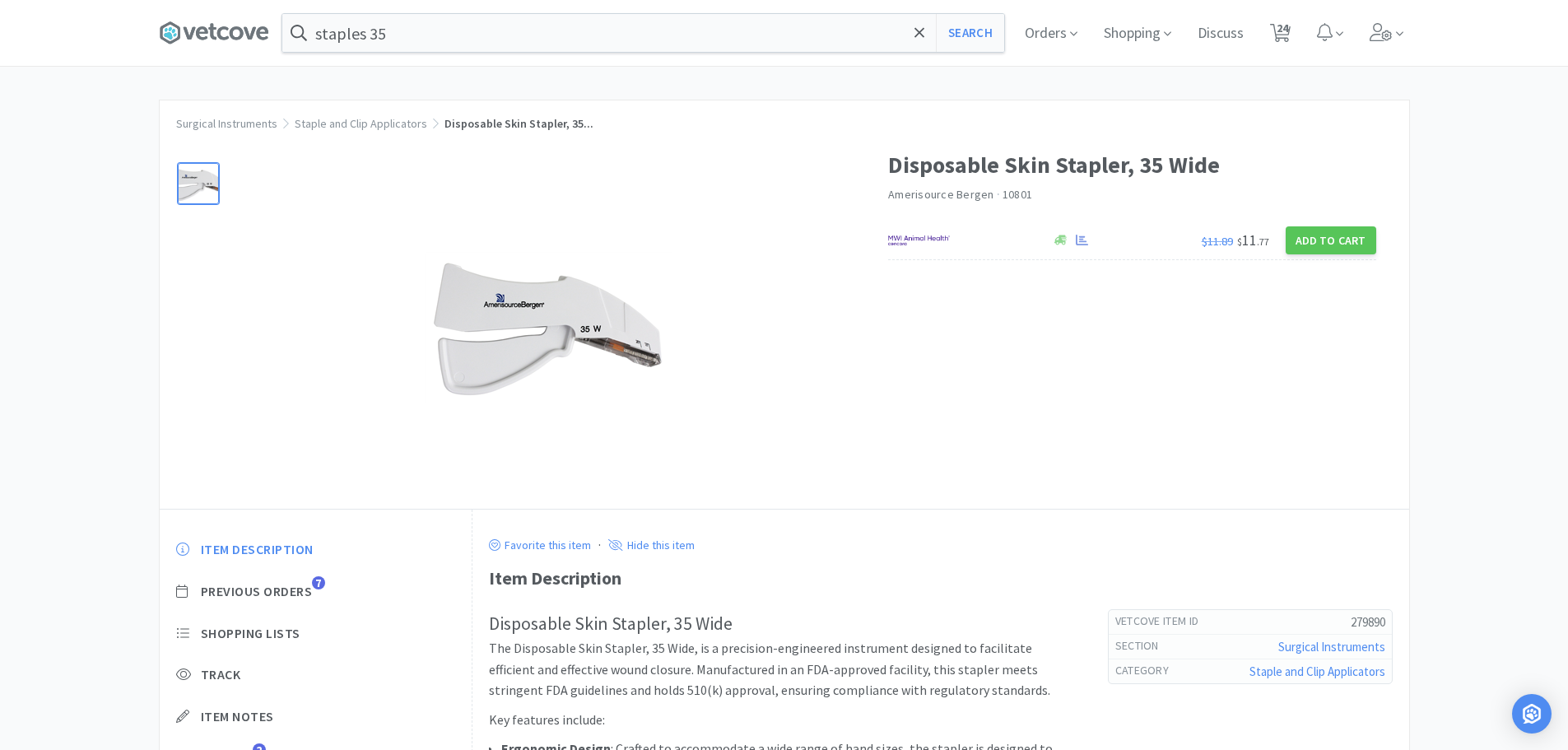
select select "3"
select select "6"
select select "1"
select select "2"
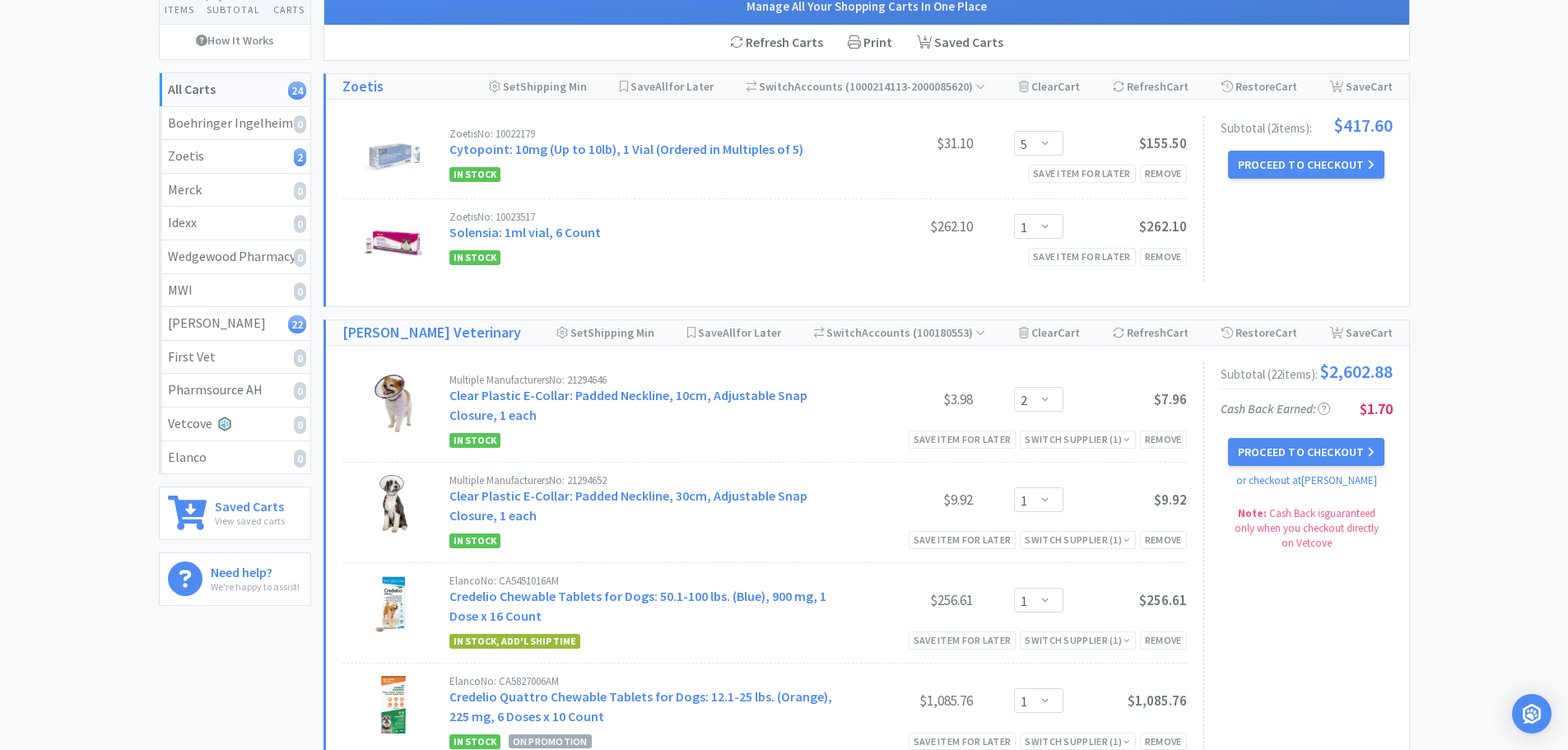
scroll to position [24, 0]
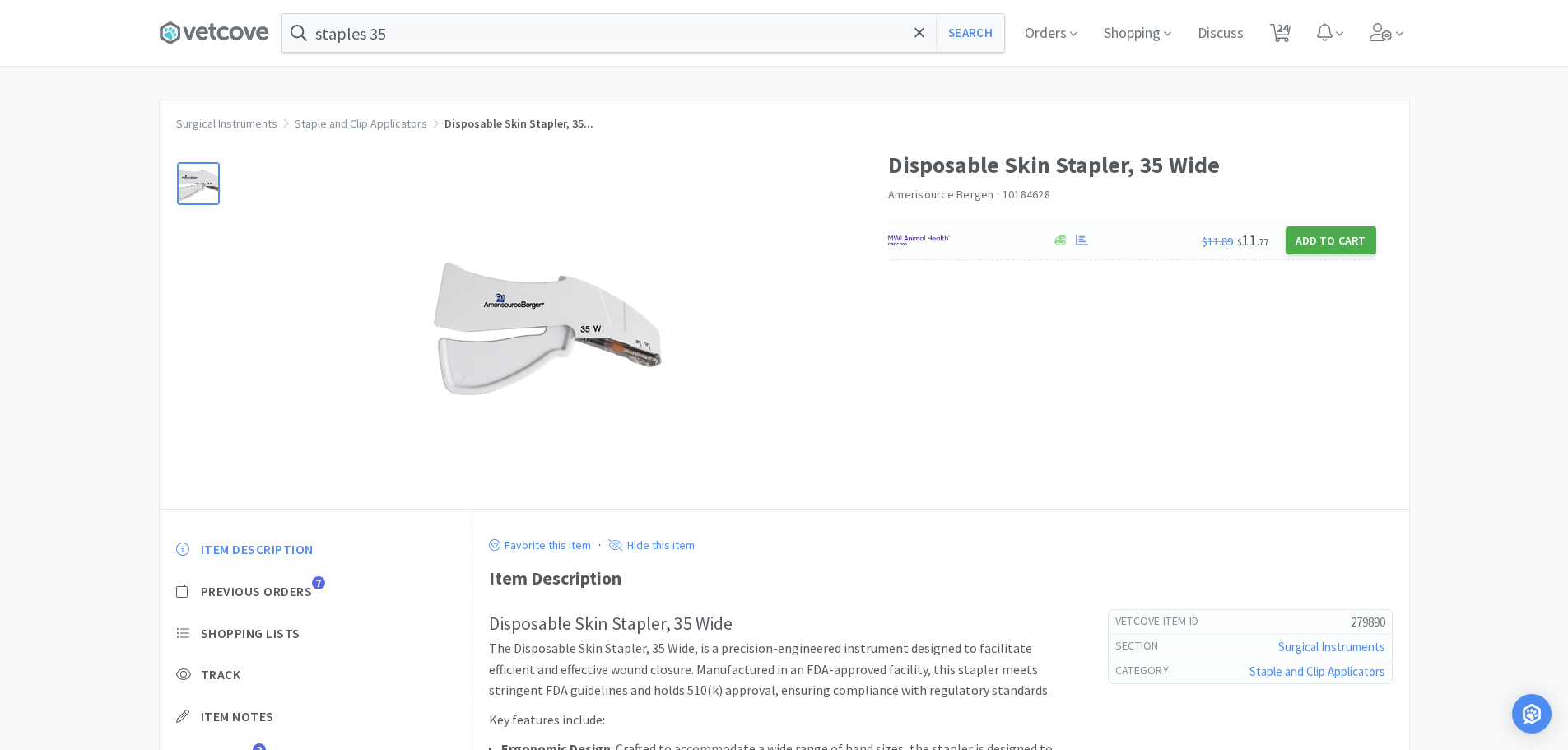
click at [1313, 245] on button "Add to Cart" at bounding box center [1330, 239] width 91 height 28
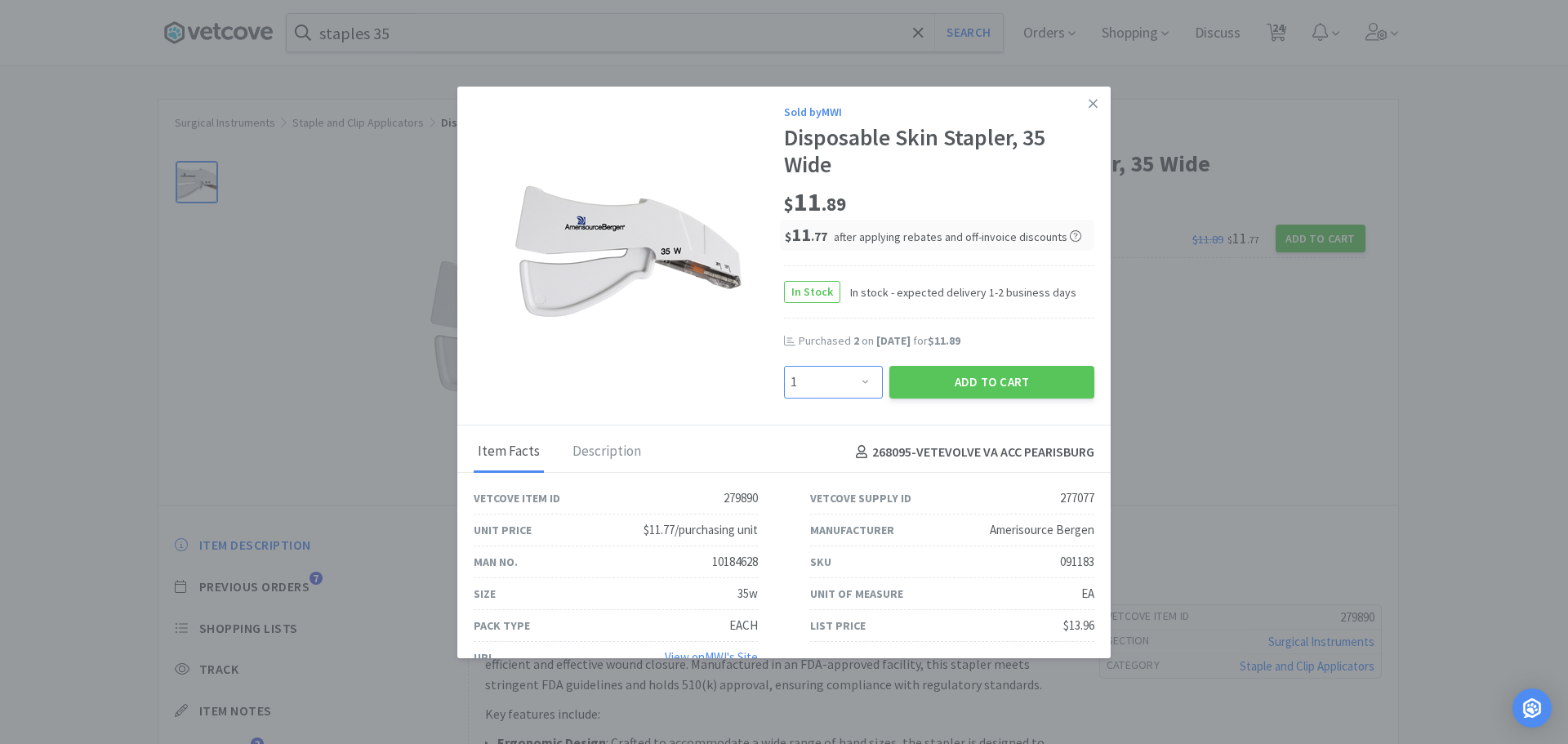
click at [793, 388] on select "Enter Quantity 1 2 3 4 5 6 7 8 9 10 11 12 13 14 15 16 17 18 19 20 Enter Quantity" at bounding box center [834, 382] width 99 height 33
select select "2"
click at [784, 366] on select "Enter Quantity 1 2 3 4 5 6 7 8 9 10 11 12 13 14 15 16 17 18 19 20 Enter Quantity" at bounding box center [834, 382] width 99 height 33
click at [993, 379] on button "Add to Cart" at bounding box center [992, 382] width 205 height 33
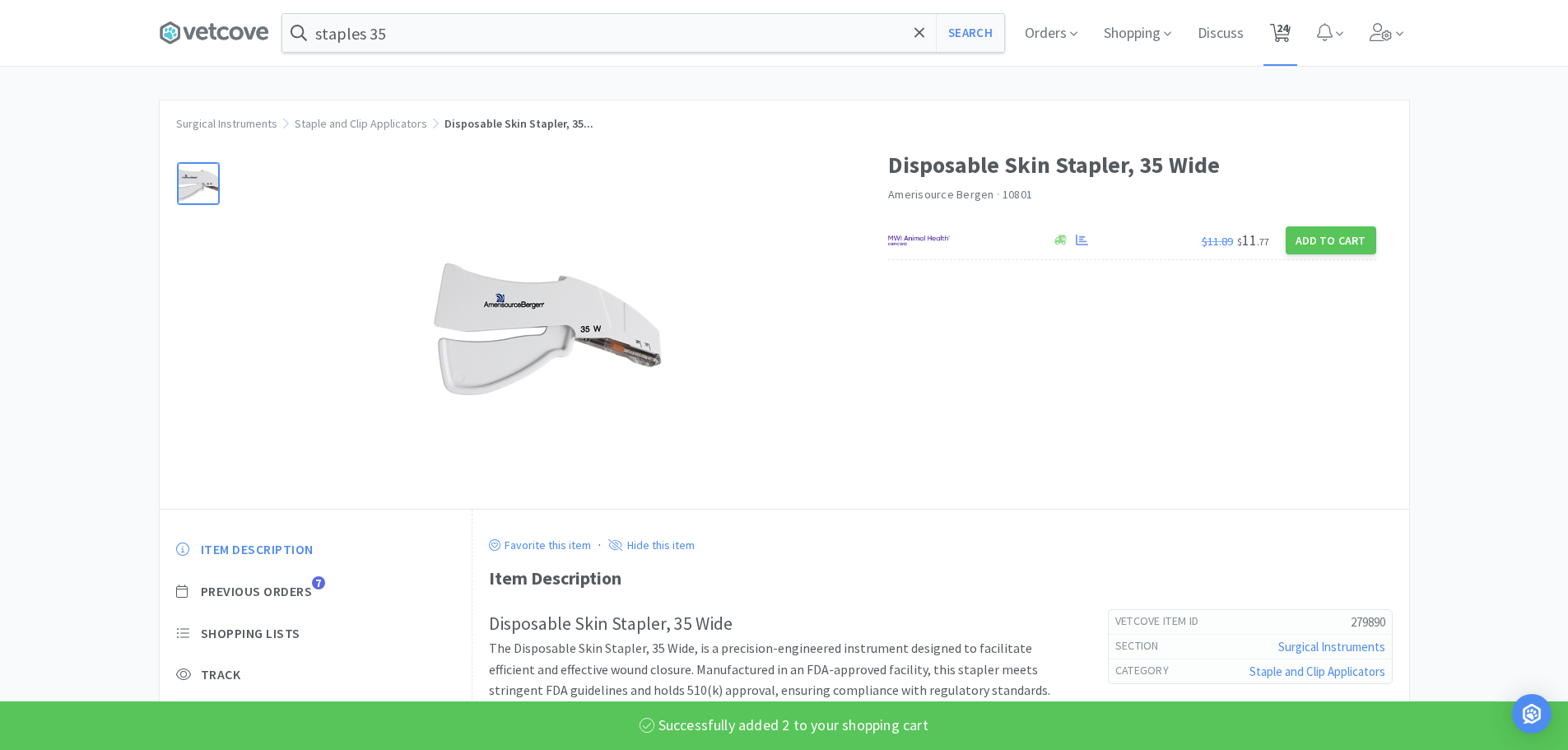
click at [1286, 33] on span "24" at bounding box center [1282, 28] width 12 height 66
select select "5"
select select "1"
select select "2"
select select "1"
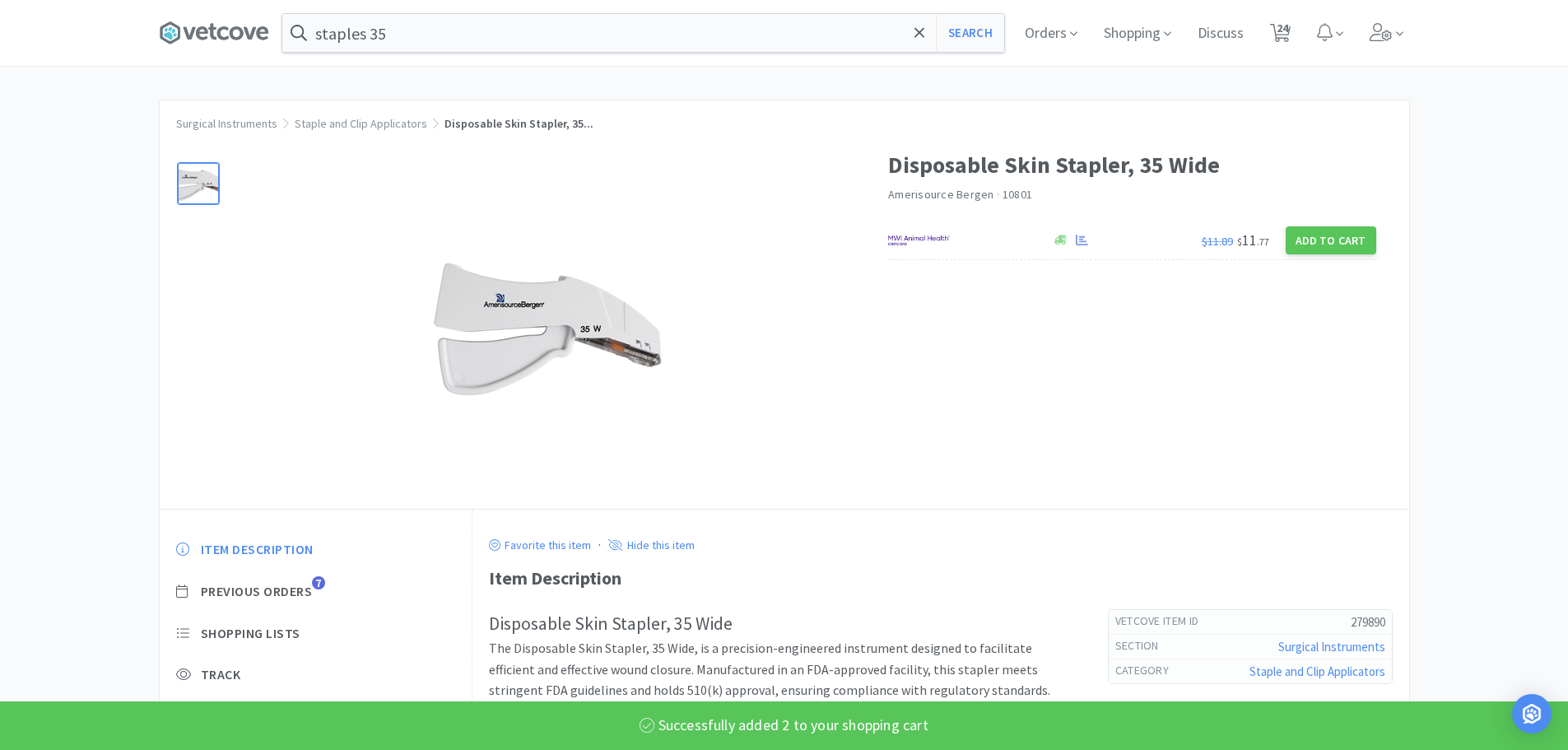
select select "1"
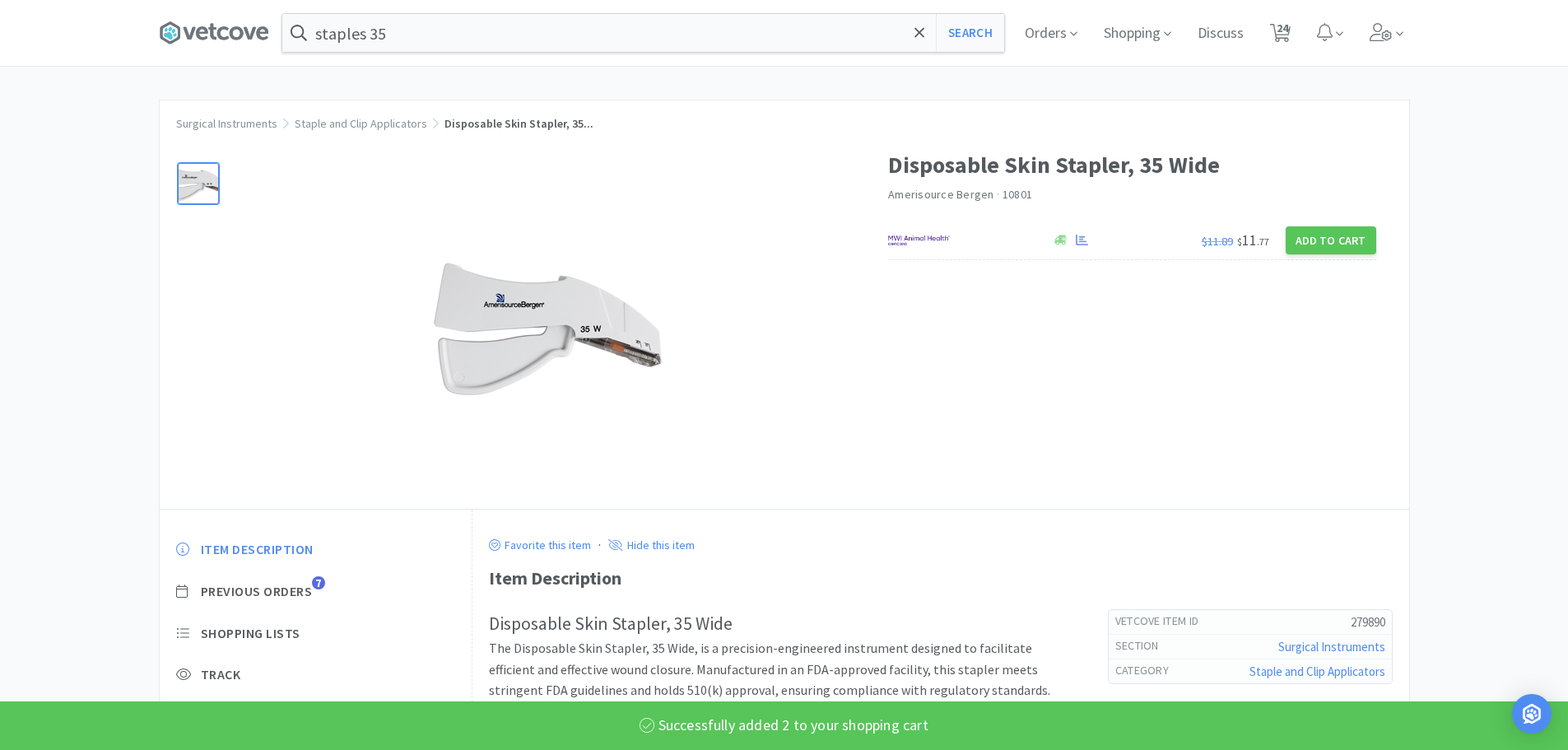
select select "1"
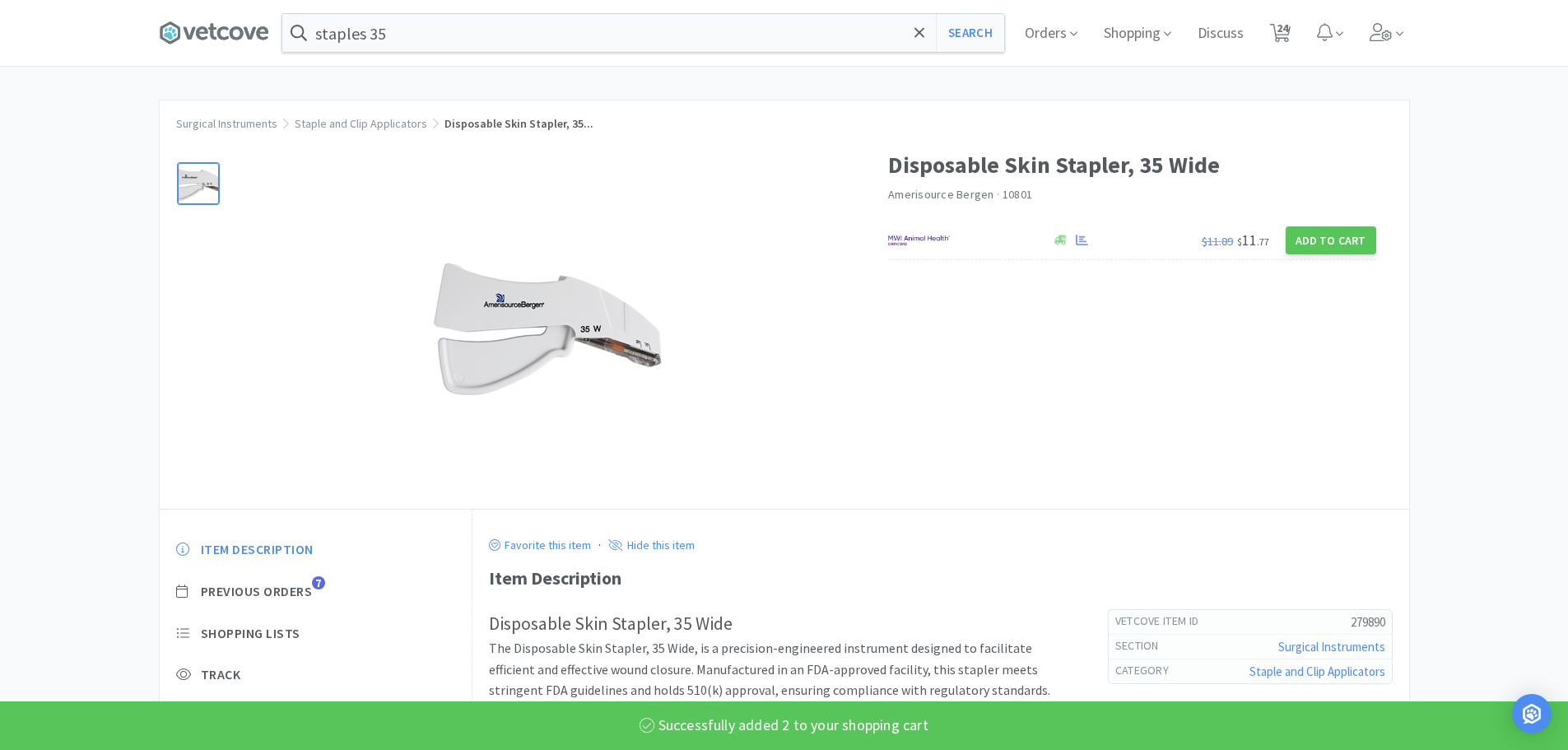
select select "4"
select select "1"
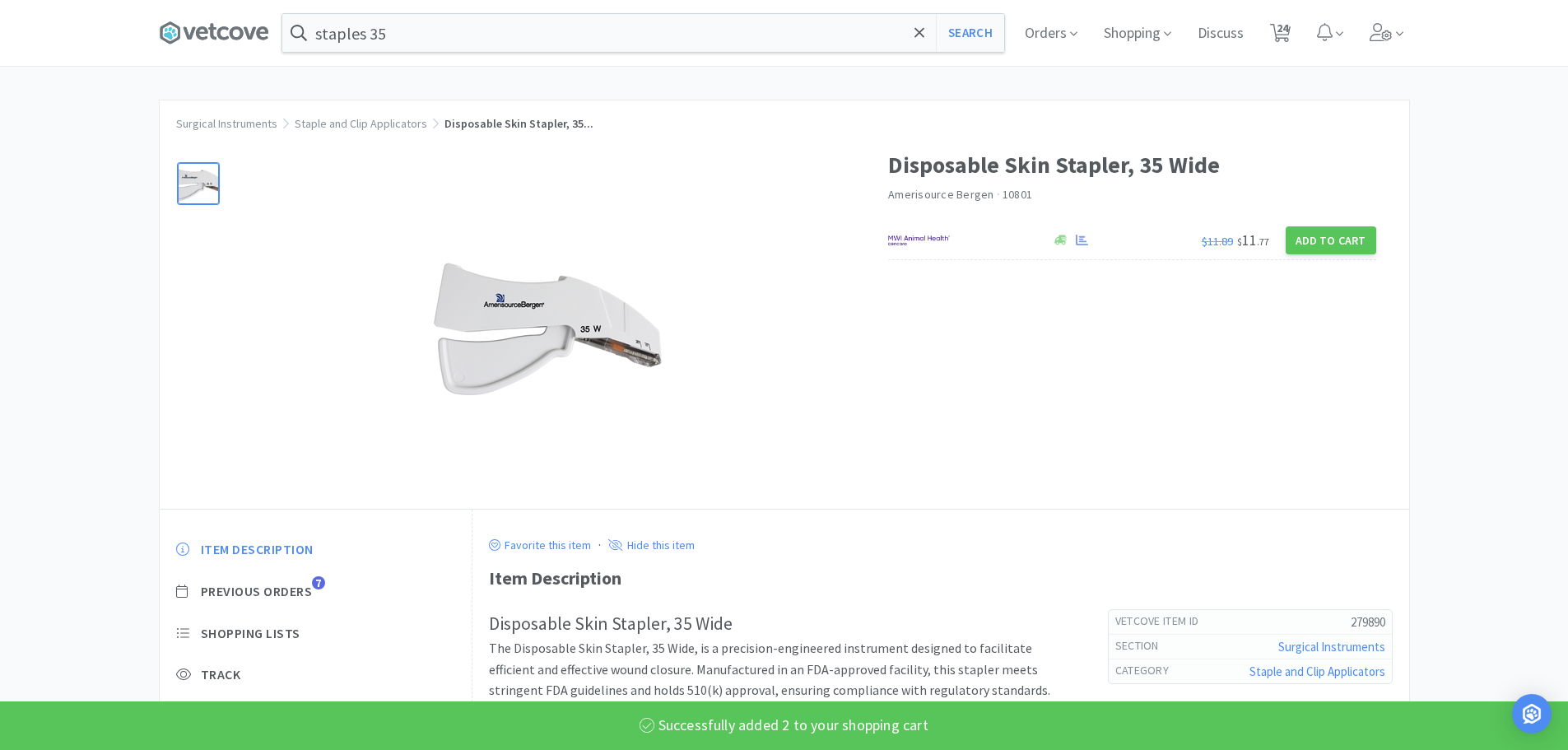
select select "3"
select select "6"
select select "1"
select select "2"
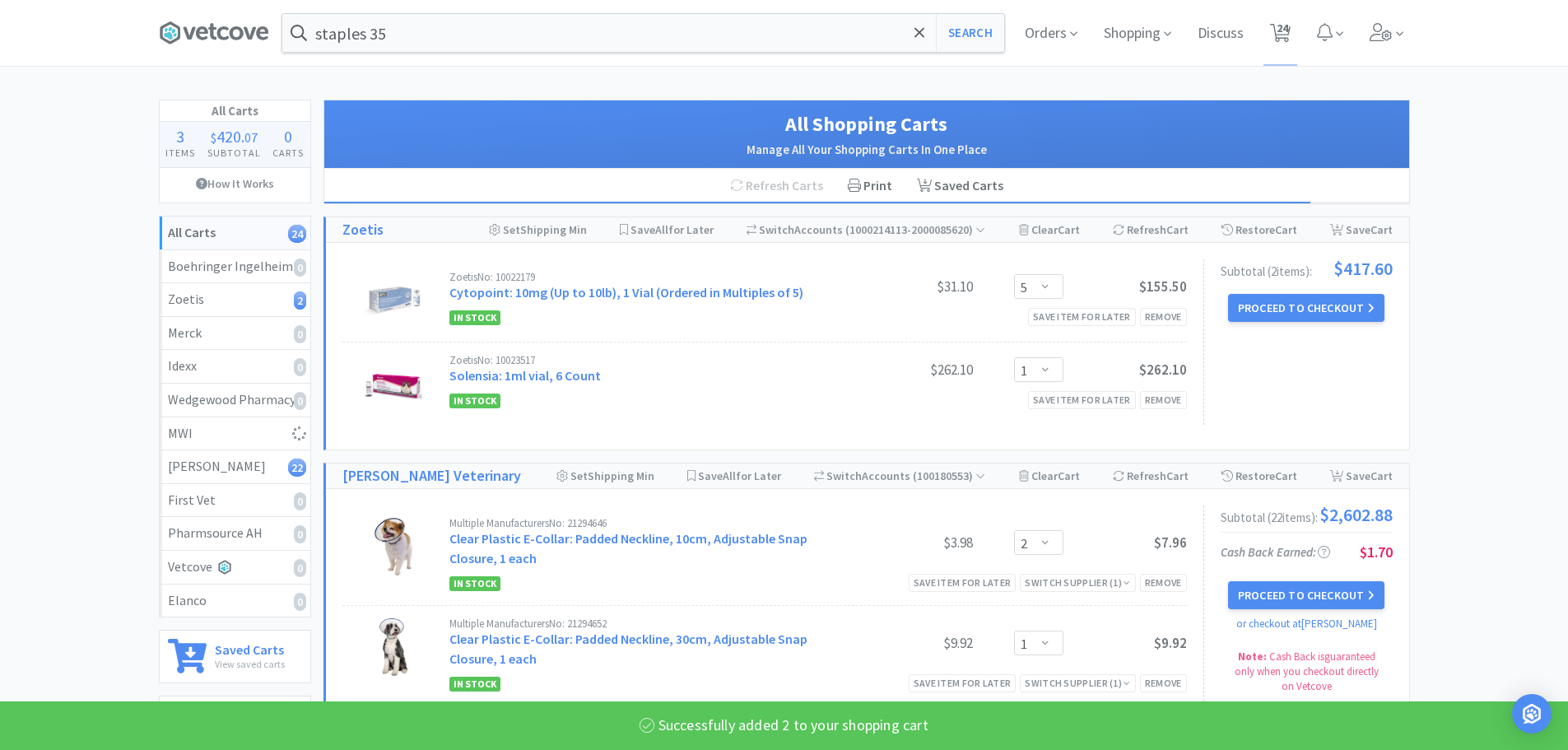
select select "2"
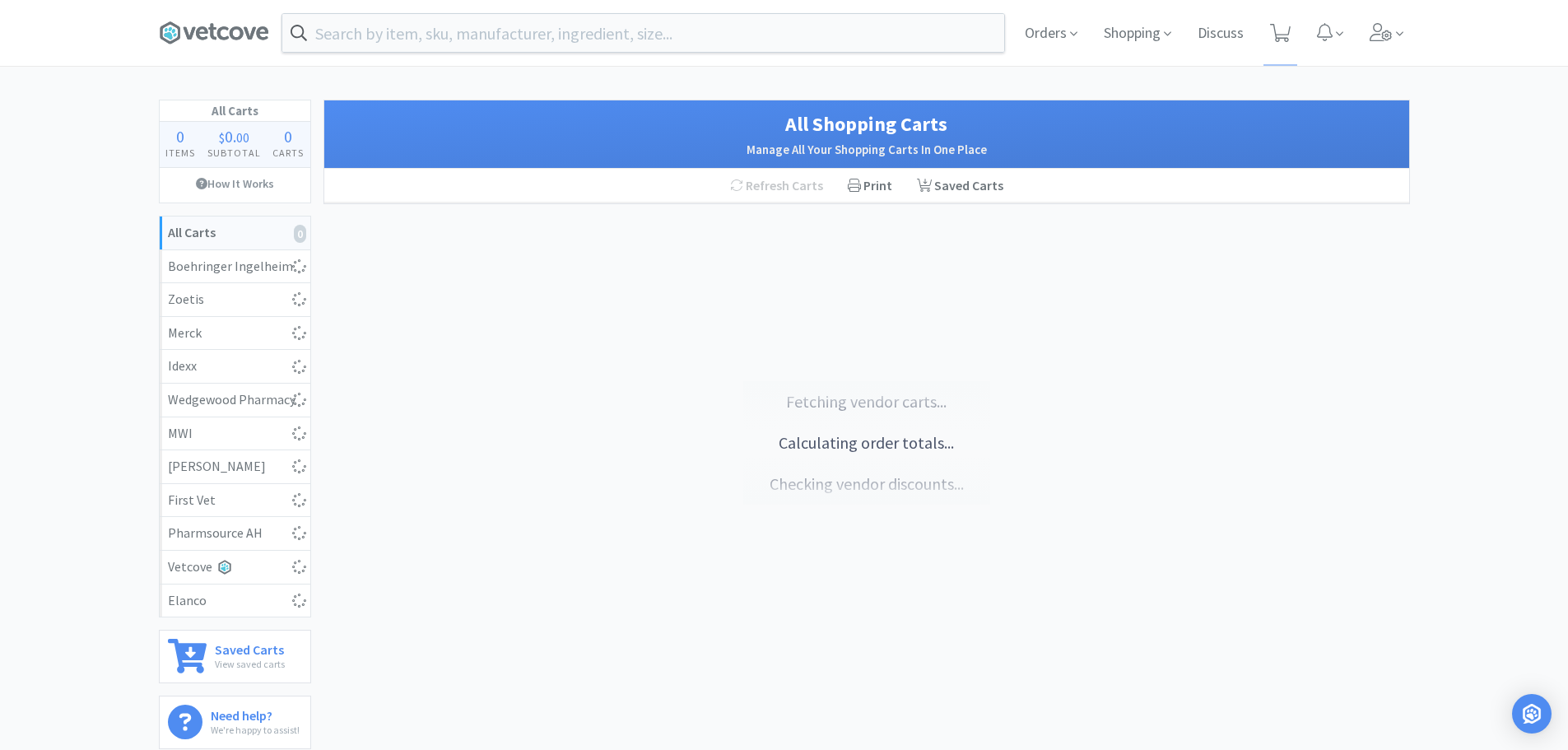
select select "5"
select select "1"
select select "2"
select select "1"
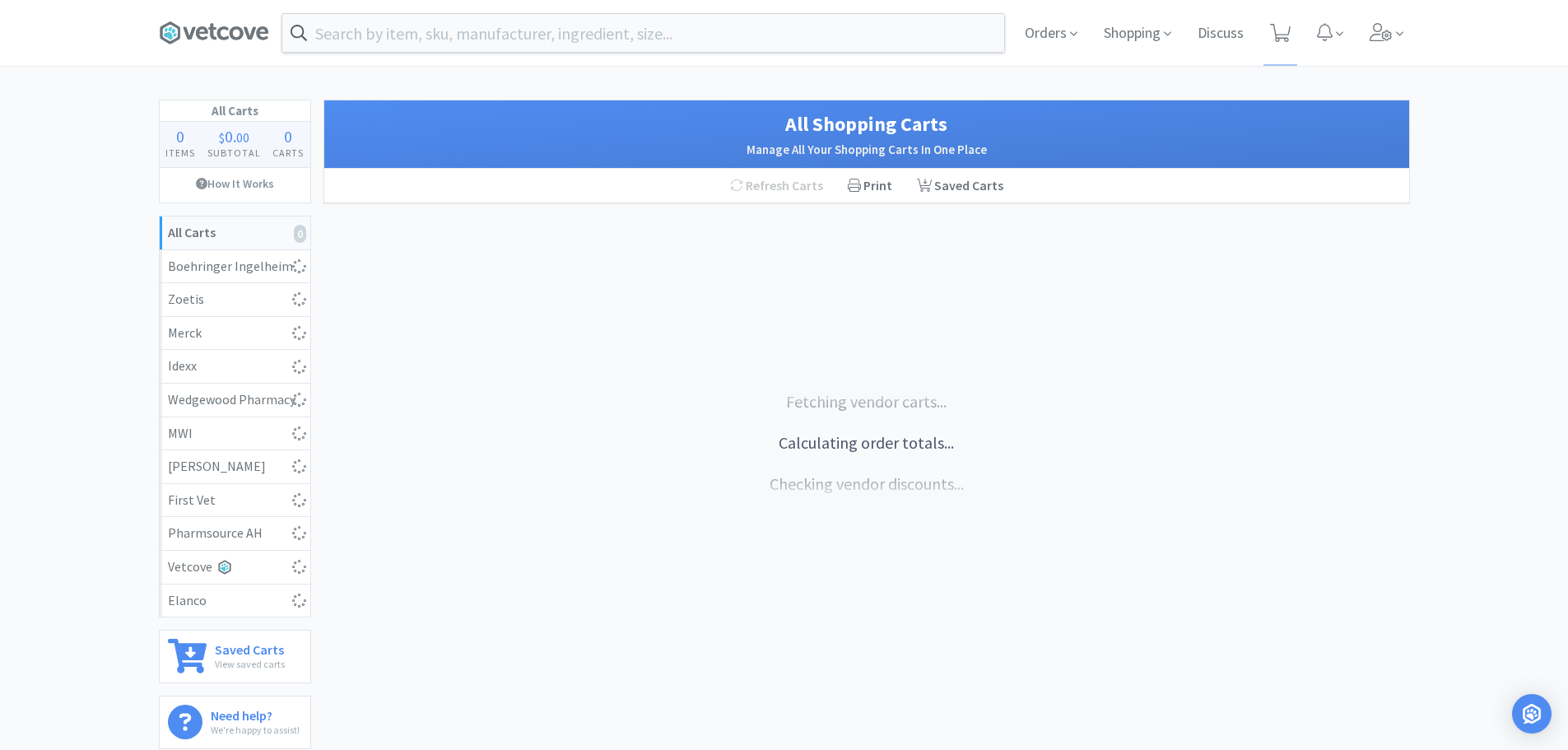
select select "1"
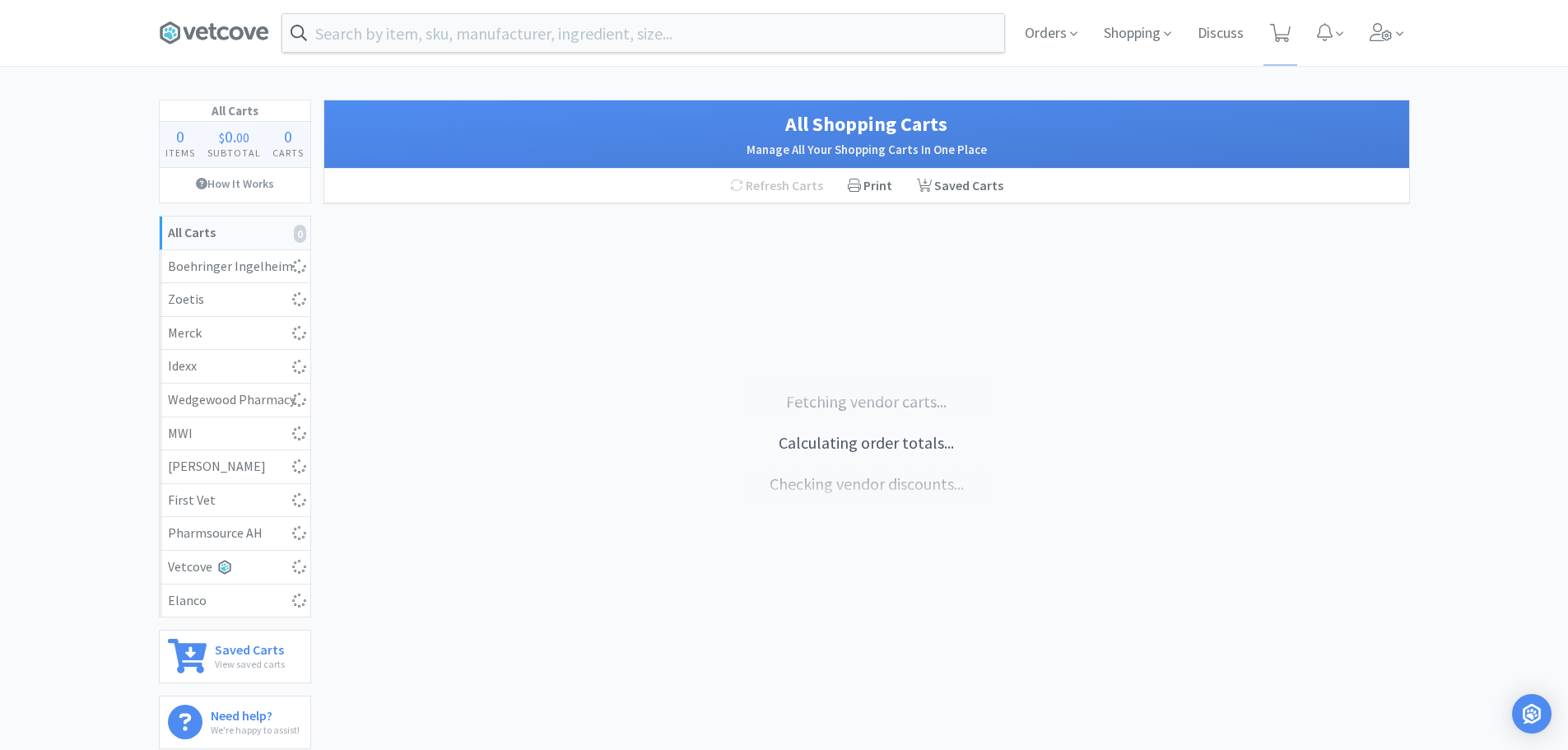
select select "1"
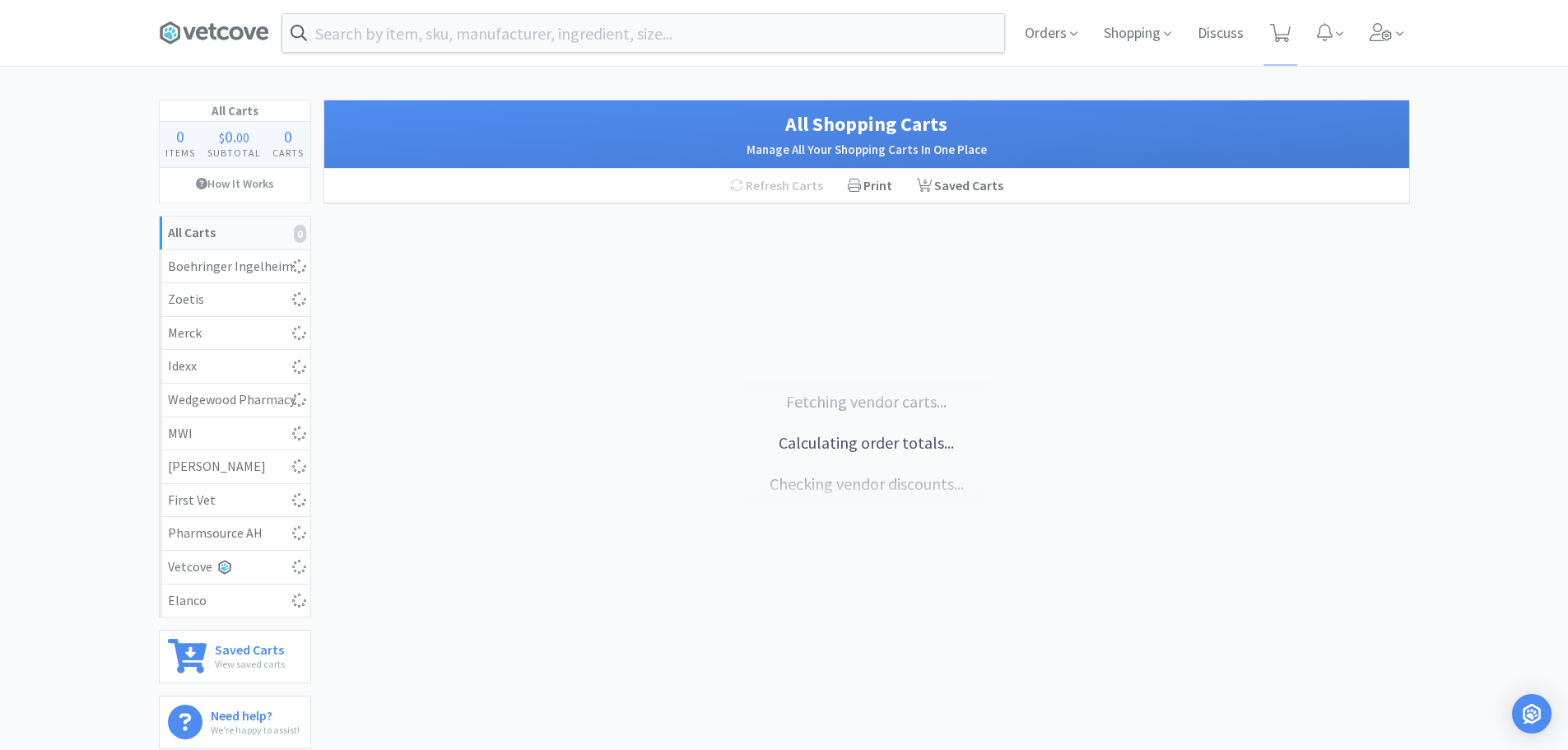
select select "4"
select select "1"
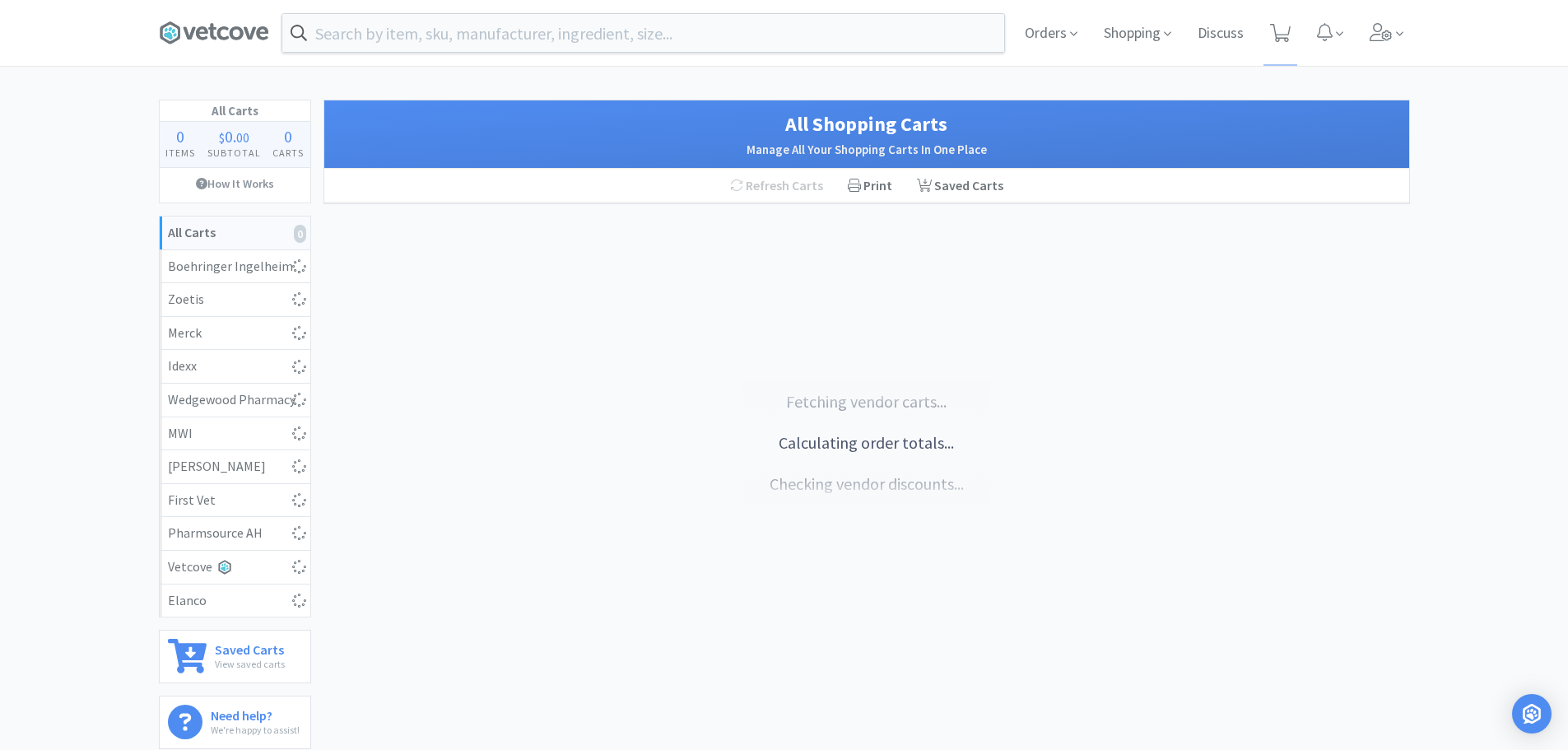
select select "3"
select select "6"
select select "1"
select select "2"
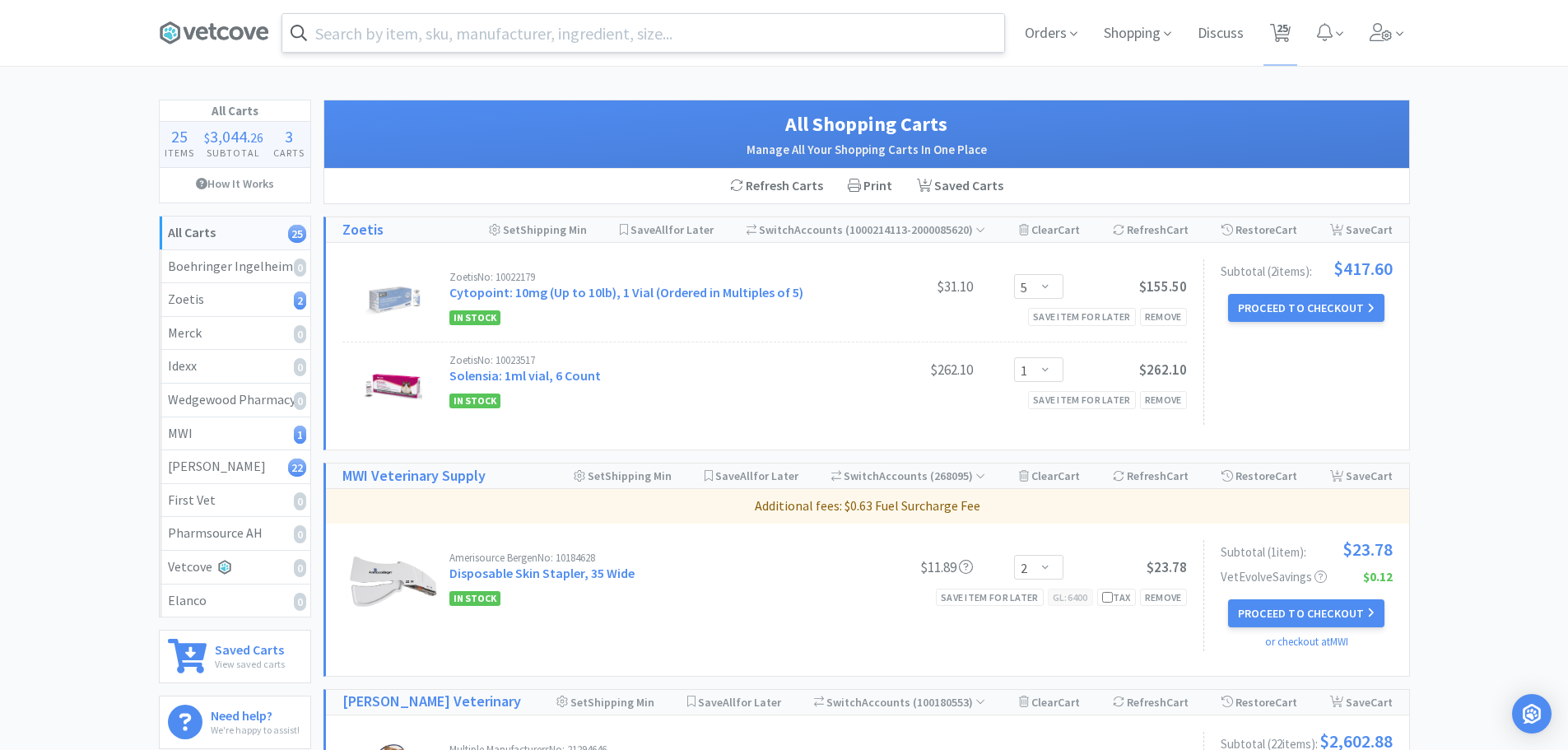
click at [654, 31] on input "text" at bounding box center [644, 33] width 722 height 38
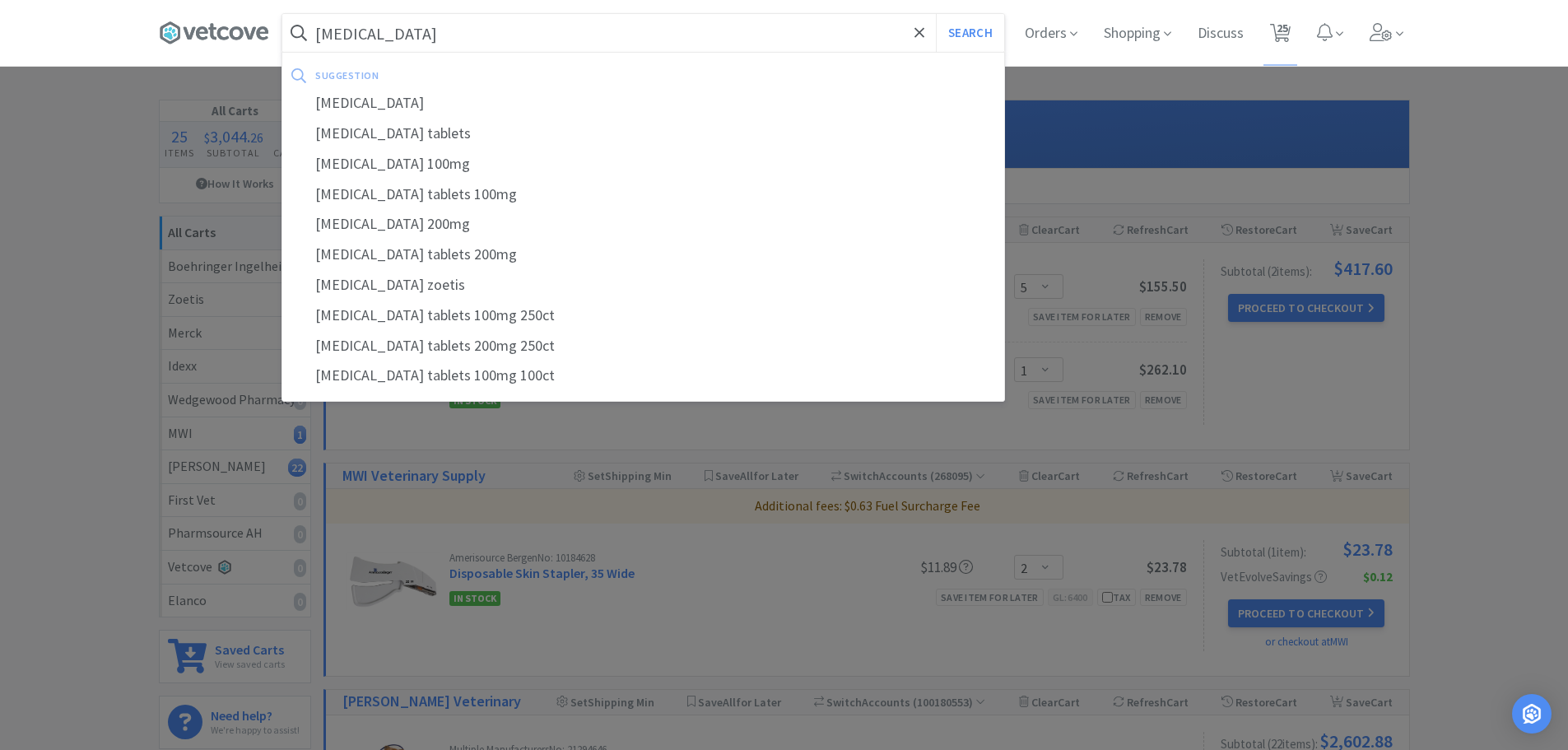
type input "[MEDICAL_DATA]"
click at [936, 14] on button "Search" at bounding box center [970, 33] width 68 height 38
select select "2"
select select "1"
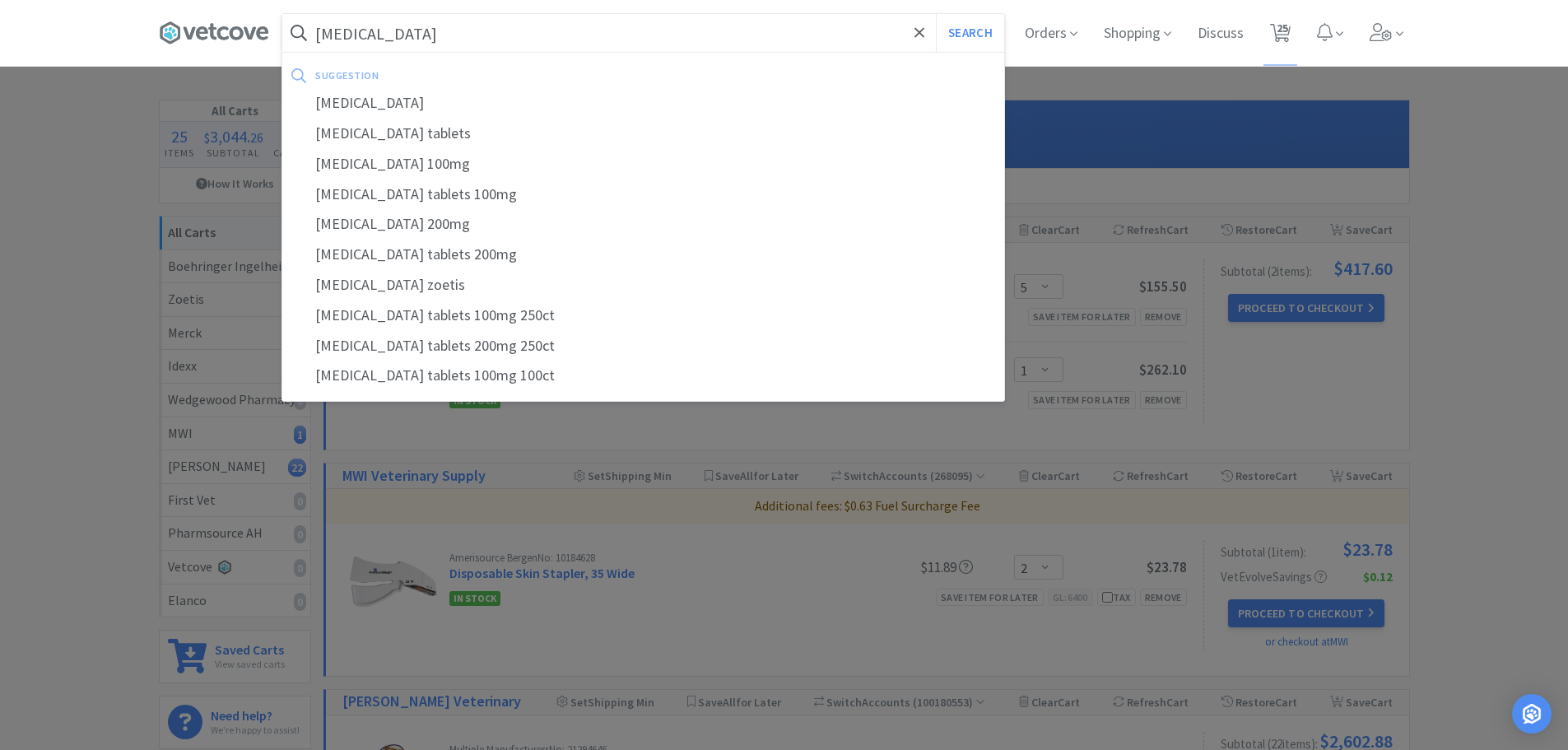
select select "1"
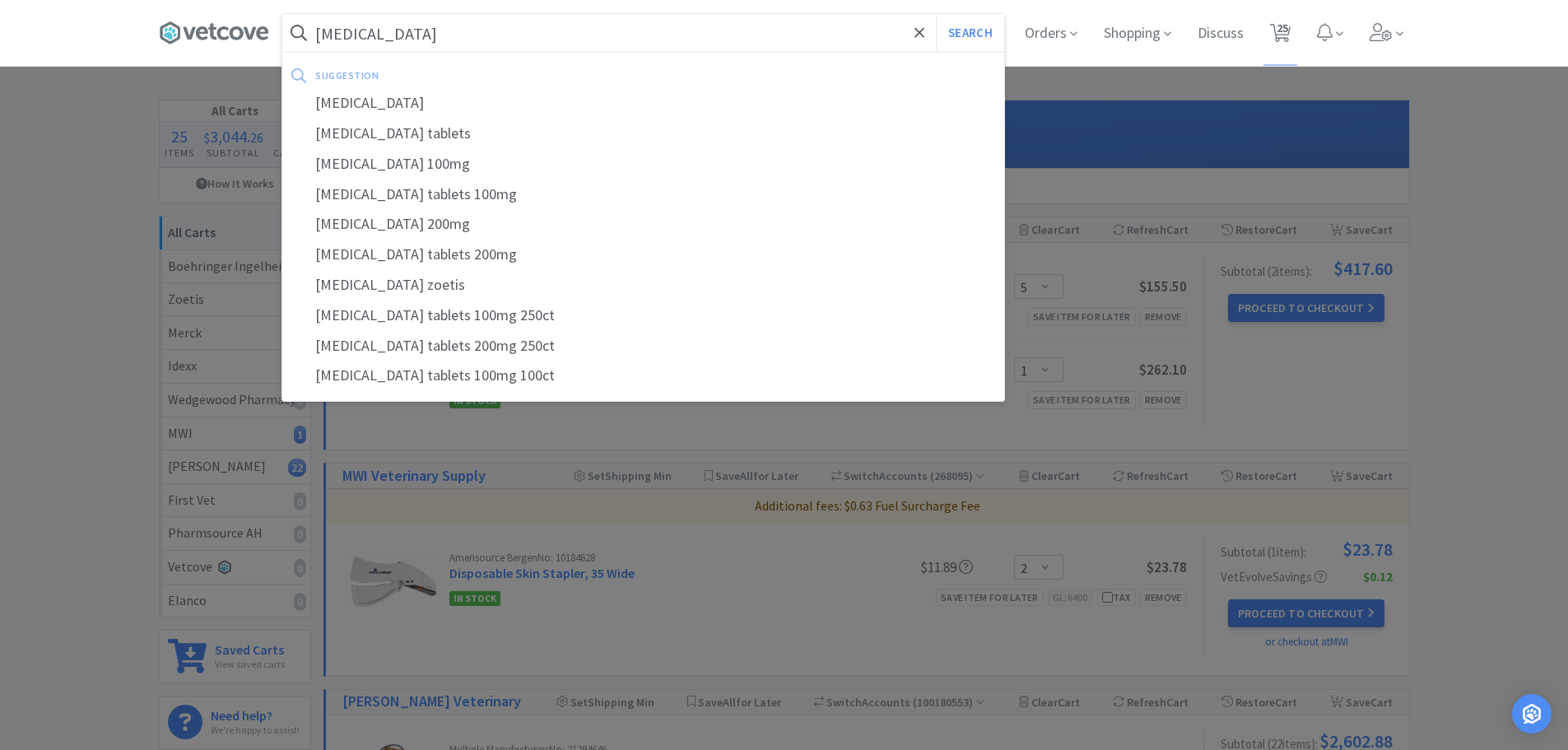
select select "1"
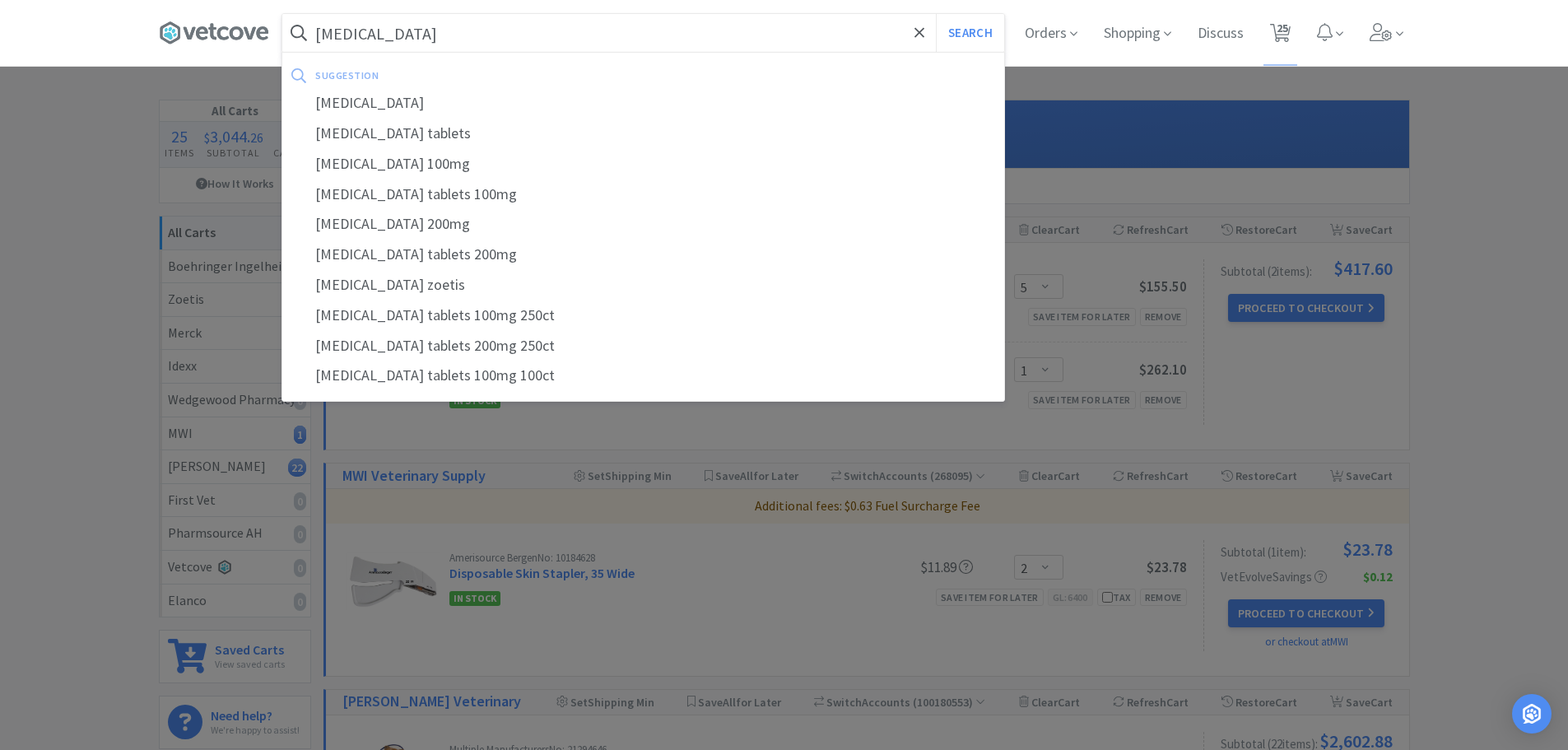
select select "4"
select select "1"
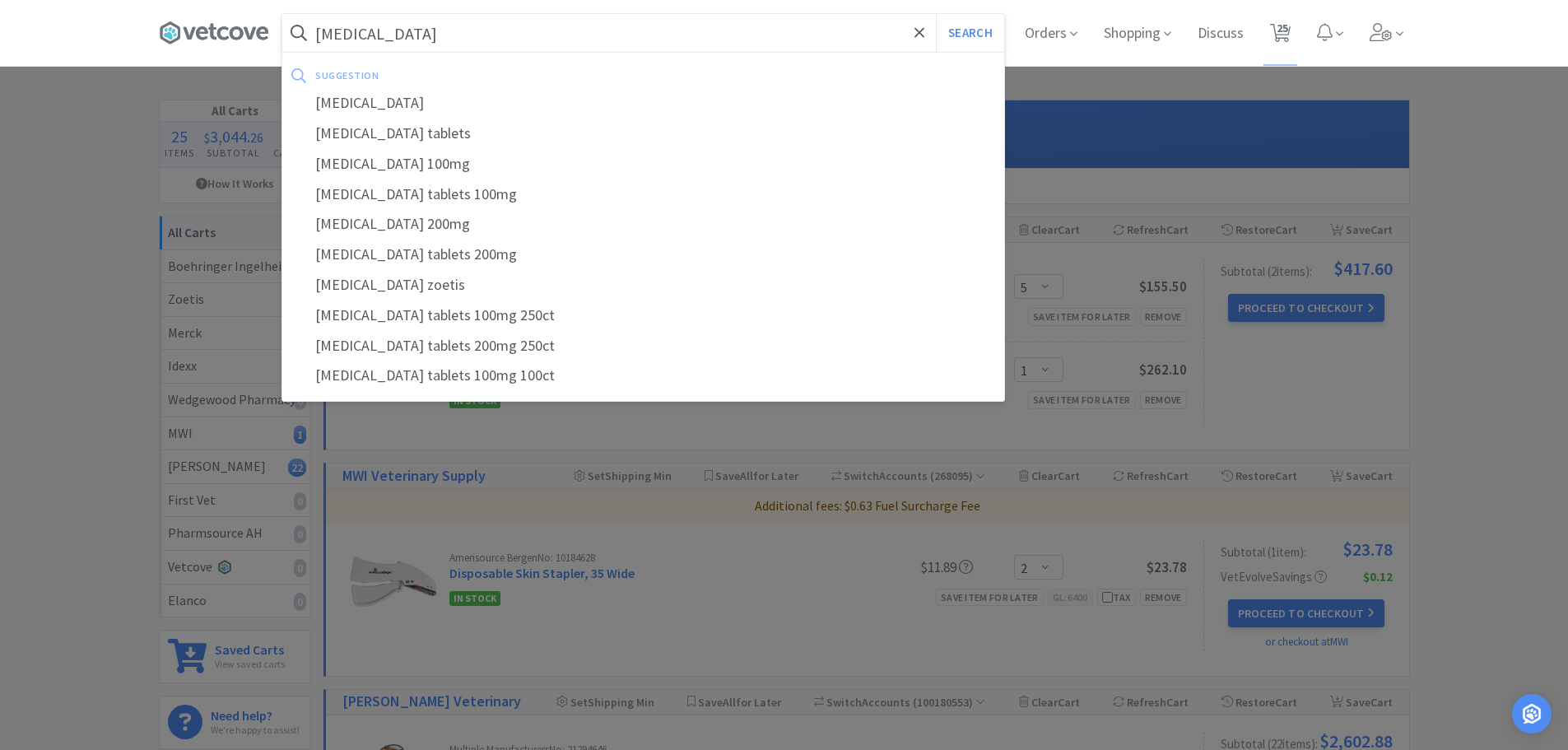
select select "3"
select select "6"
select select "1"
select select "2"
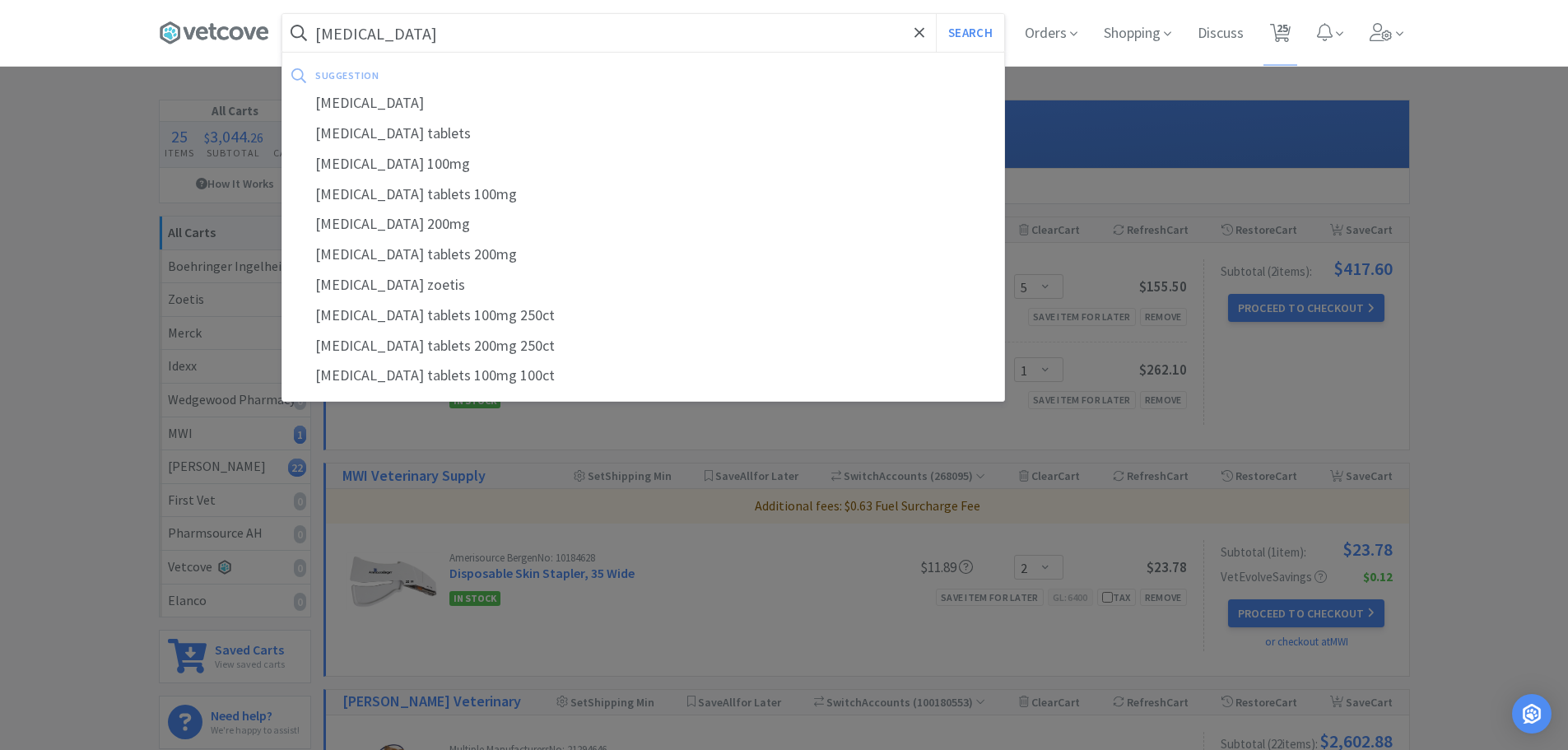
select select "5"
select select "1"
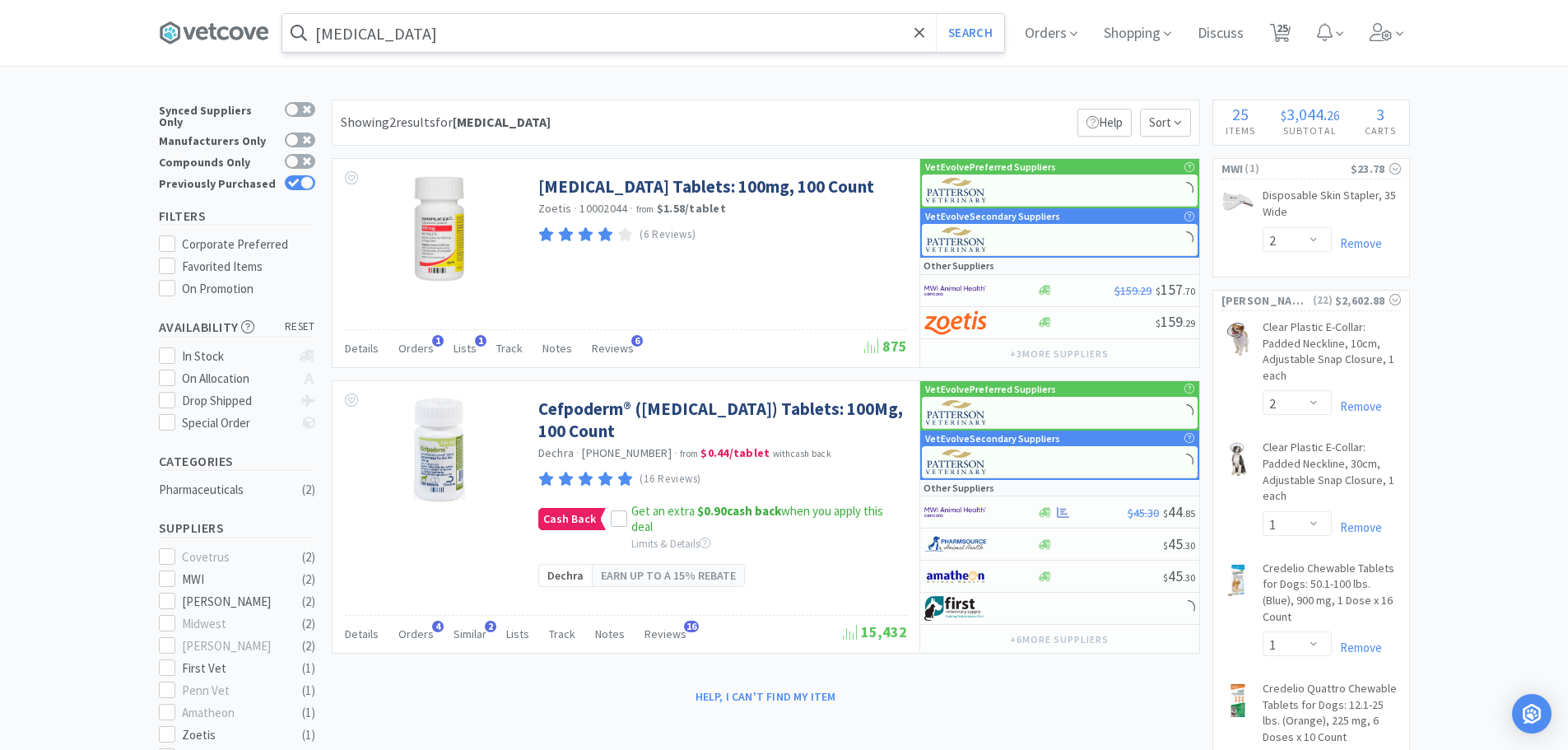
click at [473, 28] on input "[MEDICAL_DATA]" at bounding box center [644, 33] width 722 height 38
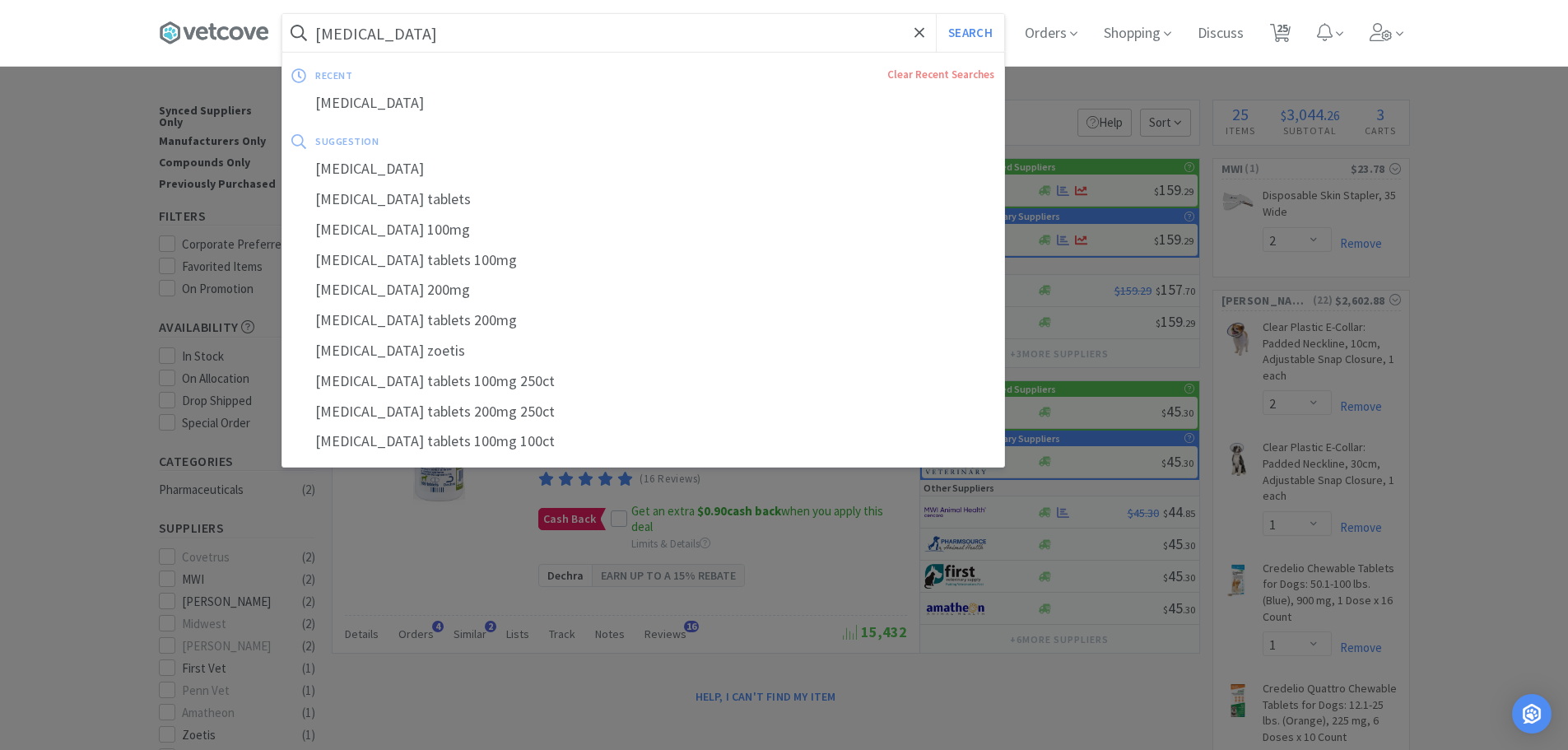
click at [465, 32] on input "[MEDICAL_DATA]" at bounding box center [644, 33] width 722 height 38
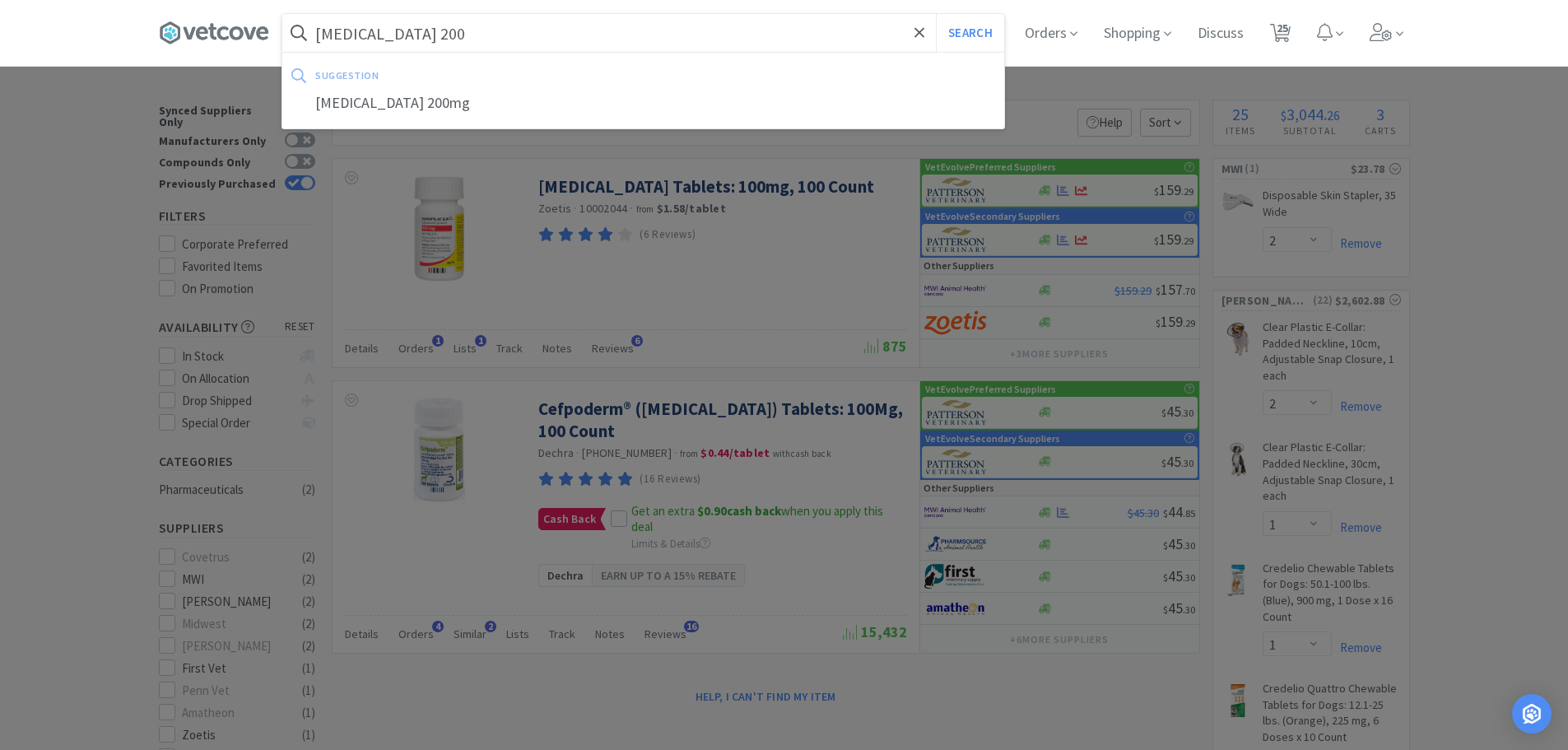
type input "[MEDICAL_DATA] 200"
click at [936, 14] on button "Search" at bounding box center [970, 33] width 68 height 38
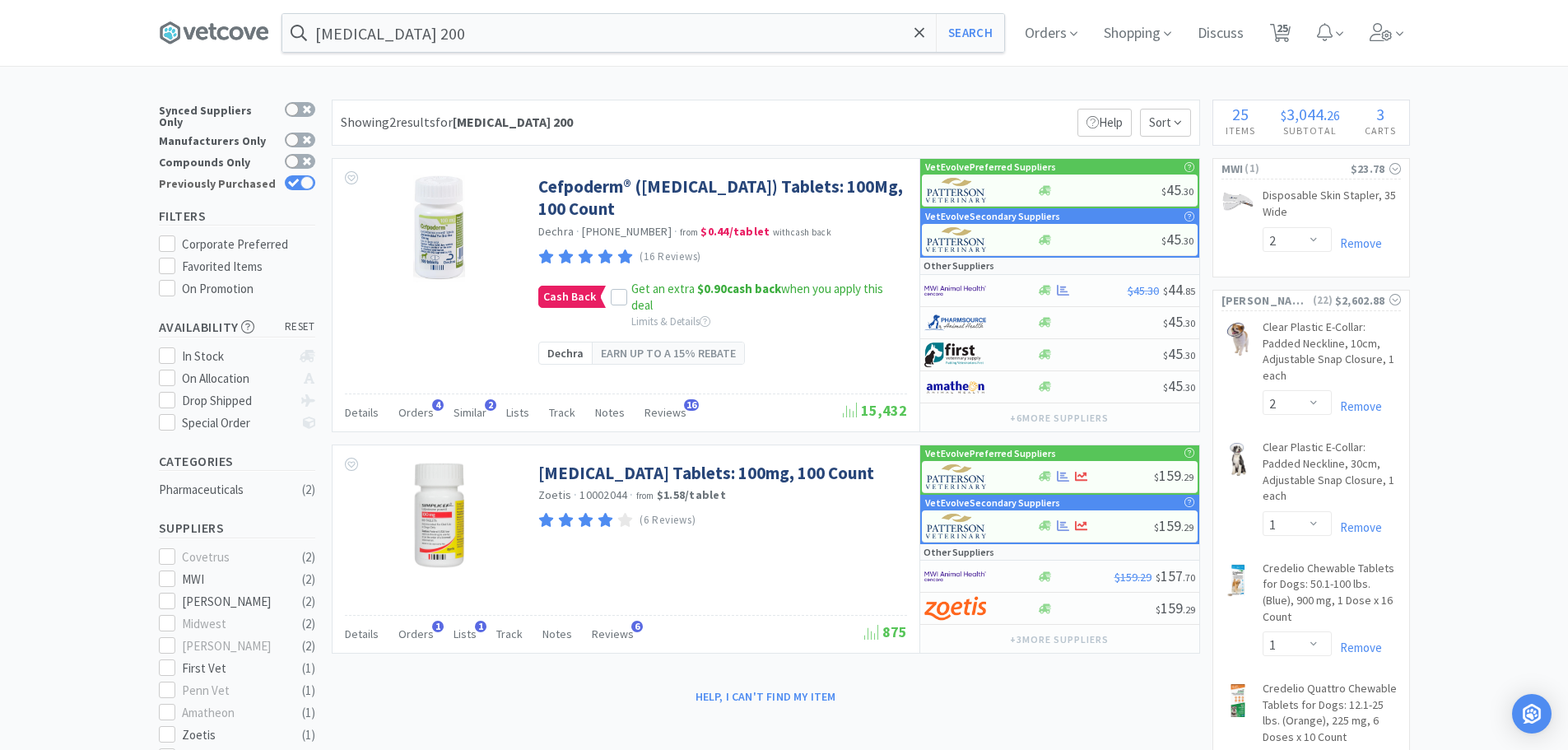
click at [299, 178] on icon at bounding box center [293, 183] width 12 height 9
checkbox input "false"
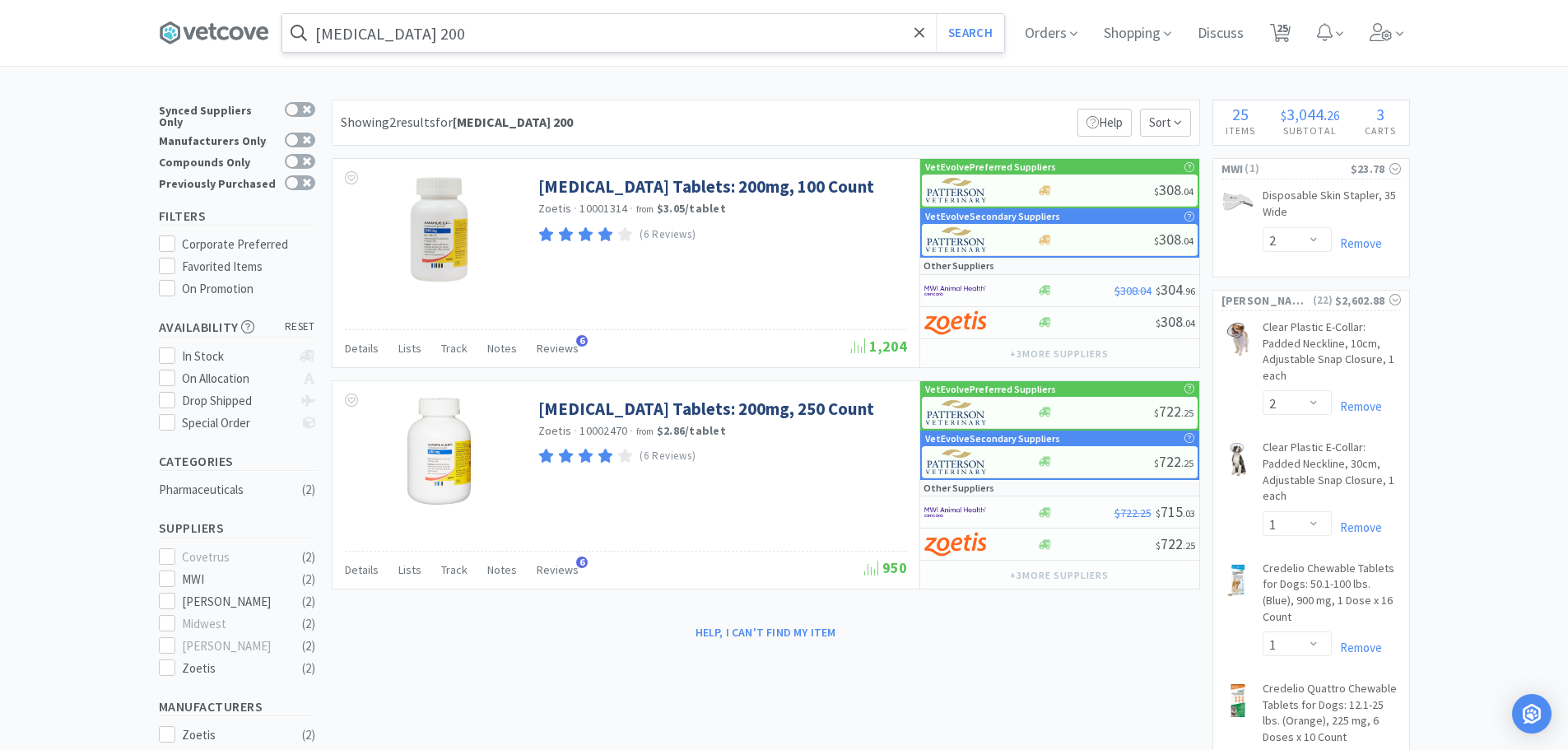
click at [384, 39] on input "[MEDICAL_DATA] 200" at bounding box center [644, 33] width 722 height 38
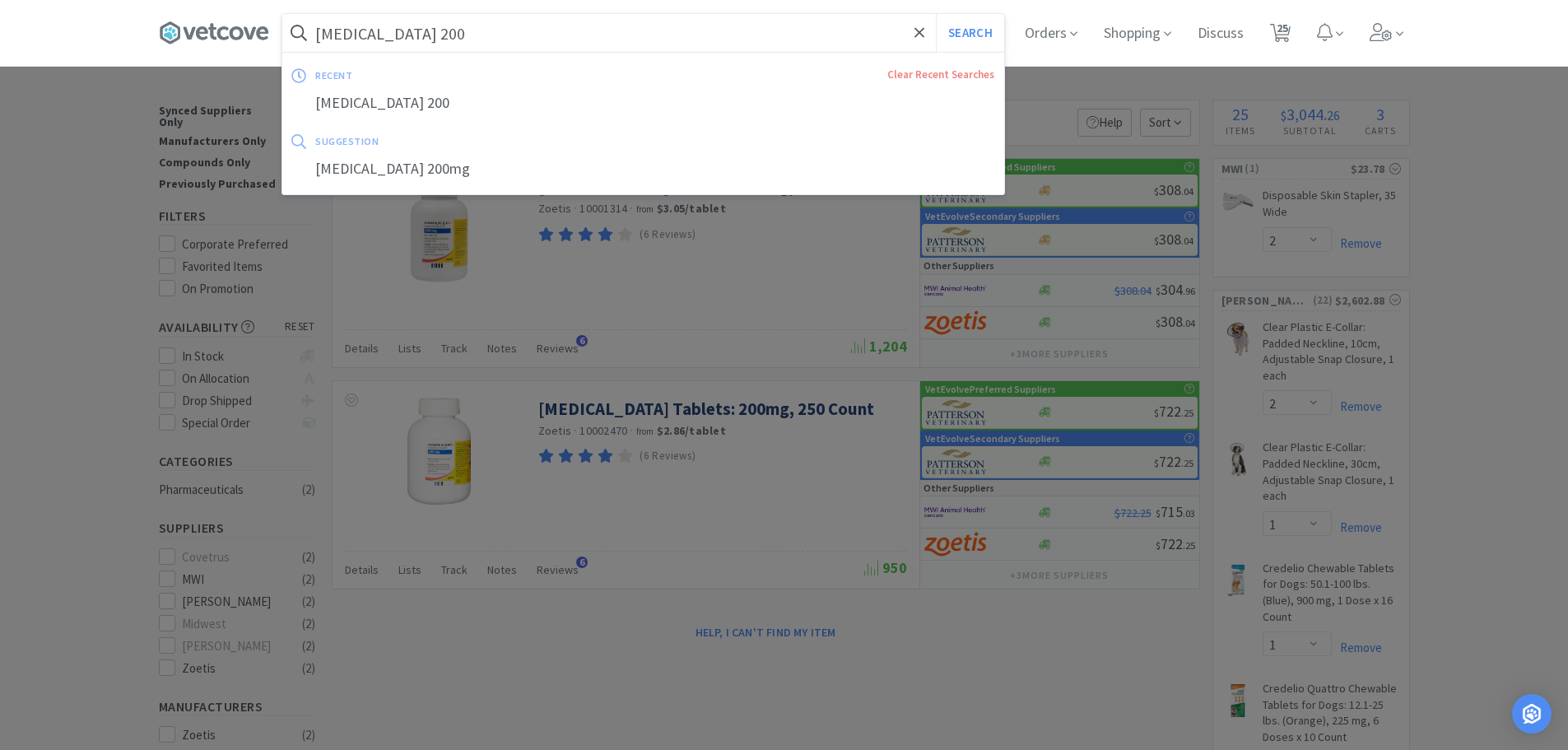
click at [384, 39] on input "[MEDICAL_DATA] 200" at bounding box center [644, 33] width 722 height 38
drag, startPoint x: 384, startPoint y: 34, endPoint x: 221, endPoint y: 26, distance: 163.2
click at [220, 29] on div "[MEDICAL_DATA] 200 Search recent Clear Recent Searches [MEDICAL_DATA] 200 sugge…" at bounding box center [784, 32] width 1251 height 66
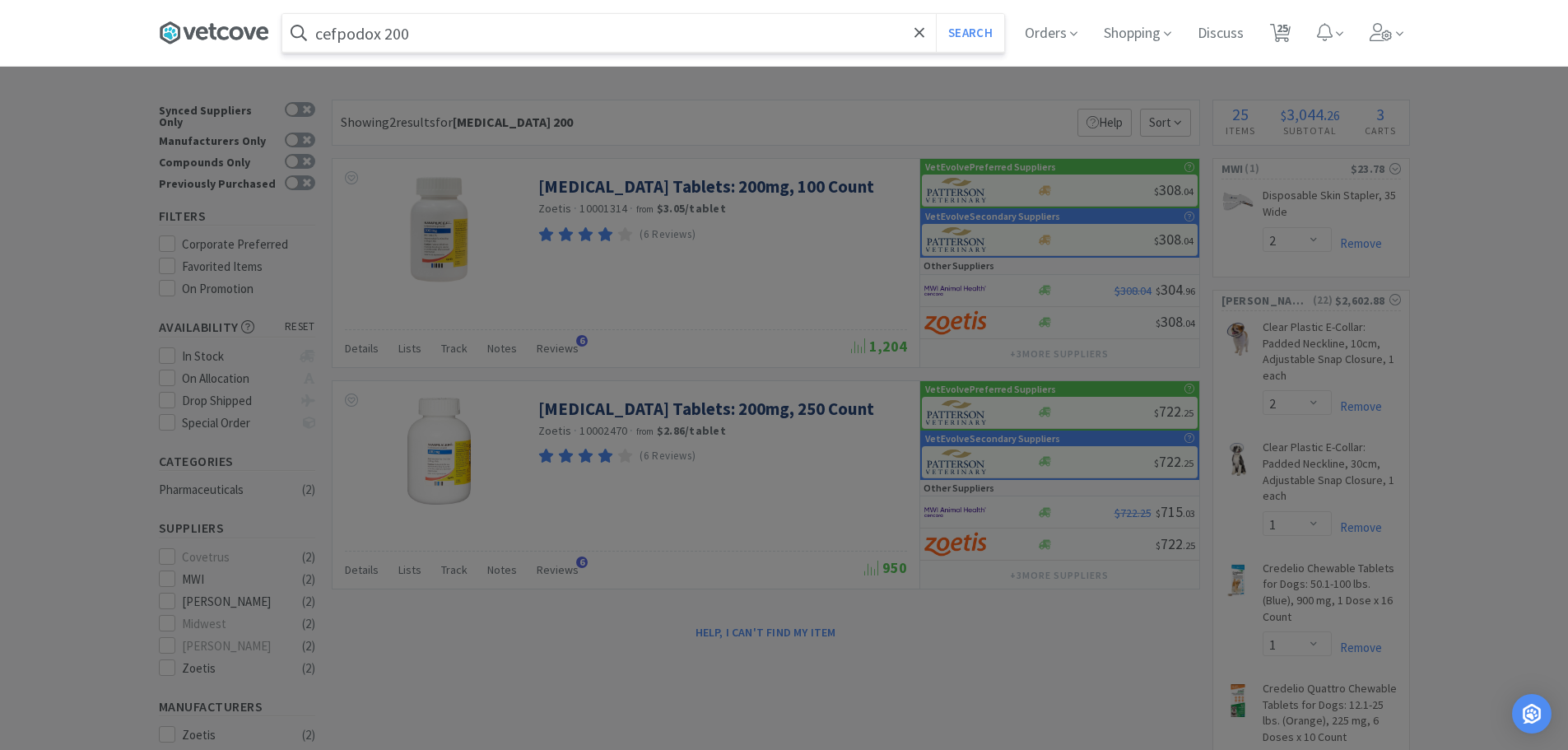
type input "cefpodox 200"
click at [936, 14] on button "Search" at bounding box center [970, 33] width 68 height 38
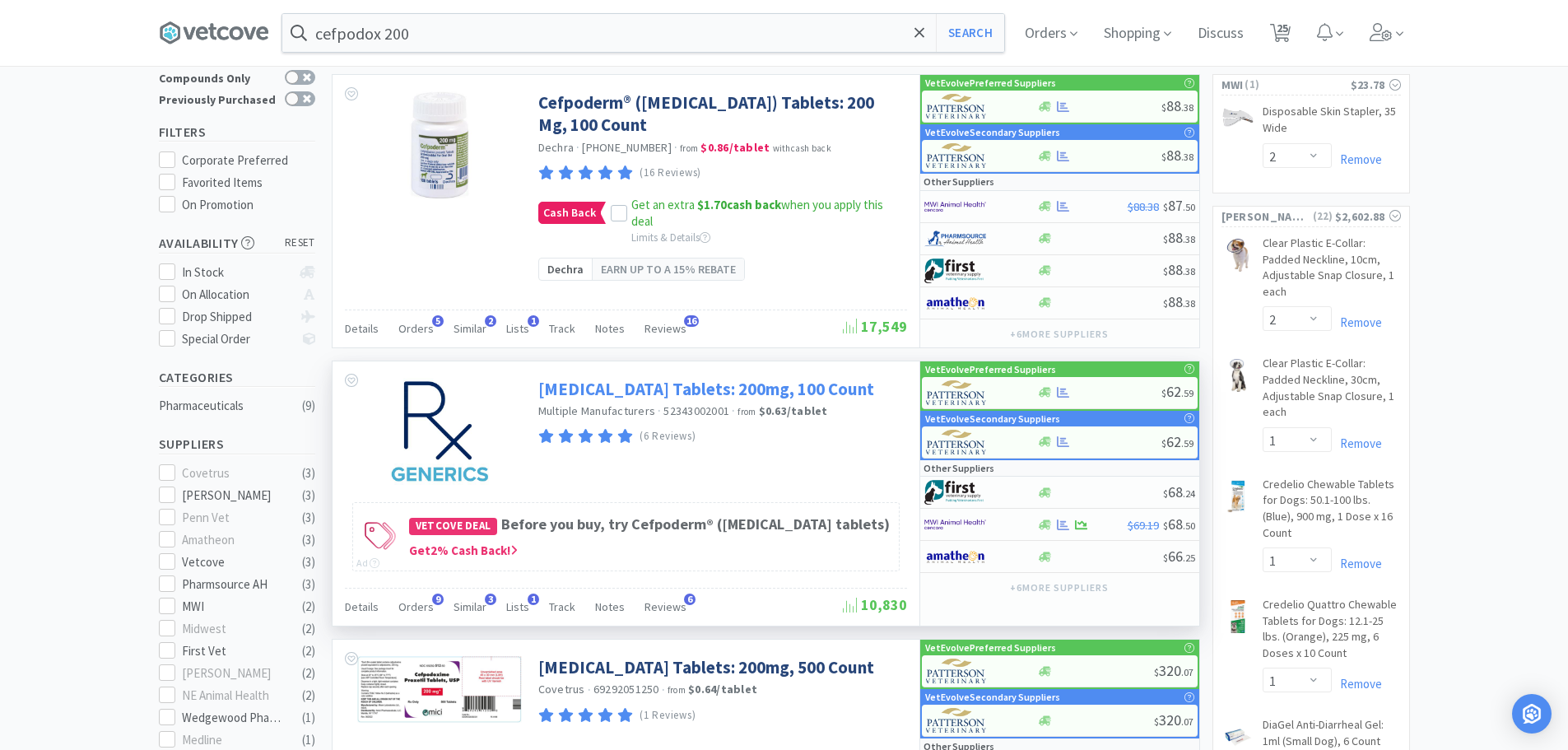
scroll to position [165, 0]
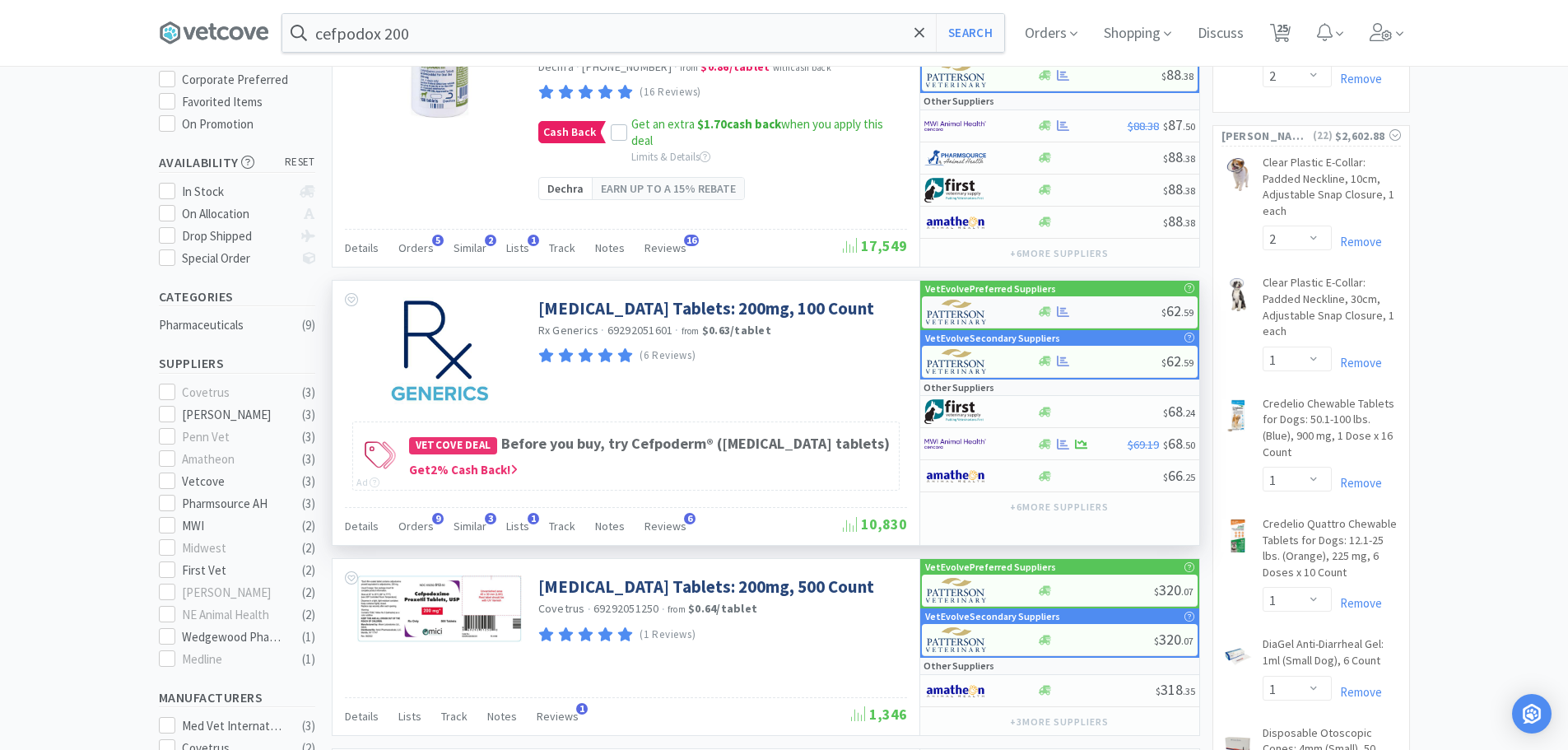
click at [1097, 307] on div at bounding box center [1099, 312] width 124 height 13
select select "1"
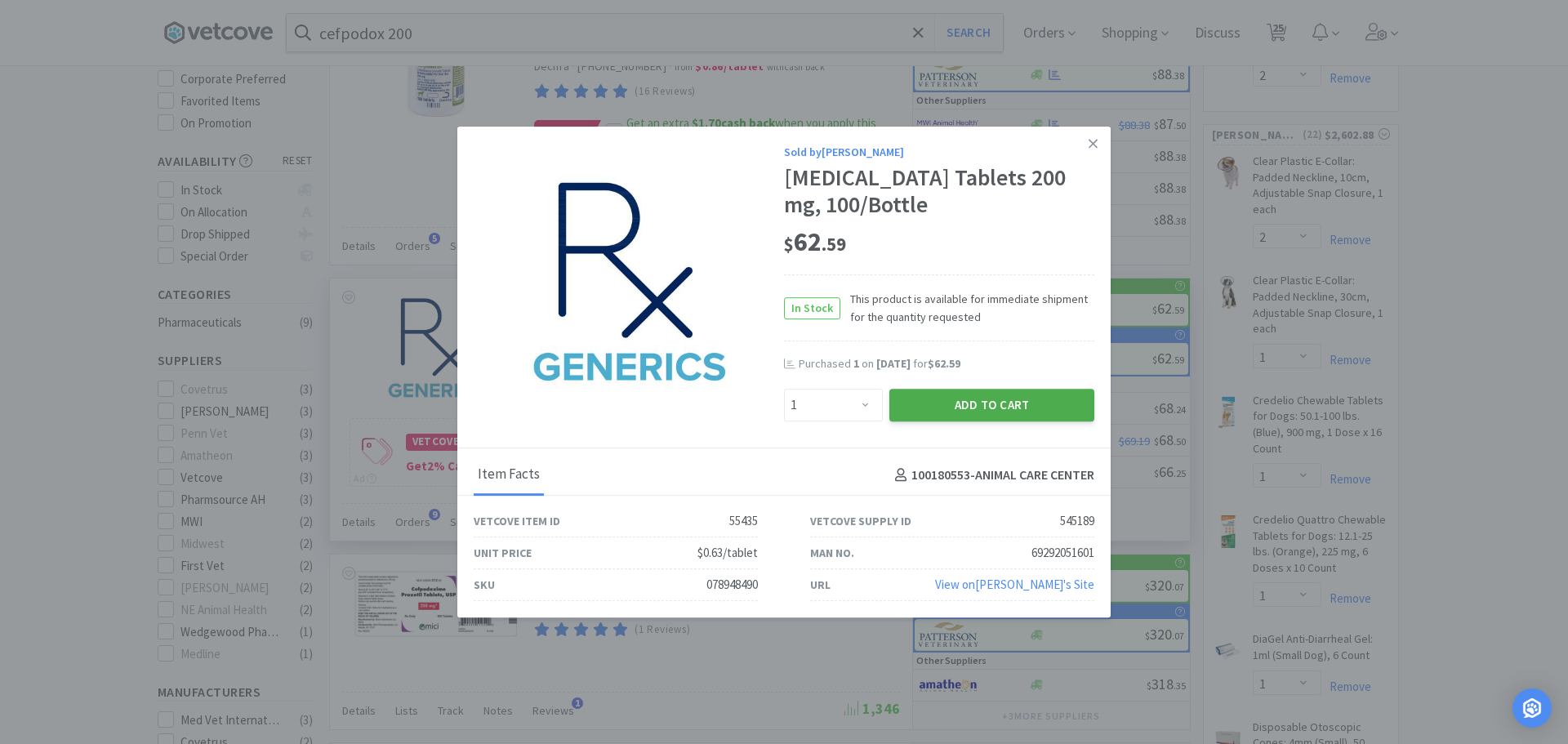
click at [957, 401] on button "Add to Cart" at bounding box center [992, 405] width 205 height 33
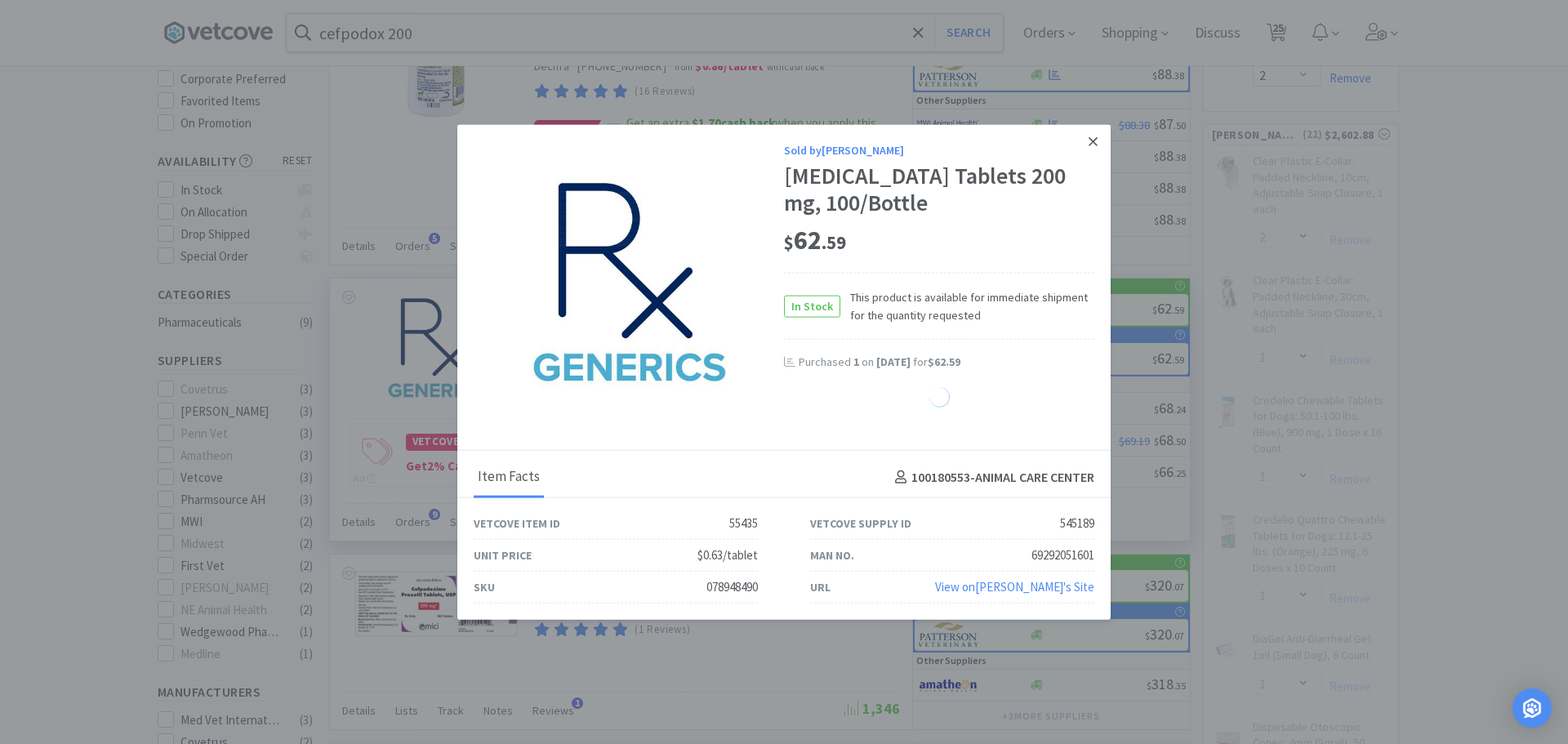
select select "1"
select select "2"
select select "1"
select select "4"
select select "1"
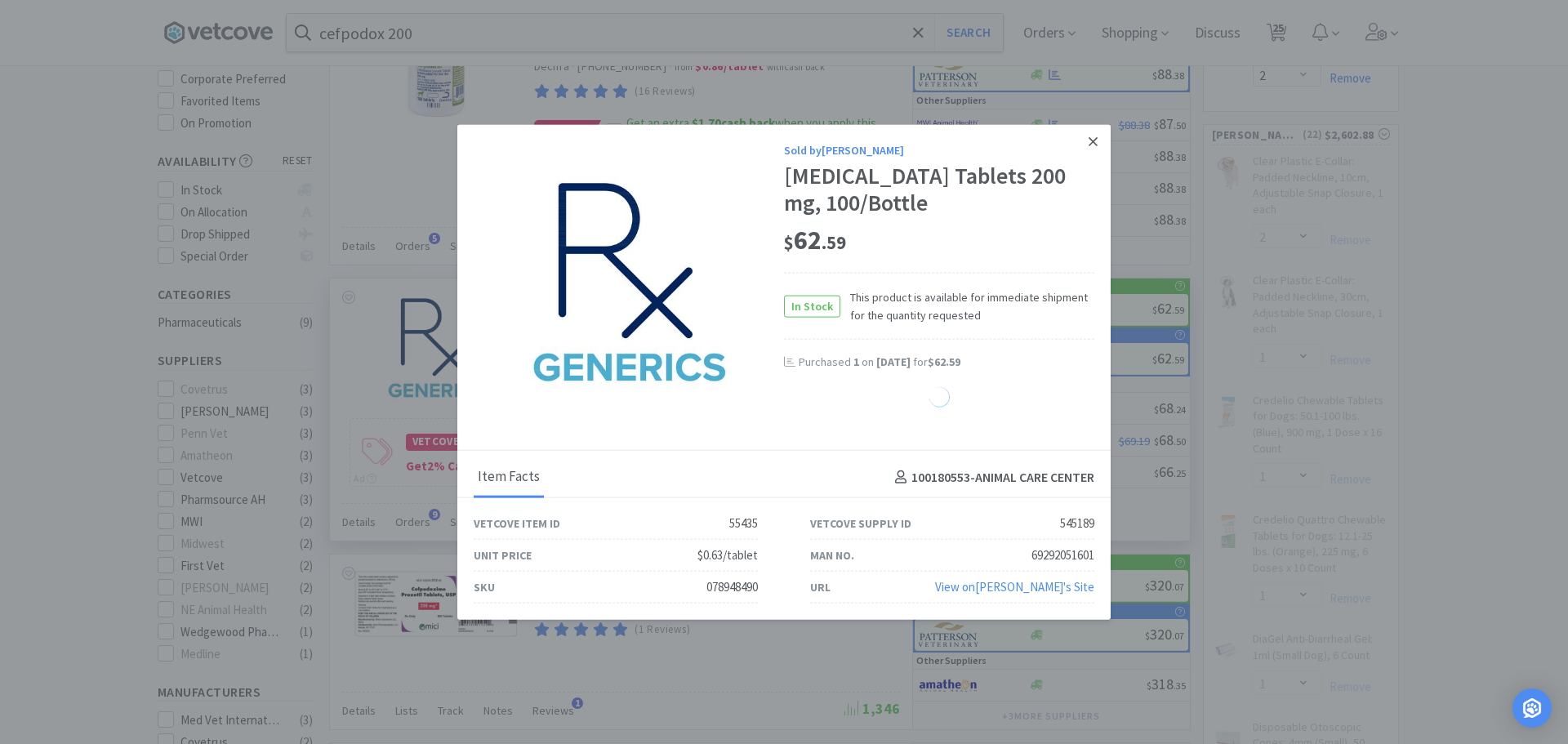
select select "3"
select select "6"
select select "1"
select select "2"
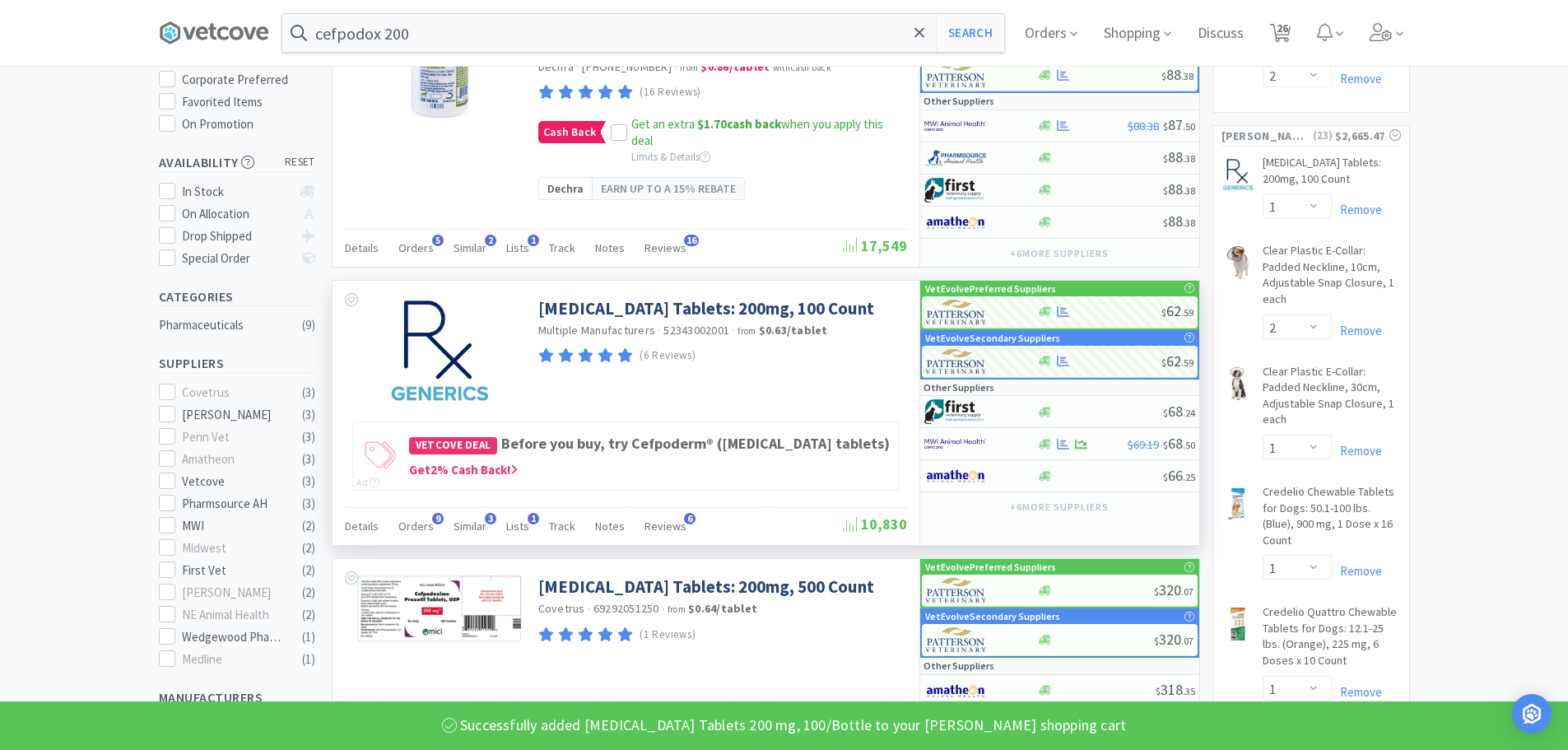
scroll to position [0, 0]
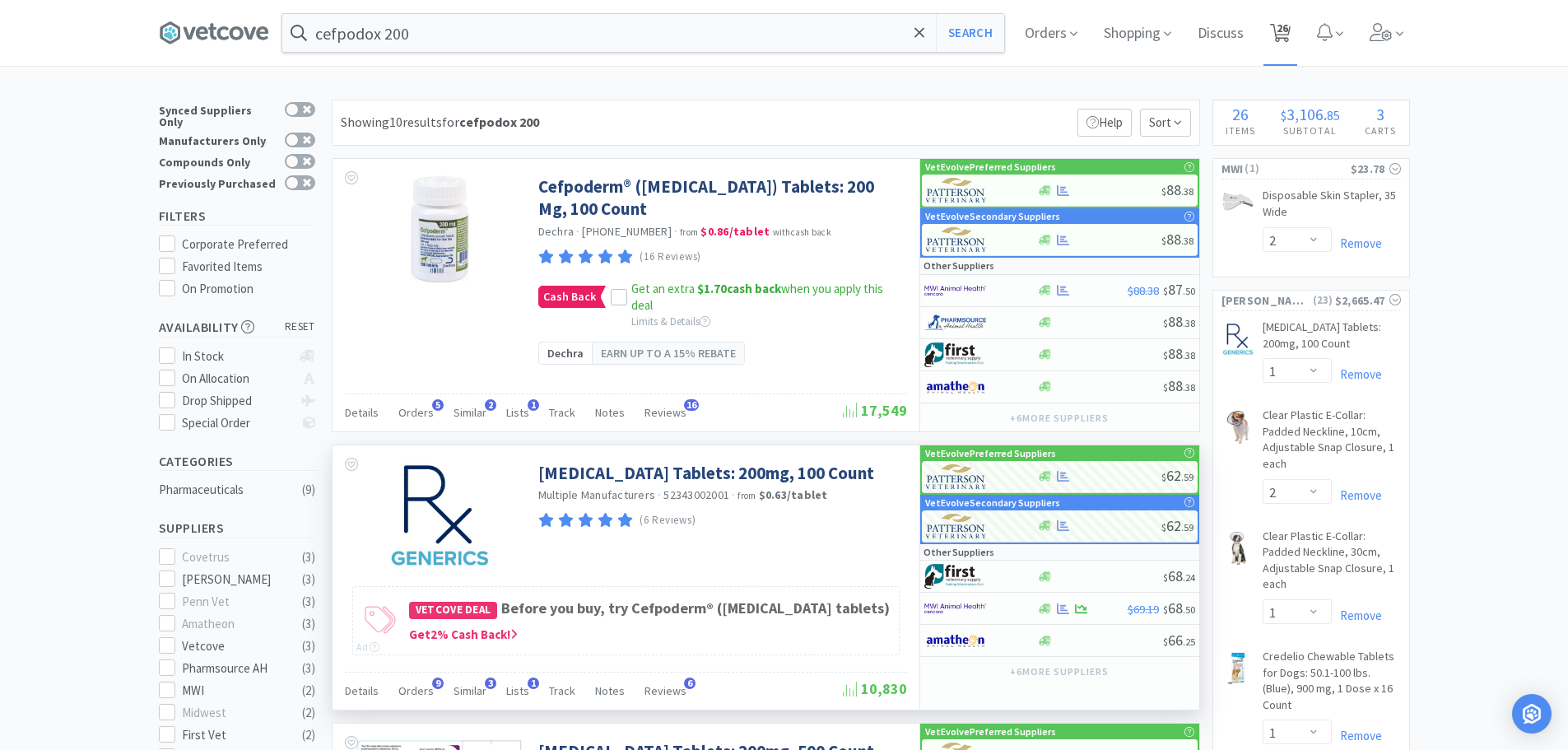
click at [1276, 28] on icon at bounding box center [1280, 33] width 21 height 18
select select "5"
select select "1"
select select "2"
select select "1"
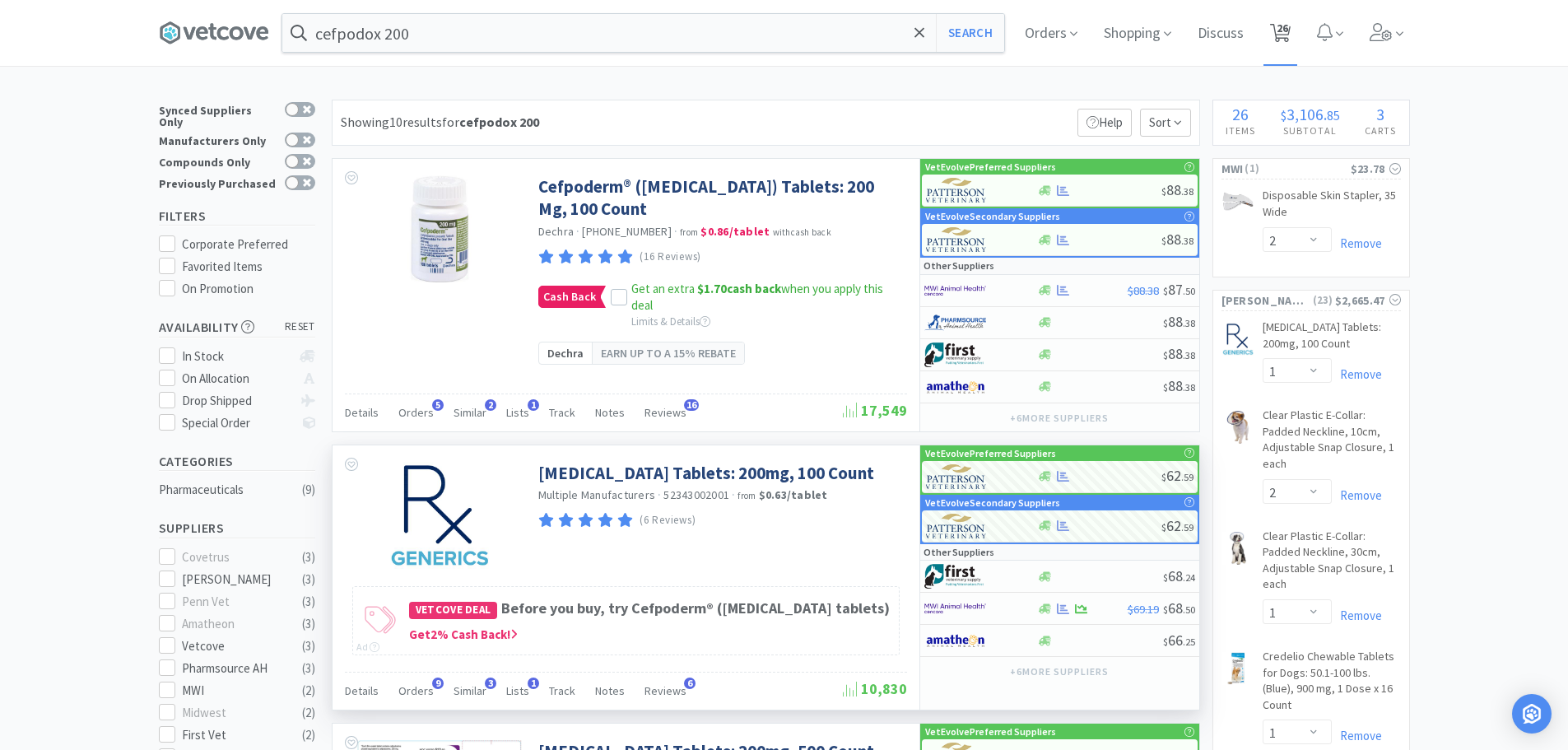
select select "2"
select select "1"
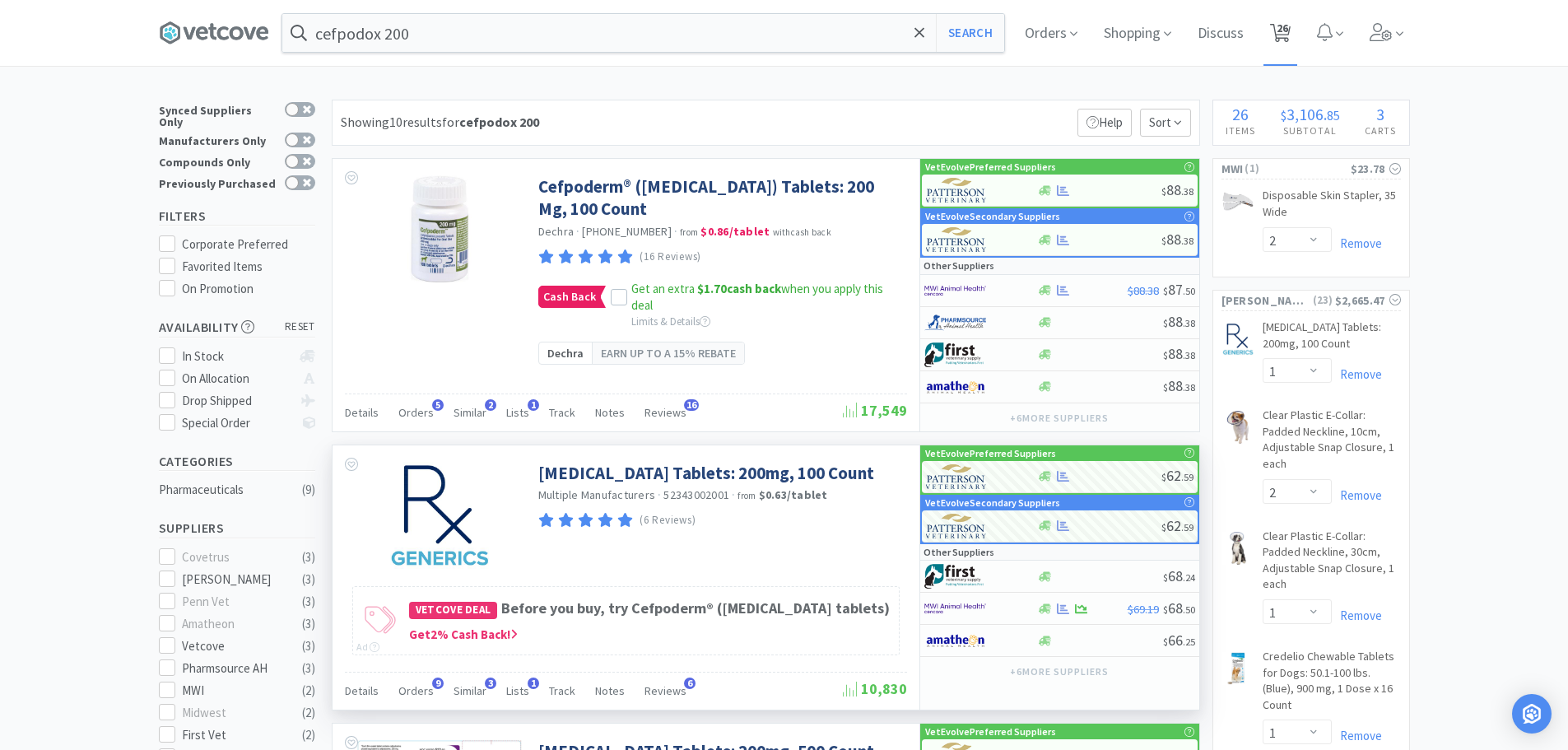
select select "1"
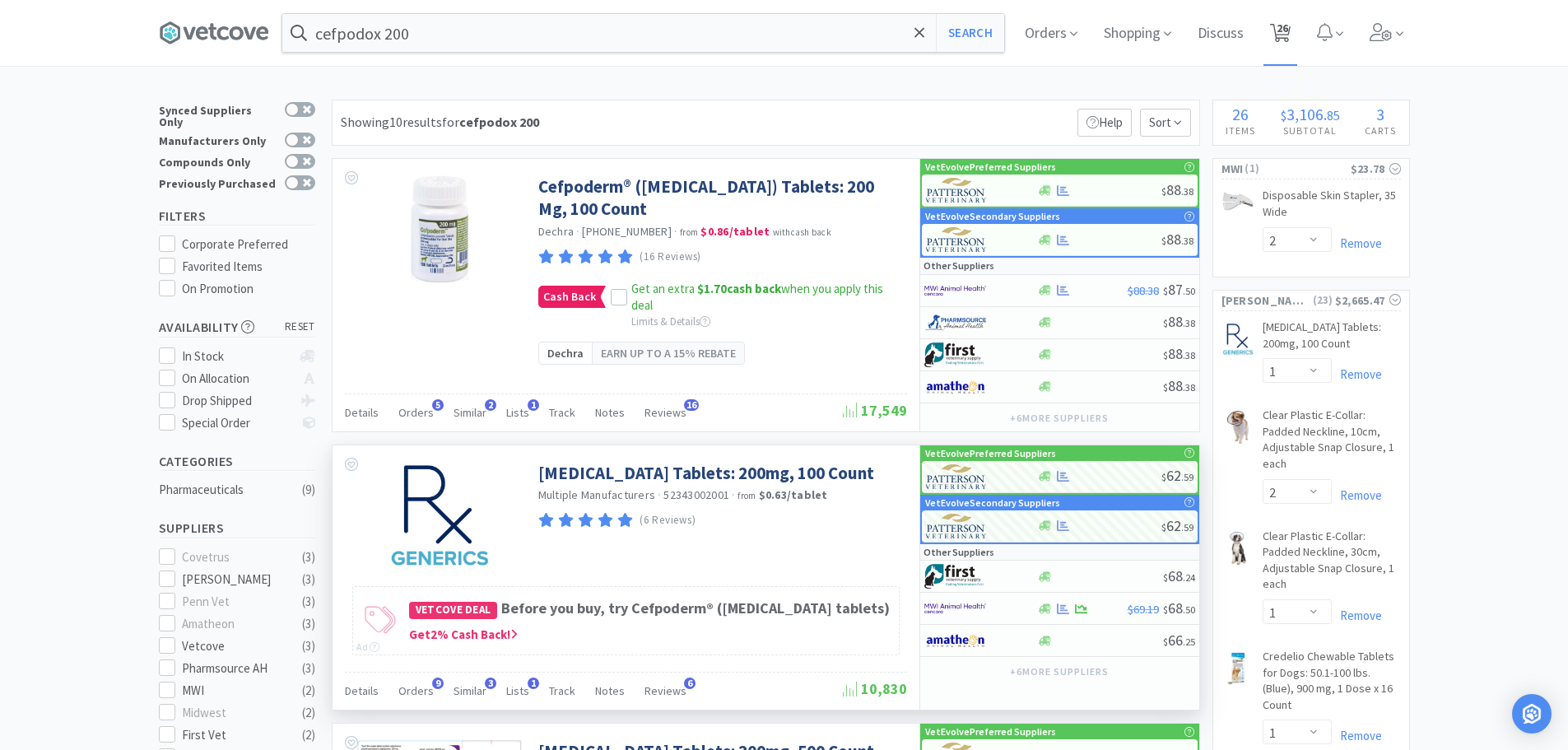
select select "1"
select select "4"
select select "1"
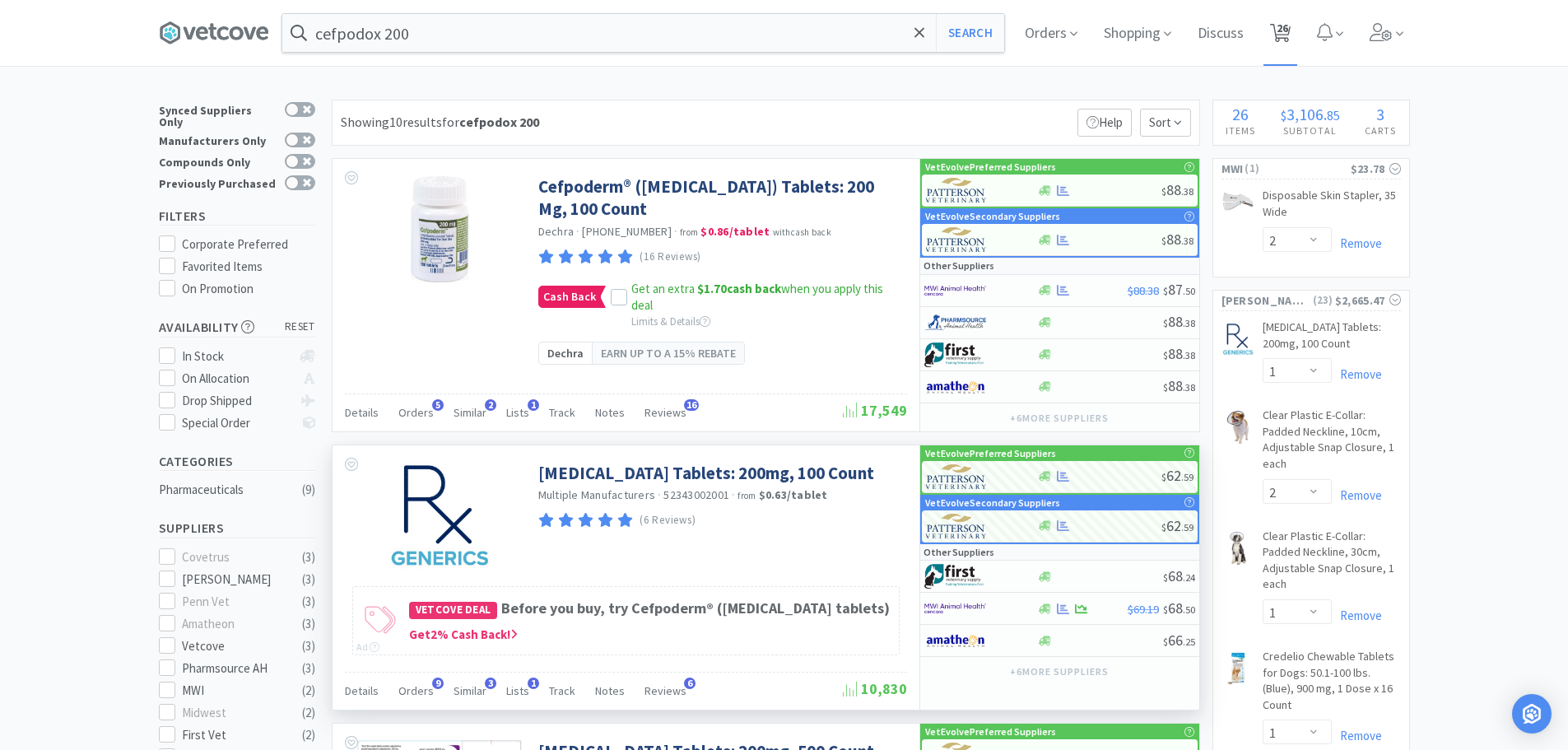
select select "1"
select select "3"
select select "6"
select select "1"
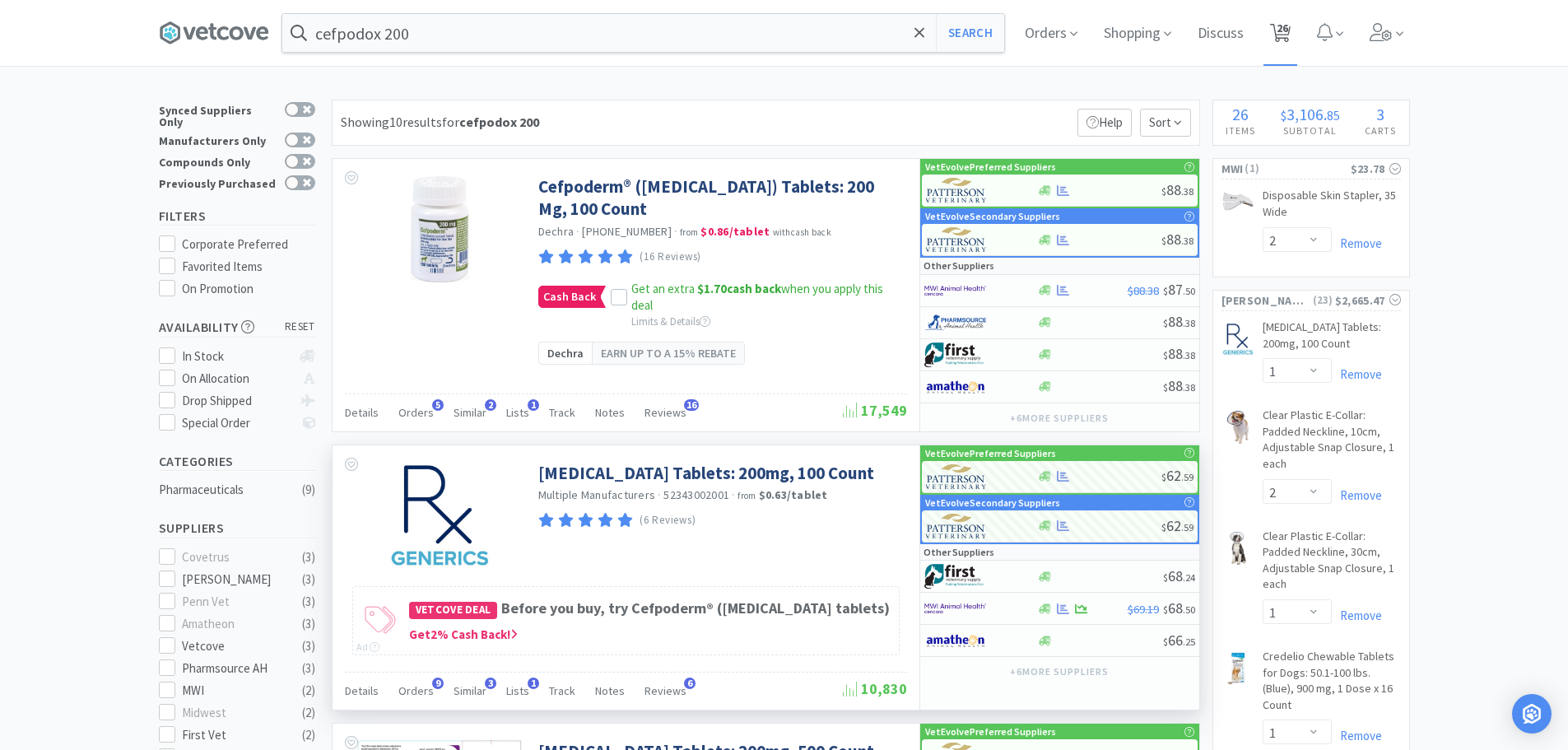
select select "1"
select select "2"
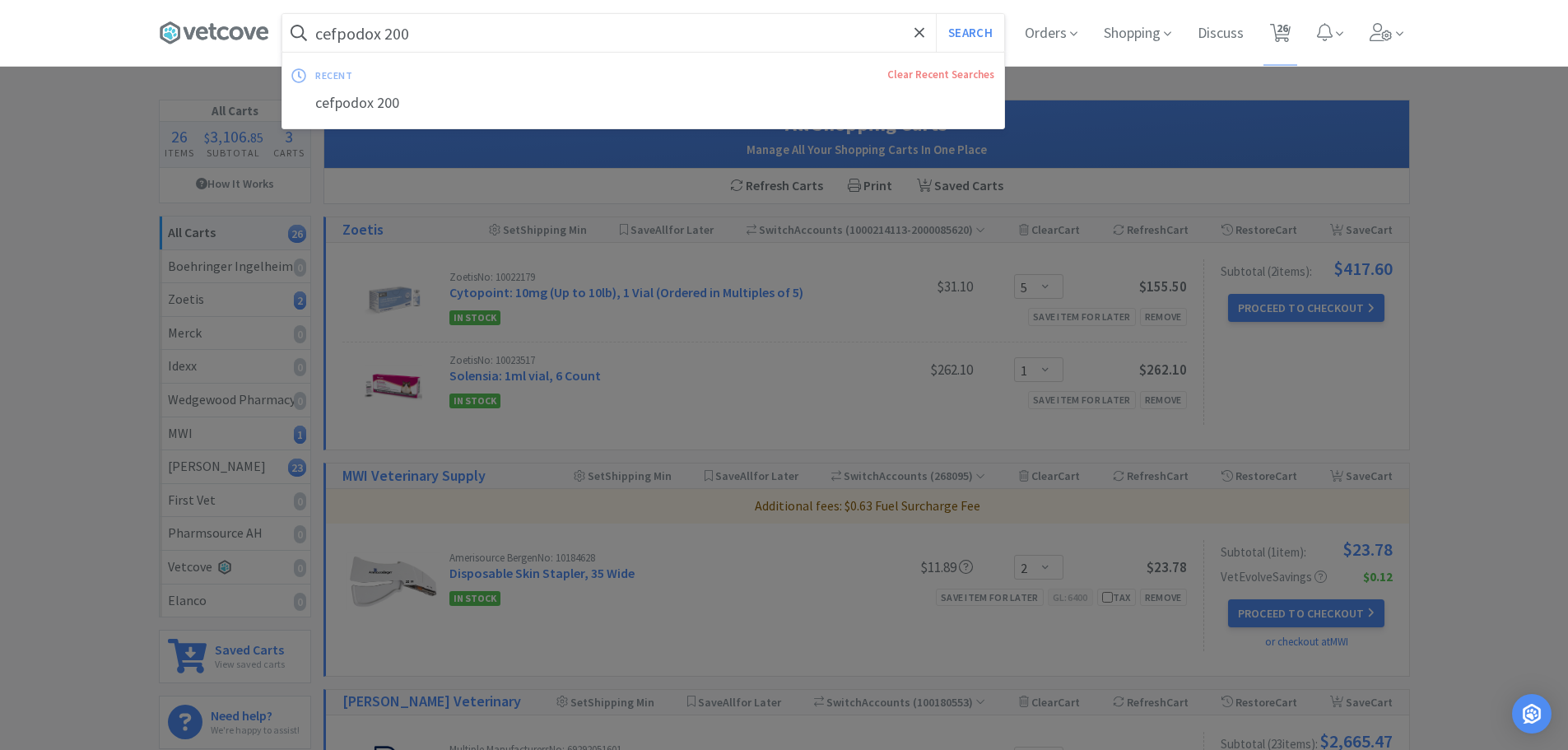
click at [517, 40] on input "cefpodox 200" at bounding box center [644, 33] width 722 height 38
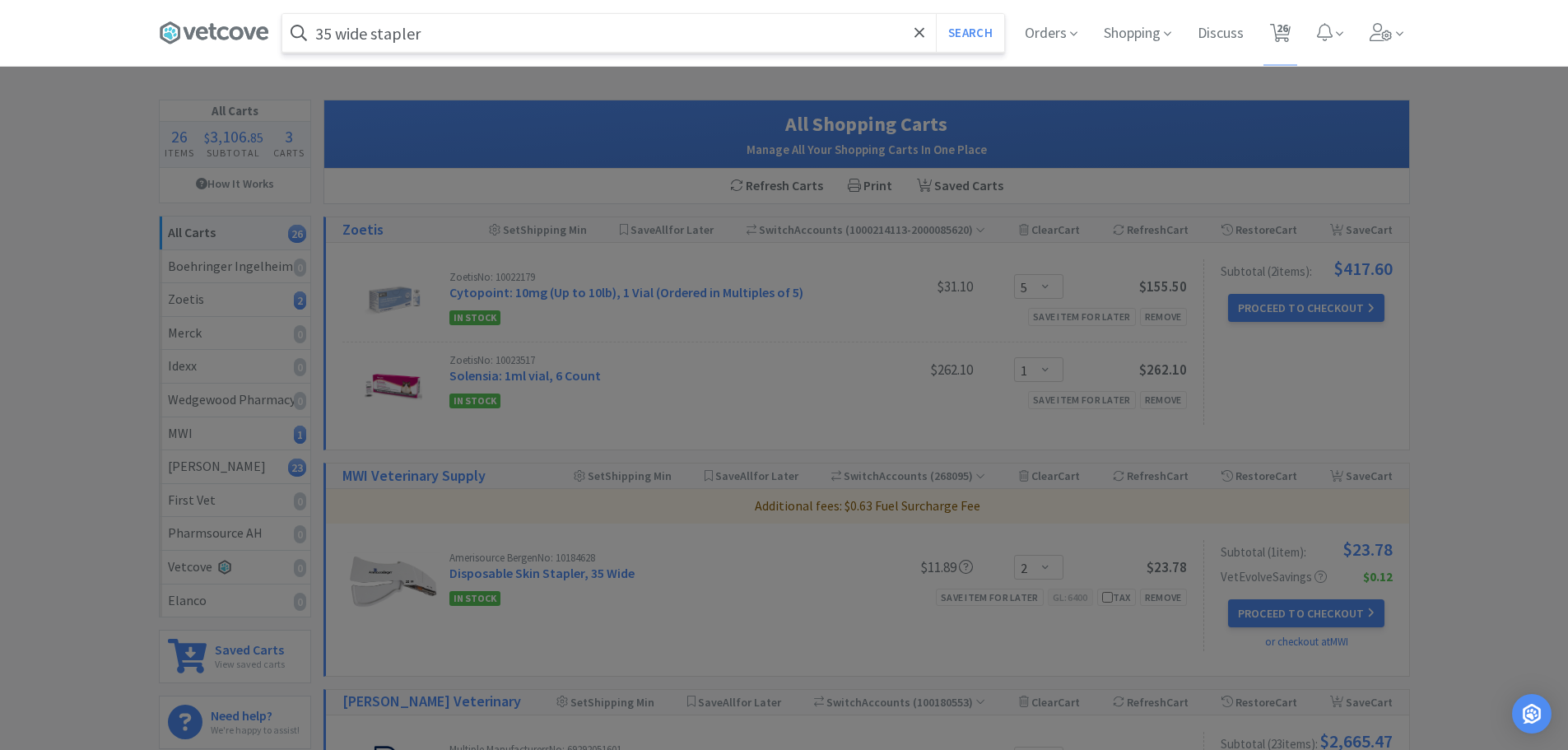
type input "35 wide stapler"
click at [936, 14] on button "Search" at bounding box center [970, 33] width 68 height 38
select select "2"
select select "1"
select select "2"
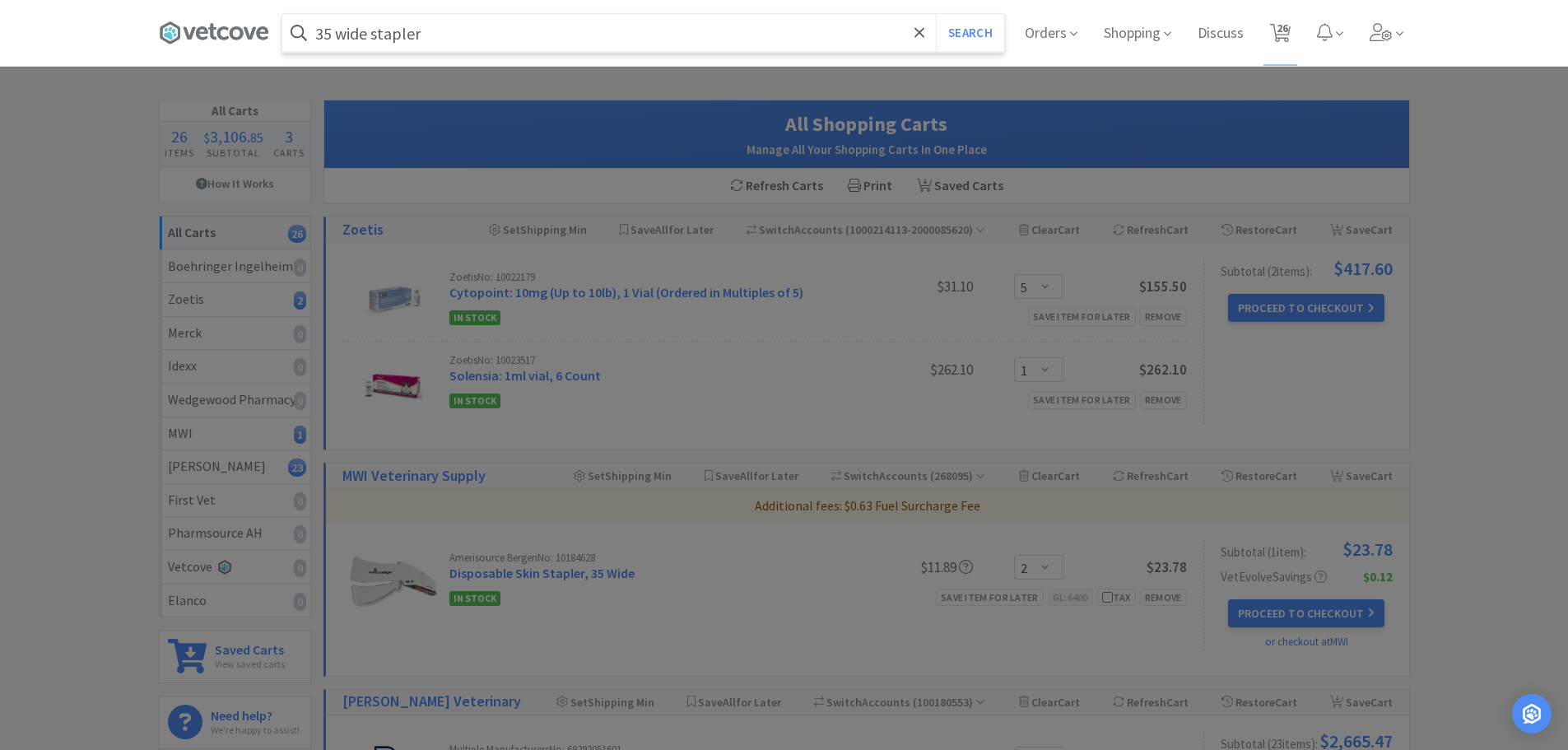
select select "1"
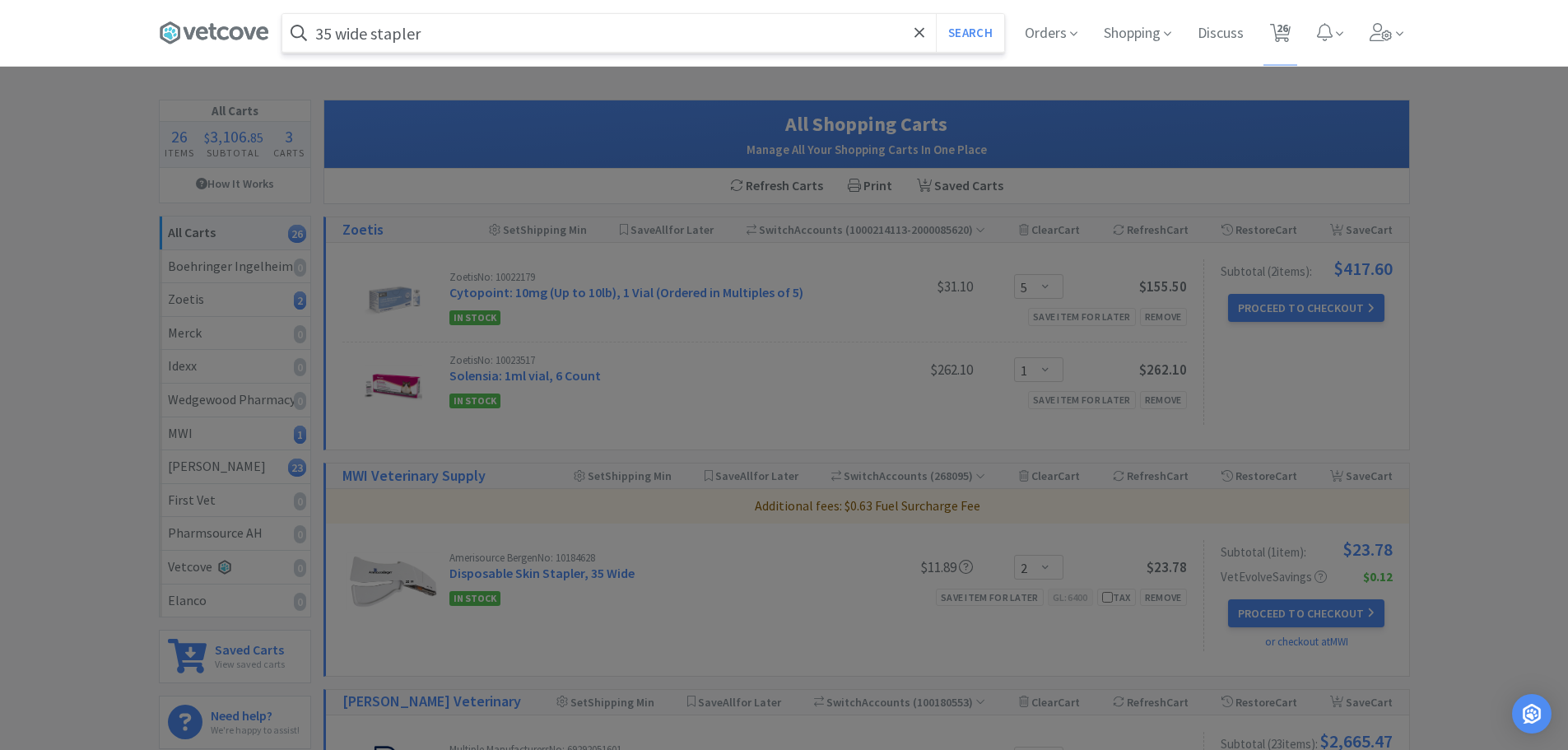
select select "1"
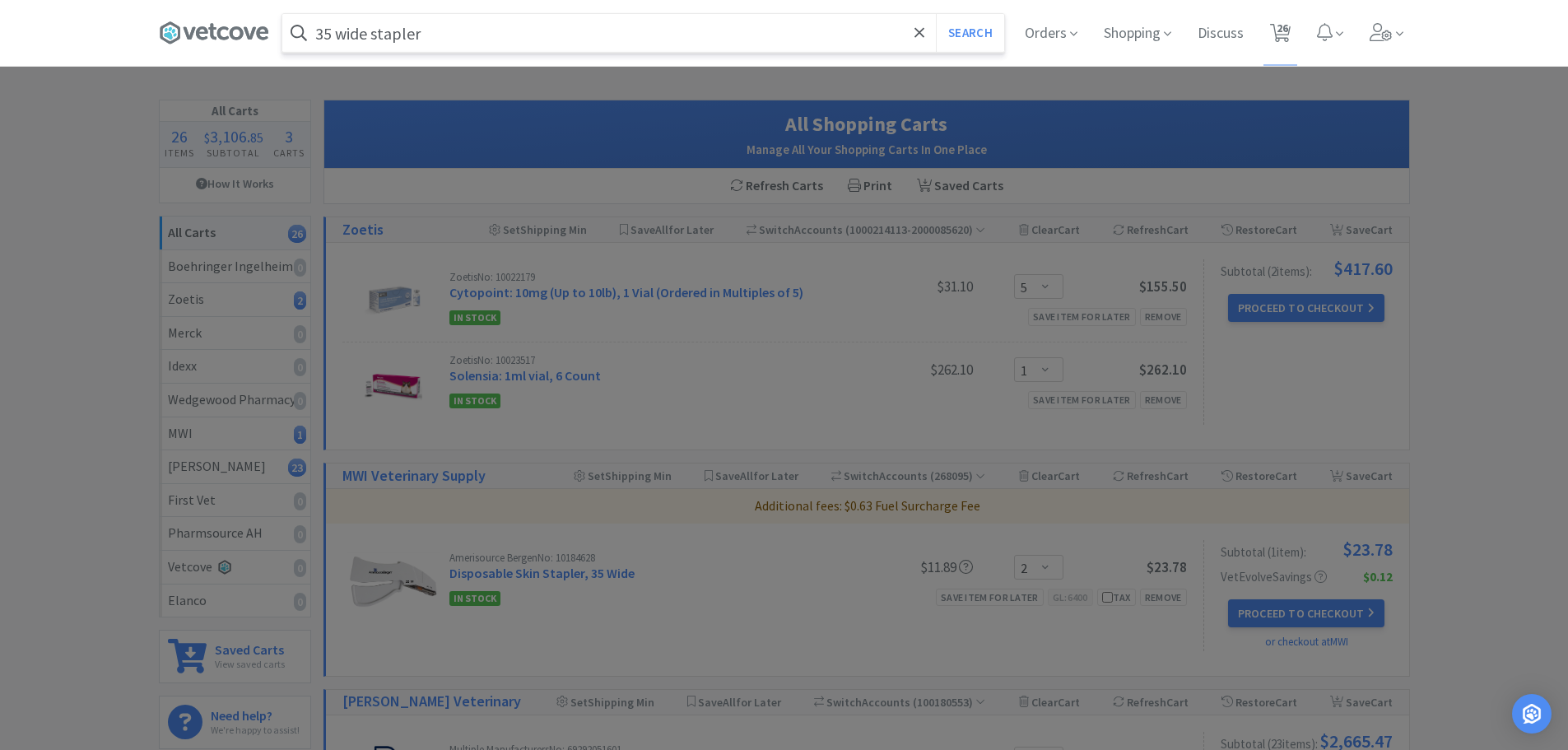
select select "1"
select select "4"
select select "1"
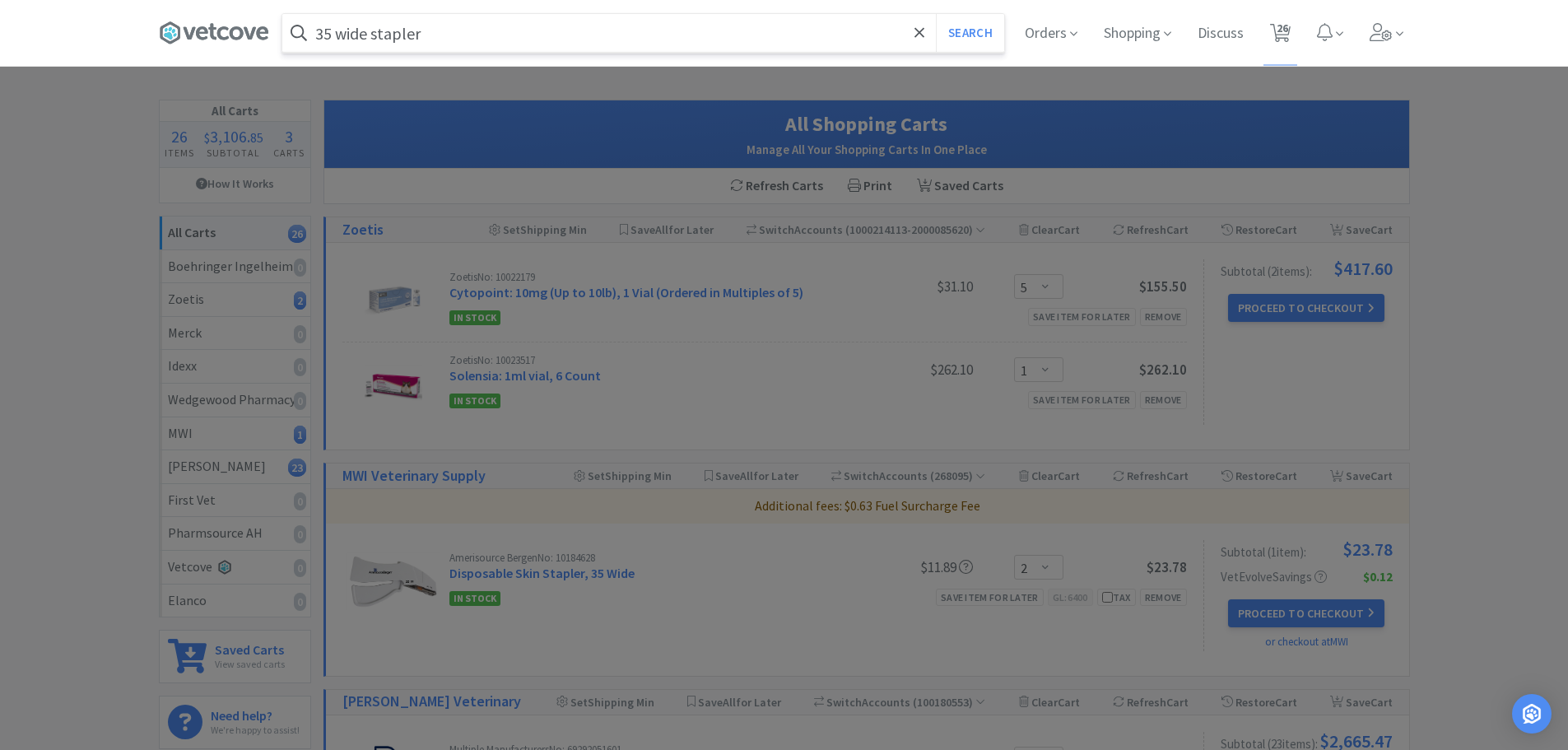
select select "1"
select select "3"
select select "6"
select select "1"
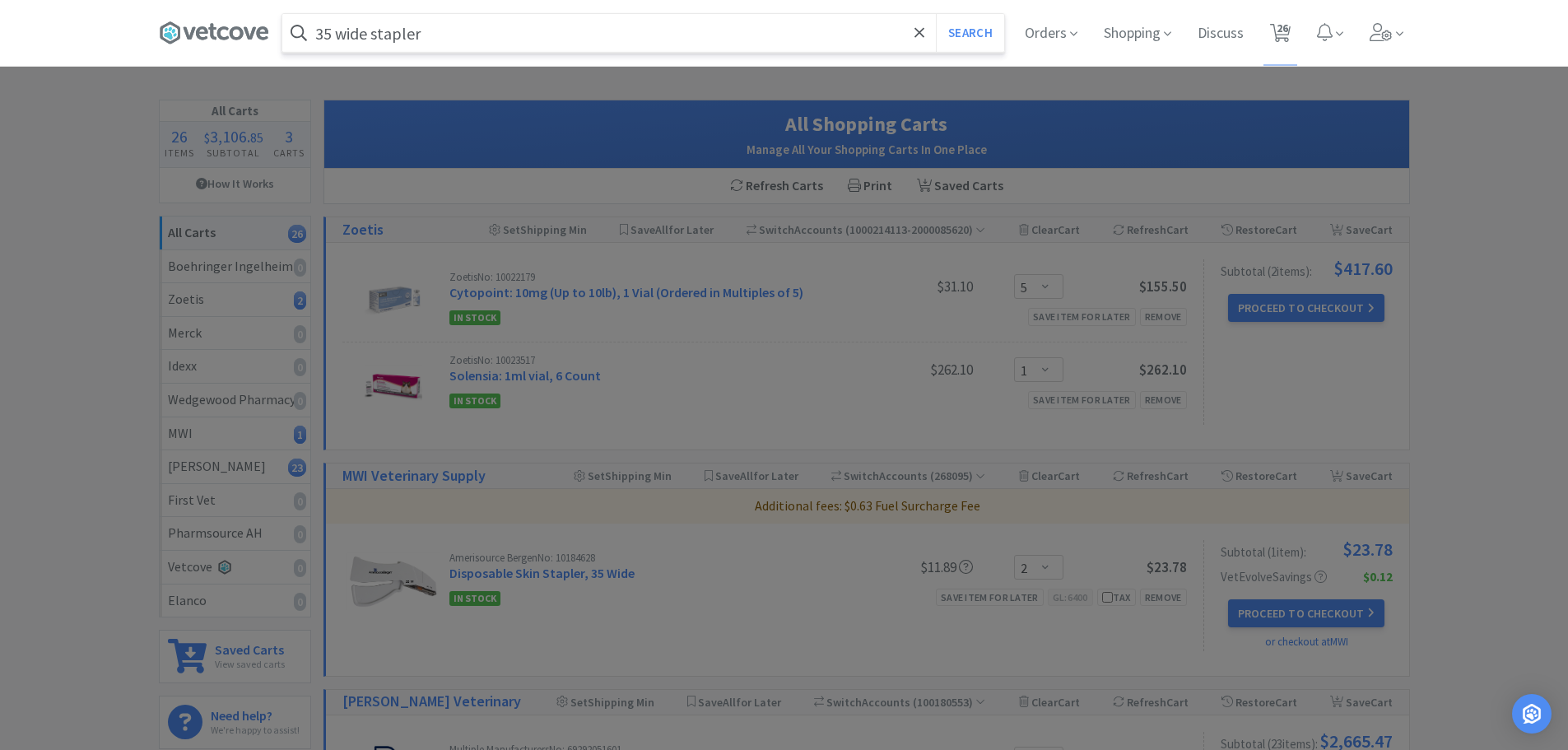
select select "2"
select select "5"
select select "1"
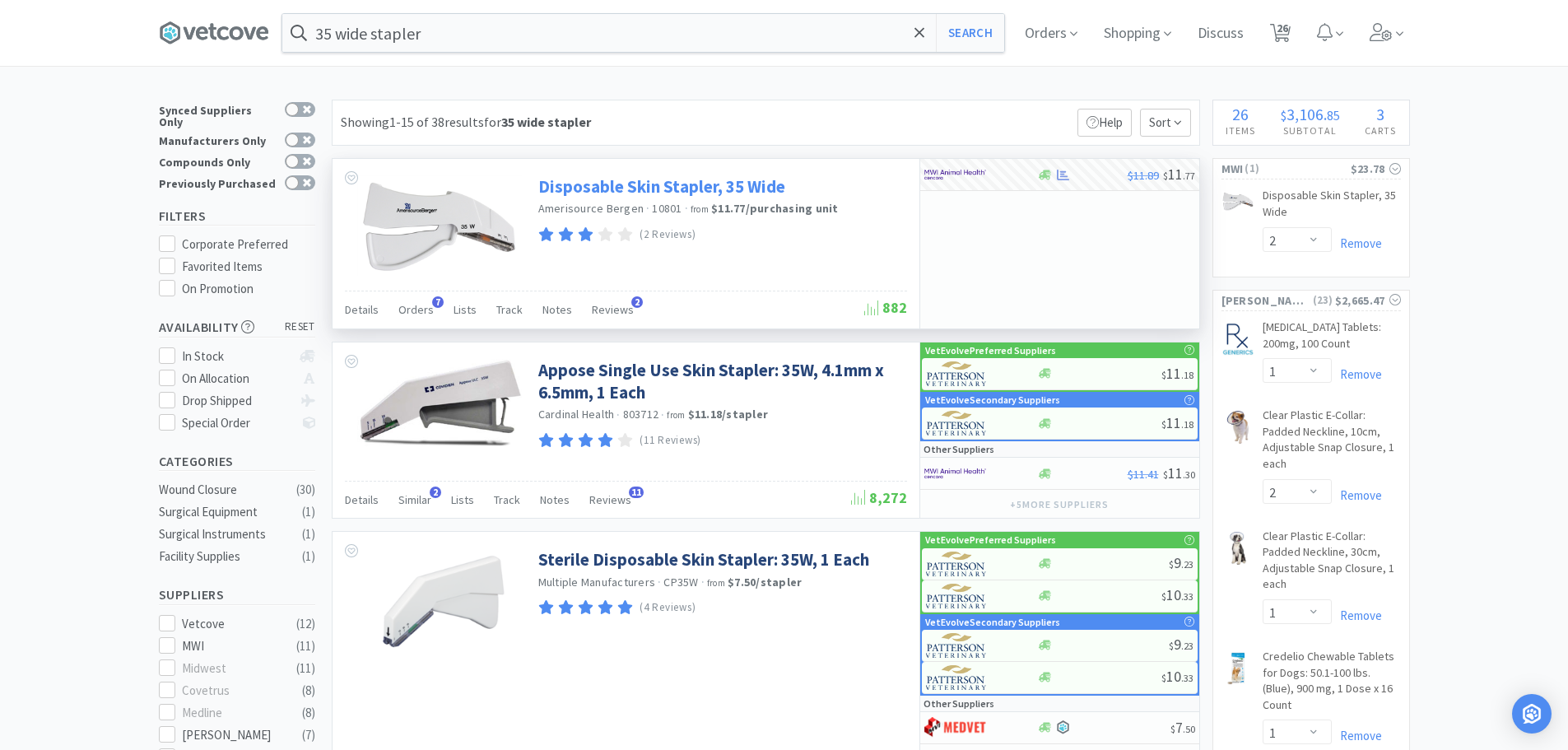
click at [725, 187] on link "Disposable Skin Stapler, 35 Wide" at bounding box center [662, 186] width 247 height 23
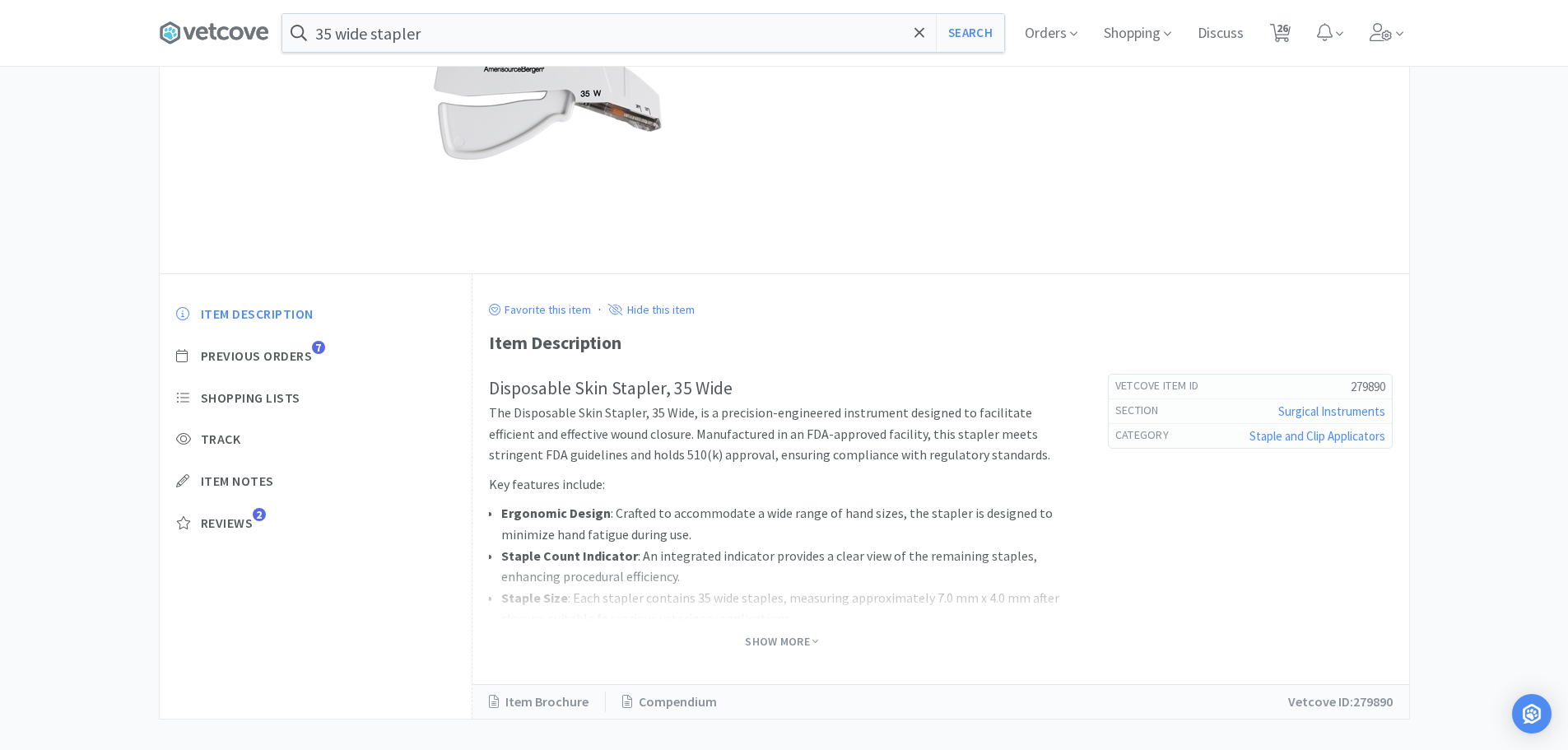
scroll to position [247, 0]
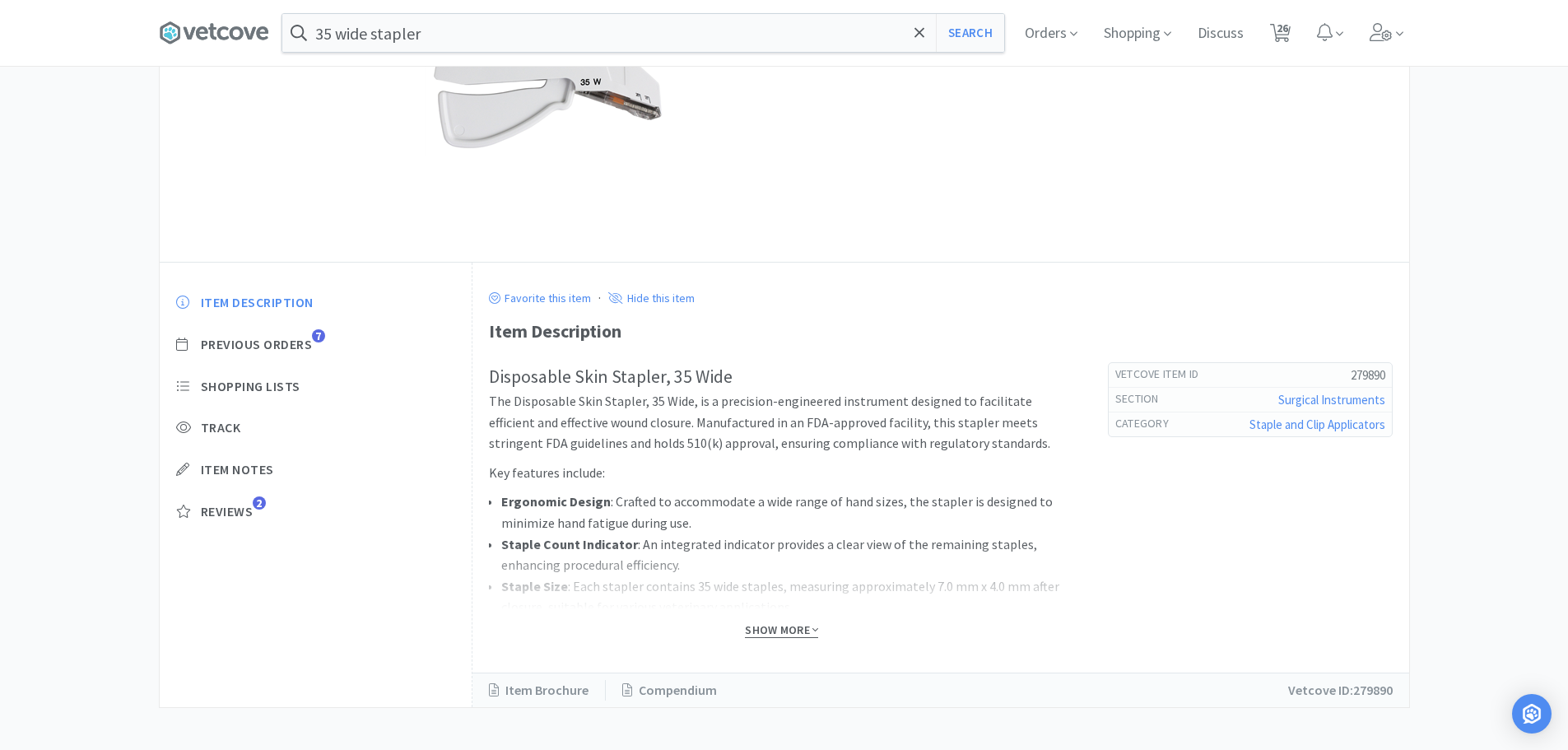
click at [773, 634] on span "Show More" at bounding box center [780, 629] width 73 height 15
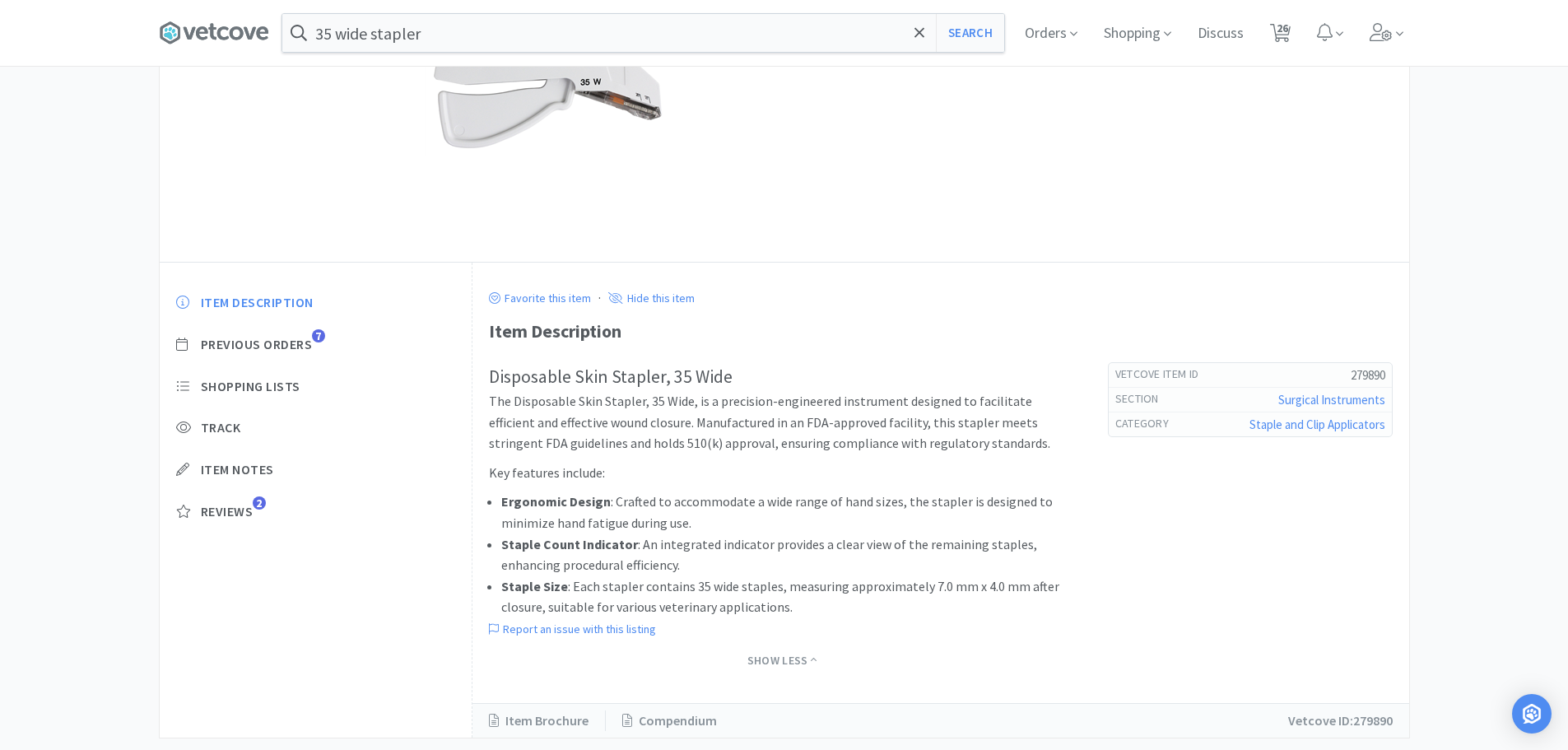
select select "2"
select select "1"
select select "2"
select select "1"
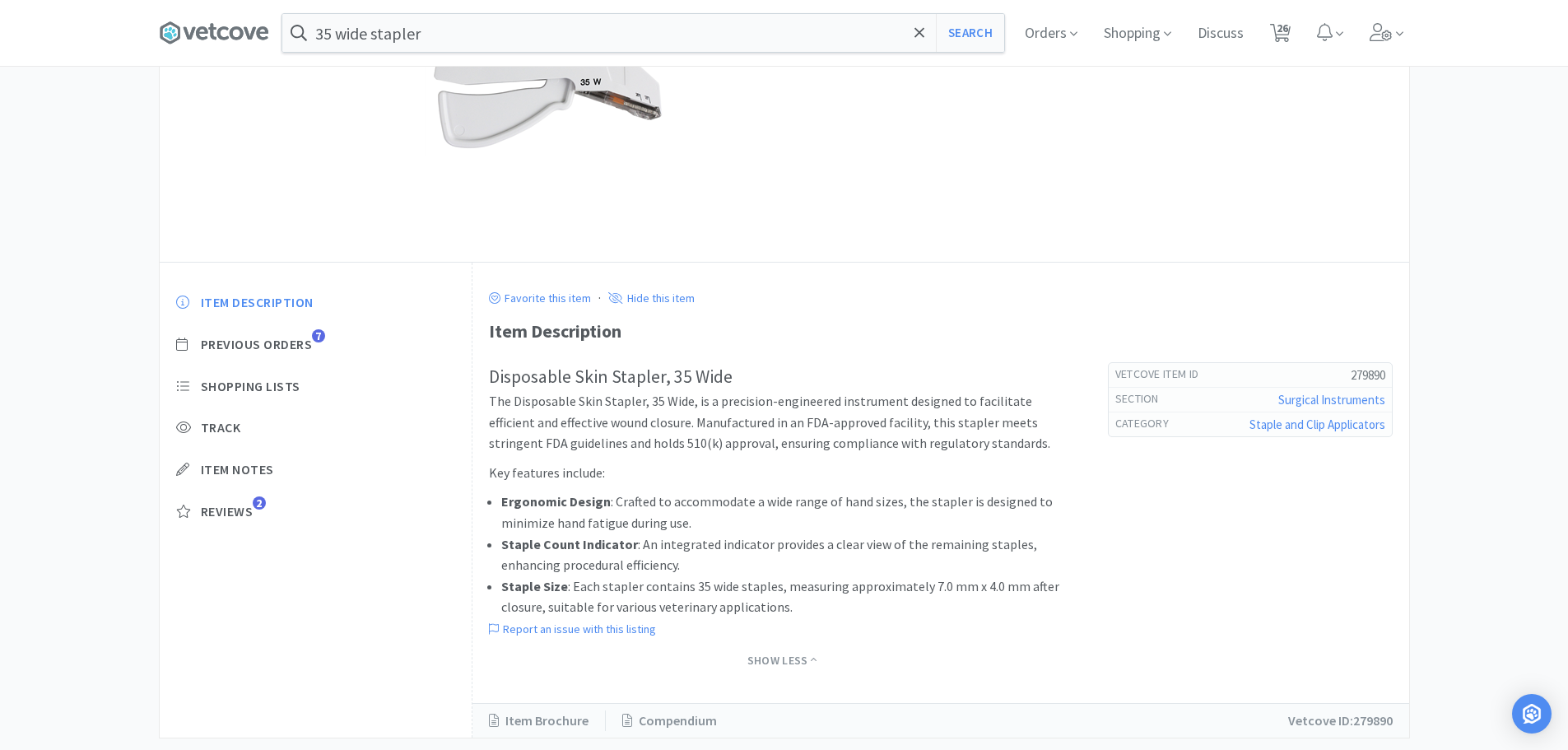
select select "1"
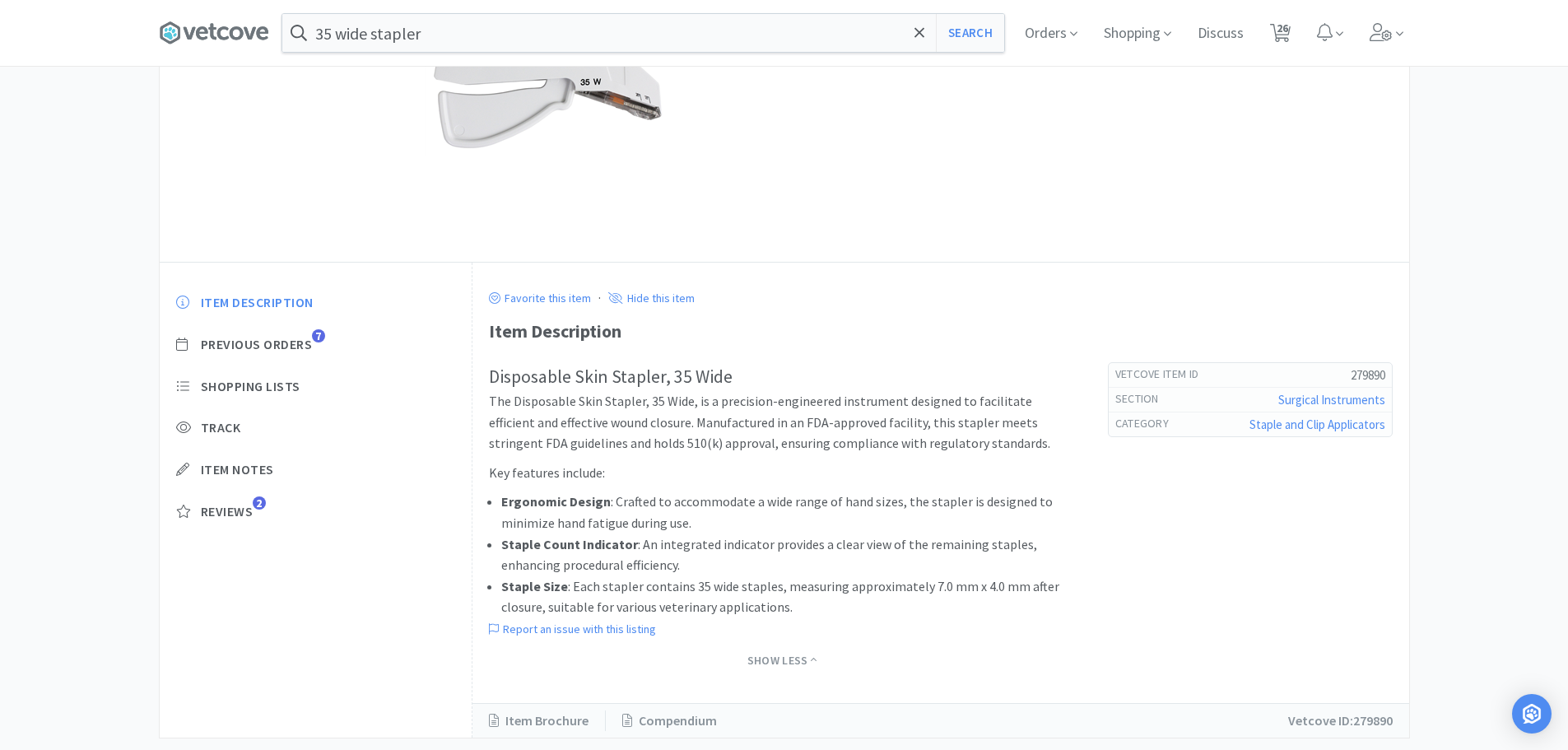
select select "1"
select select "4"
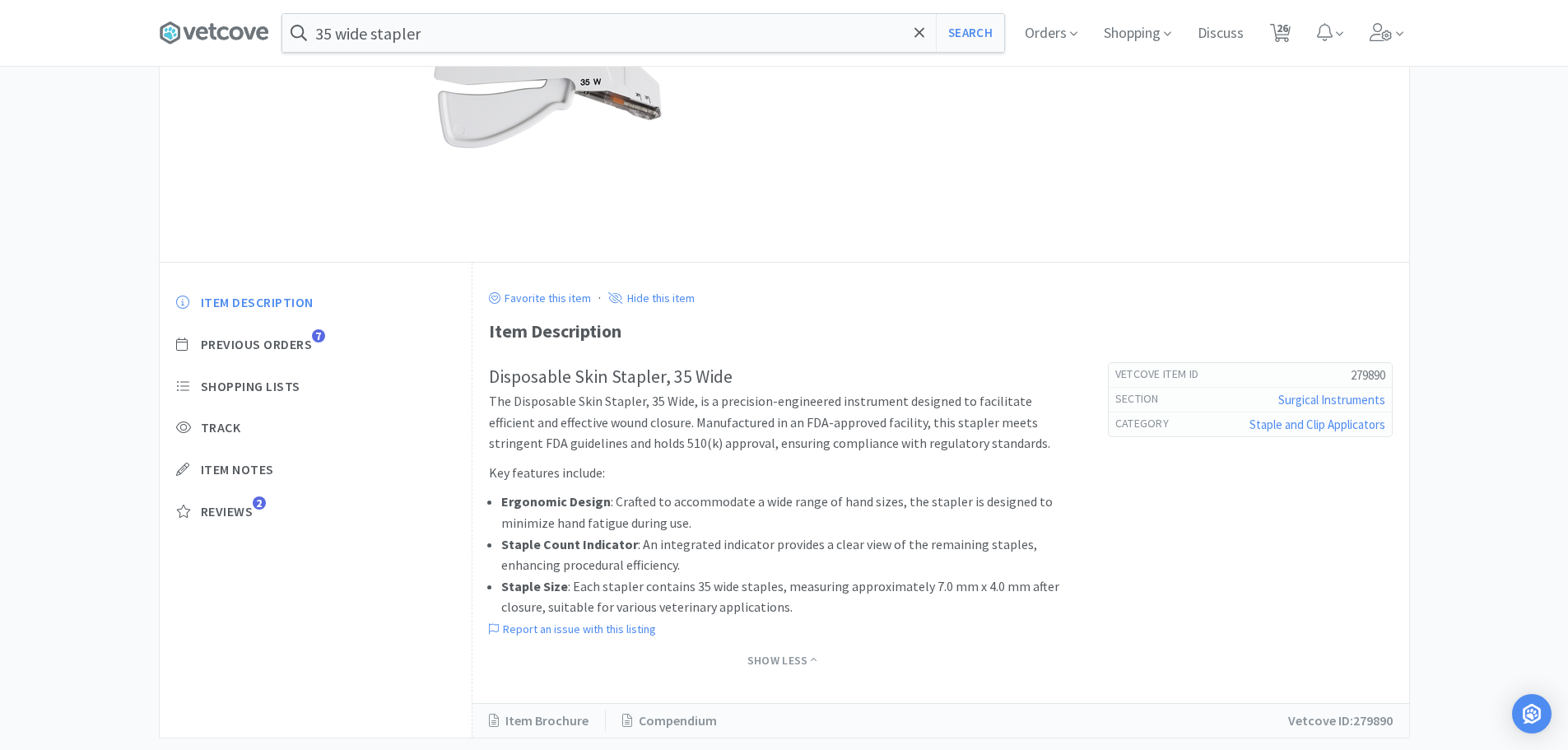
select select "1"
select select "3"
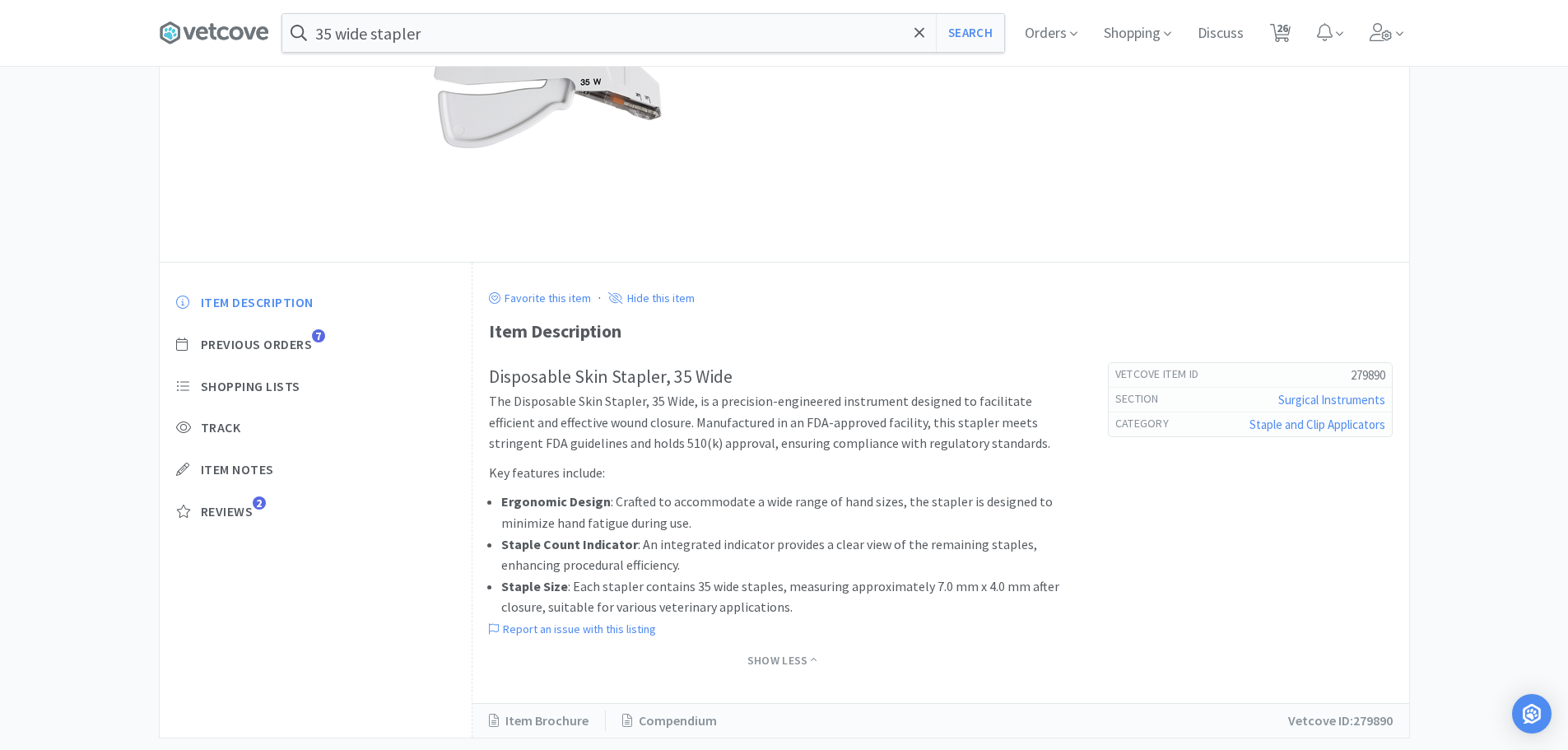
select select "6"
select select "1"
select select "2"
select select "5"
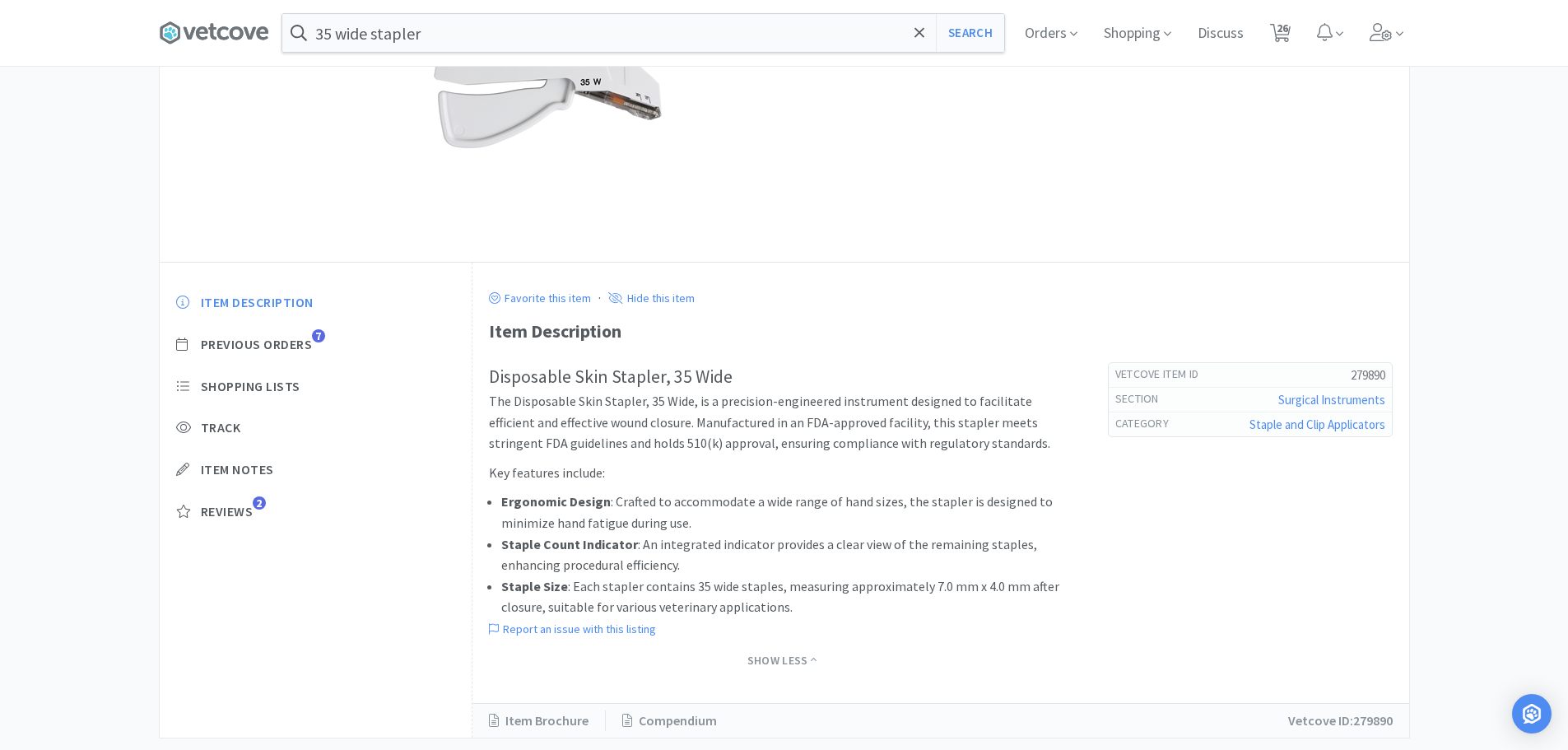
select select "1"
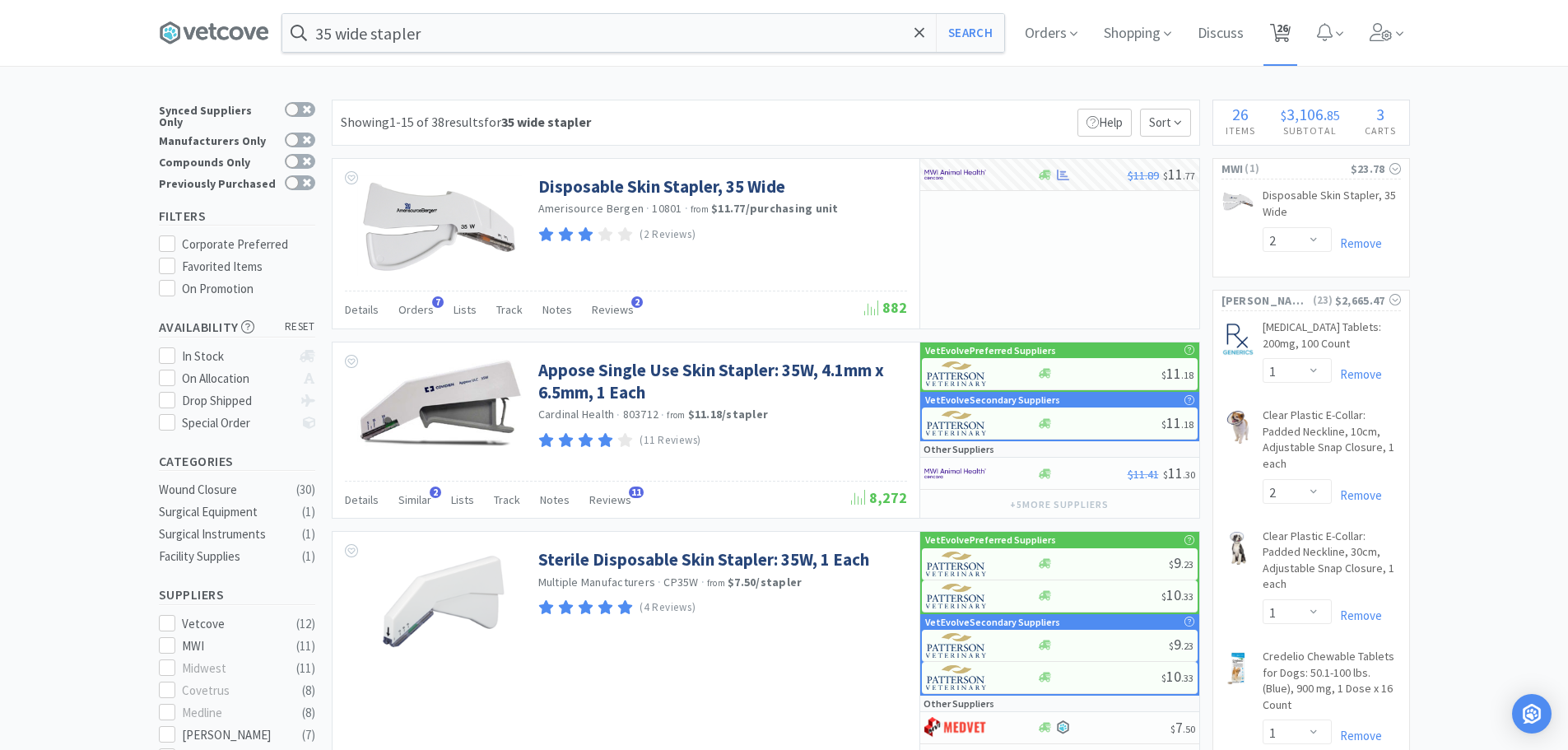
click at [1291, 37] on icon at bounding box center [1280, 33] width 21 height 18
select select "5"
select select "1"
select select "2"
select select "1"
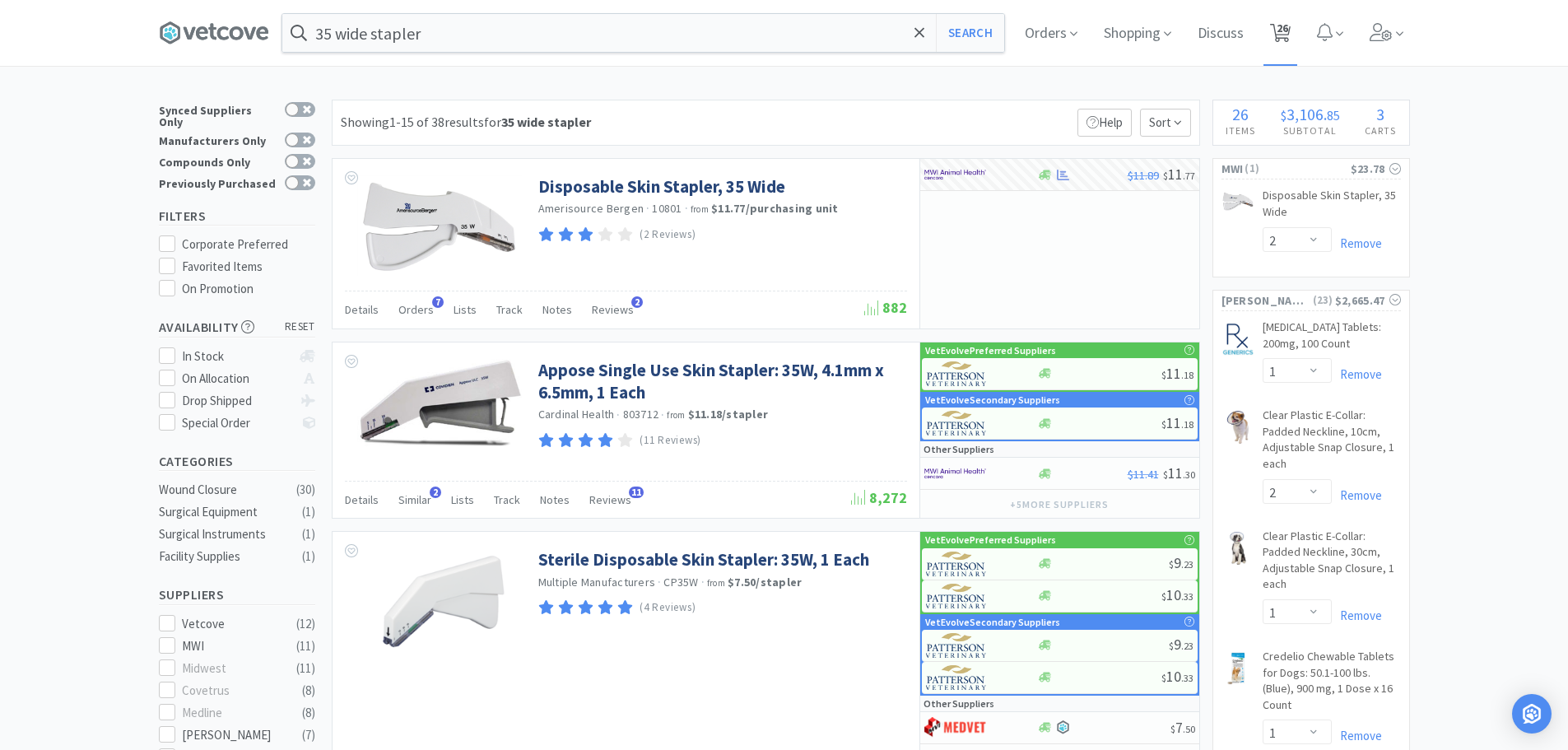
select select "2"
select select "1"
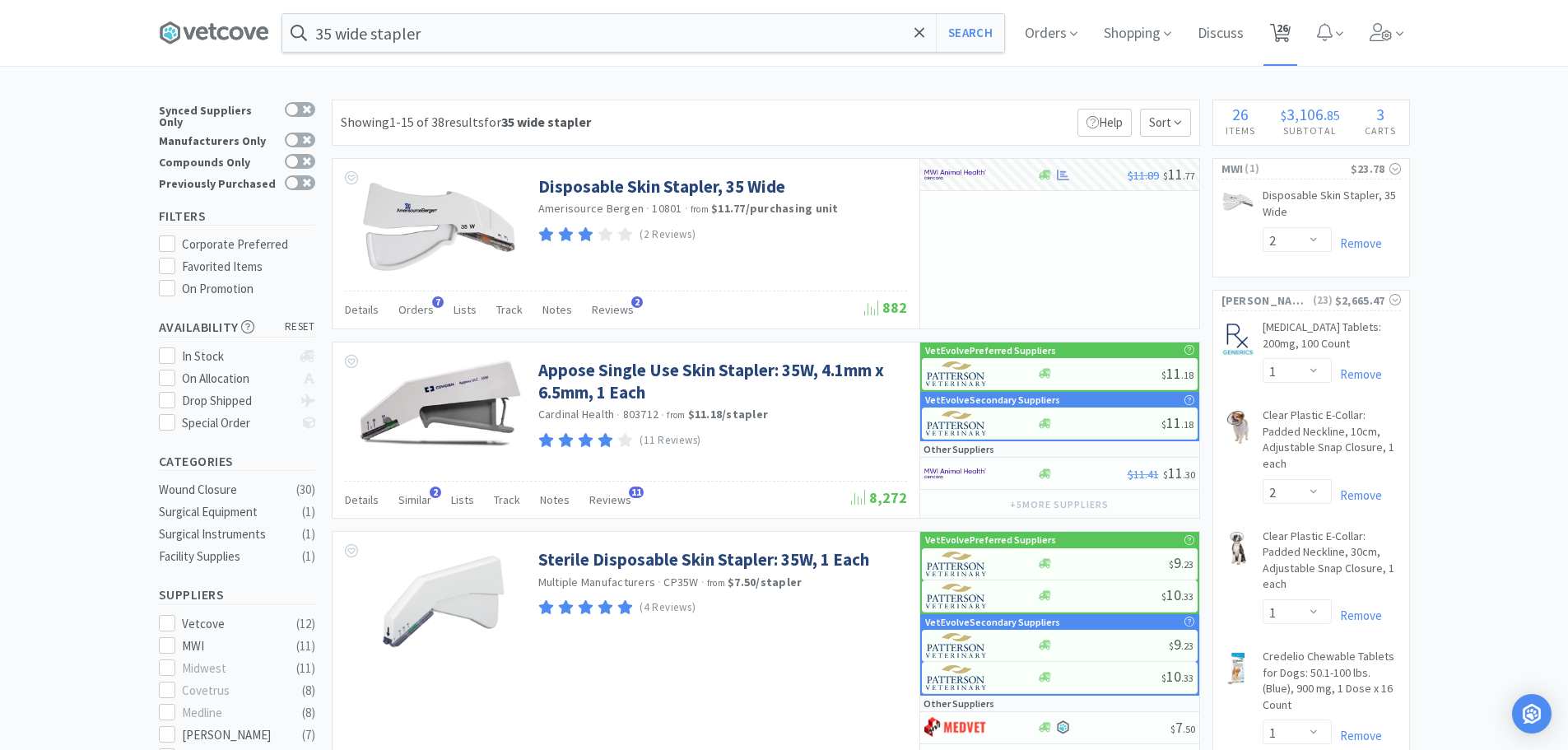
select select "1"
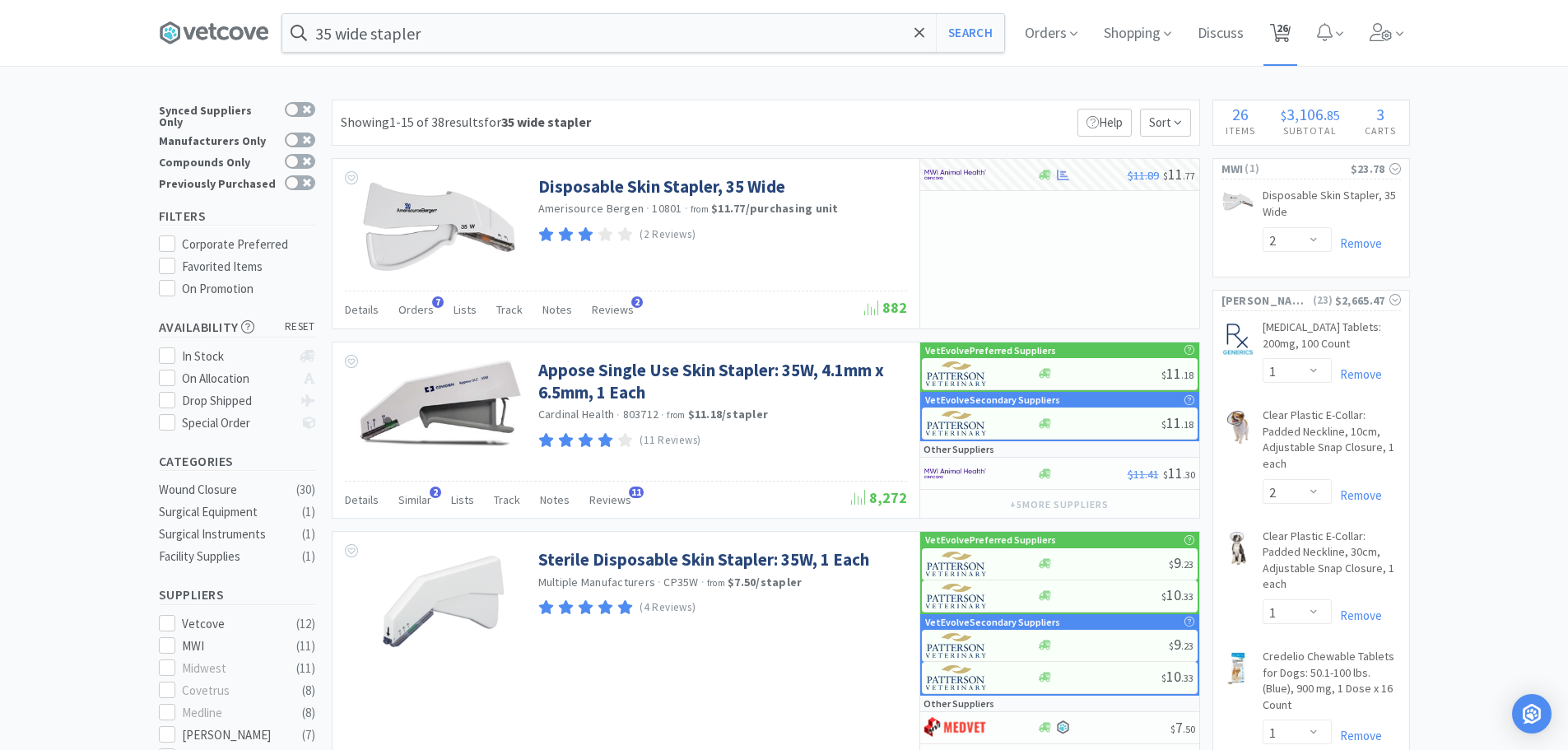
select select "1"
select select "4"
select select "1"
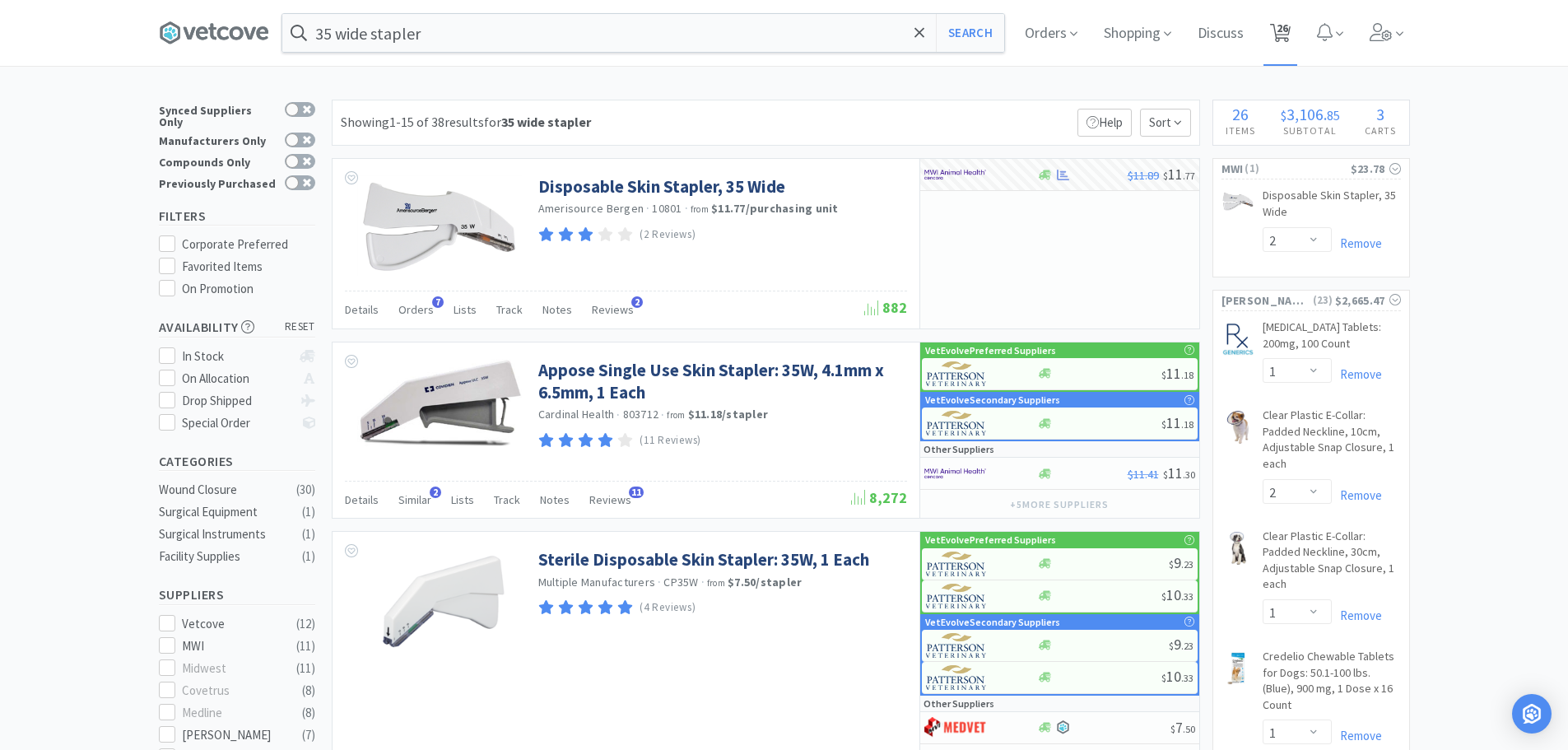
select select "1"
select select "3"
select select "6"
select select "1"
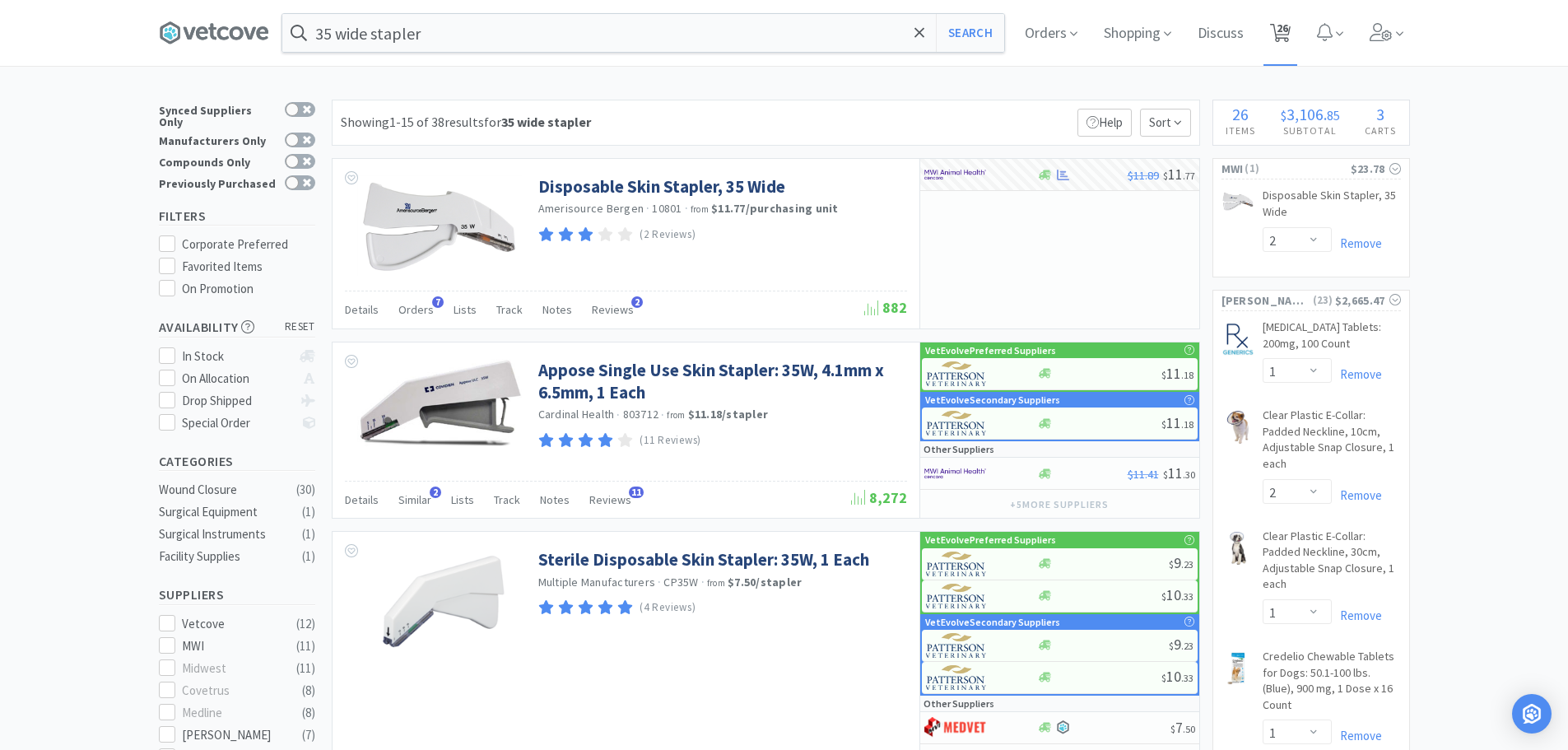
select select "1"
select select "2"
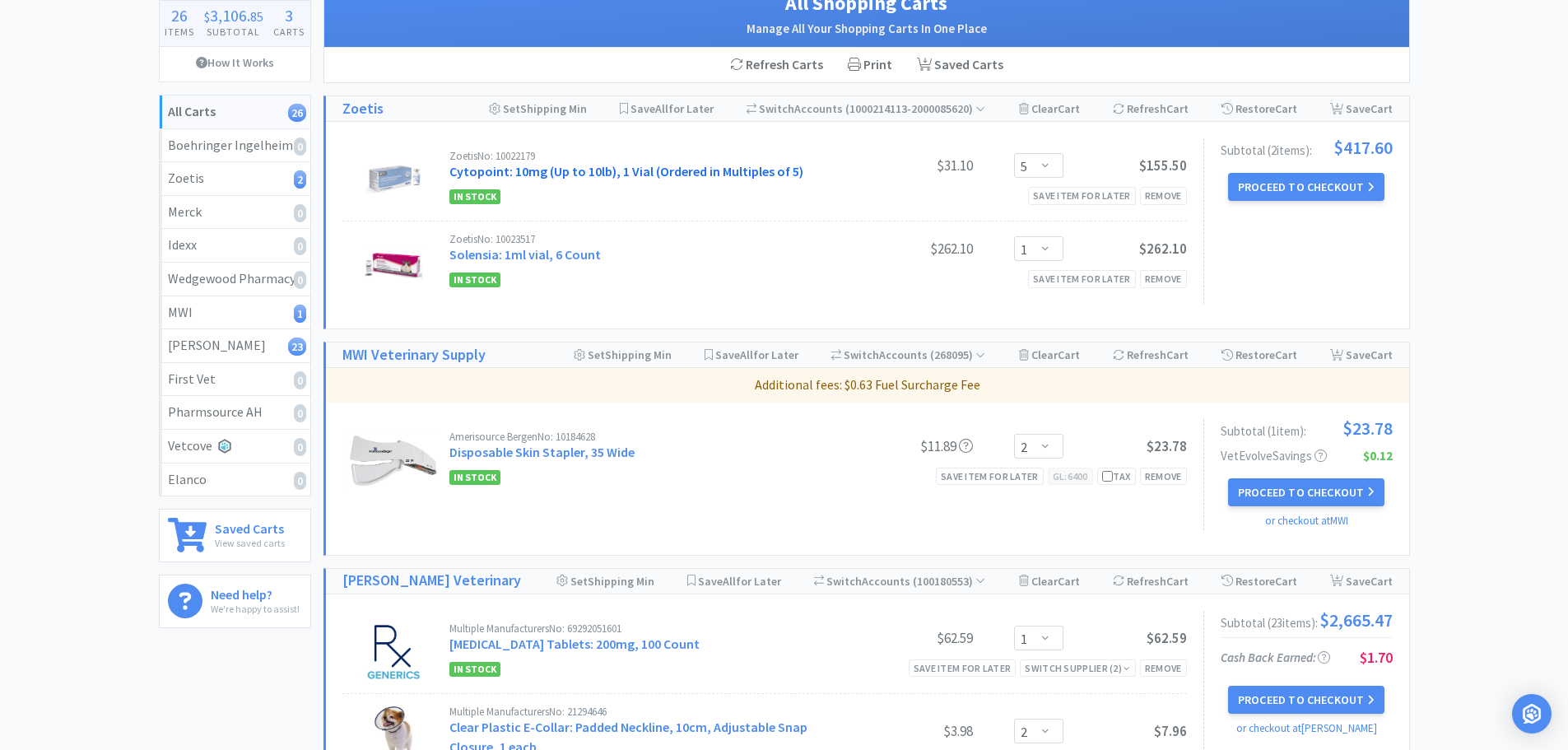
scroll to position [165, 0]
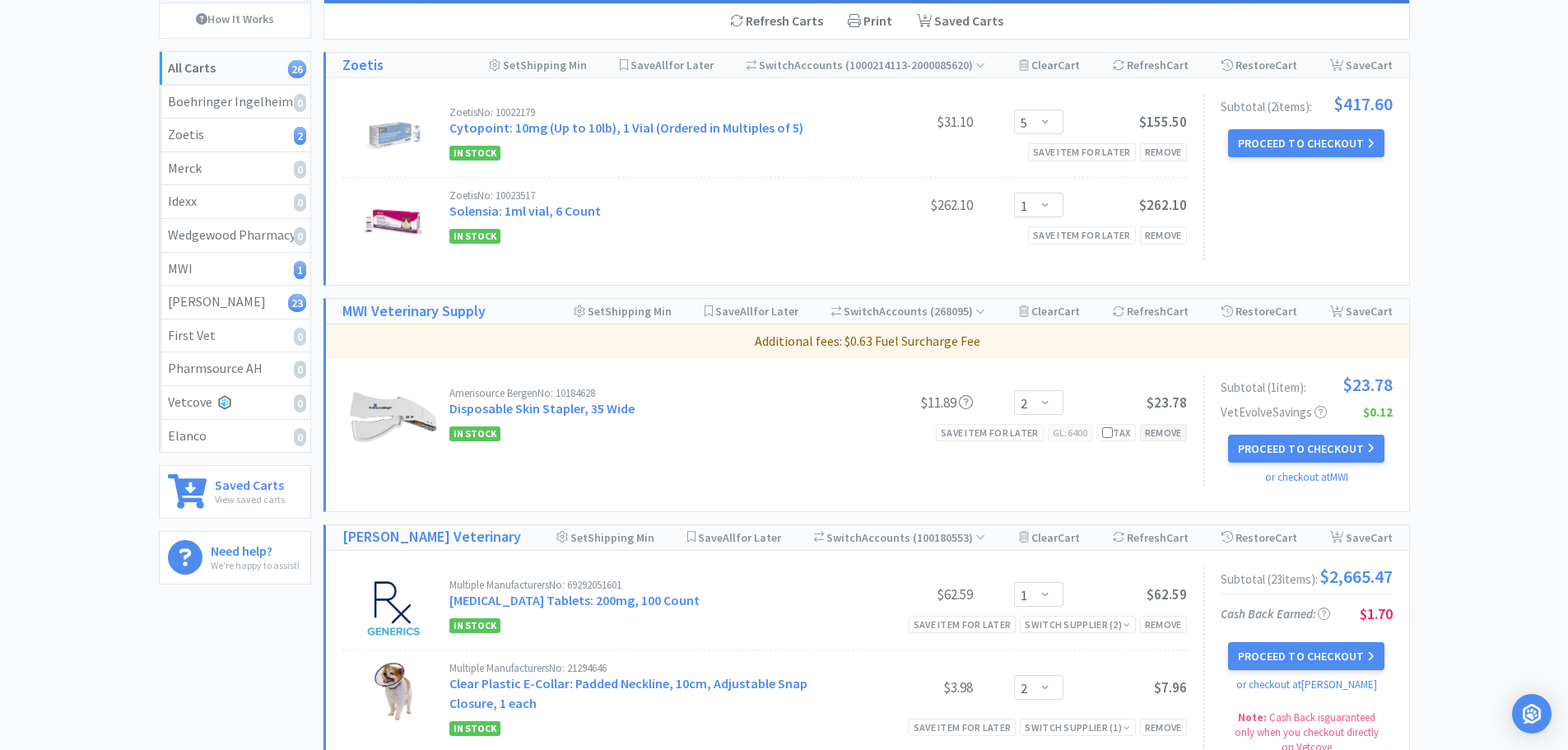
click at [1167, 434] on div "Remove" at bounding box center [1163, 432] width 47 height 17
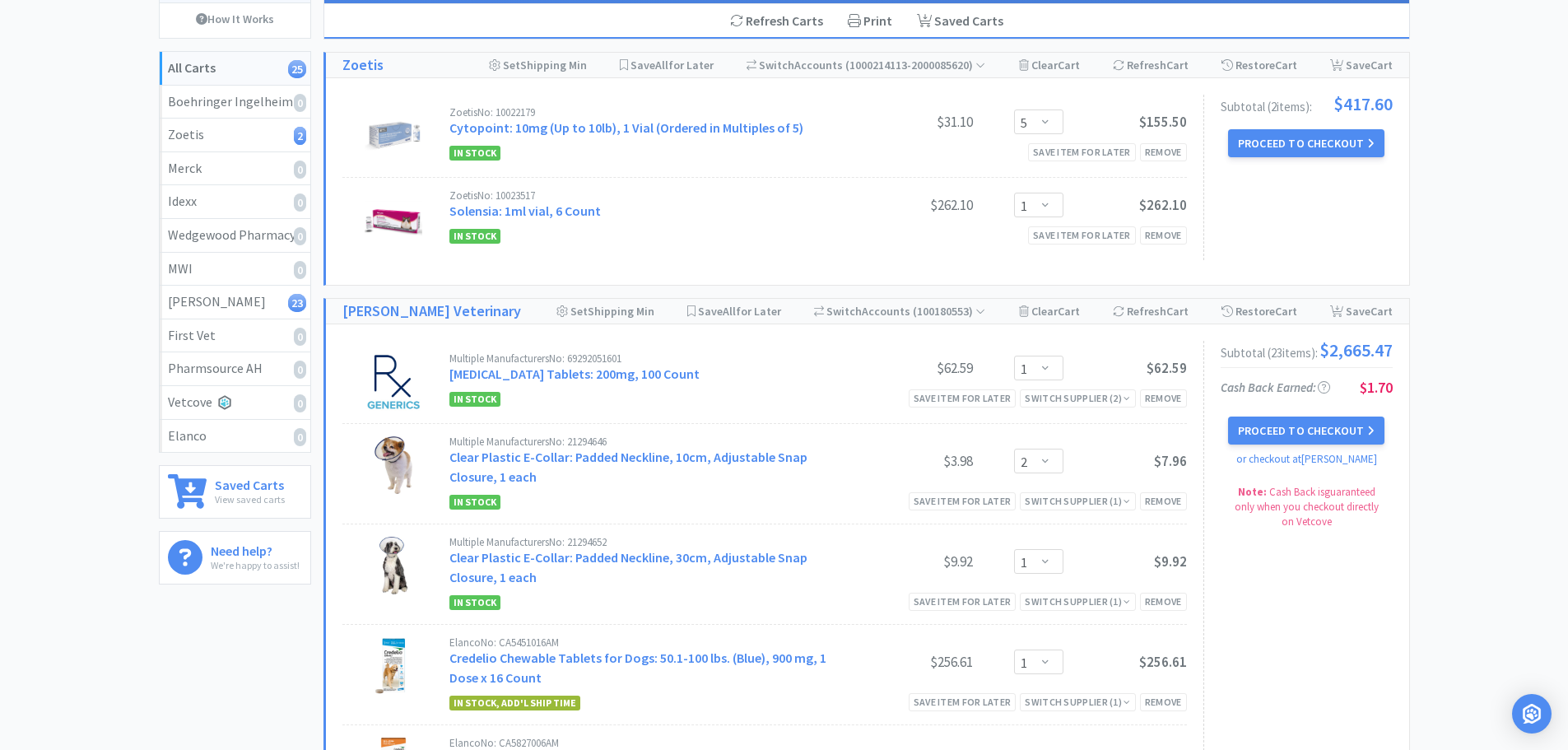
scroll to position [0, 0]
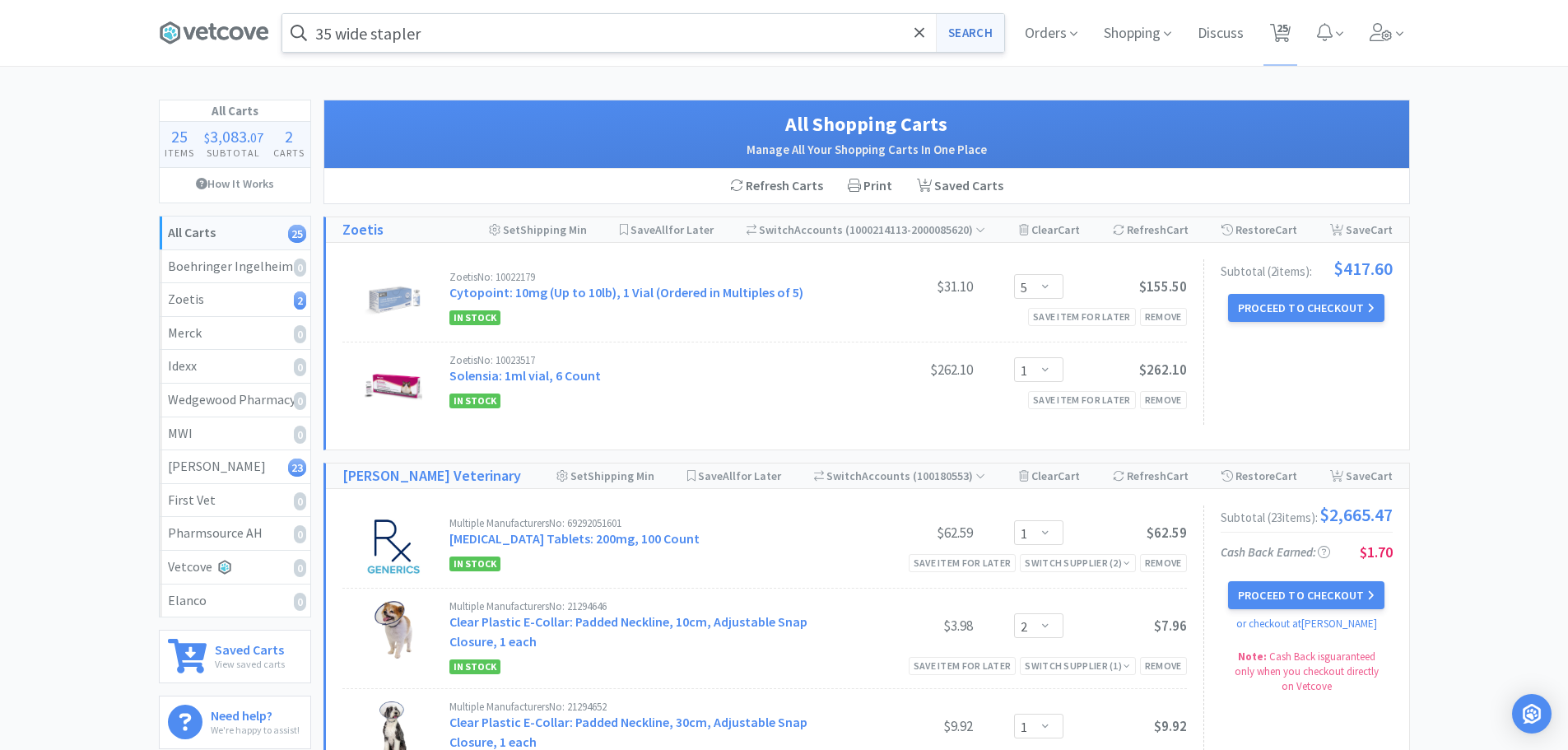
click at [970, 25] on button "Search" at bounding box center [970, 33] width 68 height 38
select select "1"
select select "2"
select select "1"
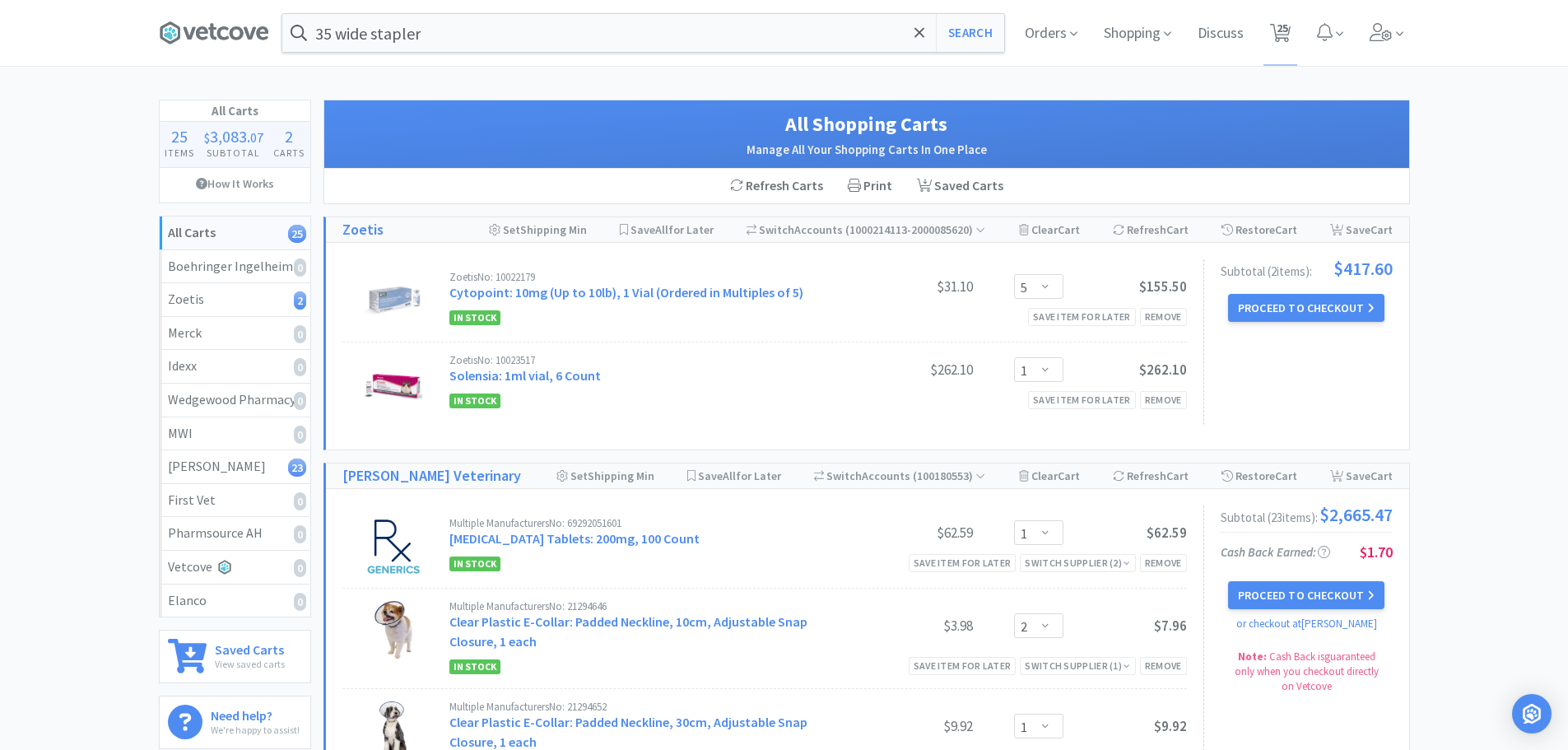
select select "1"
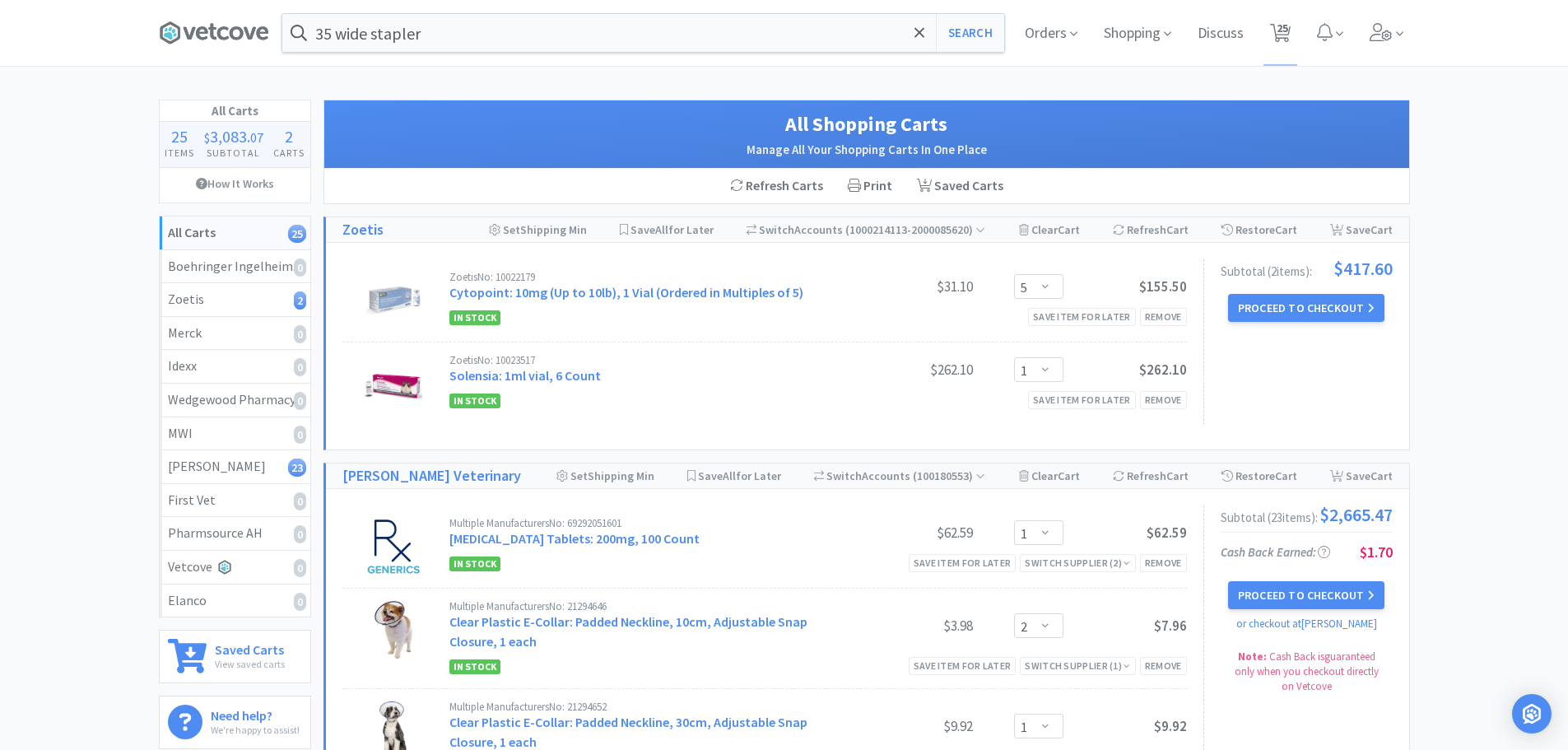
select select "1"
select select "4"
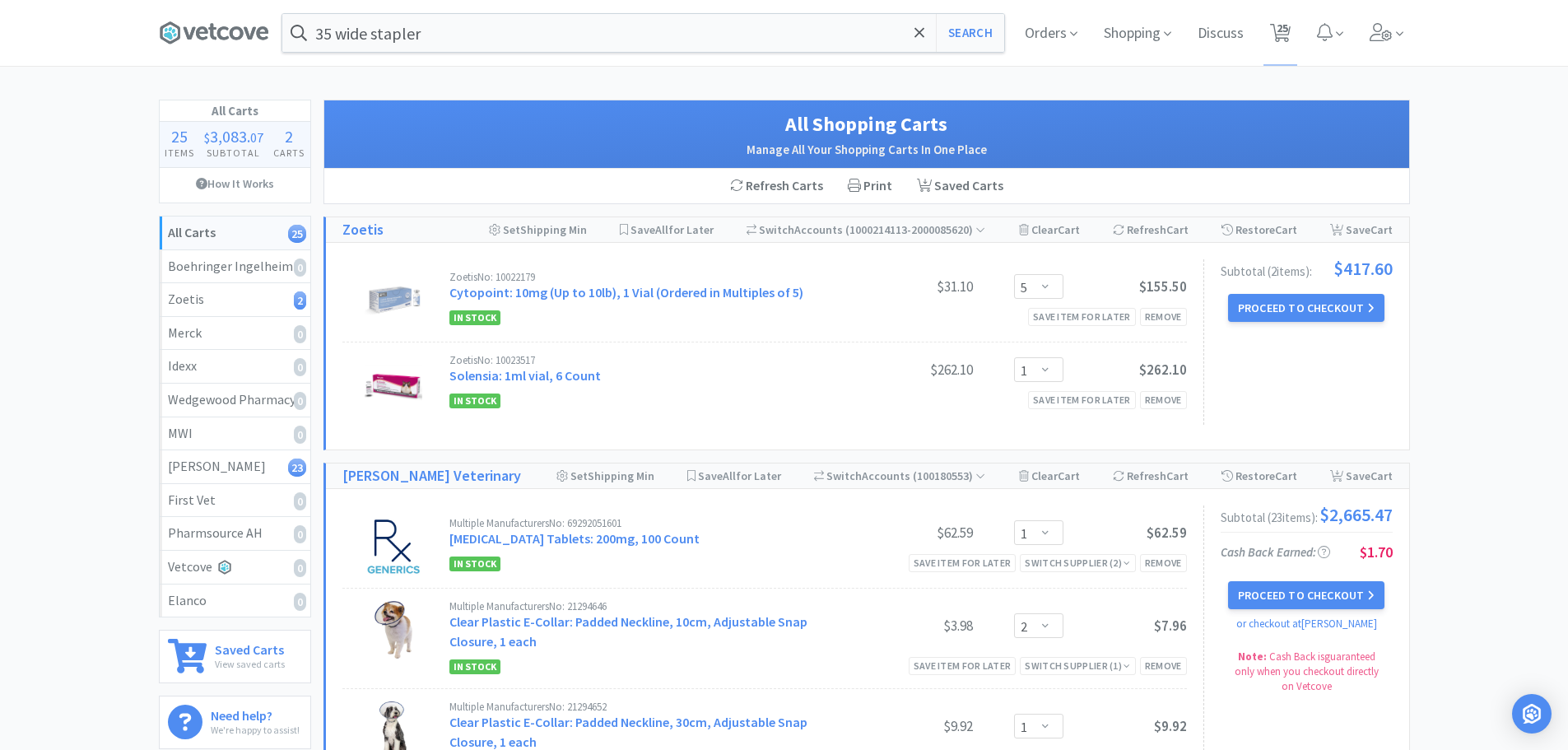
select select "1"
select select "3"
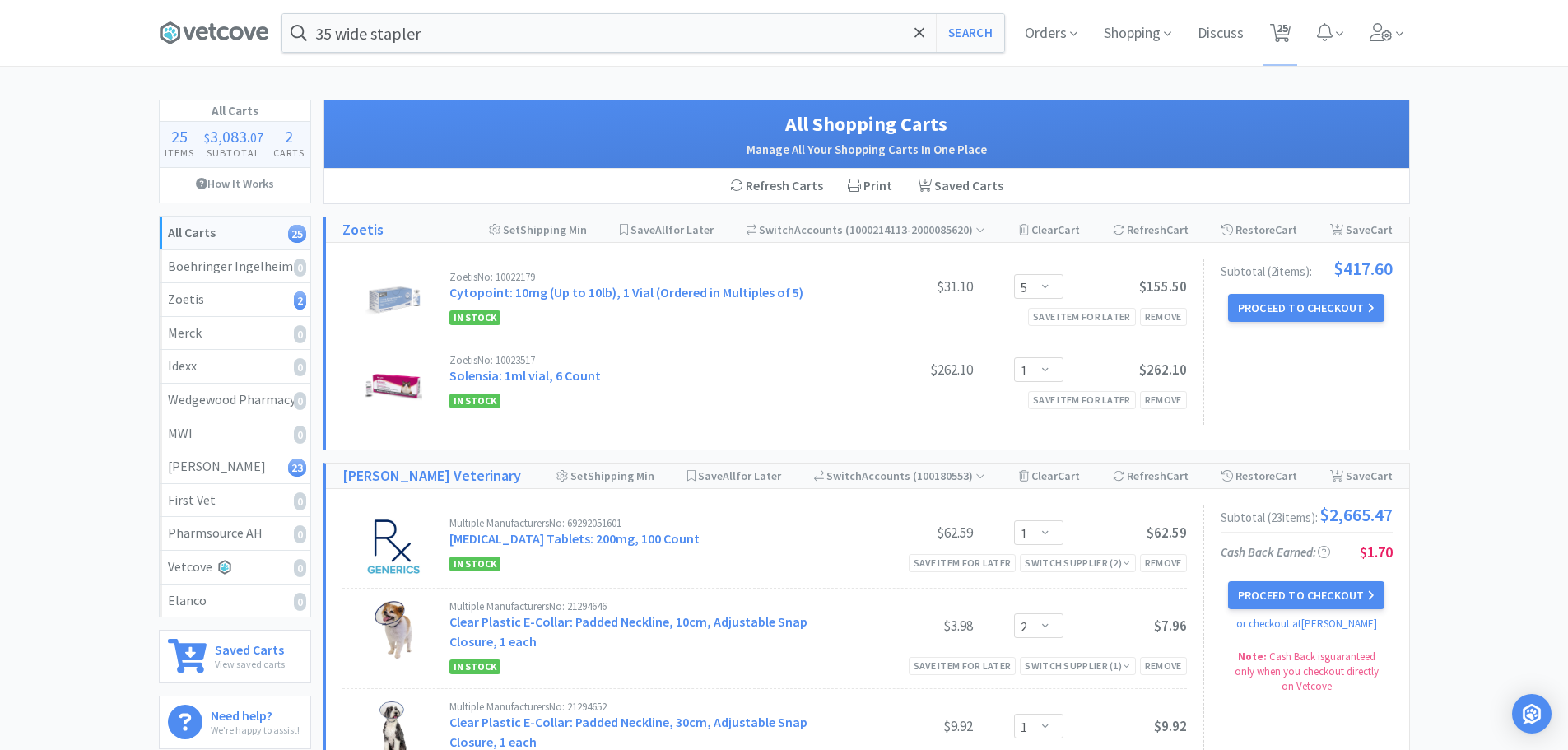
select select "6"
select select "1"
select select "2"
select select "5"
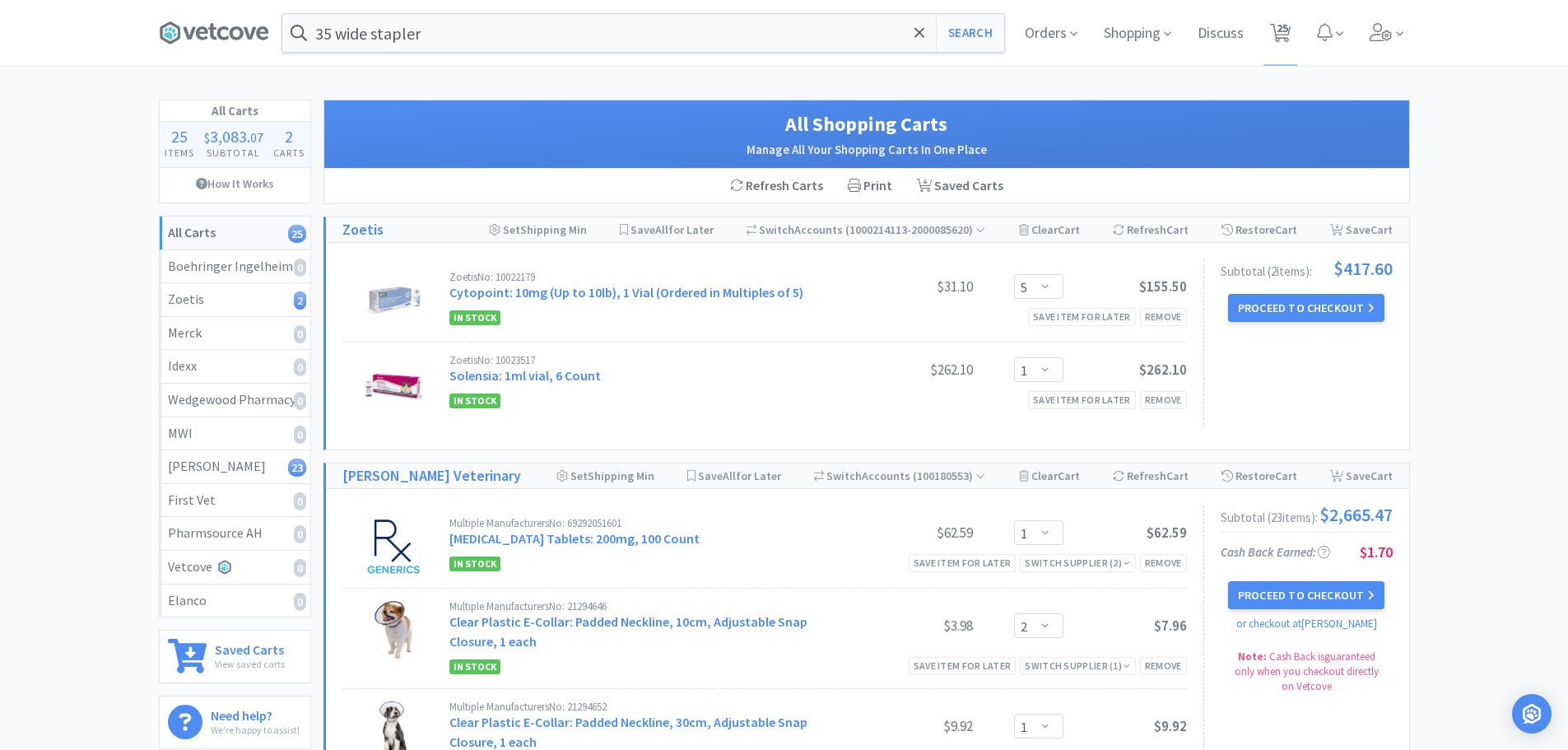
select select "1"
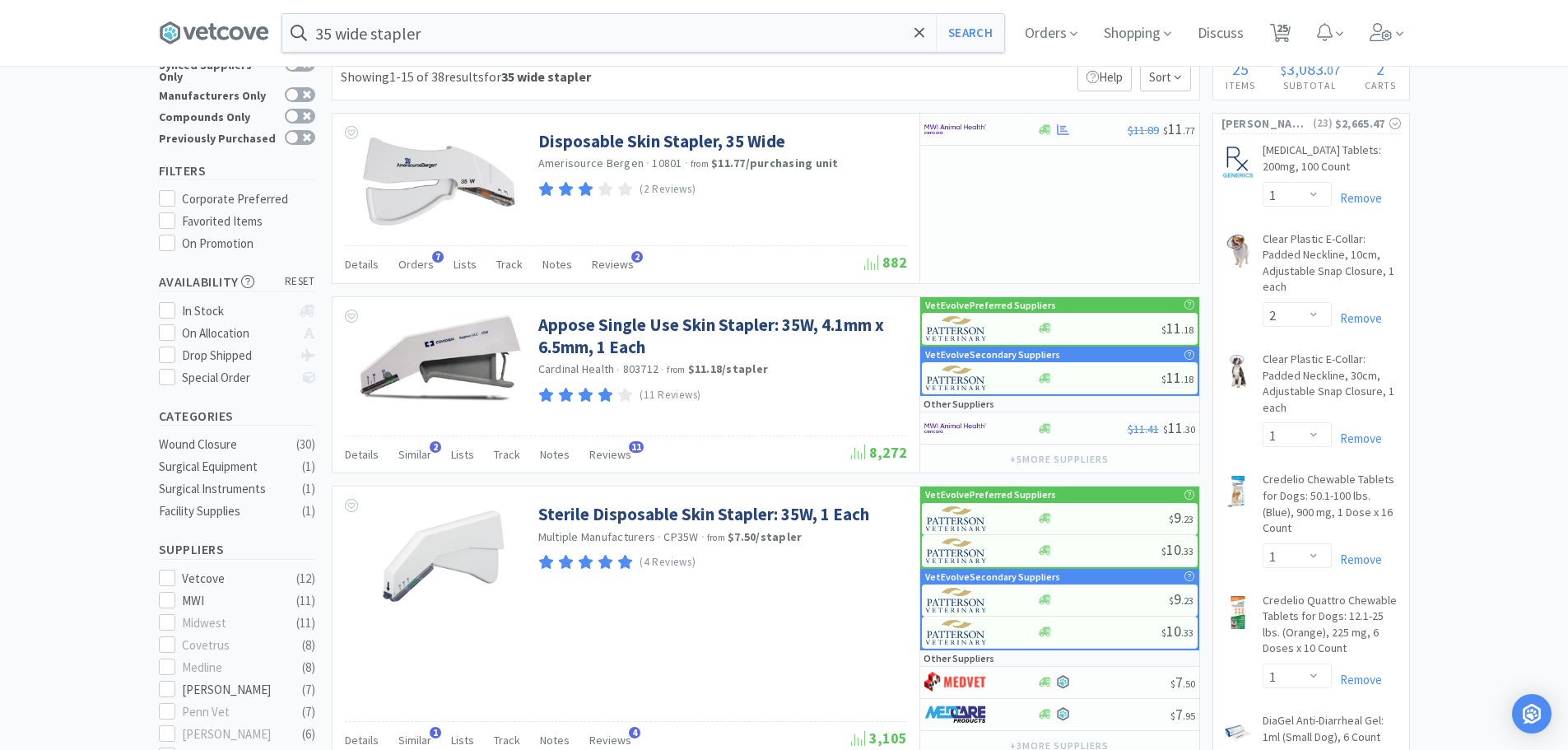
scroll to position [82, 0]
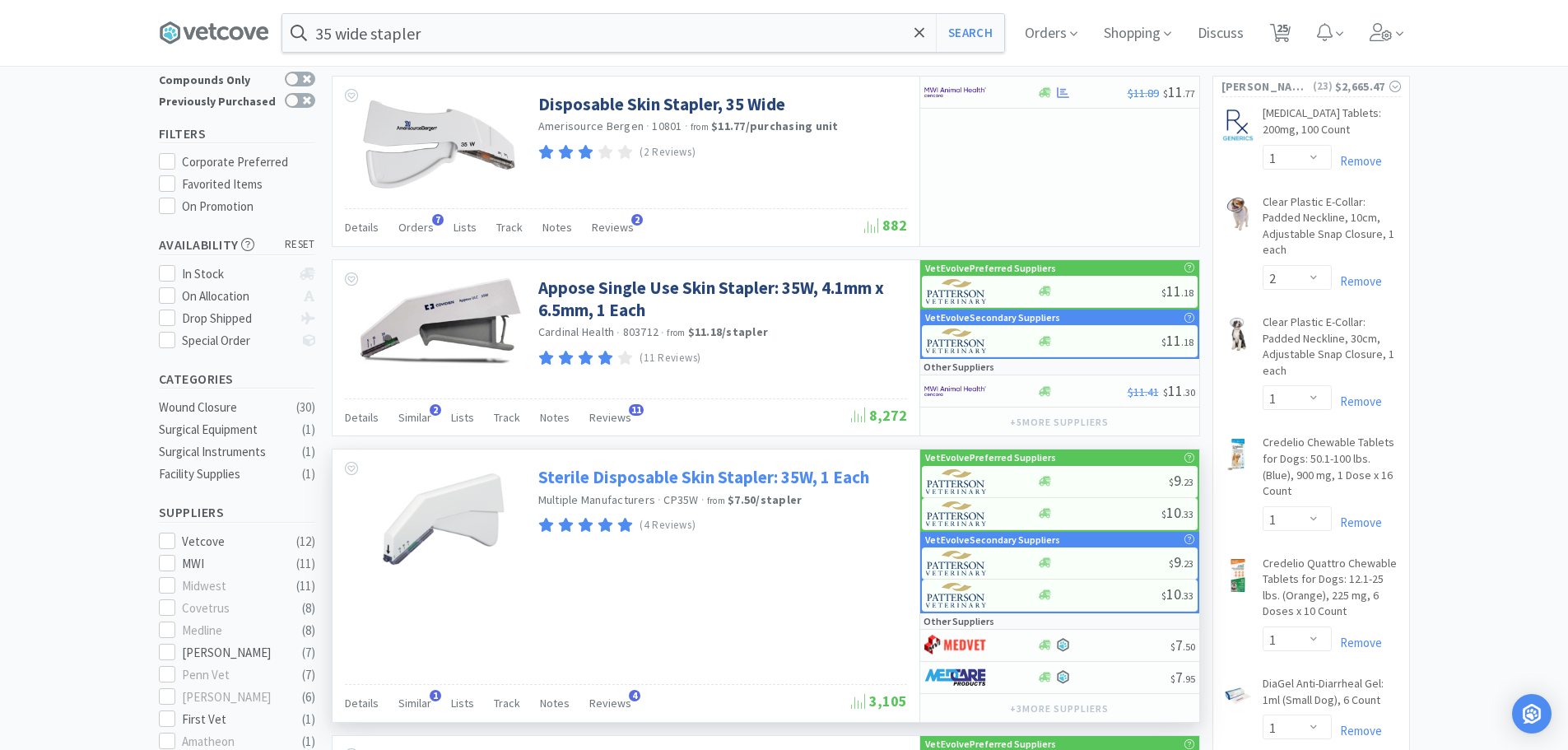
click at [712, 478] on link "Sterile Disposable Skin Stapler: 35W, 1 Each" at bounding box center [704, 476] width 331 height 23
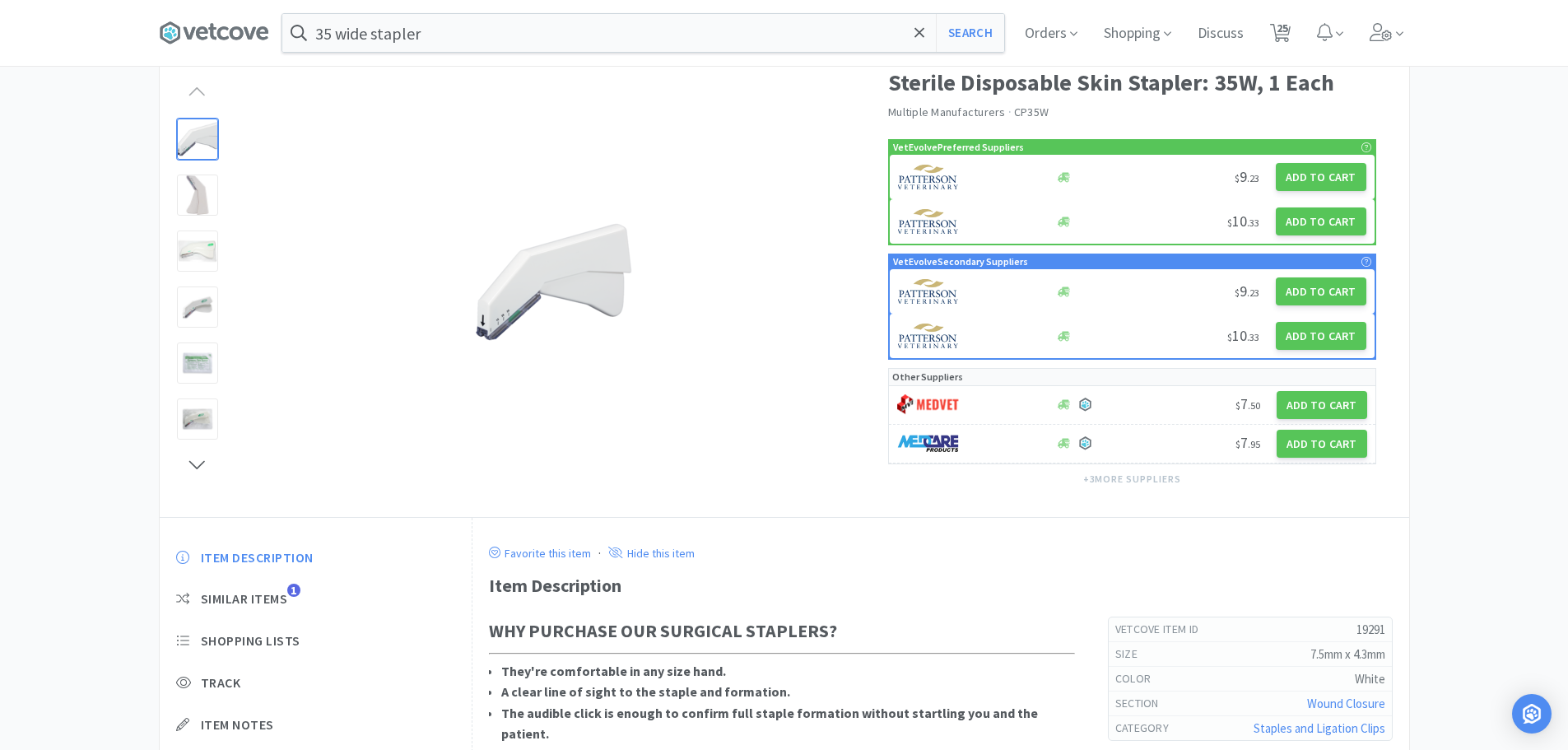
select select "1"
select select "2"
select select "1"
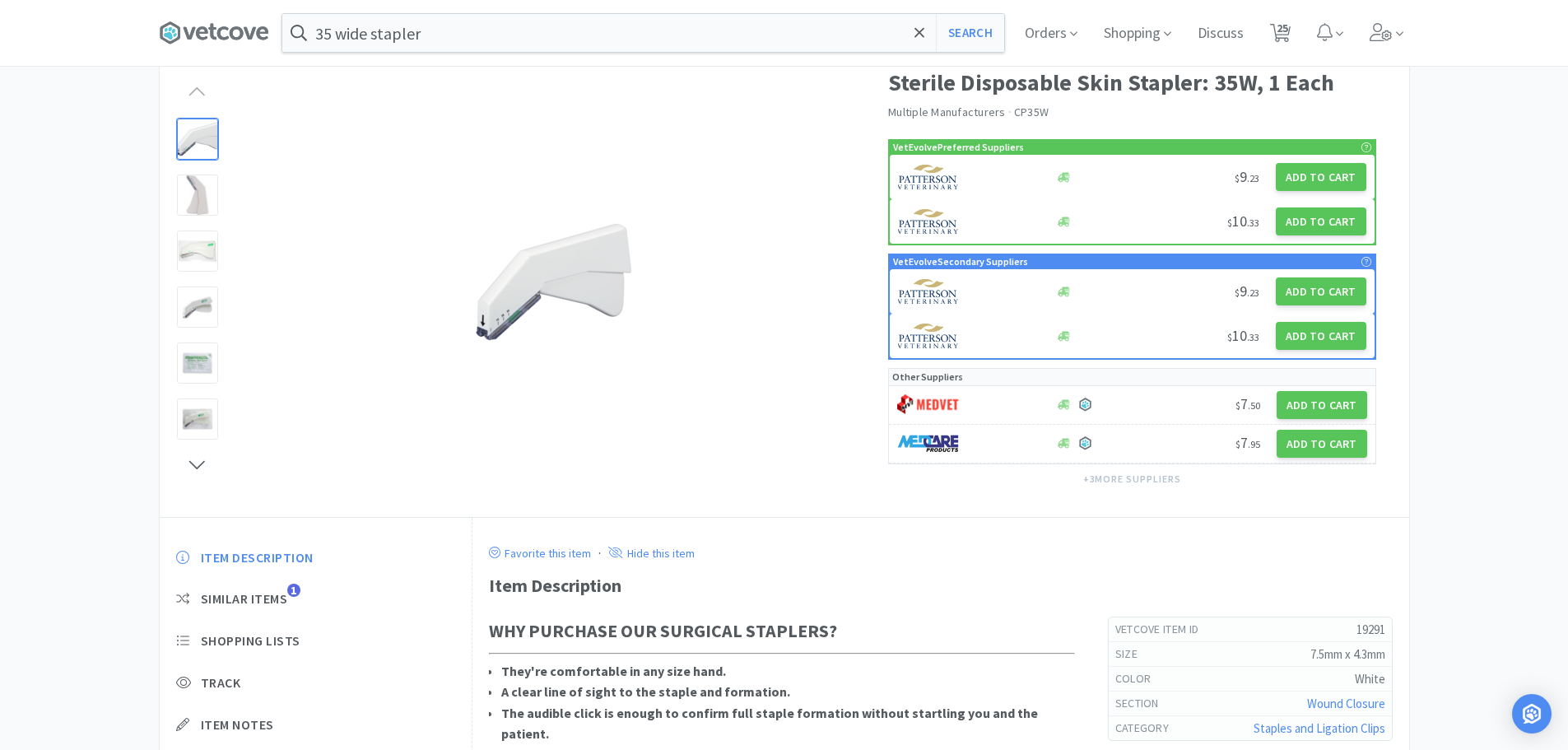
select select "1"
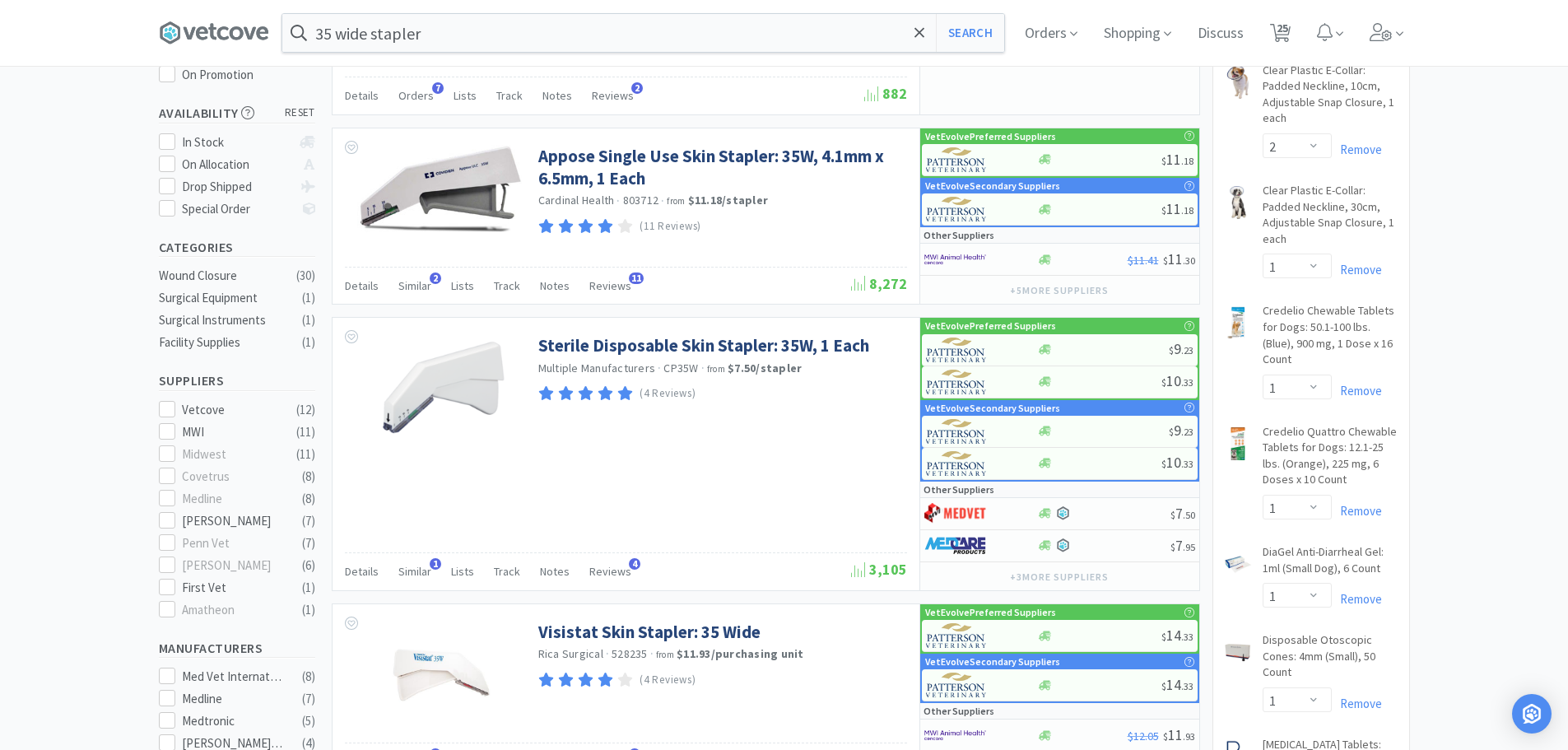
scroll to position [275, 0]
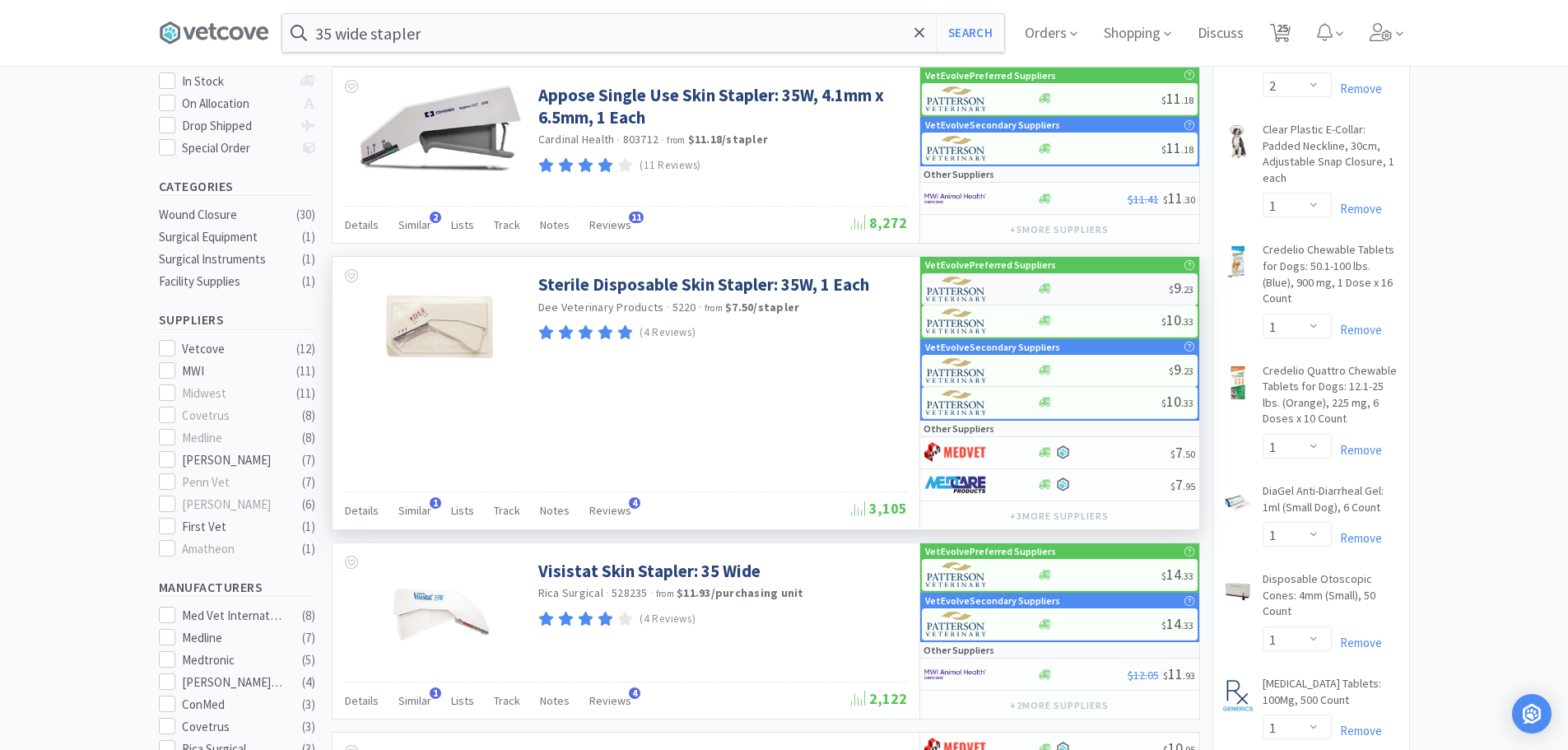
click at [1099, 285] on div at bounding box center [1103, 289] width 131 height 13
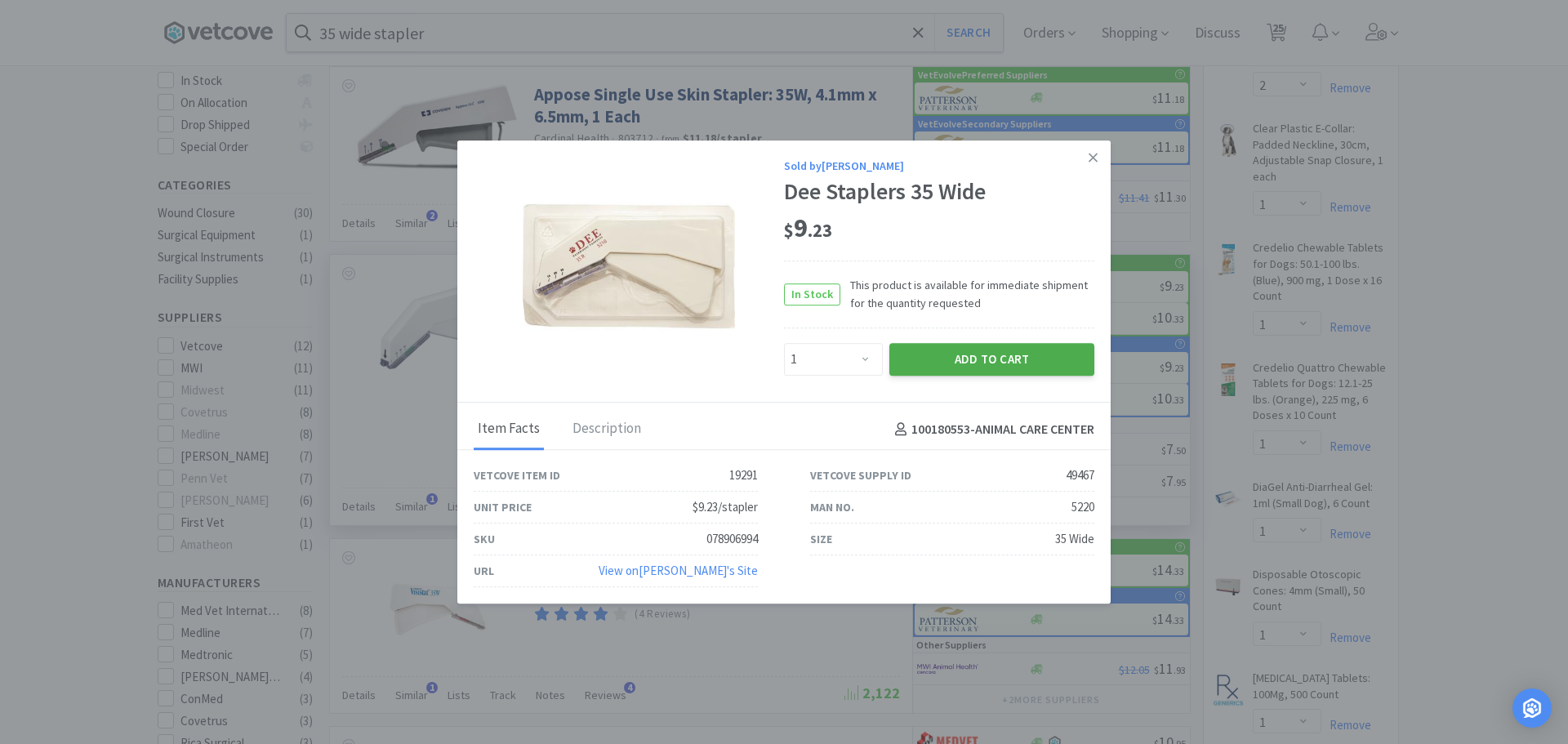
click at [989, 358] on button "Add to Cart" at bounding box center [992, 359] width 205 height 33
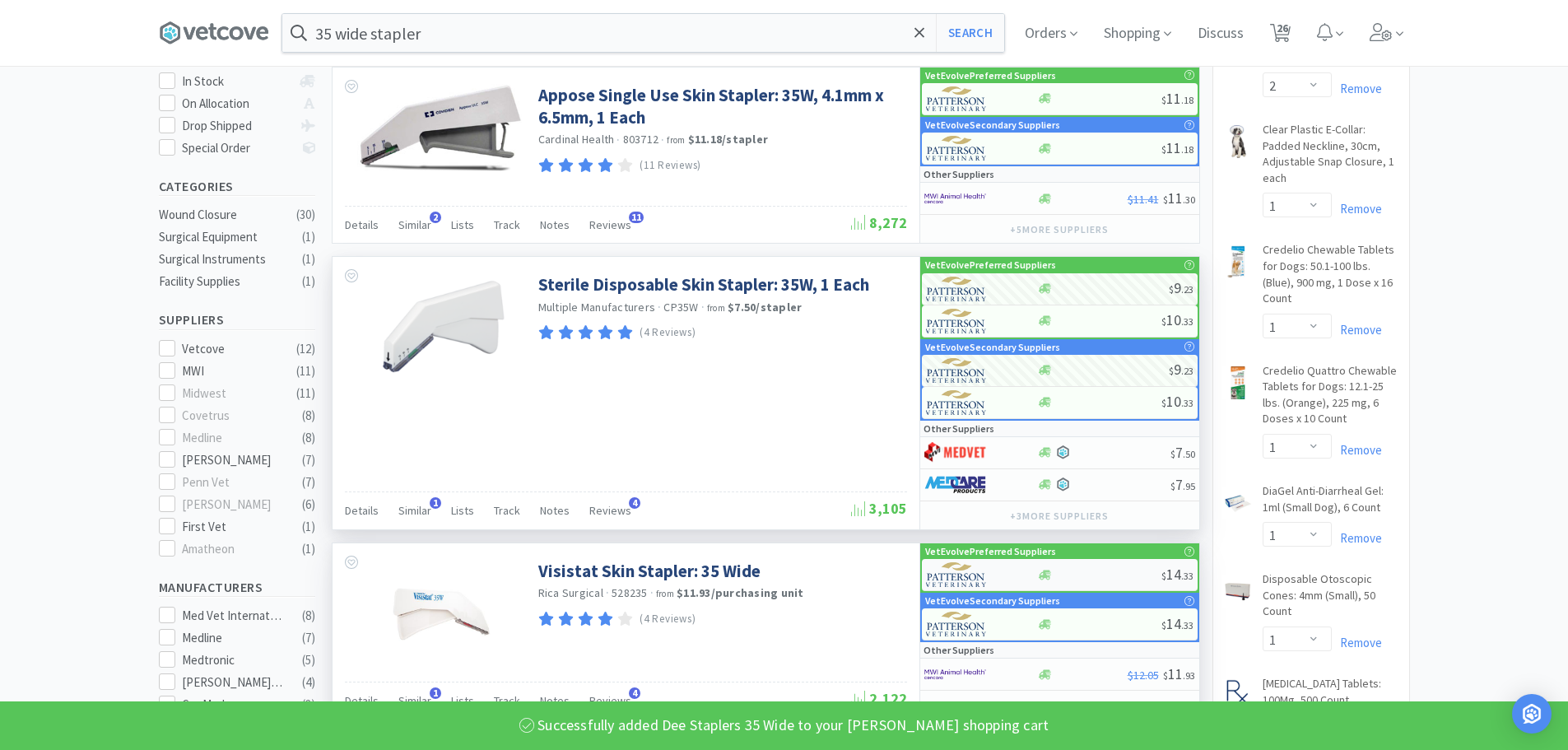
click at [1086, 574] on div at bounding box center [1099, 575] width 124 height 13
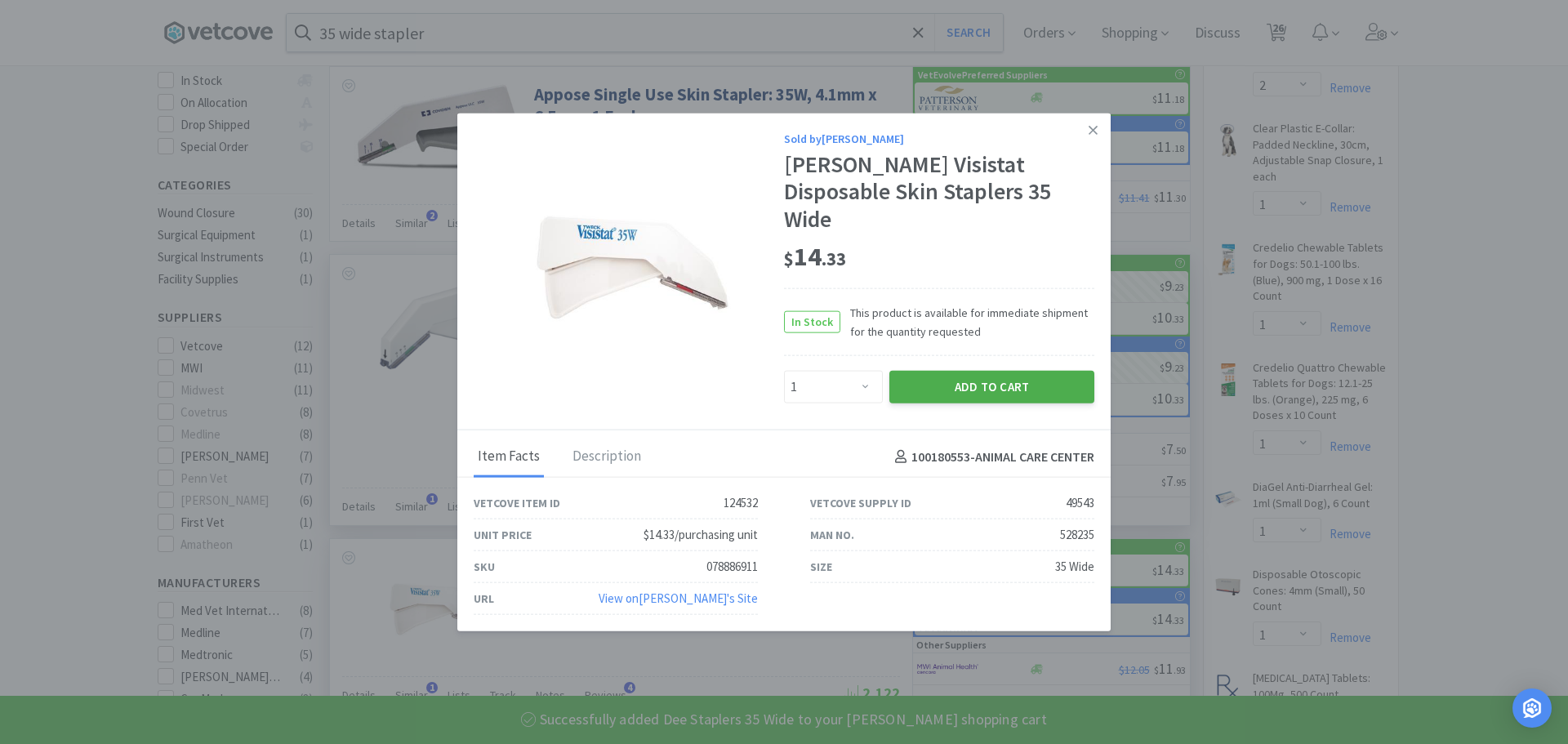
click at [977, 374] on button "Add to Cart" at bounding box center [992, 387] width 205 height 33
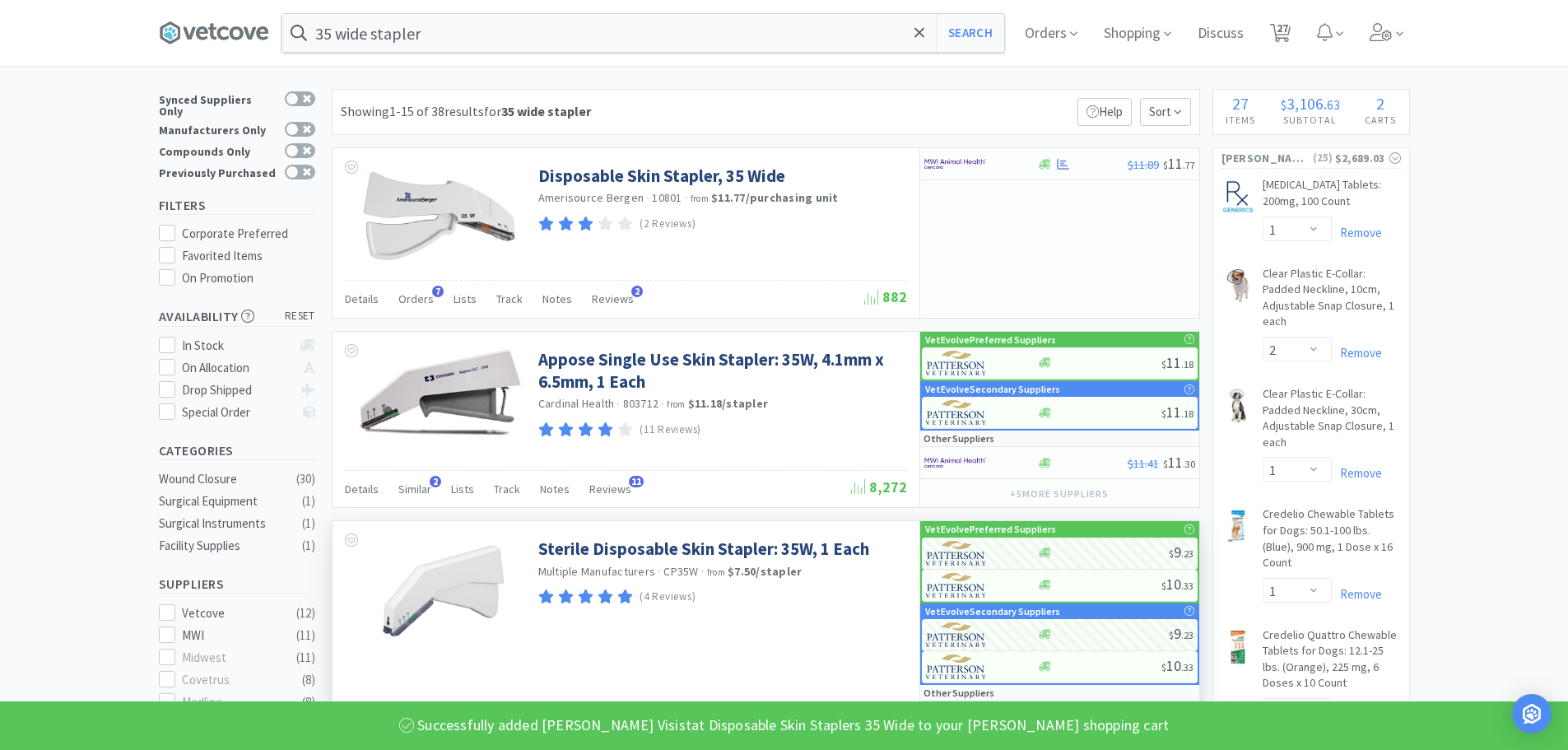
scroll to position [0, 0]
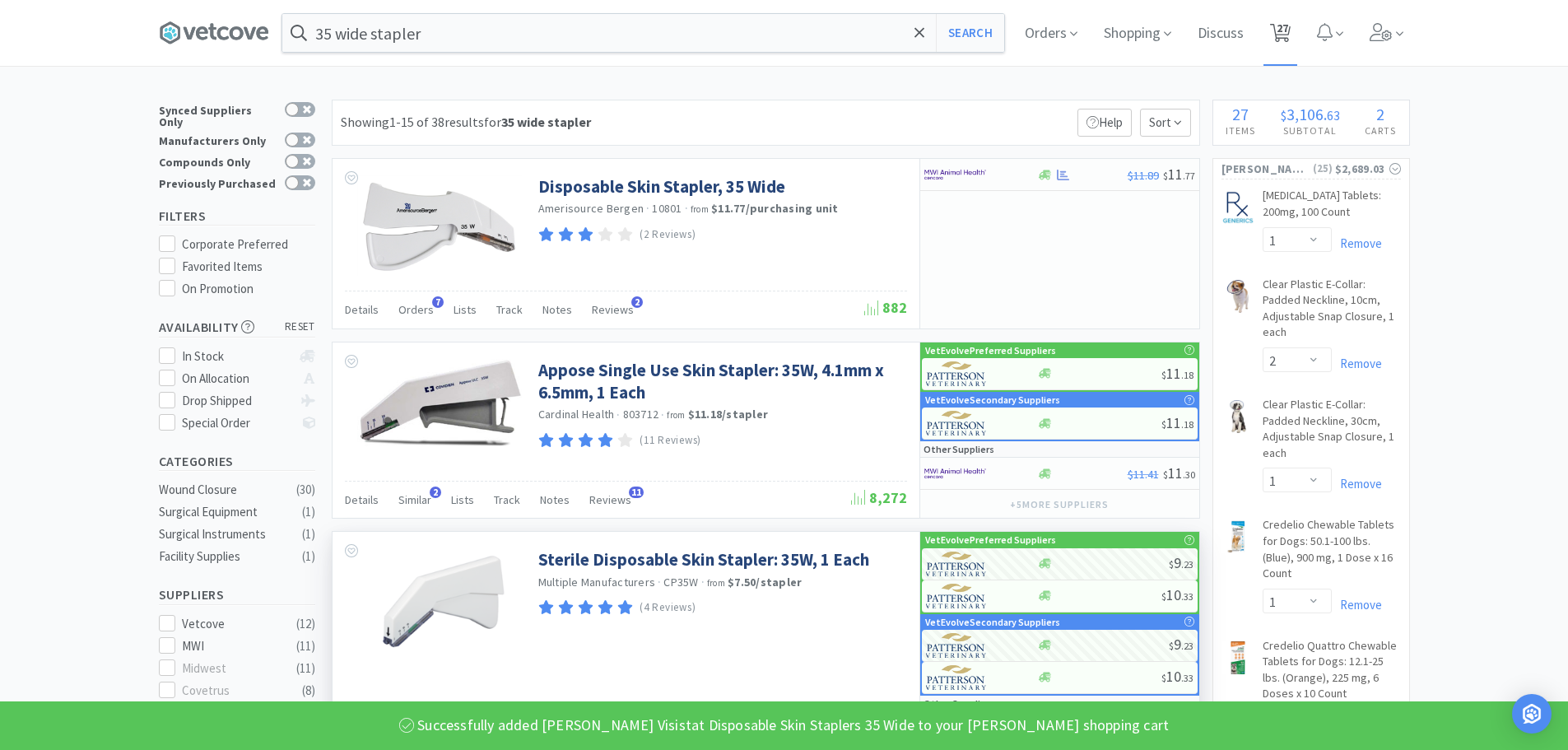
click at [1285, 32] on span "27" at bounding box center [1282, 28] width 12 height 66
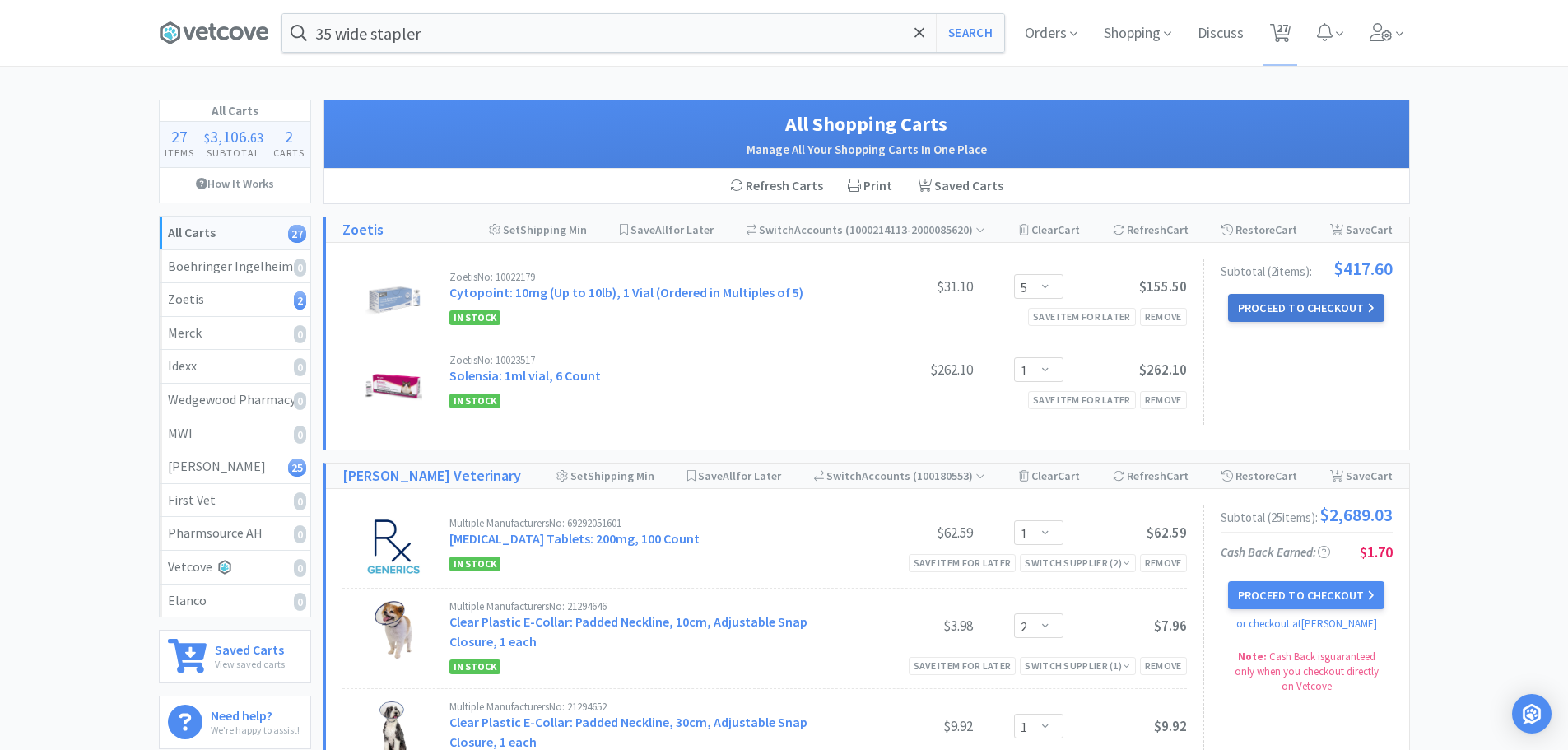
click at [1270, 306] on button "Proceed to Checkout" at bounding box center [1306, 307] width 157 height 28
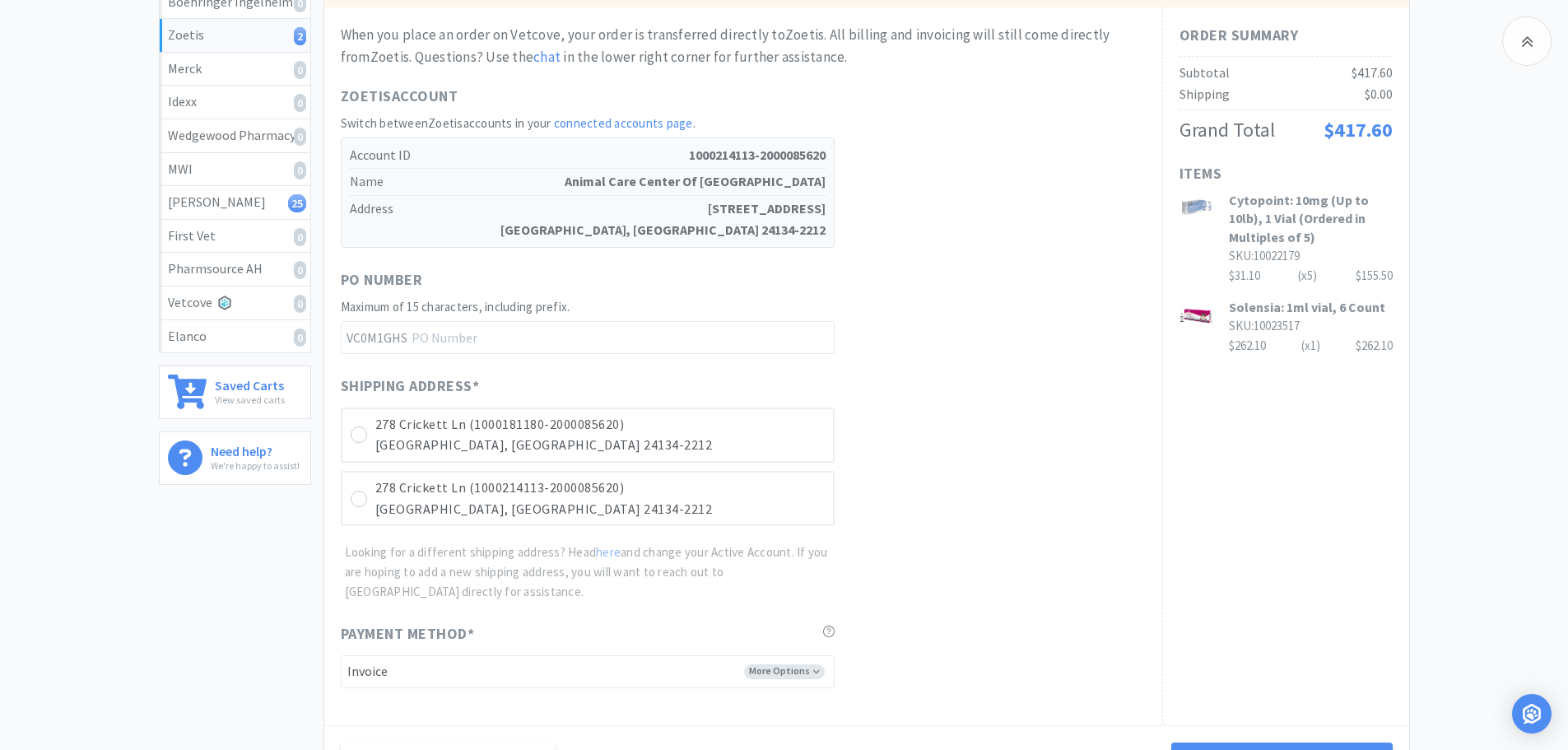
scroll to position [330, 0]
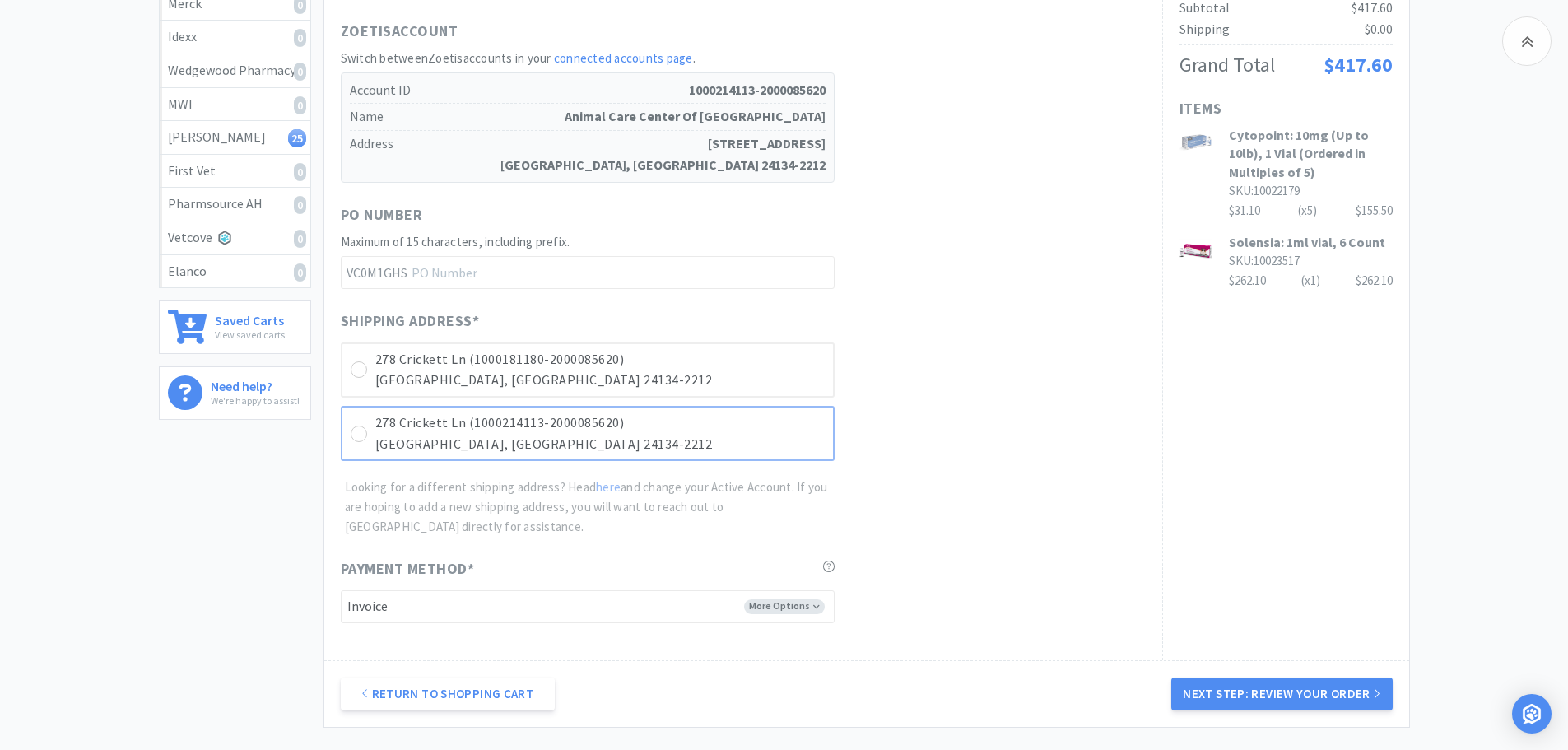
click at [353, 423] on div "278 Crickett Ln (1000214113-2000085620) [GEOGRAPHIC_DATA]-2212" at bounding box center [588, 433] width 494 height 55
click at [1217, 690] on button "Next Step: Review Your Order" at bounding box center [1281, 693] width 221 height 33
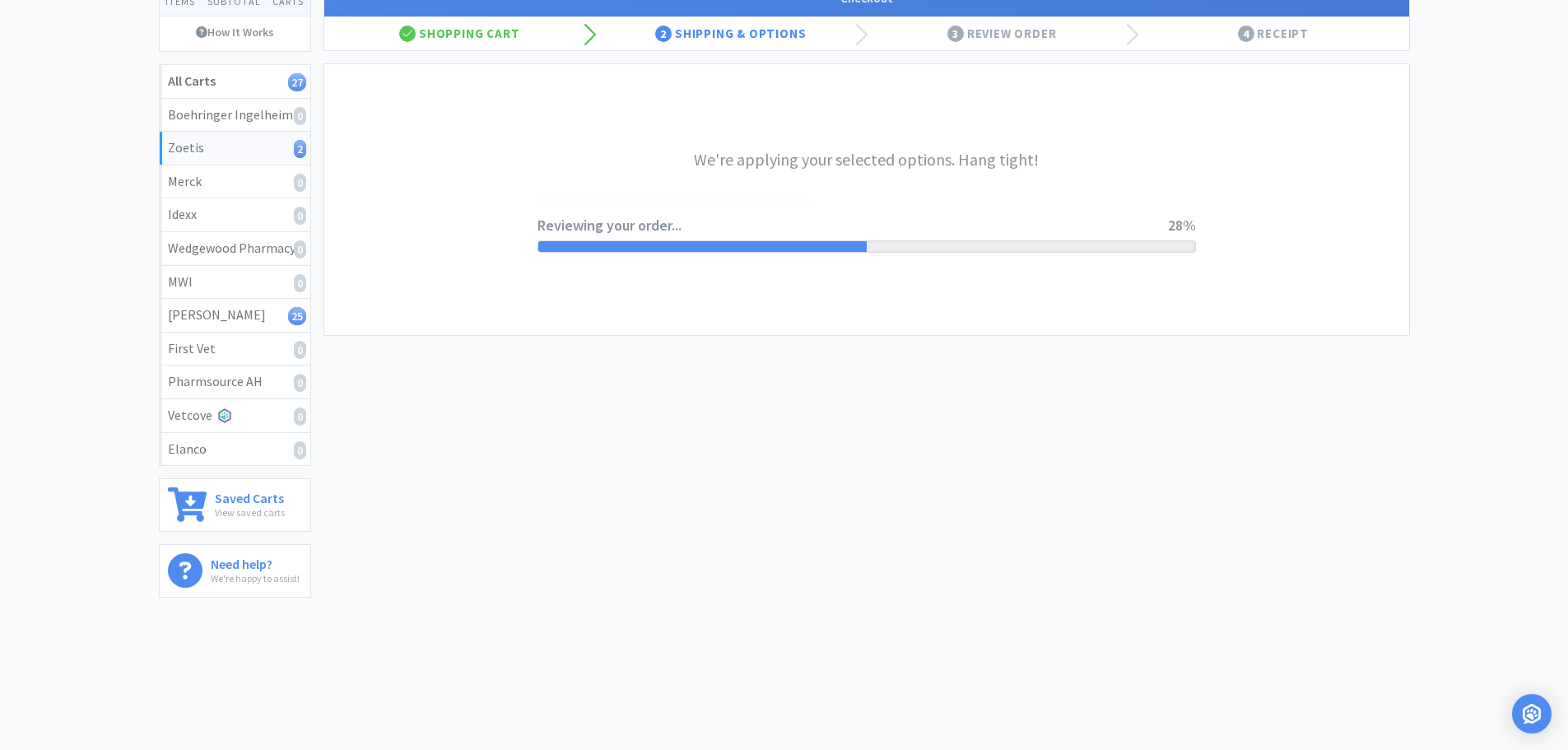
scroll to position [0, 0]
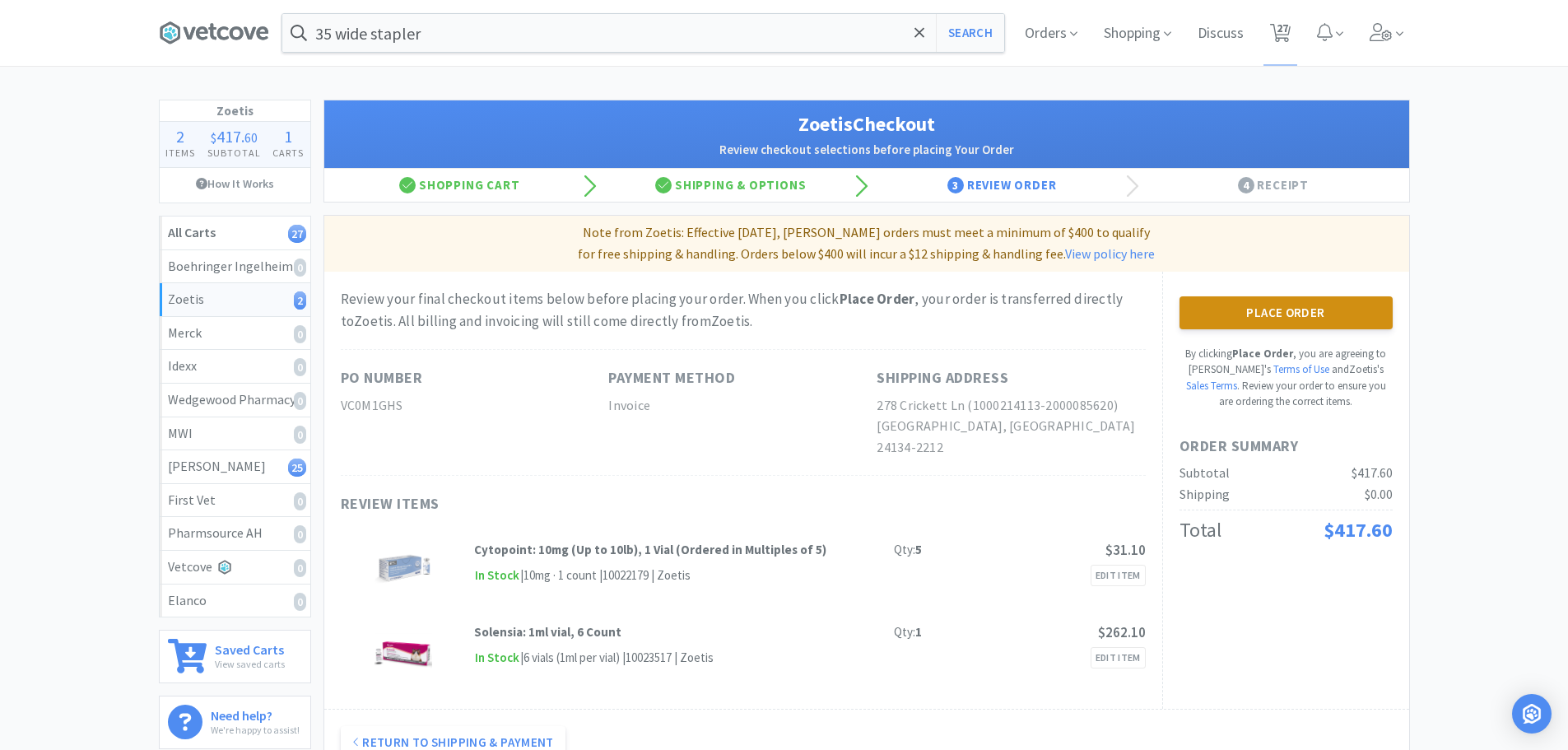
click at [1231, 299] on button "Place Order" at bounding box center [1285, 312] width 213 height 33
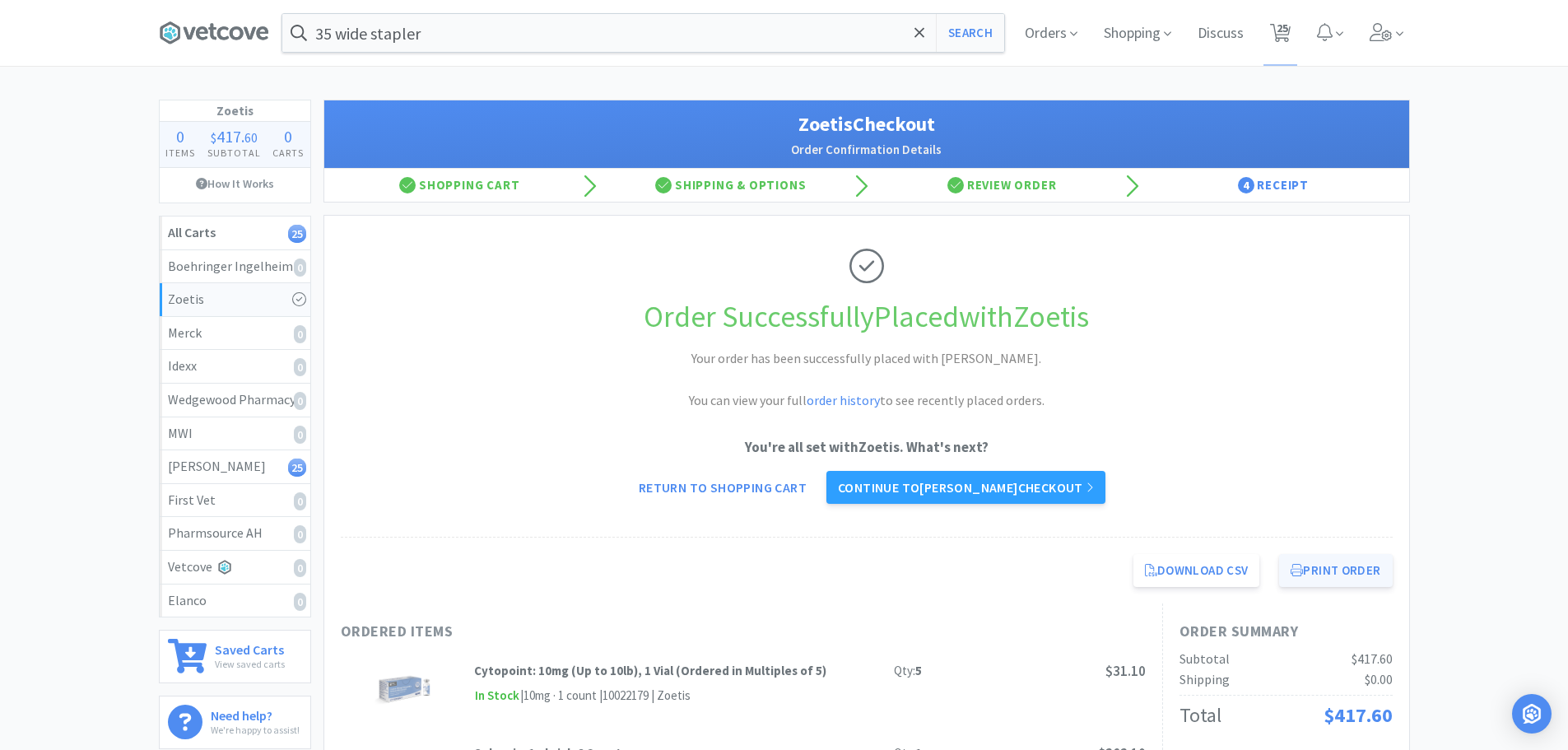
click at [1324, 572] on button "Print Order" at bounding box center [1335, 570] width 113 height 33
click at [1072, 502] on link "Continue to [PERSON_NAME] checkout" at bounding box center [966, 487] width 279 height 33
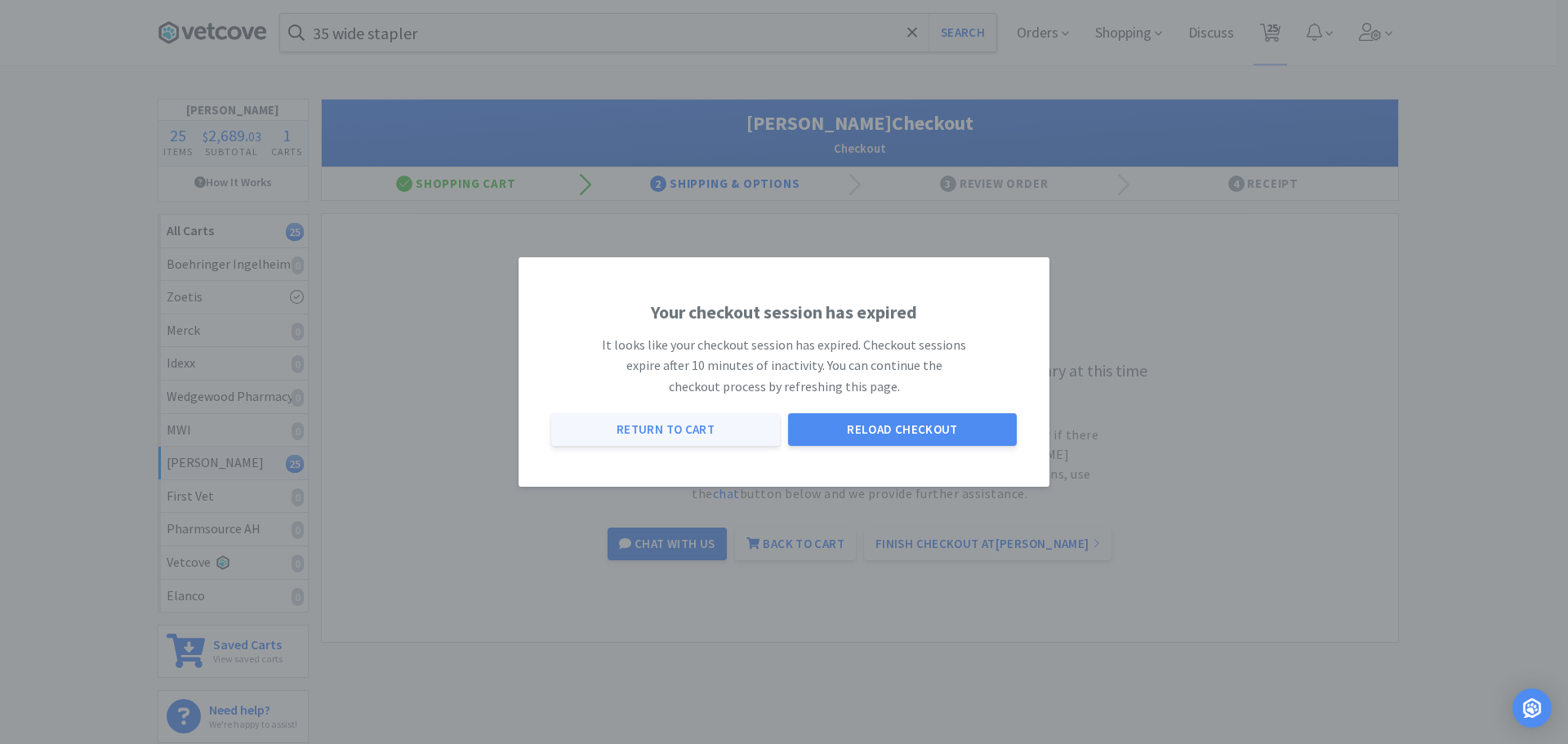
click at [662, 430] on button "Return to Cart" at bounding box center [666, 430] width 229 height 33
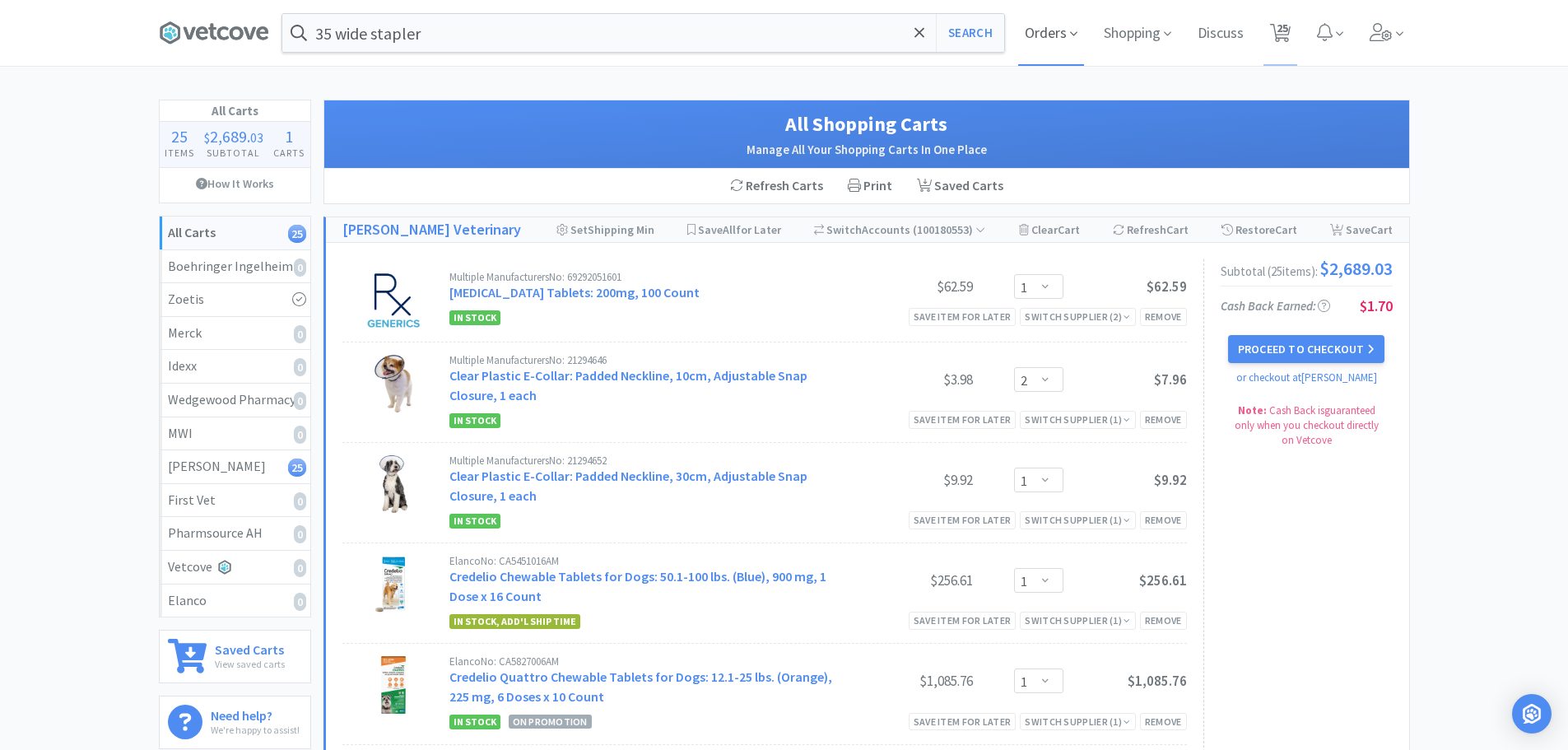
click at [1063, 28] on span "Orders" at bounding box center [1050, 32] width 66 height 66
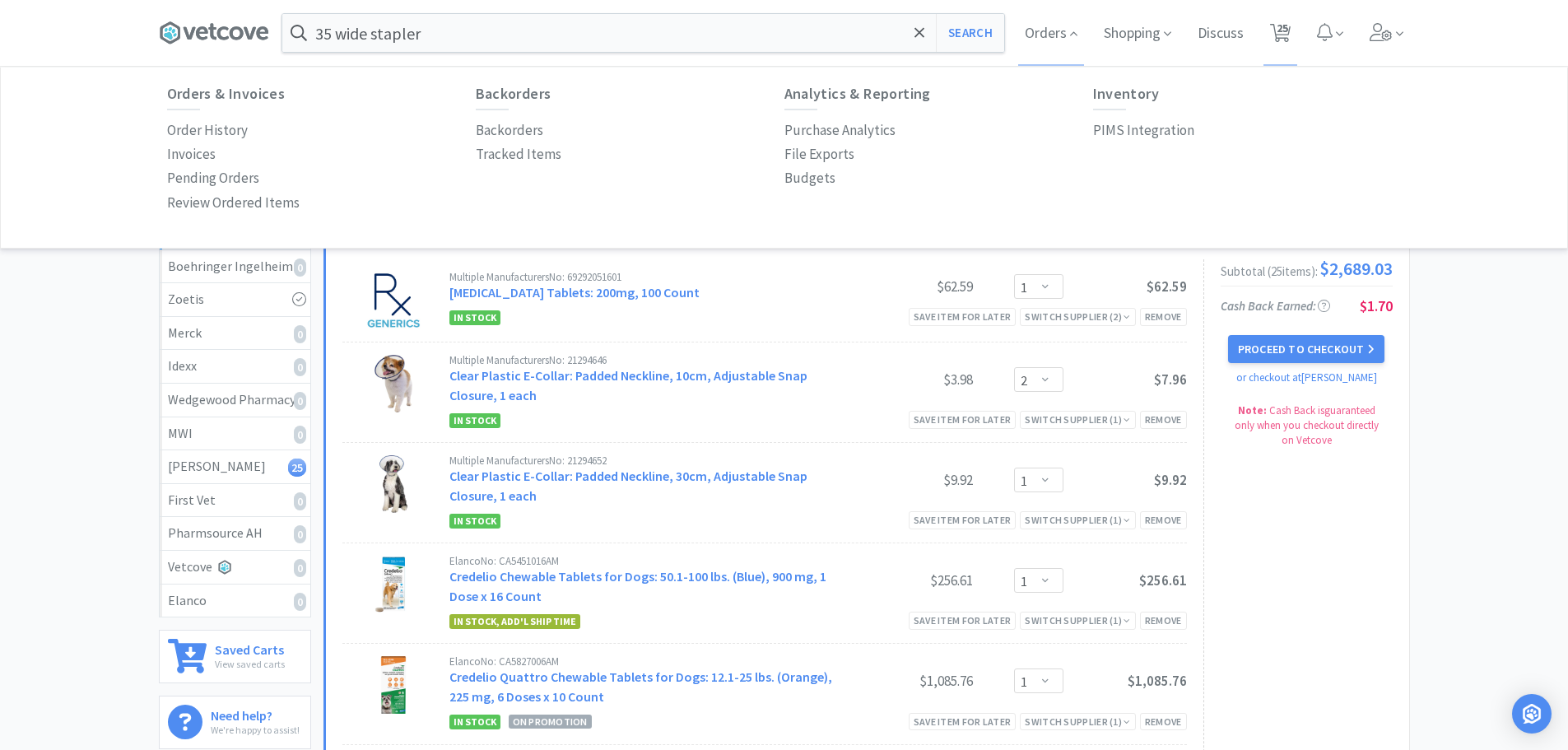
click at [223, 117] on div "Orders & Invoices Order History Invoices Pending Orders Review Ordered Items" at bounding box center [321, 150] width 309 height 130
click at [214, 126] on p "Order History" at bounding box center [208, 131] width 81 height 23
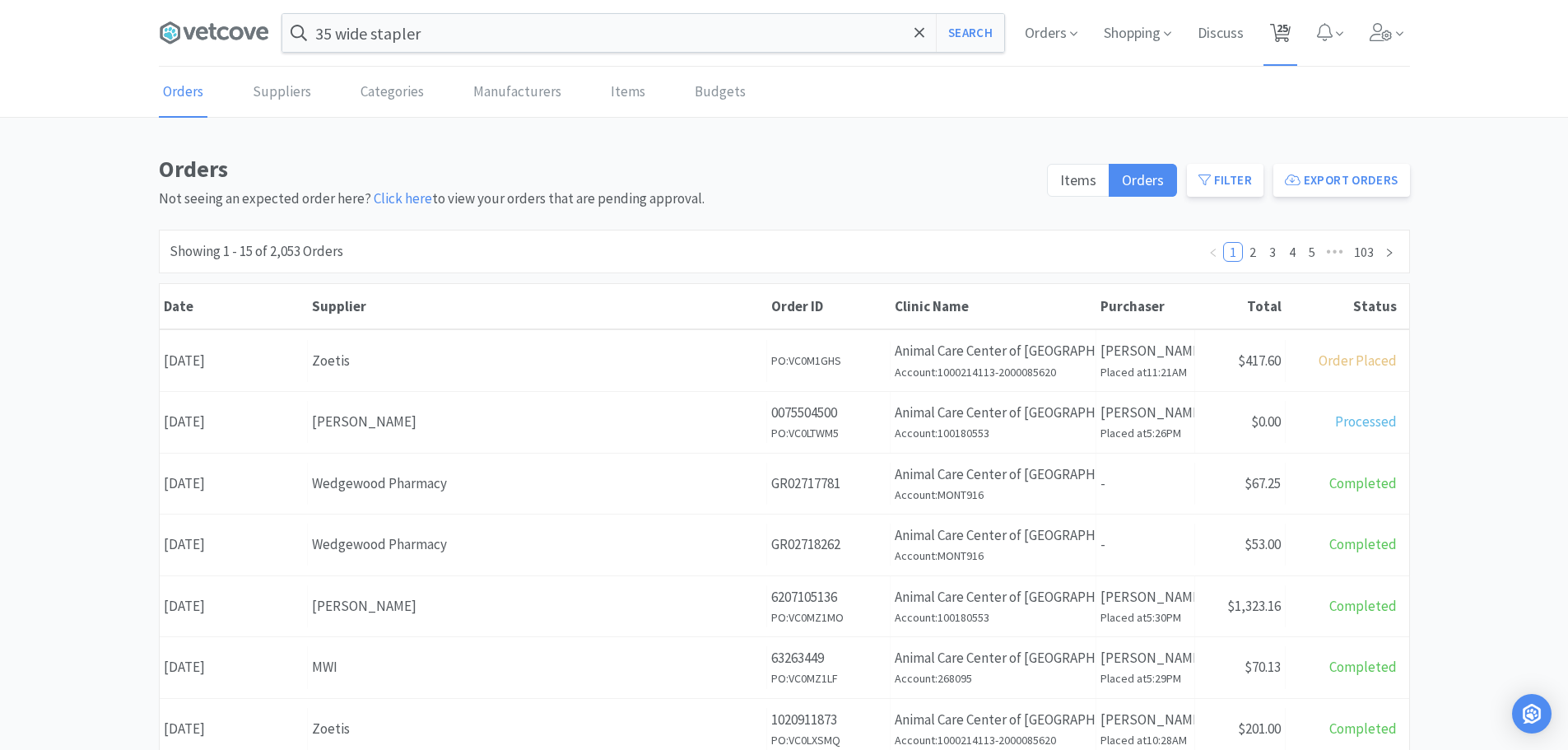
click at [1289, 31] on icon at bounding box center [1280, 33] width 21 height 18
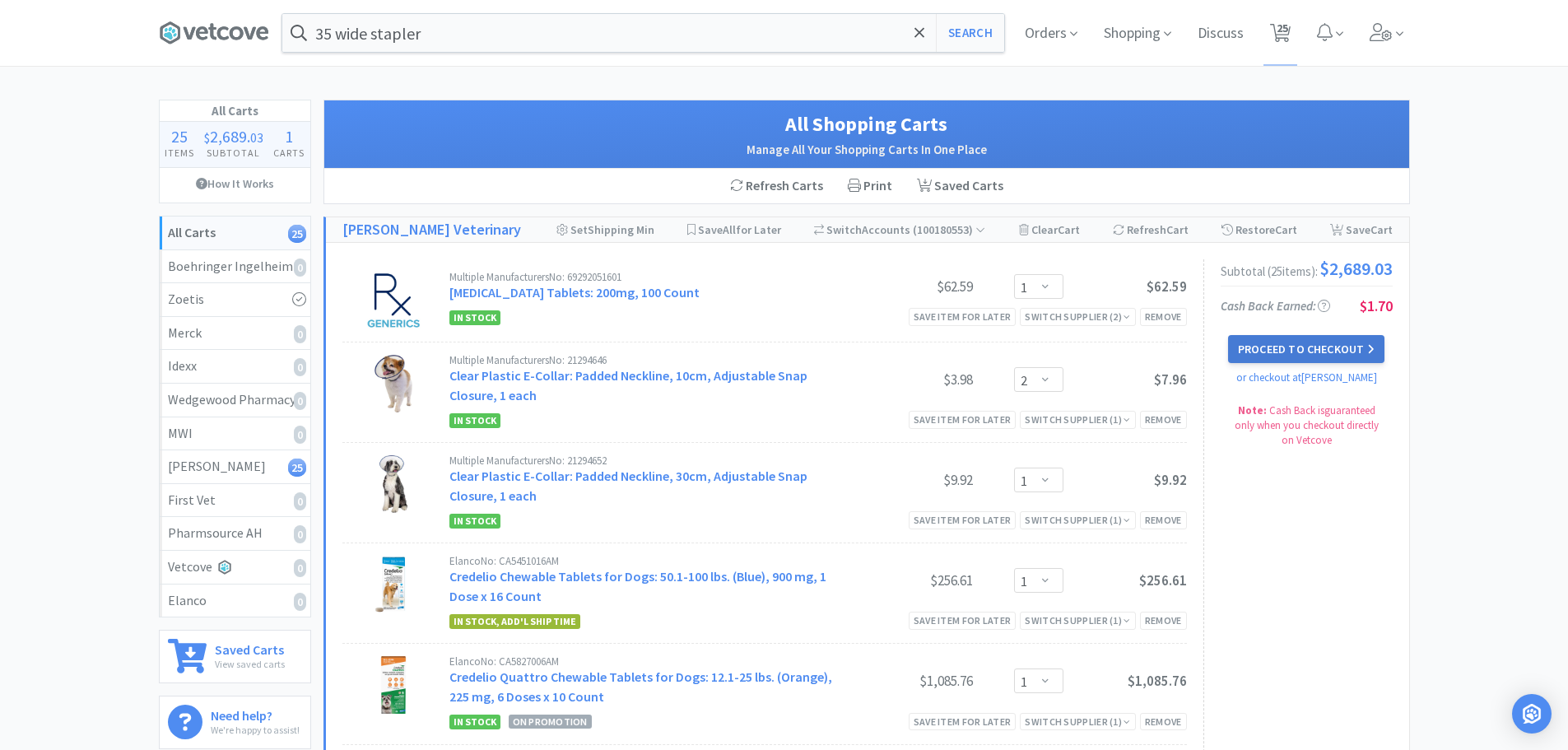
click at [1320, 355] on button "Proceed to Checkout" at bounding box center [1306, 348] width 157 height 28
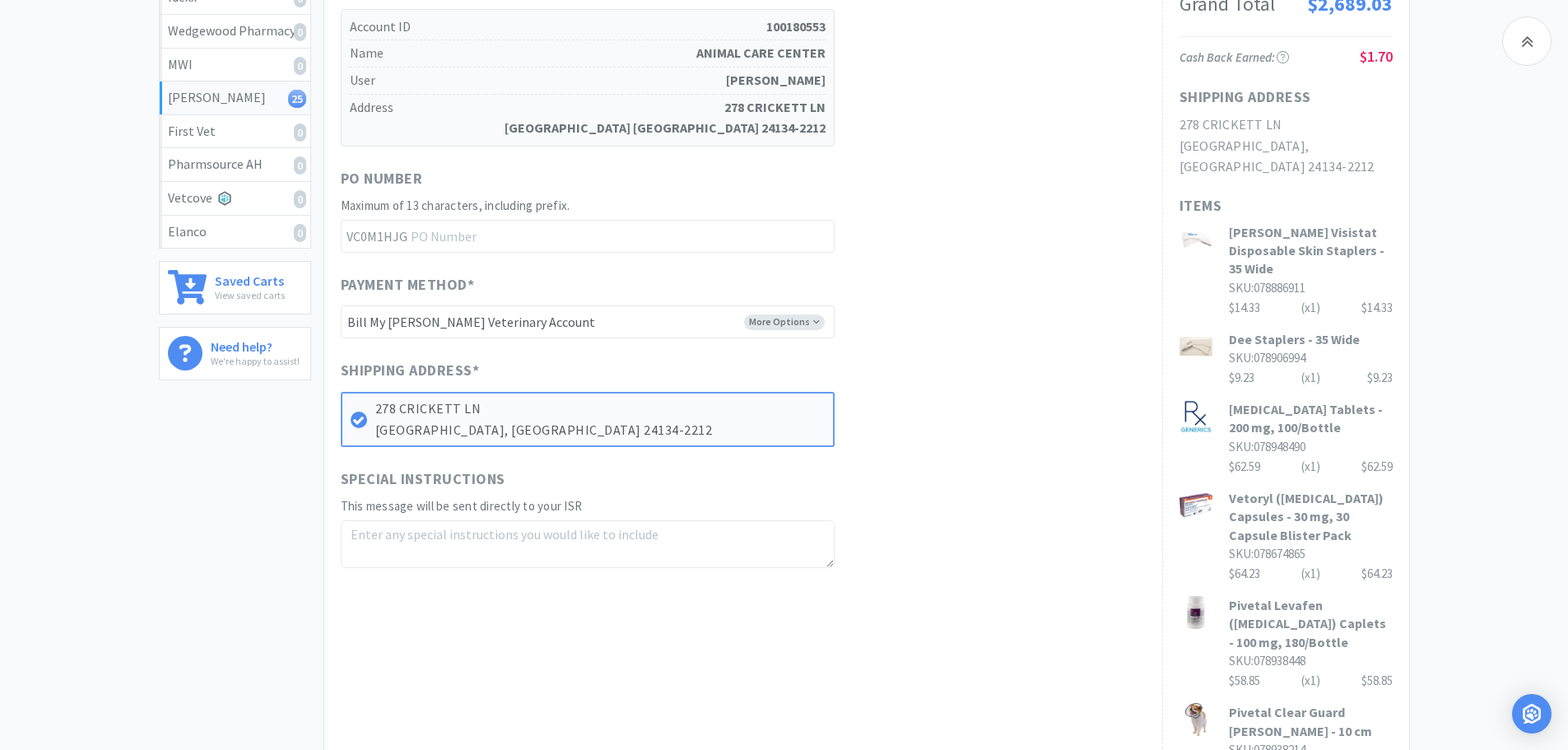
scroll to position [411, 0]
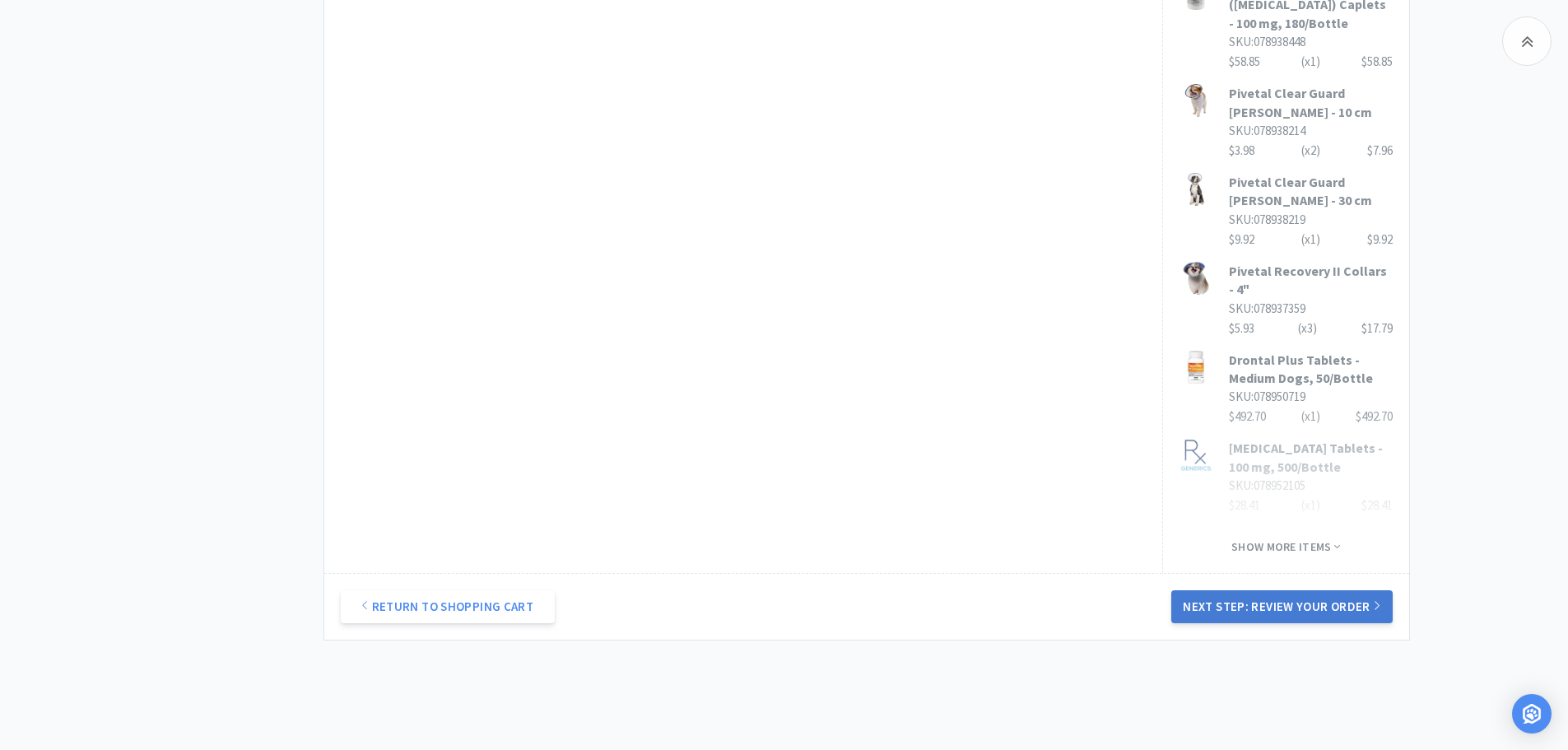
click at [1320, 591] on button "Next Step: Review Your Order" at bounding box center [1281, 607] width 221 height 33
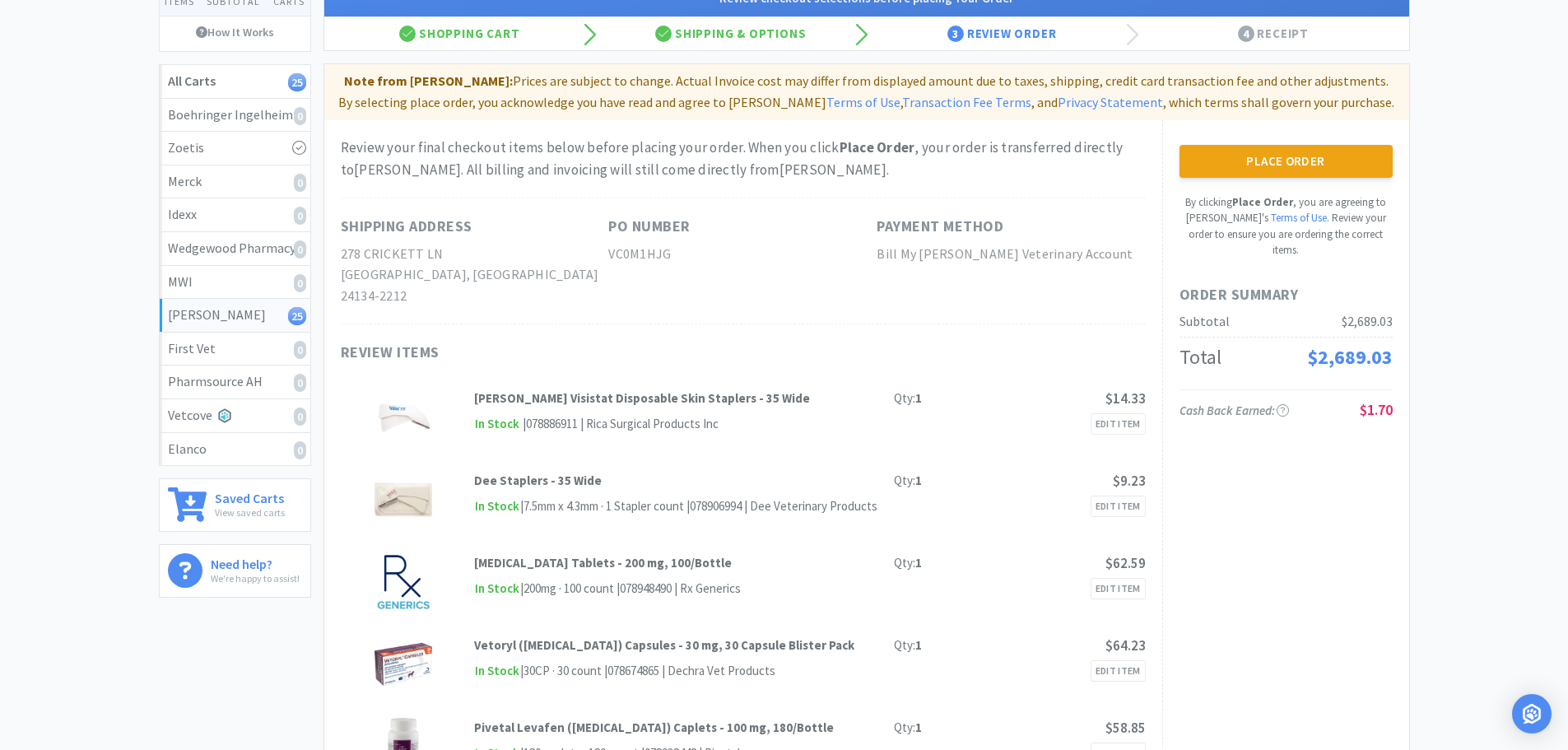
scroll to position [0, 0]
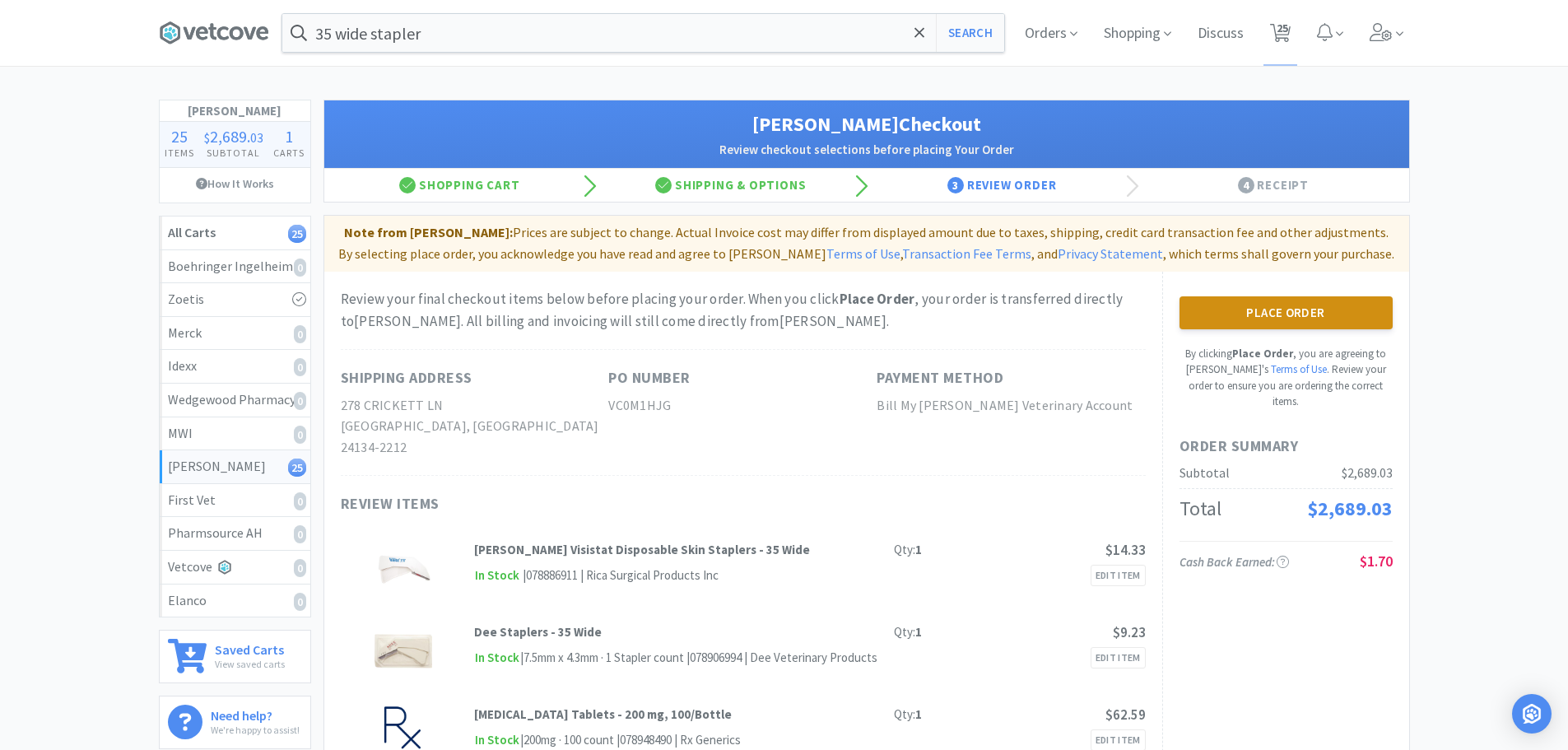
click at [1265, 320] on button "Place Order" at bounding box center [1285, 312] width 213 height 33
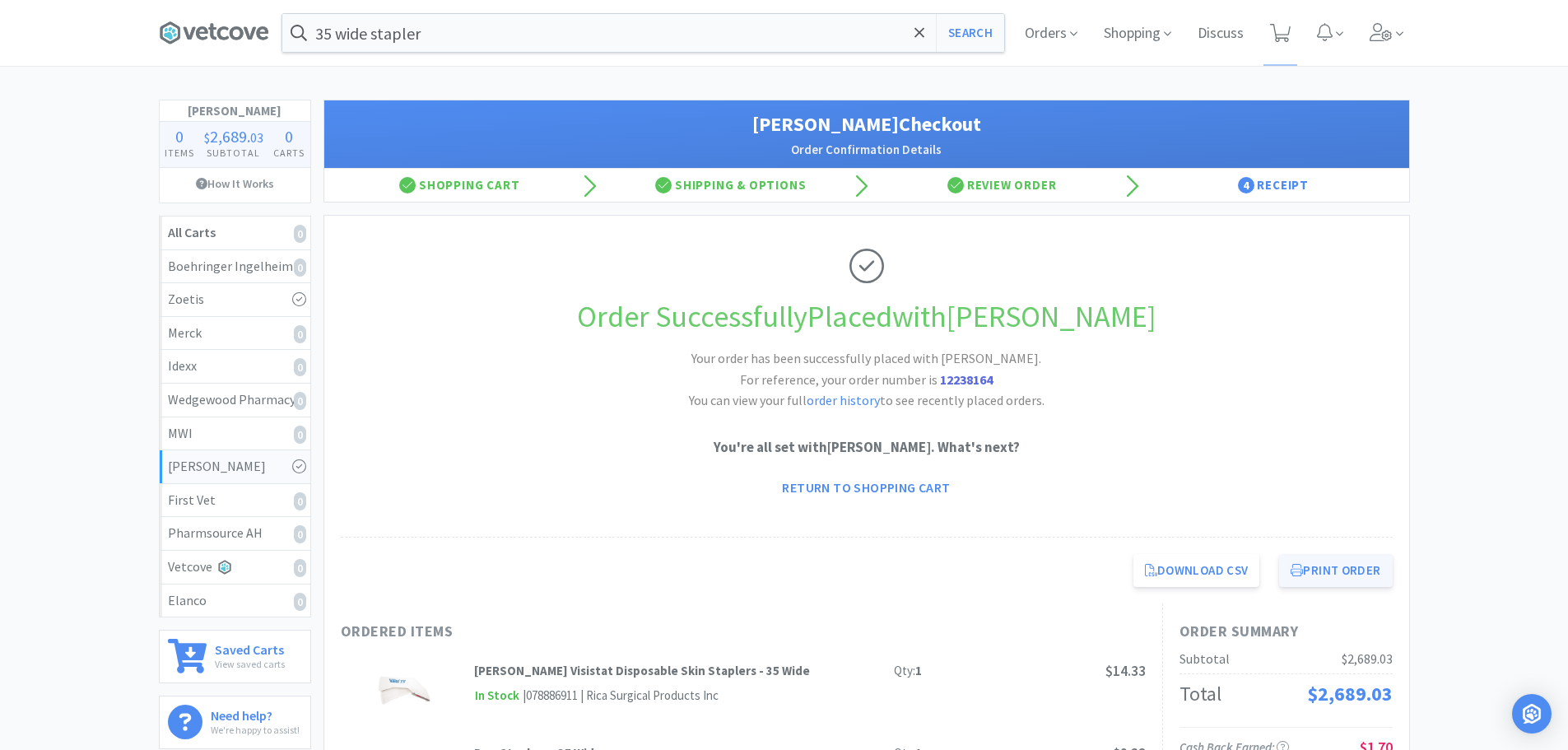
click at [1332, 568] on button "Print Order" at bounding box center [1335, 570] width 113 height 33
click at [1057, 33] on span "Orders" at bounding box center [1050, 32] width 66 height 66
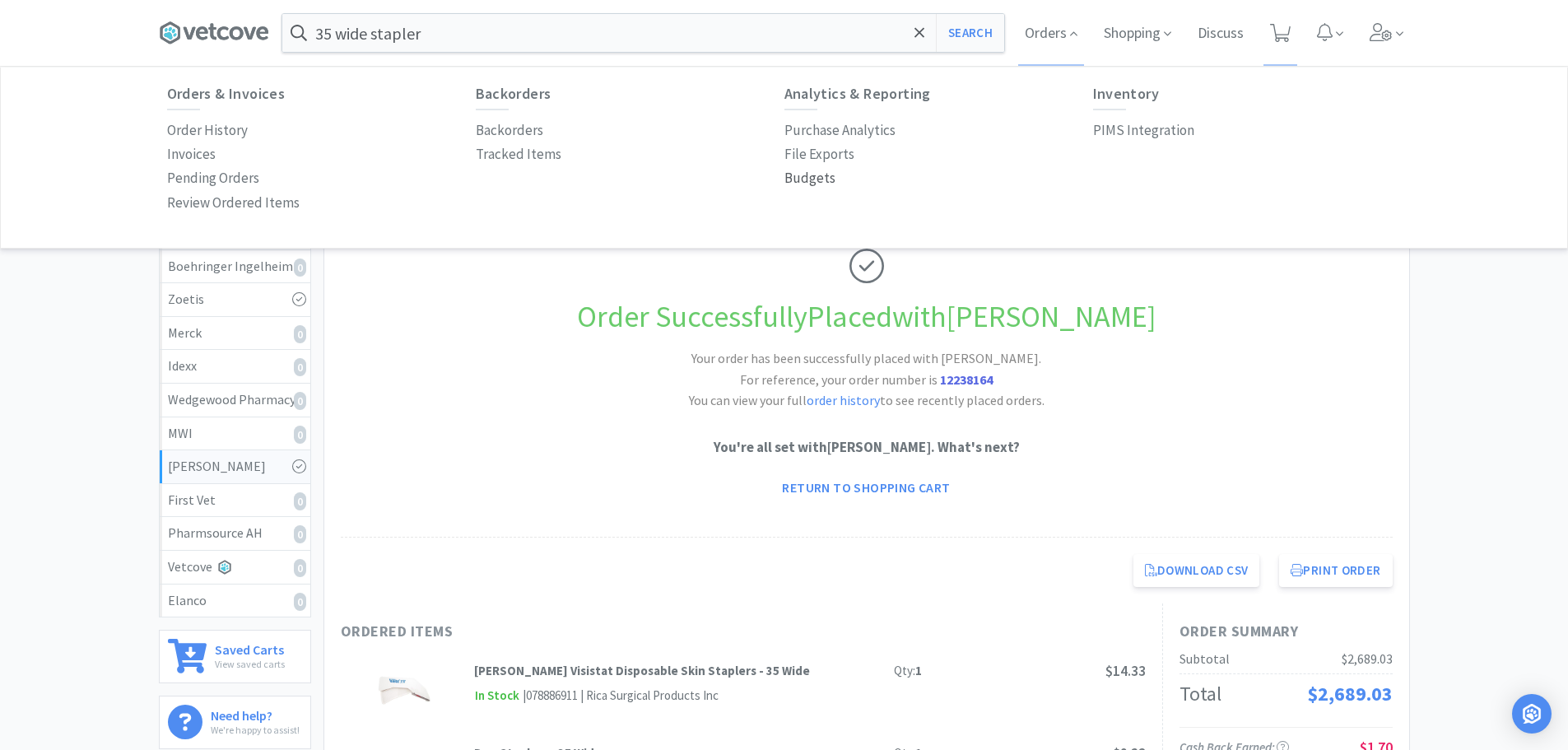
click at [801, 183] on p "Budgets" at bounding box center [809, 178] width 51 height 23
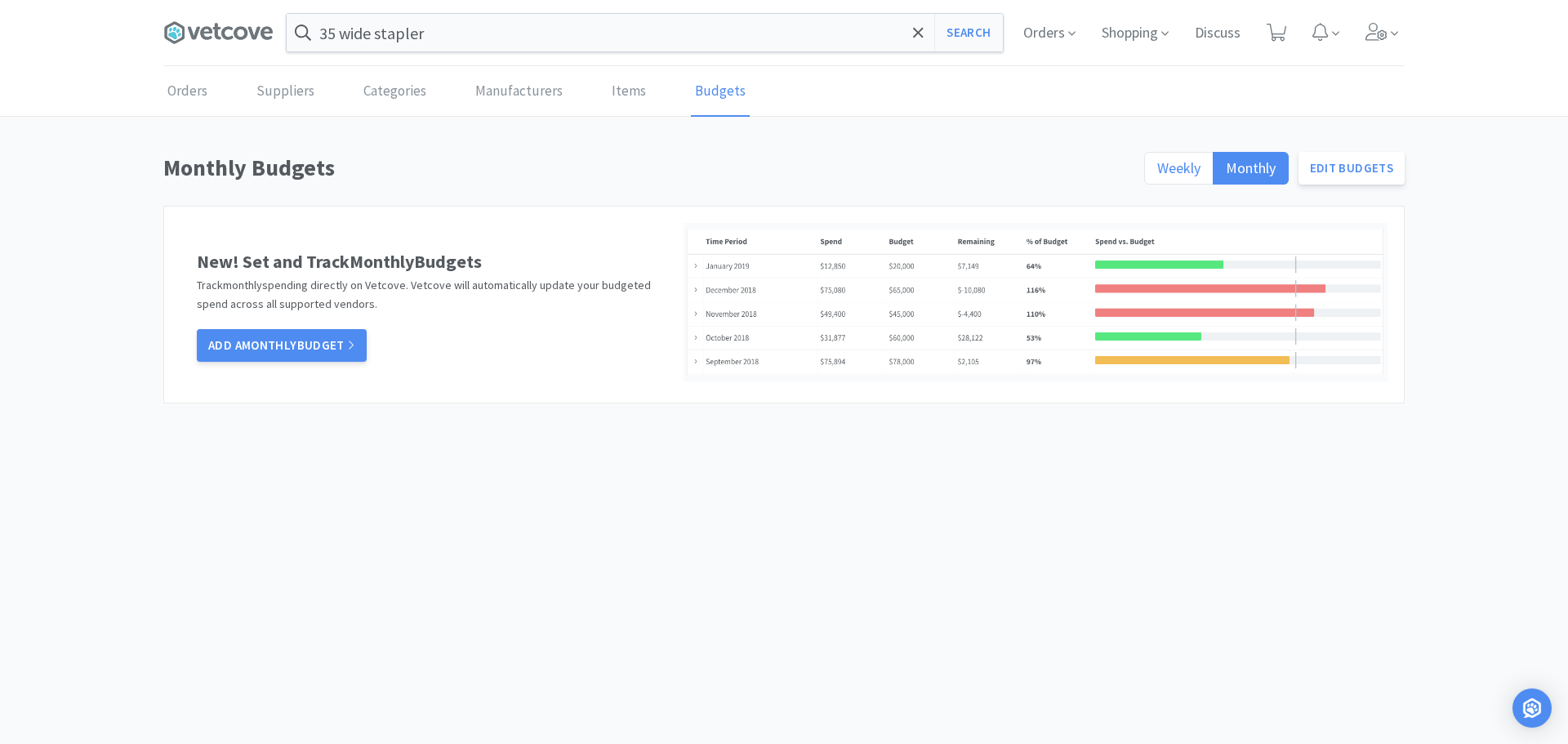
click at [1177, 170] on span "Weekly" at bounding box center [1179, 167] width 43 height 19
click at [1158, 173] on input "Weekly" at bounding box center [1158, 173] width 0 height 0
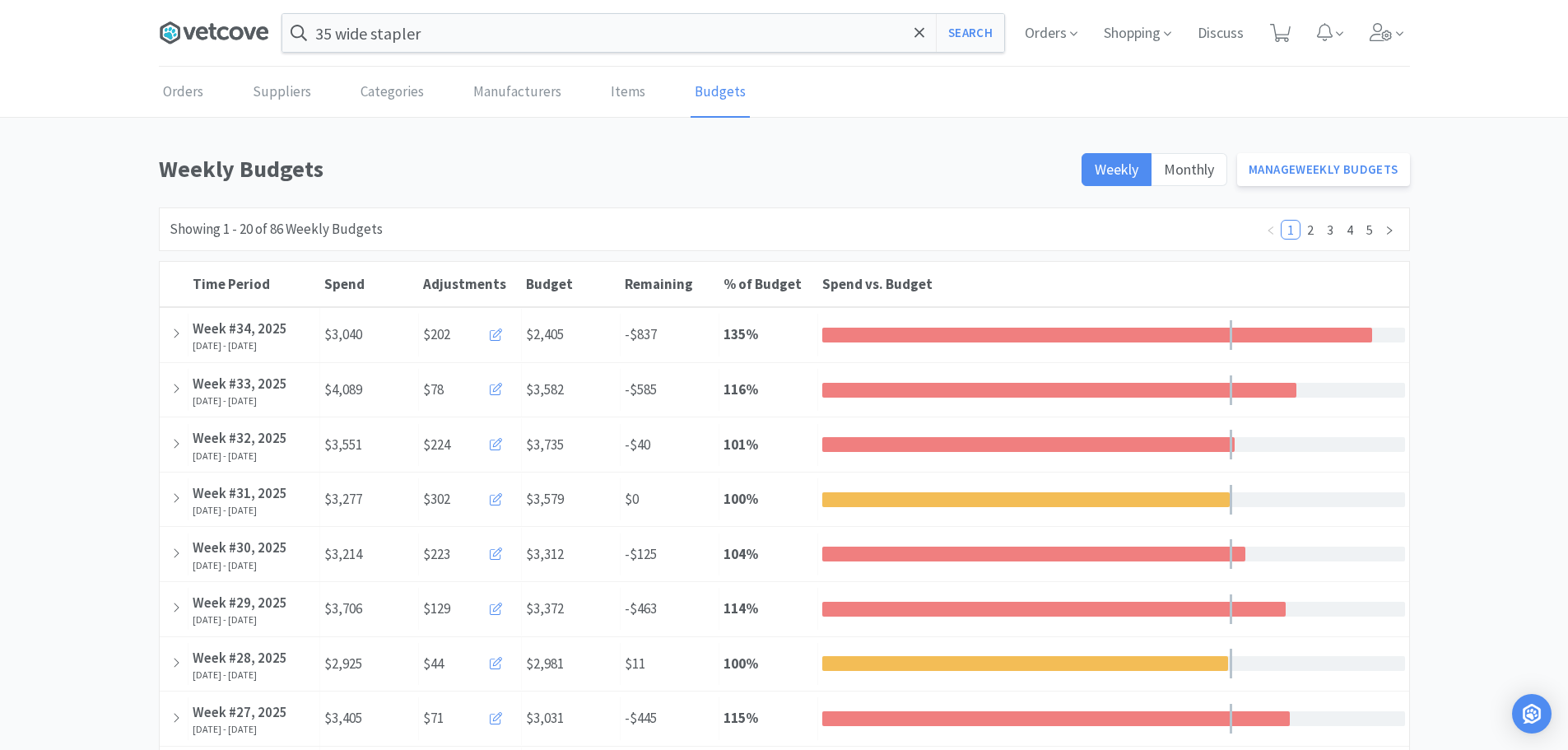
click at [193, 42] on icon at bounding box center [213, 32] width 111 height 24
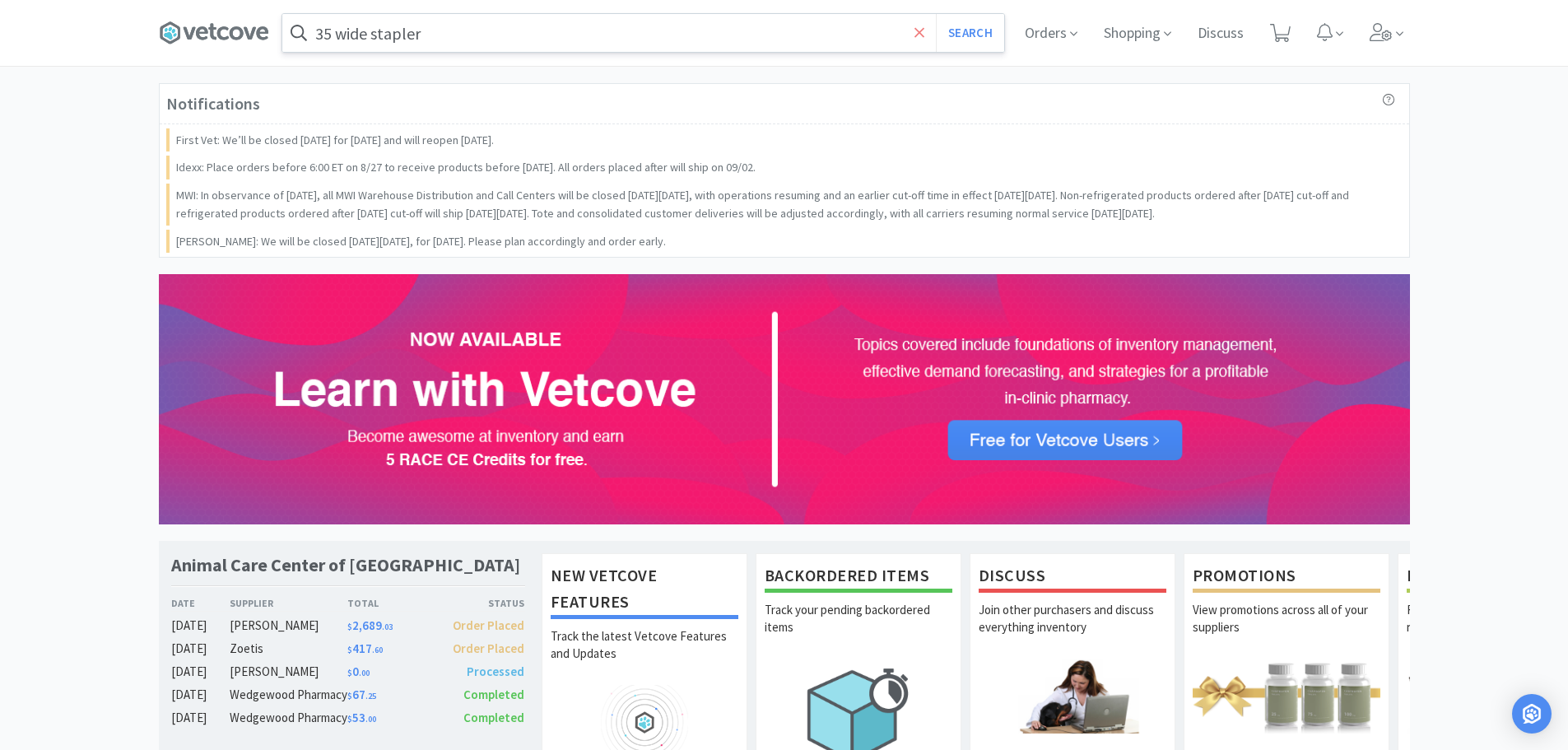
click at [916, 39] on icon at bounding box center [920, 32] width 11 height 16
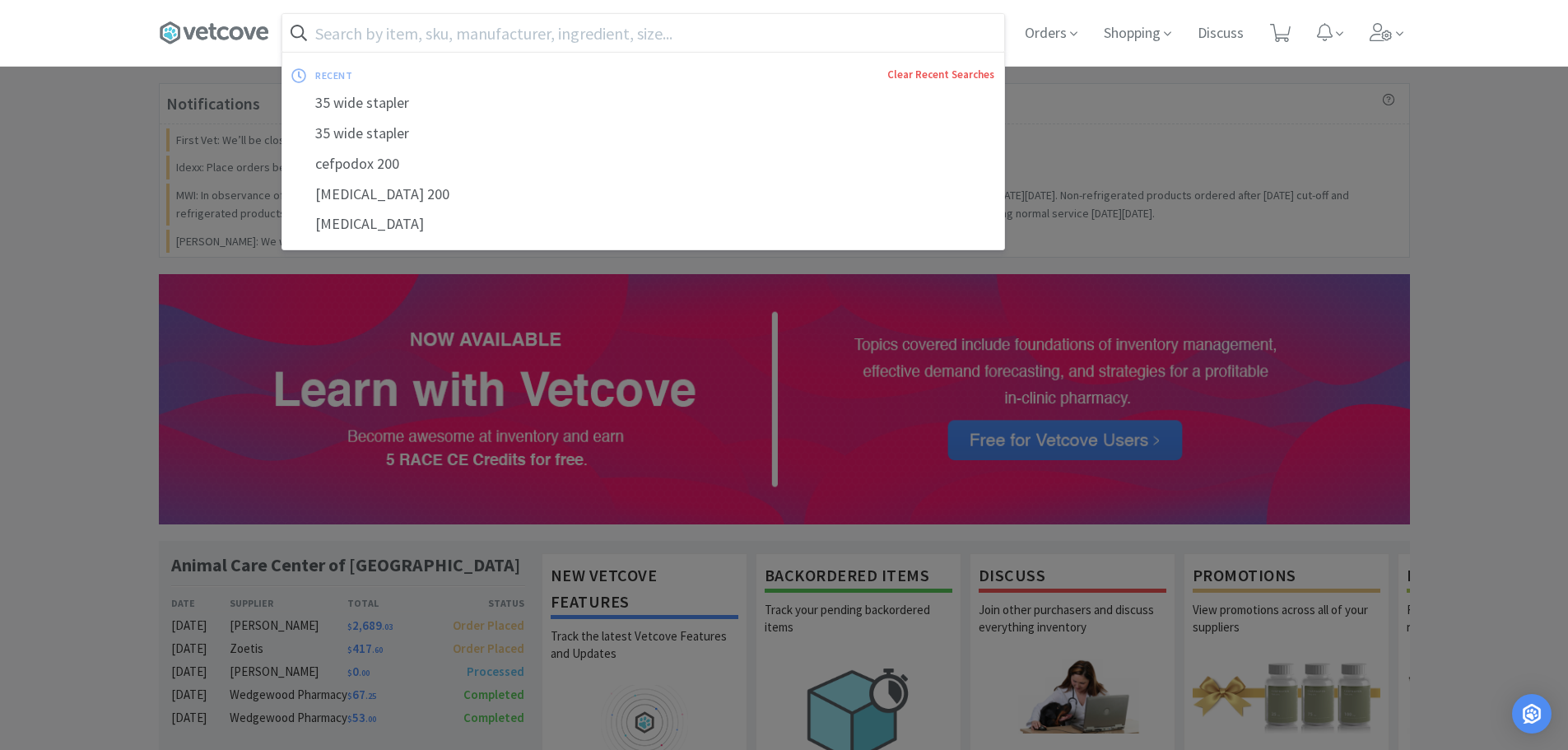
click at [969, 78] on link "Clear Recent Searches" at bounding box center [941, 75] width 107 height 14
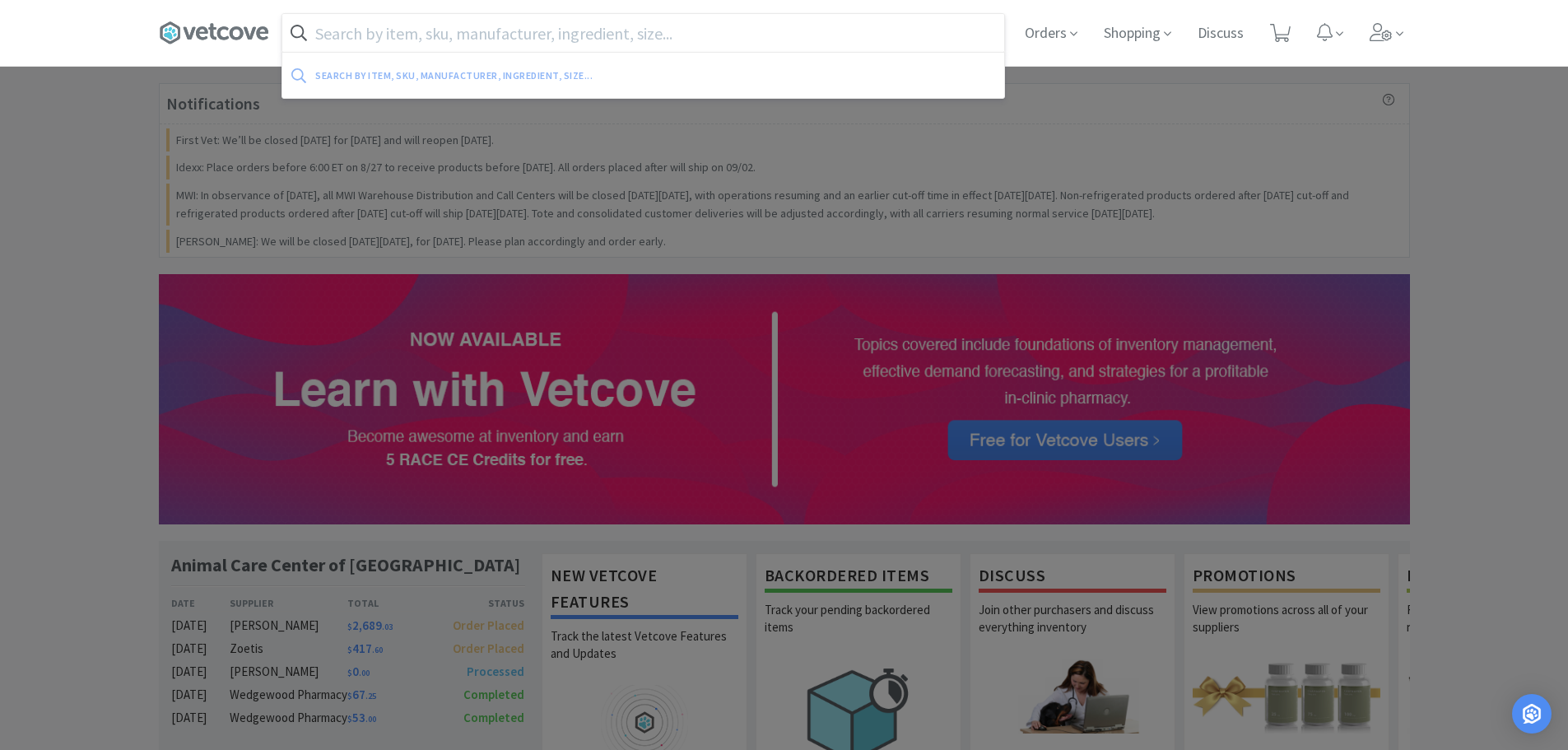
click at [80, 272] on div at bounding box center [784, 375] width 1568 height 750
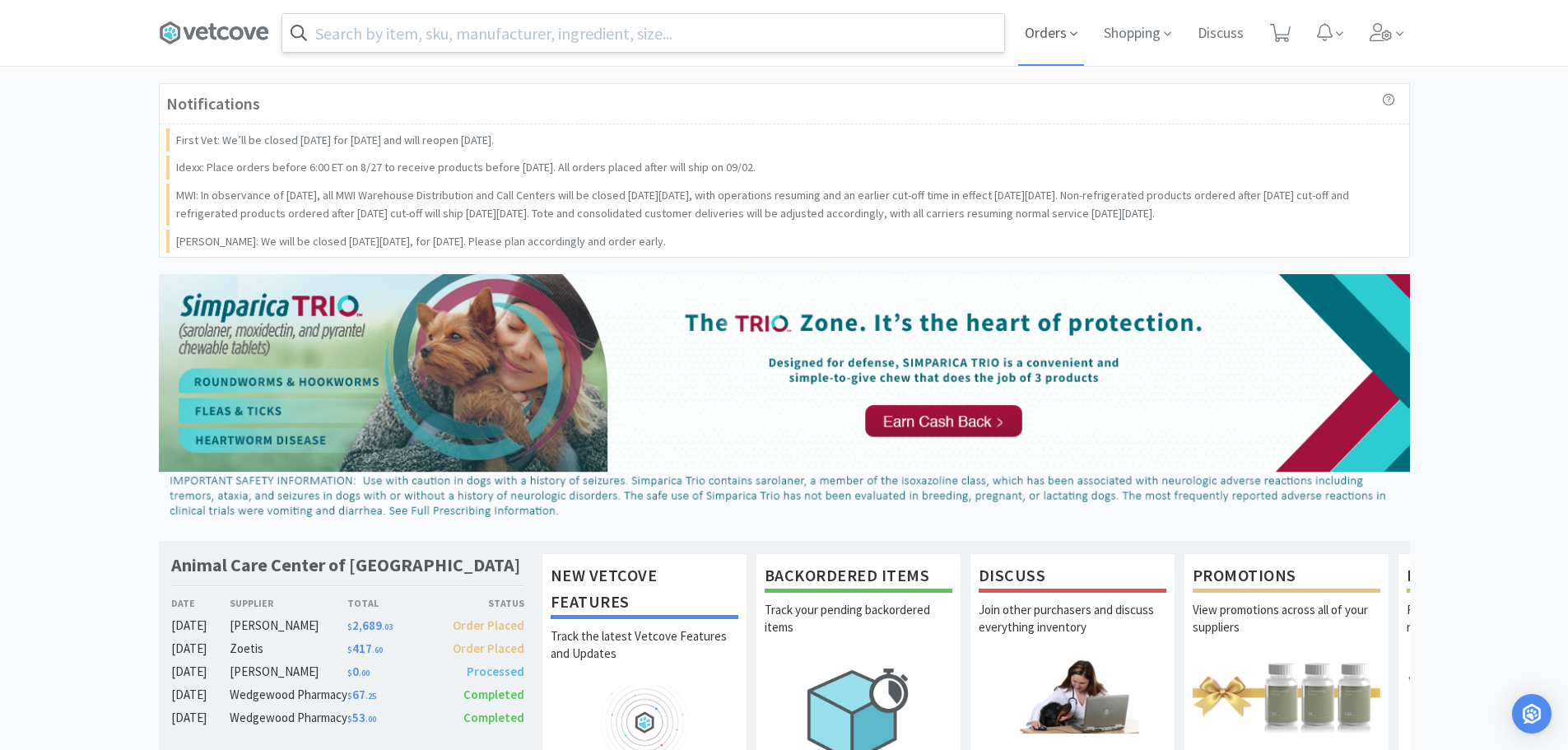
click at [1041, 38] on span "Orders" at bounding box center [1050, 32] width 66 height 66
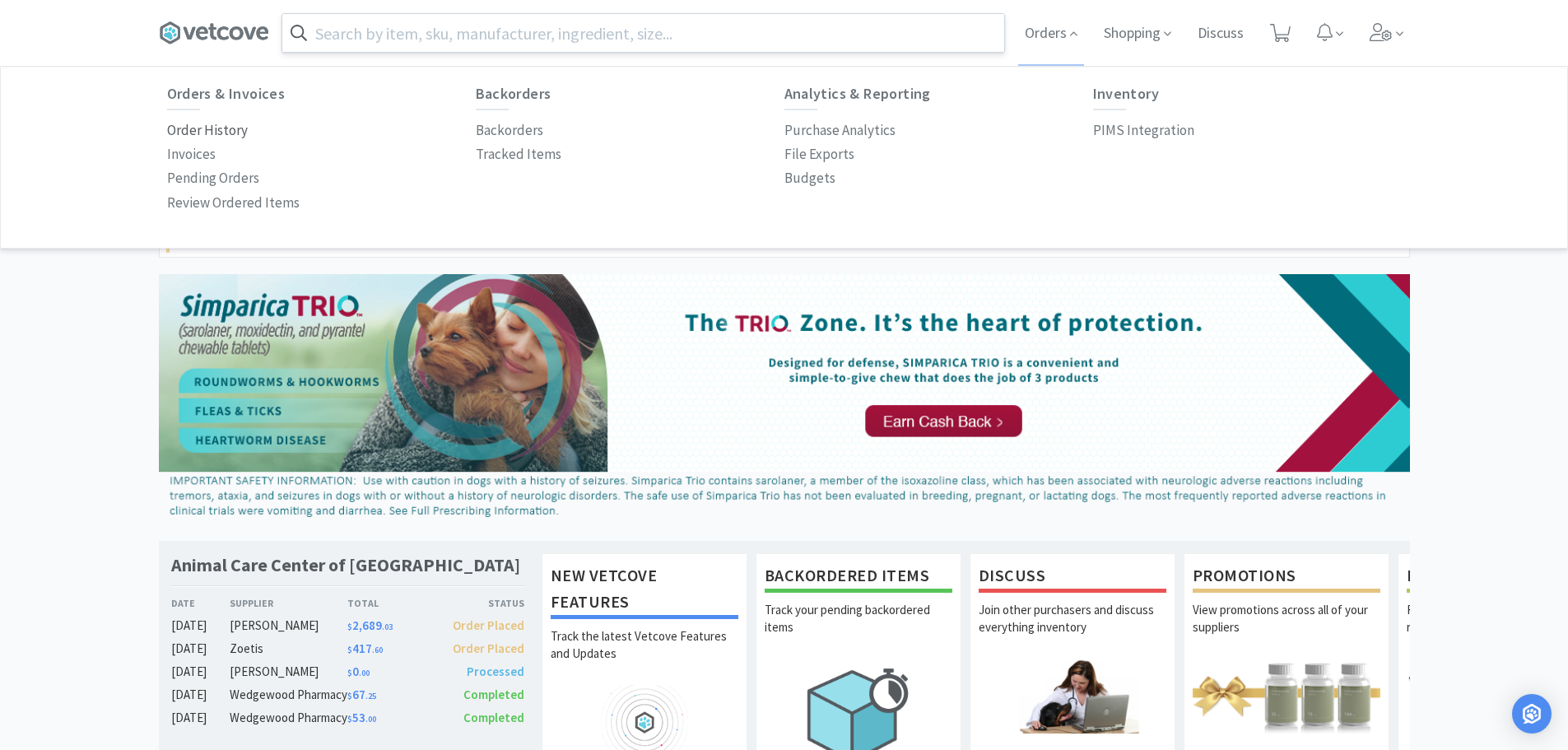
click at [185, 138] on p "Order History" at bounding box center [208, 131] width 81 height 23
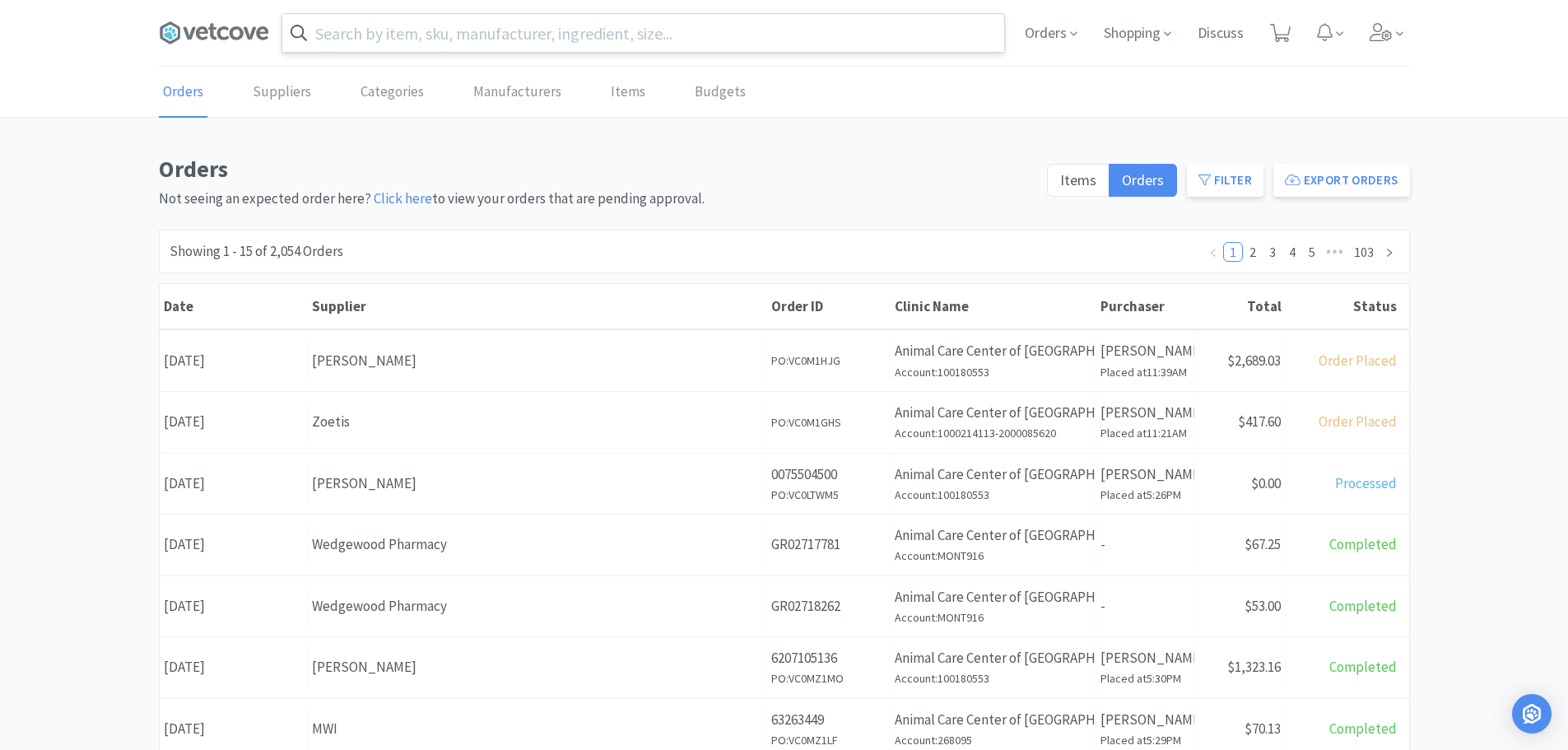
click at [59, 272] on div "Orders Not seeing an expected order here? Click here to view your orders that a…" at bounding box center [784, 729] width 1568 height 1158
click at [1, 122] on div "Orders Suppliers Categories Manufacturers Items Budgets Orders Not seeing an ex…" at bounding box center [784, 688] width 1568 height 1242
click at [138, 402] on div "Orders Not seeing an expected order here? Click here to view your orders that a…" at bounding box center [784, 729] width 1568 height 1158
